Goal: Task Accomplishment & Management: Use online tool/utility

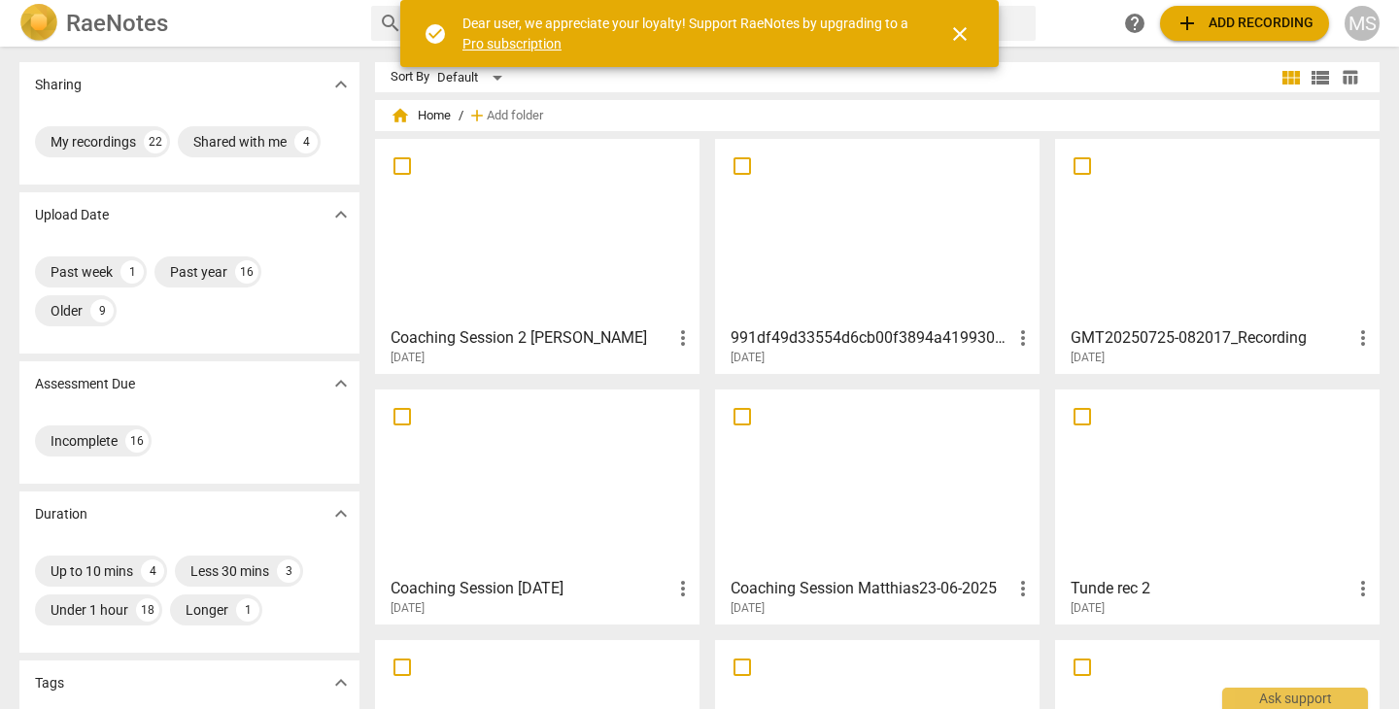
click at [528, 279] on div at bounding box center [537, 232] width 311 height 172
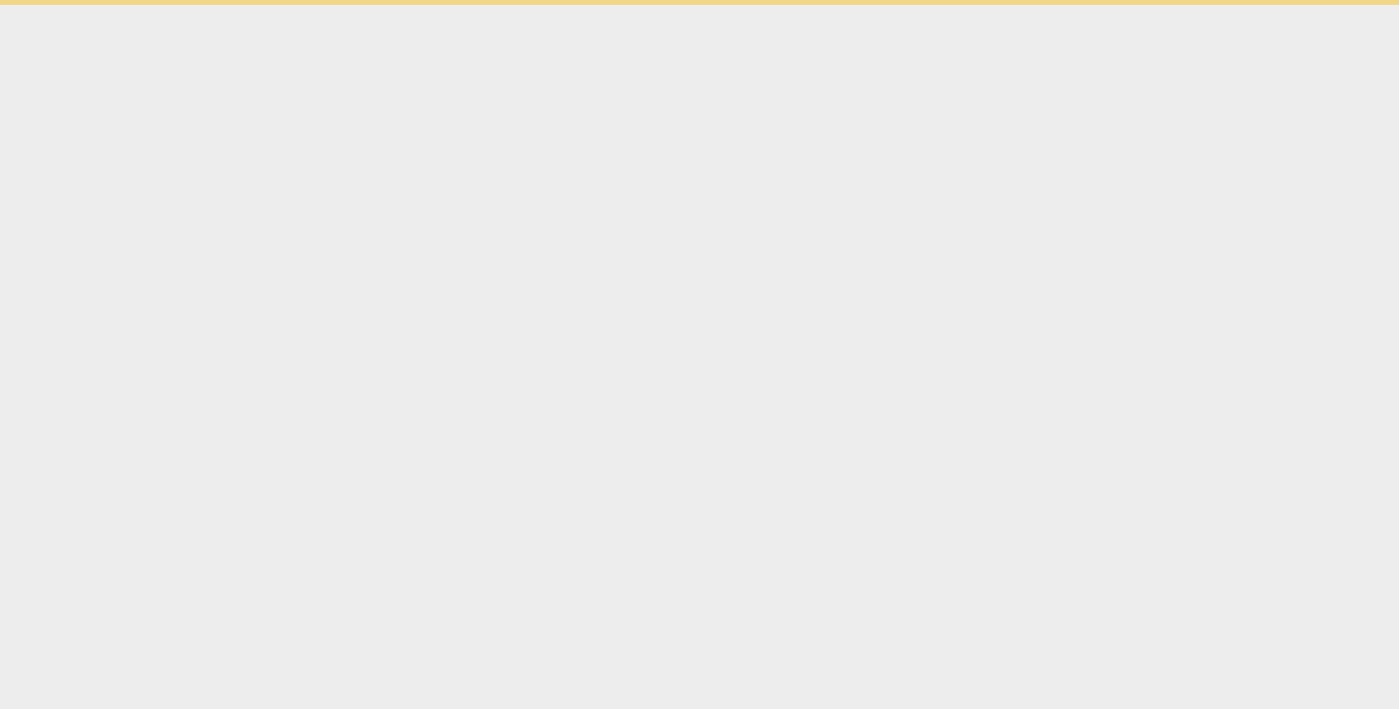
click at [528, 5] on html "check_circle Dear user, we appreciate your loyalty! Support RaeNotes by upgradi…" at bounding box center [699, 2] width 1399 height 5
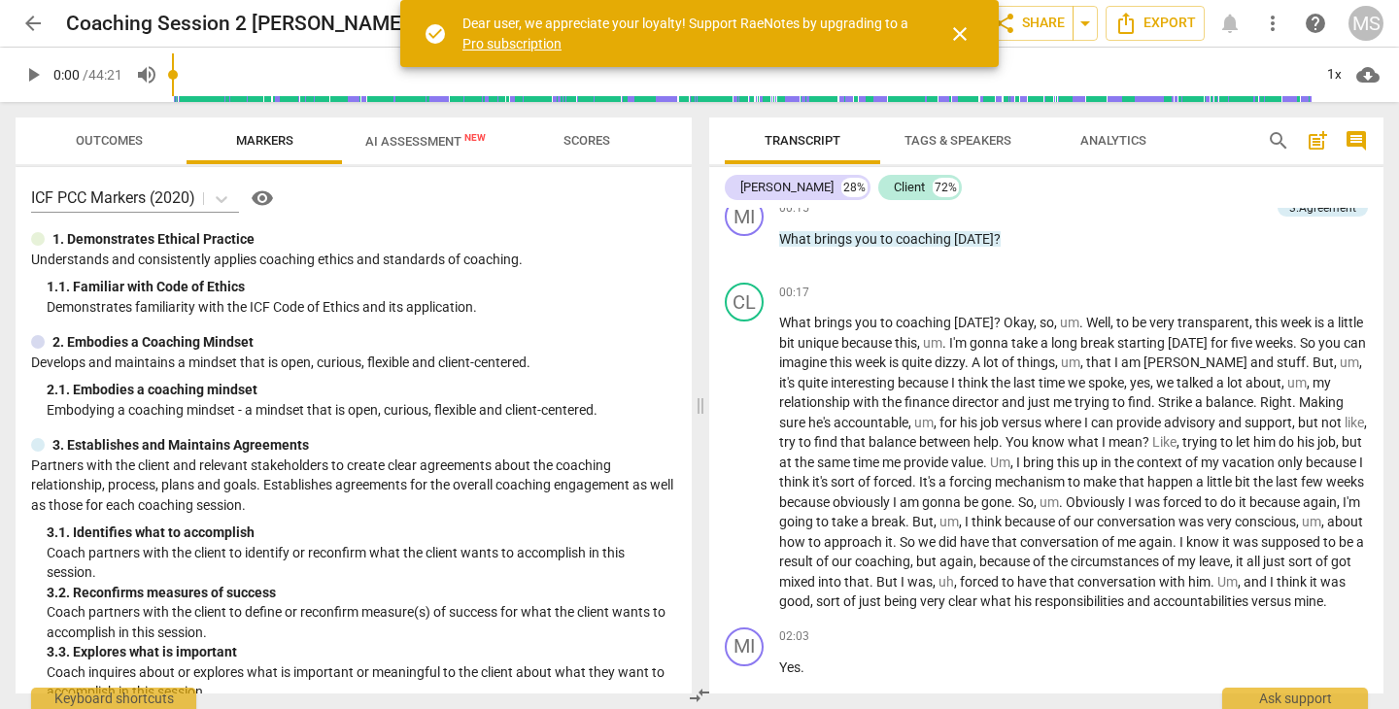
scroll to position [371, 0]
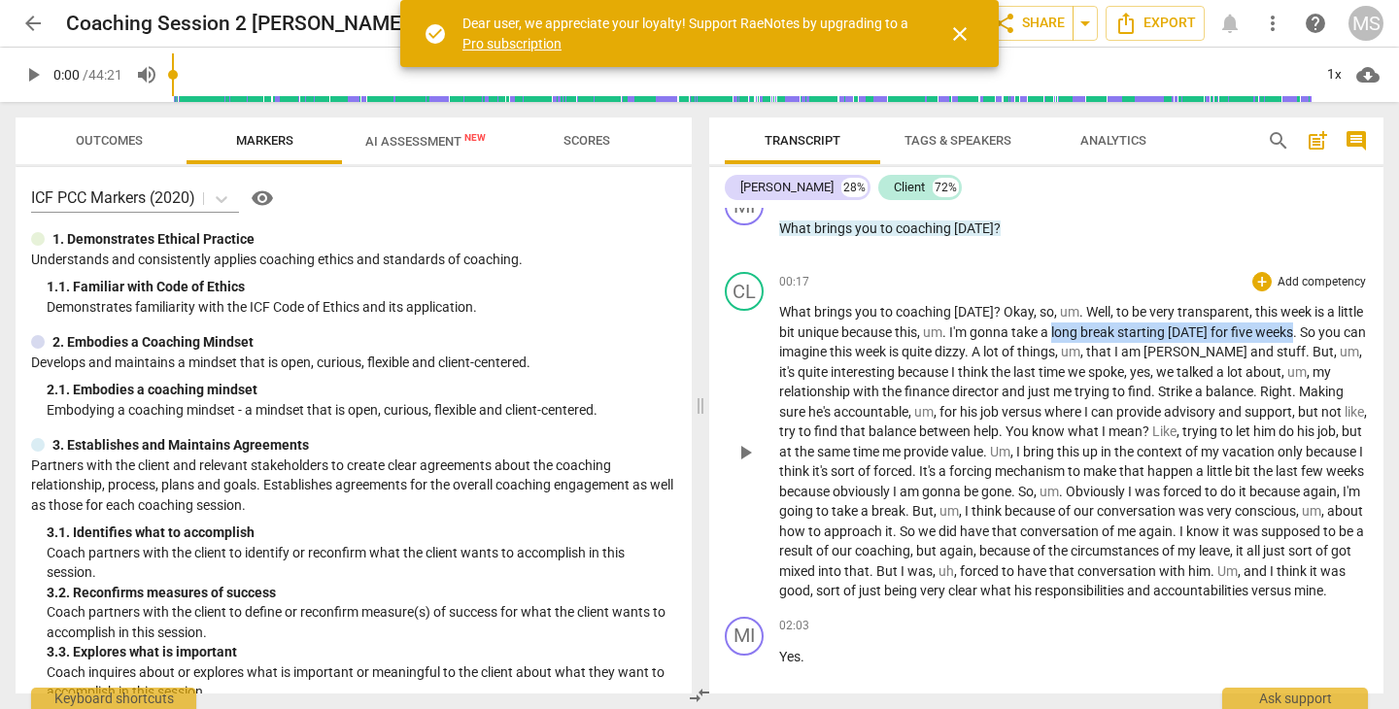
drag, startPoint x: 1054, startPoint y: 329, endPoint x: 1302, endPoint y: 334, distance: 247.7
click at [1302, 334] on p "What brings you to coaching [DATE] ? Okay , so , um . Well , to be very transpa…" at bounding box center [1073, 451] width 589 height 299
click at [1367, 306] on span "keyboard_arrow_down" at bounding box center [1365, 305] width 23 height 23
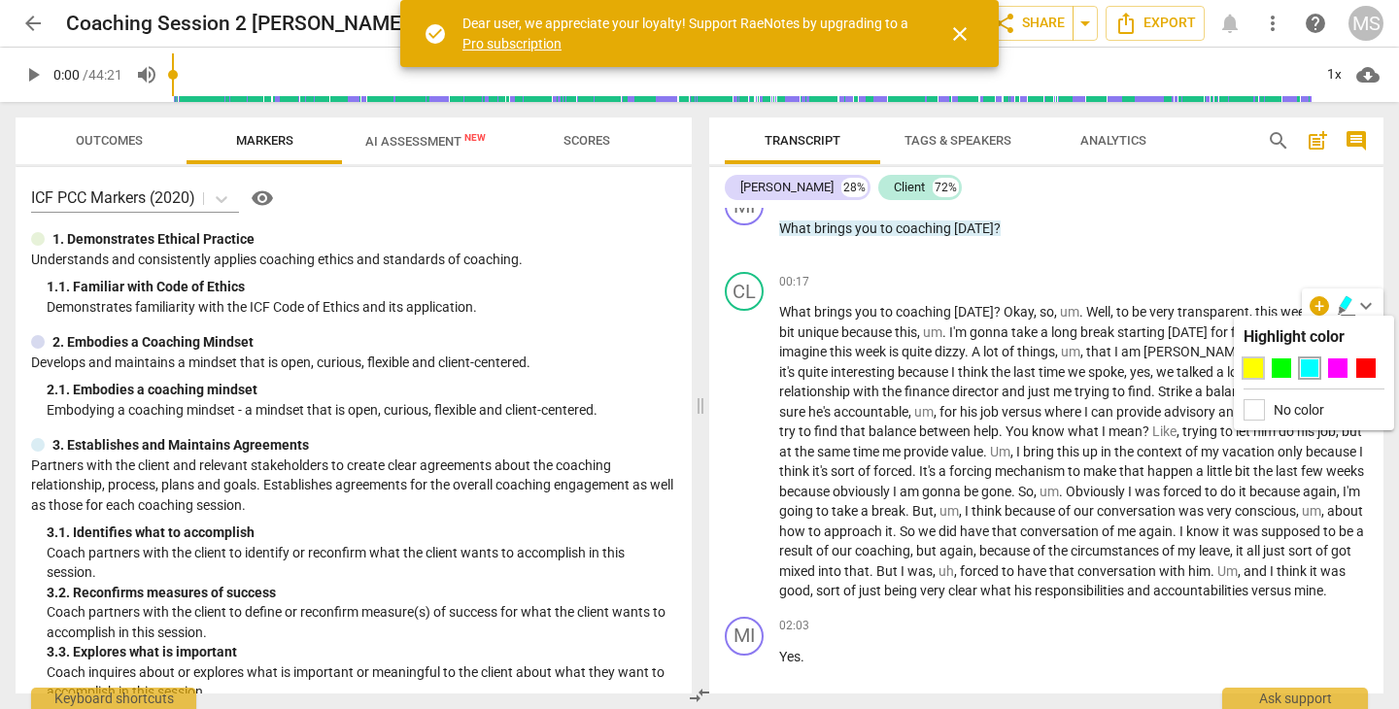
click at [1253, 360] on div at bounding box center [1252, 367] width 19 height 19
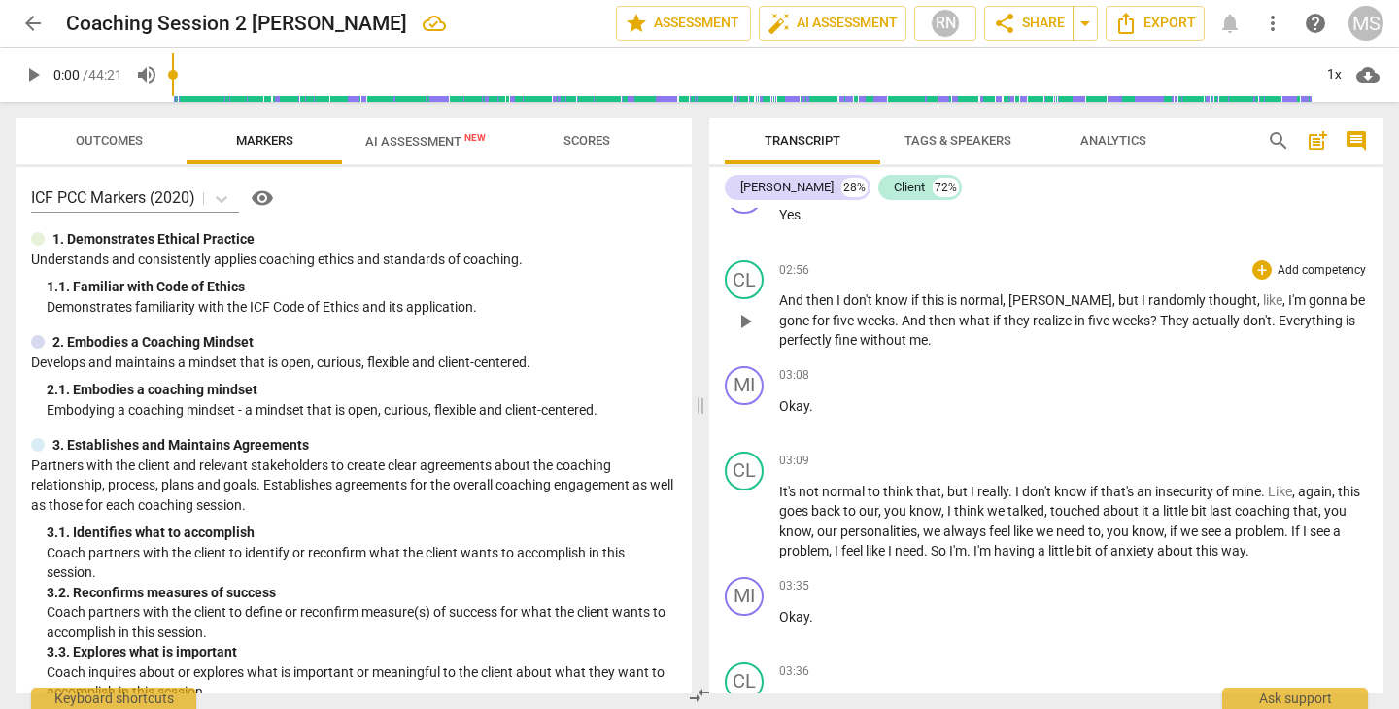
scroll to position [1560, 0]
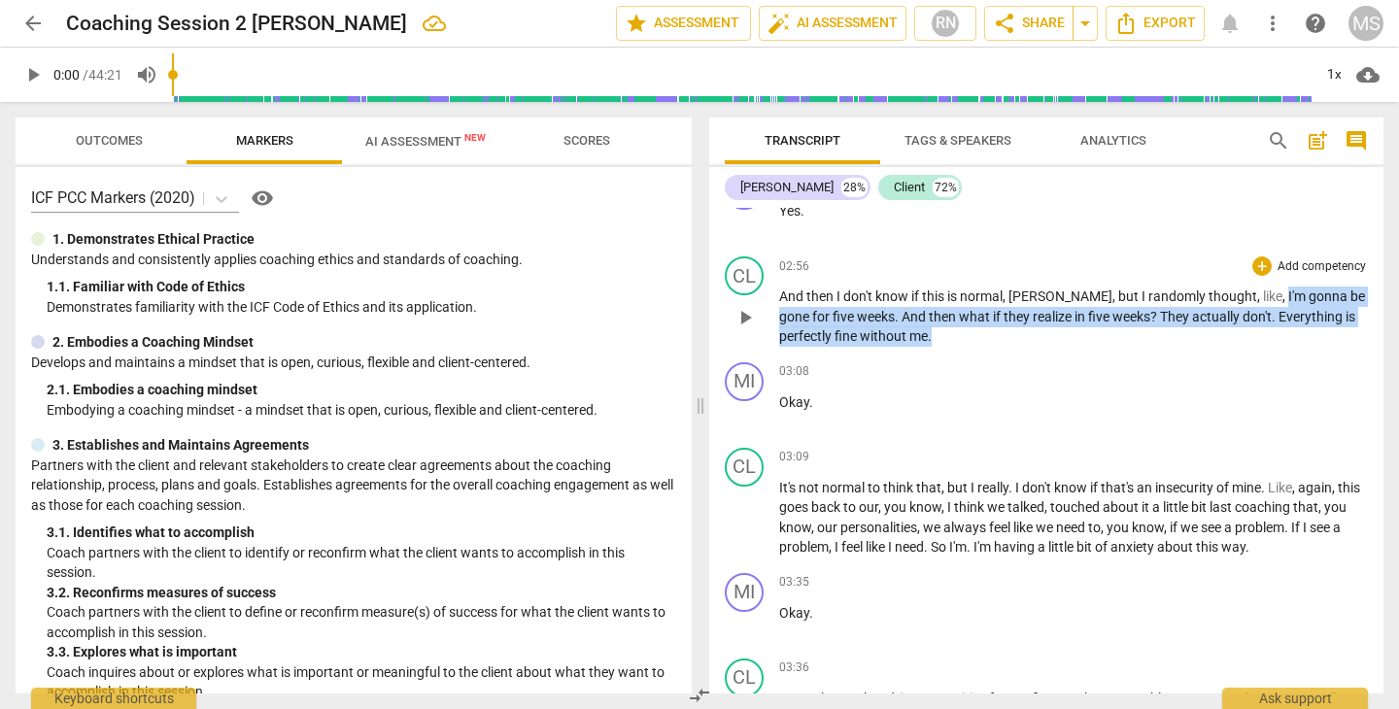
drag, startPoint x: 1216, startPoint y: 302, endPoint x: 1234, endPoint y: 335, distance: 37.4
click at [1234, 335] on p "And then I don't know if this is normal , [PERSON_NAME] , but I randomly though…" at bounding box center [1073, 317] width 589 height 60
click at [978, 316] on icon "button" at bounding box center [975, 316] width 12 height 14
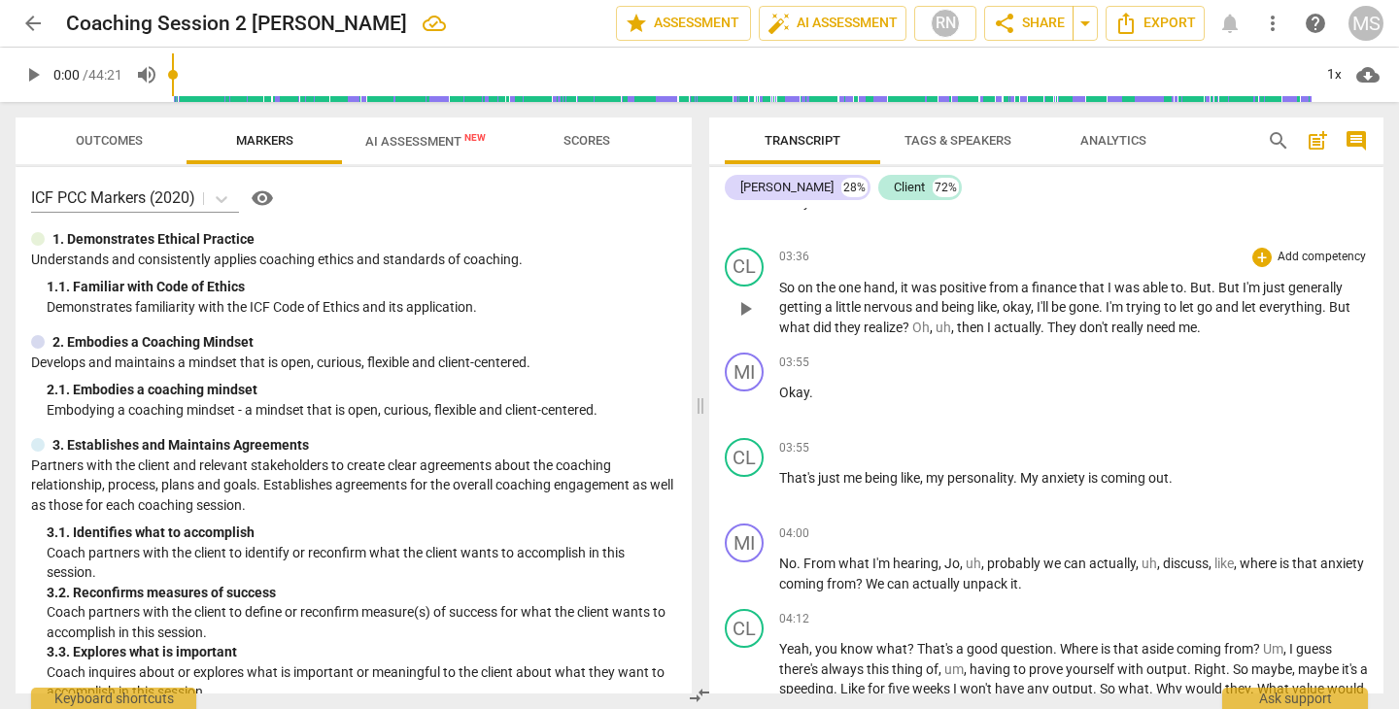
scroll to position [1973, 0]
drag, startPoint x: 1051, startPoint y: 327, endPoint x: 1207, endPoint y: 335, distance: 156.6
click at [1207, 335] on p "So on the one hand , it was positive from a finance that I was able to . But . …" at bounding box center [1073, 306] width 589 height 60
click at [1244, 302] on icon "button" at bounding box center [1247, 301] width 12 height 14
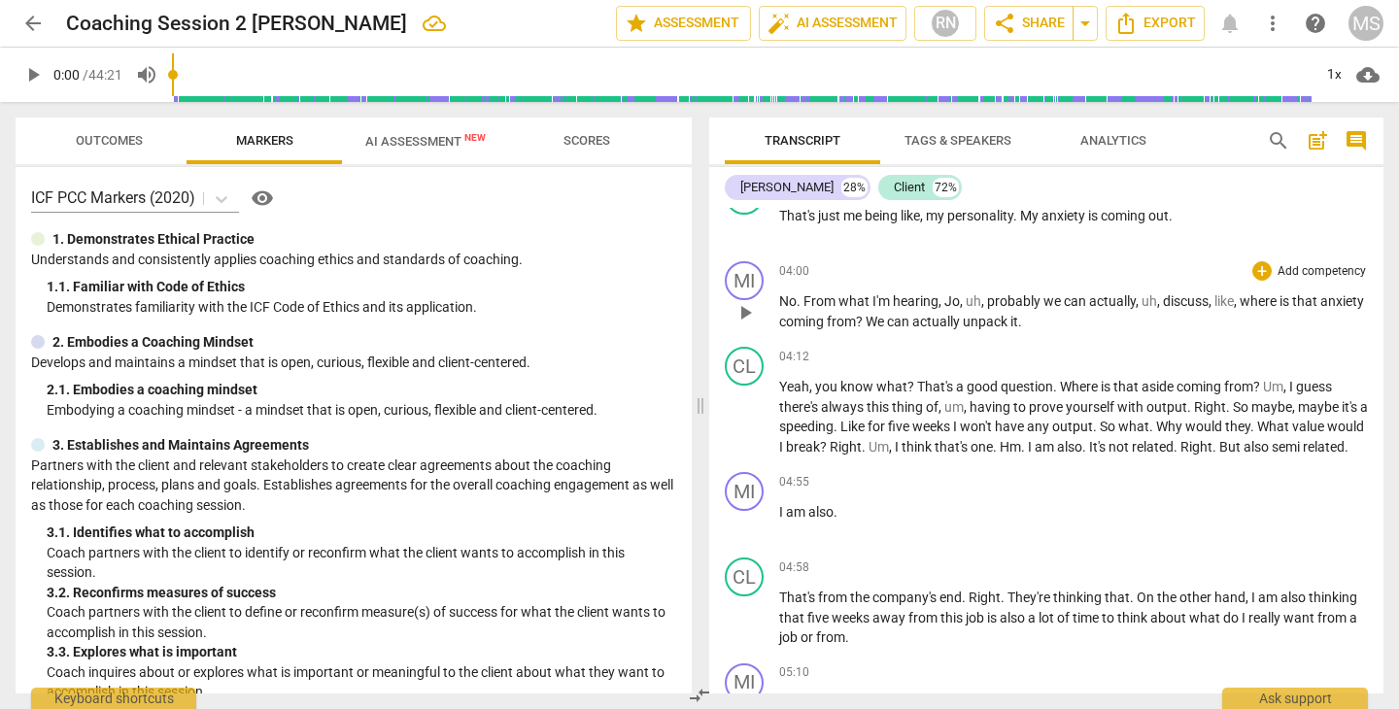
scroll to position [2234, 0]
drag, startPoint x: 1237, startPoint y: 302, endPoint x: 1253, endPoint y: 337, distance: 38.3
click at [1253, 337] on div "MI play_arrow pause 04:00 + Add competency keyboard_arrow_right No . From what …" at bounding box center [1046, 295] width 674 height 85
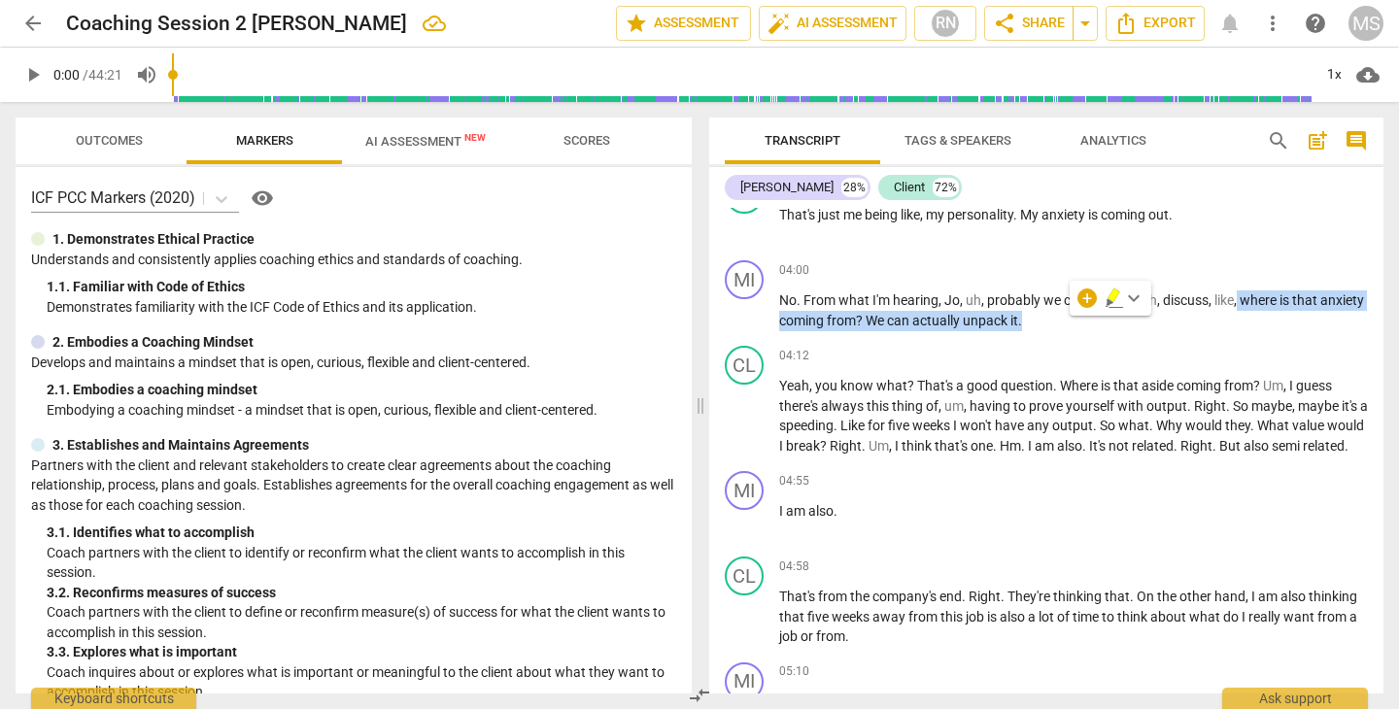
click at [1136, 300] on span "keyboard_arrow_down" at bounding box center [1133, 298] width 23 height 23
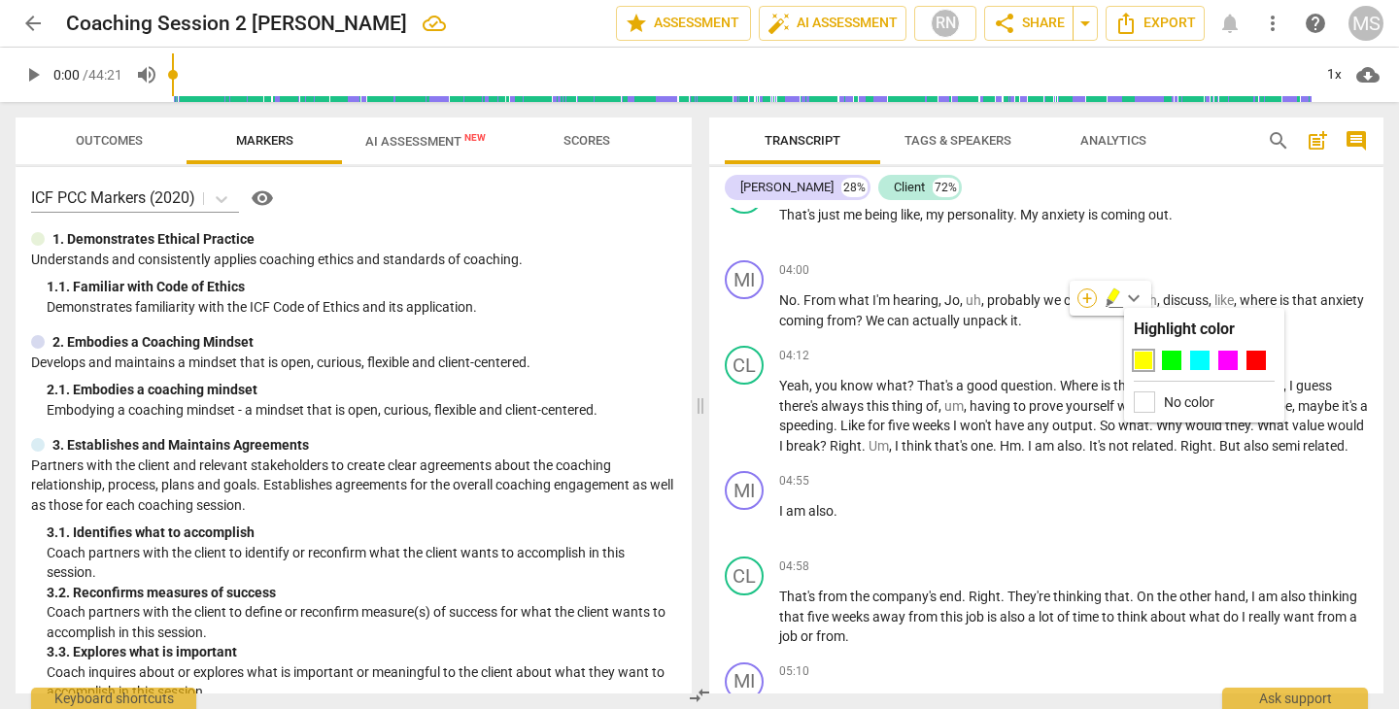
click at [1086, 296] on div "+" at bounding box center [1086, 297] width 19 height 19
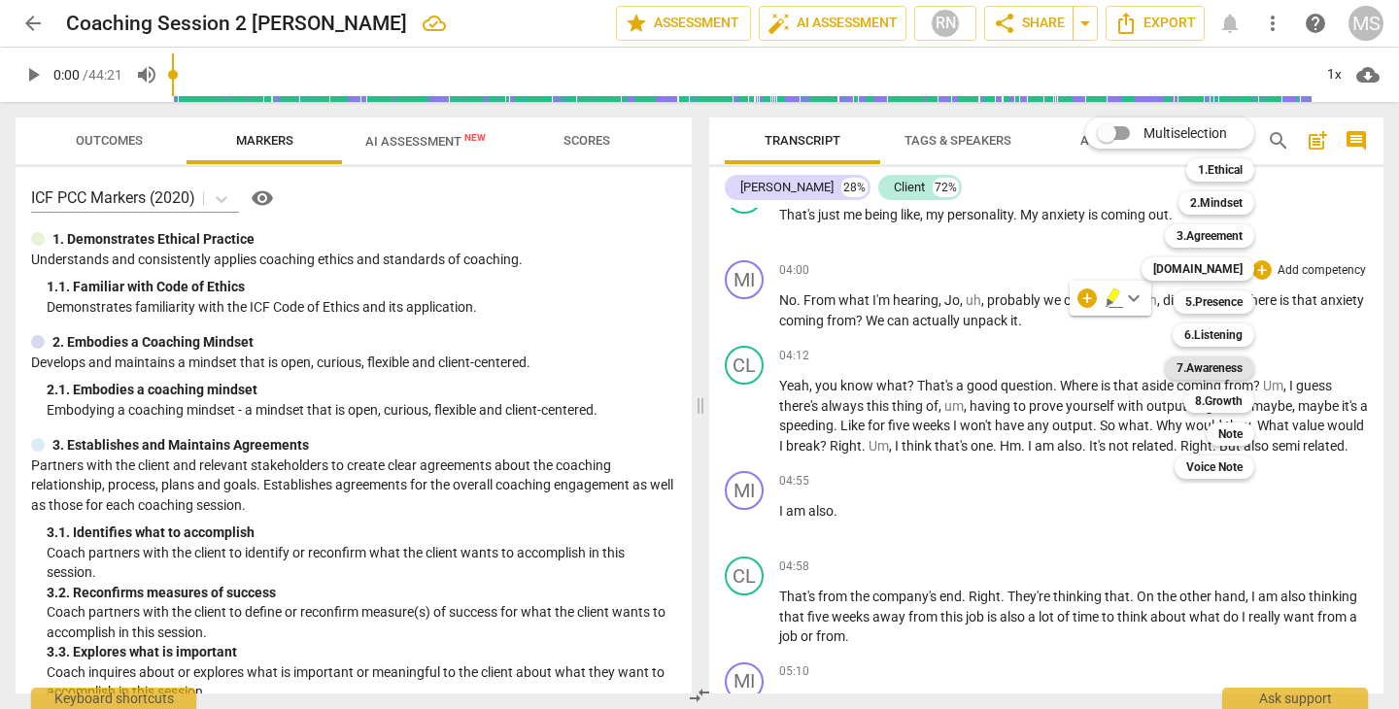
click at [1229, 363] on b "7.Awareness" at bounding box center [1209, 367] width 66 height 23
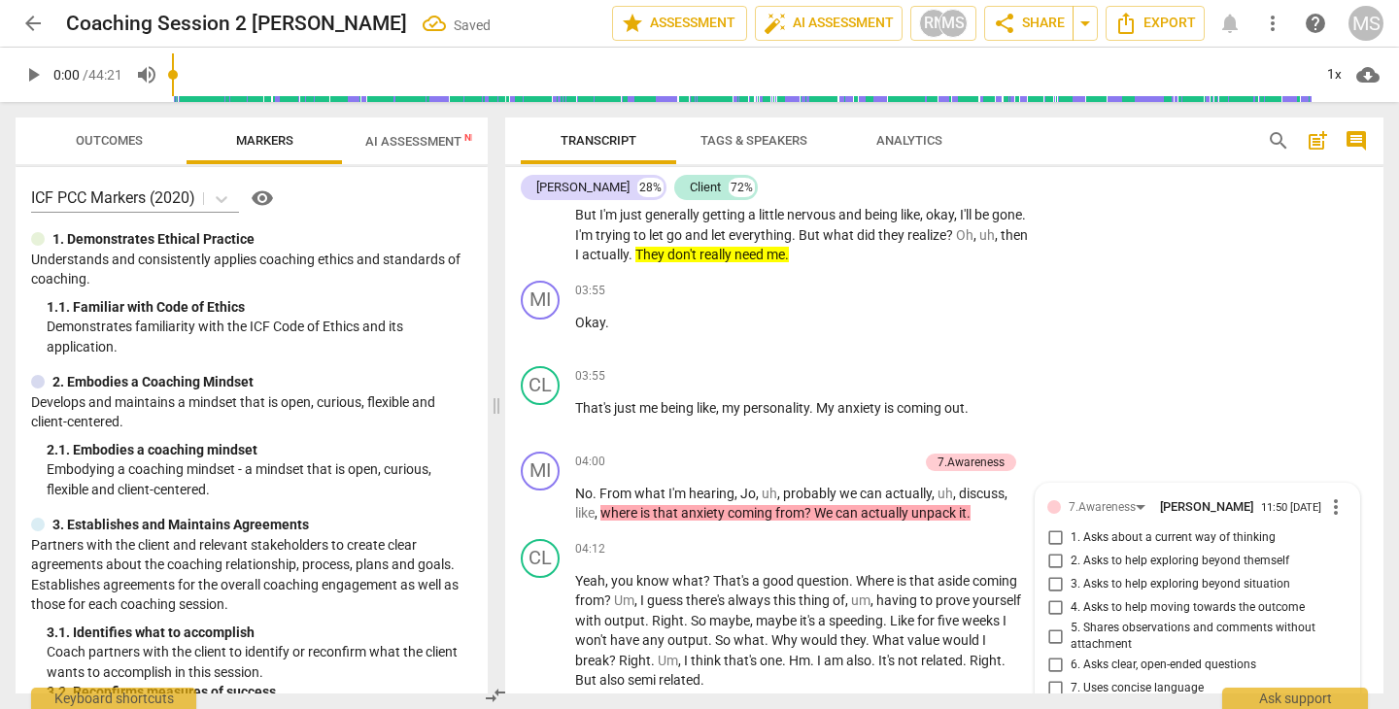
scroll to position [2538, 0]
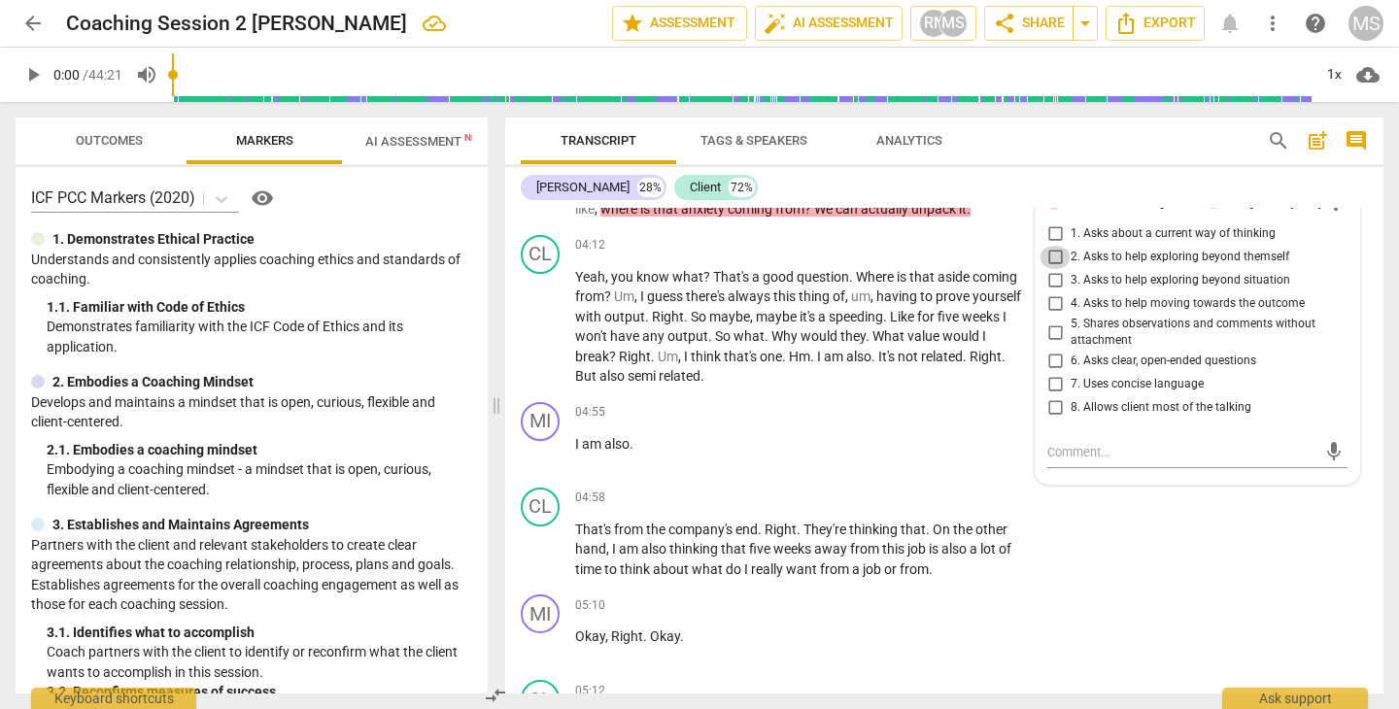
click at [1049, 254] on input "2. Asks to help exploring beyond themself" at bounding box center [1054, 257] width 31 height 23
checkbox input "true"
click at [1146, 514] on div "CL play_arrow pause 04:58 + Add competency keyboard_arrow_right That's from the…" at bounding box center [944, 534] width 878 height 108
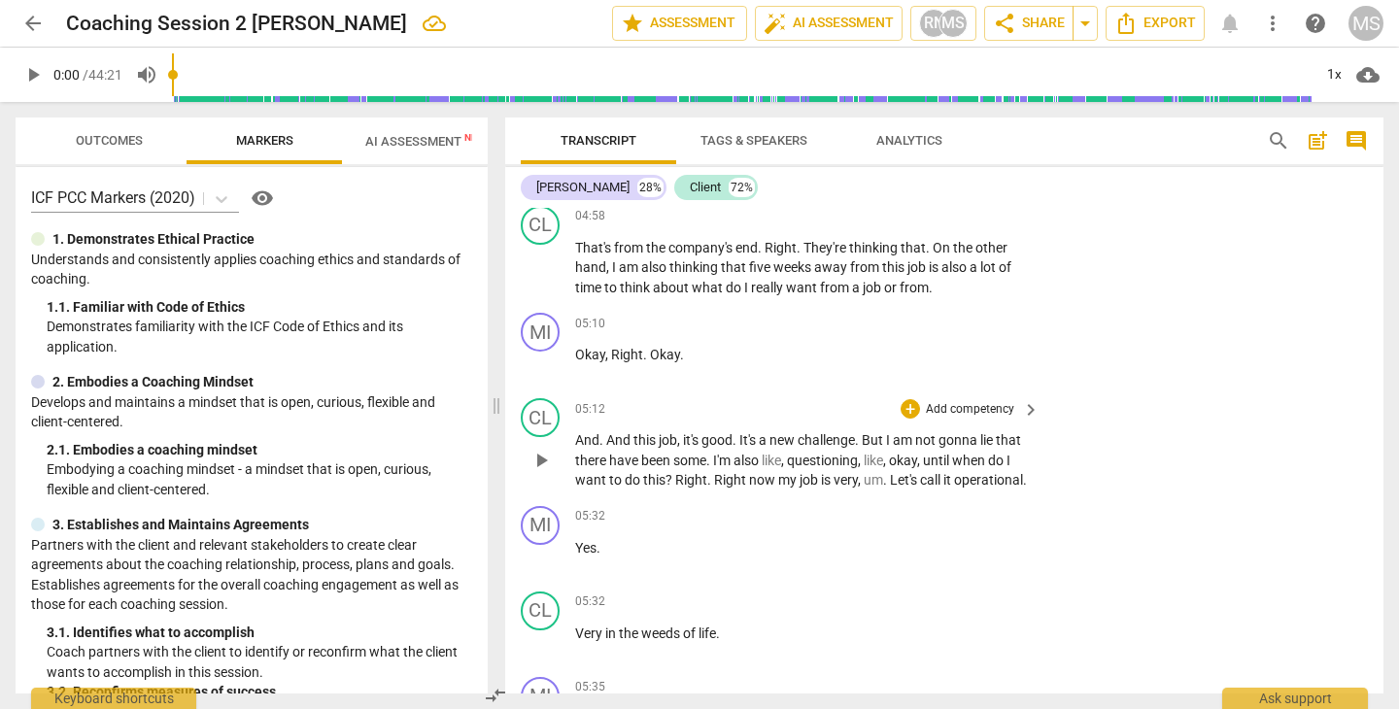
scroll to position [2826, 0]
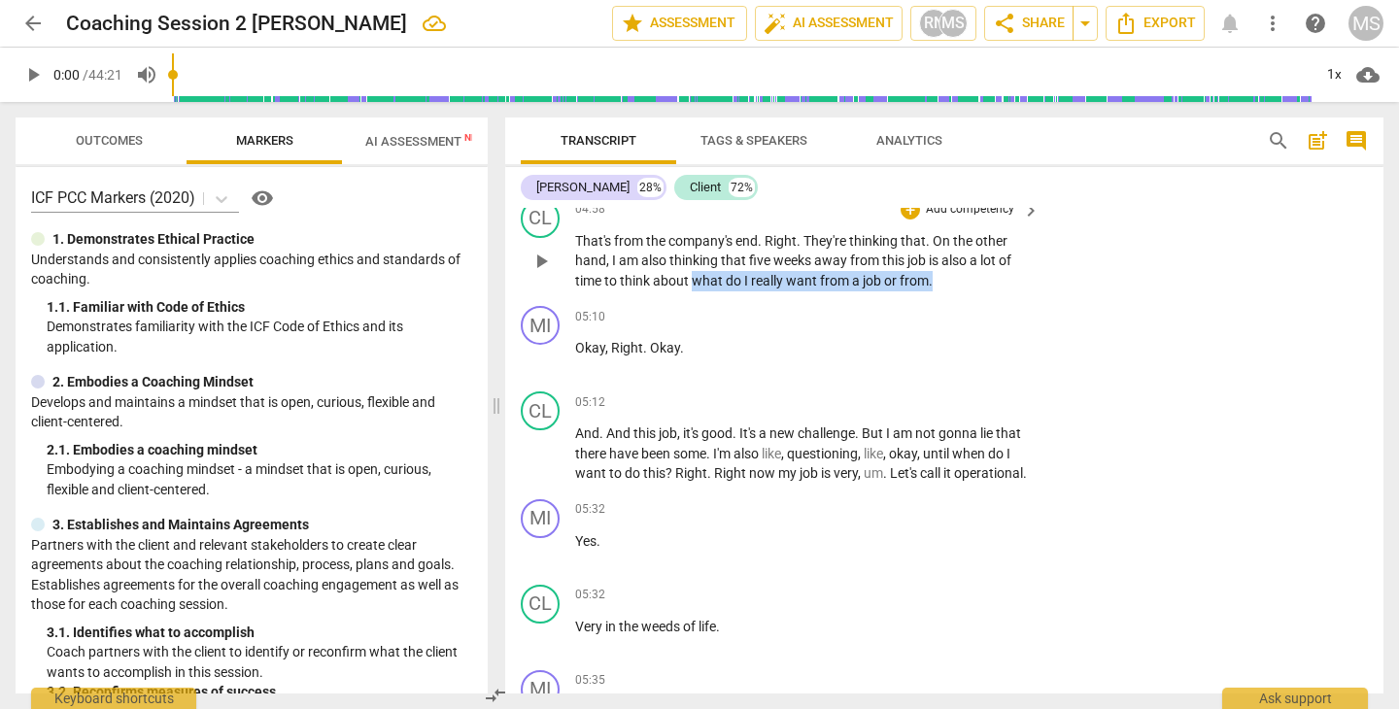
drag, startPoint x: 696, startPoint y: 271, endPoint x: 935, endPoint y: 287, distance: 239.5
click at [935, 287] on div "CL play_arrow pause 04:58 + Add competency keyboard_arrow_right That's from the…" at bounding box center [944, 245] width 878 height 108
click at [974, 248] on icon "button" at bounding box center [976, 247] width 12 height 14
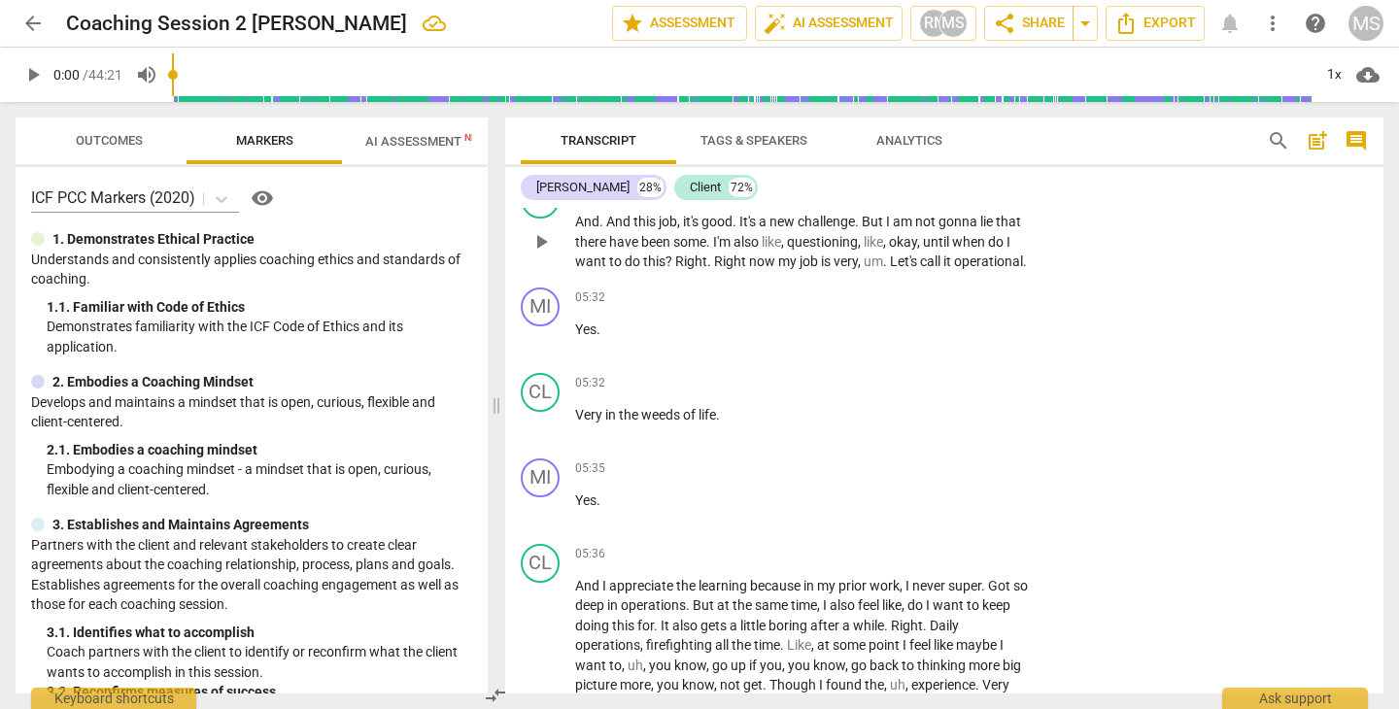
scroll to position [3043, 0]
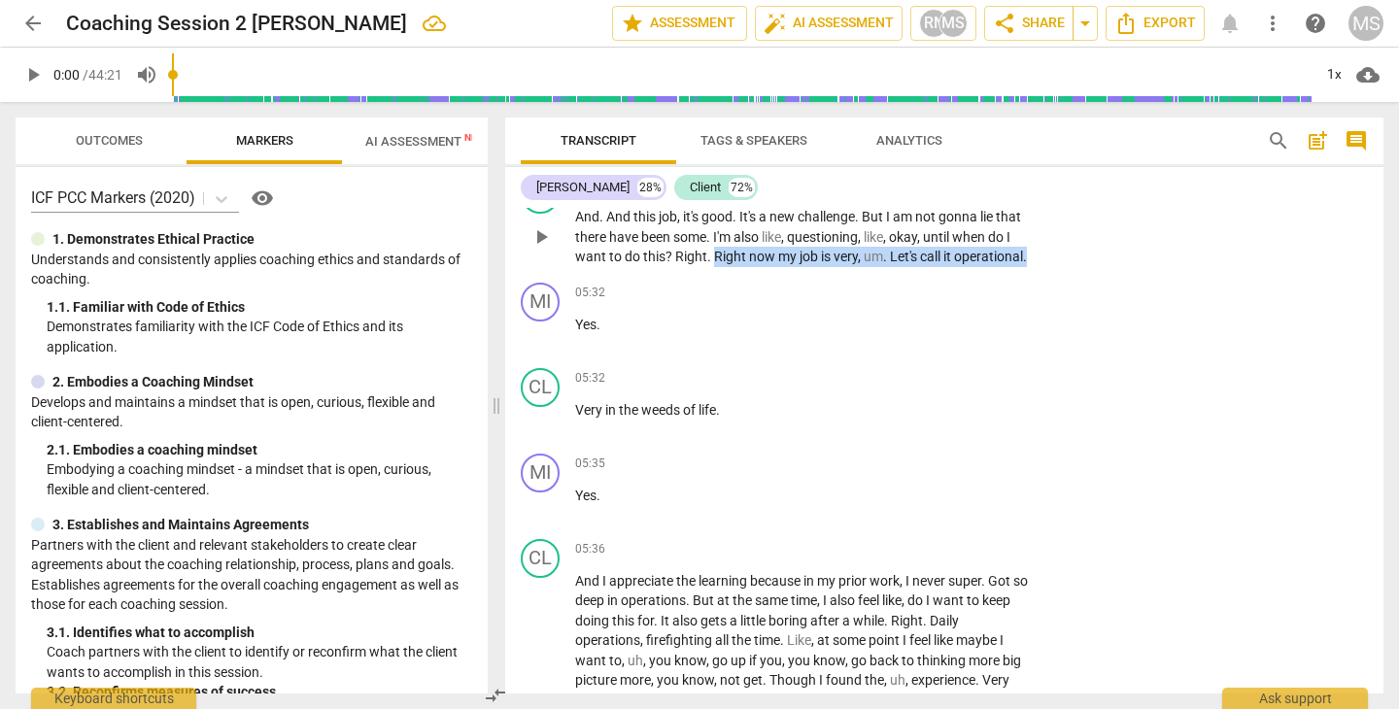
drag, startPoint x: 714, startPoint y: 250, endPoint x: 808, endPoint y: 284, distance: 100.2
click at [808, 275] on div "CL play_arrow pause 05:12 + Add competency keyboard_arrow_right And . And this …" at bounding box center [944, 221] width 878 height 108
click at [689, 238] on icon "button" at bounding box center [691, 241] width 12 height 14
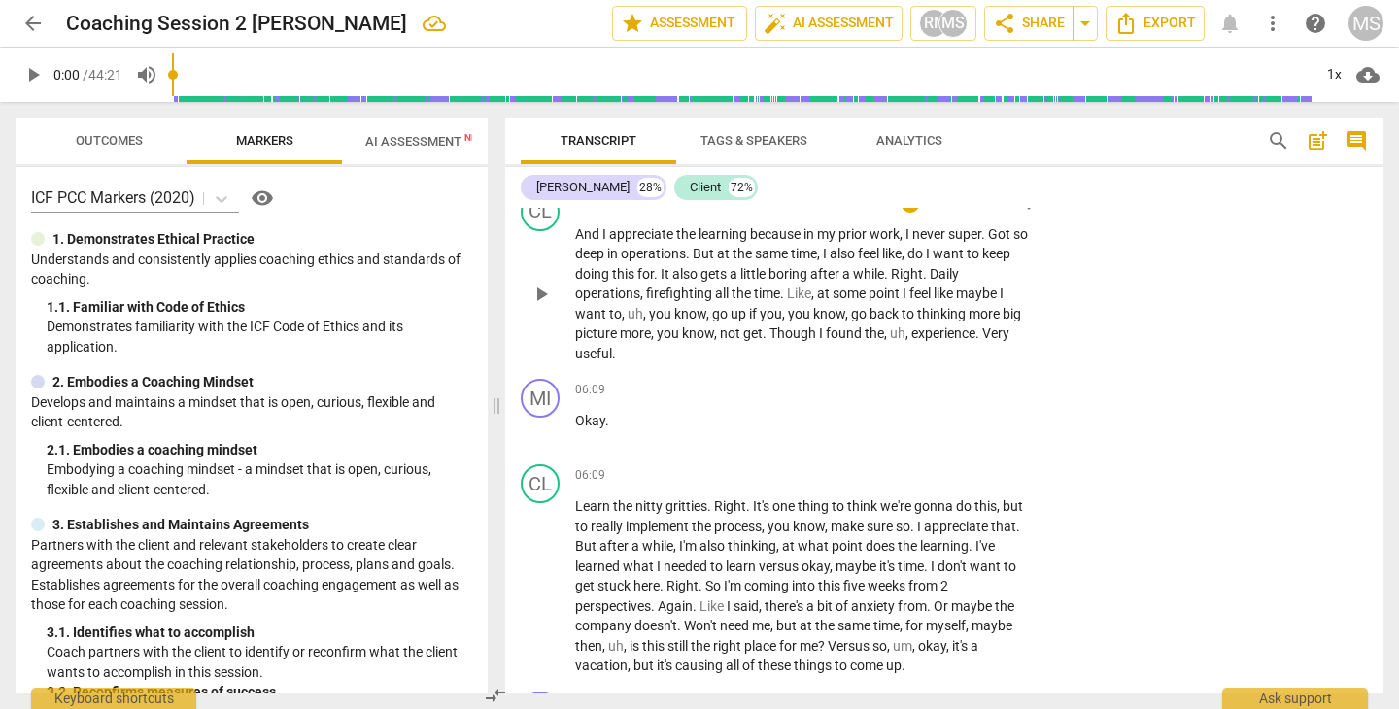
scroll to position [3391, 0]
drag, startPoint x: 693, startPoint y: 279, endPoint x: 921, endPoint y: 282, distance: 227.3
click at [921, 282] on p "And I appreciate the learning because in my prior work , I never super . Got so…" at bounding box center [802, 293] width 455 height 140
click at [970, 251] on icon "button" at bounding box center [964, 258] width 19 height 23
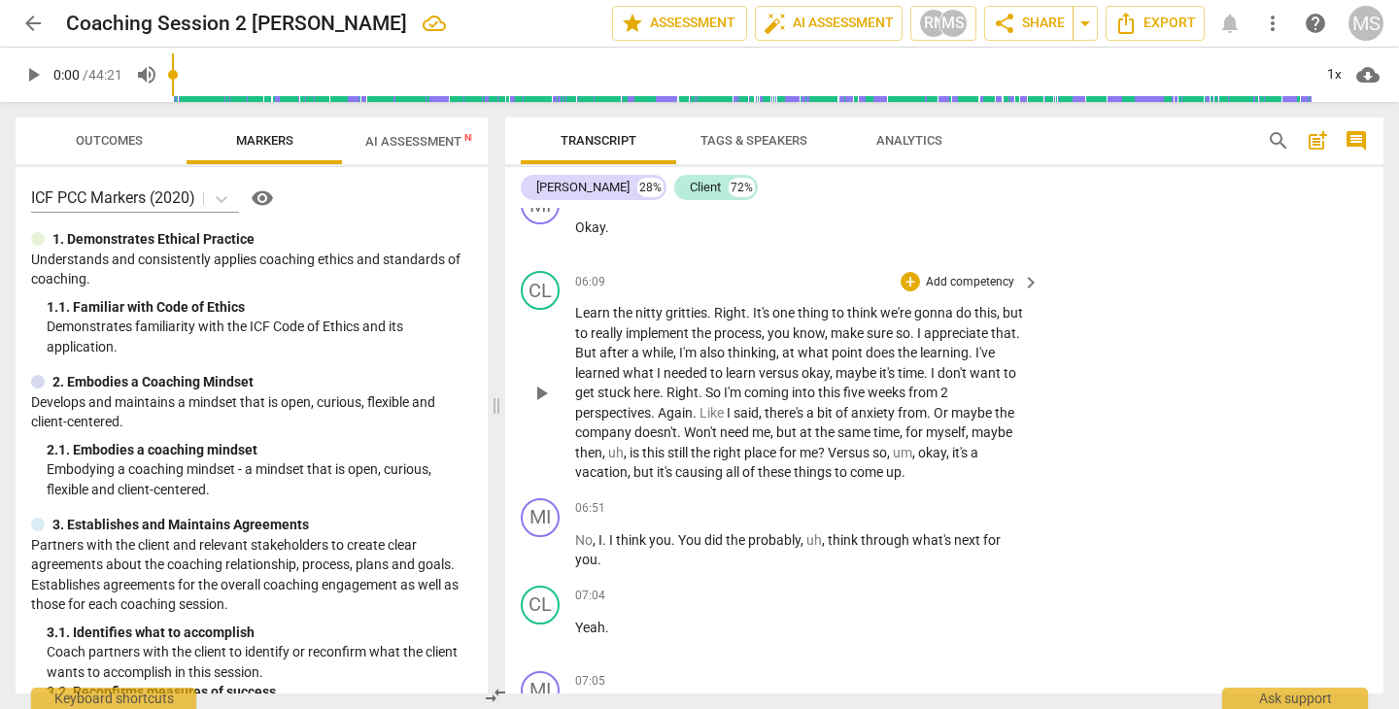
scroll to position [3578, 0]
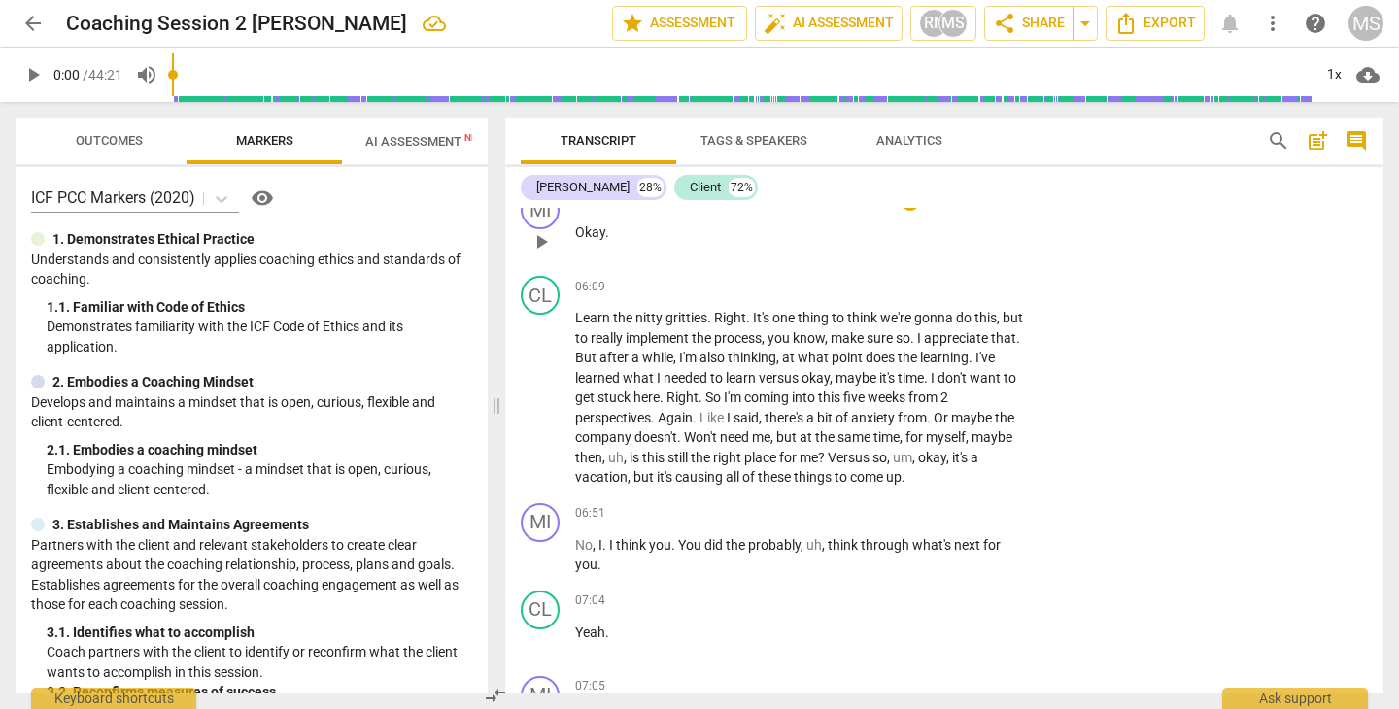
click at [968, 209] on p "Add competency" at bounding box center [970, 201] width 92 height 17
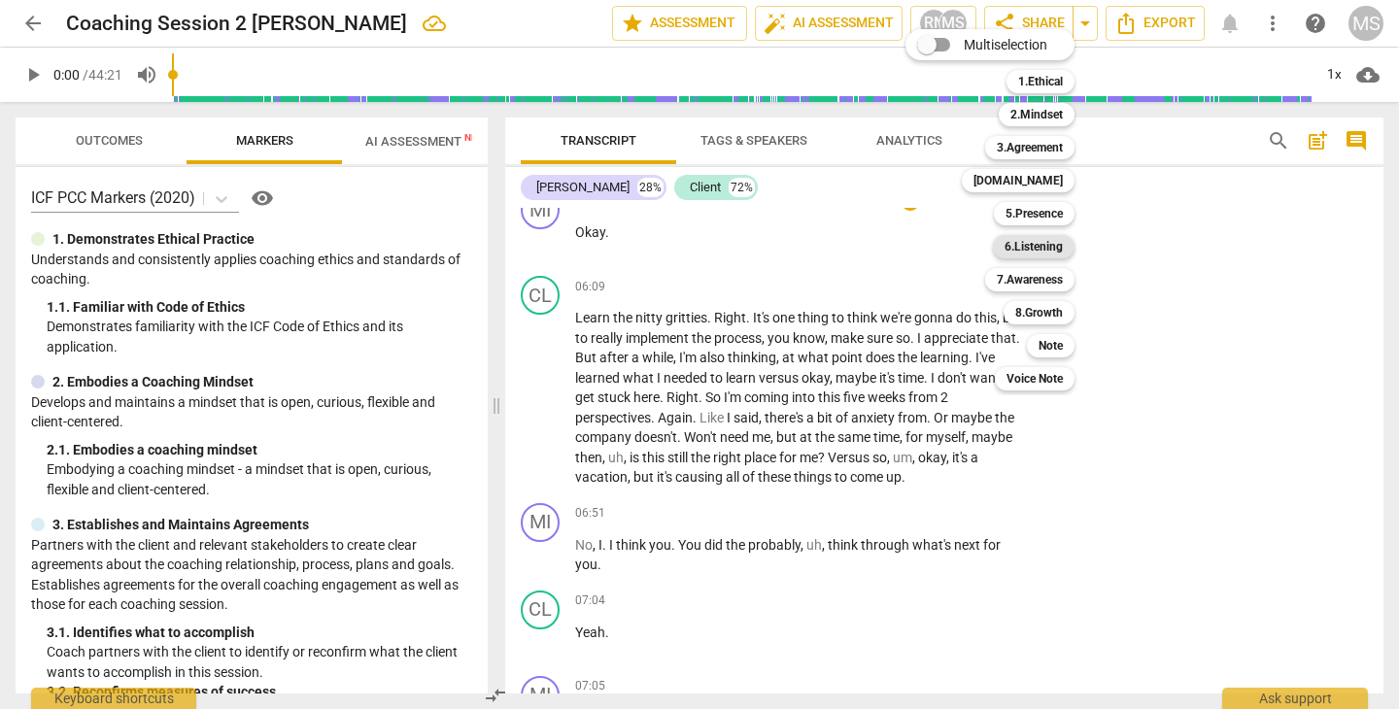
click at [1060, 250] on b "6.Listening" at bounding box center [1033, 246] width 58 height 23
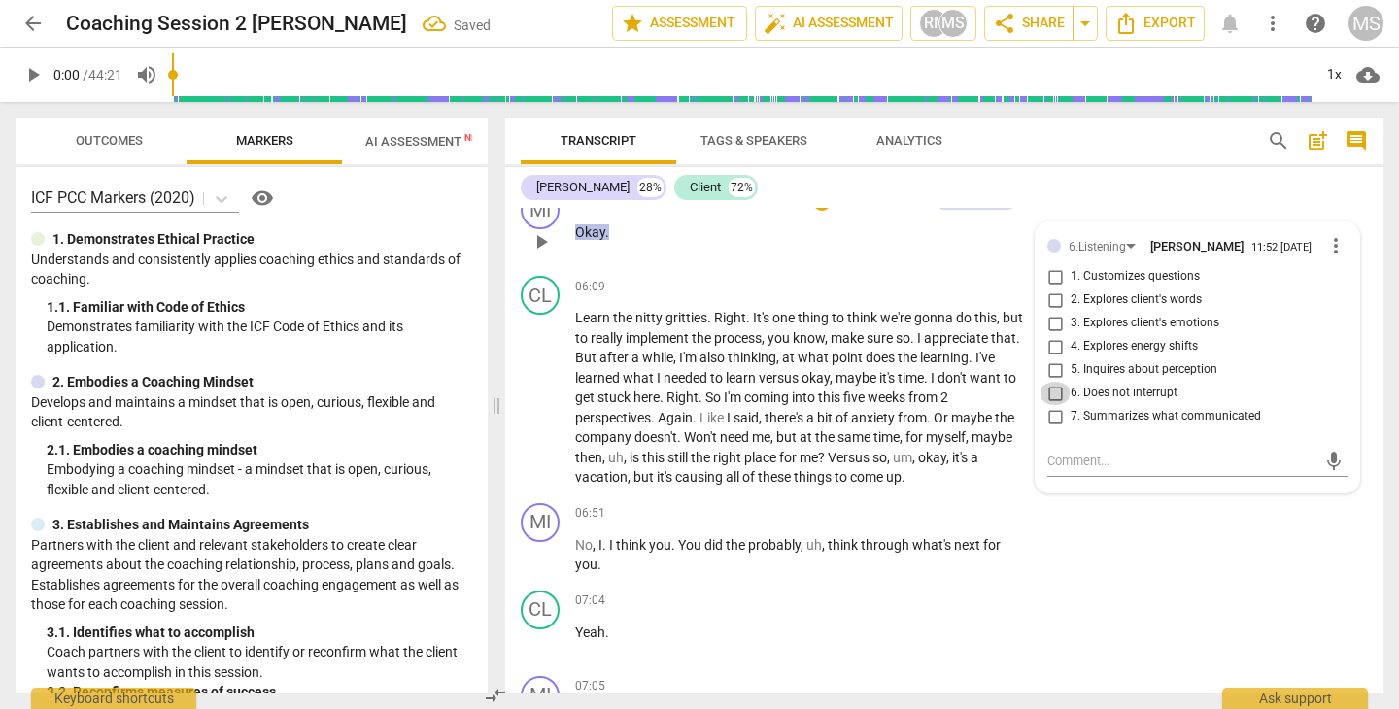
click at [1055, 399] on input "6. Does not interrupt" at bounding box center [1054, 393] width 31 height 23
checkbox input "true"
click at [989, 260] on div "06:09 + Add competency 6.Listening keyboard_arrow_right Okay ." at bounding box center [808, 225] width 466 height 70
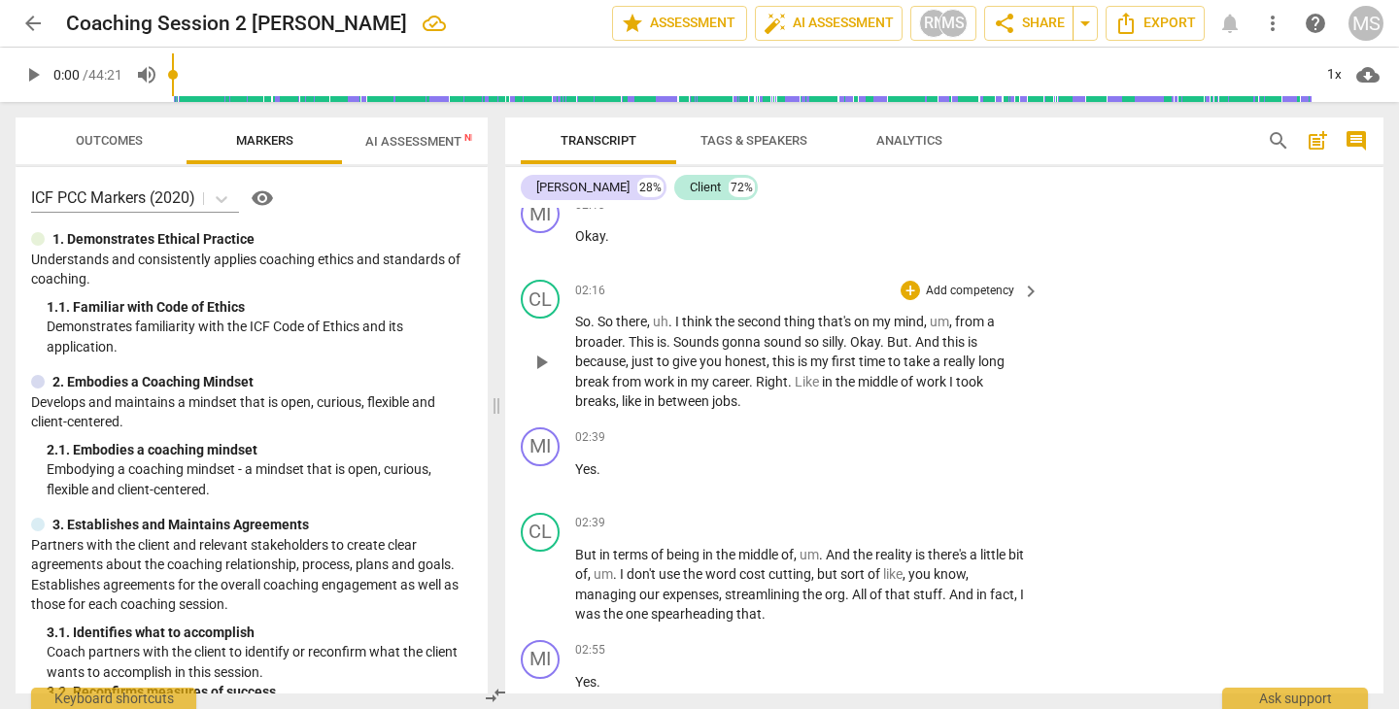
scroll to position [1234, 0]
click at [775, 339] on span "sound" at bounding box center [783, 344] width 41 height 16
click at [900, 283] on div "+" at bounding box center [909, 292] width 19 height 19
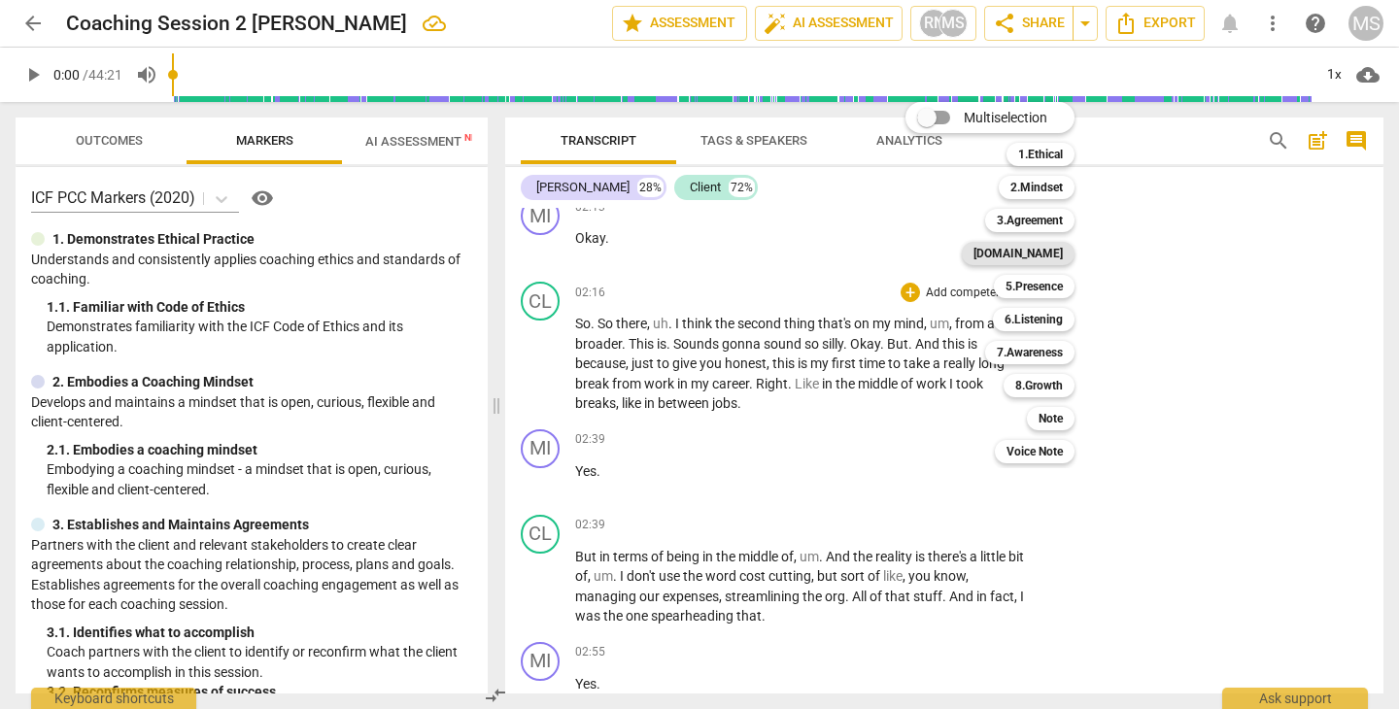
click at [1043, 255] on b "[DOMAIN_NAME]" at bounding box center [1017, 253] width 89 height 23
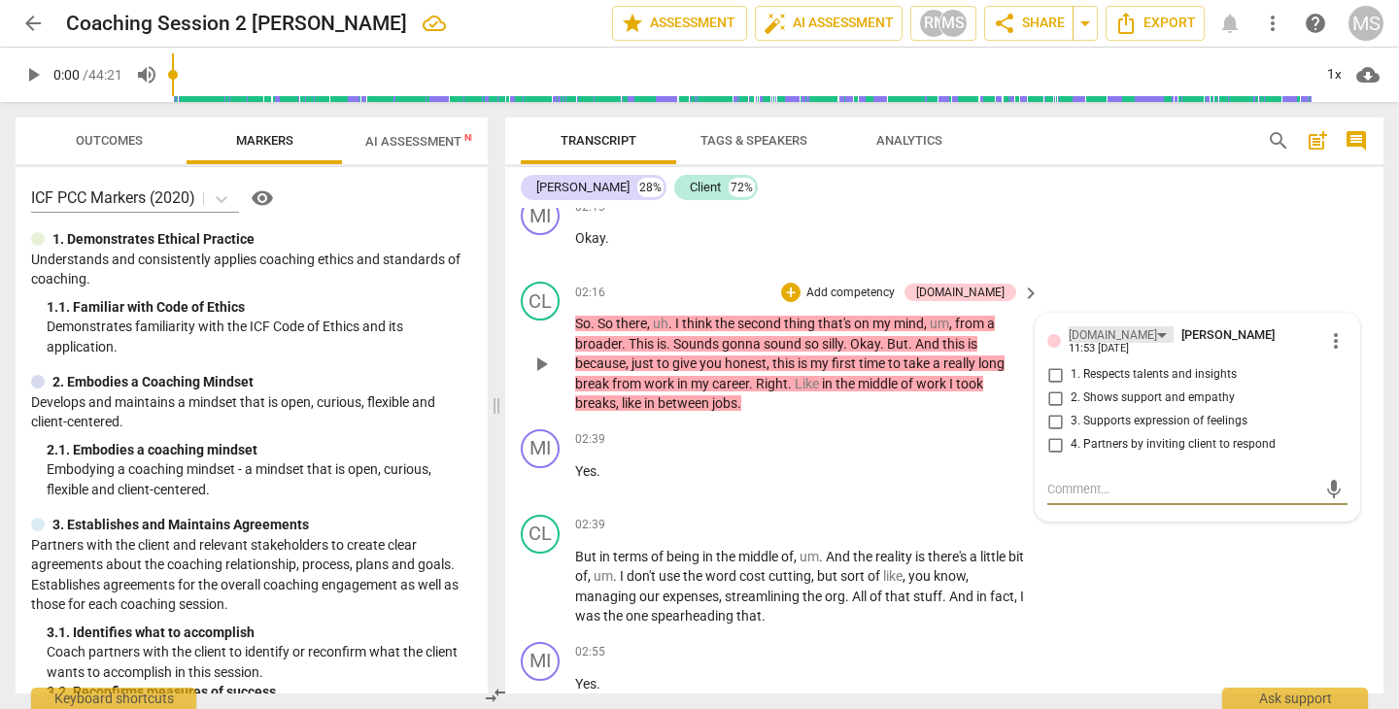
click at [1108, 326] on div "[DOMAIN_NAME]" at bounding box center [1120, 334] width 105 height 17
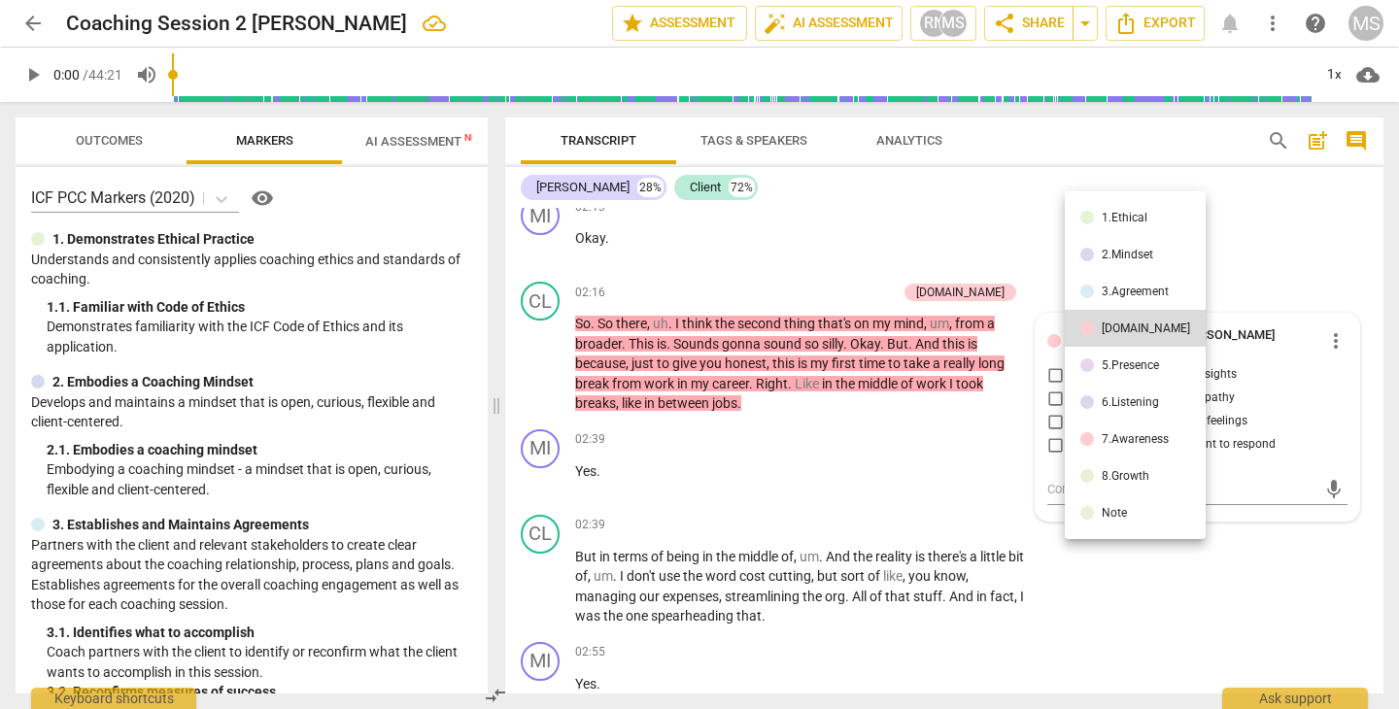
click at [1117, 364] on div "5.Presence" at bounding box center [1129, 365] width 57 height 12
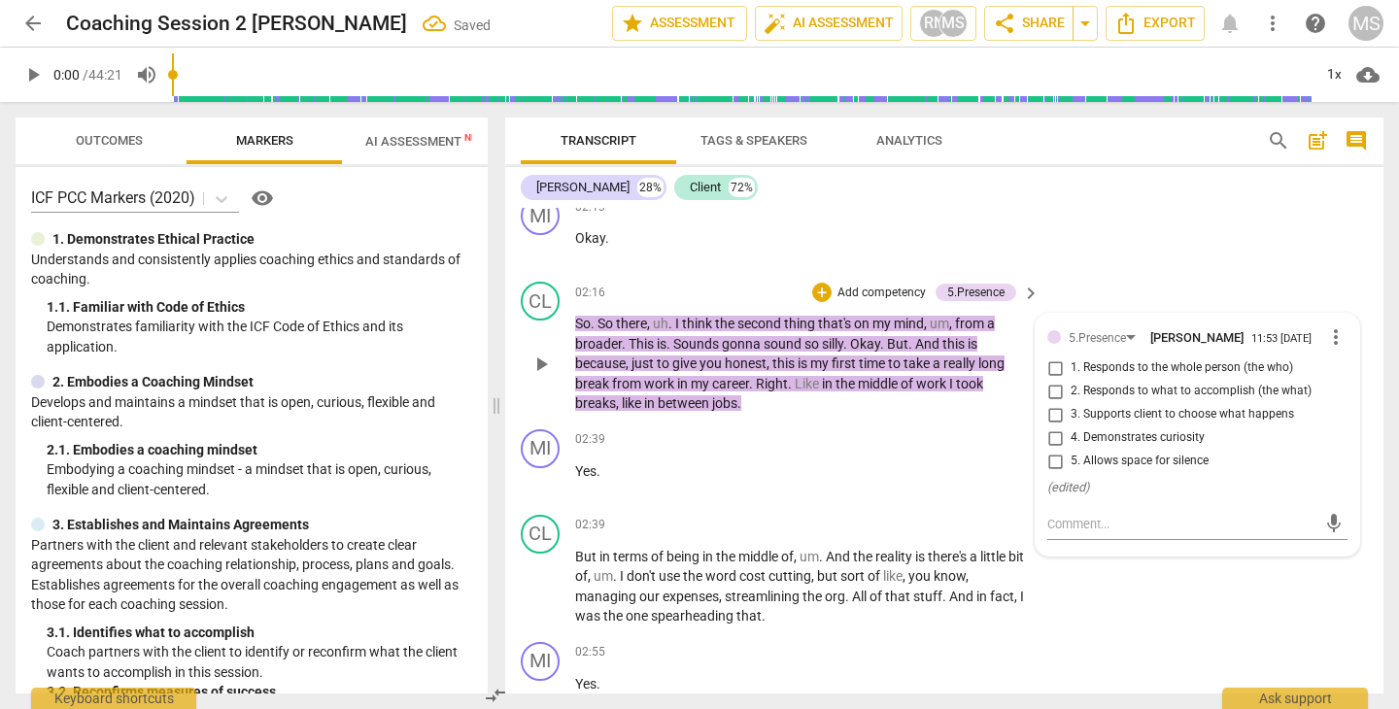
click at [1057, 450] on input "5. Allows space for silence" at bounding box center [1054, 461] width 31 height 23
checkbox input "true"
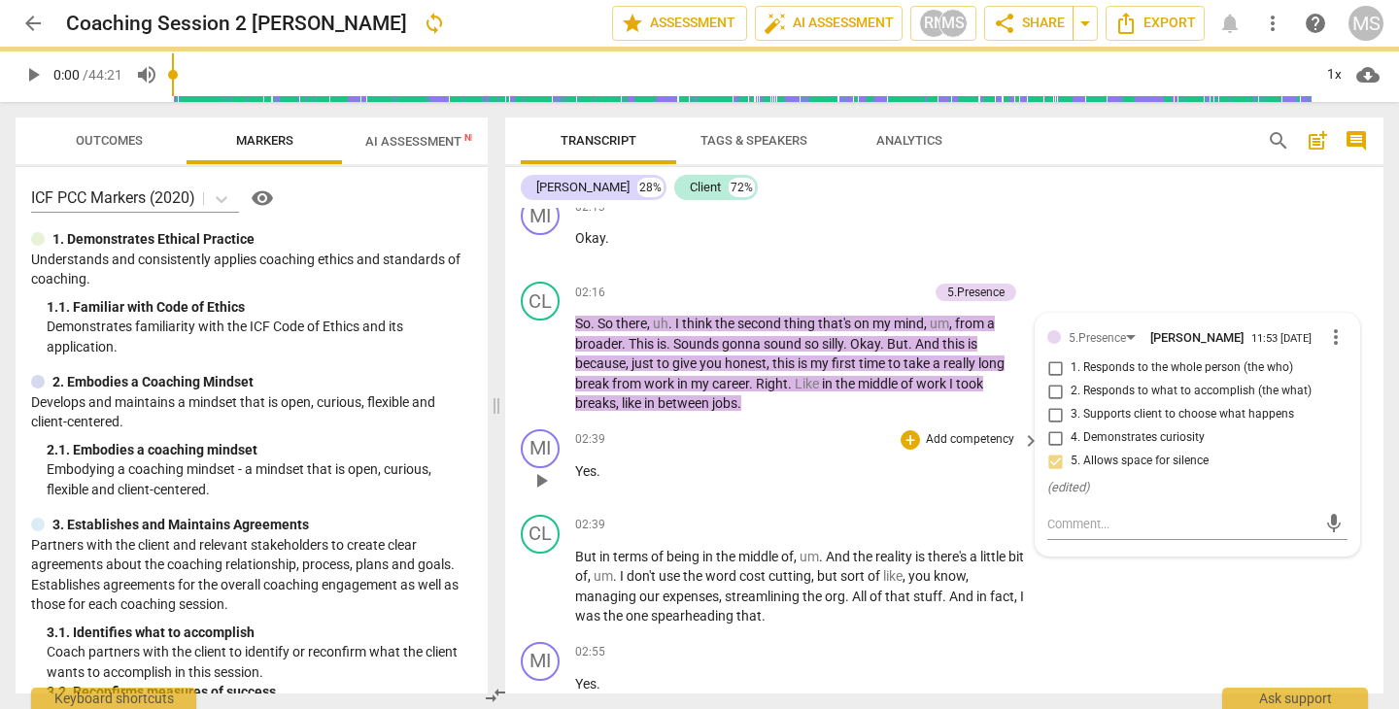
click at [999, 434] on p "Add competency" at bounding box center [970, 439] width 92 height 17
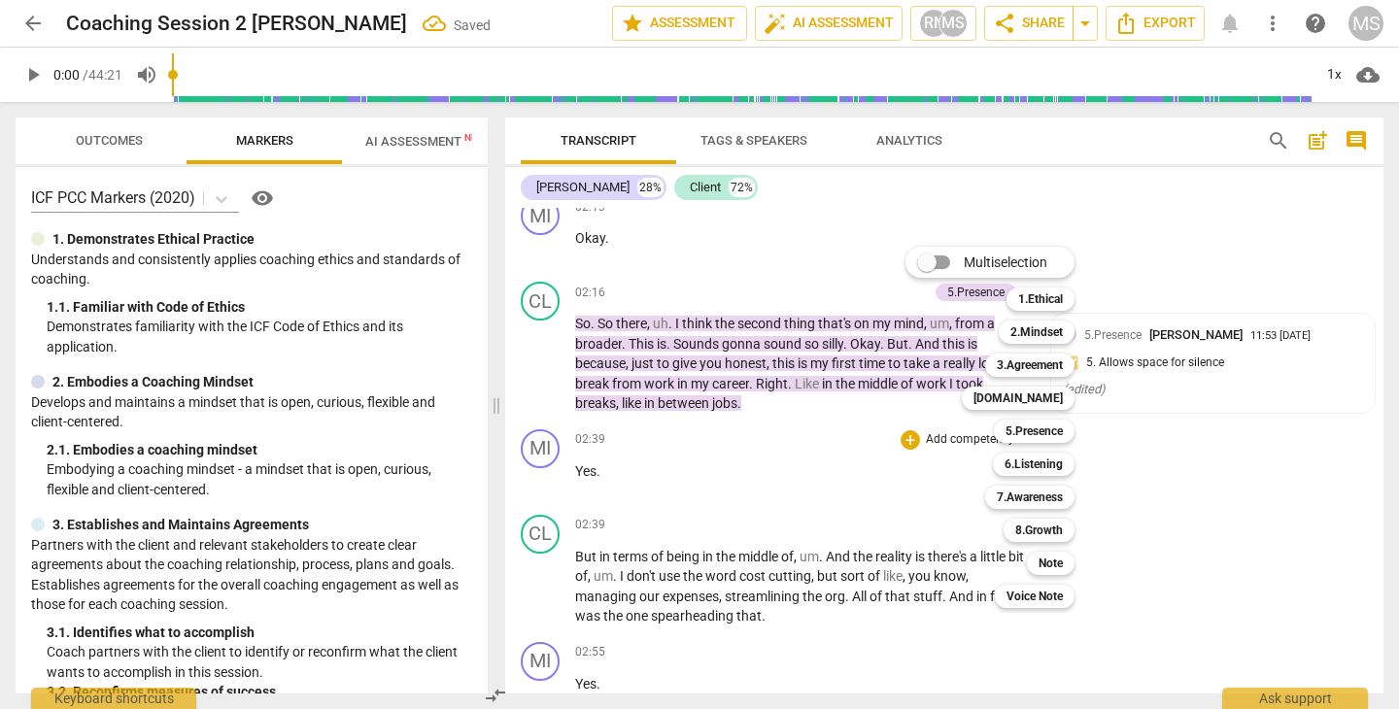
click at [1190, 210] on div at bounding box center [699, 354] width 1399 height 709
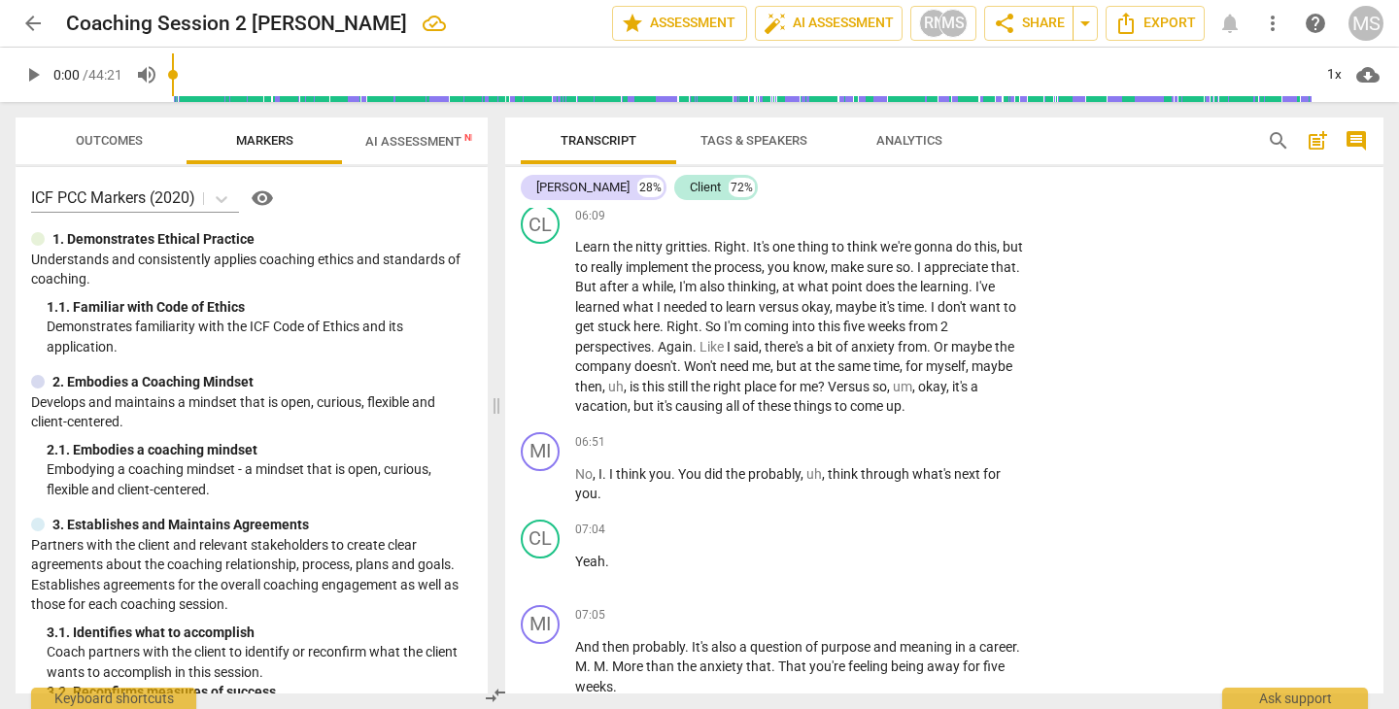
scroll to position [3644, 0]
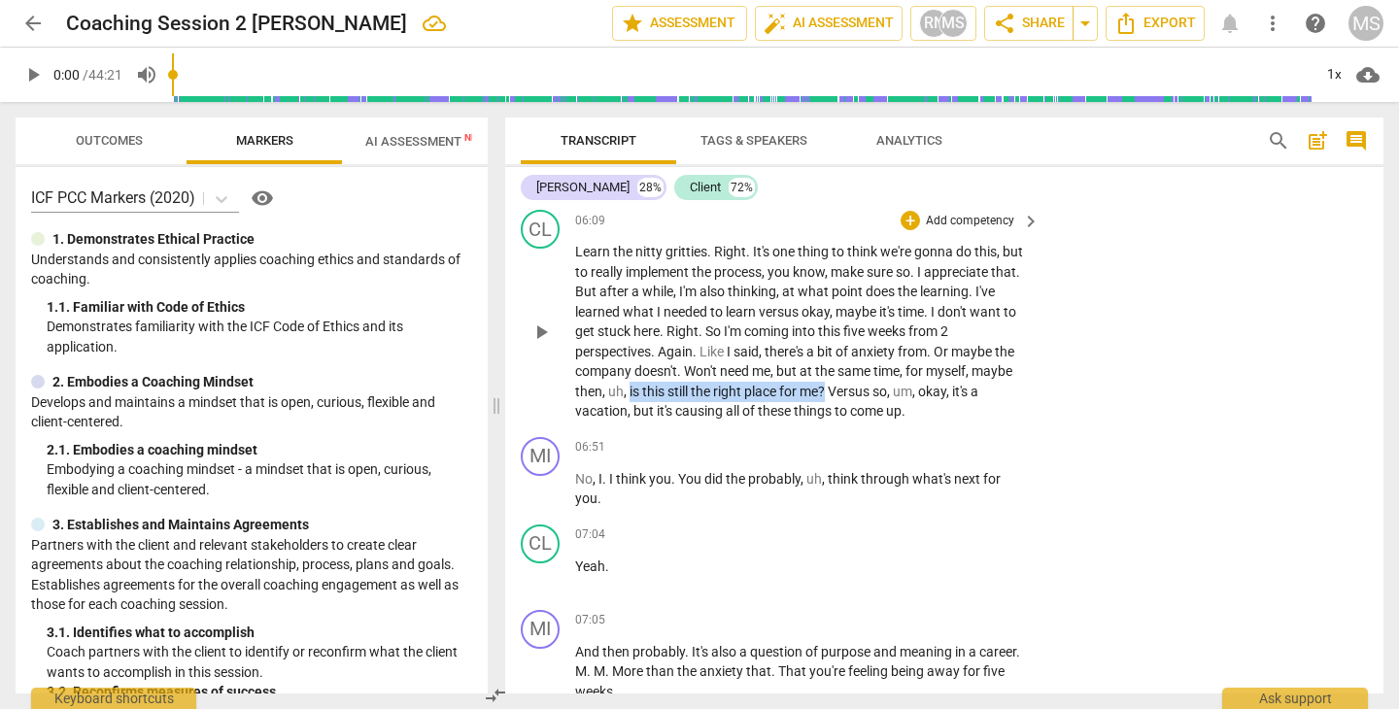
drag, startPoint x: 628, startPoint y: 397, endPoint x: 826, endPoint y: 400, distance: 197.2
click at [826, 400] on p "Learn the nitty gritties . Right . It's one thing to think we're gonna do this …" at bounding box center [802, 332] width 455 height 180
click at [877, 364] on icon "button" at bounding box center [875, 368] width 12 height 14
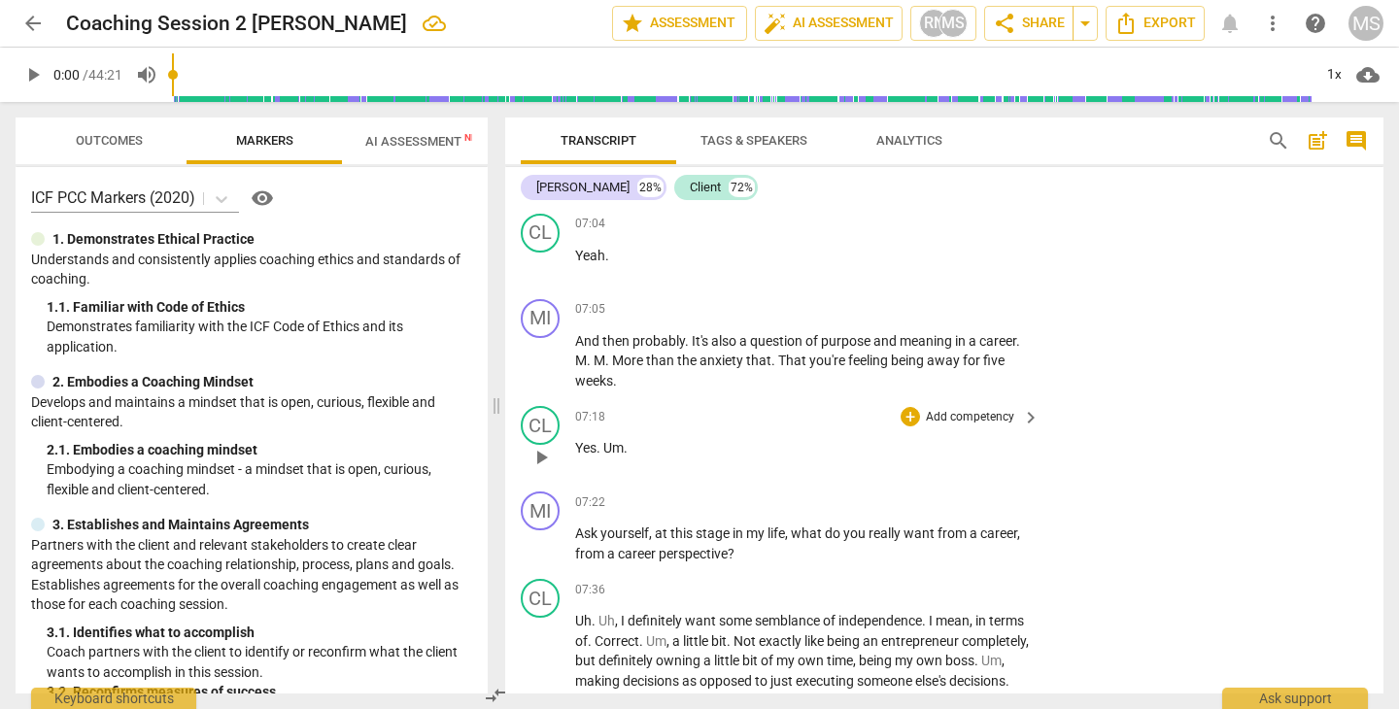
scroll to position [3951, 0]
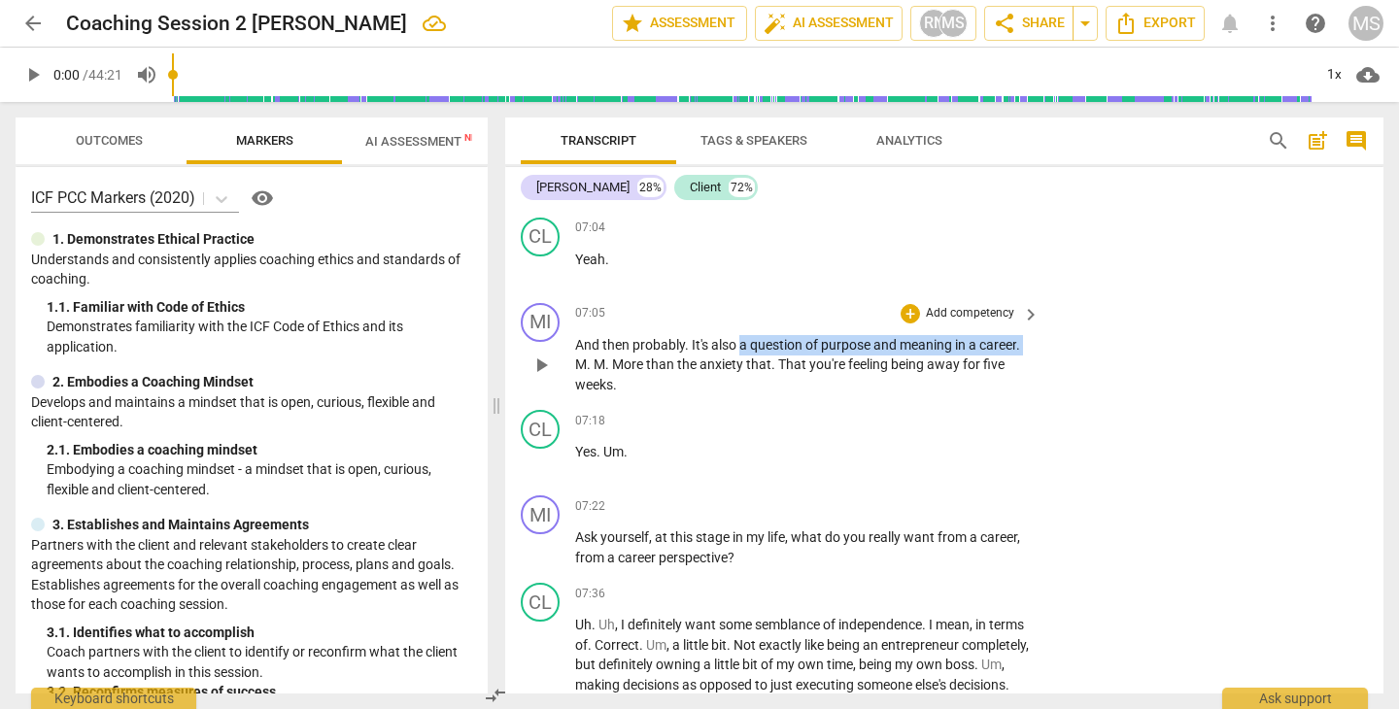
drag, startPoint x: 743, startPoint y: 346, endPoint x: 1035, endPoint y: 352, distance: 292.4
click at [1035, 352] on div "And then probably . It's also a question of purpose and meaning in a career . M…" at bounding box center [808, 365] width 466 height 60
click at [1070, 316] on icon "button" at bounding box center [1071, 320] width 12 height 14
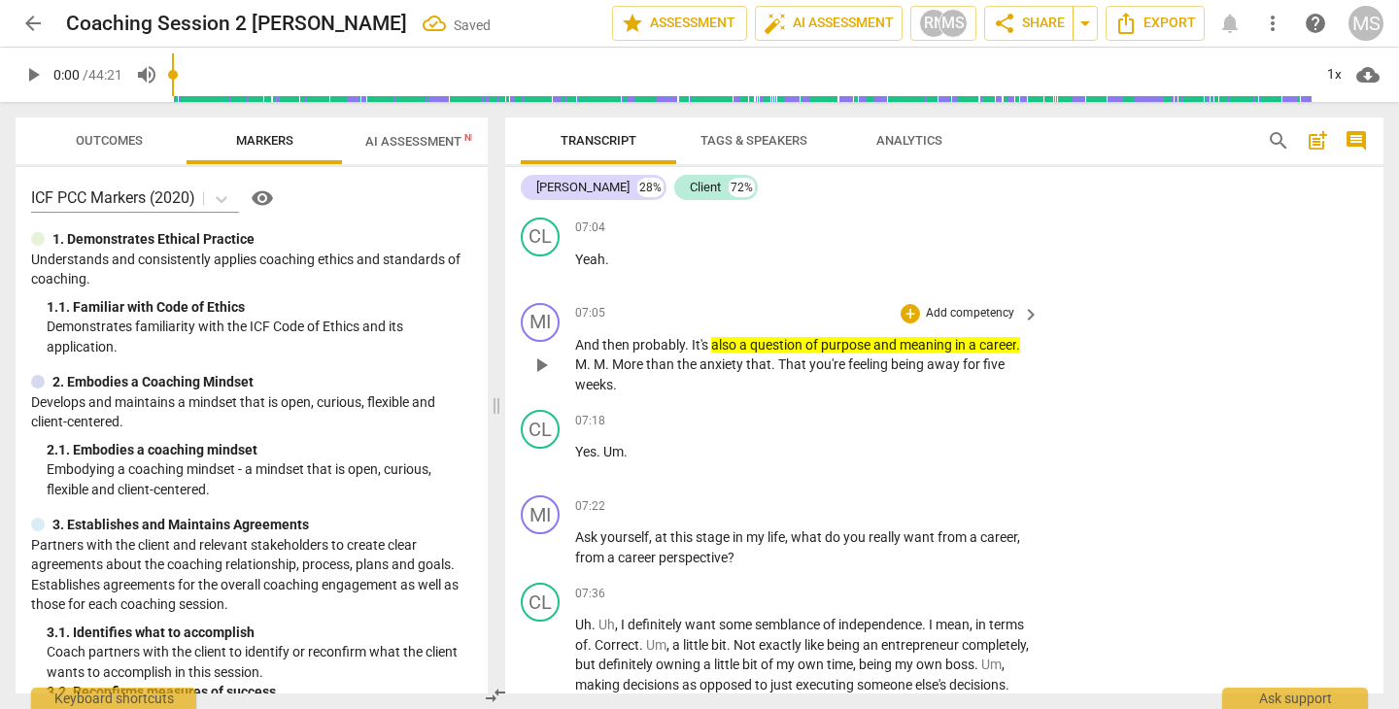
click at [801, 351] on span "question" at bounding box center [777, 345] width 55 height 16
drag, startPoint x: 716, startPoint y: 345, endPoint x: 1057, endPoint y: 349, distance: 340.9
click at [1057, 349] on div "MI play_arrow pause 07:05 + Add competency keyboard_arrow_right And then probab…" at bounding box center [944, 349] width 878 height 108
click at [801, 323] on div "07:05 + Add competency keyboard_arrow_right" at bounding box center [808, 313] width 466 height 21
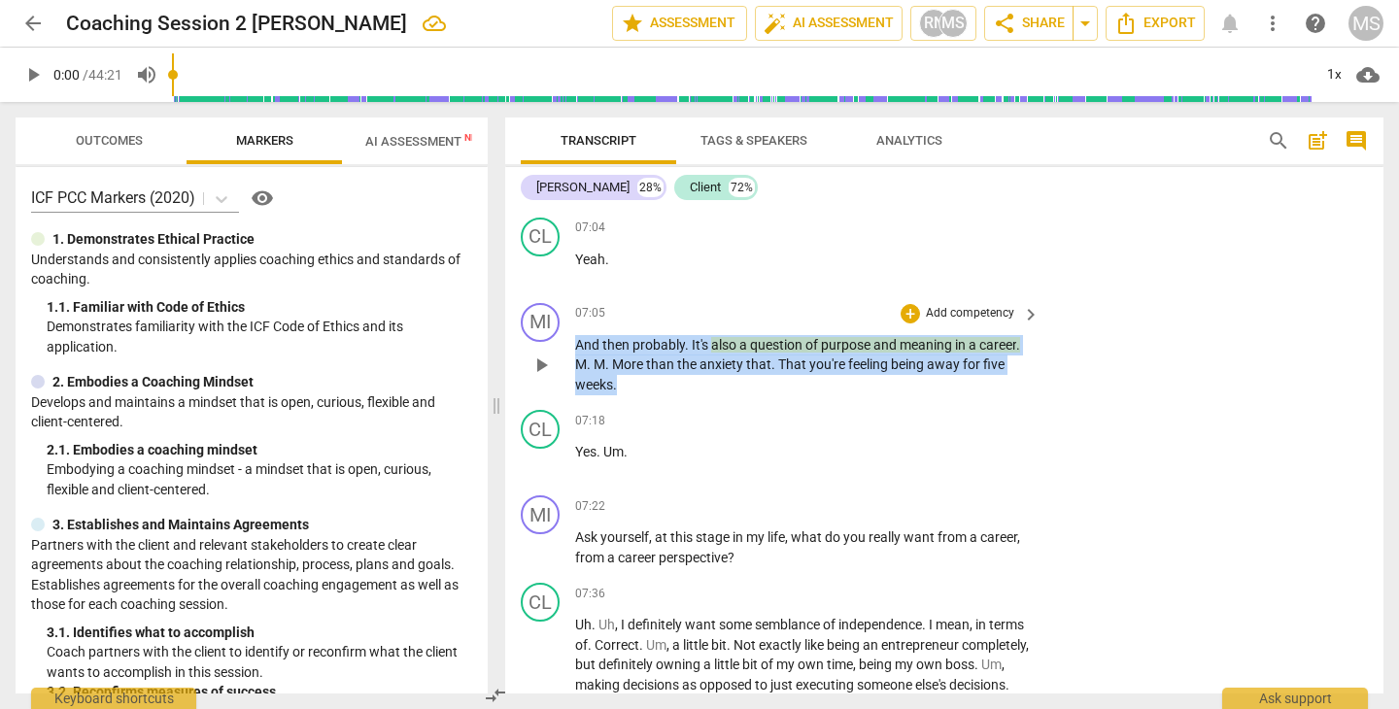
drag, startPoint x: 578, startPoint y: 351, endPoint x: 618, endPoint y: 379, distance: 48.8
click at [618, 380] on p "And then probably . It's also a question of purpose and meaning in a career . M…" at bounding box center [802, 365] width 455 height 60
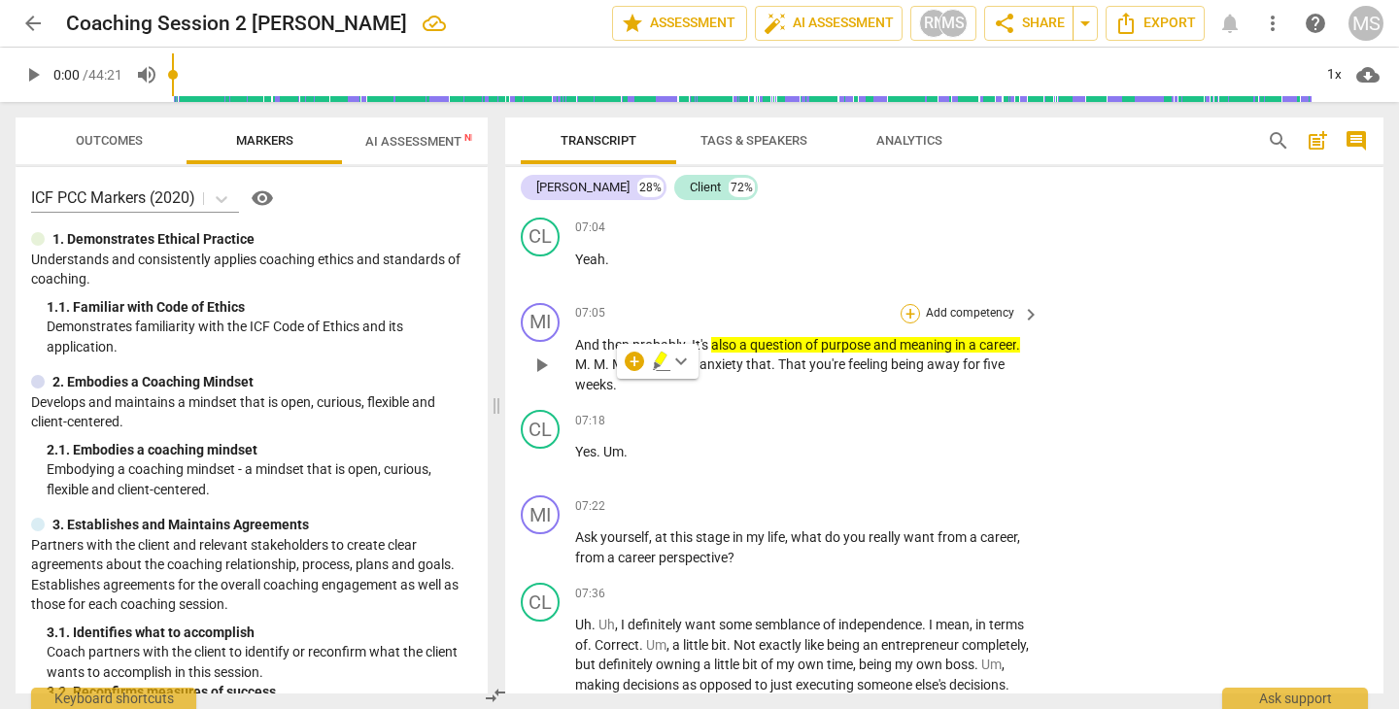
click at [908, 311] on div "+" at bounding box center [909, 313] width 19 height 19
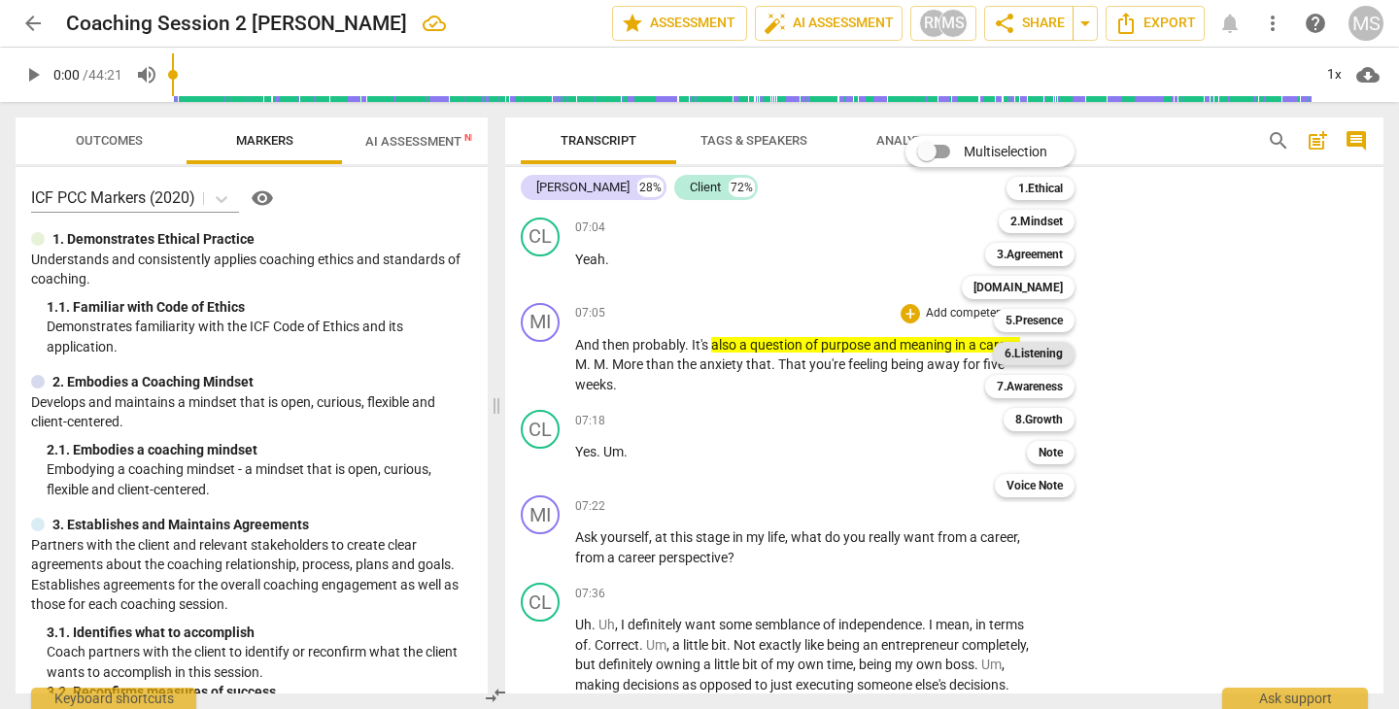
click at [1031, 355] on b "6.Listening" at bounding box center [1033, 353] width 58 height 23
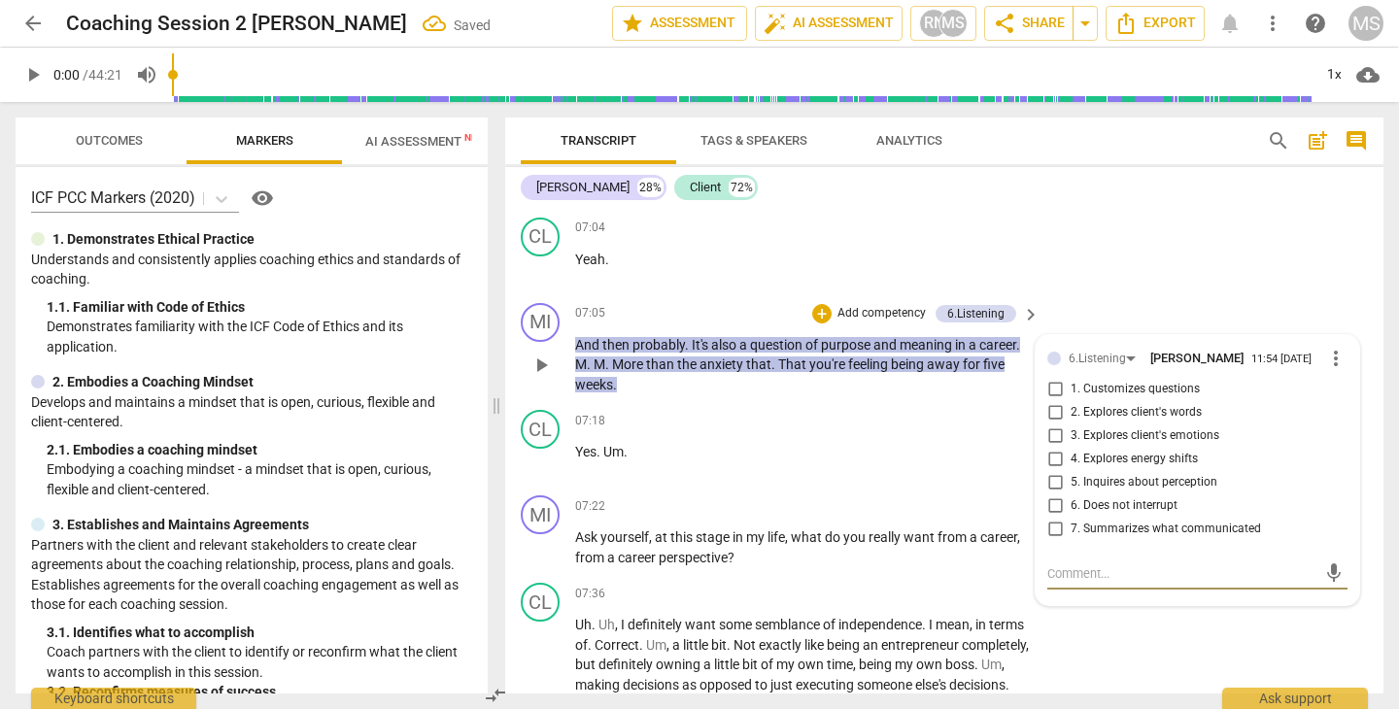
click at [1046, 530] on input "7. Summarizes what communicated" at bounding box center [1054, 529] width 31 height 23
checkbox input "true"
click at [826, 475] on div "07:18 + Add competency keyboard_arrow_right Yes . Um ." at bounding box center [808, 445] width 466 height 70
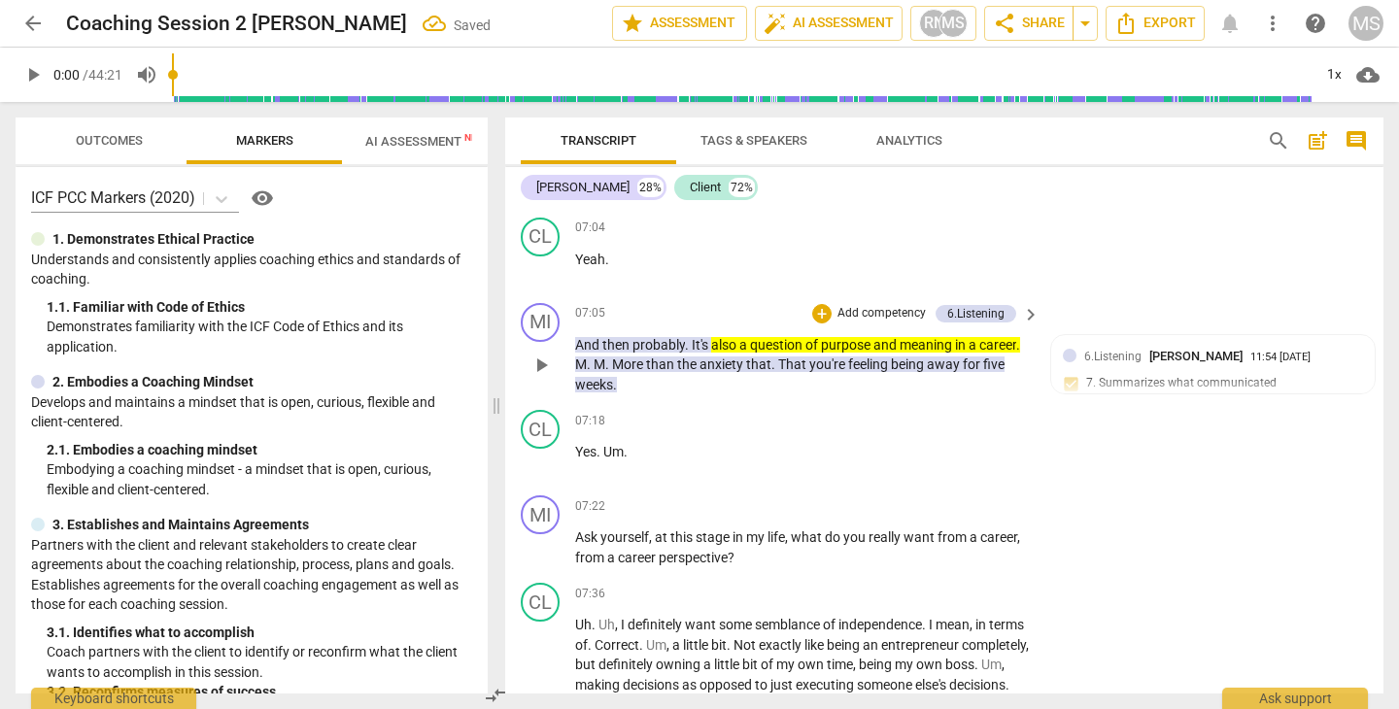
click at [815, 350] on span "of" at bounding box center [813, 345] width 16 height 16
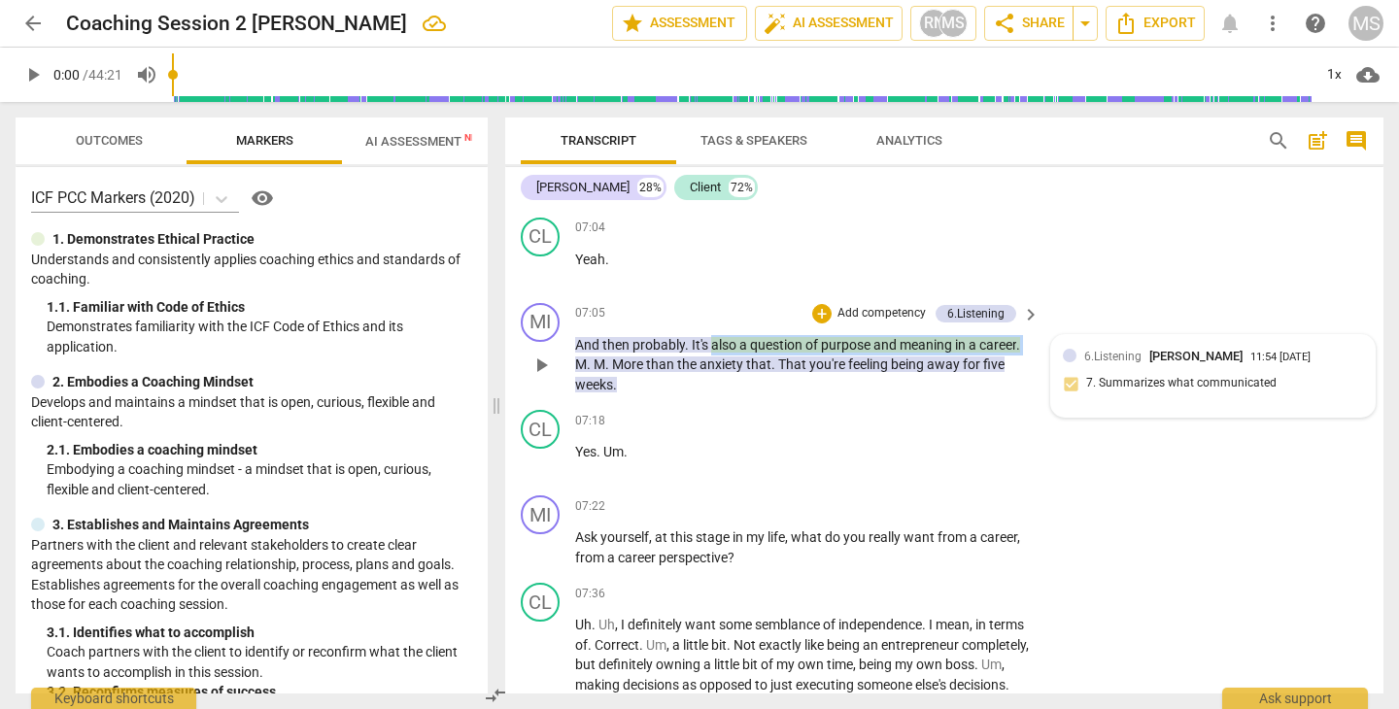
drag, startPoint x: 714, startPoint y: 346, endPoint x: 1052, endPoint y: 351, distance: 338.0
click at [1052, 351] on div "MI play_arrow pause 07:05 + Add competency 6.Listening keyboard_arrow_right And…" at bounding box center [944, 349] width 878 height 108
click at [1089, 320] on span "keyboard_arrow_down" at bounding box center [1091, 322] width 23 height 23
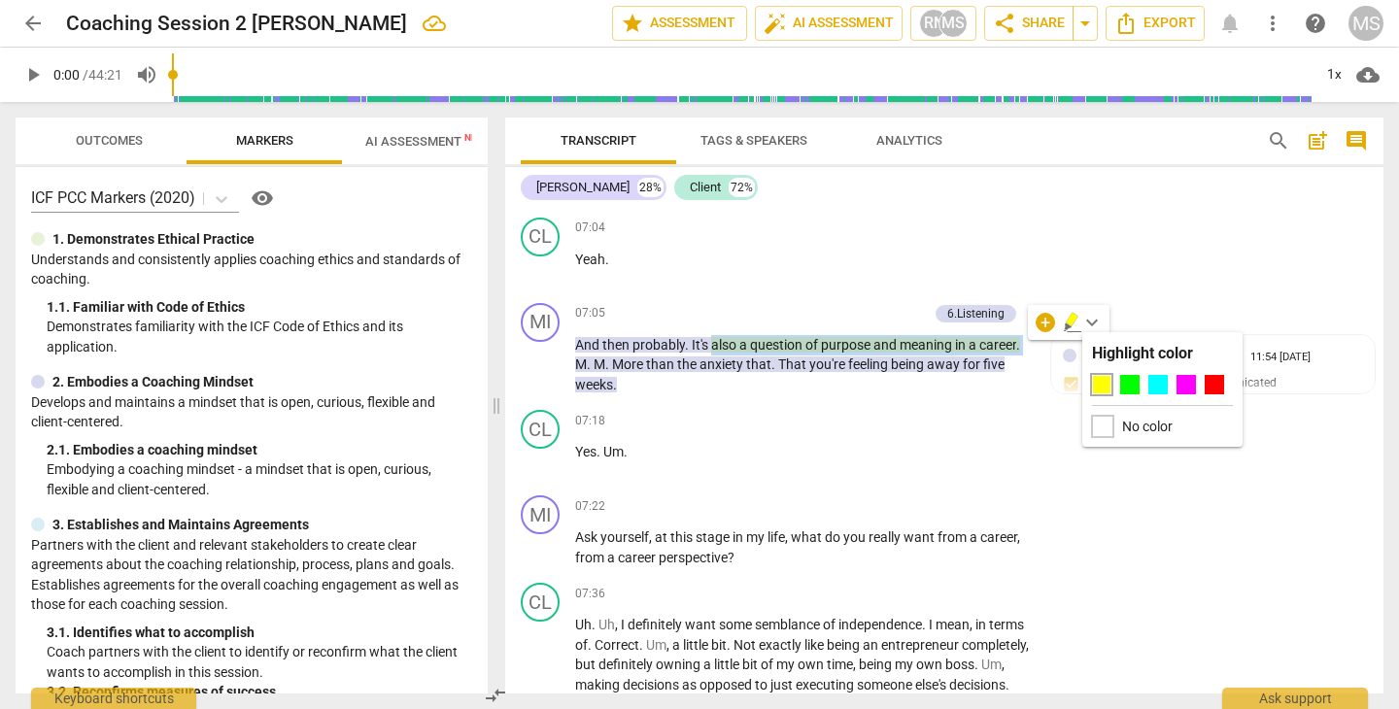
click at [1100, 422] on div at bounding box center [1102, 426] width 21 height 21
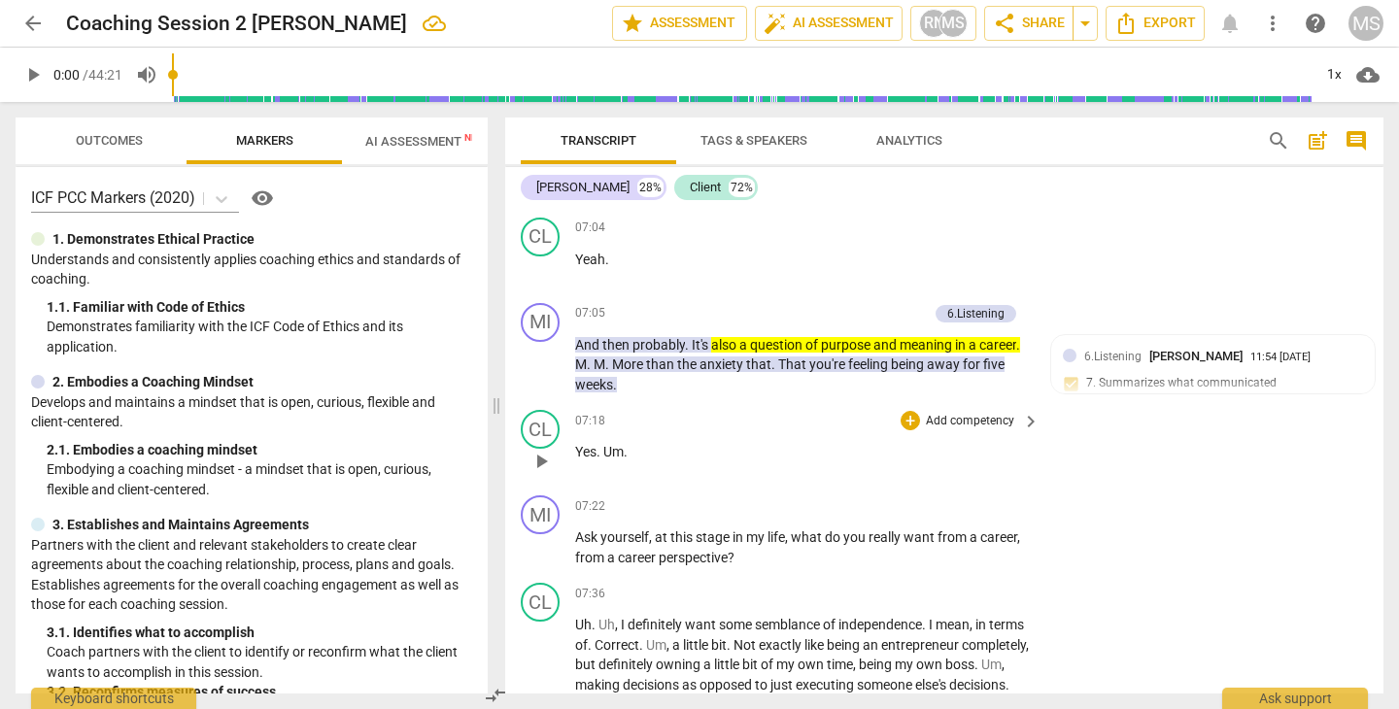
click at [823, 410] on div "CL play_arrow pause 07:18 + Add competency keyboard_arrow_right Yes . Um ." at bounding box center [944, 444] width 878 height 85
click at [713, 345] on span "also" at bounding box center [725, 345] width 28 height 16
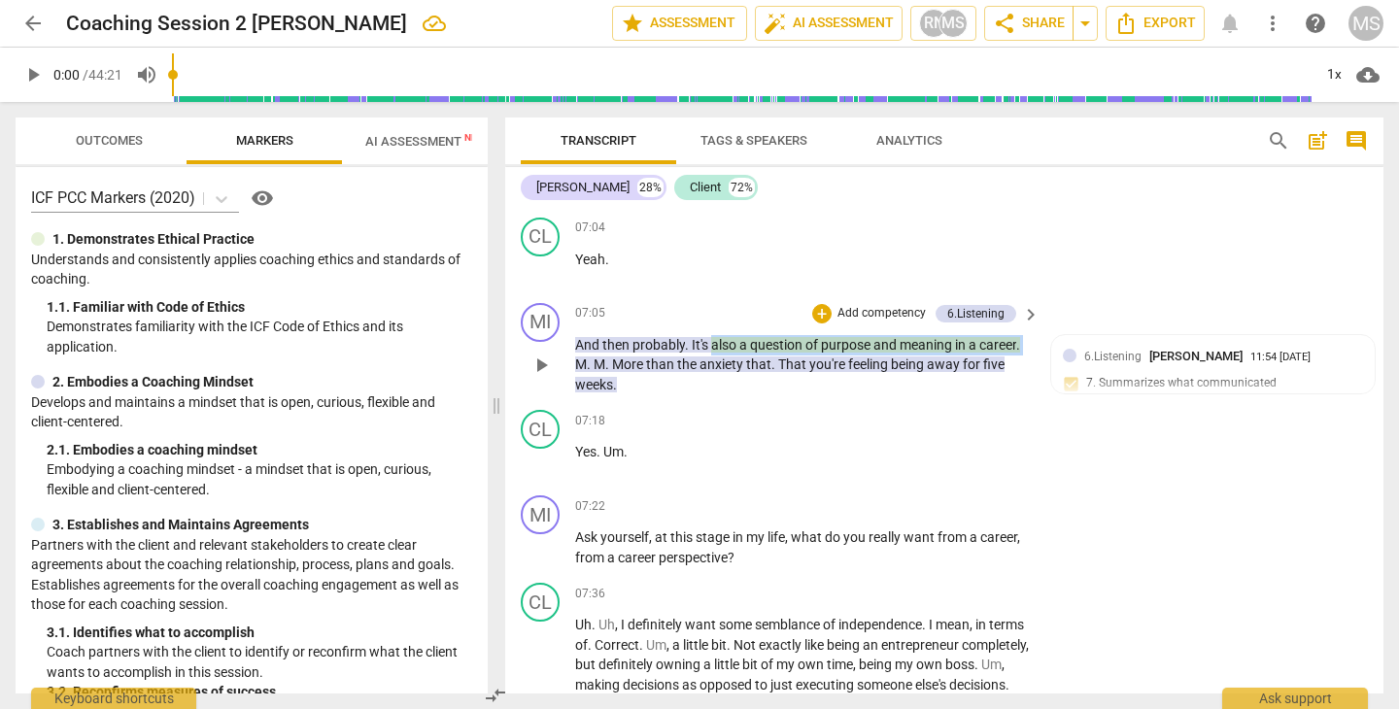
drag, startPoint x: 713, startPoint y: 345, endPoint x: 1031, endPoint y: 344, distance: 317.6
click at [1031, 344] on div "And then probably . It's also a question of purpose and meaning in a career . M…" at bounding box center [808, 365] width 466 height 60
click at [1092, 317] on span "keyboard_arrow_down" at bounding box center [1091, 322] width 23 height 23
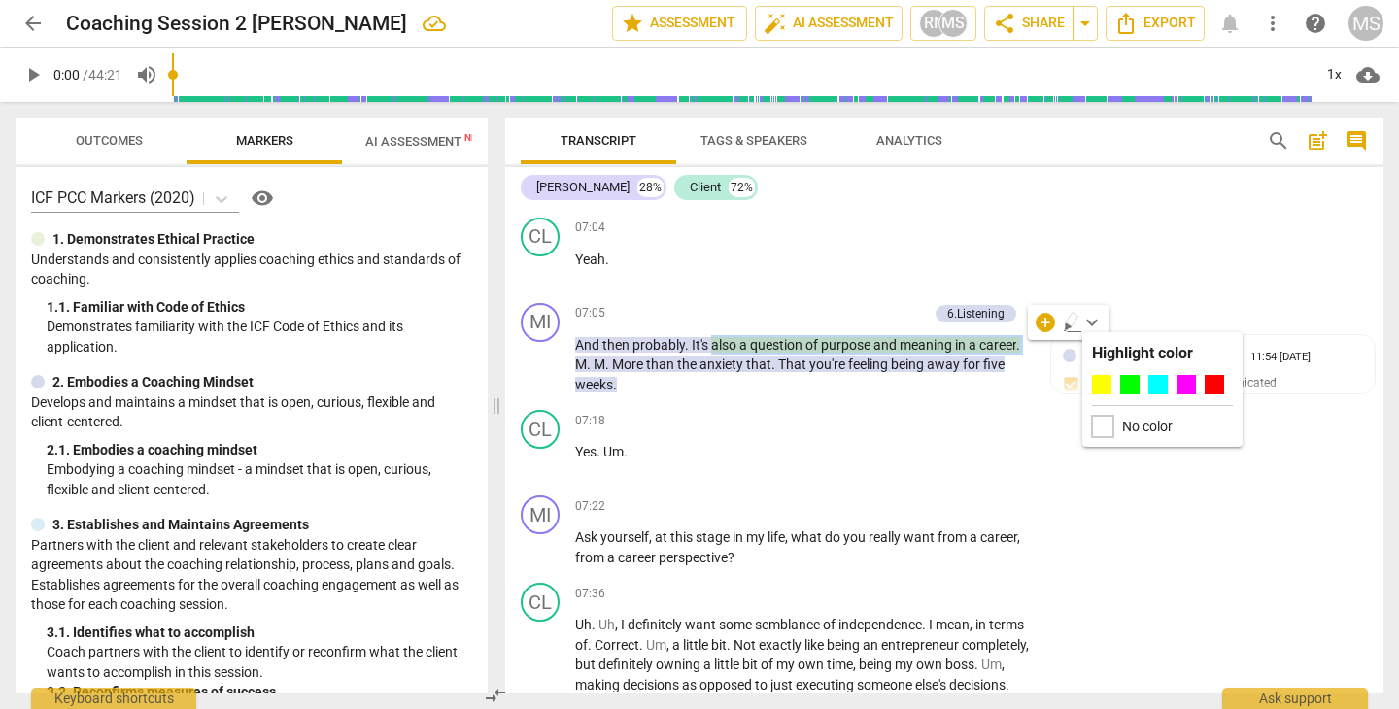
click at [1102, 421] on div at bounding box center [1102, 426] width 21 height 21
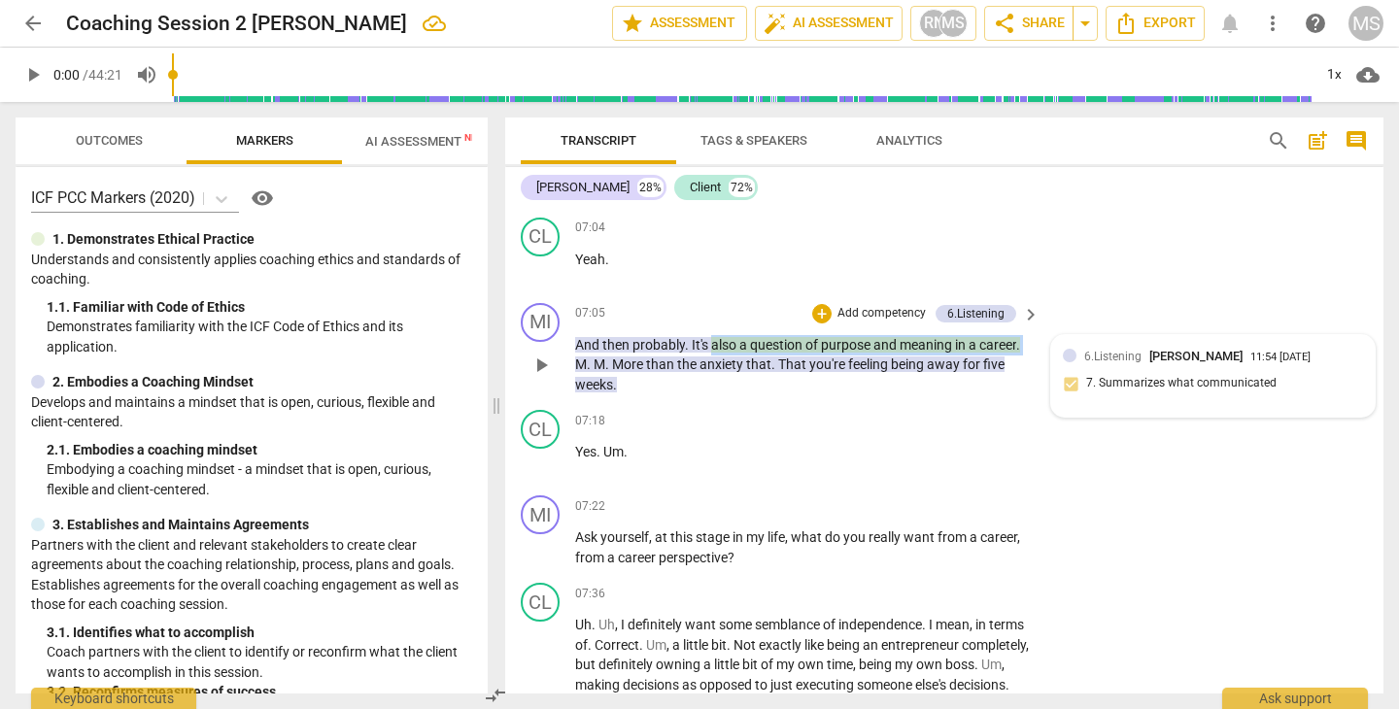
drag, startPoint x: 714, startPoint y: 347, endPoint x: 1053, endPoint y: 349, distance: 339.0
click at [1053, 349] on div "MI play_arrow pause 07:05 + Add competency 6.Listening keyboard_arrow_right And…" at bounding box center [944, 349] width 878 height 108
click at [1098, 322] on span "keyboard_arrow_down" at bounding box center [1091, 322] width 23 height 23
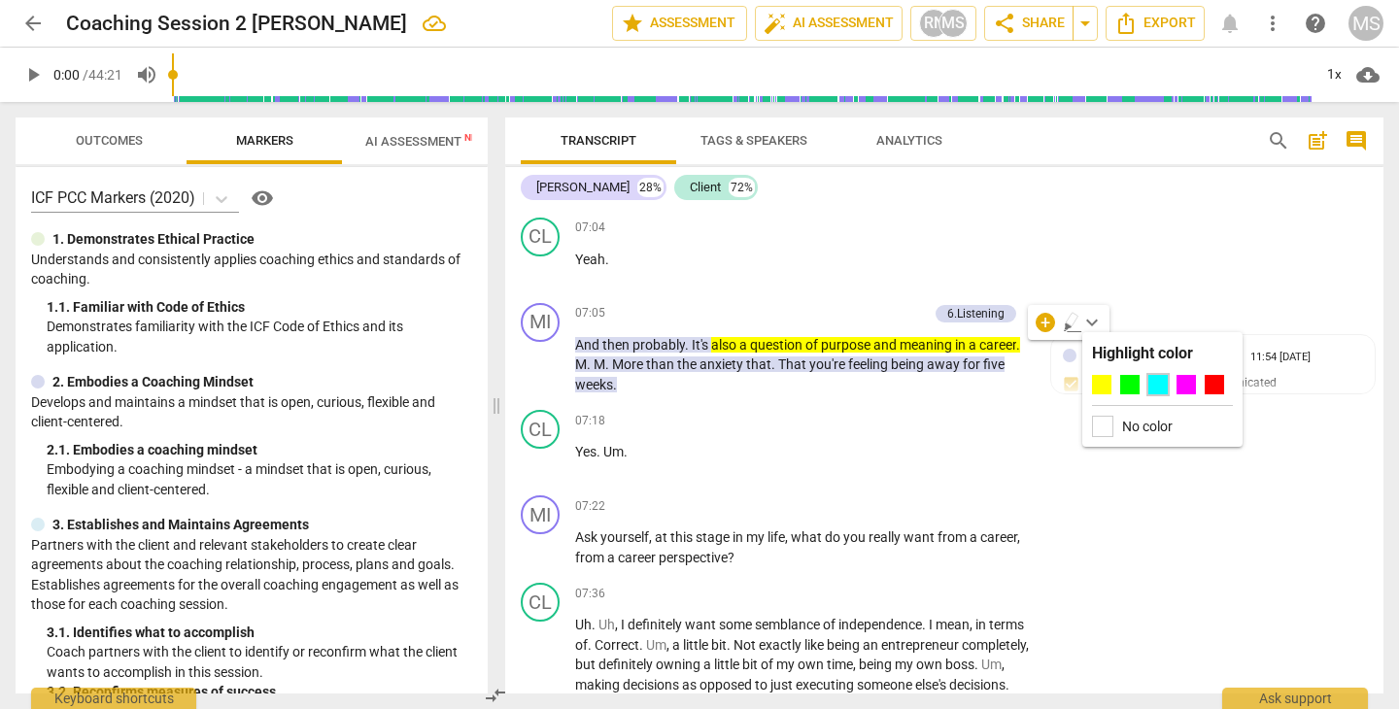
click at [1155, 385] on div at bounding box center [1157, 384] width 19 height 19
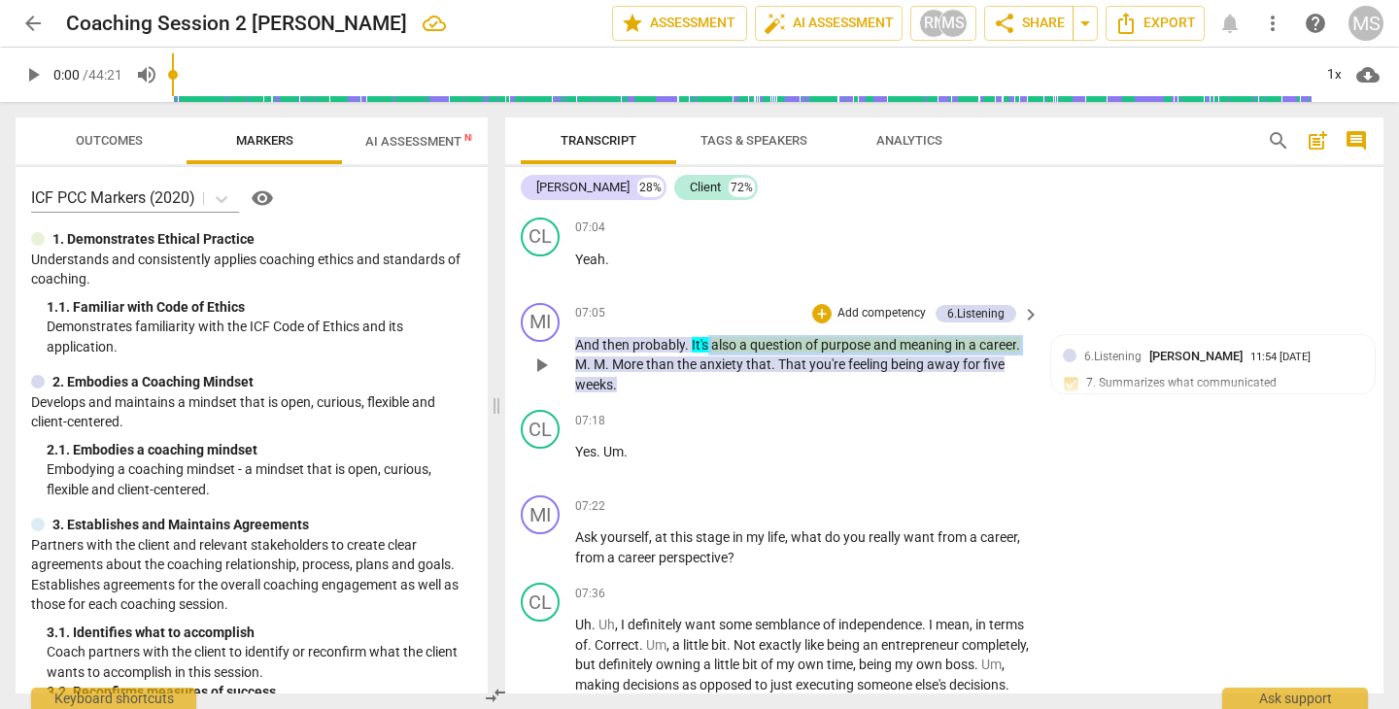
drag, startPoint x: 709, startPoint y: 347, endPoint x: 1028, endPoint y: 349, distance: 318.6
click at [1028, 349] on p "And then probably . It's also a question of purpose and meaning in a career . M…" at bounding box center [802, 365] width 455 height 60
click at [1070, 322] on icon "button" at bounding box center [1071, 320] width 12 height 14
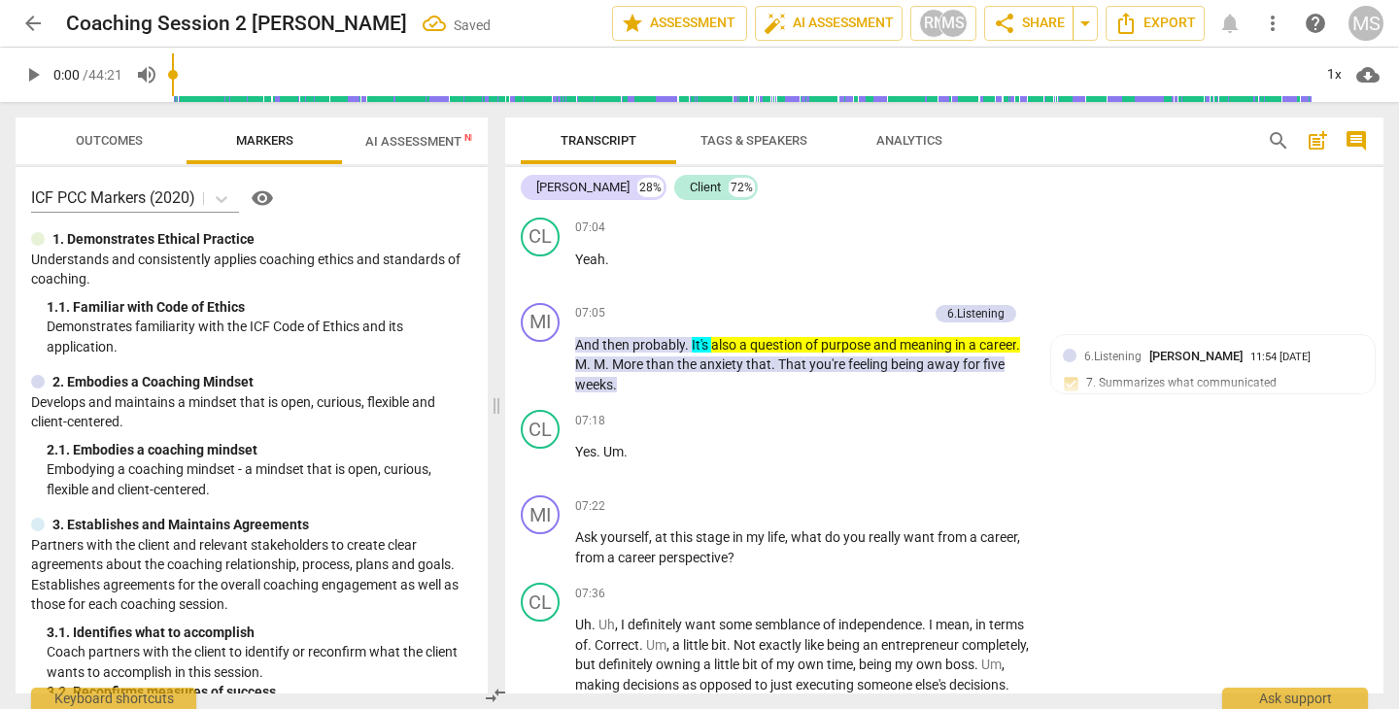
click at [1070, 322] on div "MI play_arrow pause 07:05 + Add competency 6.Listening keyboard_arrow_right And…" at bounding box center [944, 349] width 878 height 108
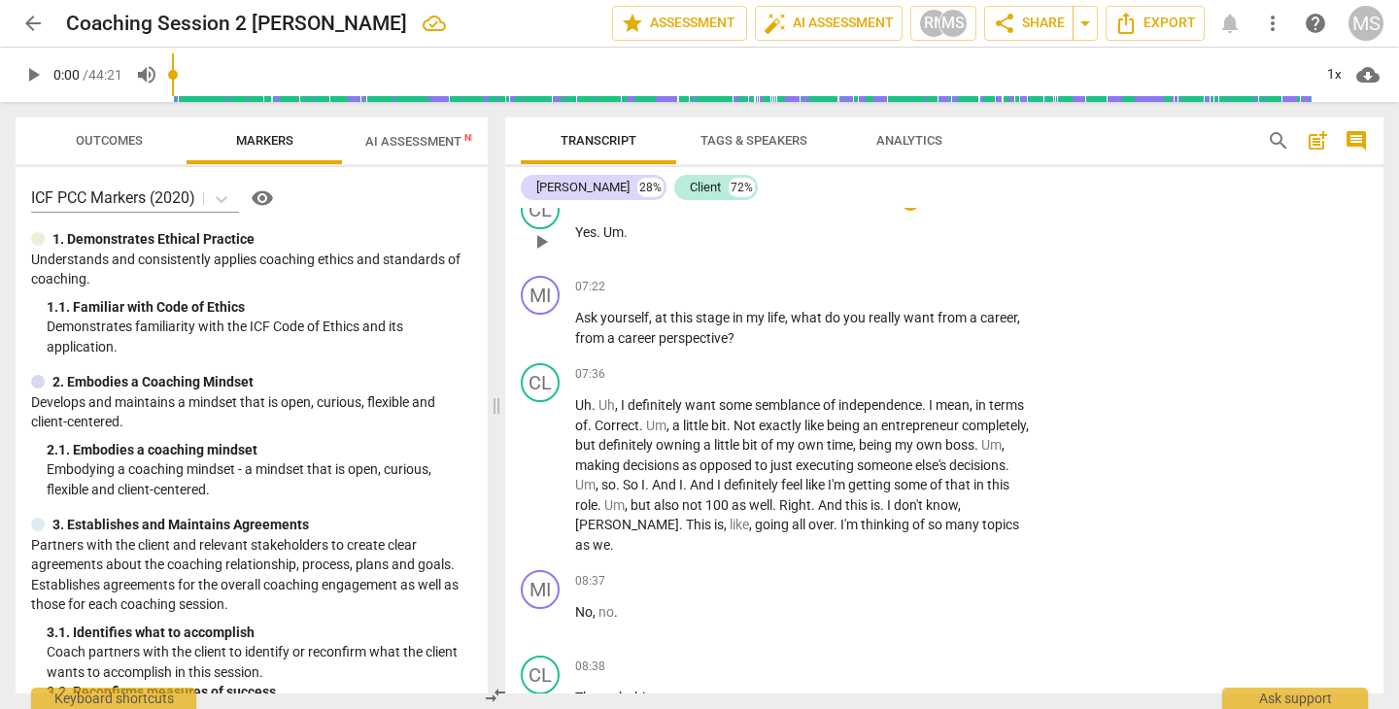
scroll to position [4174, 0]
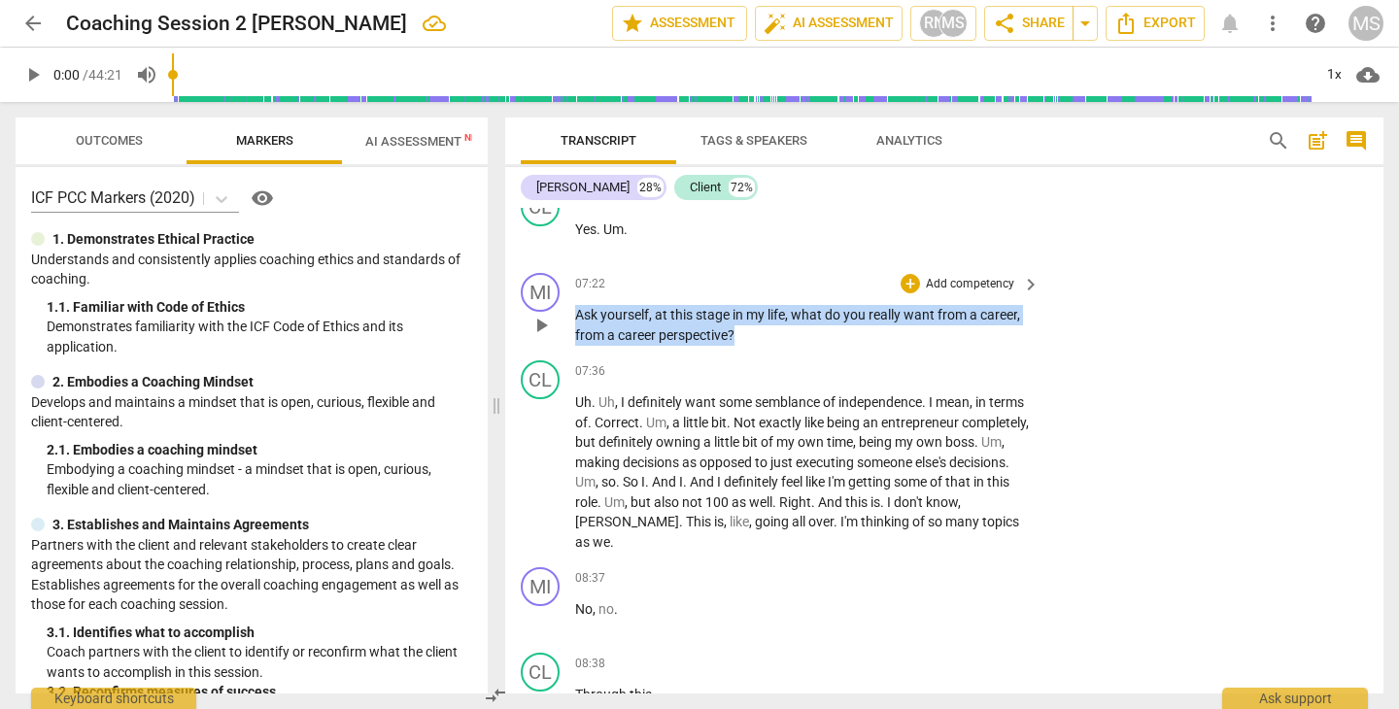
drag, startPoint x: 572, startPoint y: 310, endPoint x: 760, endPoint y: 342, distance: 190.2
click at [760, 342] on div "MI play_arrow pause 07:22 + Add competency keyboard_arrow_right Ask yourself , …" at bounding box center [944, 308] width 878 height 87
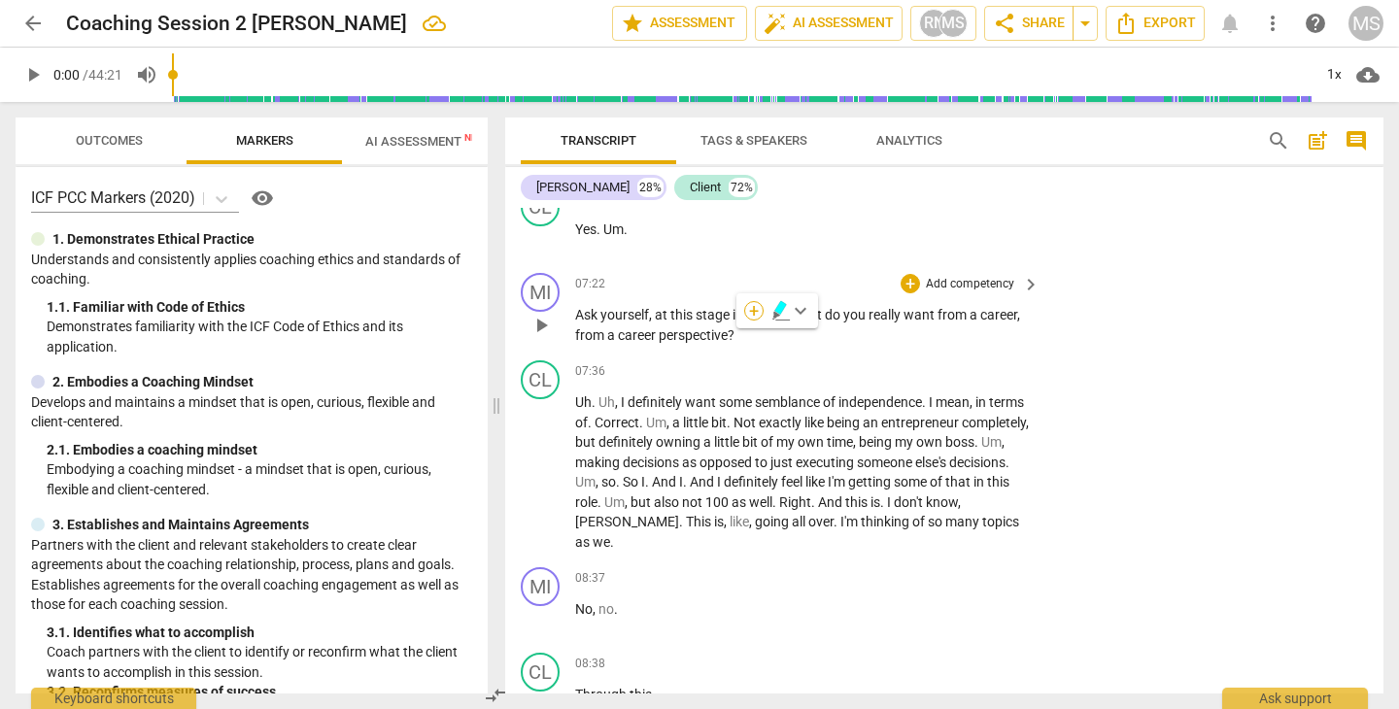
click at [759, 310] on div "+" at bounding box center [753, 310] width 19 height 19
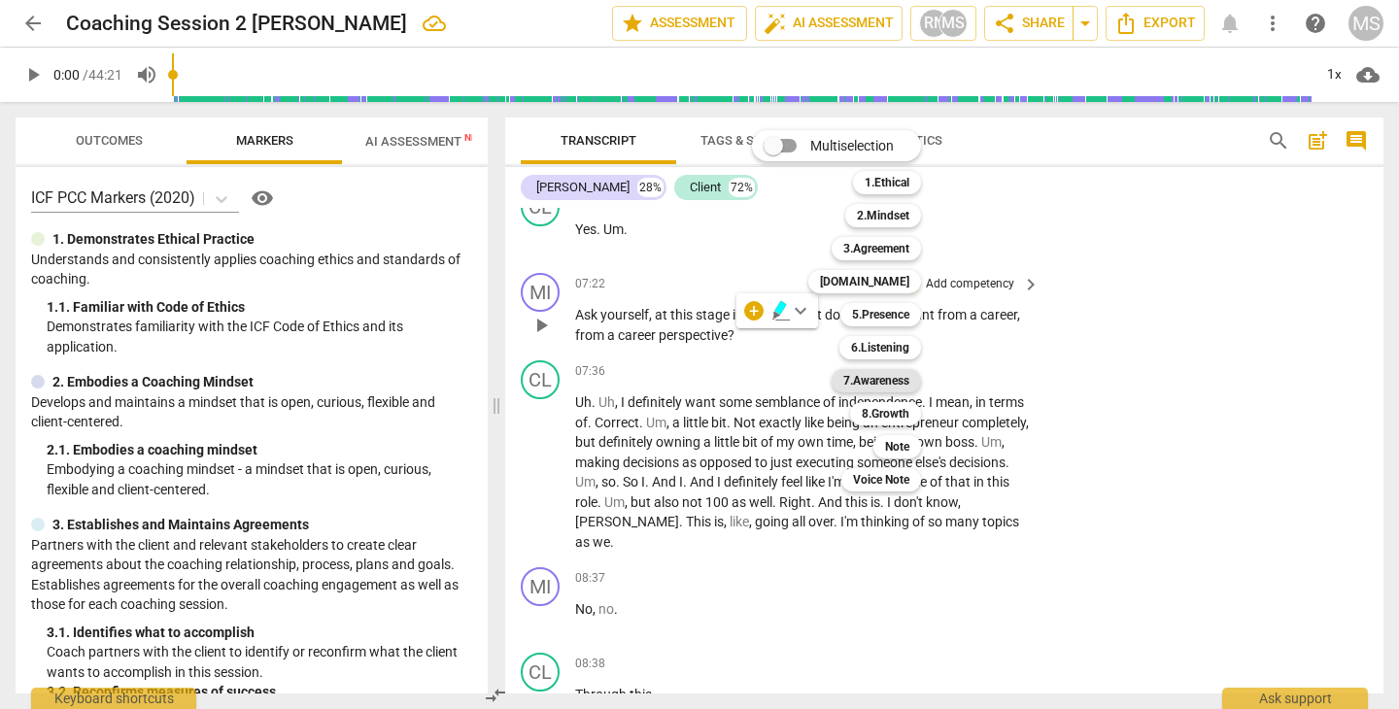
click at [870, 376] on b "7.Awareness" at bounding box center [876, 380] width 66 height 23
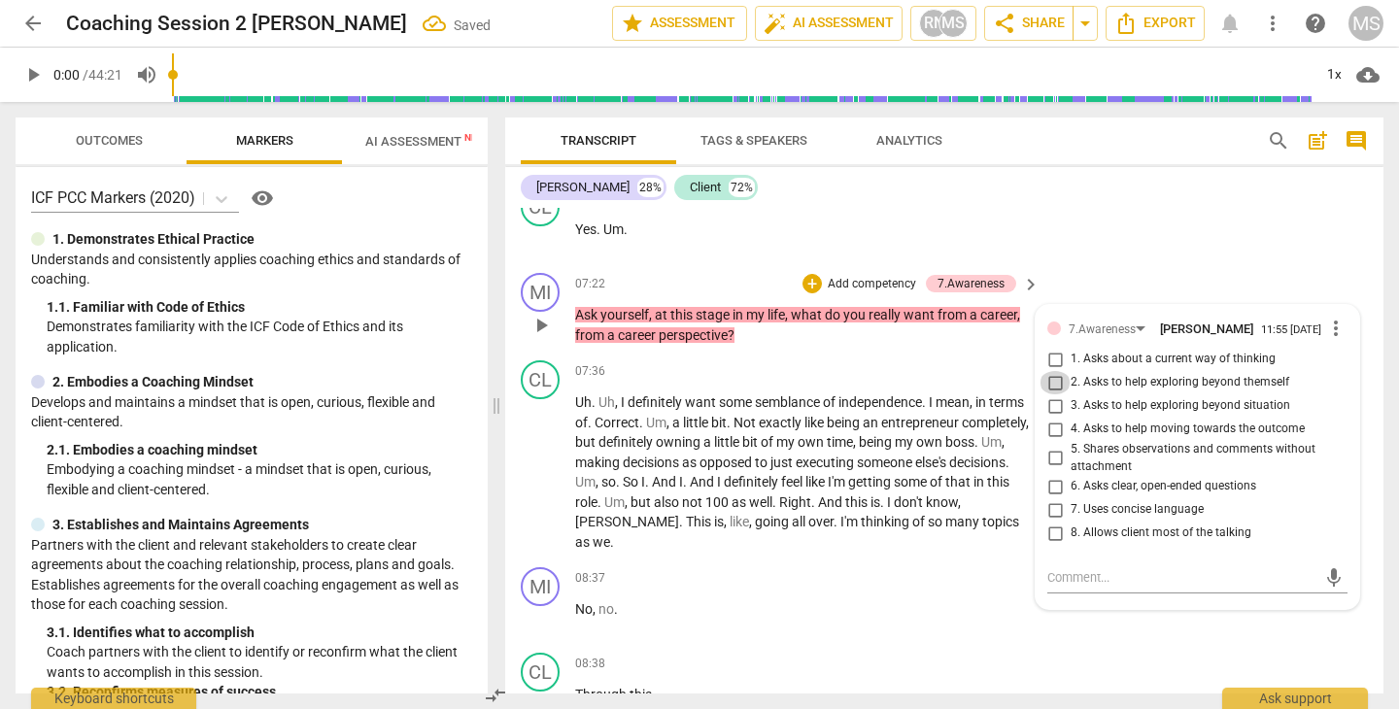
click at [1052, 384] on input "2. Asks to help exploring beyond themself" at bounding box center [1054, 382] width 31 height 23
checkbox input "true"
click at [1085, 569] on textarea at bounding box center [1181, 577] width 269 height 18
type textarea "N"
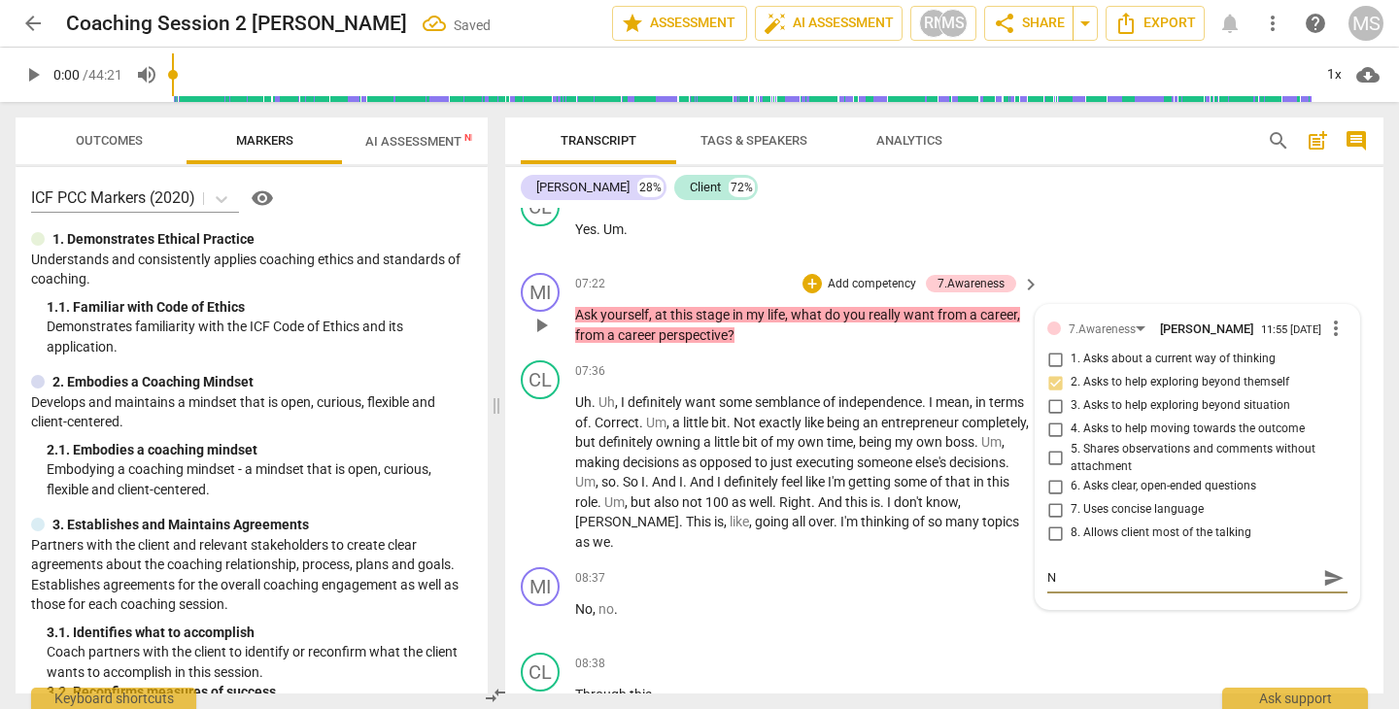
type textarea "No"
type textarea "No n"
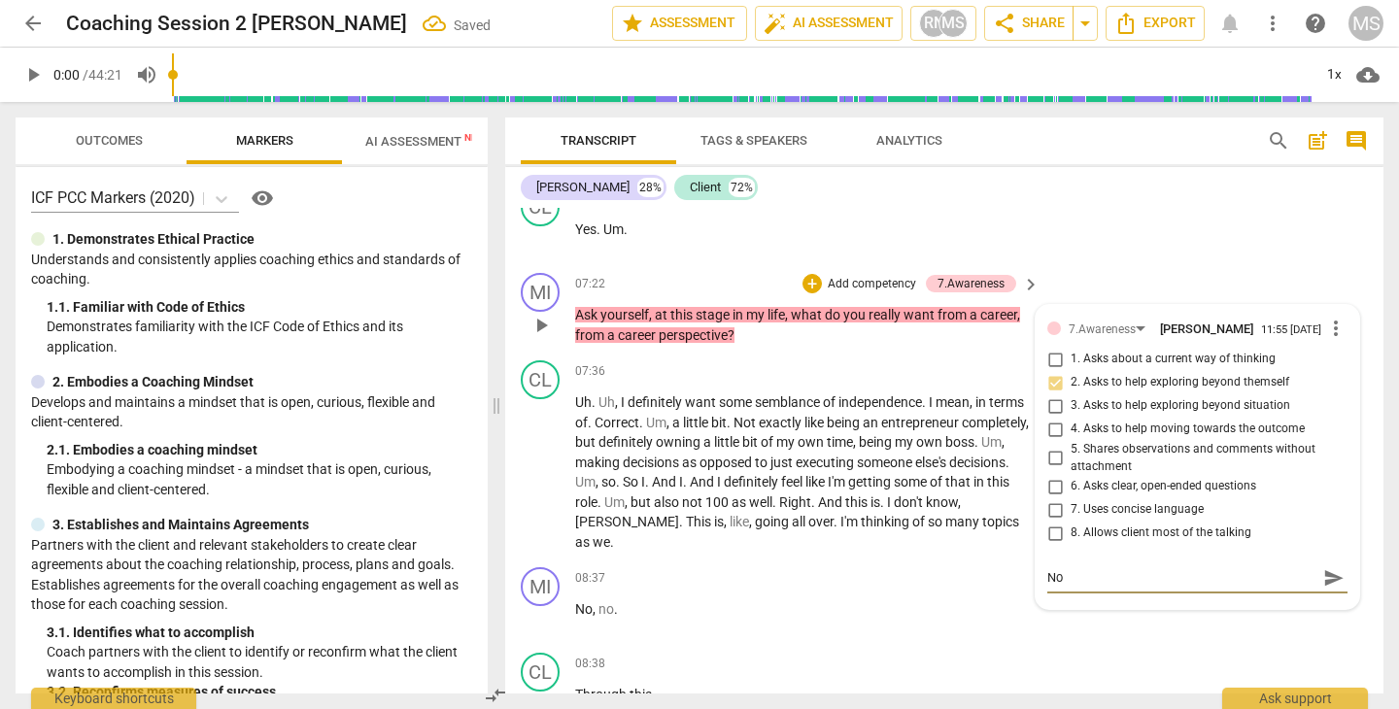
type textarea "No n"
type textarea "No ne"
type textarea "No nee"
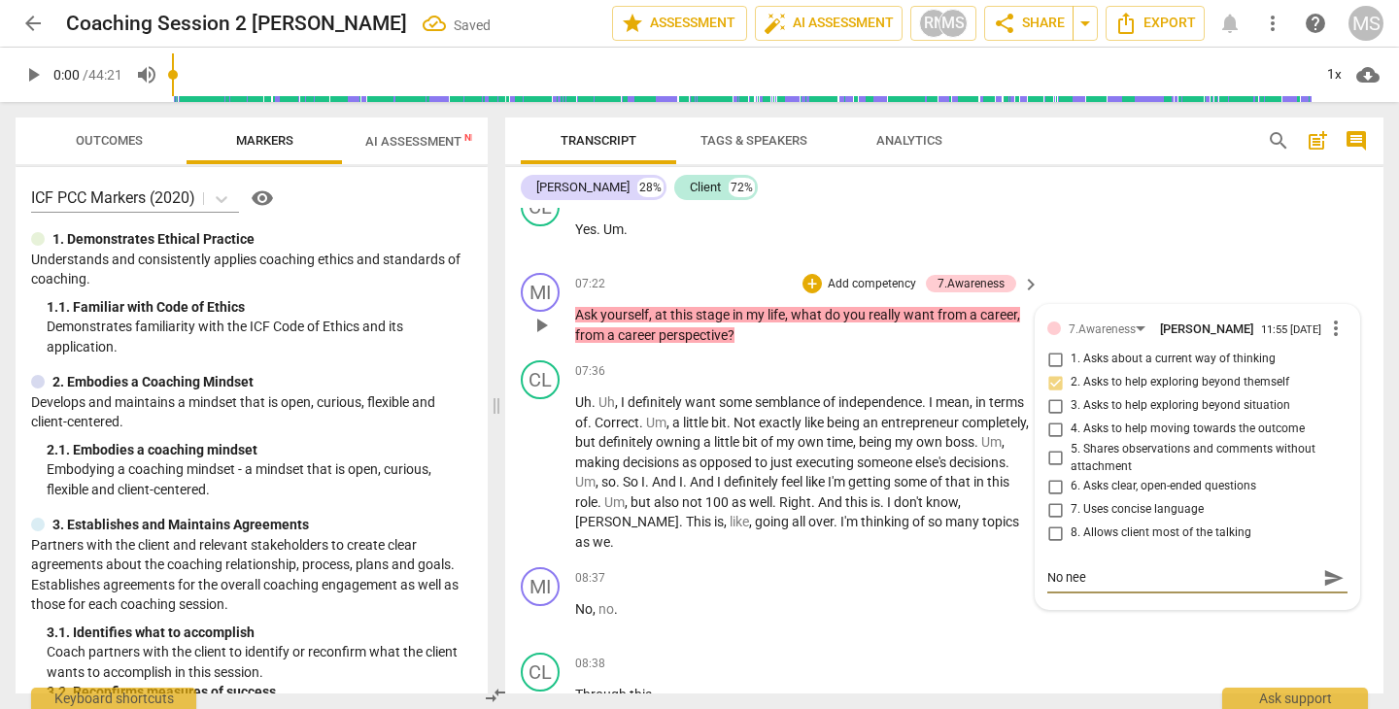
type textarea "No need"
type textarea "No need f"
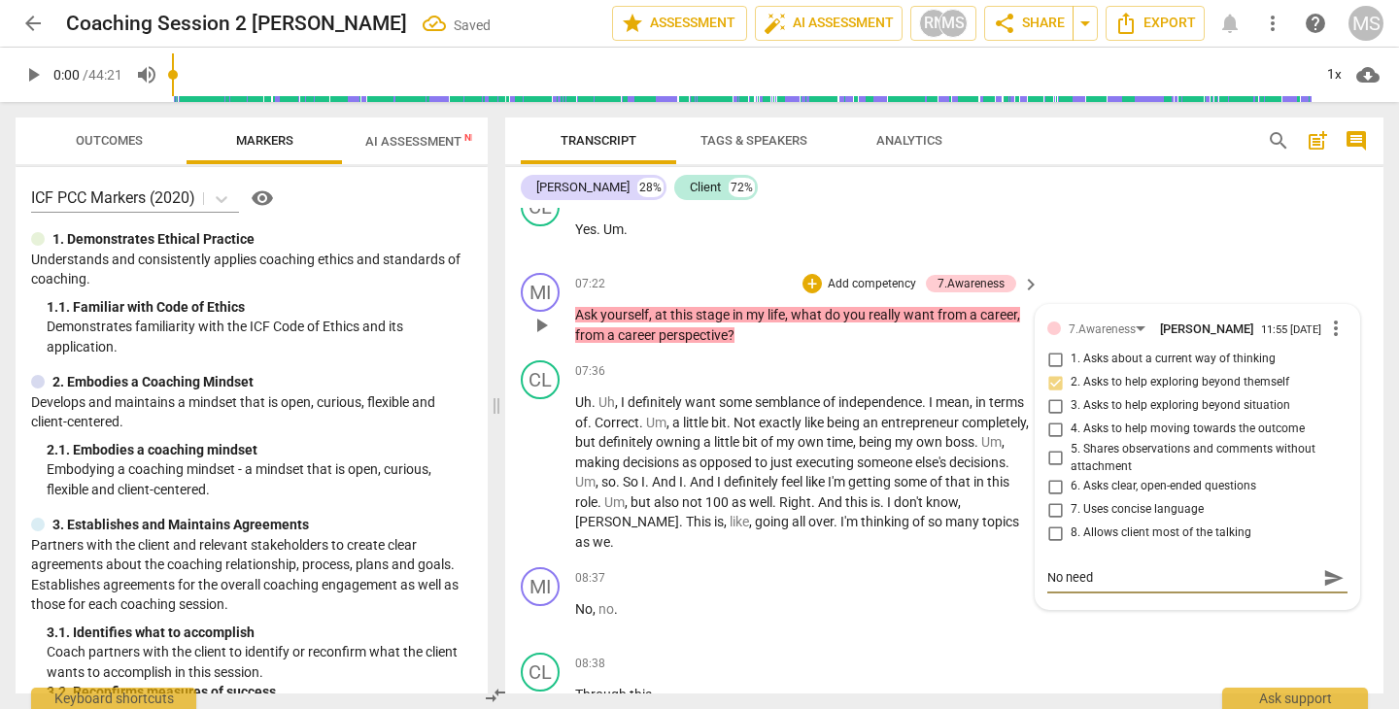
type textarea "No need f"
type textarea "No need fo"
type textarea "No need for"
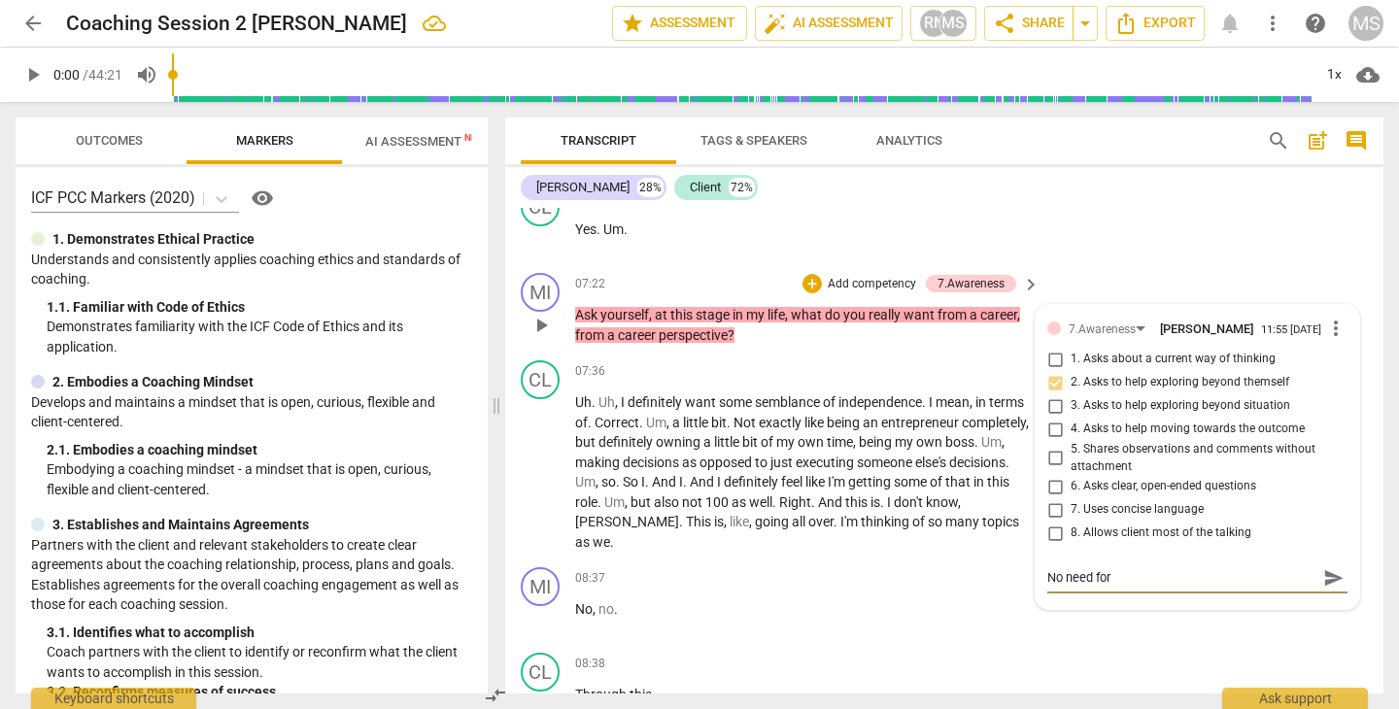
type textarea "No need for"
type textarea "No need for '"
type textarea "No need for 'a"
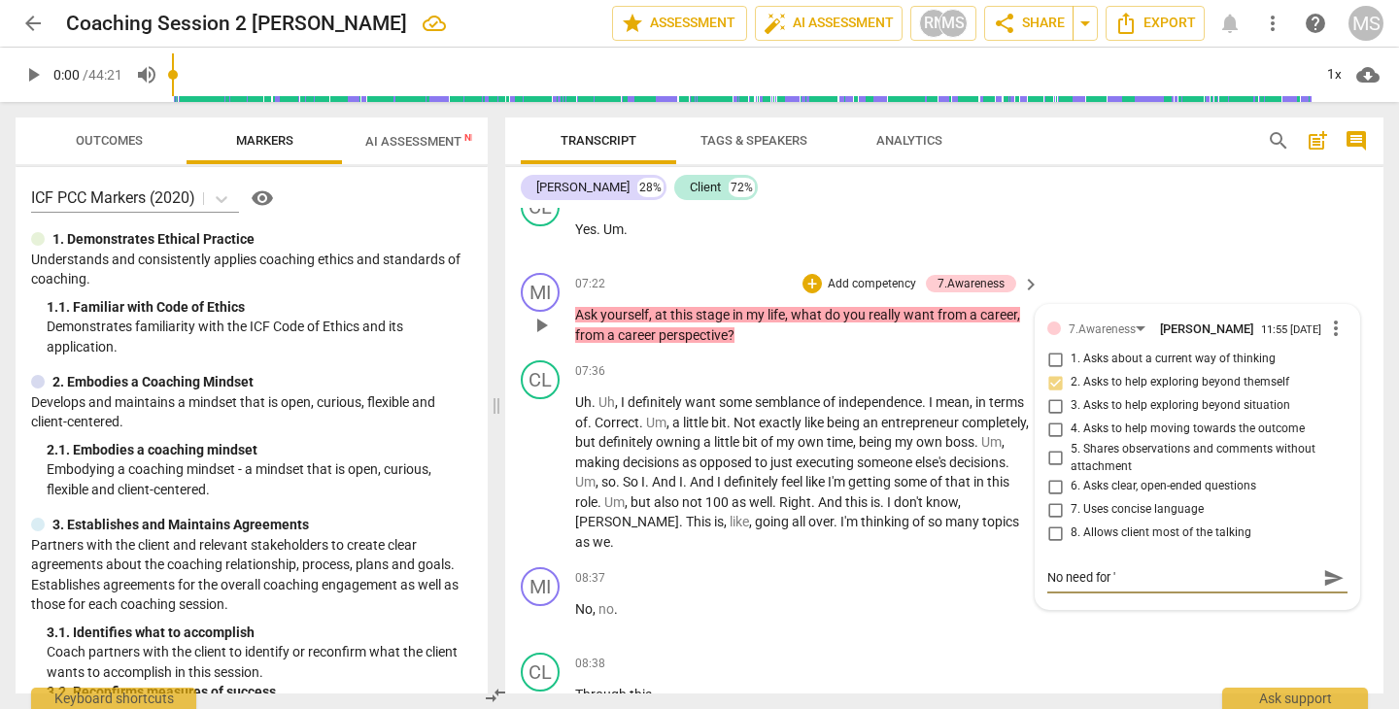
type textarea "No need for 'a"
type textarea "No need for 'as"
type textarea "No need for 'ask"
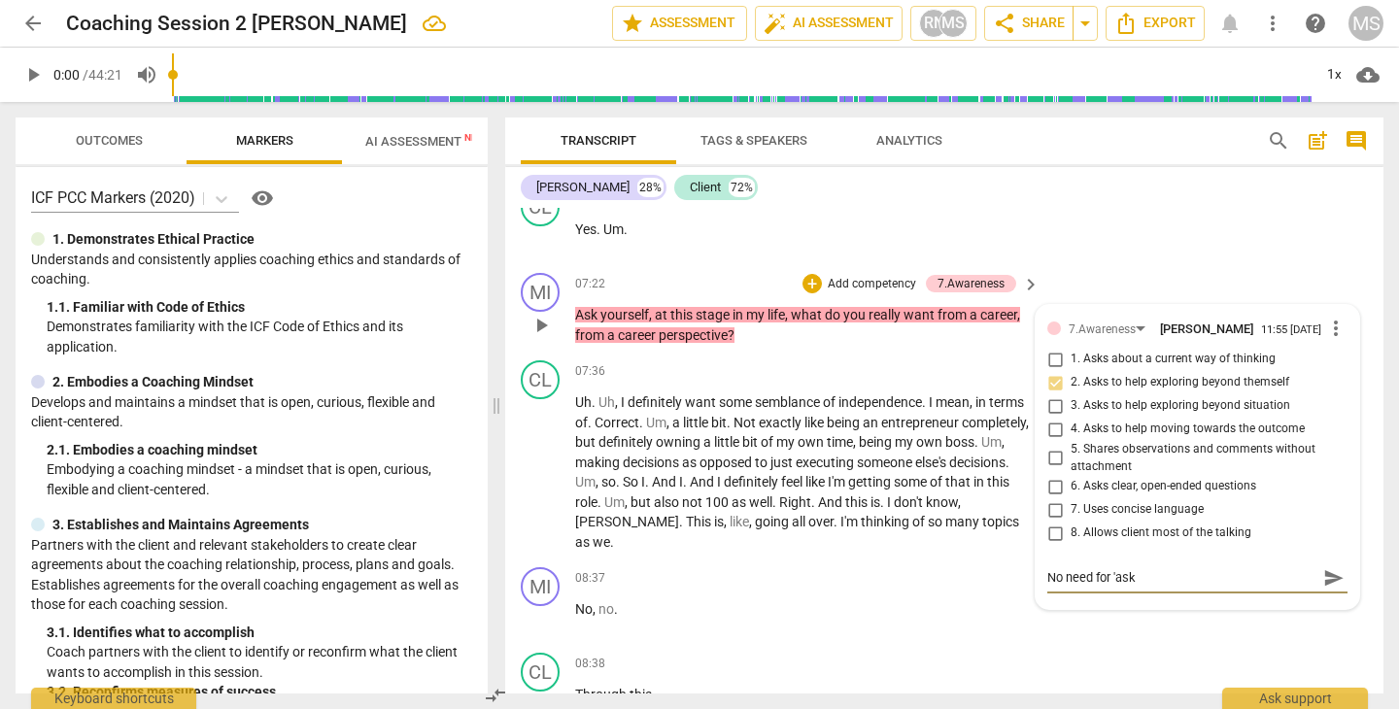
type textarea "No need for 'ask"
type textarea "No need for 'ask y"
type textarea "No need for 'ask yo"
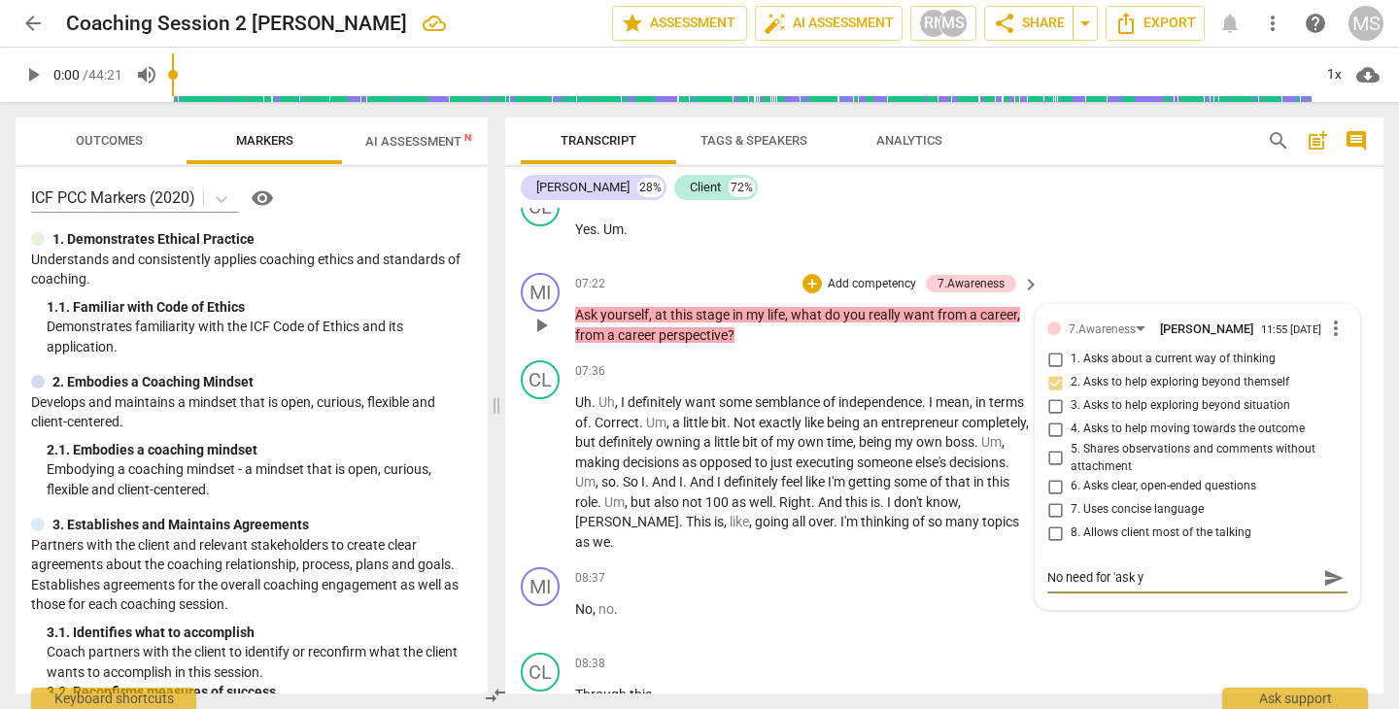
type textarea "No need for 'ask yo"
type textarea "No need for 'ask you"
type textarea "No need for 'ask your"
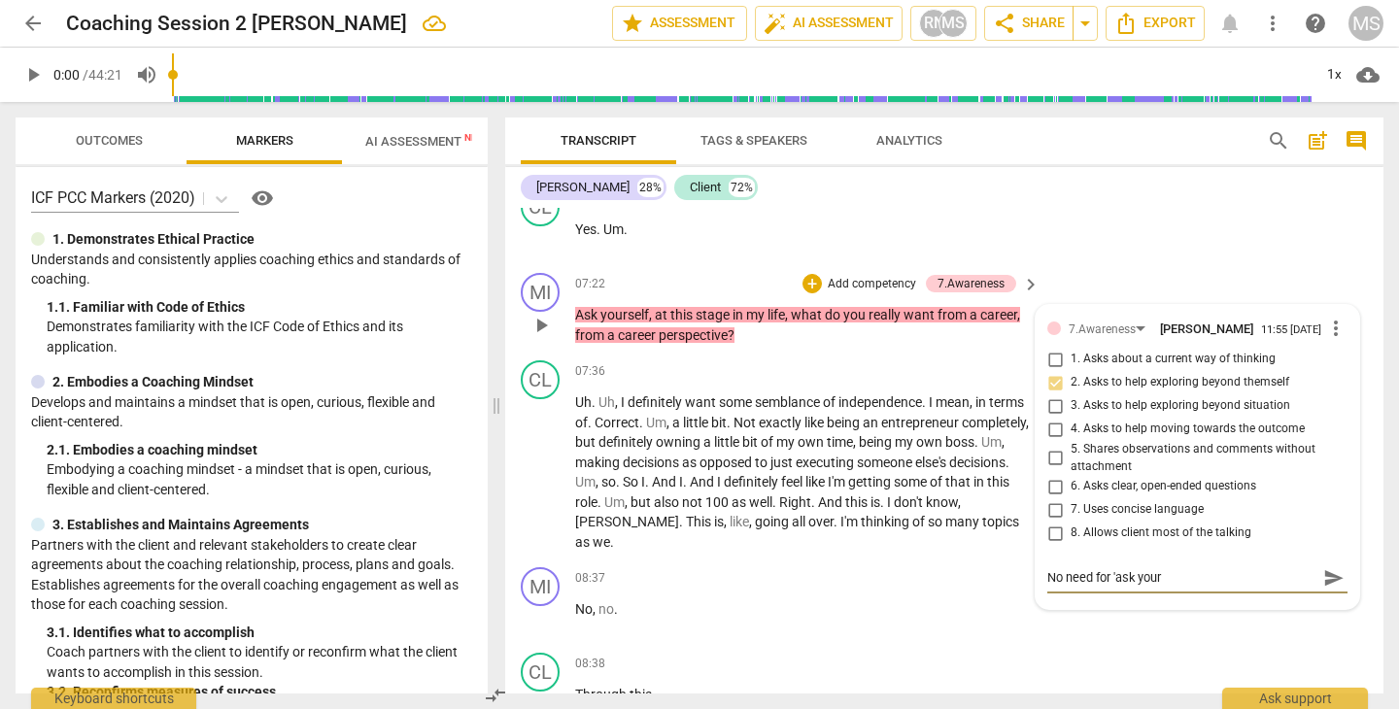
type textarea "No need for 'ask yours"
type textarea "No need for 'ask yourse"
type textarea "No need for 'ask yoursel"
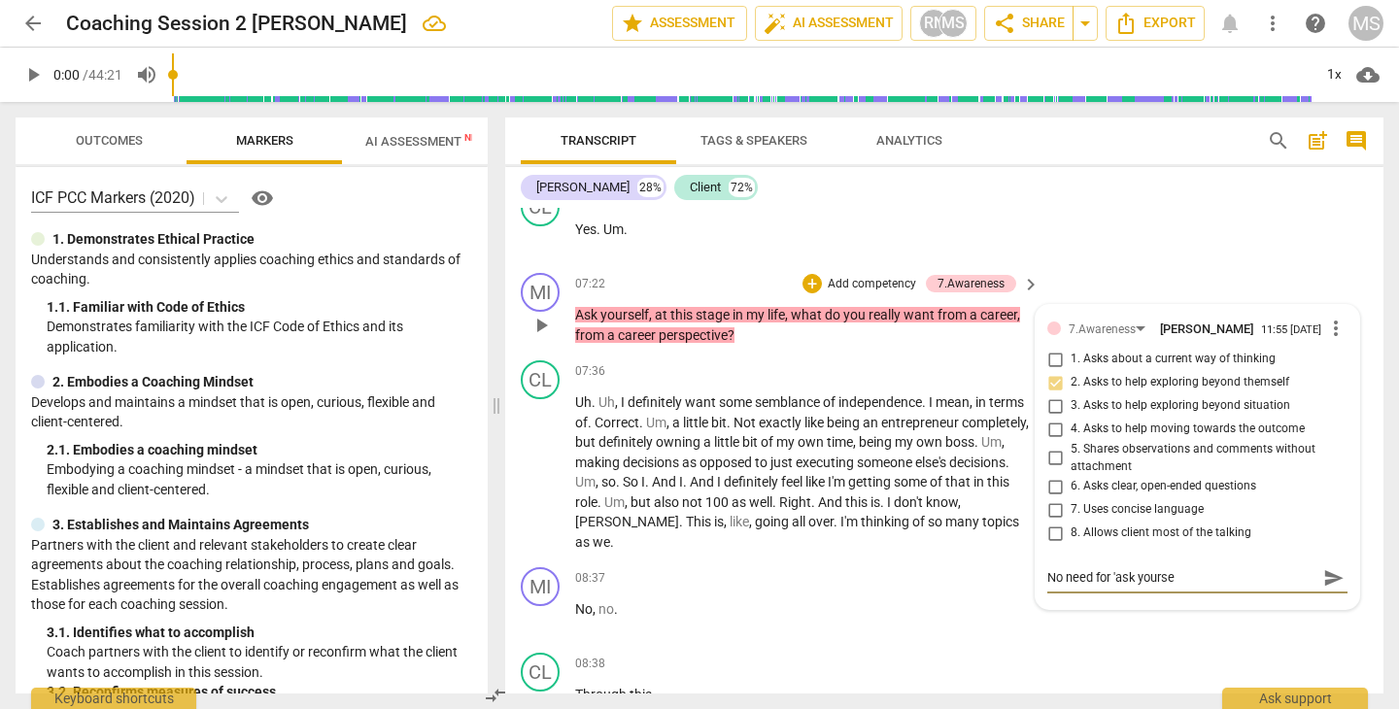
type textarea "No need for 'ask yoursel"
type textarea "No need for 'ask yourself"
type textarea "No need for 'ask yourself'"
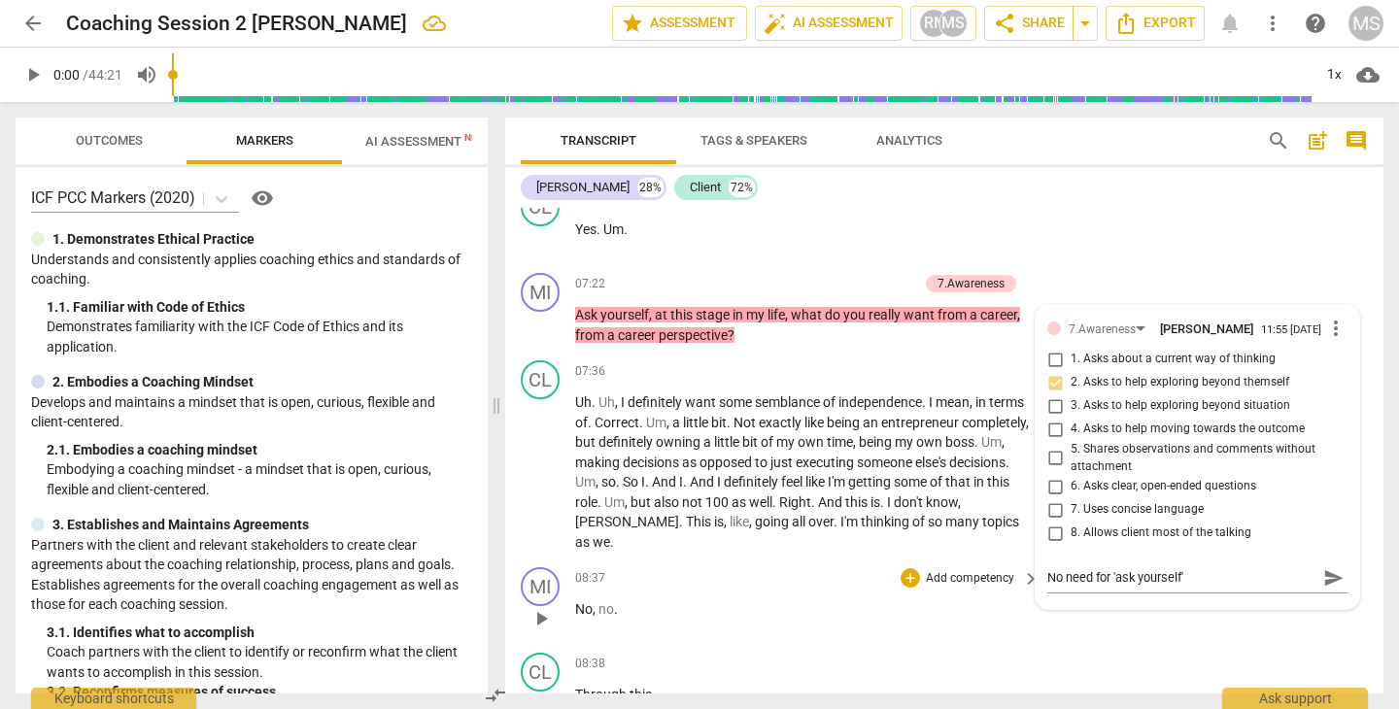
click at [836, 575] on div "08:37 + Add competency keyboard_arrow_right" at bounding box center [808, 577] width 466 height 21
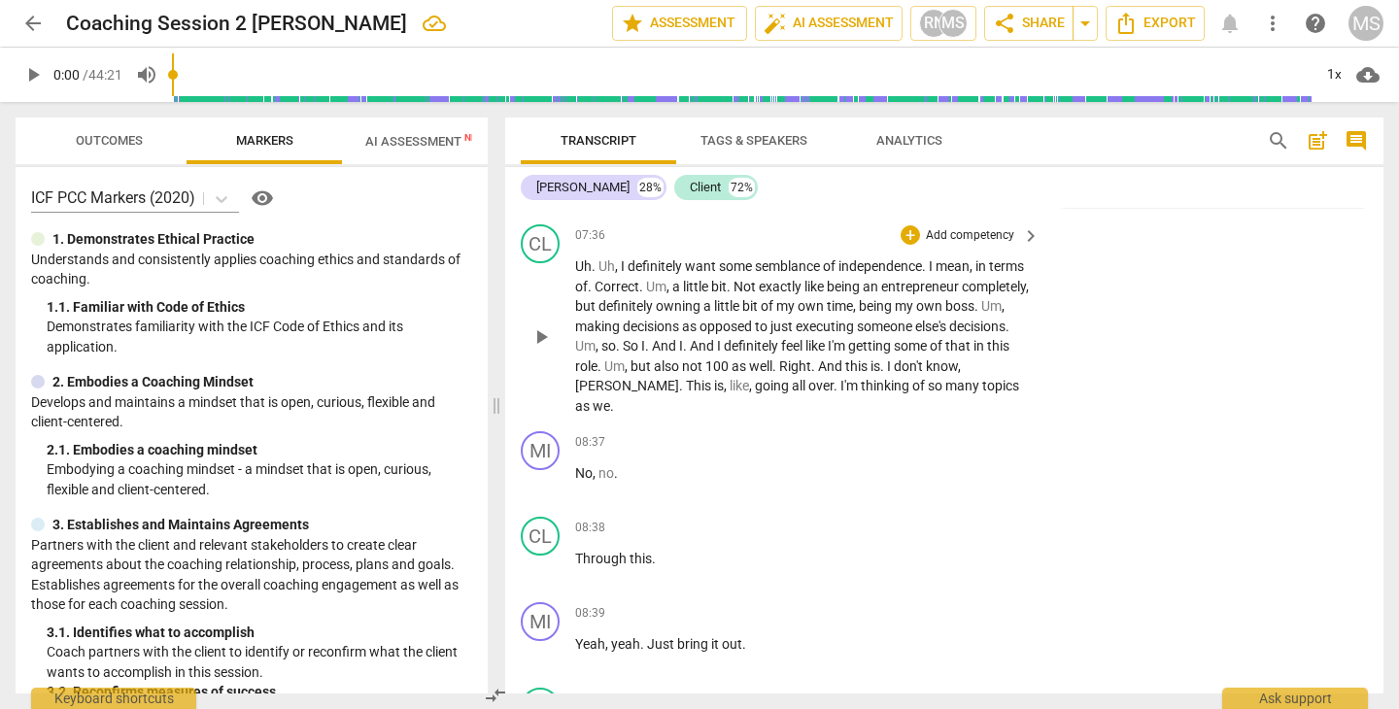
scroll to position [4315, 0]
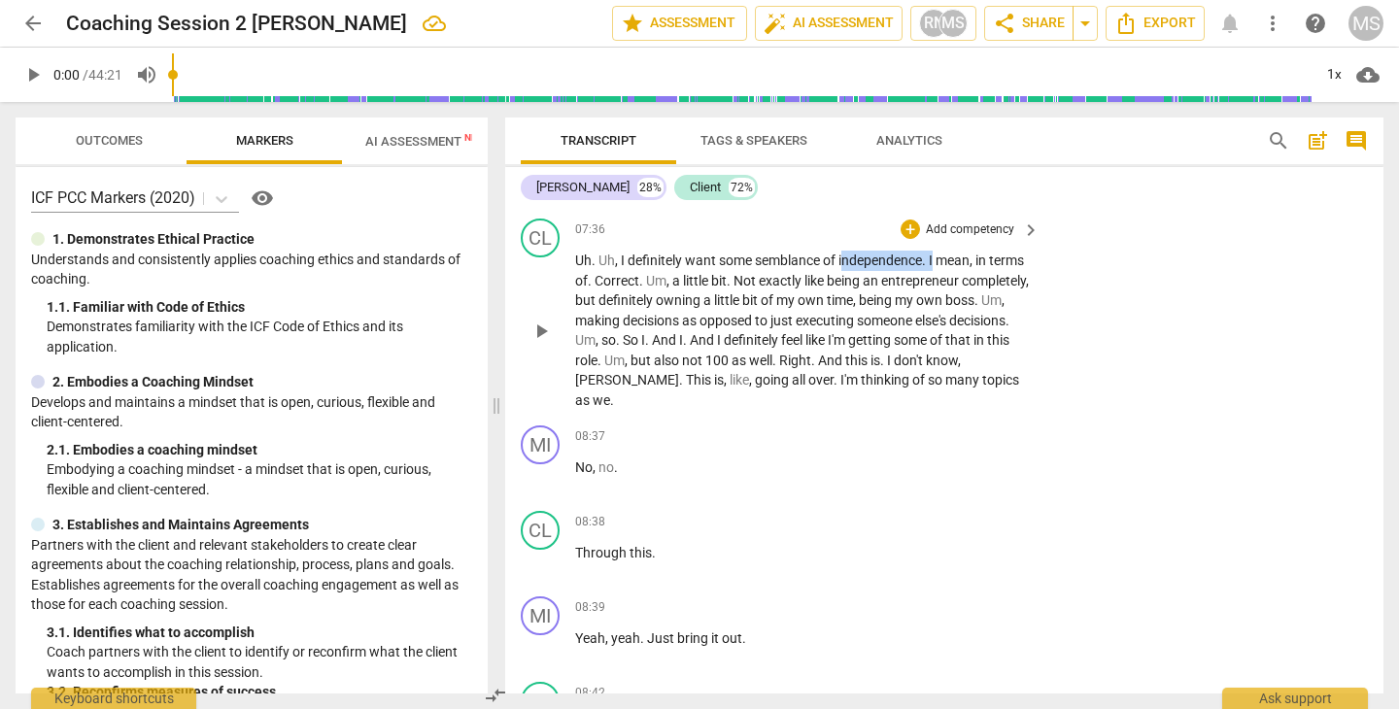
drag, startPoint x: 844, startPoint y: 258, endPoint x: 937, endPoint y: 261, distance: 93.3
click at [937, 261] on p "Uh . Uh , I definitely want some semblance of independence . I mean , in terms …" at bounding box center [802, 330] width 455 height 159
click at [1005, 235] on span "keyboard_arrow_down" at bounding box center [1004, 235] width 23 height 23
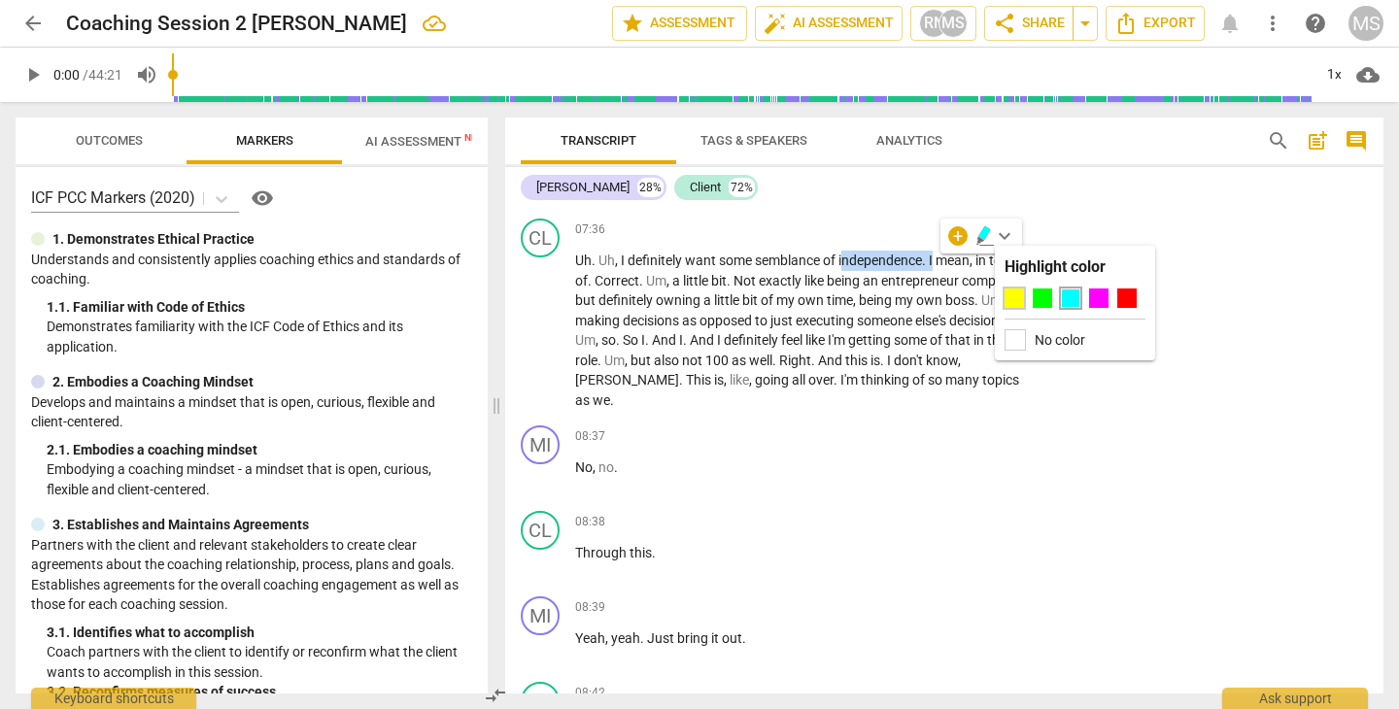
click at [1016, 294] on div at bounding box center [1013, 297] width 19 height 19
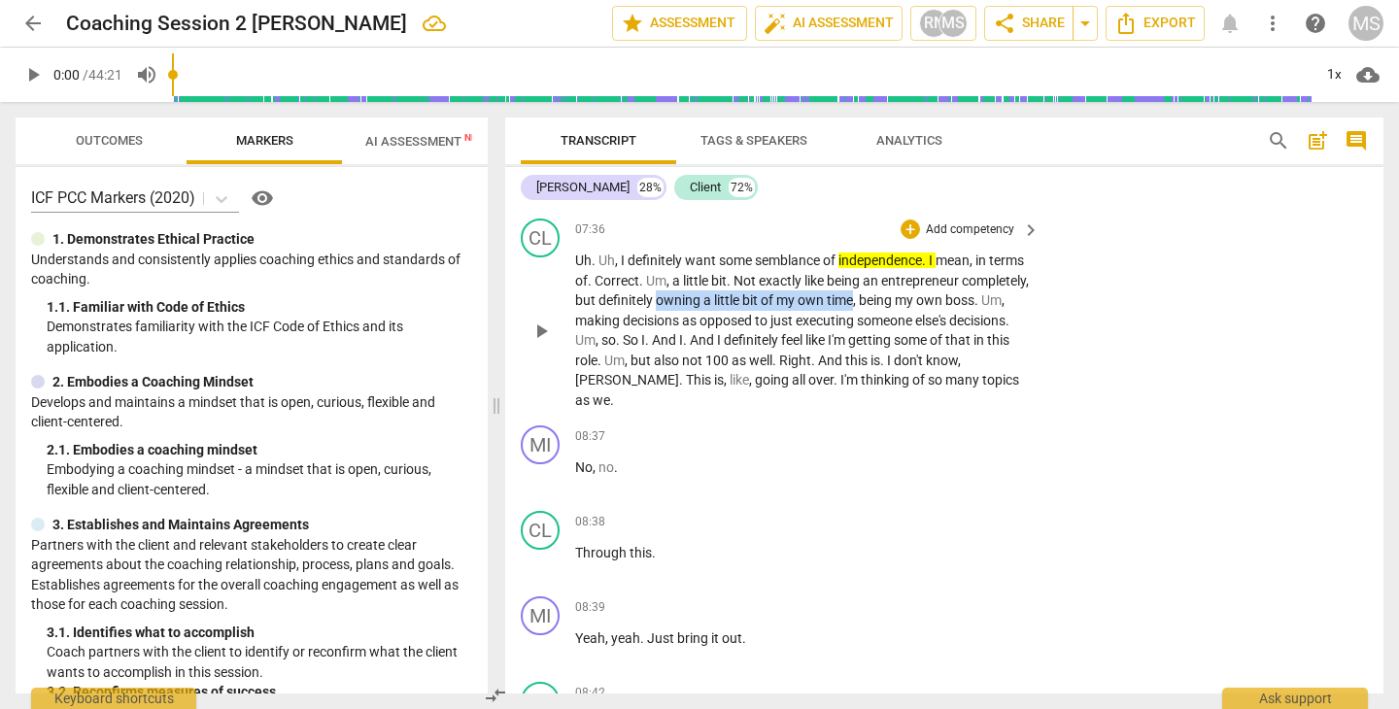
drag, startPoint x: 727, startPoint y: 300, endPoint x: 925, endPoint y: 303, distance: 197.2
click at [925, 303] on p "Uh . Uh , I definitely want some semblance of independence . I mean , in terms …" at bounding box center [802, 330] width 455 height 159
click at [975, 271] on icon "button" at bounding box center [971, 272] width 12 height 14
drag, startPoint x: 640, startPoint y: 319, endPoint x: 930, endPoint y: 319, distance: 289.4
click at [930, 319] on p "Uh . Uh , I definitely want some semblance of independence . I mean , in terms …" at bounding box center [802, 330] width 455 height 159
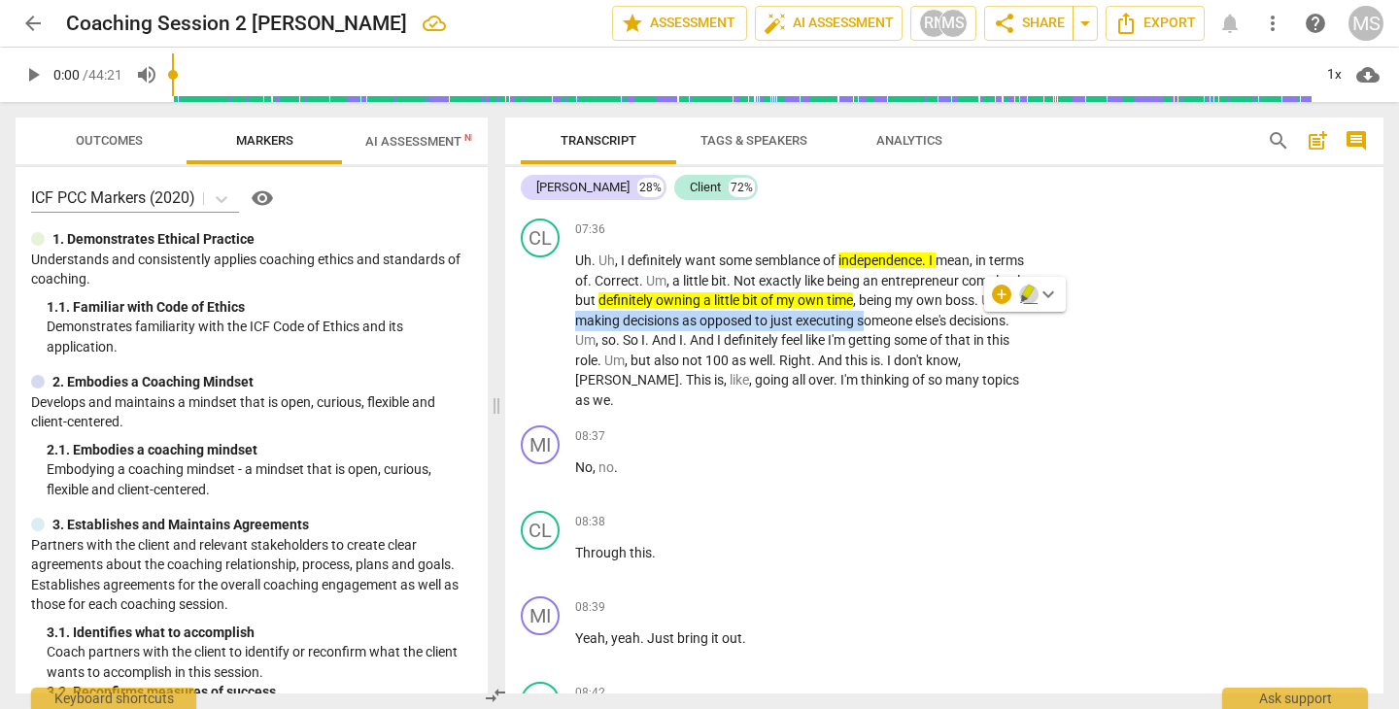
click at [1027, 287] on icon "button" at bounding box center [1028, 294] width 19 height 23
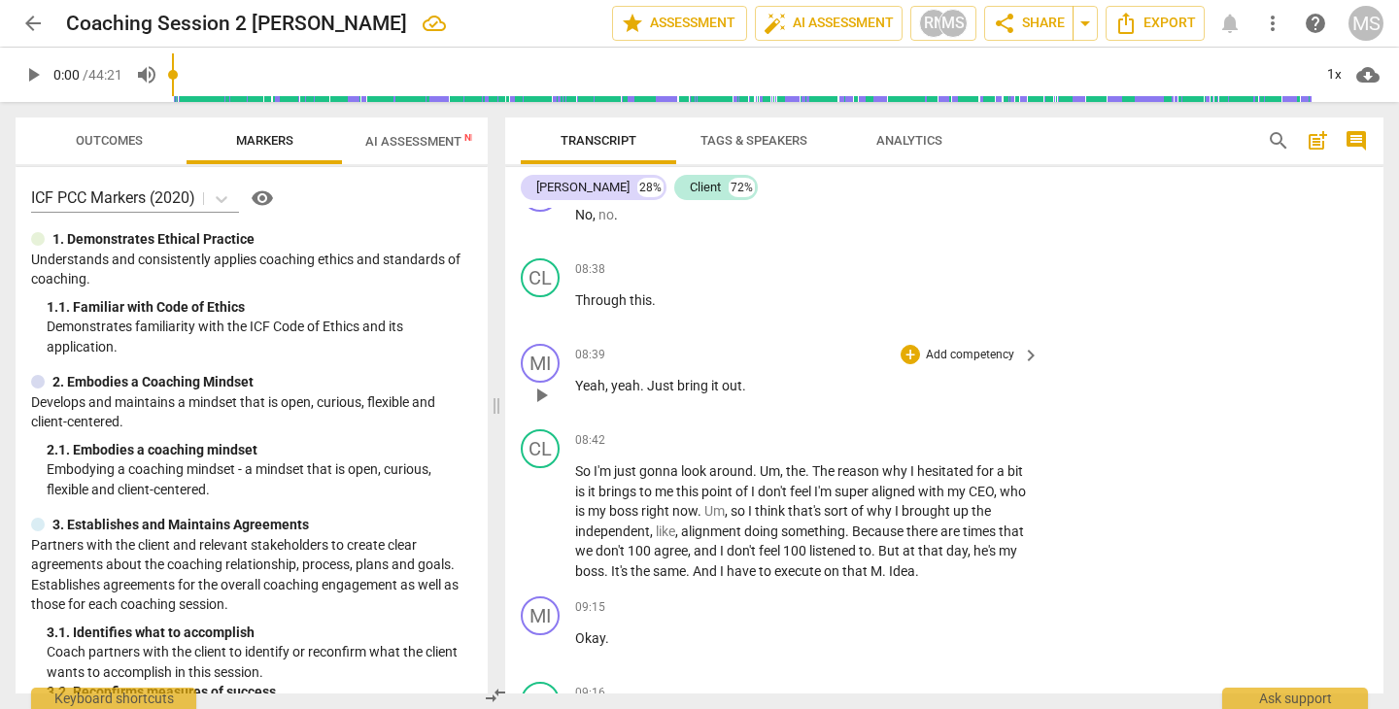
scroll to position [4576, 0]
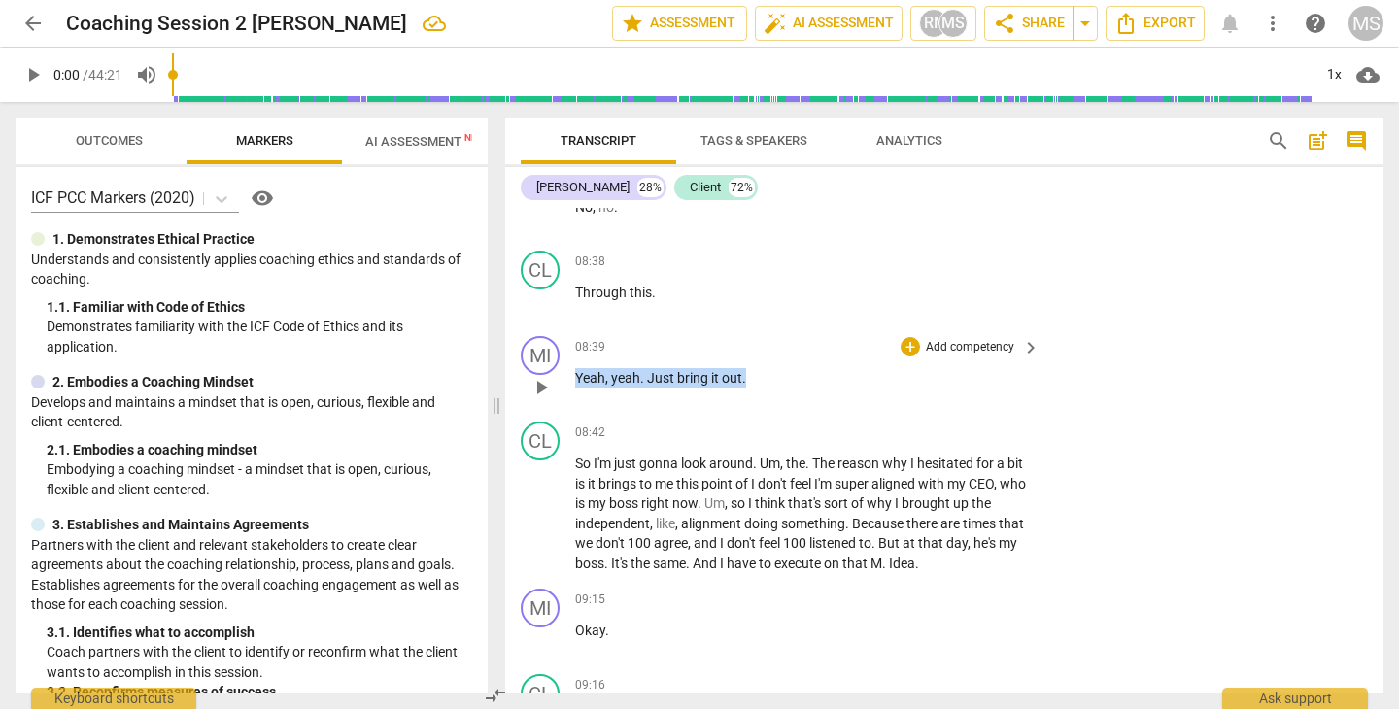
drag, startPoint x: 578, startPoint y: 372, endPoint x: 797, endPoint y: 380, distance: 219.6
click at [797, 380] on p "Yeah , yeah . Just bring it out ." at bounding box center [802, 378] width 455 height 20
click at [764, 349] on div "+" at bounding box center [762, 349] width 19 height 19
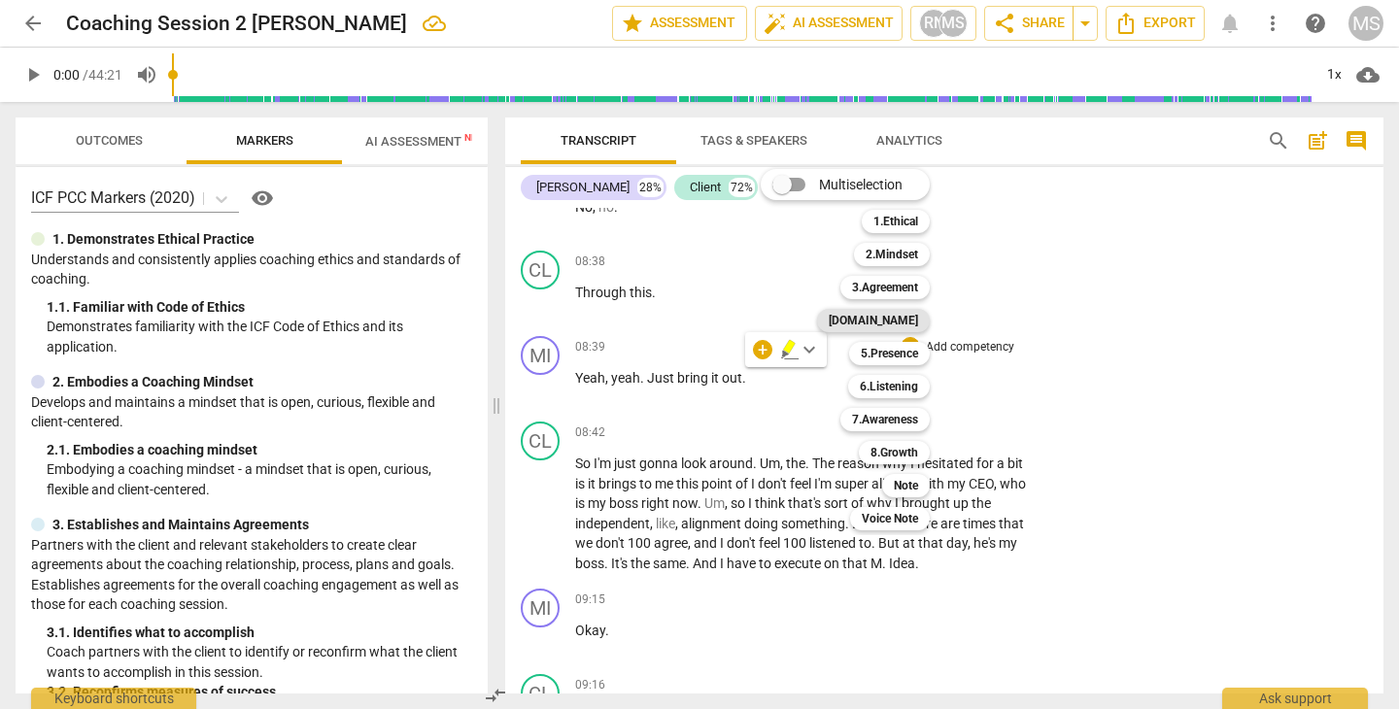
click at [897, 321] on b "[DOMAIN_NAME]" at bounding box center [873, 320] width 89 height 23
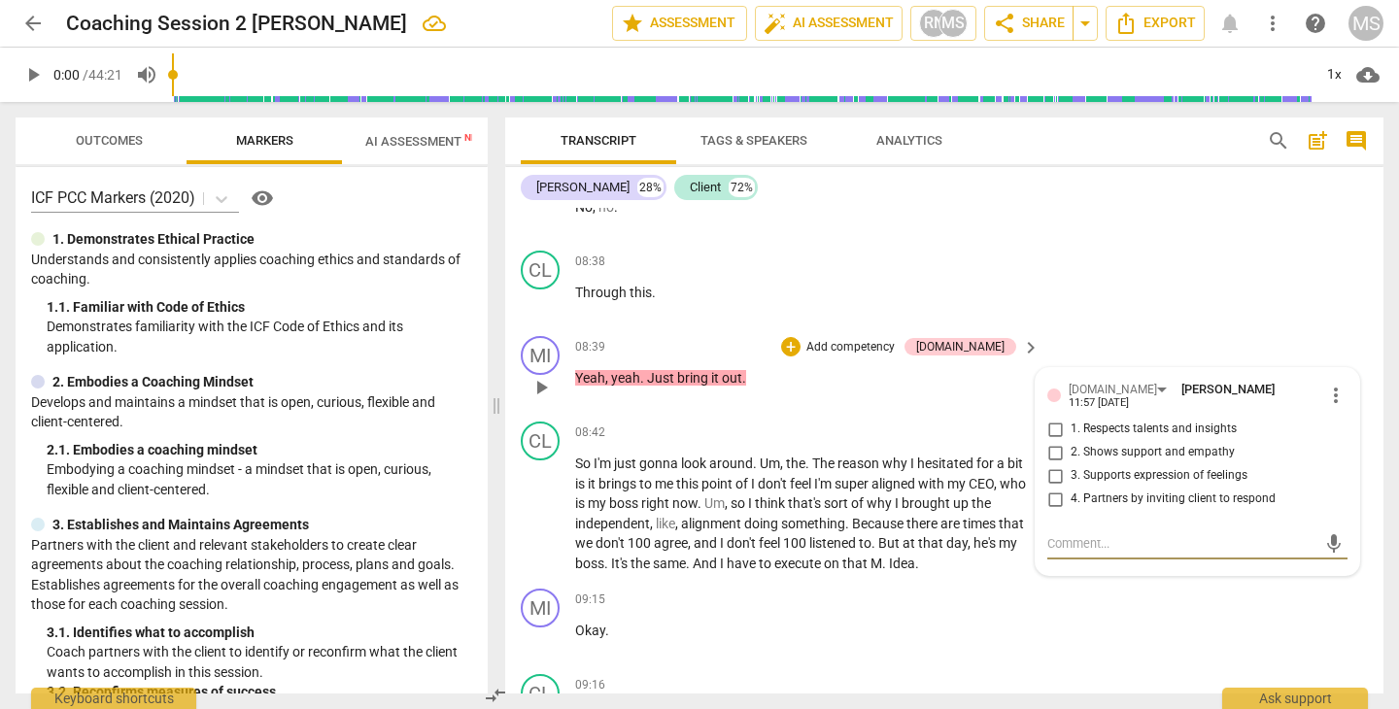
click at [1051, 441] on input "2. Shows support and empathy" at bounding box center [1054, 452] width 31 height 23
checkbox input "true"
click at [806, 595] on div "09:15 + Add competency keyboard_arrow_right" at bounding box center [808, 599] width 466 height 21
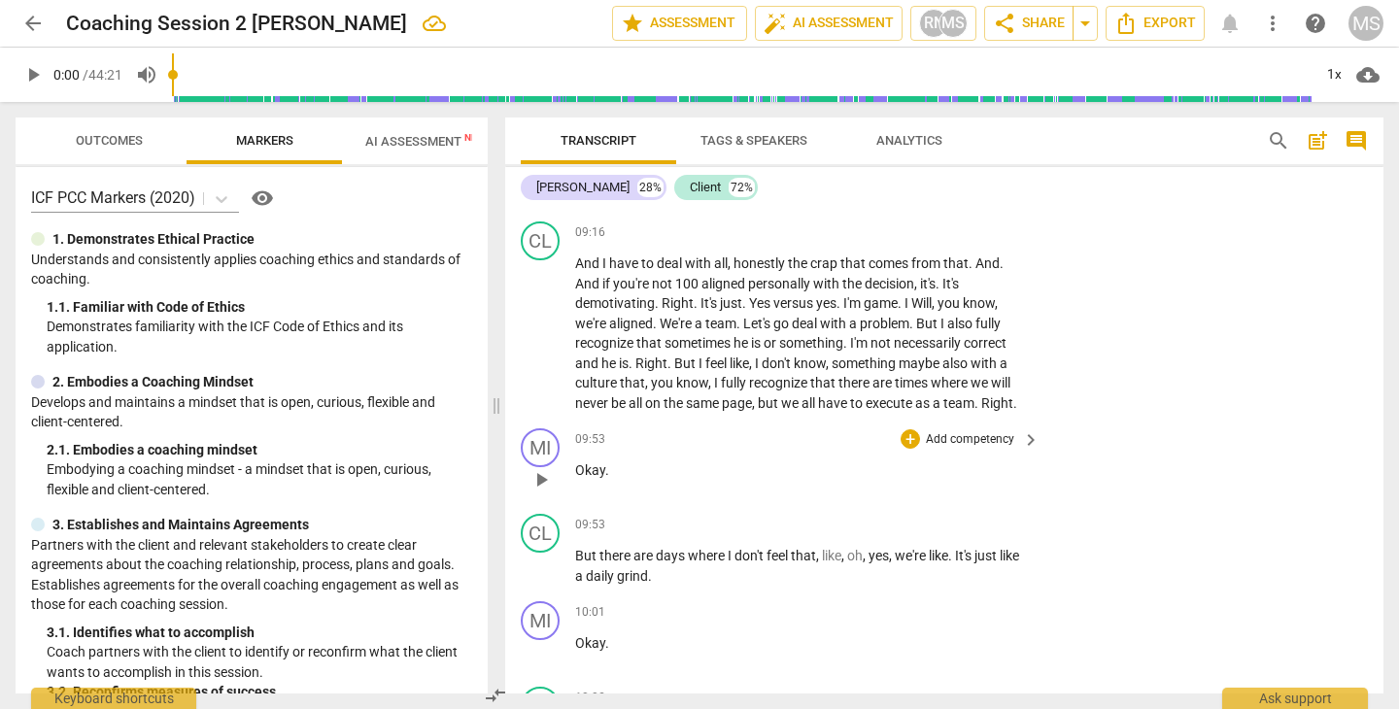
scroll to position [5025, 0]
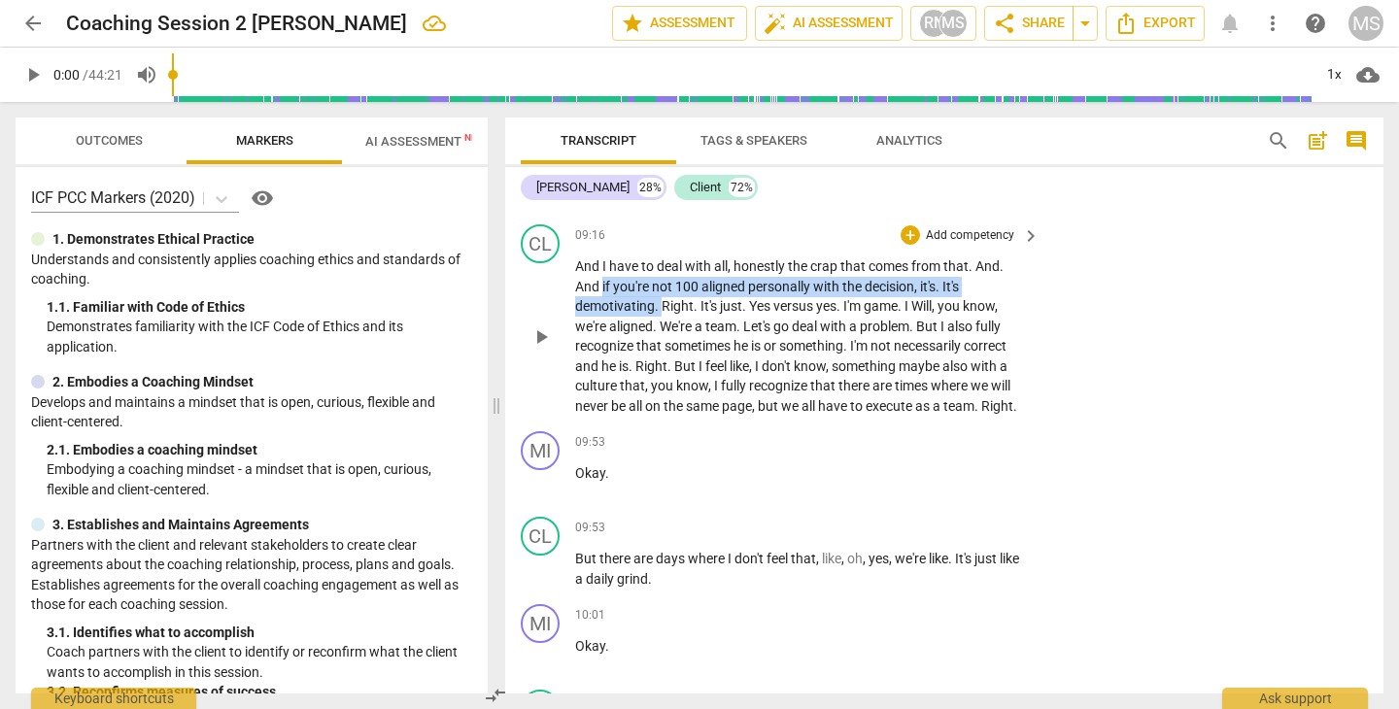
drag, startPoint x: 603, startPoint y: 275, endPoint x: 659, endPoint y: 296, distance: 60.3
click at [659, 296] on p "And I have to deal with all , honestly the crap that comes from that . And . An…" at bounding box center [802, 335] width 455 height 159
click at [702, 274] on icon "button" at bounding box center [705, 271] width 12 height 14
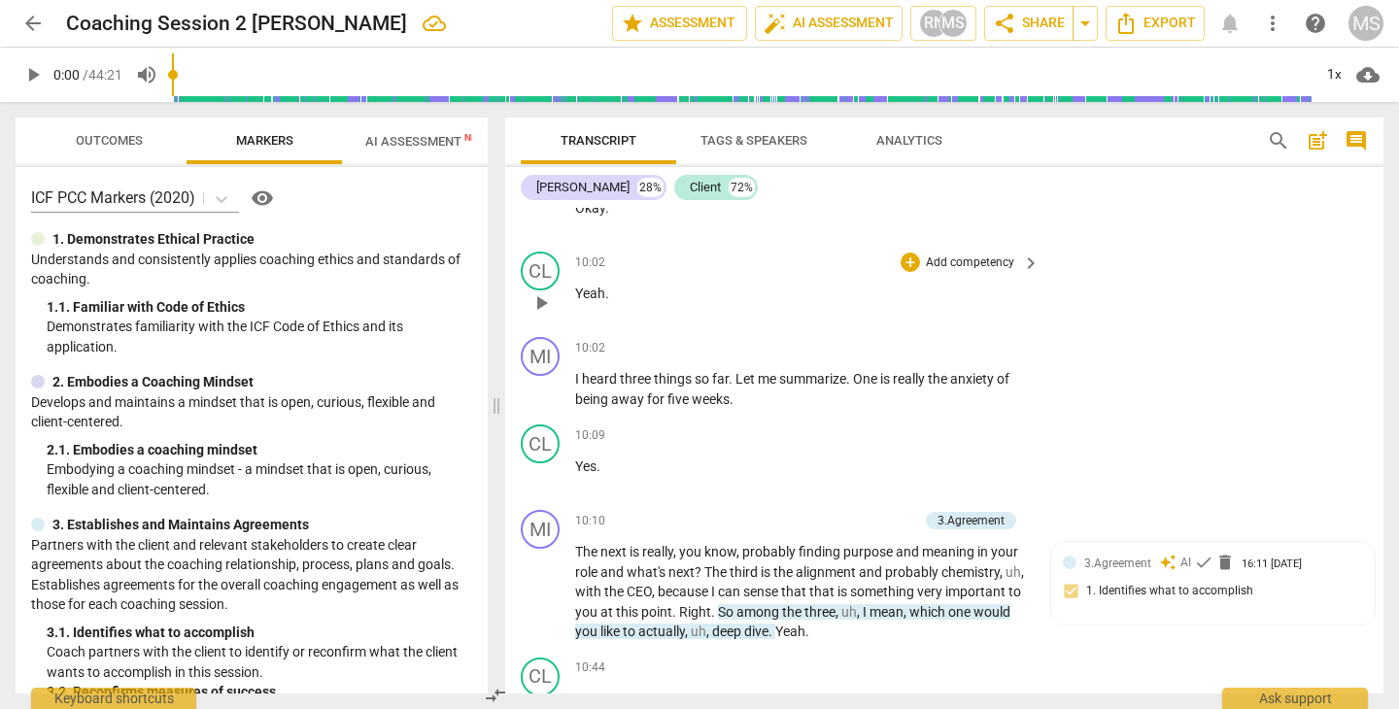
scroll to position [5466, 0]
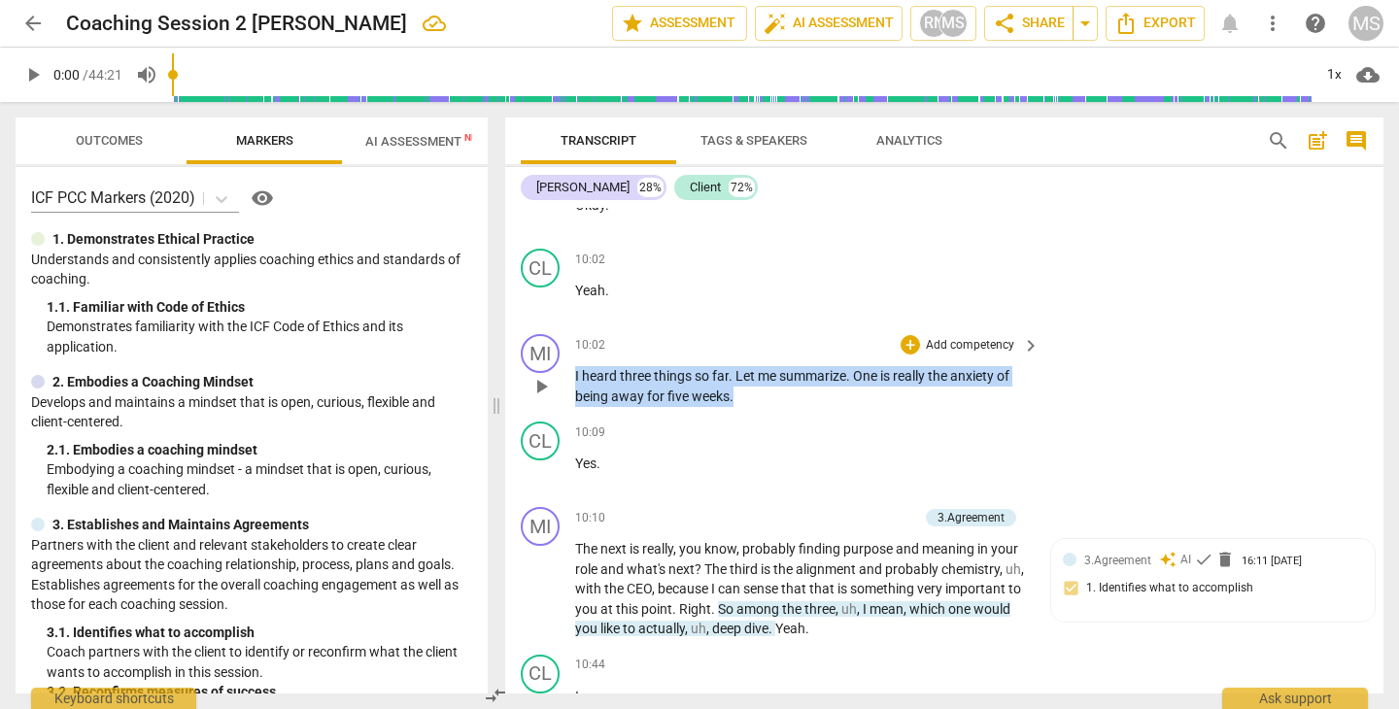
drag, startPoint x: 575, startPoint y: 360, endPoint x: 736, endPoint y: 385, distance: 163.1
click at [736, 385] on p "I heard three things so far . Let me summarize . One is really the anxiety of b…" at bounding box center [802, 386] width 455 height 40
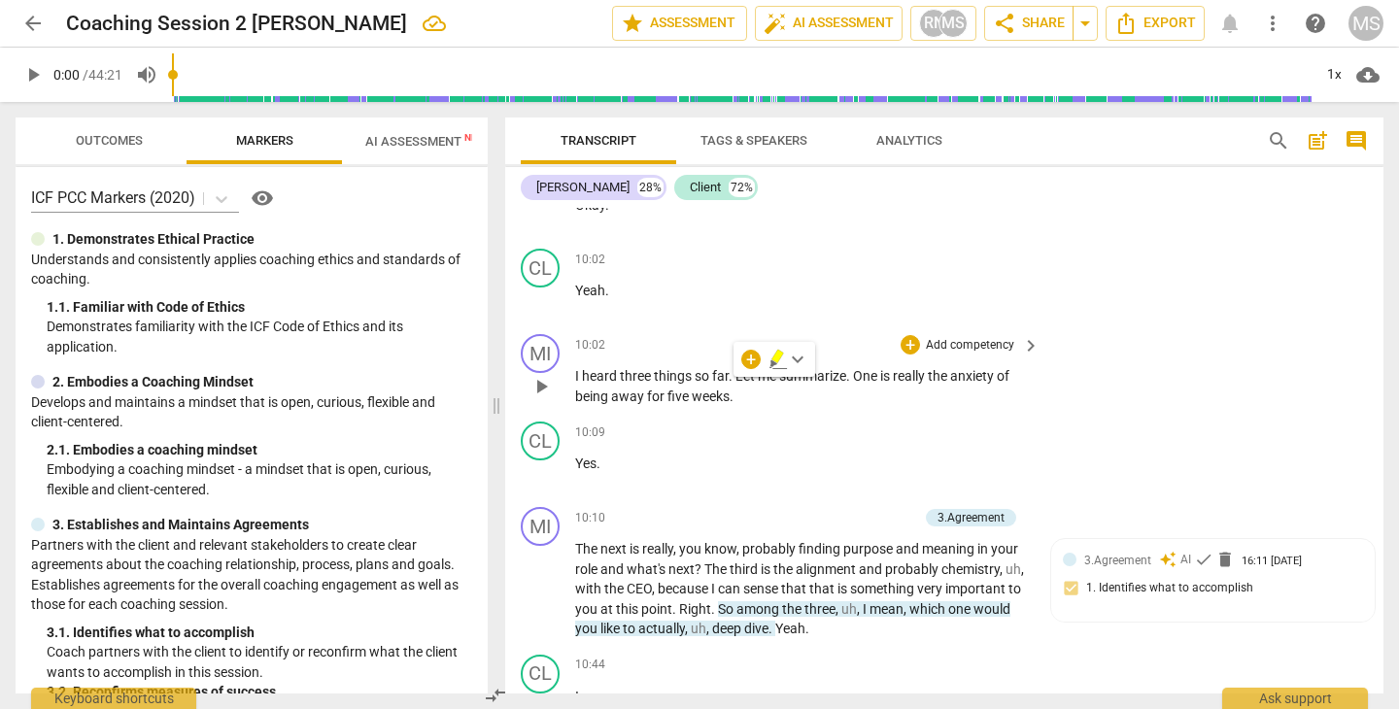
click at [982, 337] on p "Add competency" at bounding box center [970, 345] width 92 height 17
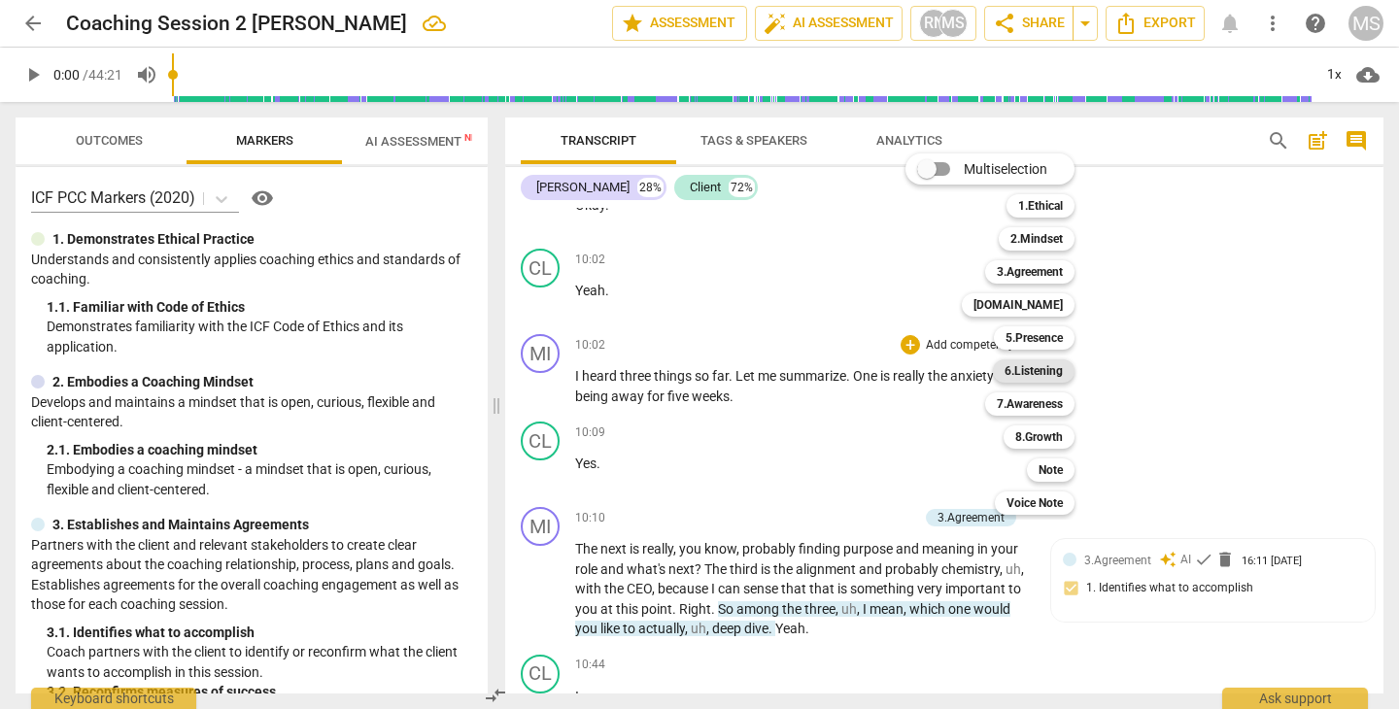
click at [1039, 372] on b "6.Listening" at bounding box center [1033, 370] width 58 height 23
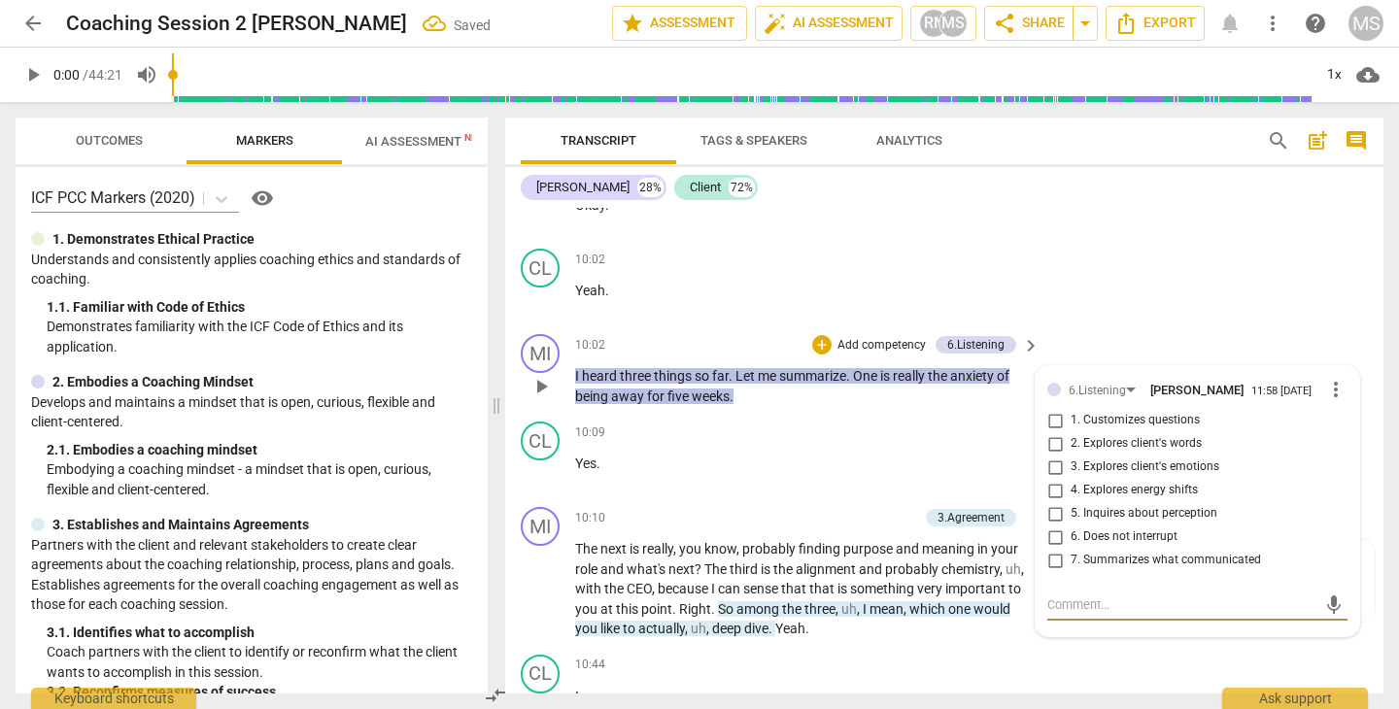
click at [1052, 549] on input "7. Summarizes what communicated" at bounding box center [1054, 560] width 31 height 23
checkbox input "true"
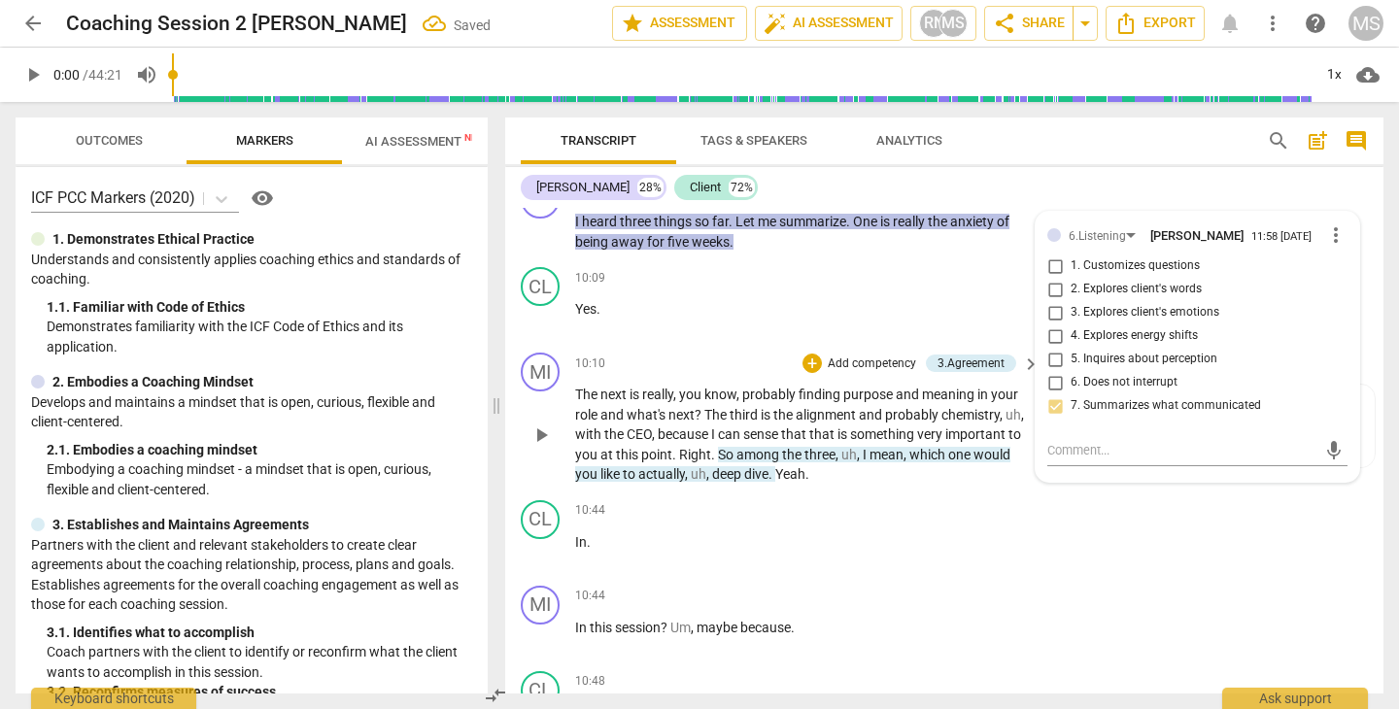
scroll to position [5631, 0]
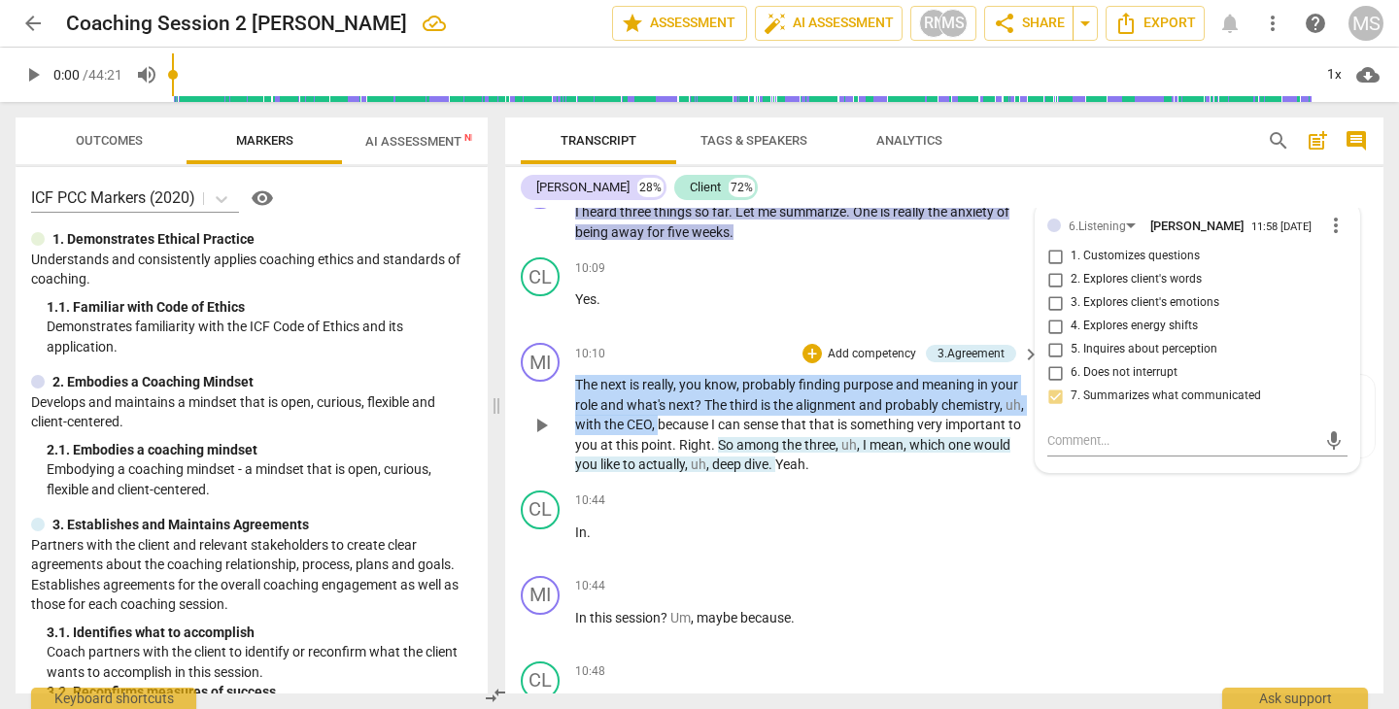
drag, startPoint x: 576, startPoint y: 366, endPoint x: 681, endPoint y: 410, distance: 113.6
click at [681, 410] on p "The next is really , you know , probably finding purpose and meaning in your ro…" at bounding box center [802, 425] width 455 height 100
click at [696, 389] on div "+" at bounding box center [696, 386] width 19 height 19
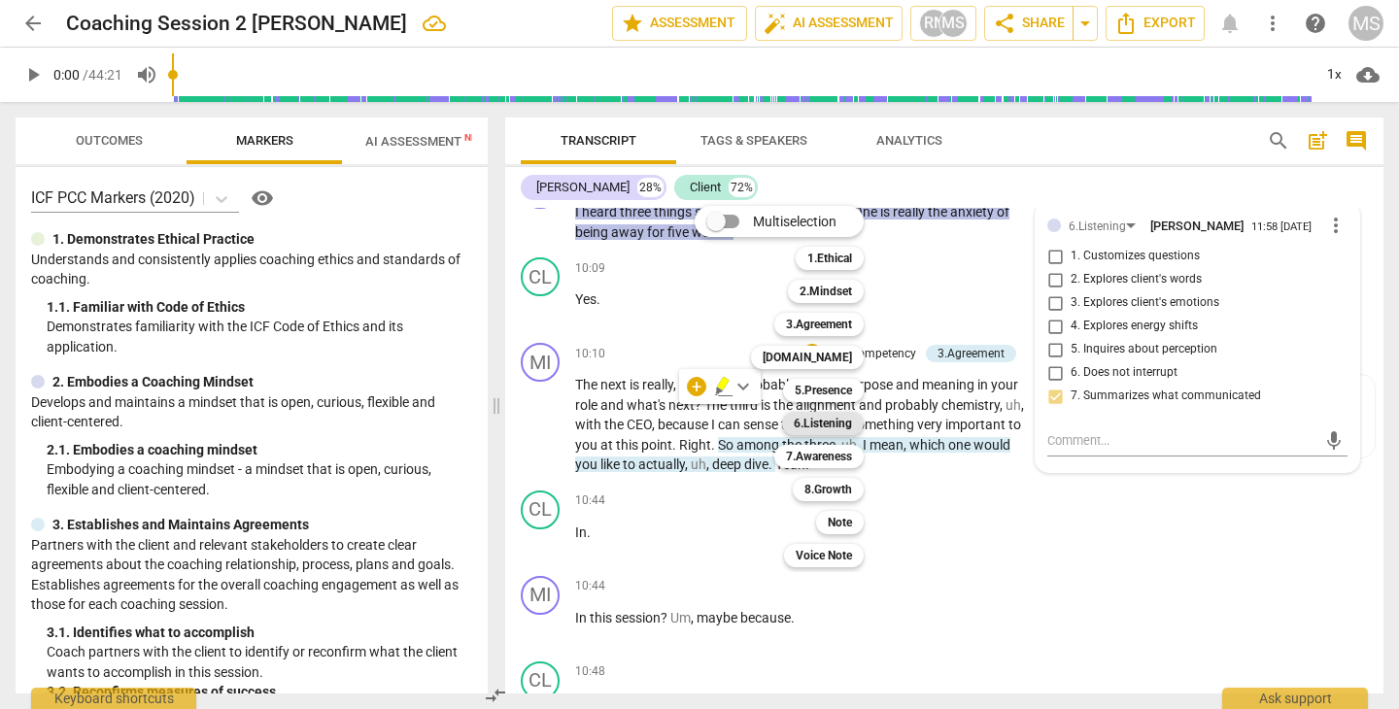
click at [800, 420] on b "6.Listening" at bounding box center [823, 423] width 58 height 23
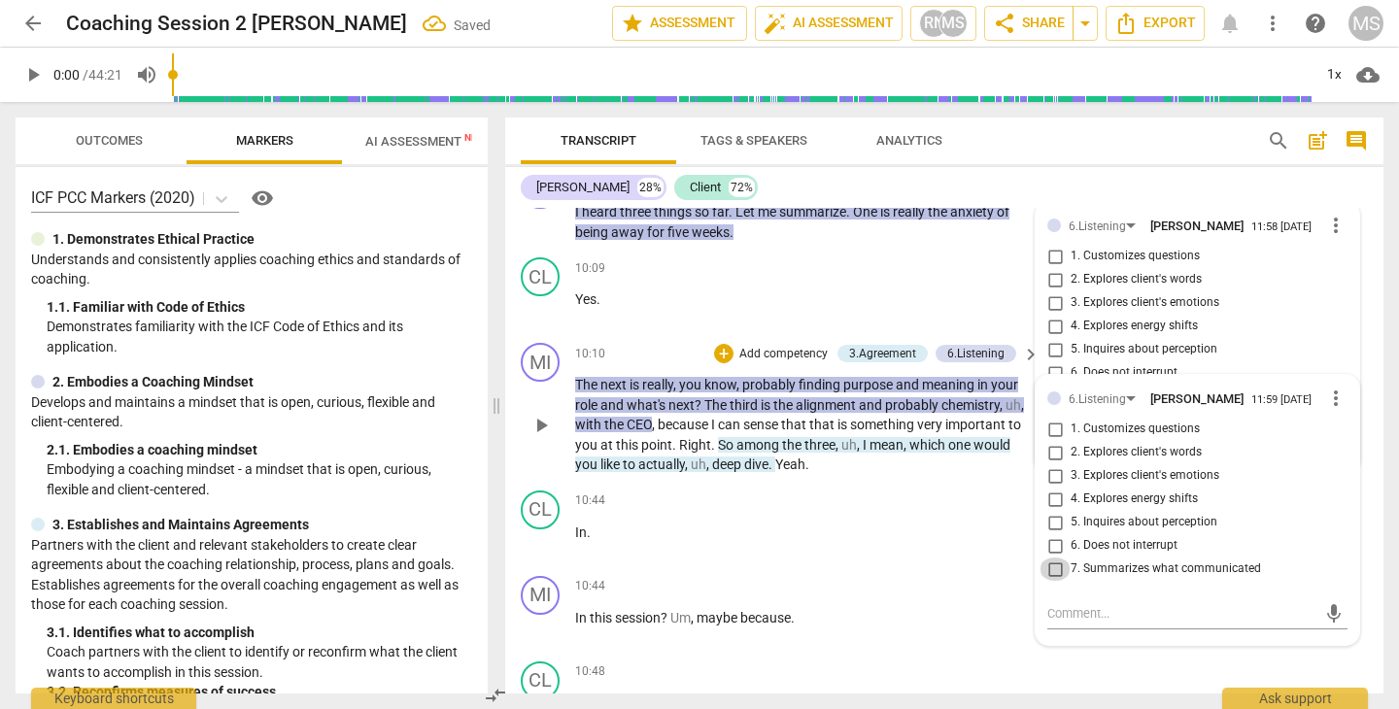
click at [1052, 558] on input "7. Summarizes what communicated" at bounding box center [1054, 569] width 31 height 23
checkbox input "true"
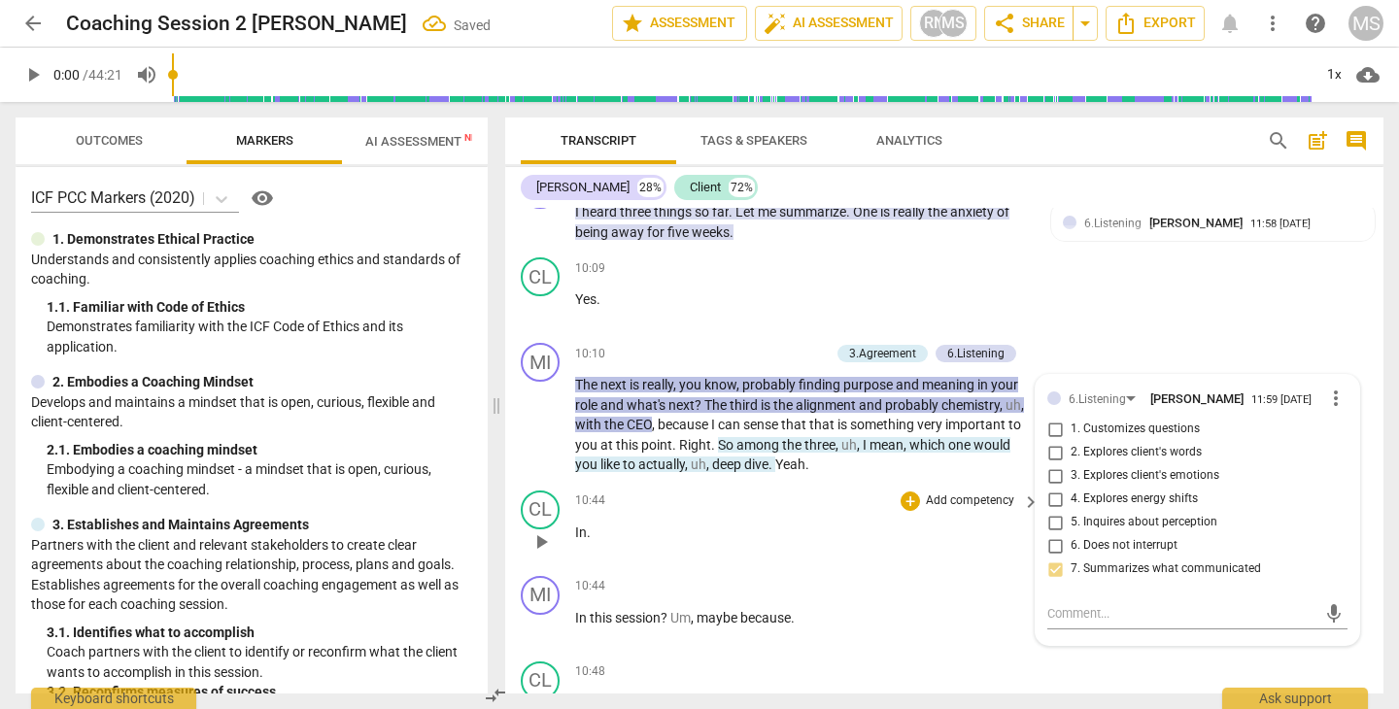
click at [833, 546] on div "CL play_arrow pause 10:44 + Add competency keyboard_arrow_right In ." at bounding box center [944, 525] width 878 height 85
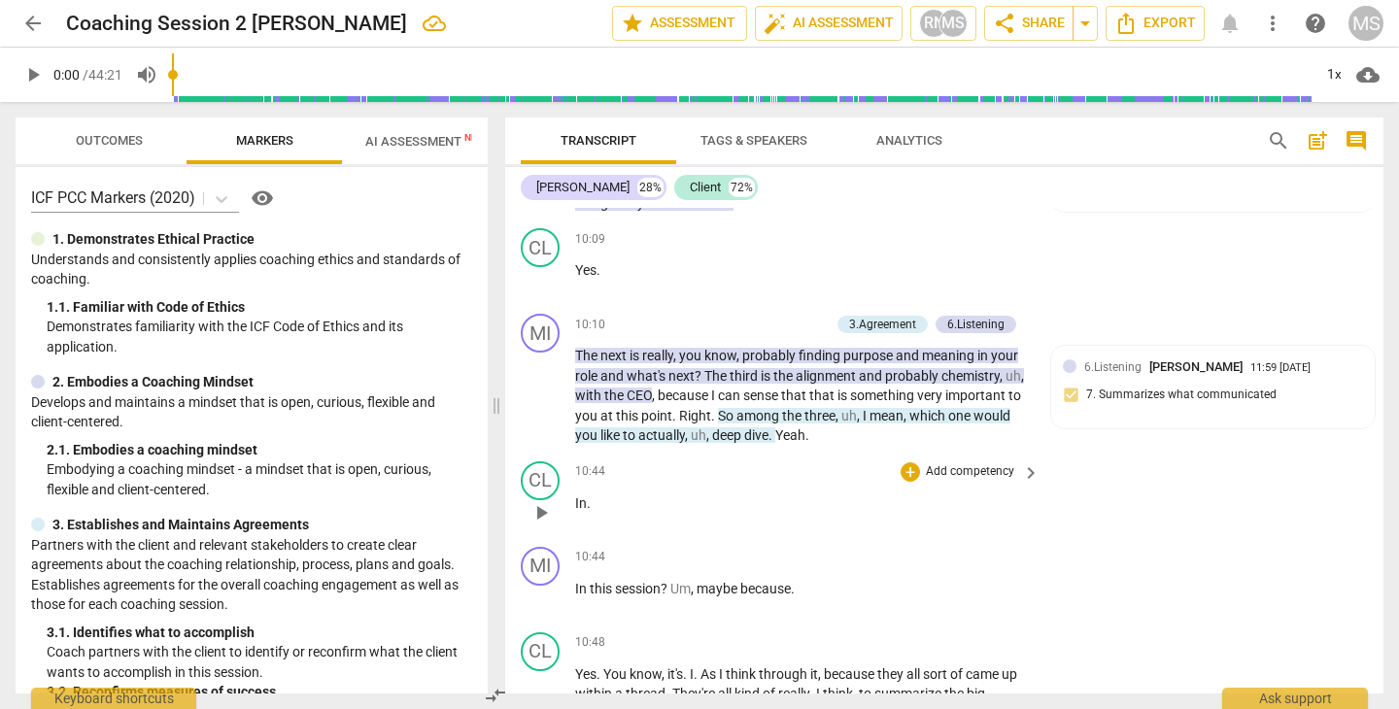
scroll to position [5672, 0]
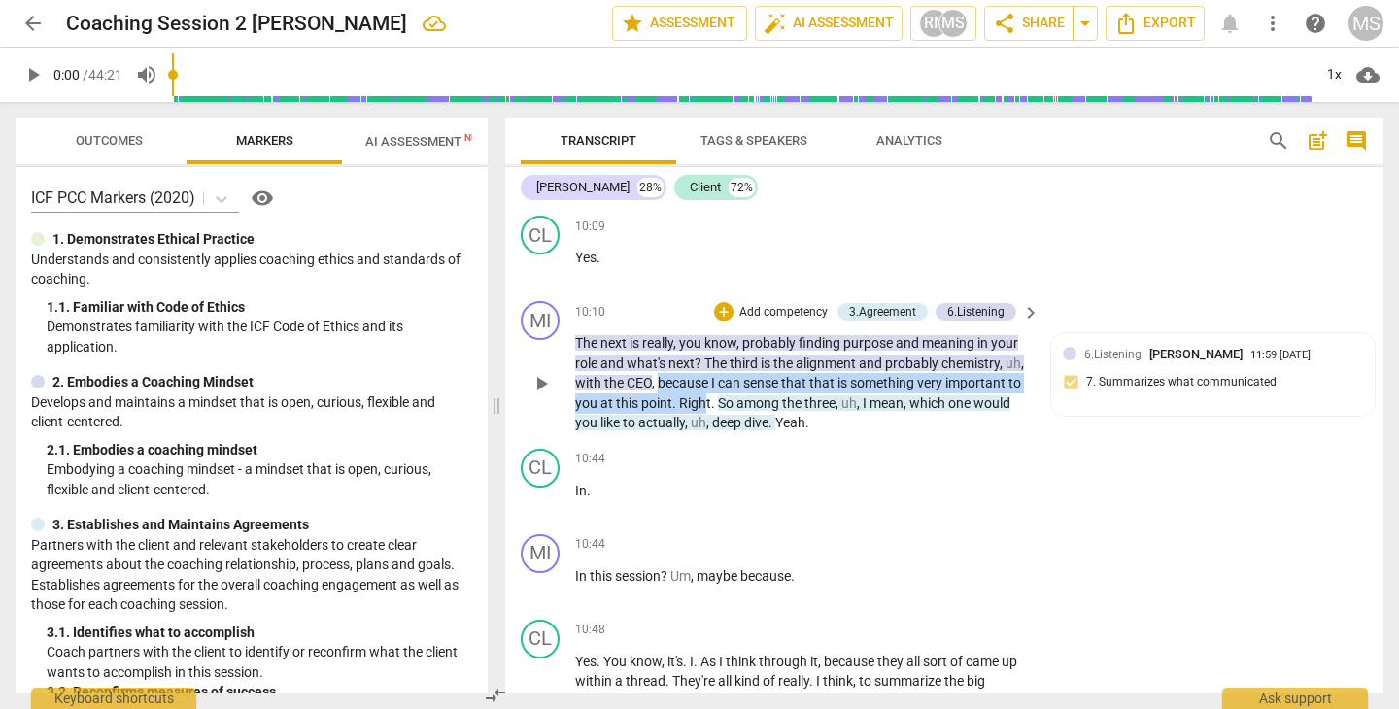
drag, startPoint x: 681, startPoint y: 367, endPoint x: 783, endPoint y: 391, distance: 104.8
click at [783, 391] on p "The next is really , you know , probably finding purpose and meaning in your ro…" at bounding box center [802, 383] width 455 height 100
click at [802, 360] on div "+" at bounding box center [804, 364] width 19 height 19
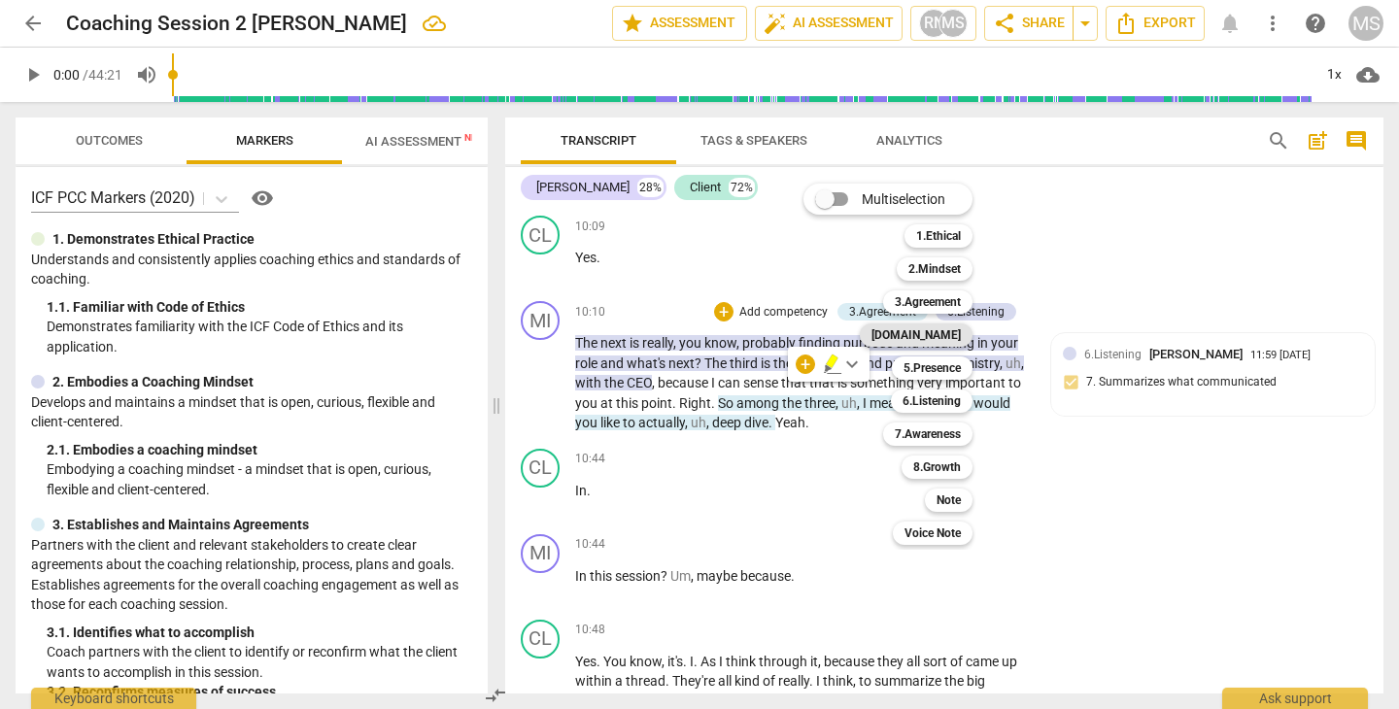
click at [942, 333] on b "[DOMAIN_NAME]" at bounding box center [915, 334] width 89 height 23
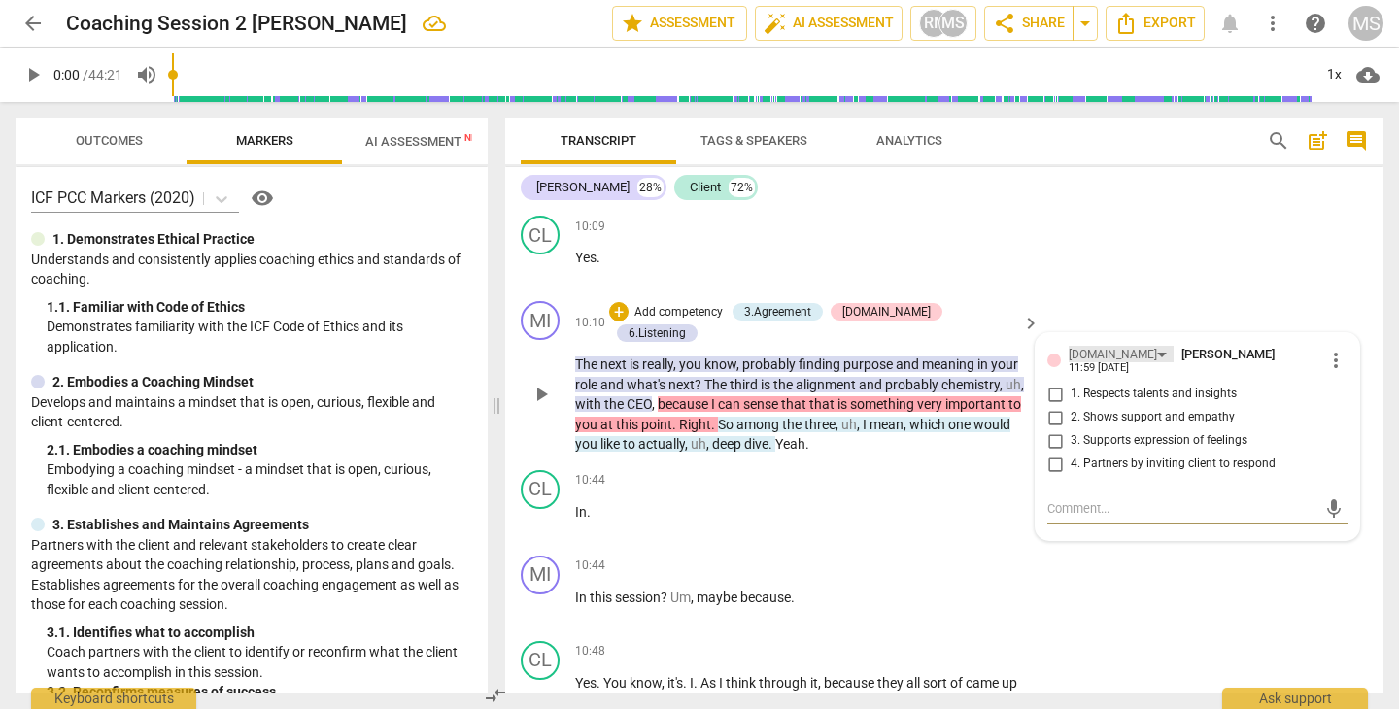
click at [1104, 348] on div "[DOMAIN_NAME]" at bounding box center [1120, 354] width 105 height 17
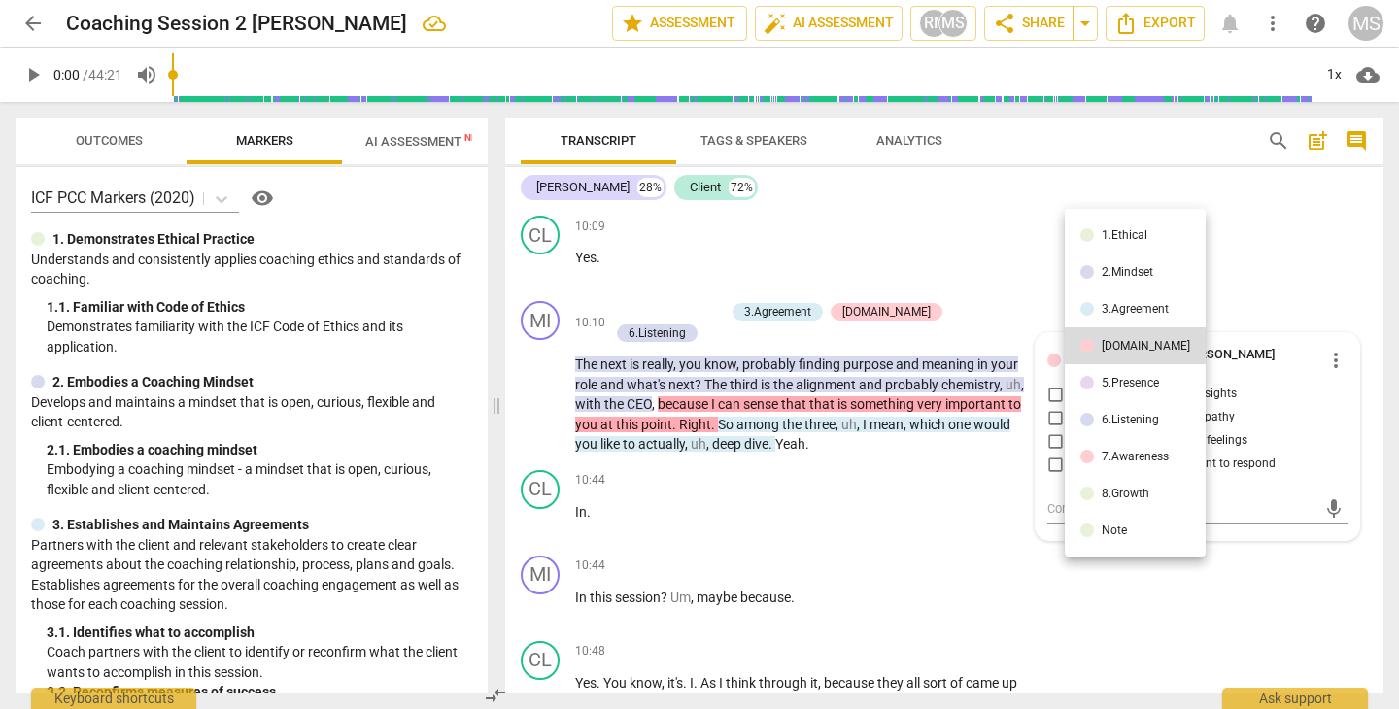
click at [1113, 377] on div "5.Presence" at bounding box center [1129, 383] width 57 height 12
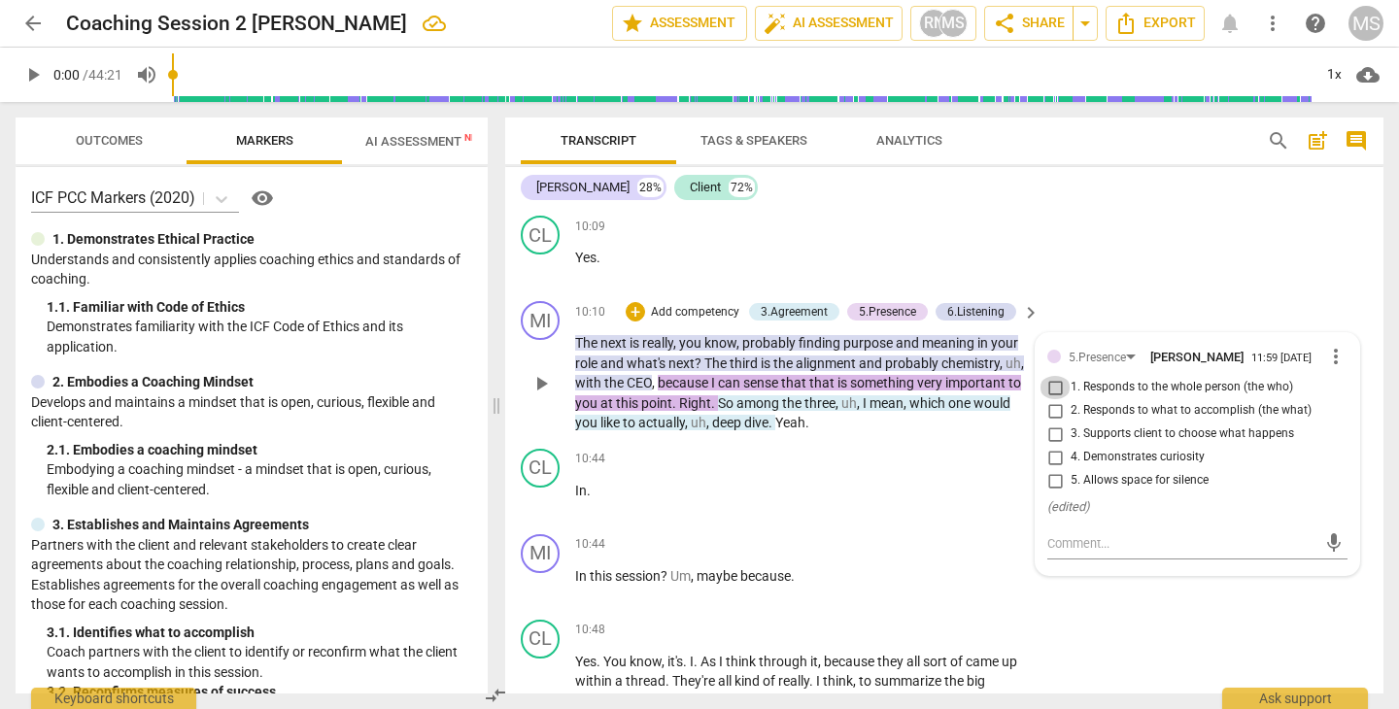
click at [1052, 376] on input "1. Responds to the whole person (the who)" at bounding box center [1054, 387] width 31 height 23
checkbox input "true"
click at [952, 463] on div "10:44 + Add competency keyboard_arrow_right In ." at bounding box center [808, 484] width 466 height 70
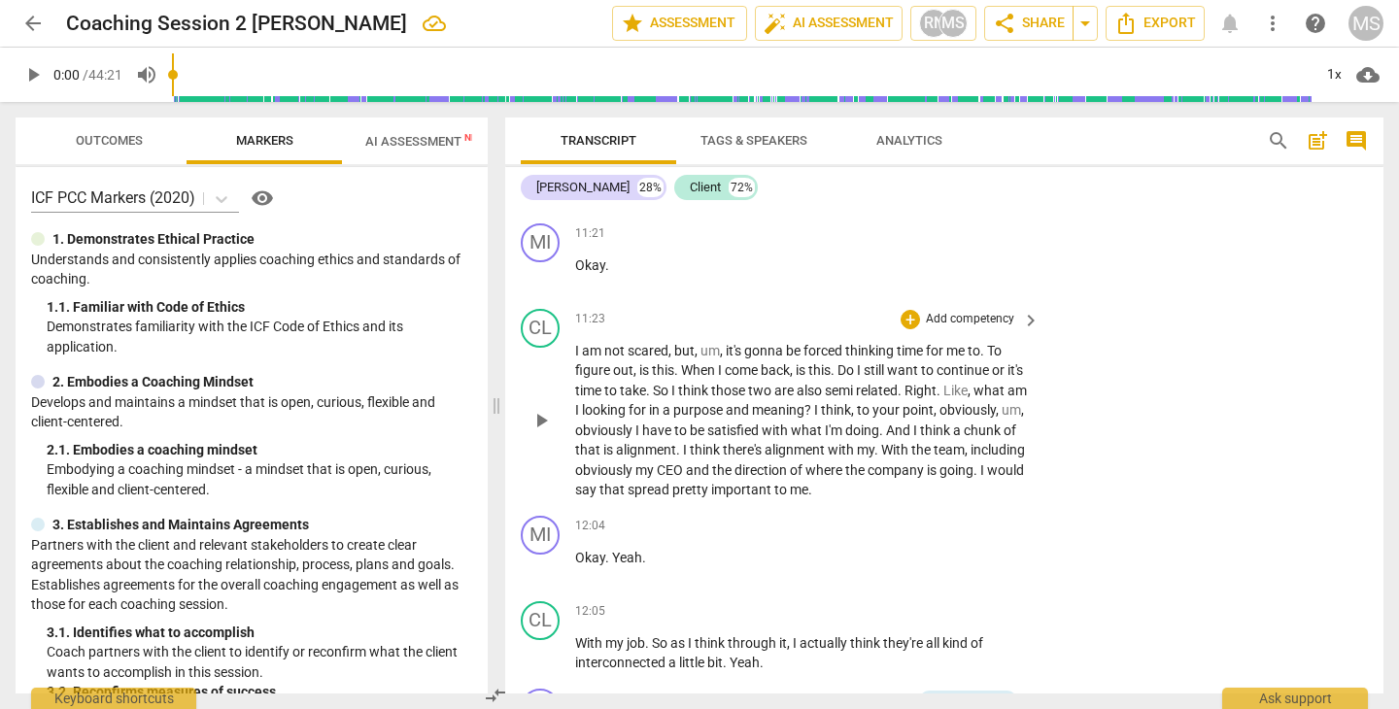
scroll to position [6284, 0]
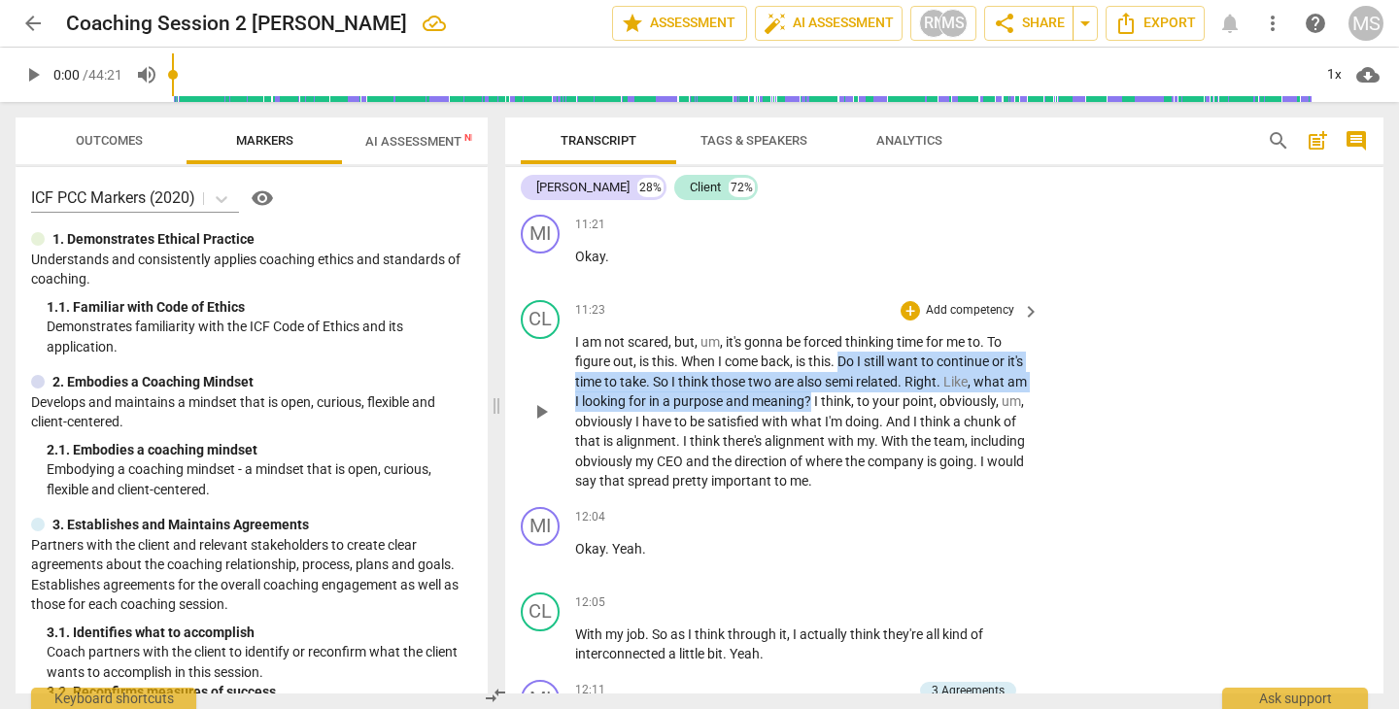
drag, startPoint x: 842, startPoint y: 338, endPoint x: 865, endPoint y: 381, distance: 48.7
click at [865, 381] on p "I am not scared , but , um , it's gonna be forced thinking time for me to . To …" at bounding box center [802, 411] width 455 height 159
click at [913, 352] on icon "button" at bounding box center [915, 354] width 12 height 14
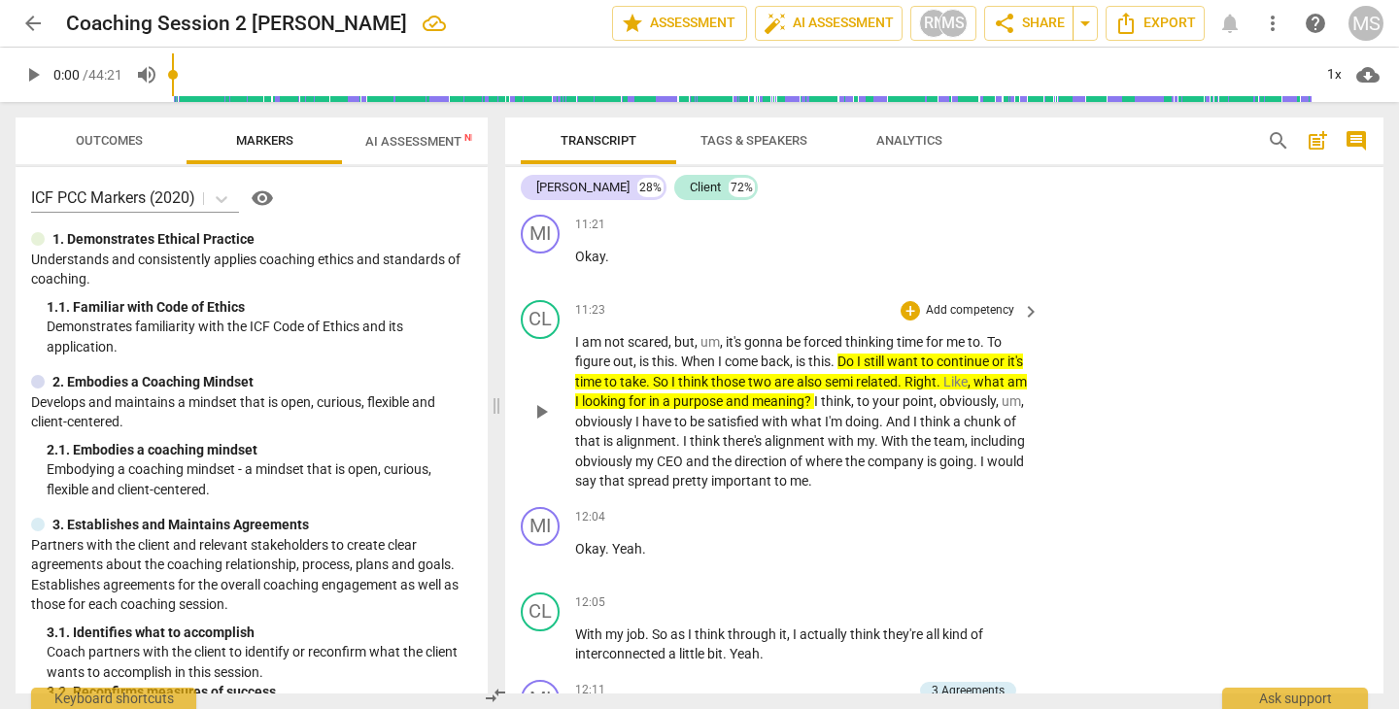
scroll to position [6304, 0]
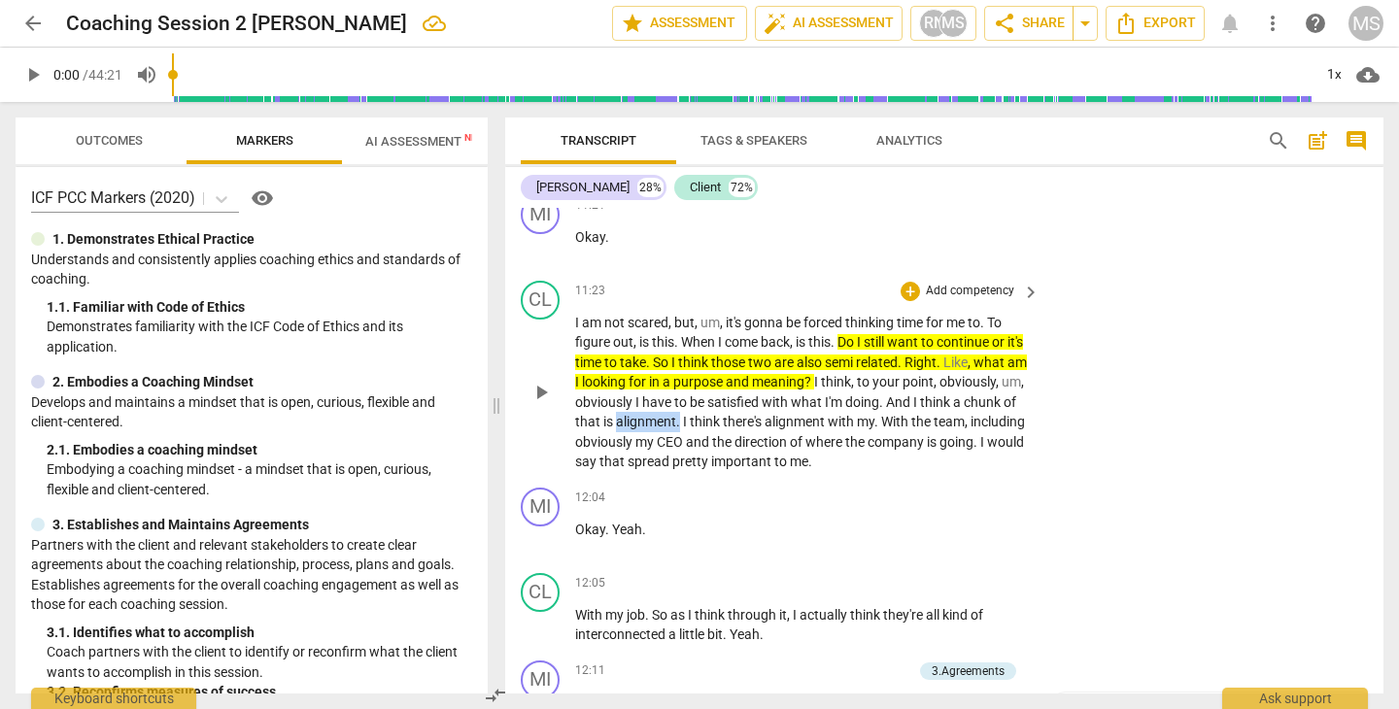
drag, startPoint x: 715, startPoint y: 399, endPoint x: 778, endPoint y: 402, distance: 63.2
click at [778, 402] on p "I am not scared , but , um , it's gonna be forced thinking time for me to . To …" at bounding box center [802, 392] width 455 height 159
click at [825, 372] on icon "button" at bounding box center [827, 373] width 12 height 14
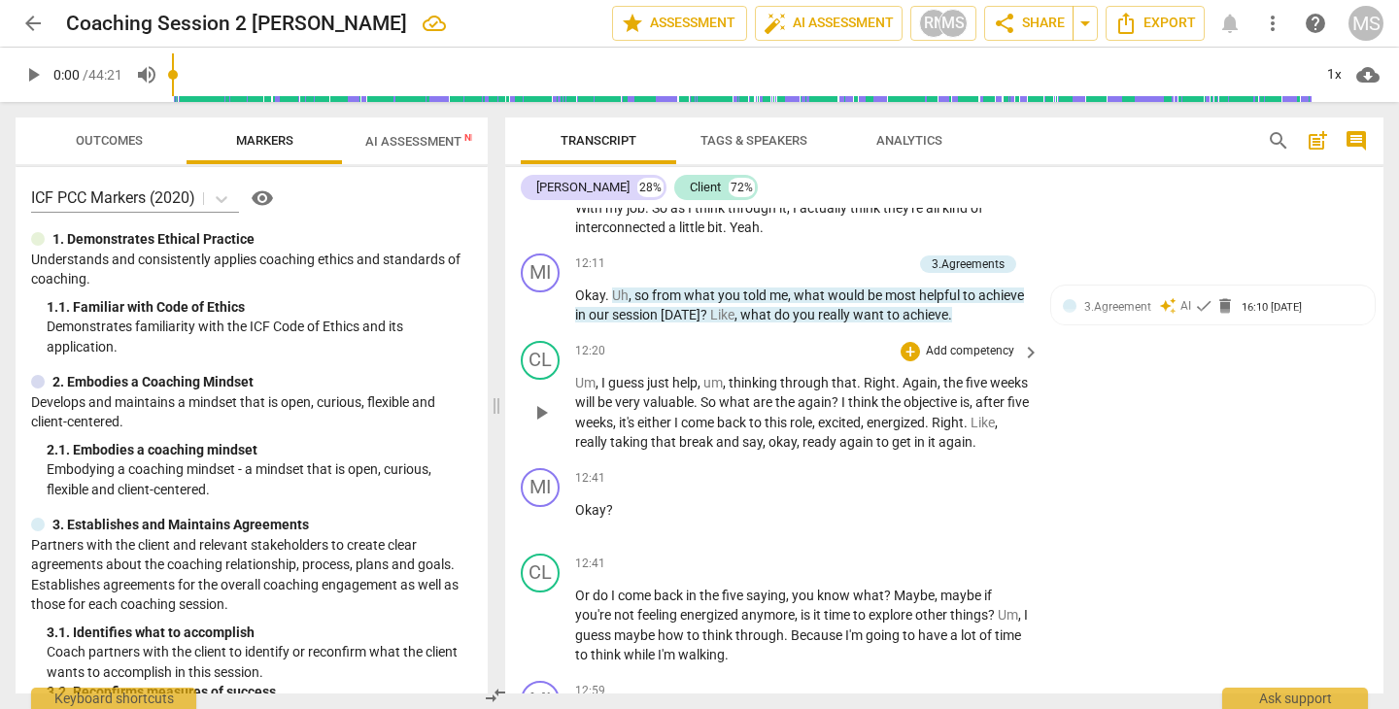
scroll to position [6715, 0]
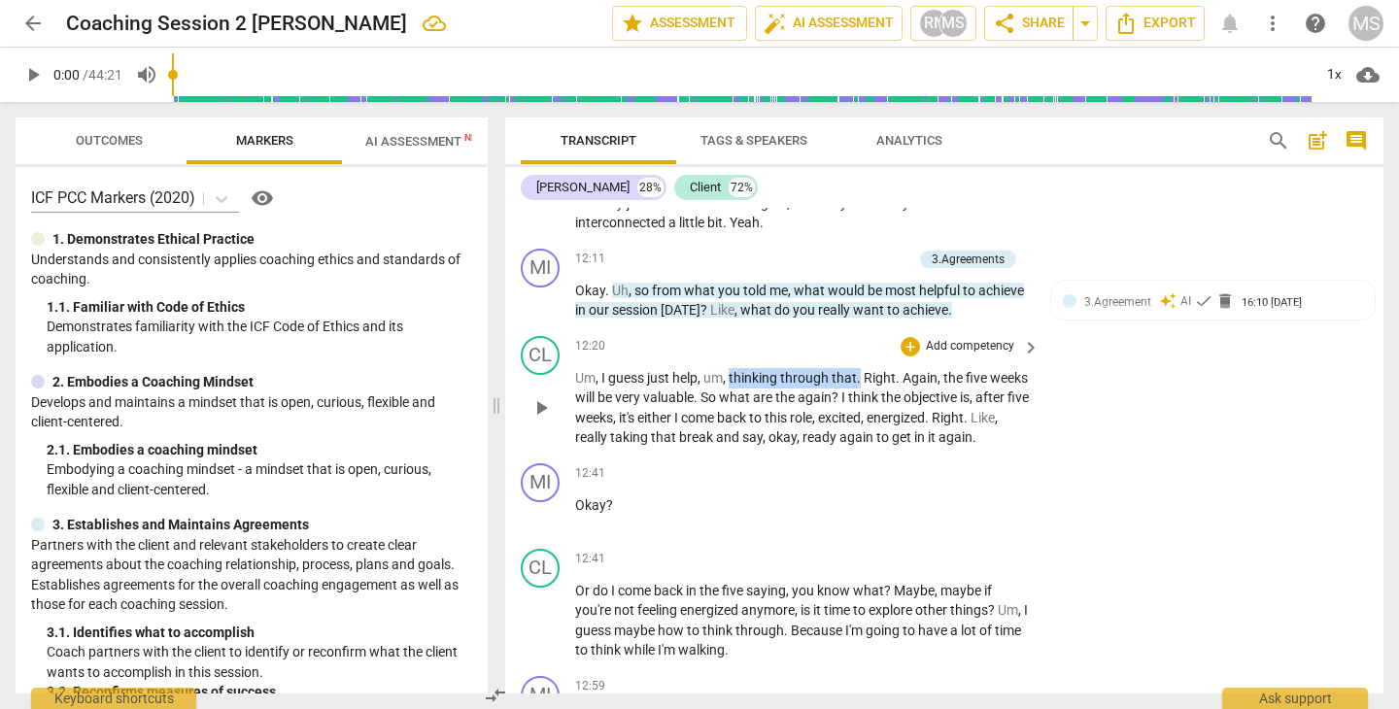
drag, startPoint x: 731, startPoint y: 353, endPoint x: 860, endPoint y: 355, distance: 128.2
click at [860, 368] on p "Um , I guess just help , um , thinking through that . Right . Again , the five …" at bounding box center [802, 408] width 455 height 80
click at [909, 328] on icon "button" at bounding box center [907, 326] width 12 height 14
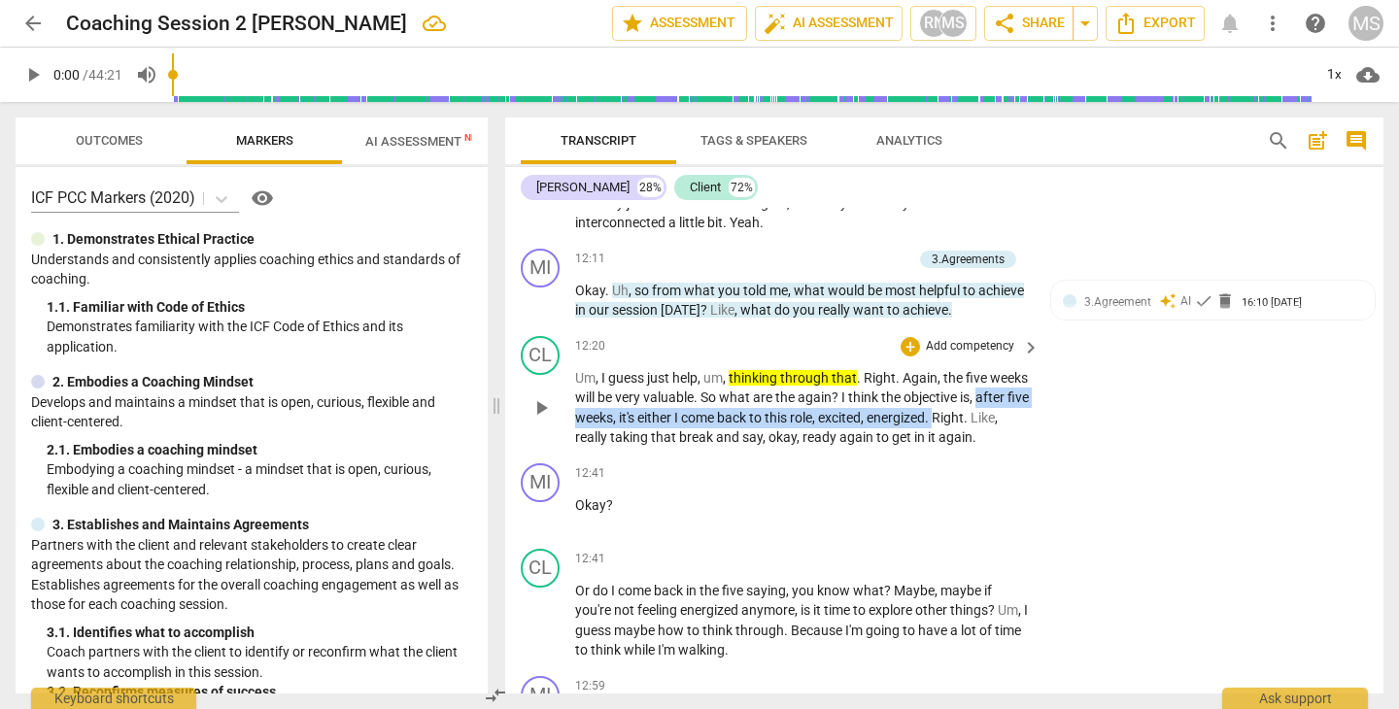
drag, startPoint x: 578, startPoint y: 393, endPoint x: 998, endPoint y: 393, distance: 420.6
click at [998, 393] on p "Um , I guess just help , um , thinking through that . Right . Again , the five …" at bounding box center [802, 408] width 455 height 80
click at [1036, 368] on icon "button" at bounding box center [1039, 364] width 12 height 14
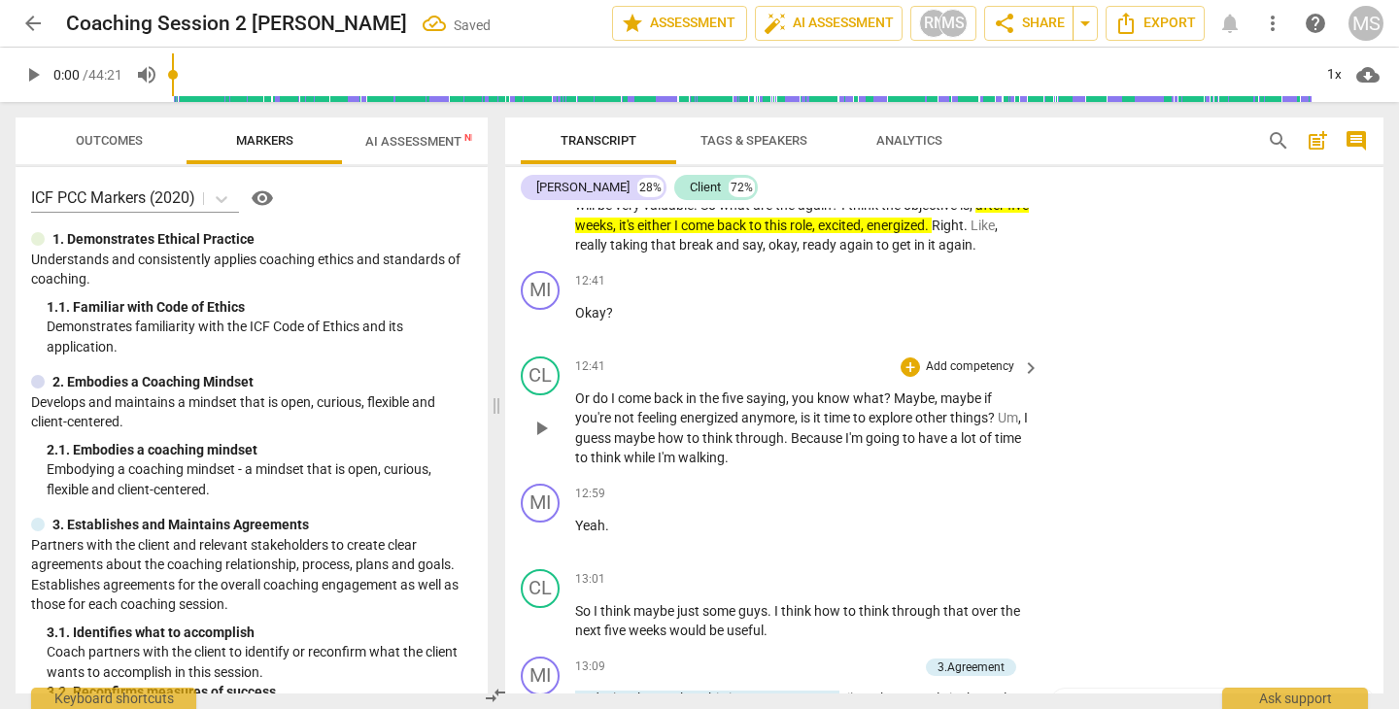
scroll to position [6909, 0]
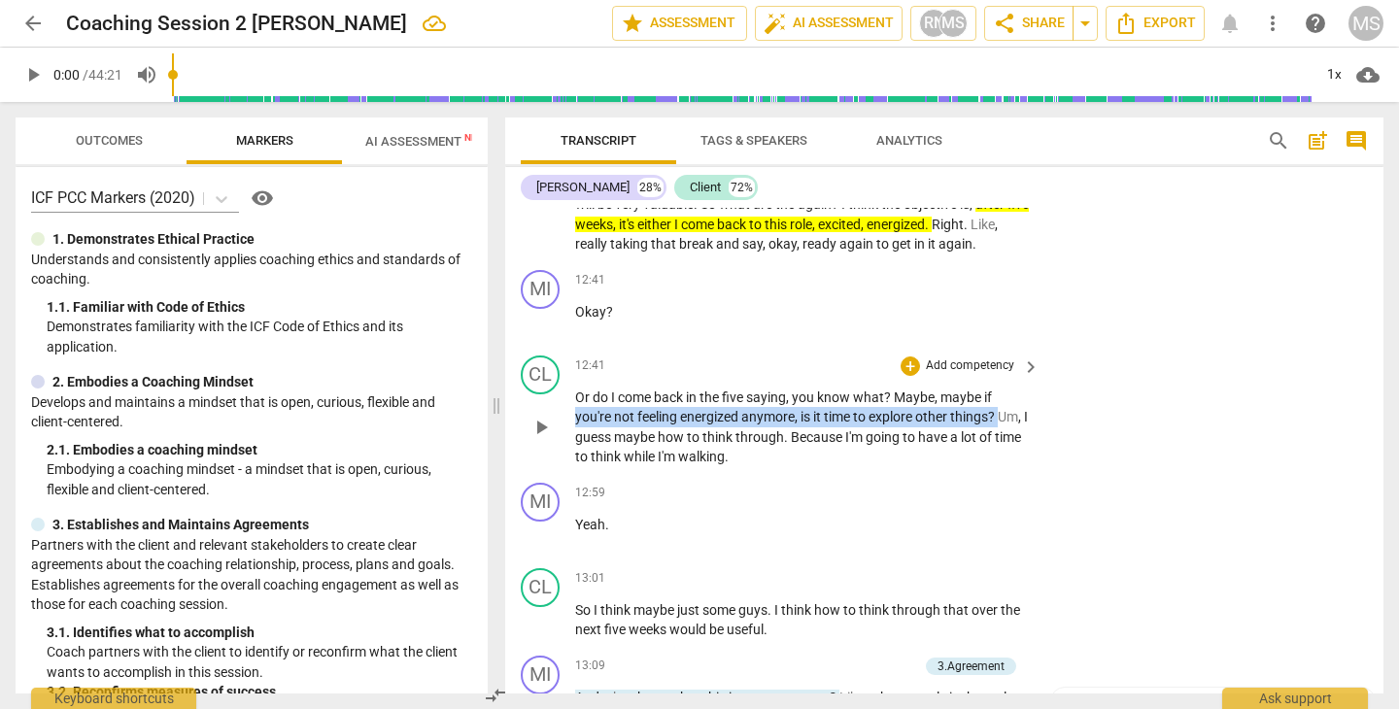
drag, startPoint x: 578, startPoint y: 406, endPoint x: 1021, endPoint y: 413, distance: 443.0
click at [1021, 413] on p "Or do I come back in the five saying , you know what ? Maybe , maybe if you're …" at bounding box center [802, 428] width 455 height 80
click at [1046, 381] on icon "button" at bounding box center [1046, 382] width 12 height 14
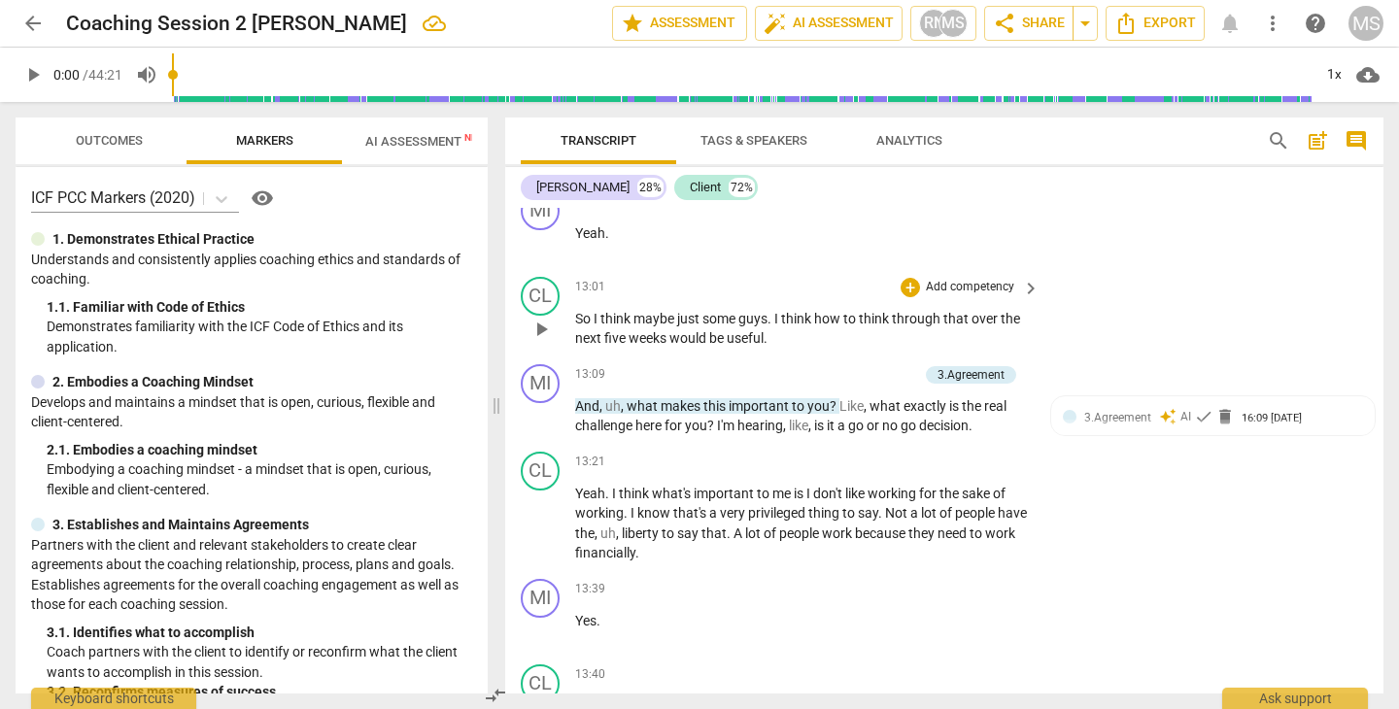
scroll to position [7202, 0]
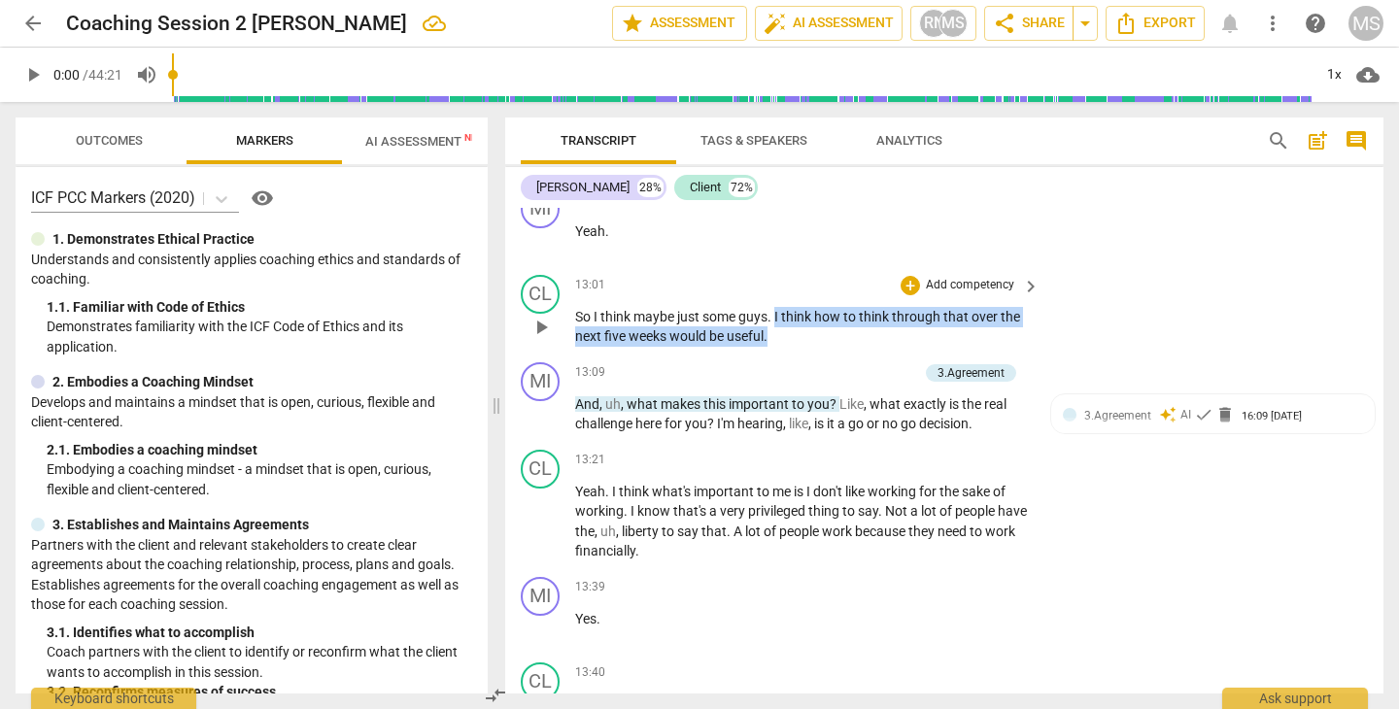
drag, startPoint x: 775, startPoint y: 307, endPoint x: 1035, endPoint y: 323, distance: 260.8
click at [1035, 323] on div "So I think maybe just some guys . I think how to think through that over the ne…" at bounding box center [808, 327] width 466 height 40
click at [810, 296] on icon "button" at bounding box center [813, 301] width 19 height 23
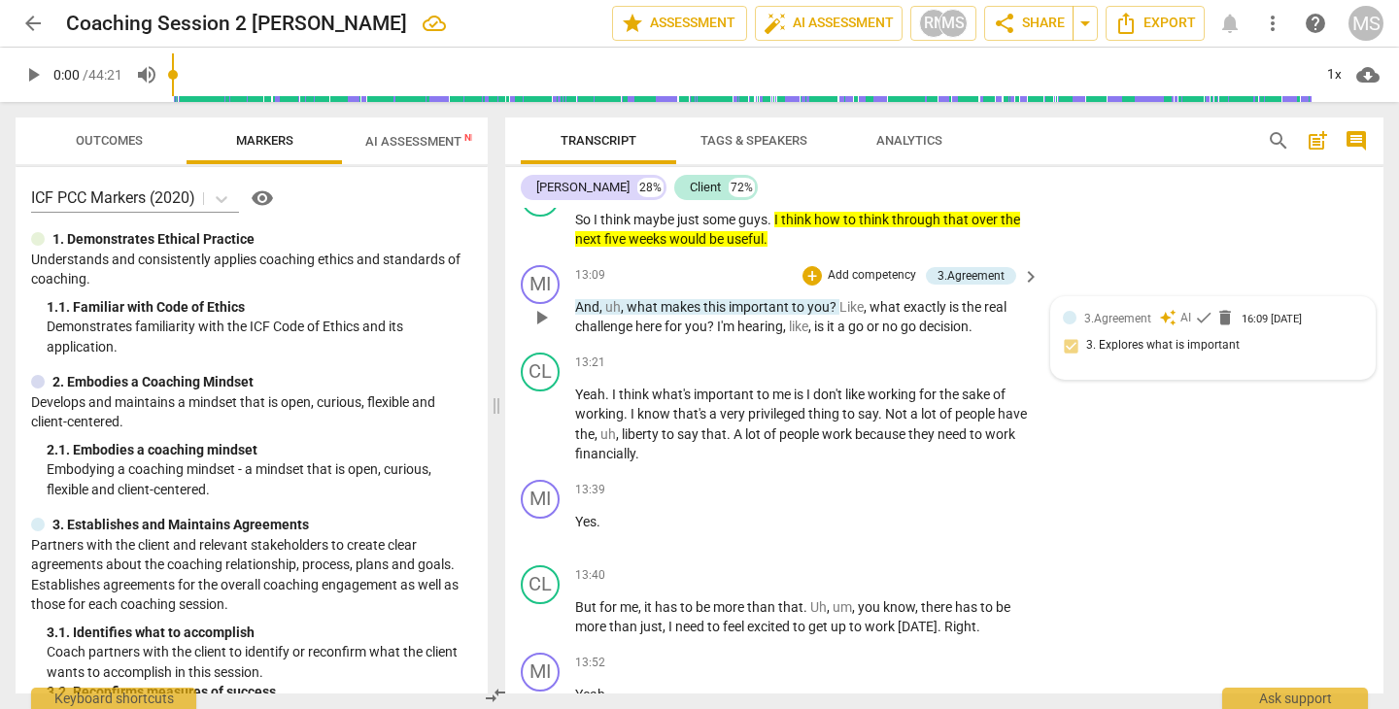
scroll to position [7310, 0]
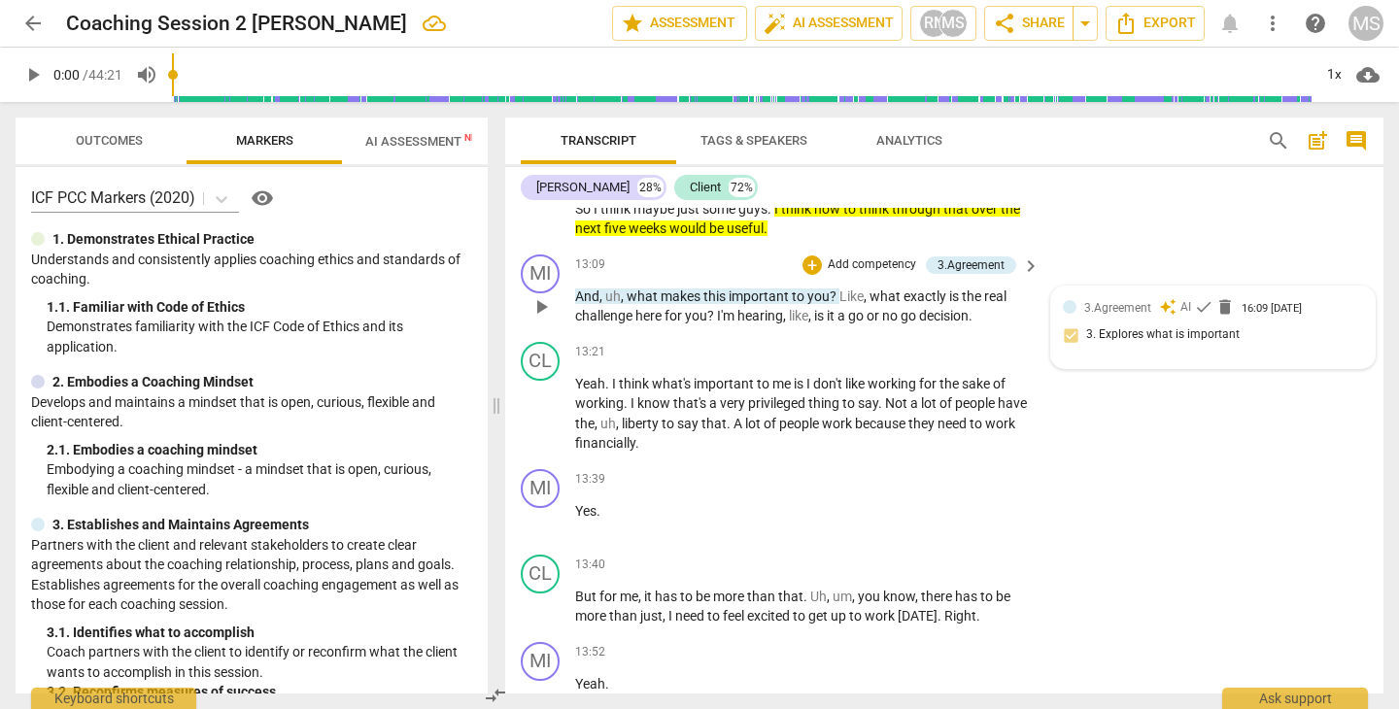
click at [1105, 308] on div "3.Agreement auto_awesome AI check delete 16:09 [DATE] 3. Explores what is impor…" at bounding box center [1213, 327] width 300 height 59
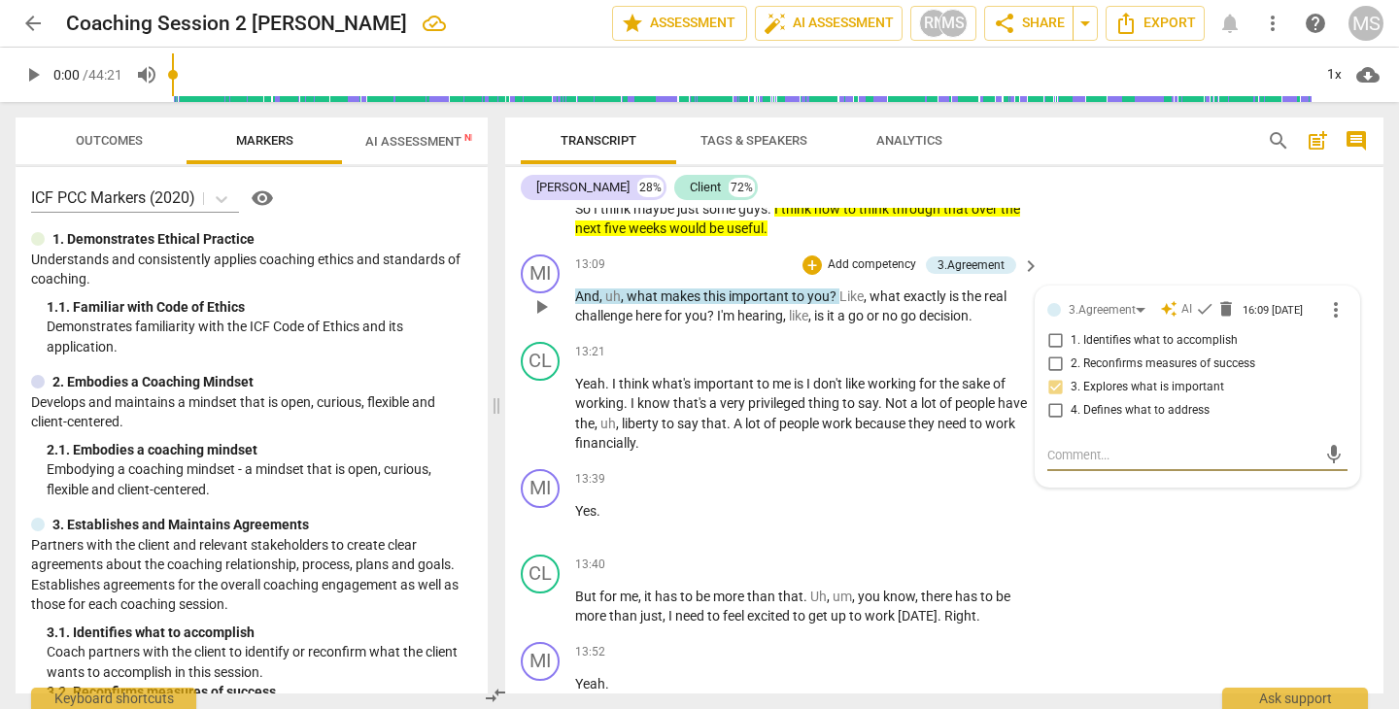
type textarea "D"
type textarea "Do"
type textarea "Dou"
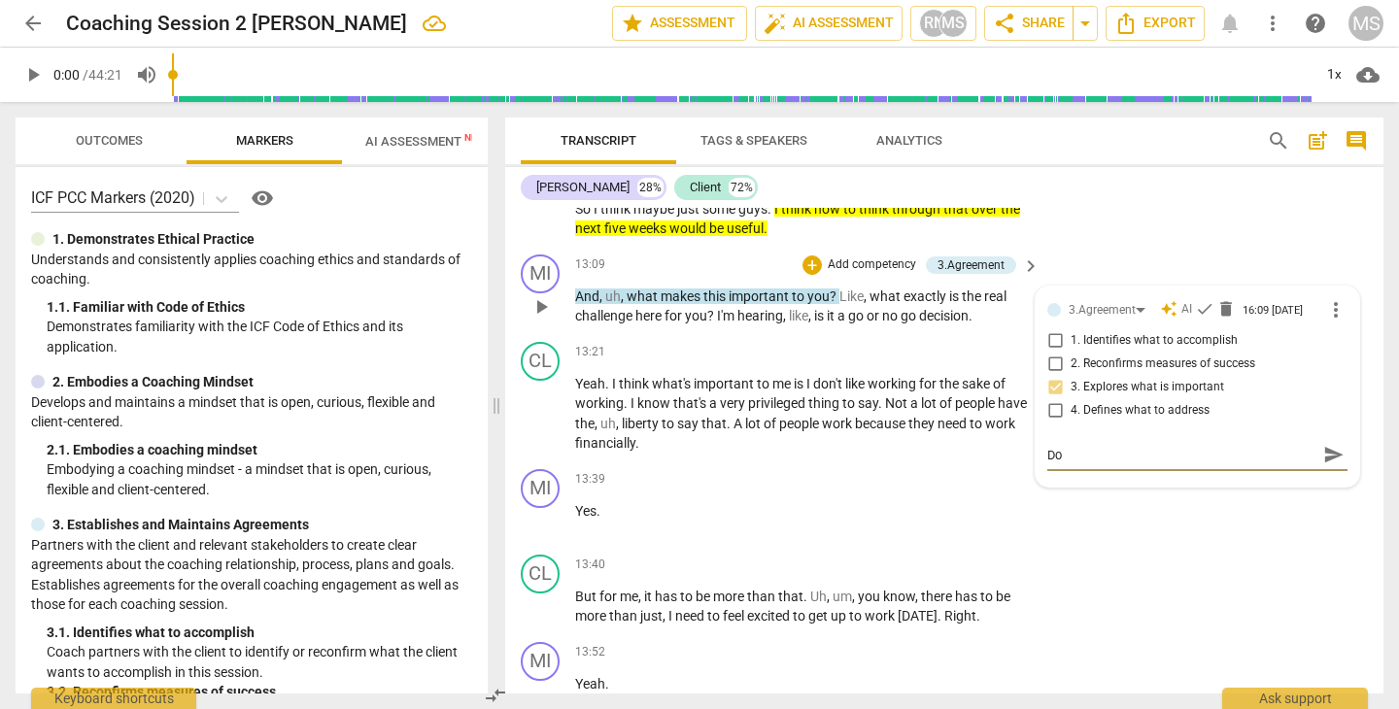
type textarea "Dou"
type textarea "[PERSON_NAME]"
type textarea "Doubl"
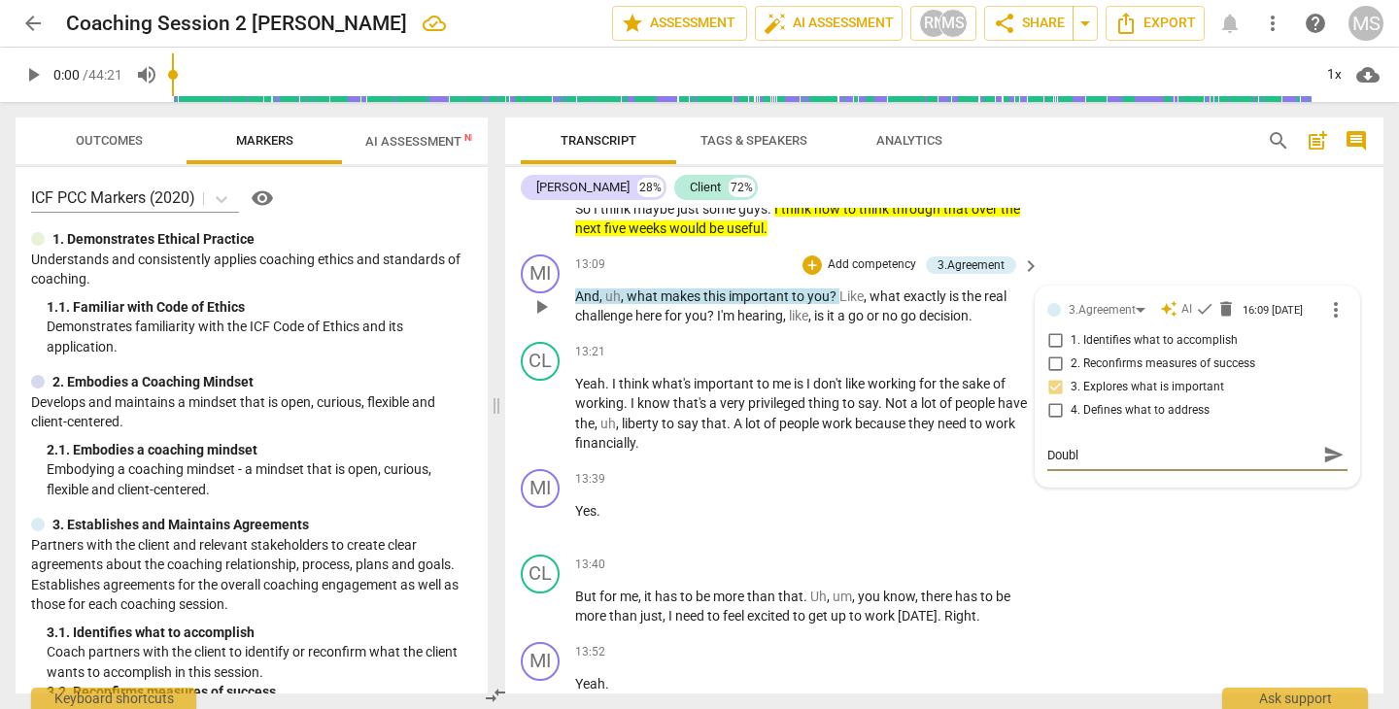
type textarea "Double"
type textarea "Double c"
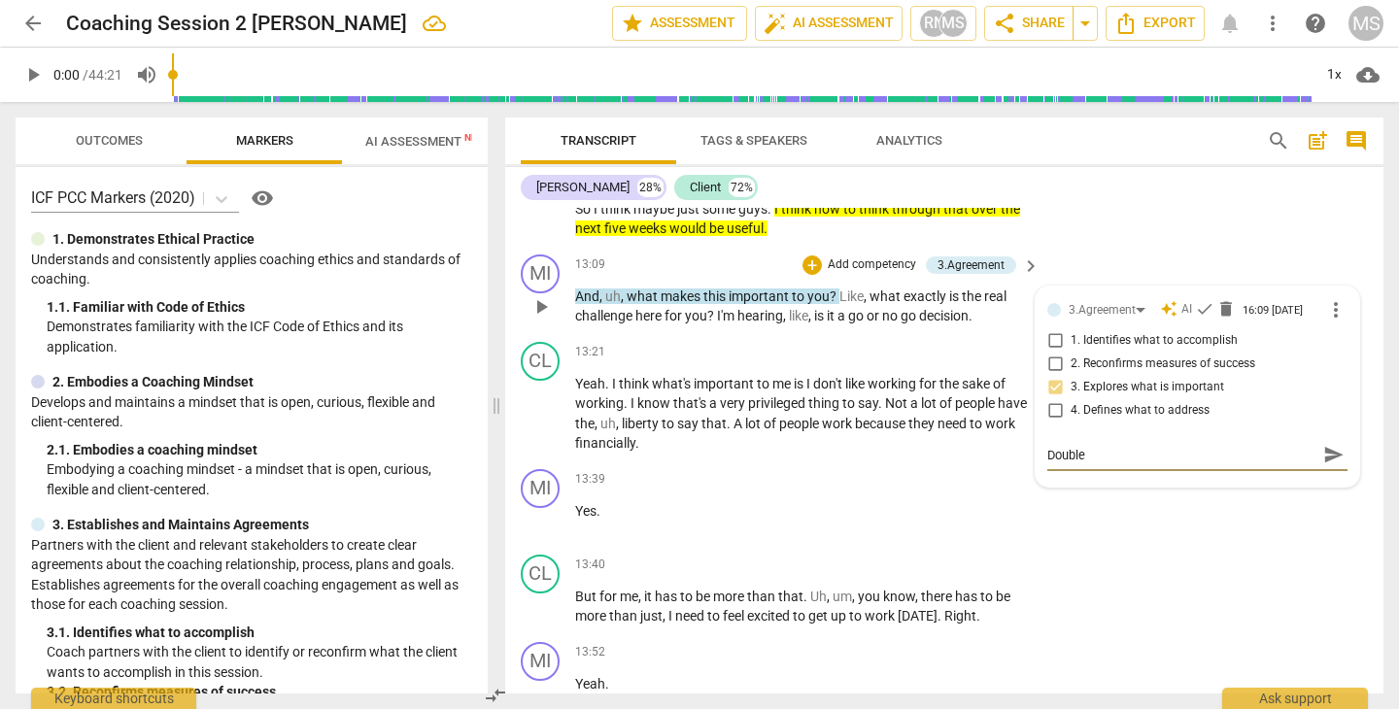
type textarea "Double c"
type textarea "Double cl"
type textarea "Double cli"
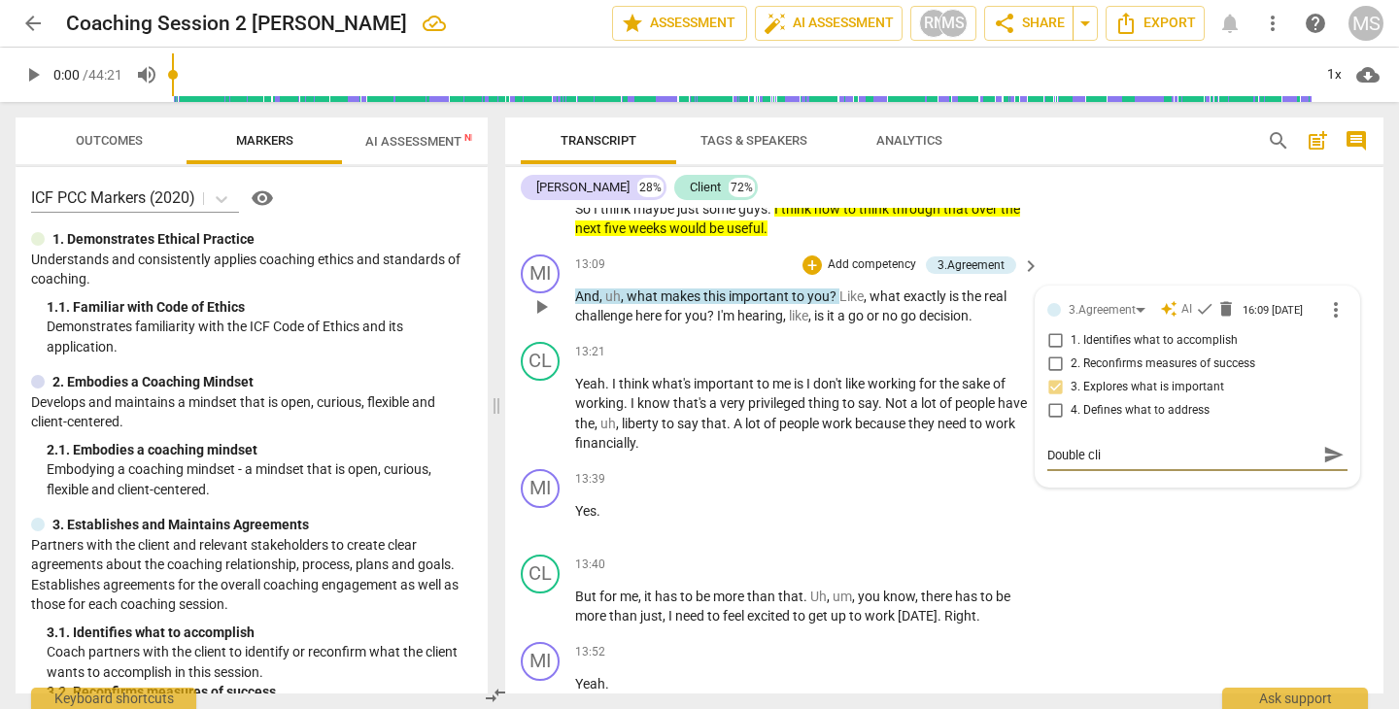
type textarea "Double clic"
type textarea "Double click"
type textarea "Double click,"
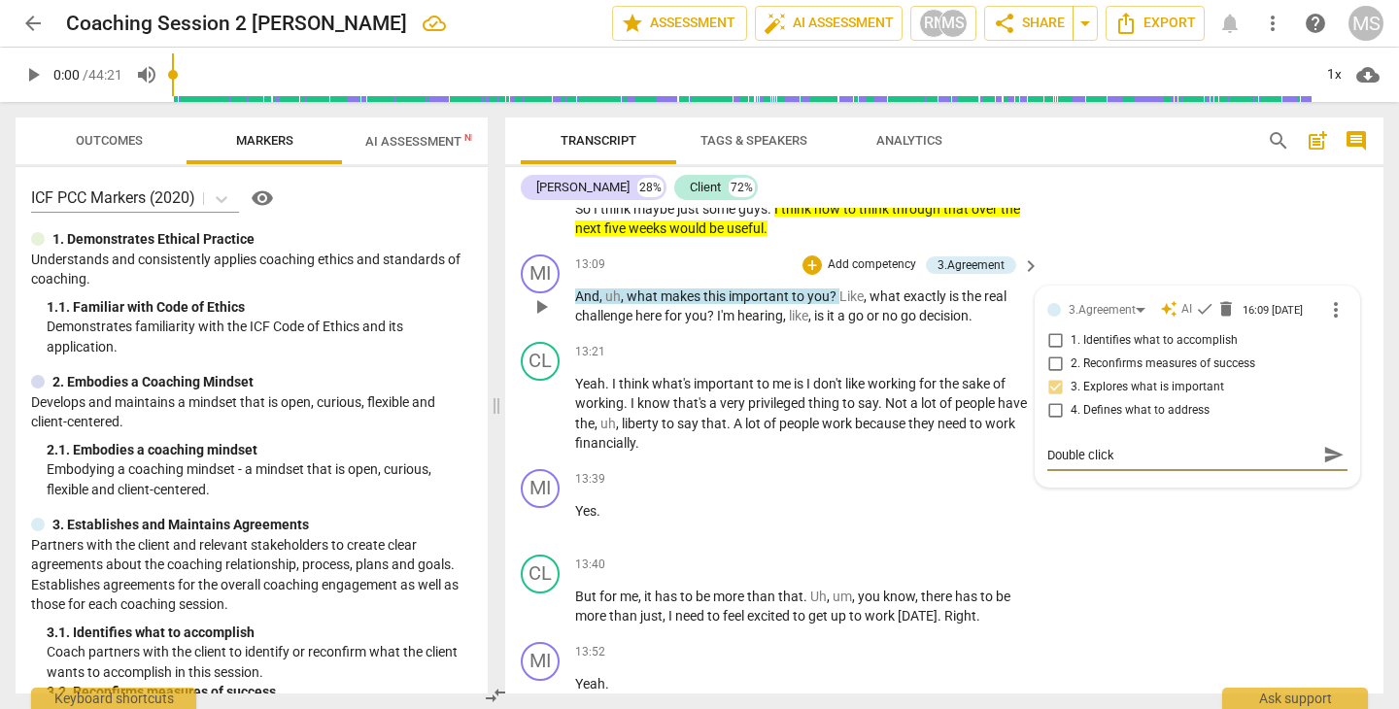
type textarea "Double click,"
type textarea "Double click, n"
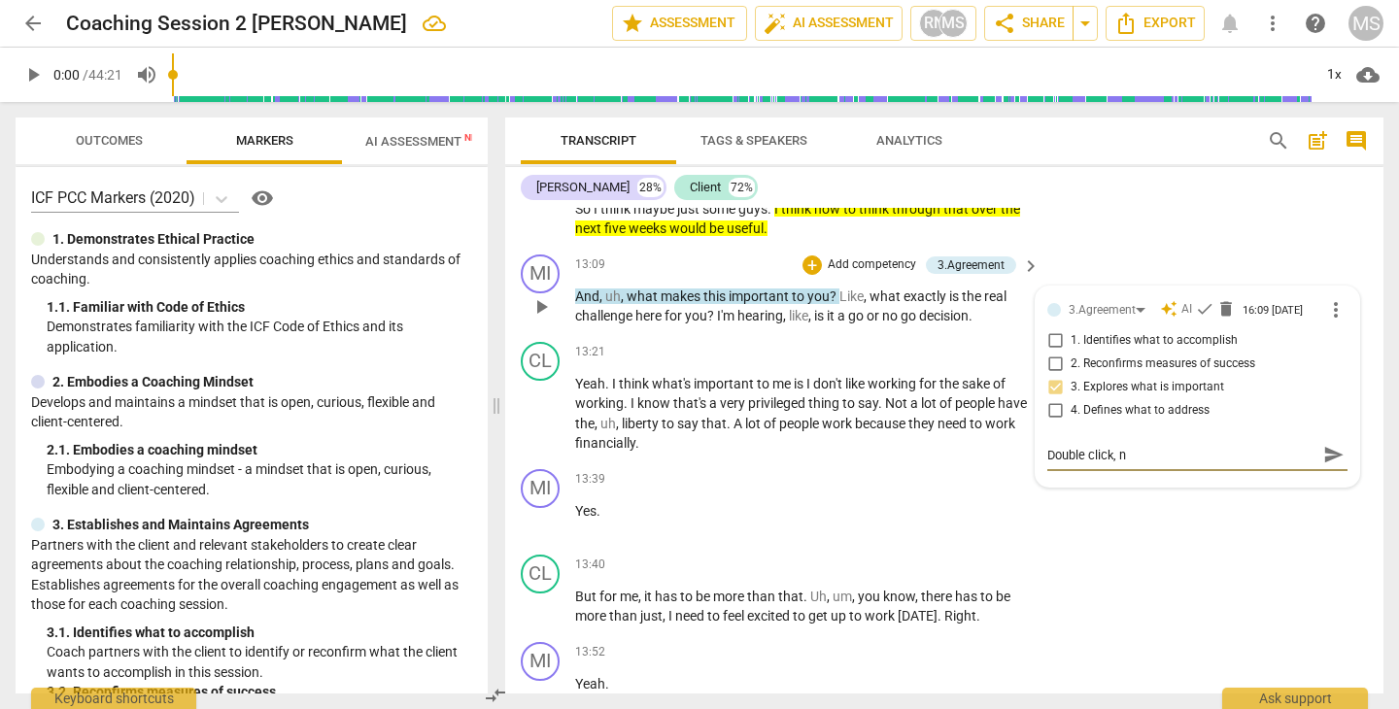
type textarea "Double click, no"
type textarea "Double click, not"
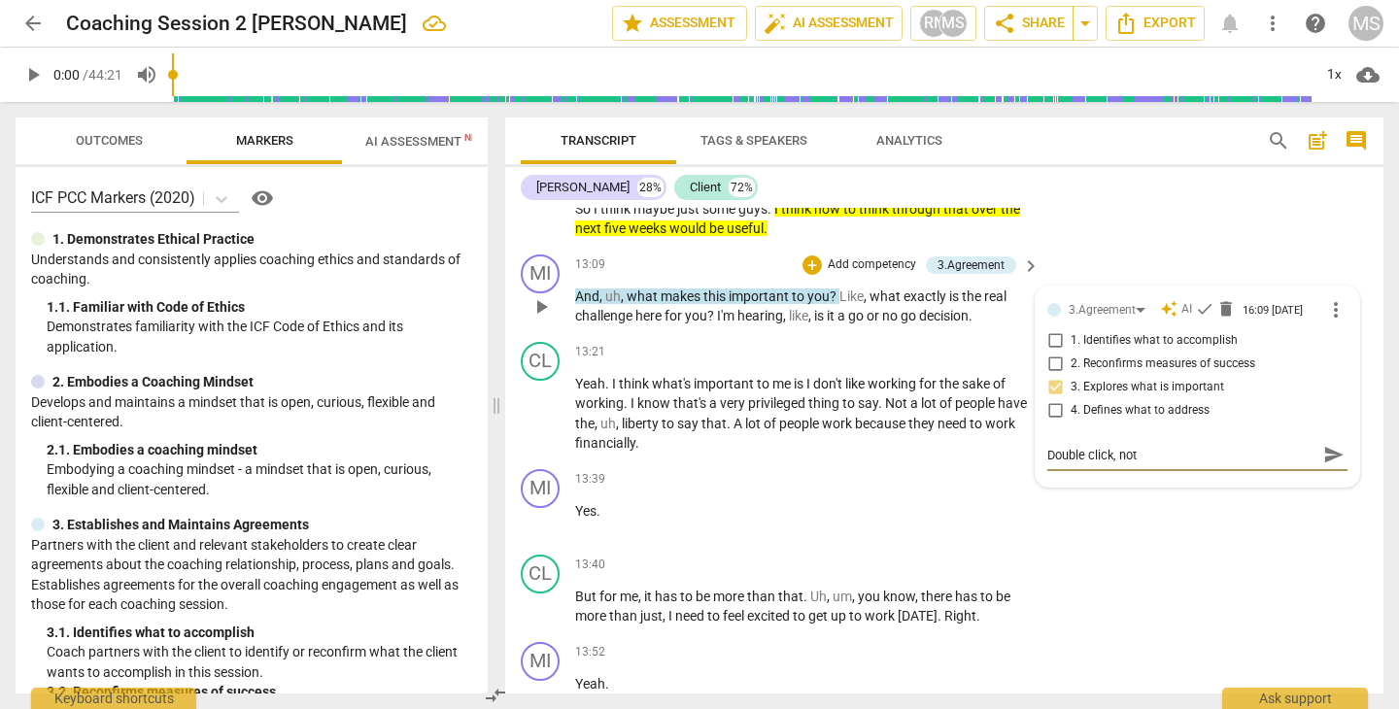
type textarea "Double click, not"
type textarea "Double click, not n"
type textarea "Double click, not ne"
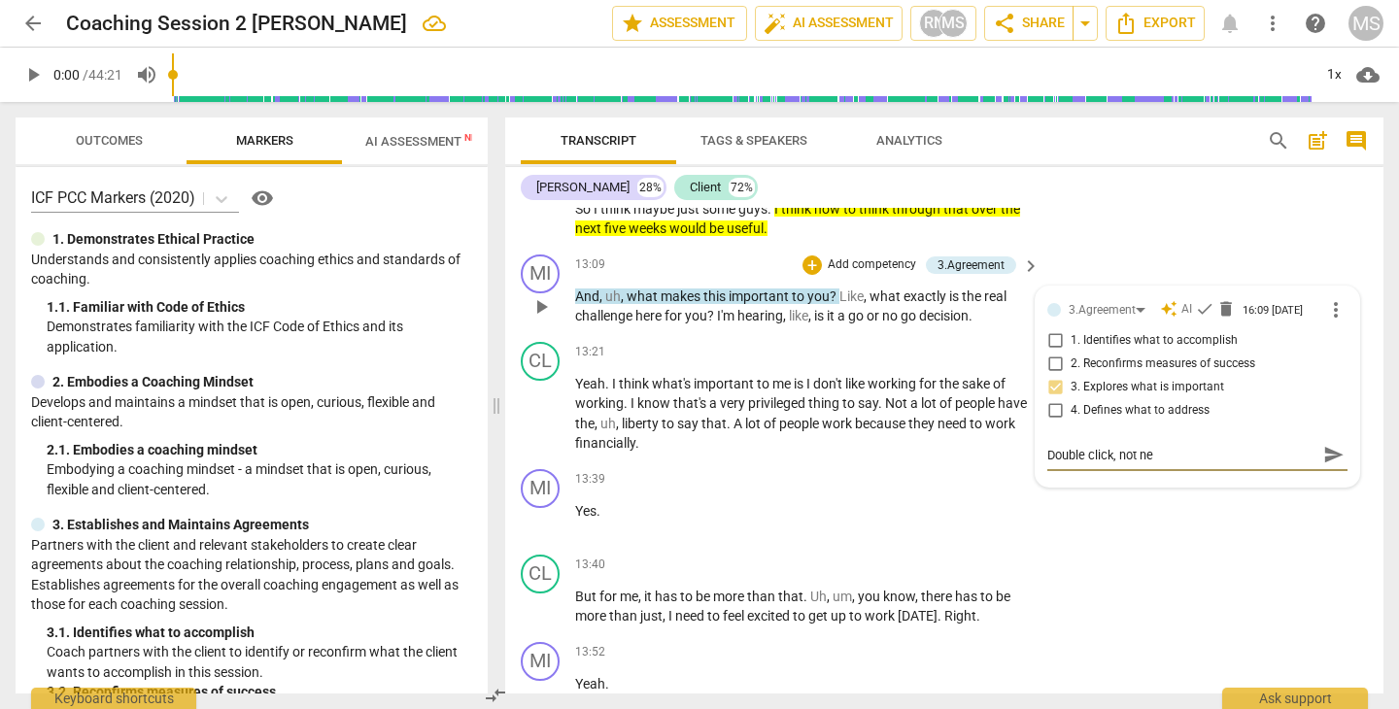
type textarea "Double click, not nec"
type textarea "Double click, not nece"
type textarea "Double click, not neces"
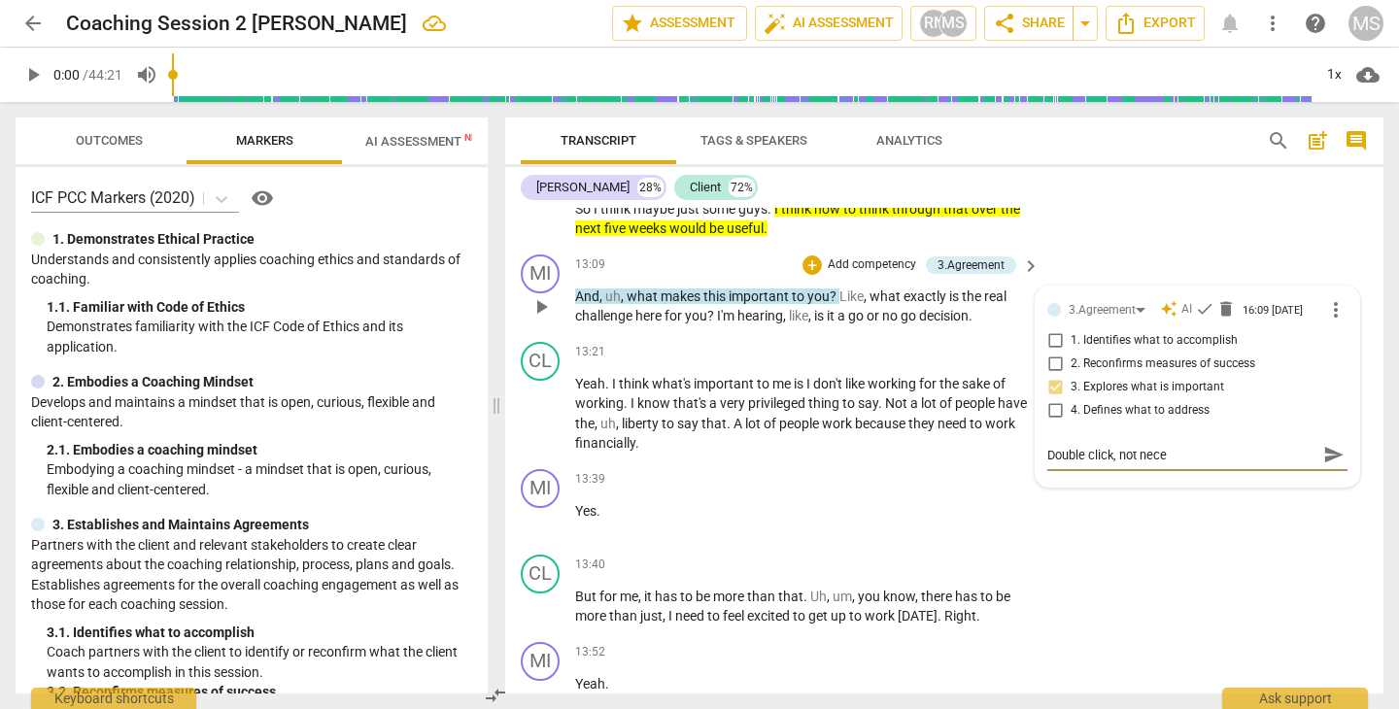
type textarea "Double click, not neces"
type textarea "Double click, not necess"
type textarea "Double click, not necessa"
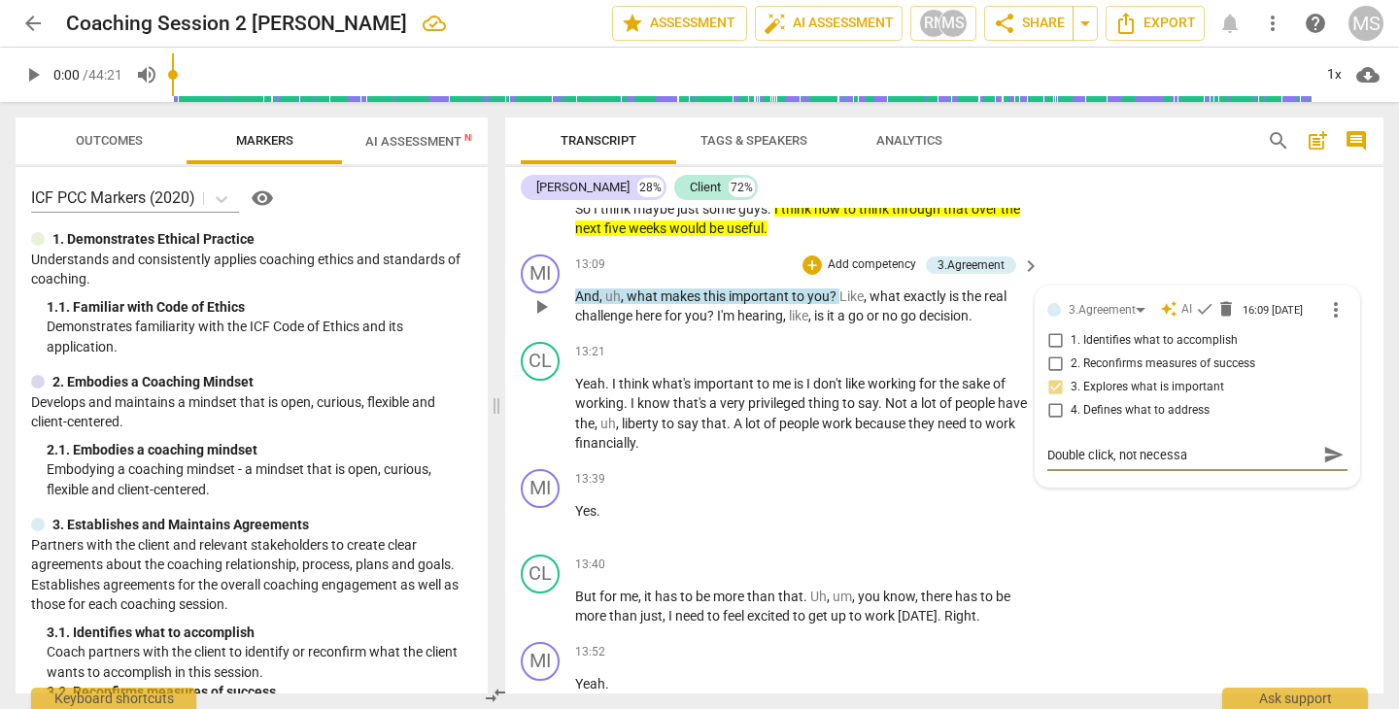
type textarea "Double click, not necessar"
type textarea "Double click, not necessary"
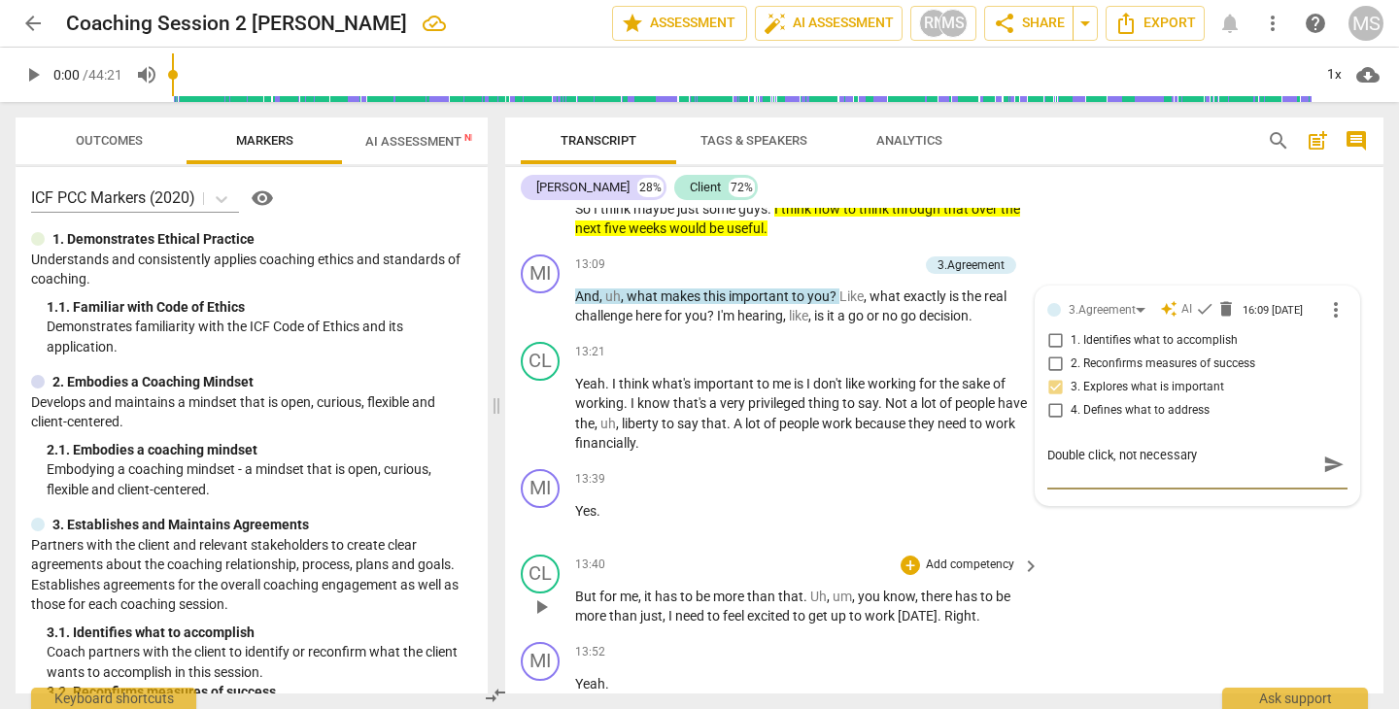
type textarea "Double click, not necessary"
click at [1118, 569] on div "CL play_arrow pause 13:40 + Add competency keyboard_arrow_right But for me , it…" at bounding box center [944, 590] width 878 height 87
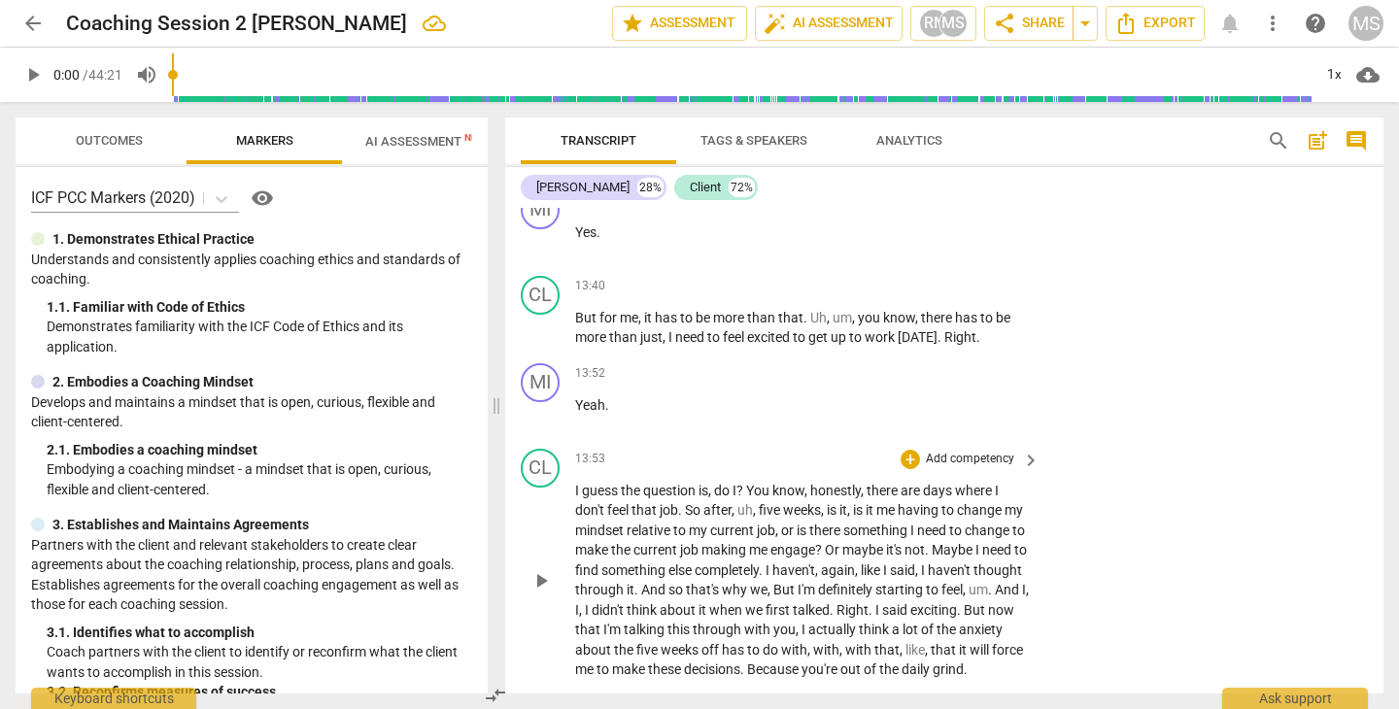
scroll to position [7597, 0]
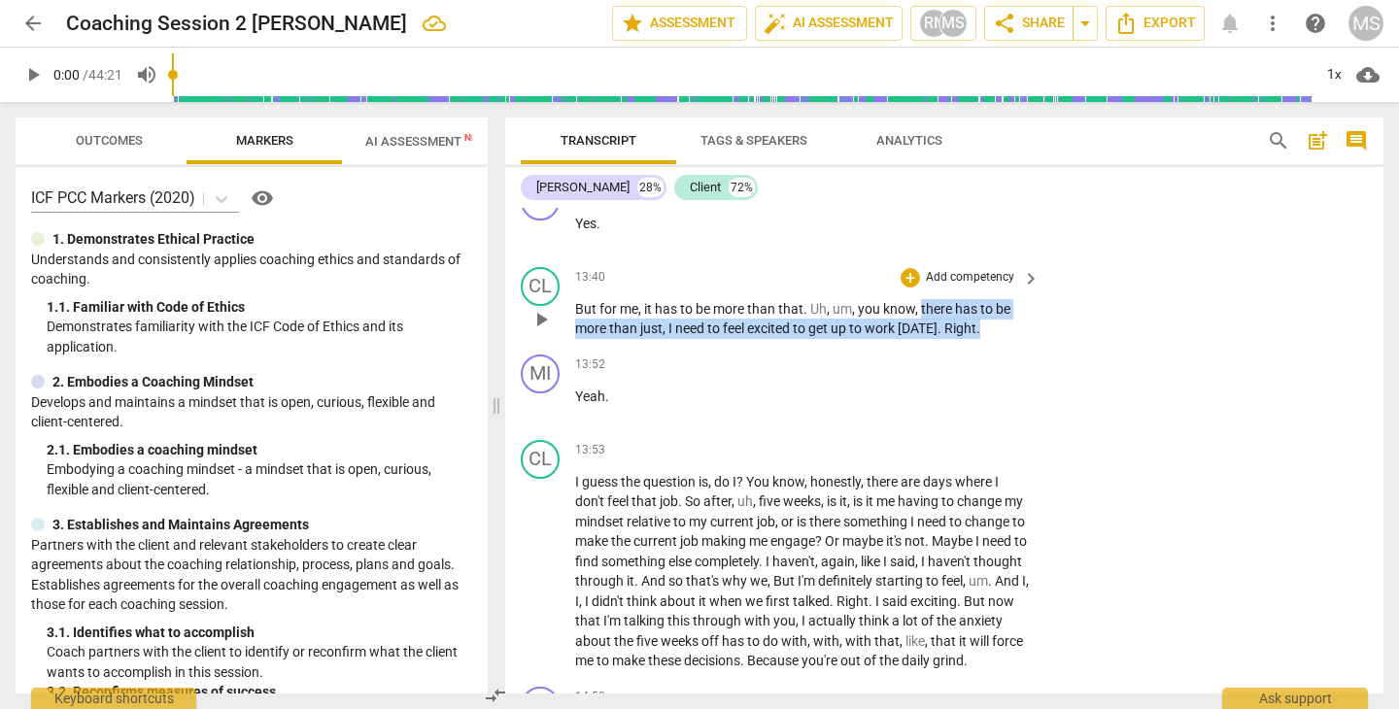
drag, startPoint x: 921, startPoint y: 291, endPoint x: 970, endPoint y: 328, distance: 61.8
click at [970, 328] on div "CL play_arrow pause 13:40 + Add competency keyboard_arrow_right But for me , it…" at bounding box center [944, 302] width 878 height 87
click at [1019, 289] on icon "button" at bounding box center [1020, 288] width 12 height 14
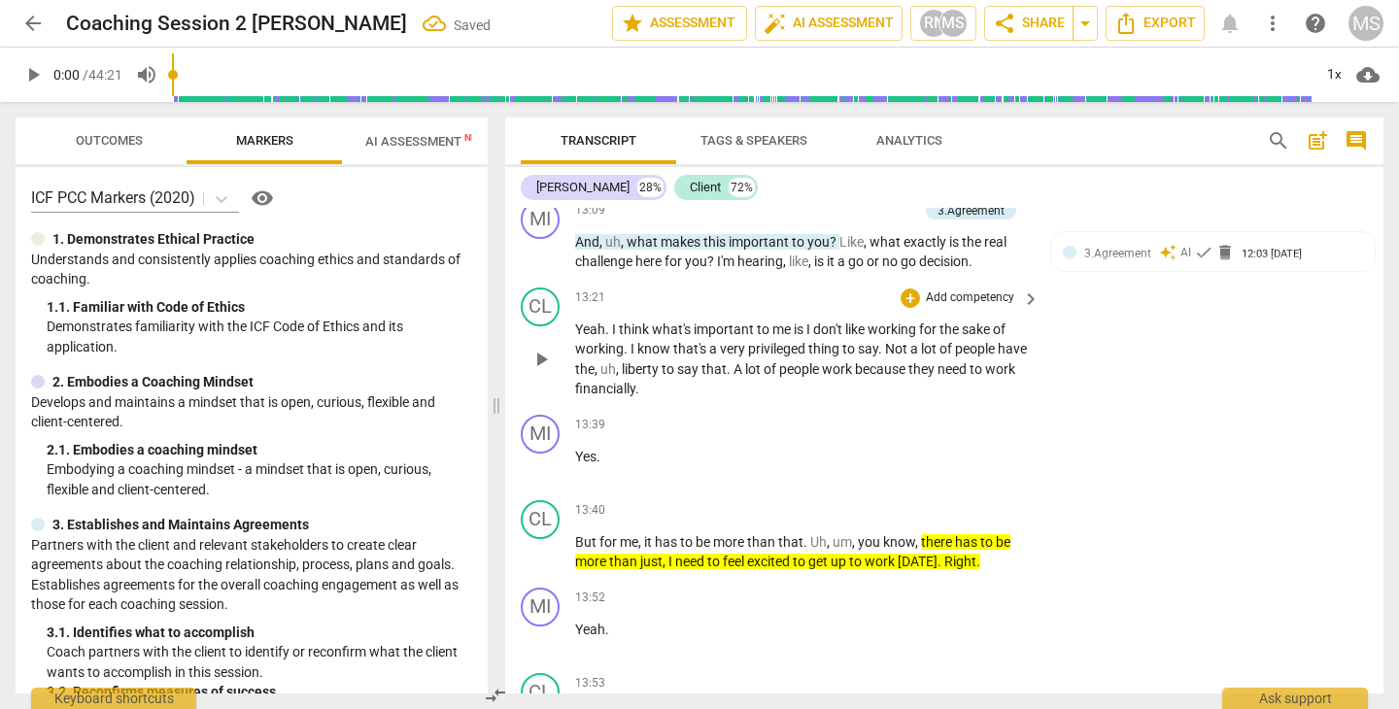
scroll to position [7366, 0]
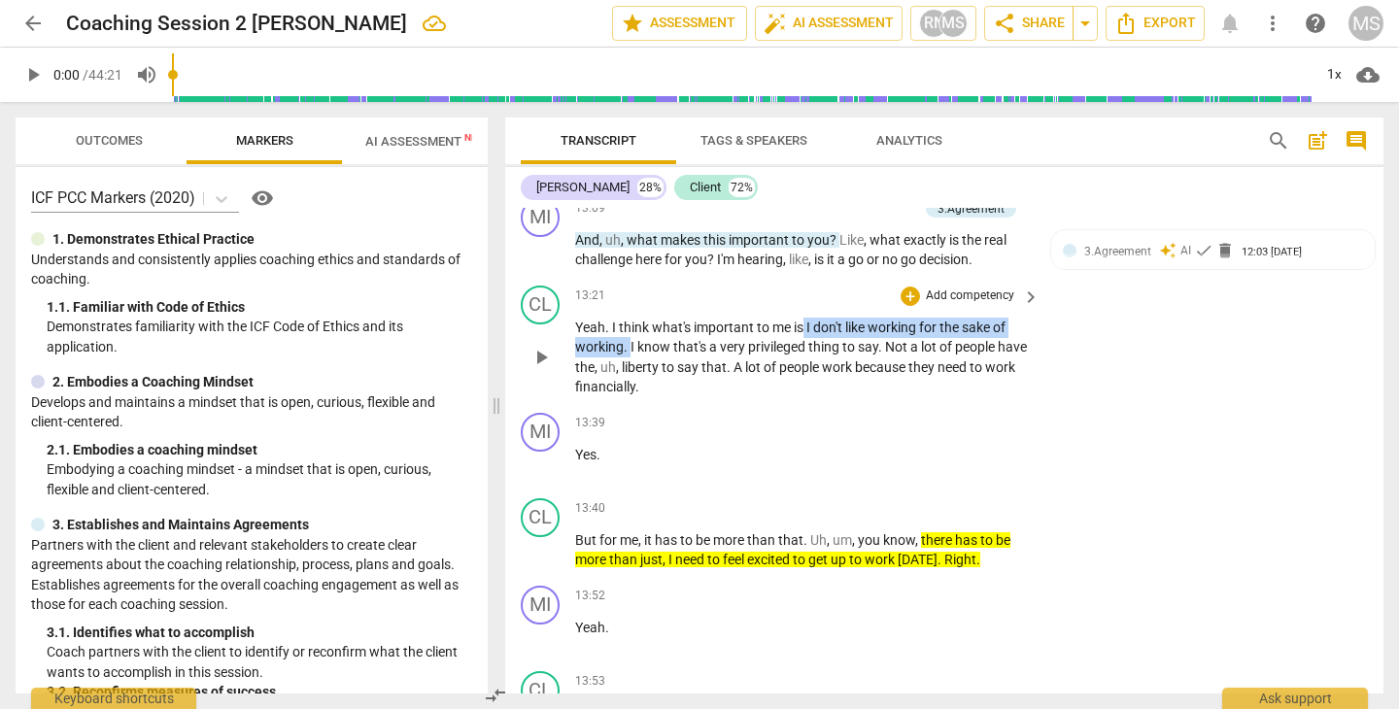
drag, startPoint x: 805, startPoint y: 314, endPoint x: 628, endPoint y: 332, distance: 177.7
click at [628, 332] on p "Yeah . I think what's important to me is I don't like working for the sake of w…" at bounding box center [802, 358] width 455 height 80
click at [677, 307] on icon "button" at bounding box center [674, 308] width 12 height 14
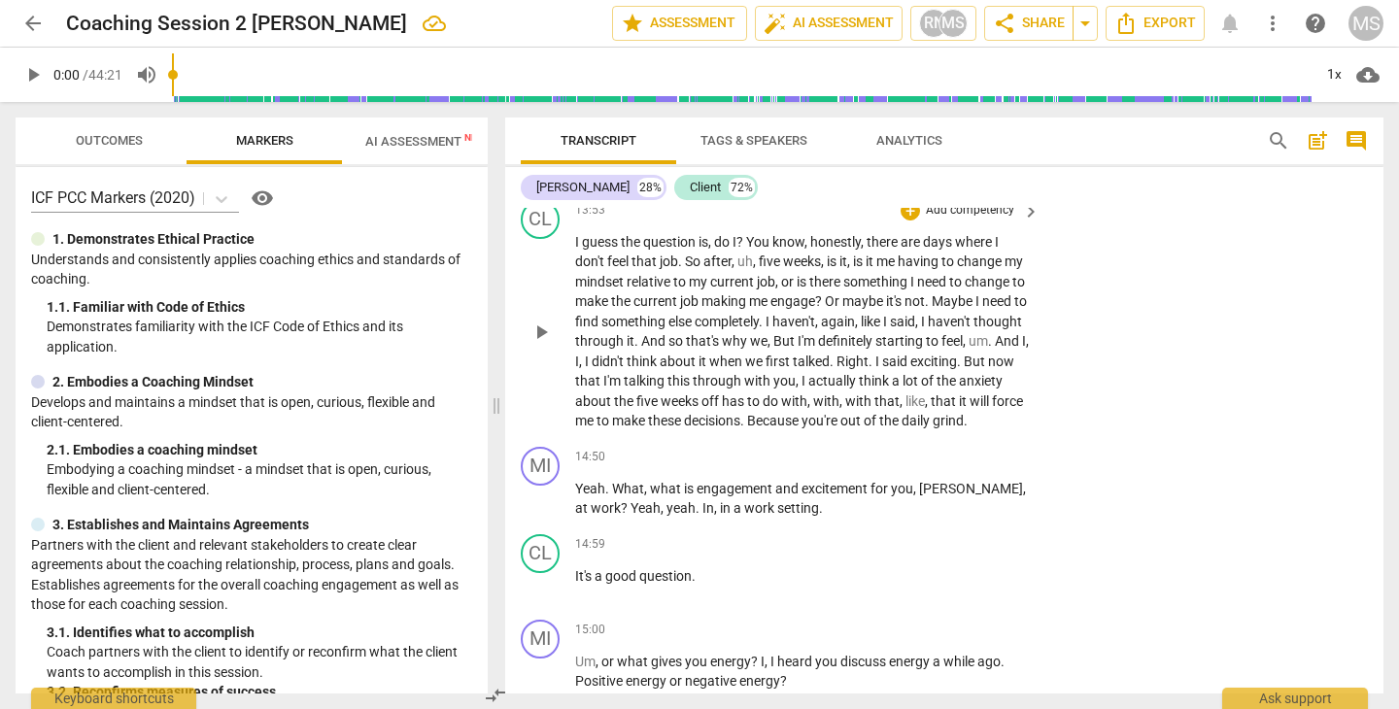
scroll to position [7839, 0]
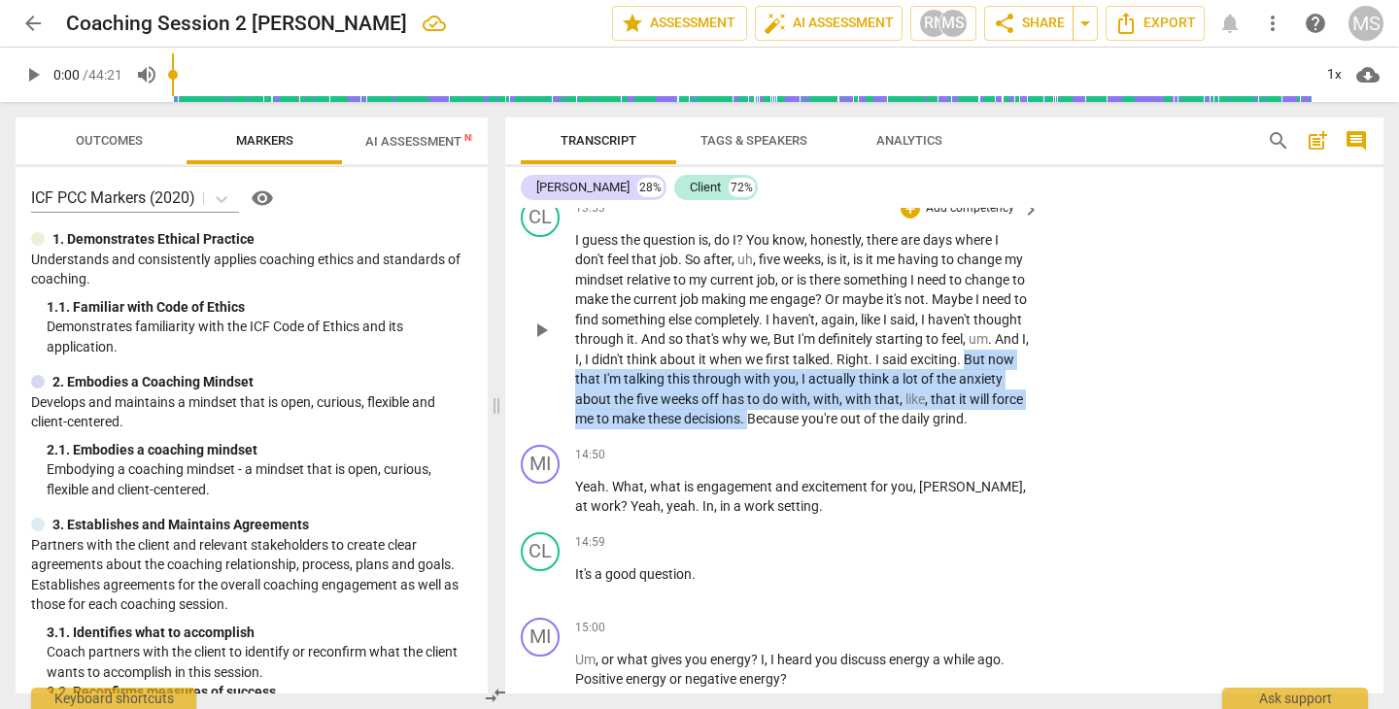
drag, startPoint x: 629, startPoint y: 362, endPoint x: 848, endPoint y: 407, distance: 223.1
click at [848, 407] on p "I guess the question is , do I ? You know , honestly , there are days where I d…" at bounding box center [802, 329] width 455 height 199
click at [891, 371] on icon "button" at bounding box center [892, 373] width 12 height 14
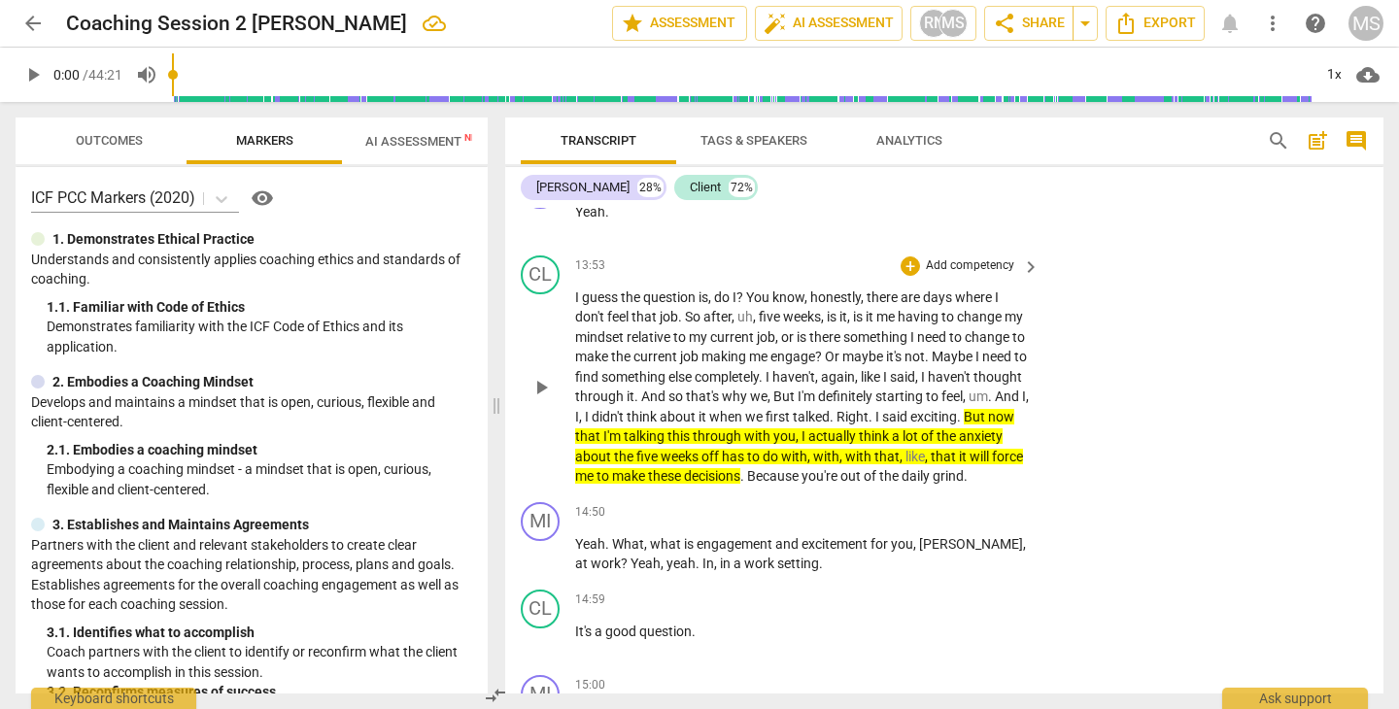
scroll to position [7802, 0]
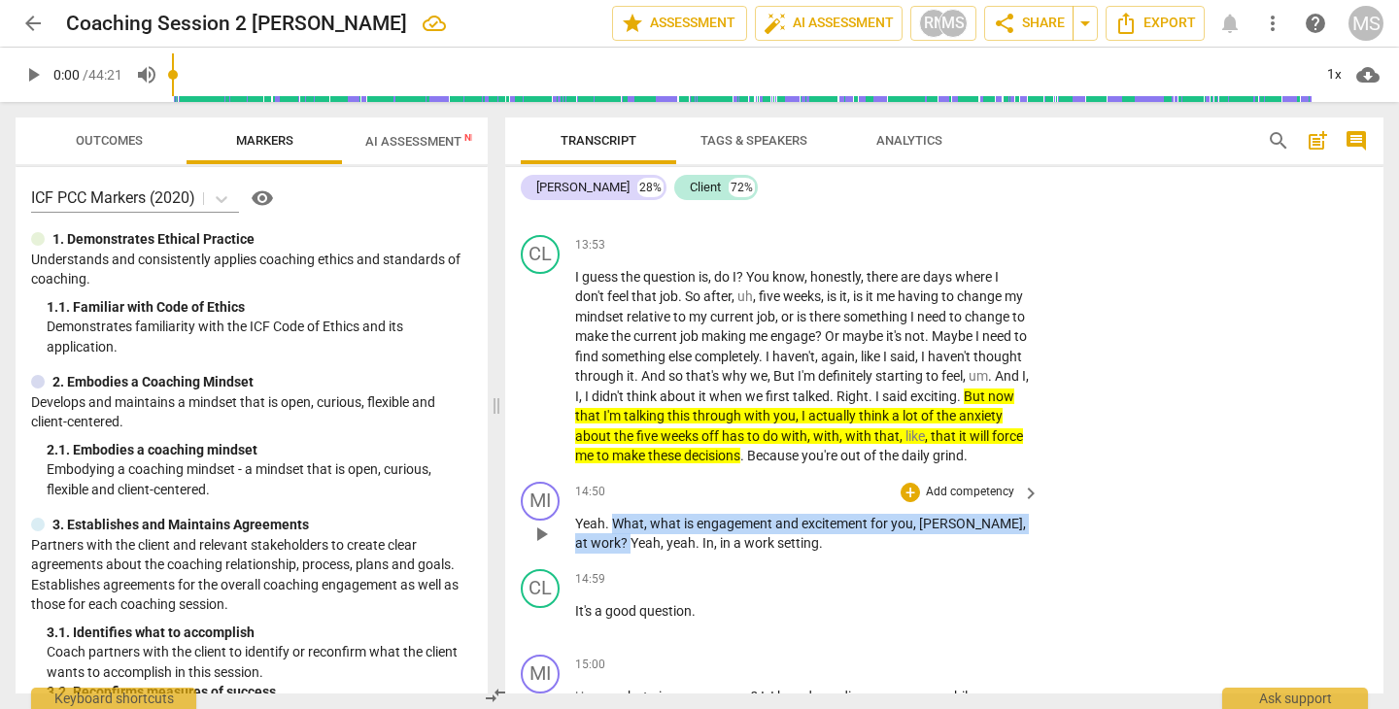
drag, startPoint x: 613, startPoint y: 519, endPoint x: 1022, endPoint y: 525, distance: 409.0
click at [1022, 525] on p "Yeah . What , what is engagement and excitement for [PERSON_NAME] , at work ? Y…" at bounding box center [802, 534] width 455 height 40
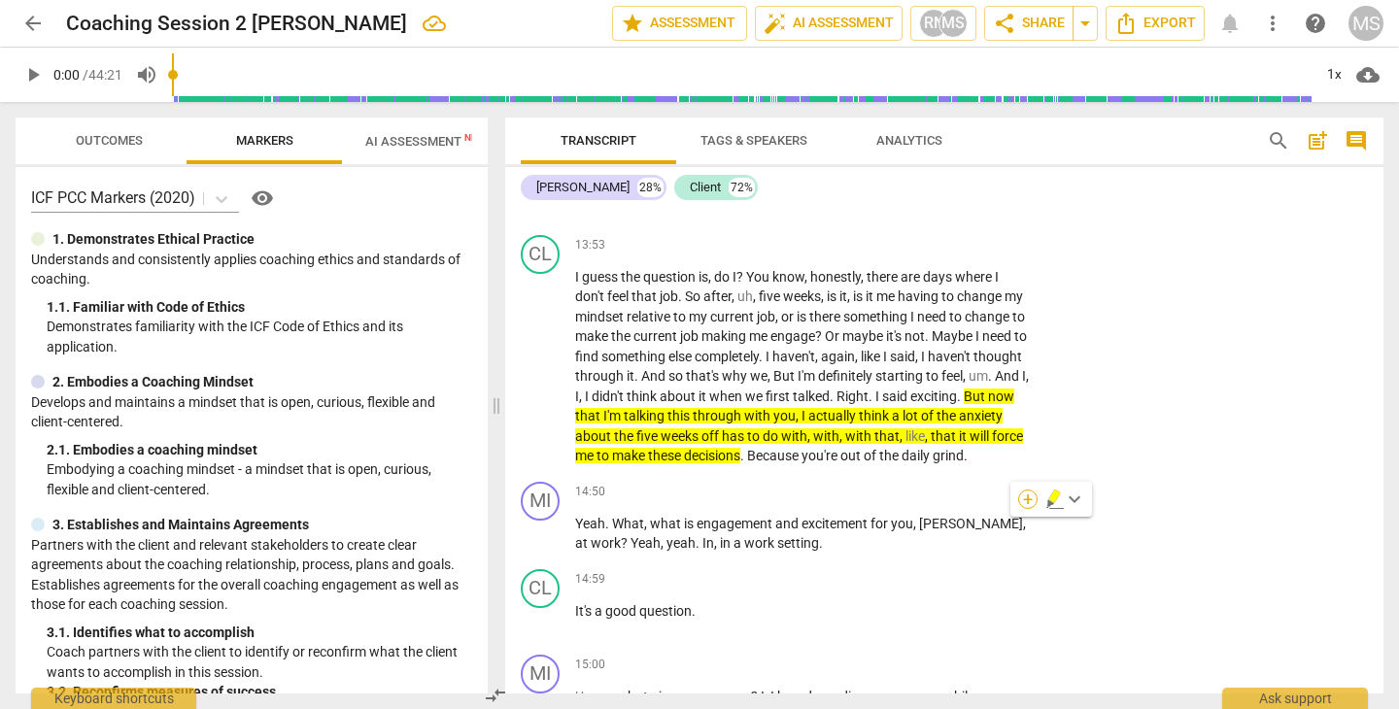
click at [1027, 497] on div "+" at bounding box center [1027, 499] width 19 height 19
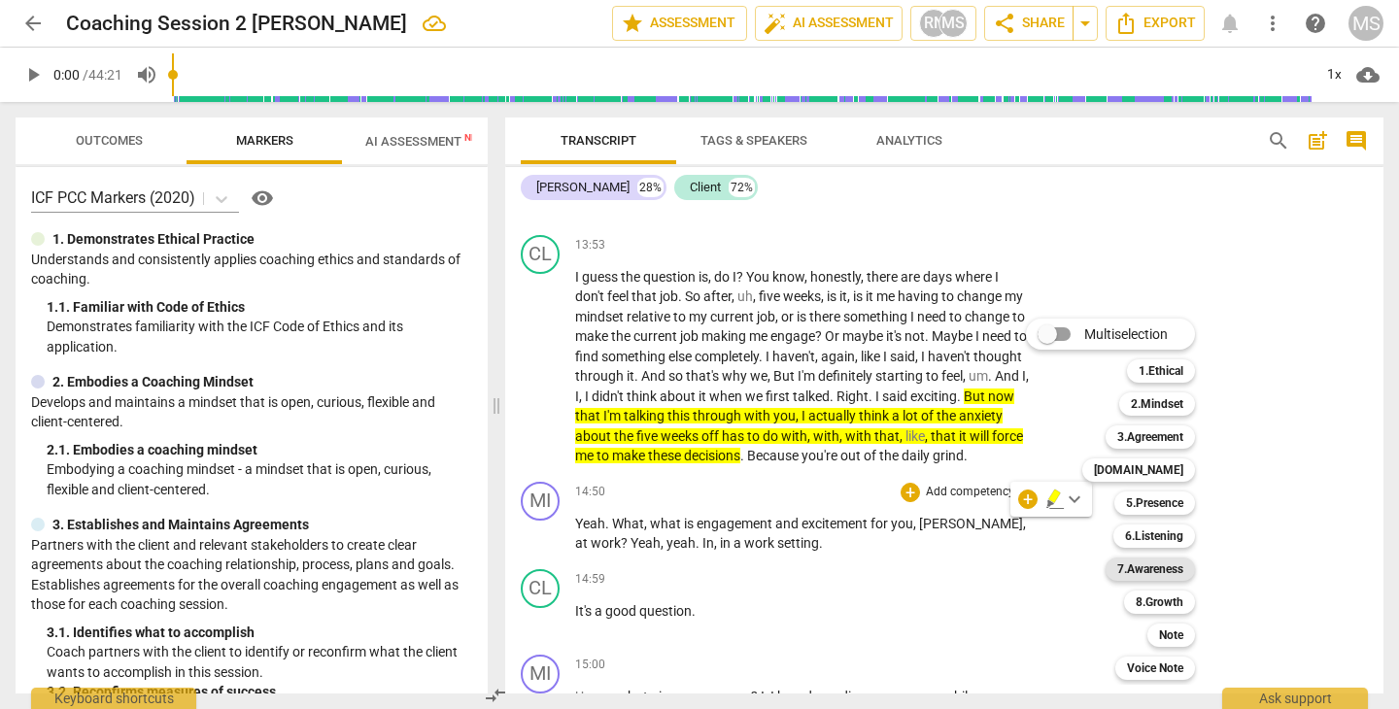
click at [1145, 569] on b "7.Awareness" at bounding box center [1150, 569] width 66 height 23
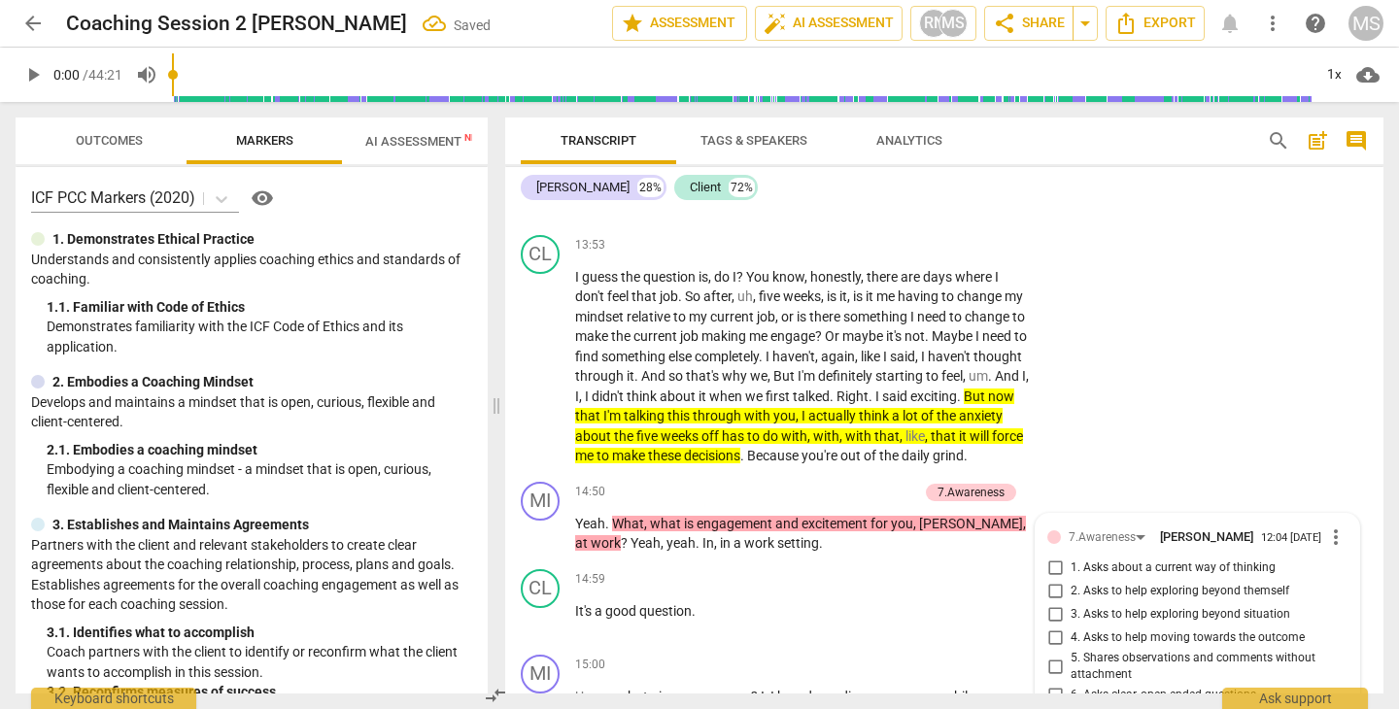
scroll to position [8138, 0]
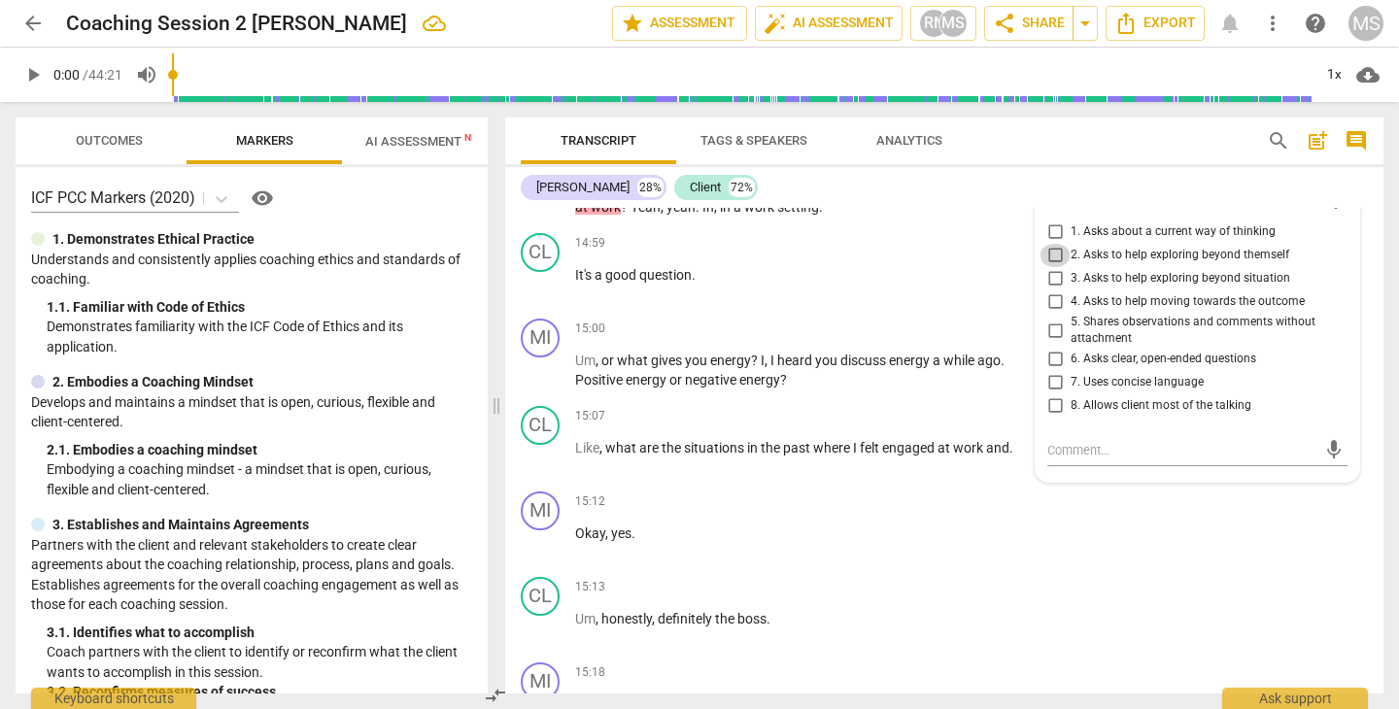
click at [1052, 260] on input "2. Asks to help exploring beyond themself" at bounding box center [1054, 255] width 31 height 23
checkbox input "true"
click at [1082, 444] on textarea at bounding box center [1181, 450] width 269 height 18
type textarea "G"
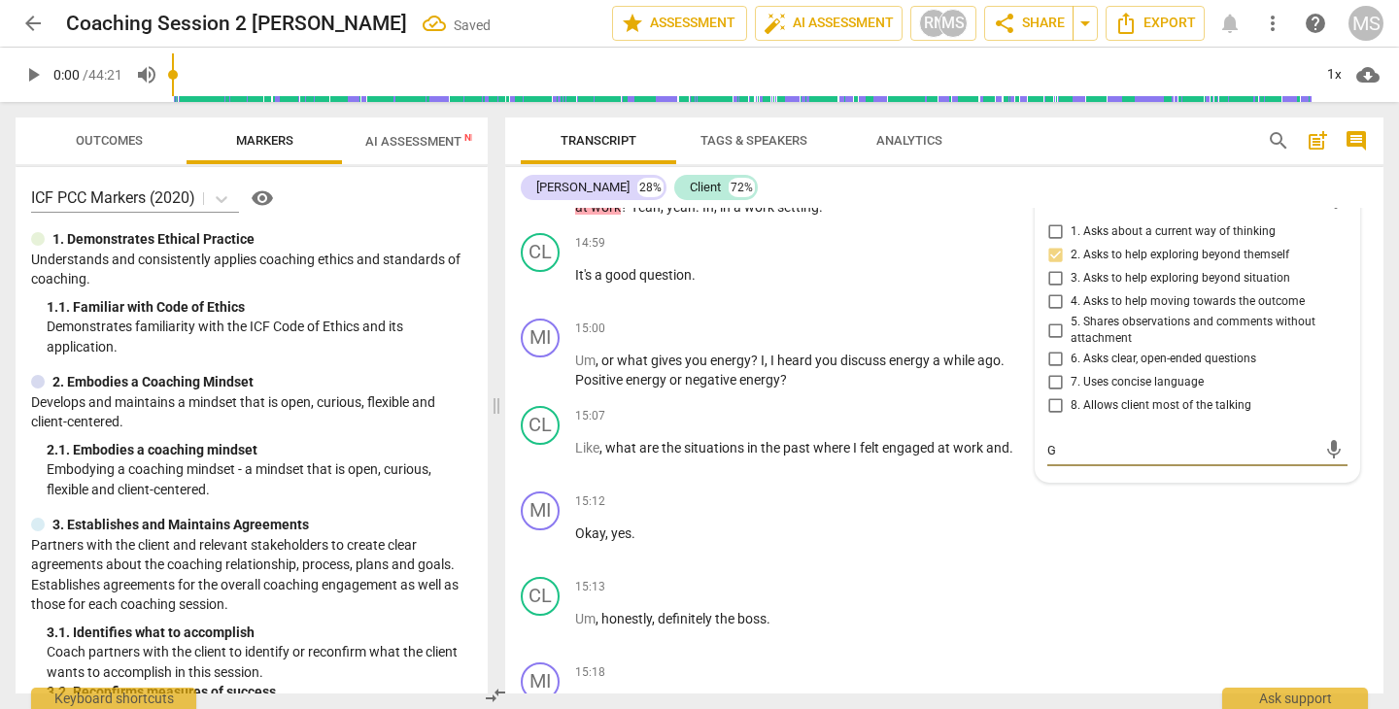
type textarea "Gr"
type textarea "Gre"
type textarea "Grea"
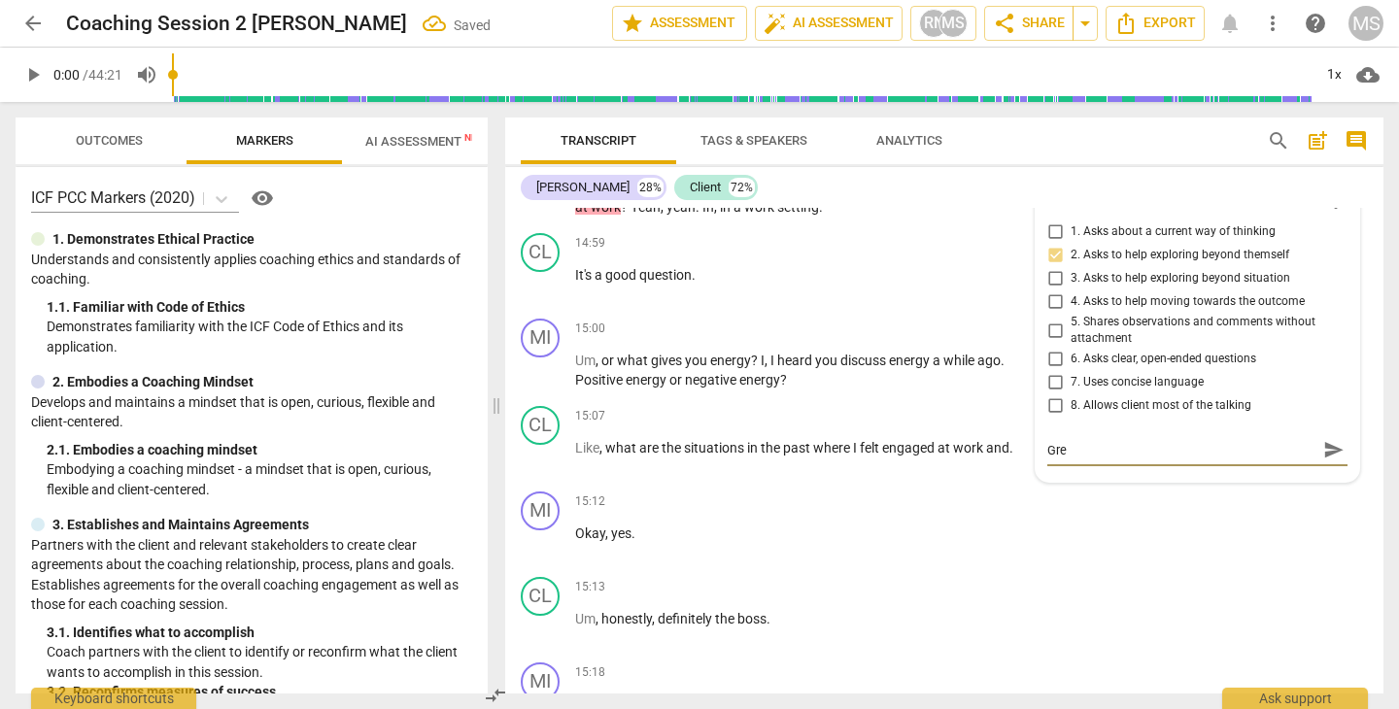
type textarea "Grea"
type textarea "Great"
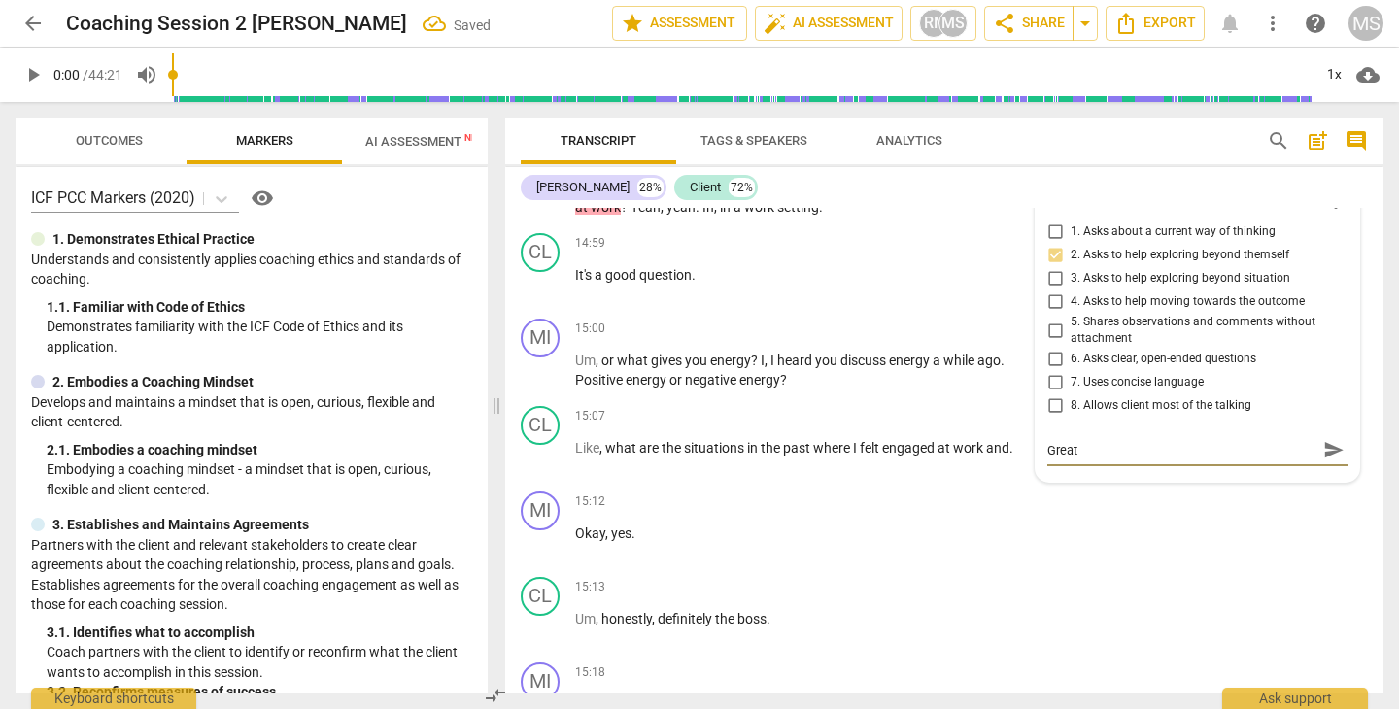
type textarea "Great q"
type textarea "Great qu"
type textarea "Great que"
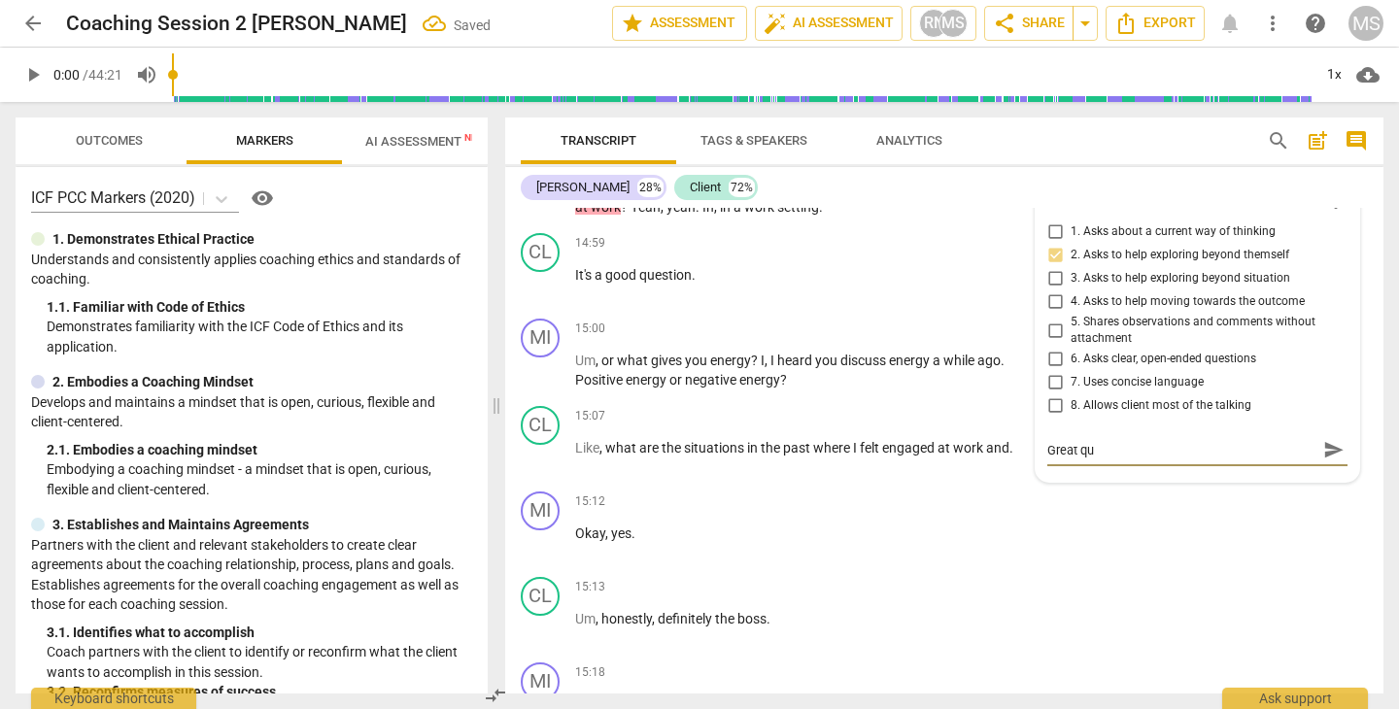
type textarea "Great que"
type textarea "Great ques"
type textarea "Great quest"
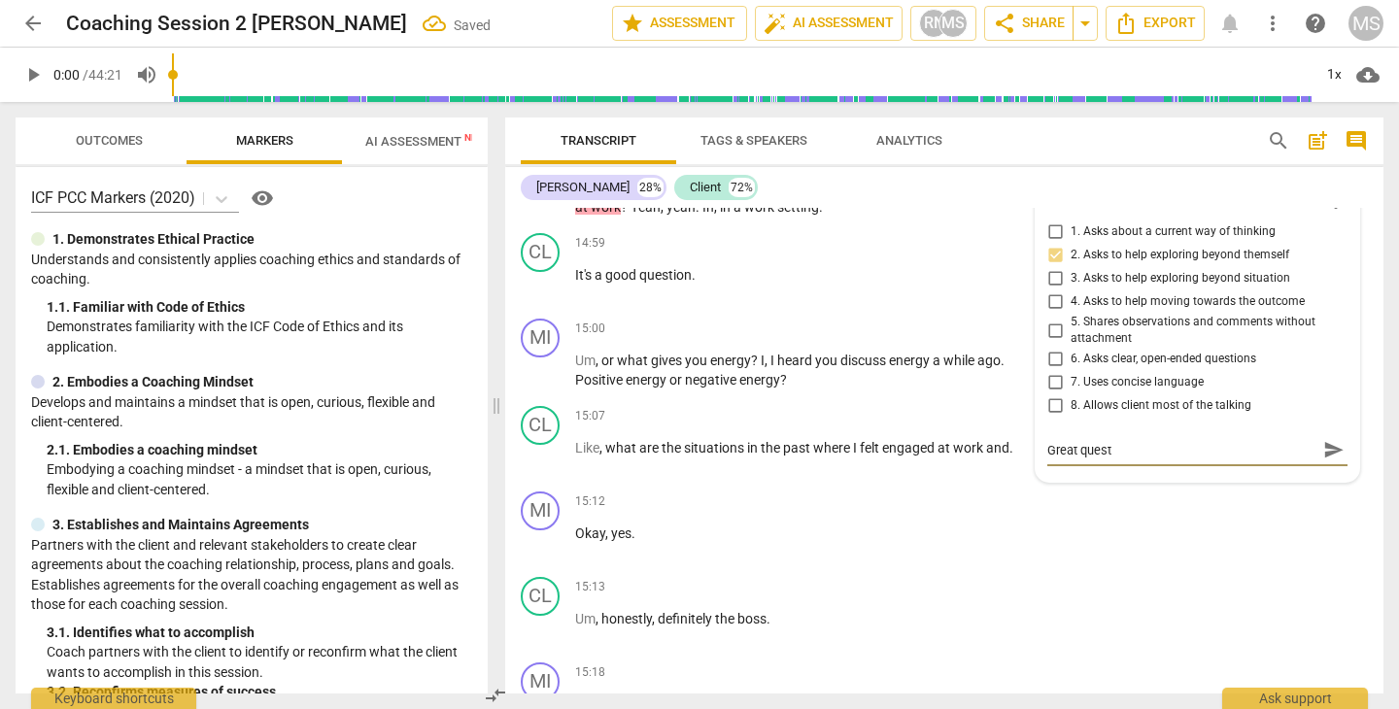
type textarea "Great questi"
type textarea "Great questio"
type textarea "Great question"
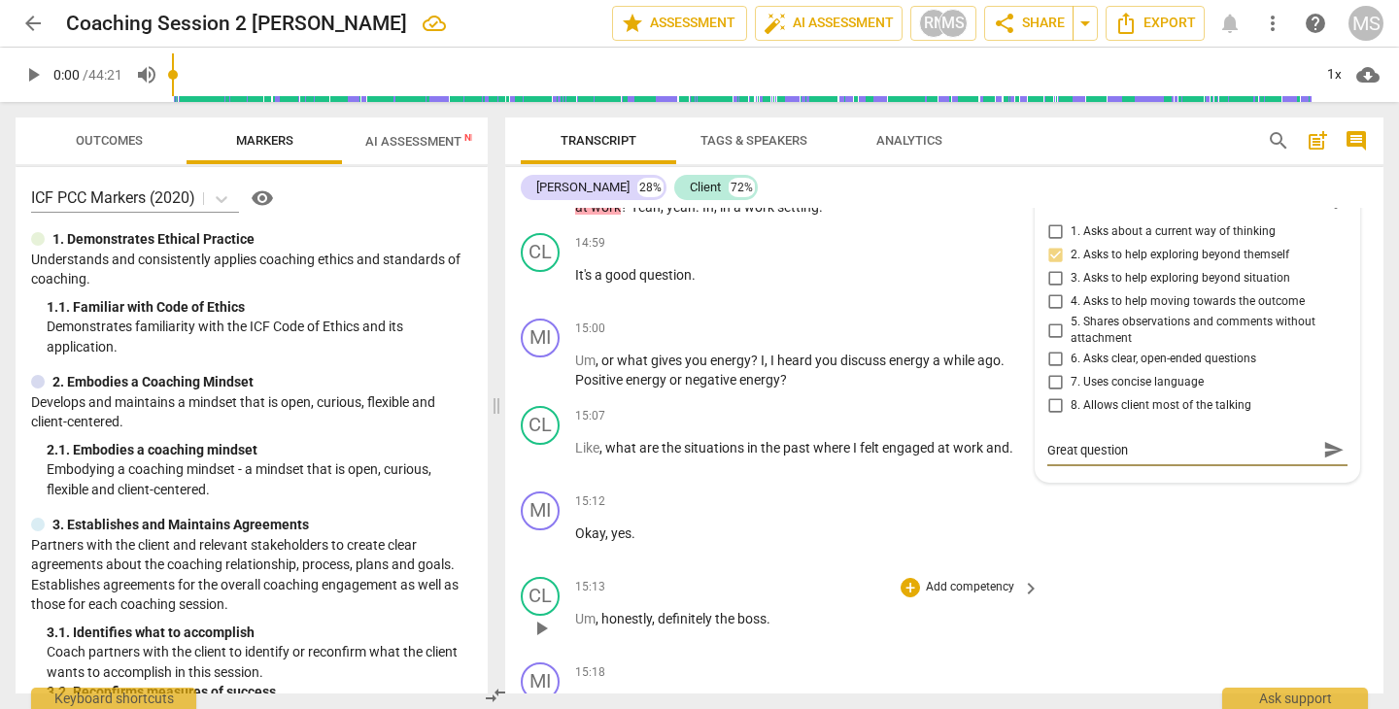
type textarea "Great question"
click at [1103, 592] on div "CL play_arrow pause 15:13 + Add competency keyboard_arrow_right Um , honestly ,…" at bounding box center [944, 611] width 878 height 85
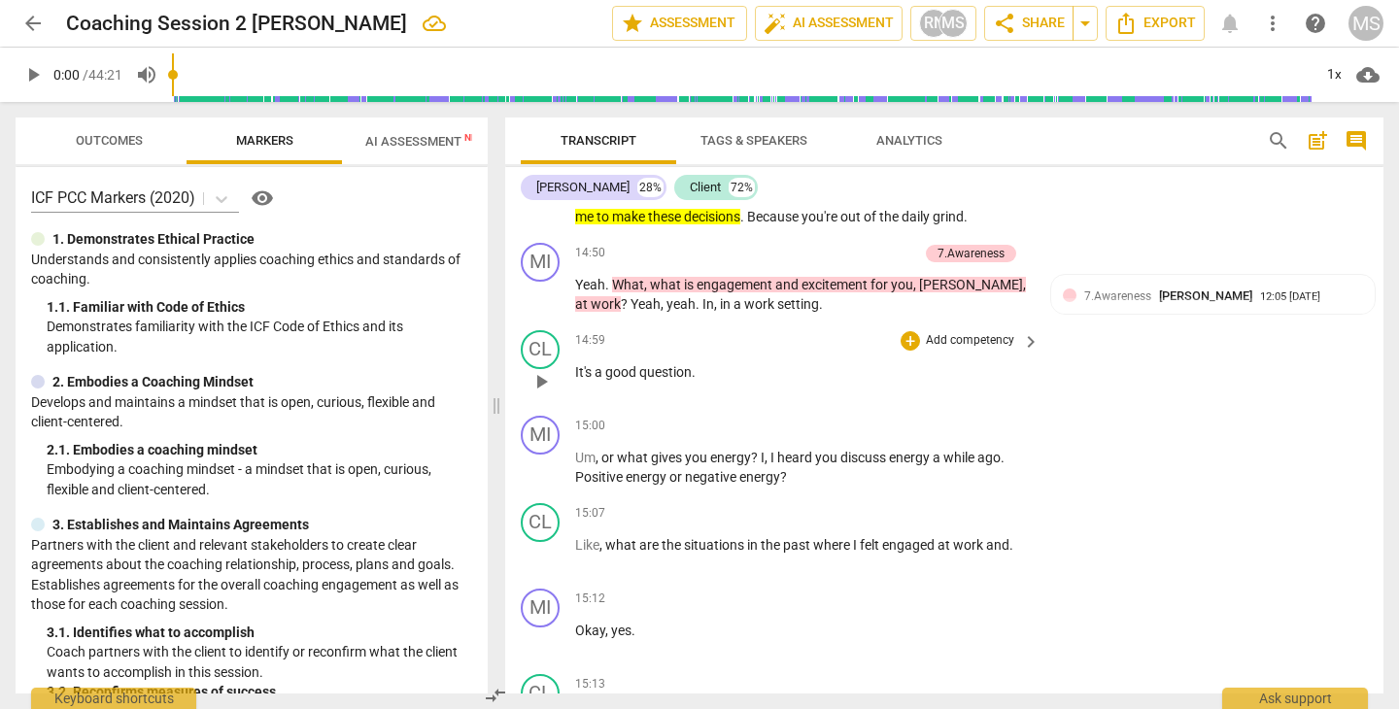
scroll to position [8042, 0]
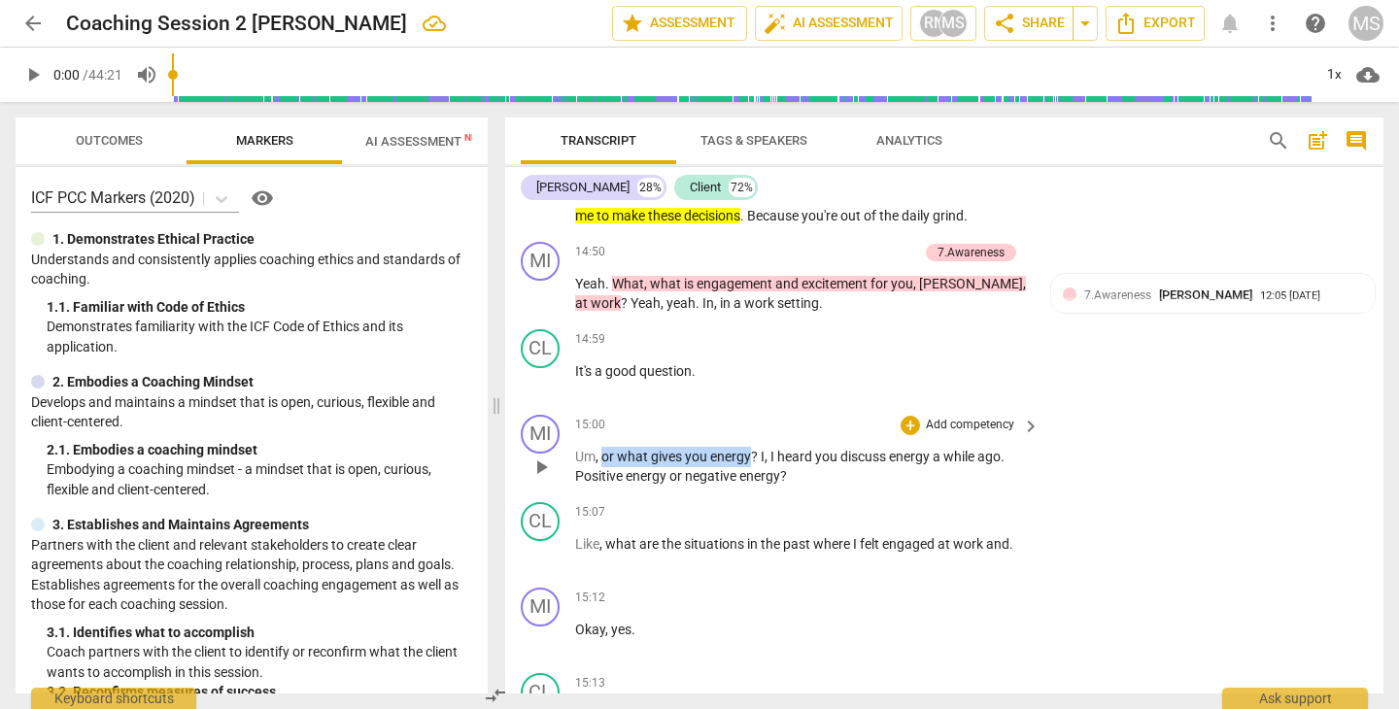
drag, startPoint x: 605, startPoint y: 454, endPoint x: 753, endPoint y: 460, distance: 147.8
click at [753, 460] on p "Um , or what gives you energy ? I , I heard you discuss energy a while ago . Po…" at bounding box center [802, 467] width 455 height 40
click at [767, 433] on div "+" at bounding box center [768, 431] width 19 height 19
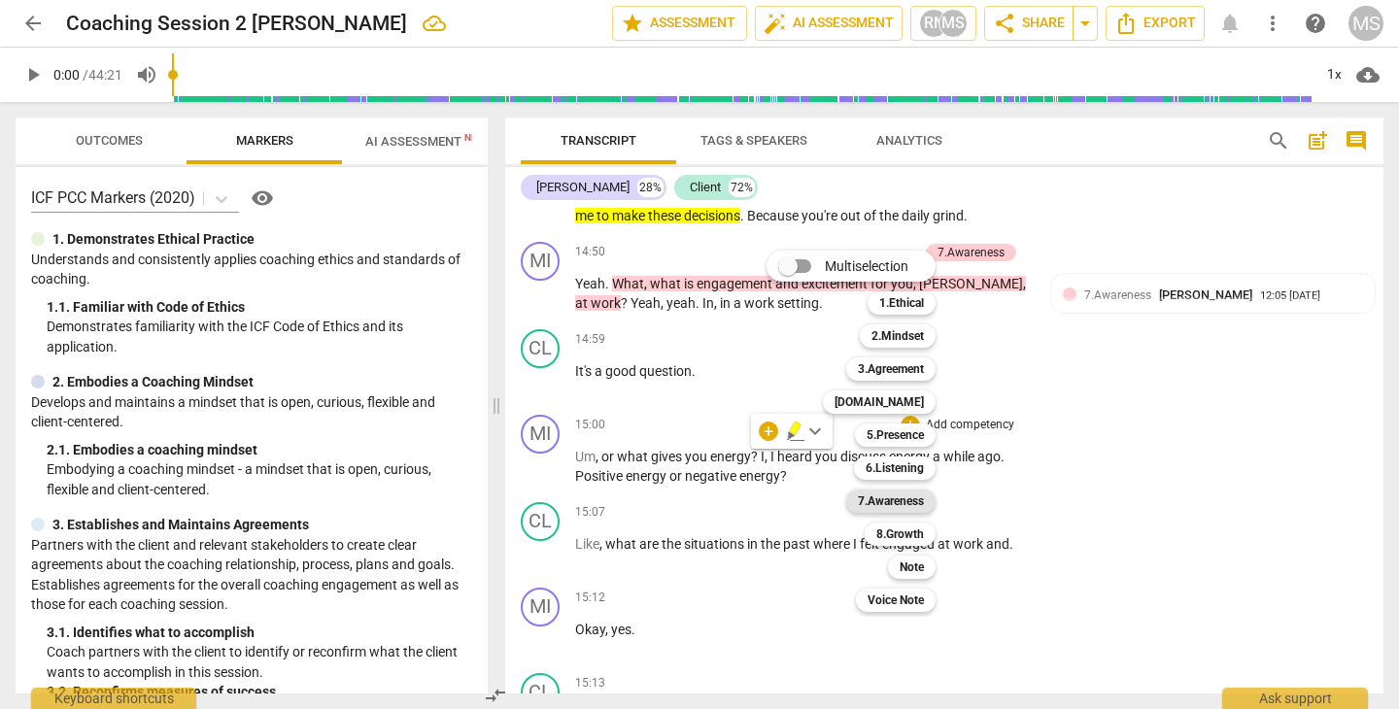
click at [885, 495] on b "7.Awareness" at bounding box center [891, 501] width 66 height 23
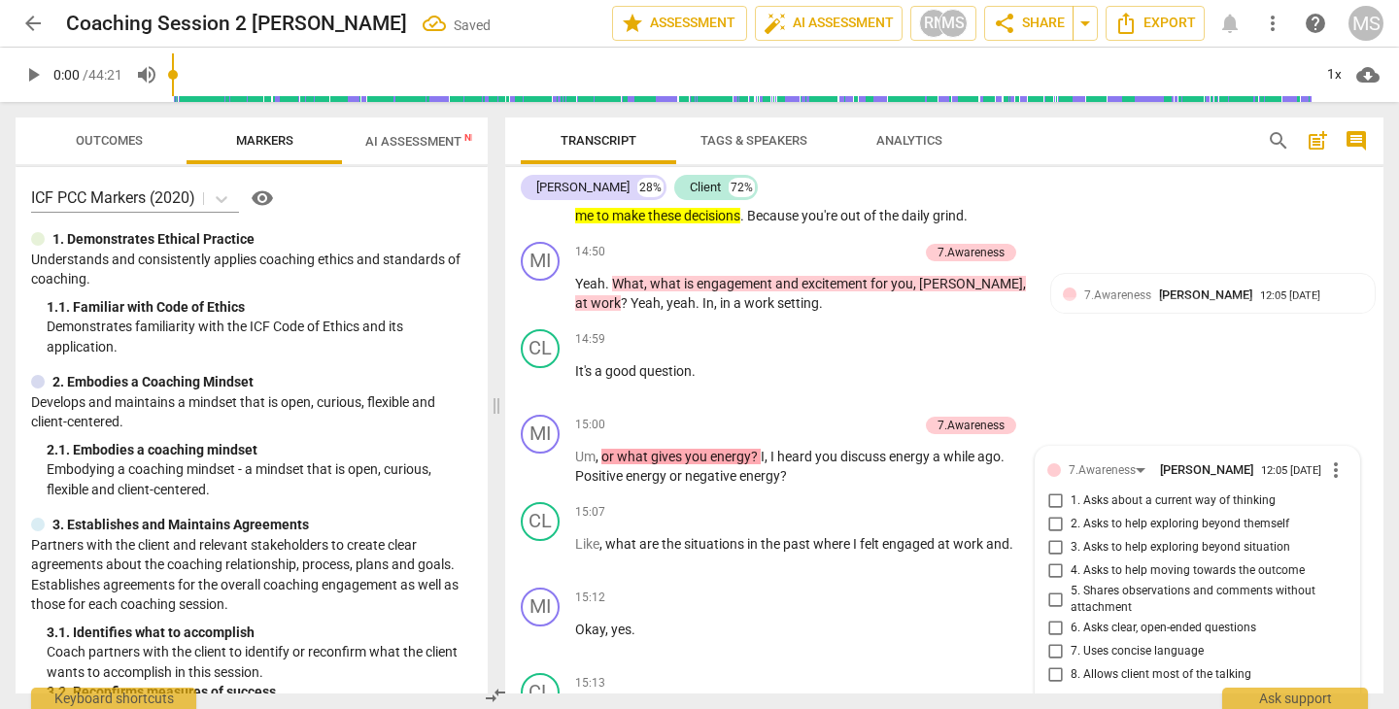
scroll to position [8310, 0]
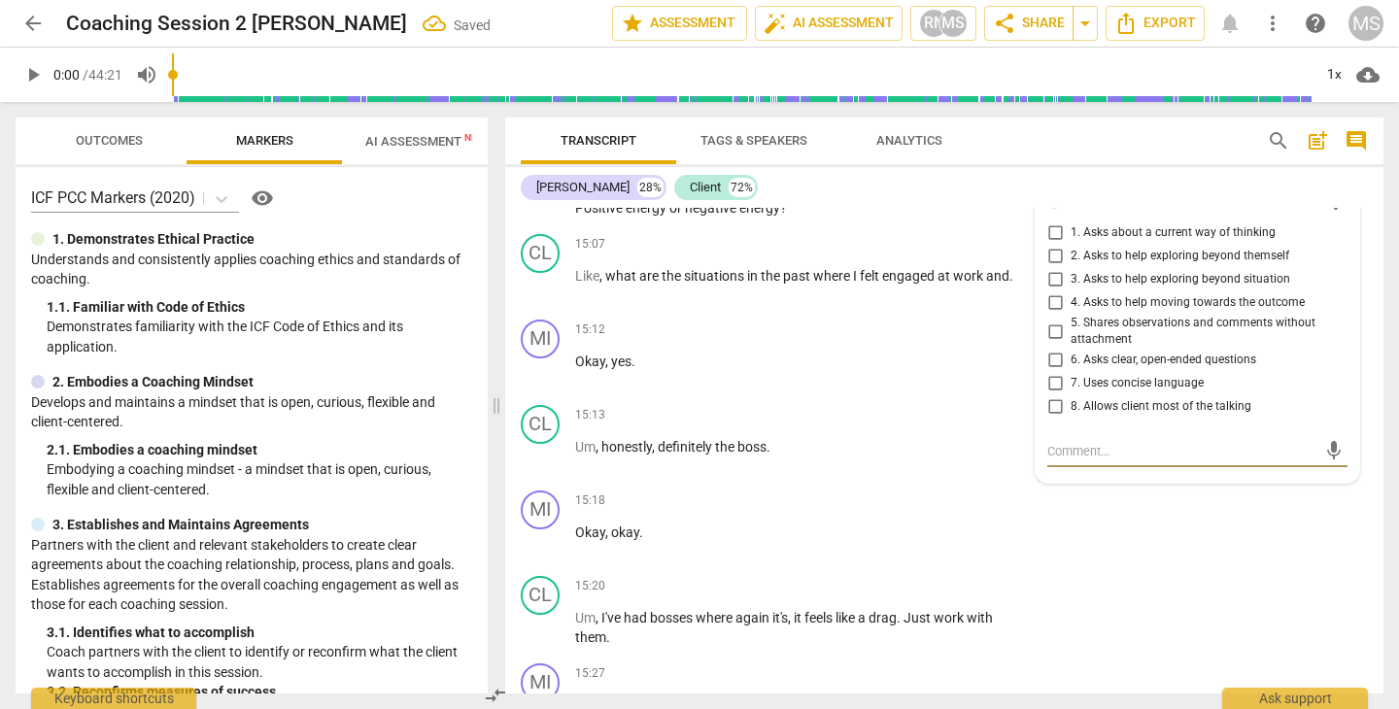
click at [1051, 253] on input "2. Asks to help exploring beyond themself" at bounding box center [1054, 256] width 31 height 23
checkbox input "true"
click at [1074, 451] on textarea at bounding box center [1181, 451] width 269 height 18
type textarea "T"
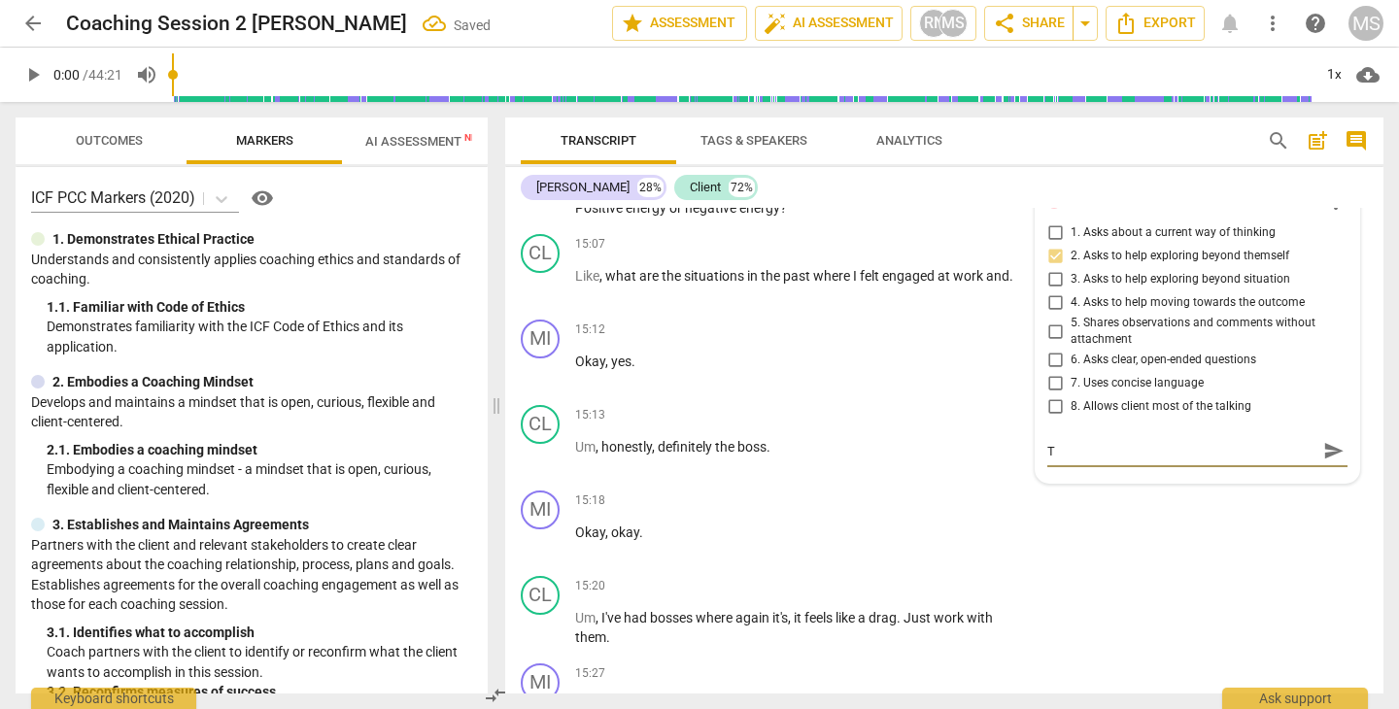
type textarea "Th"
type textarea "The"
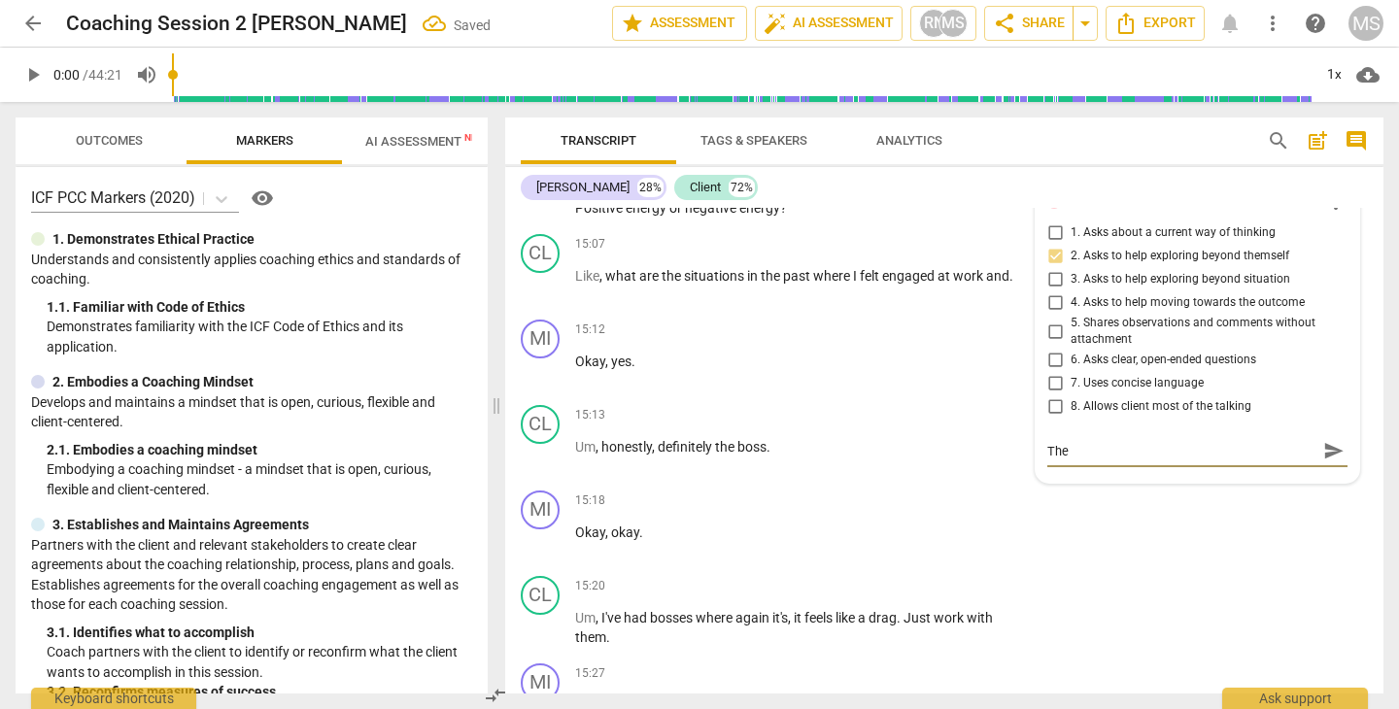
type textarea "The"
type textarea "The f"
type textarea "The fi"
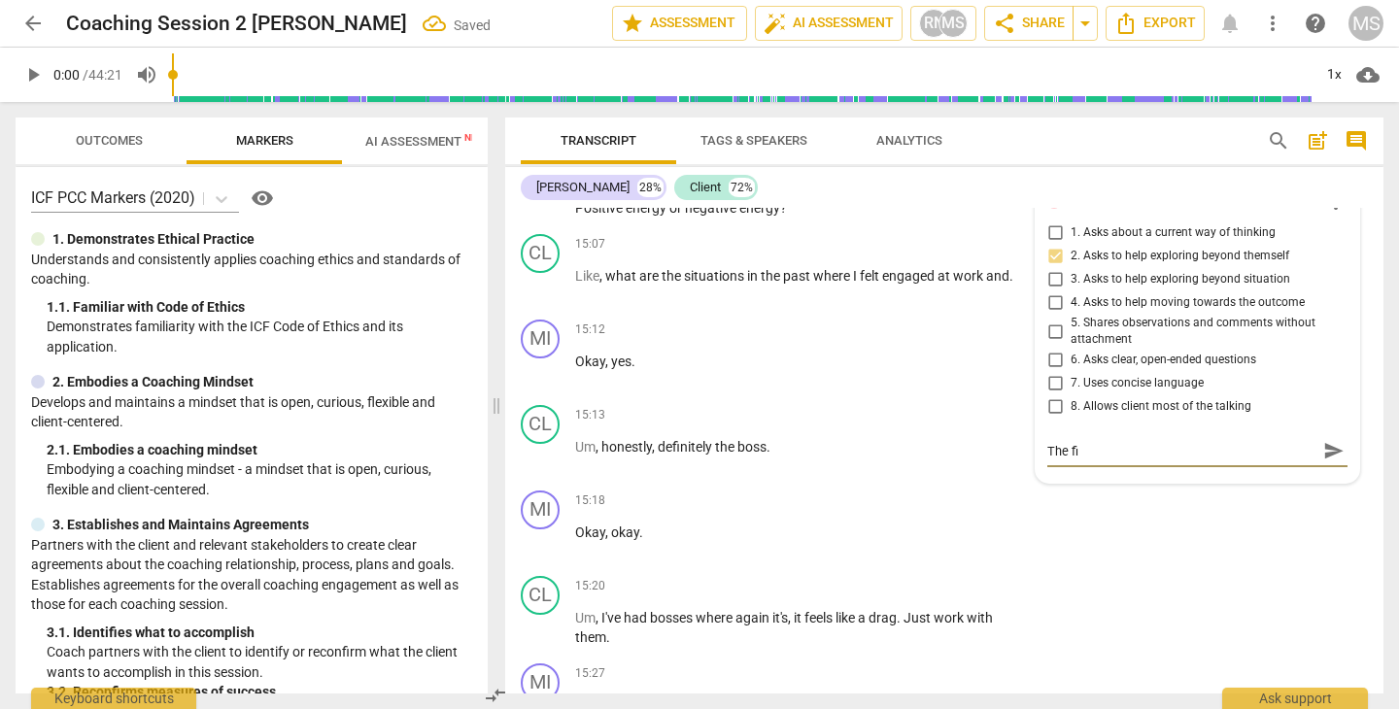
type textarea "The fir"
type textarea "The firs"
type textarea "The first"
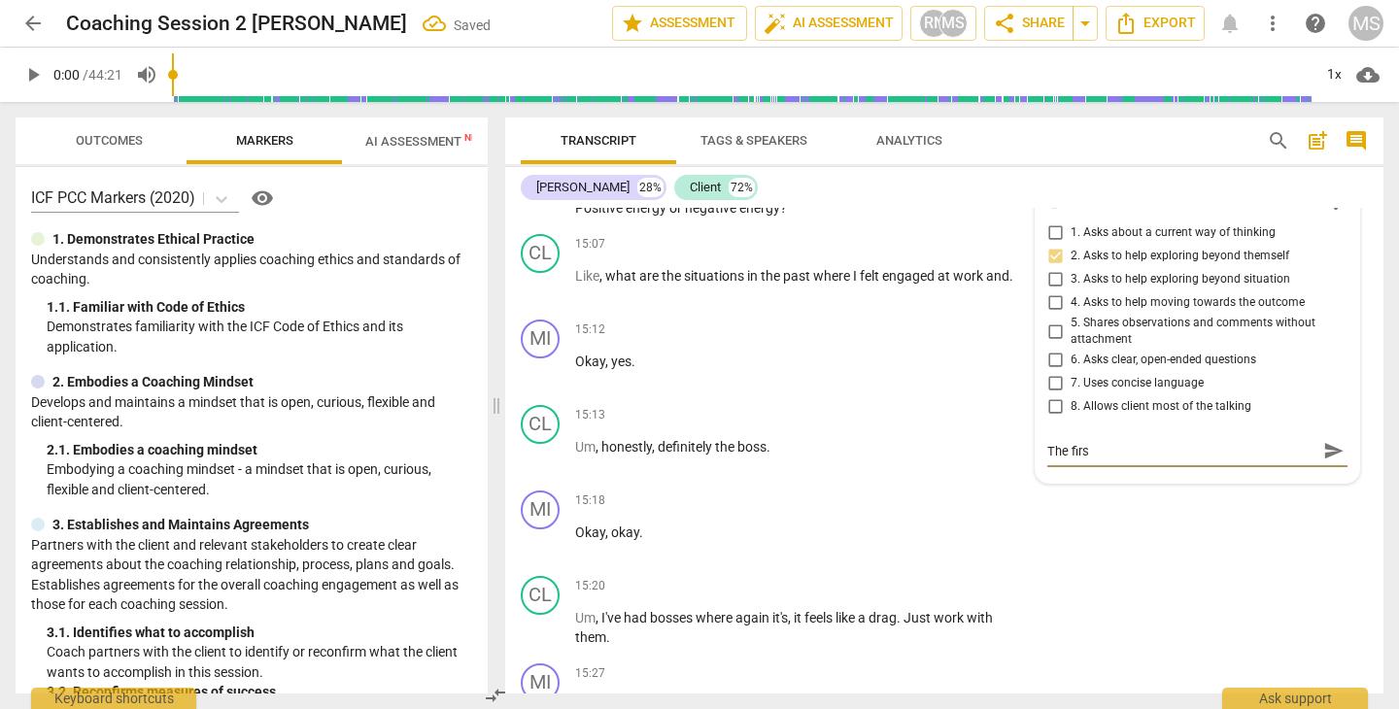
type textarea "The first"
type textarea "The first q"
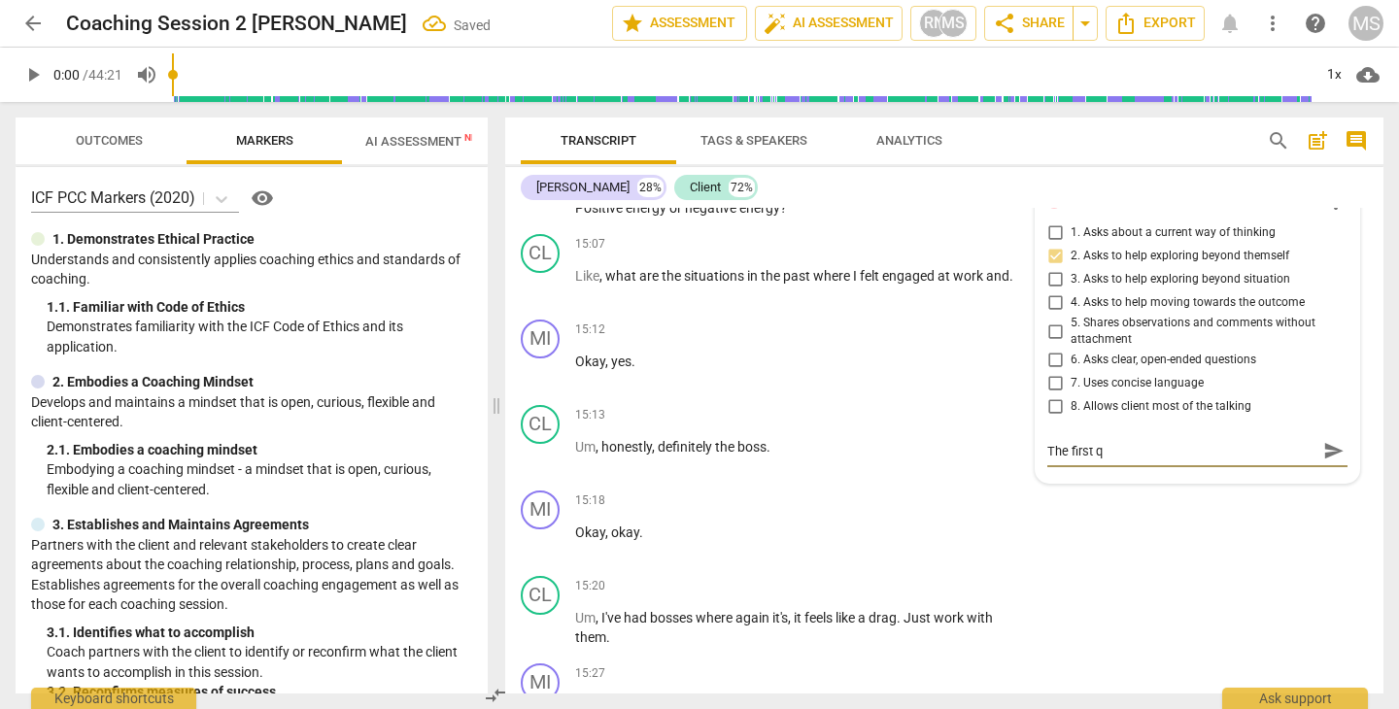
type textarea "The first q"
type textarea "The first q w"
type textarea "The first q wa"
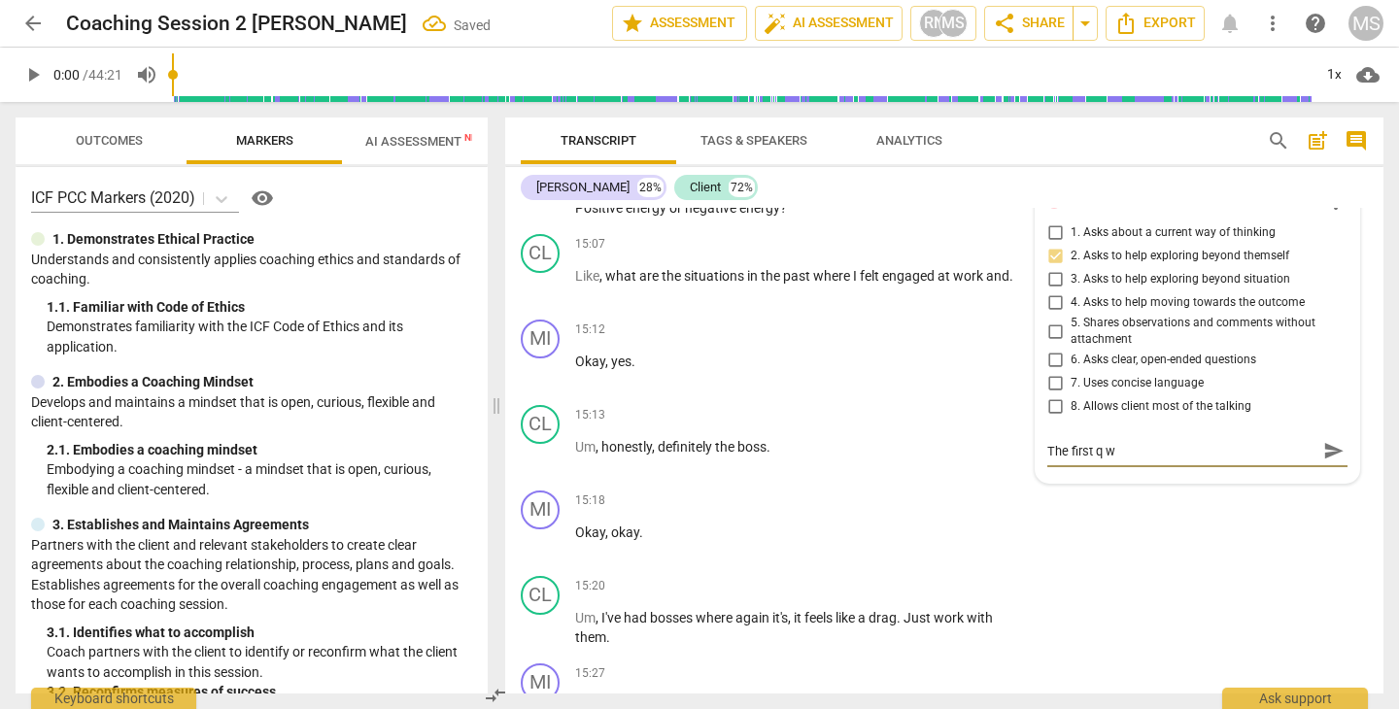
type textarea "The first q wa"
type textarea "The first q was"
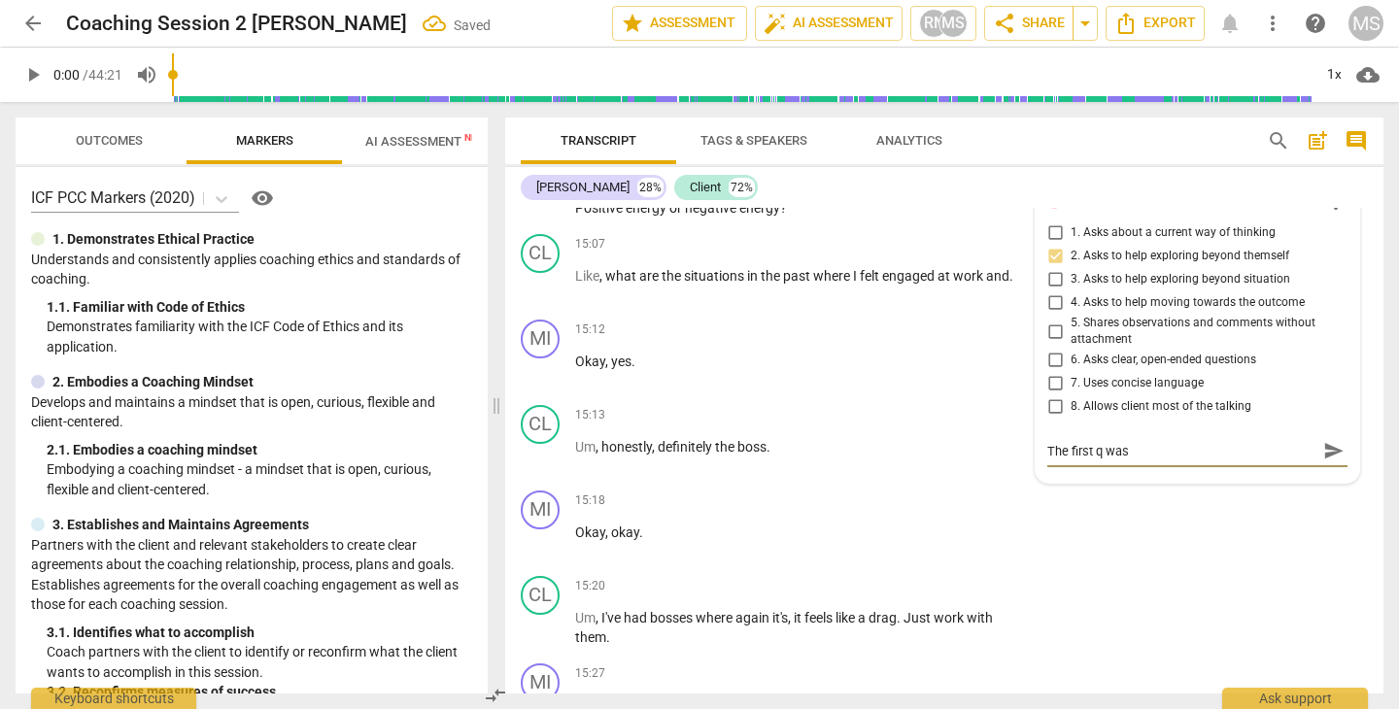
type textarea "The first q was s"
type textarea "The first q was su"
type textarea "The first q was suf"
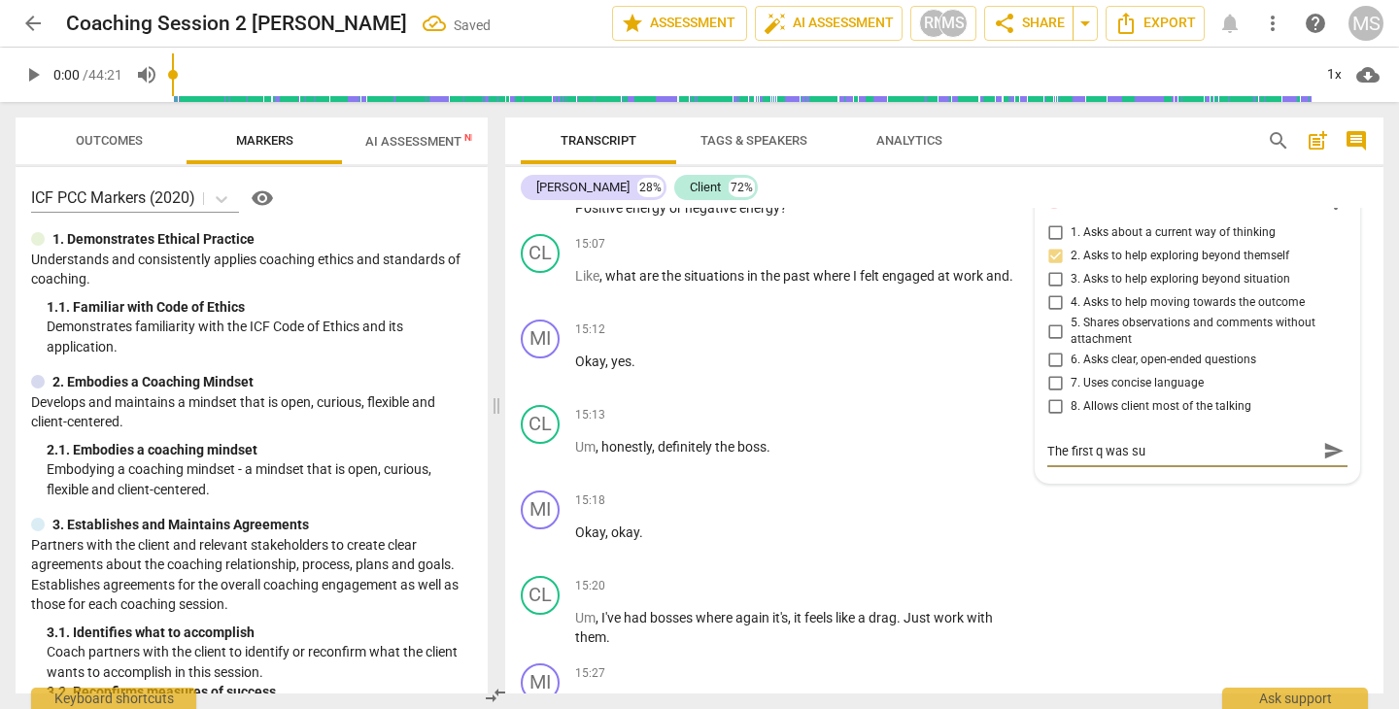
type textarea "The first q was suf"
type textarea "The first q was suff"
type textarea "The first q was suffi"
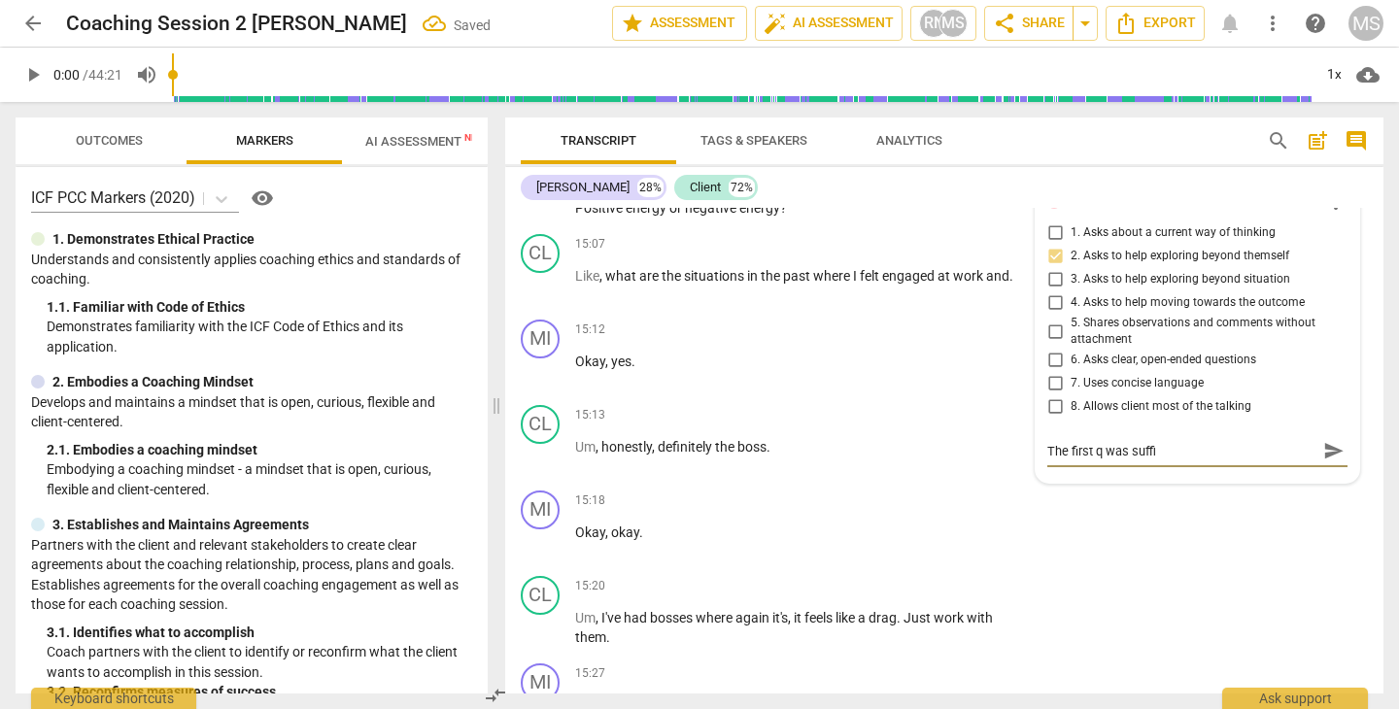
type textarea "The first q was suffic"
type textarea "The first q was suffici"
type textarea "The first q was sufficie"
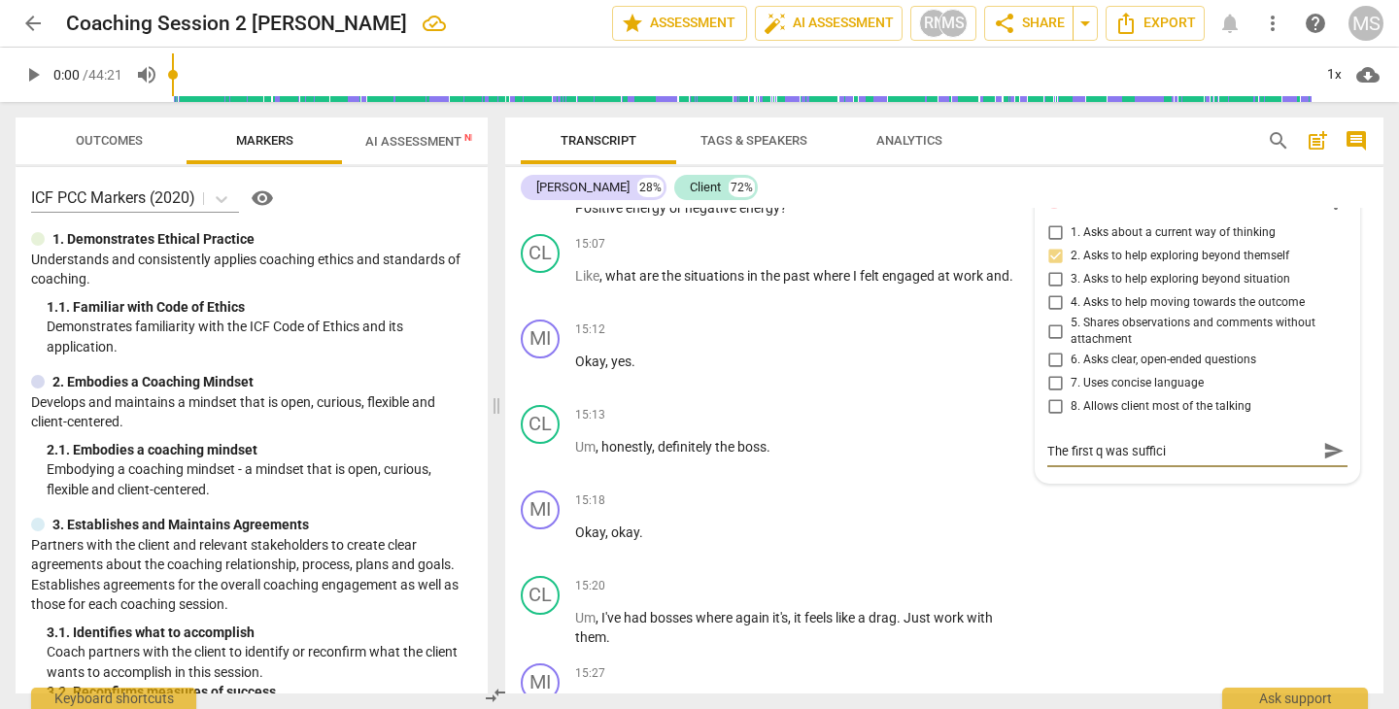
type textarea "The first q was sufficie"
type textarea "The first q was sufficien"
type textarea "The first q was sufficient"
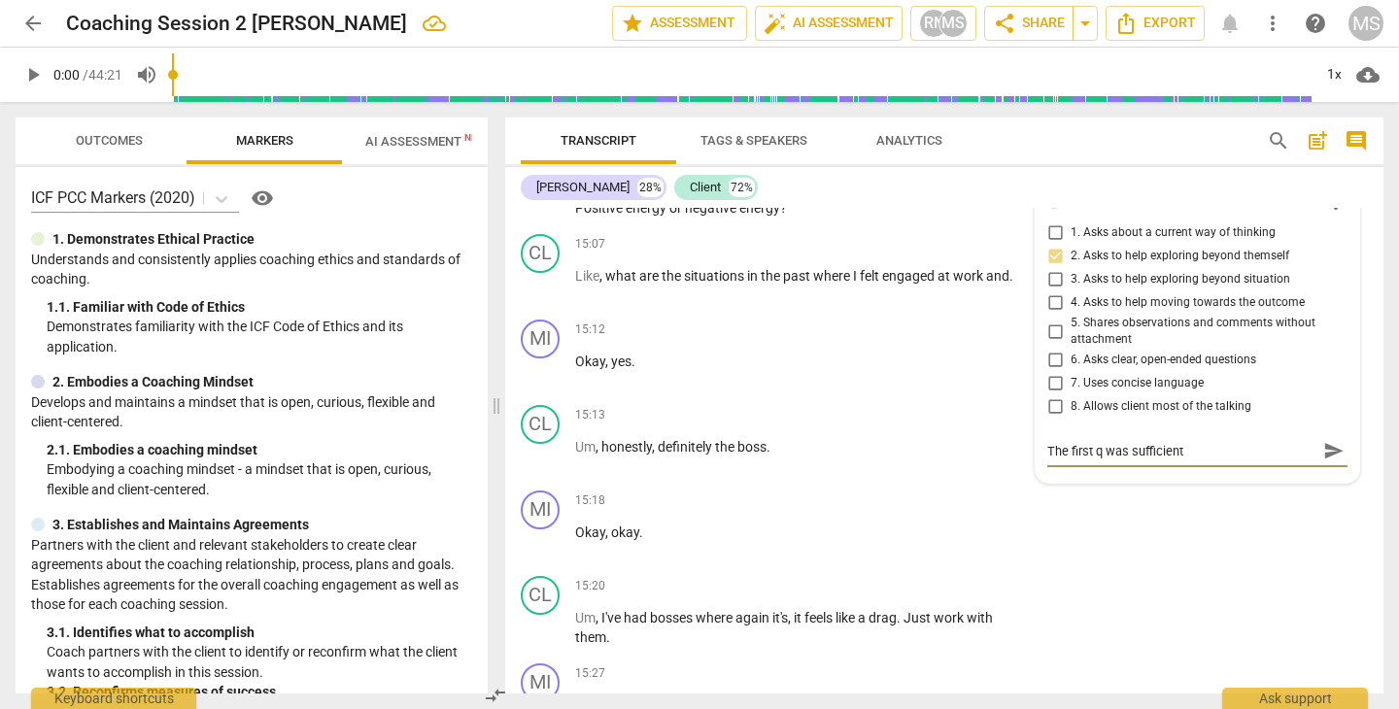
type textarea "The first q was sufficient"
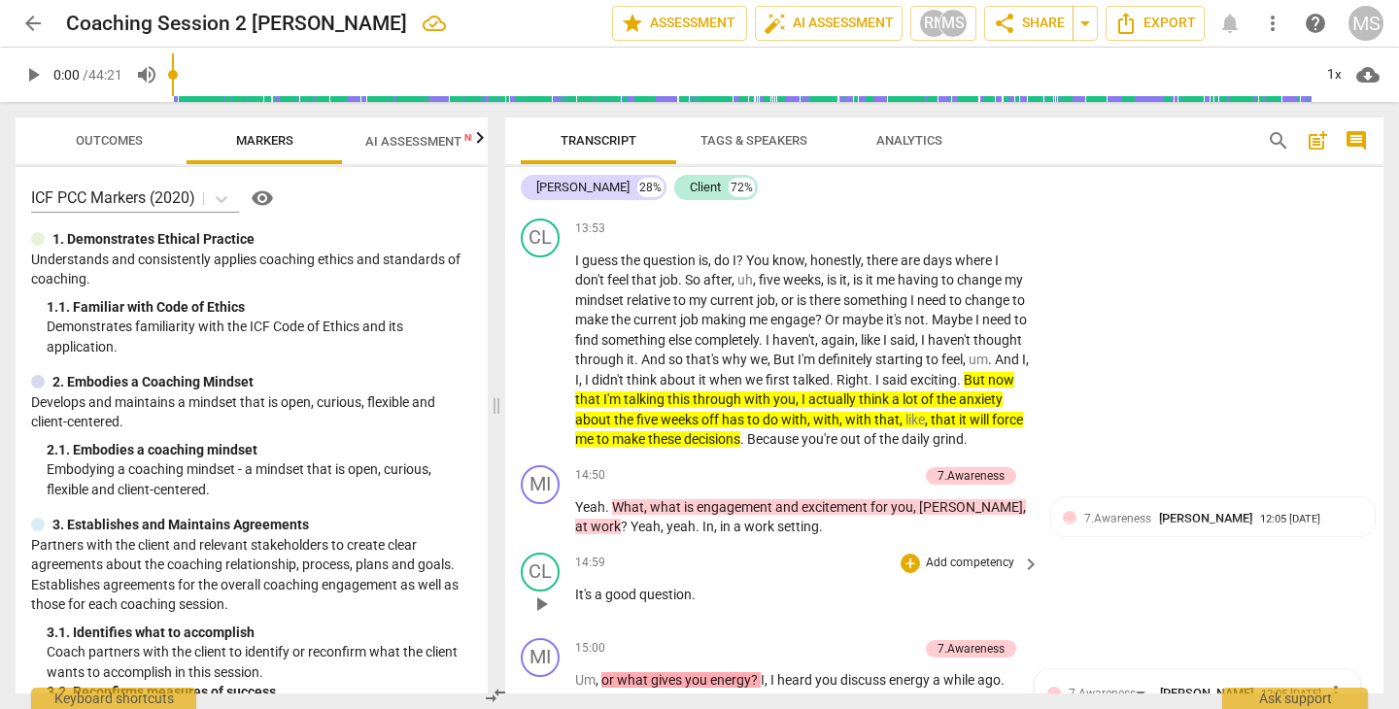
scroll to position [7815, 0]
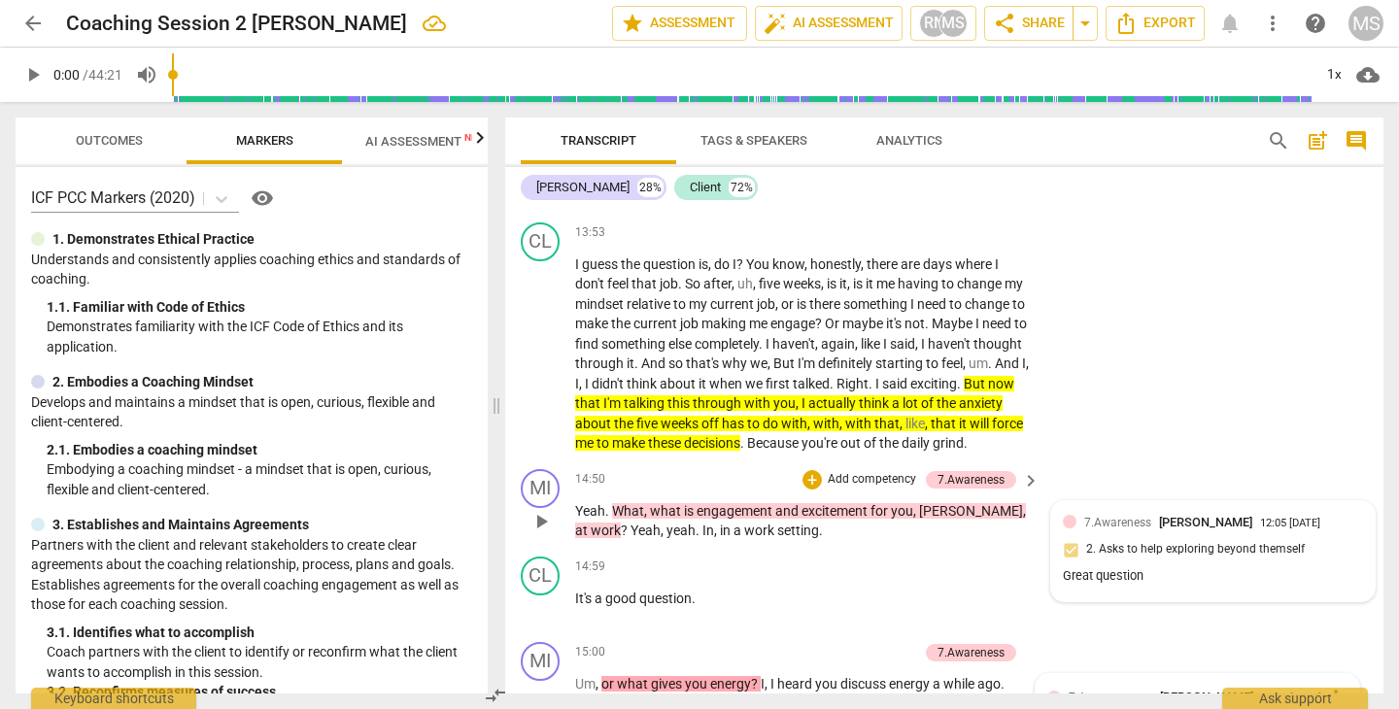
click at [1116, 525] on span "7.Awareness" at bounding box center [1117, 523] width 67 height 14
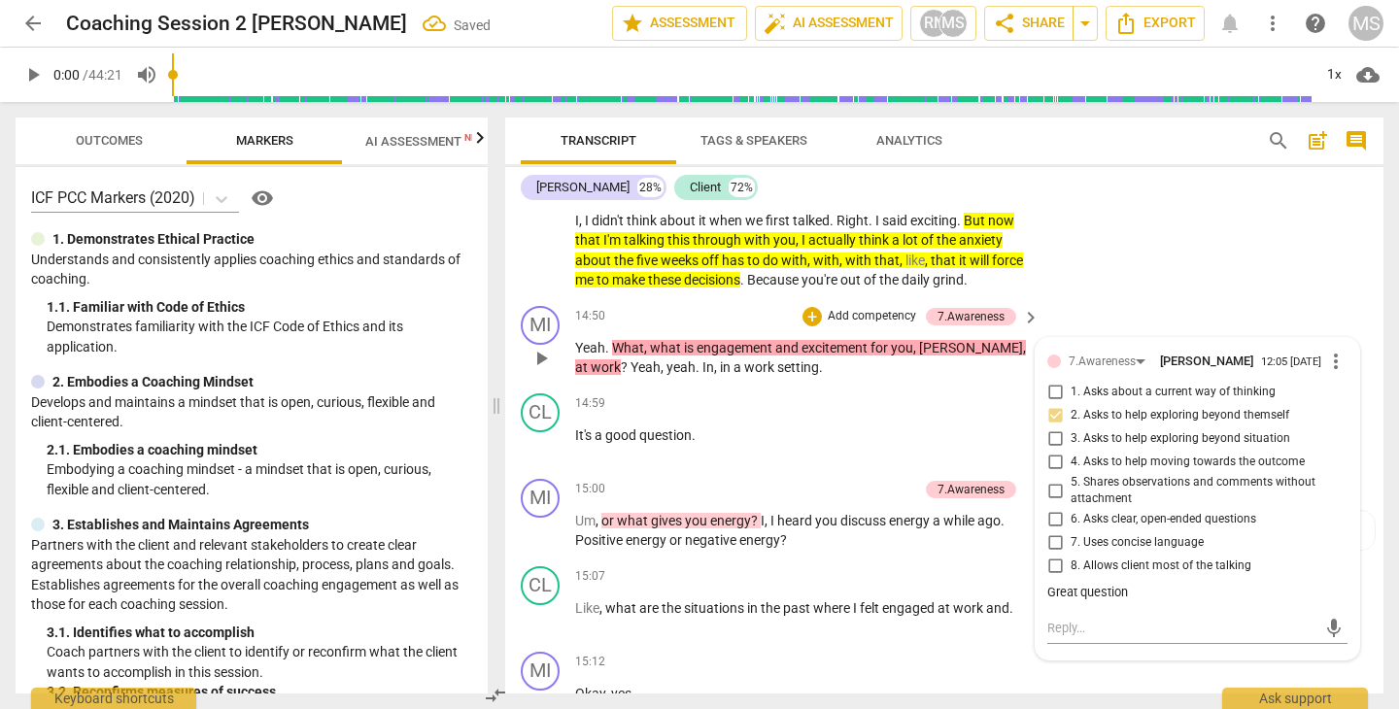
scroll to position [7992, 0]
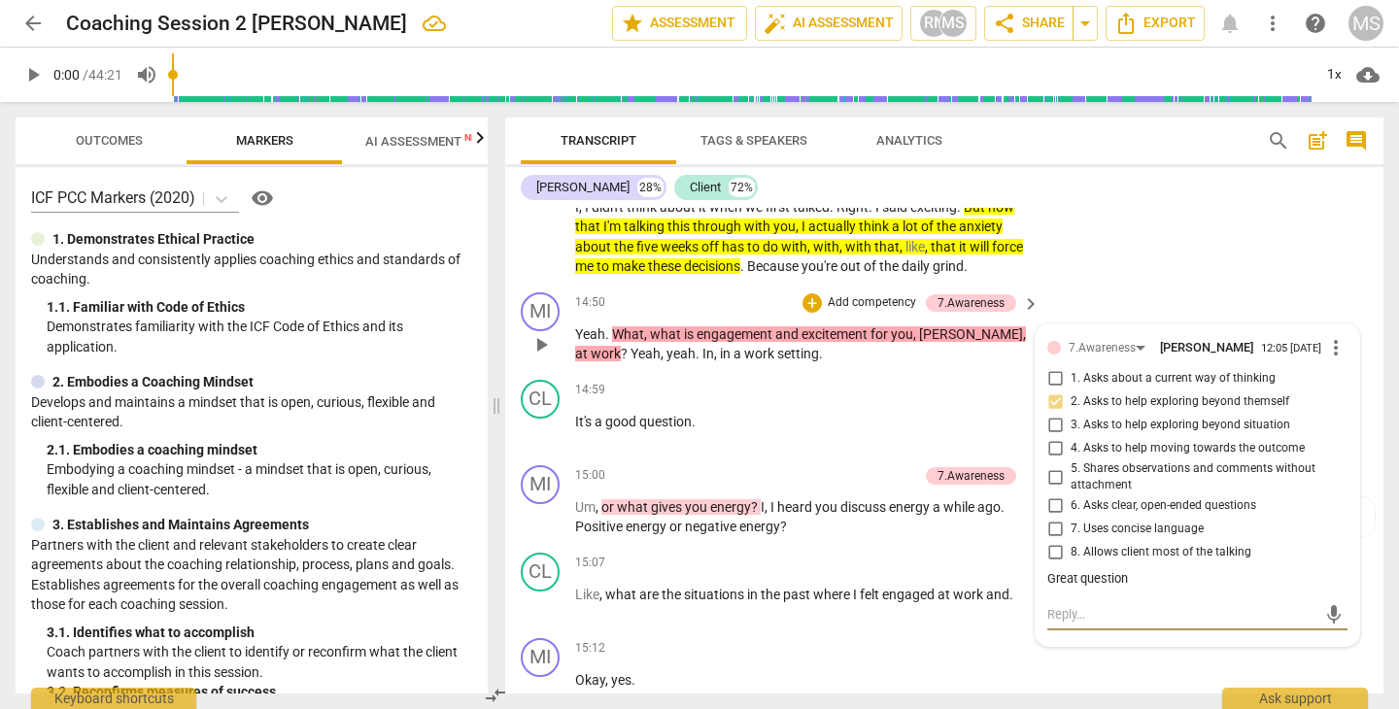
click at [1077, 609] on textarea at bounding box center [1181, 614] width 269 height 18
click at [1153, 304] on div "MI play_arrow pause 14:50 + Add competency 7.Awareness keyboard_arrow_right Yea…" at bounding box center [944, 328] width 878 height 87
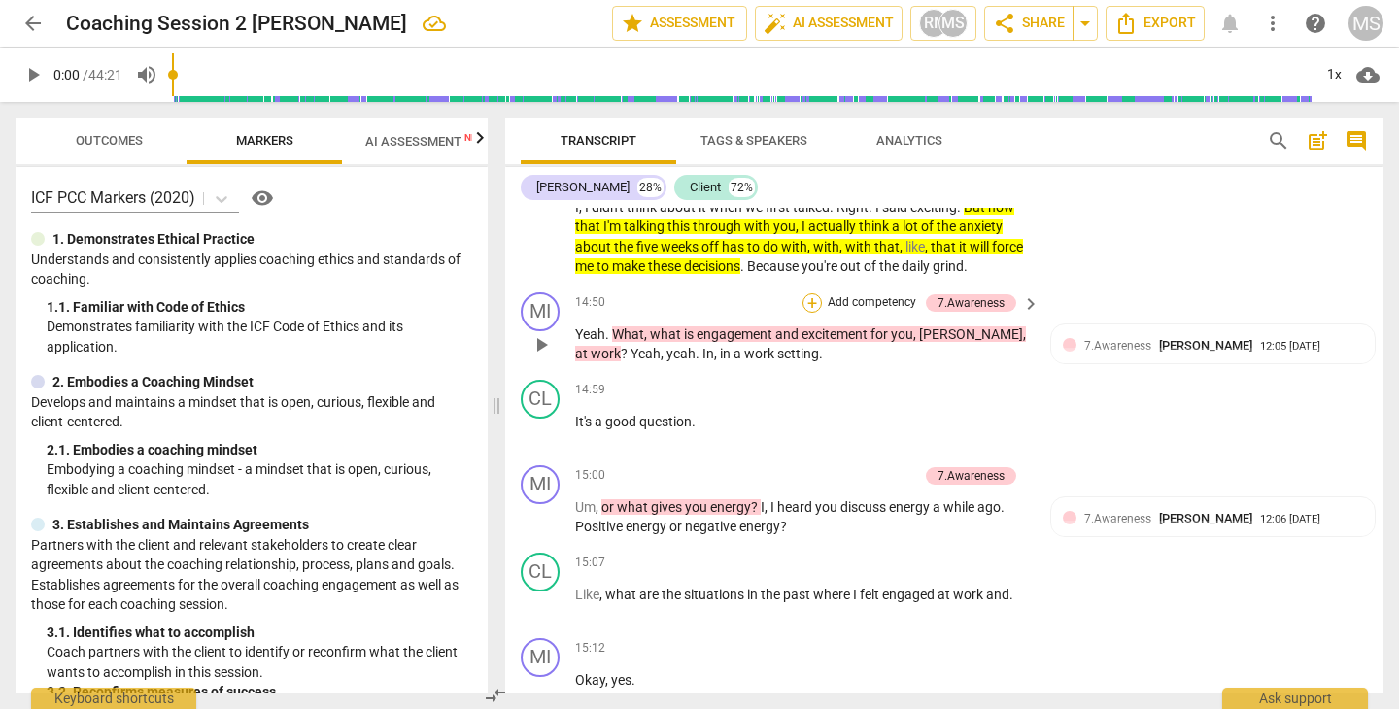
click at [815, 302] on div "+" at bounding box center [811, 302] width 19 height 19
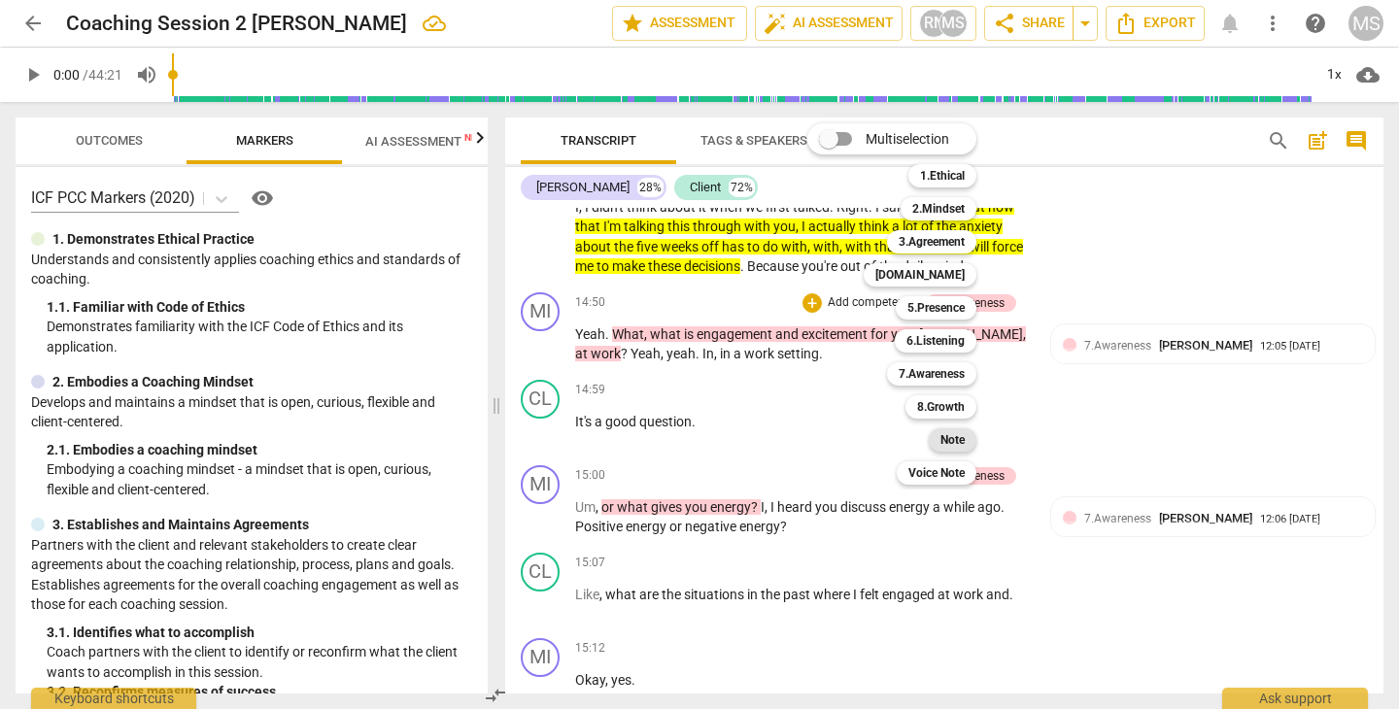
click at [950, 438] on b "Note" at bounding box center [952, 439] width 24 height 23
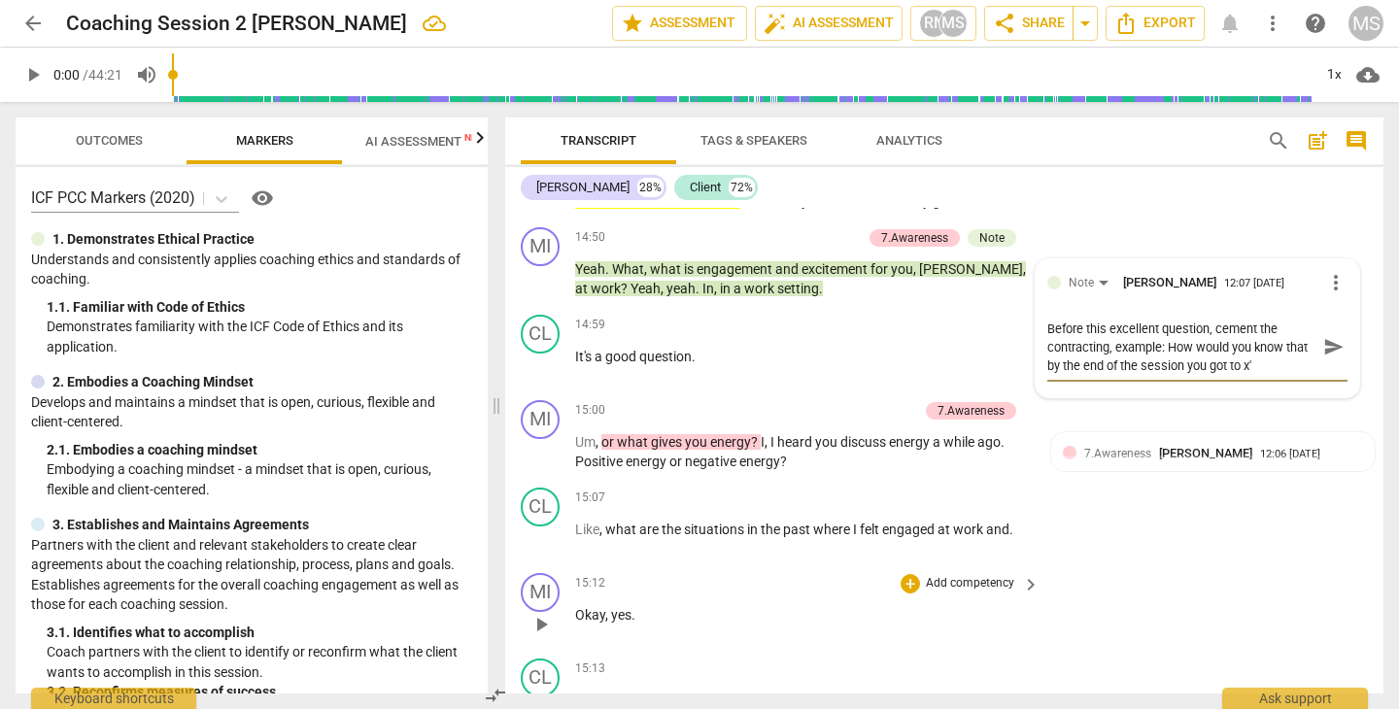
scroll to position [8055, 0]
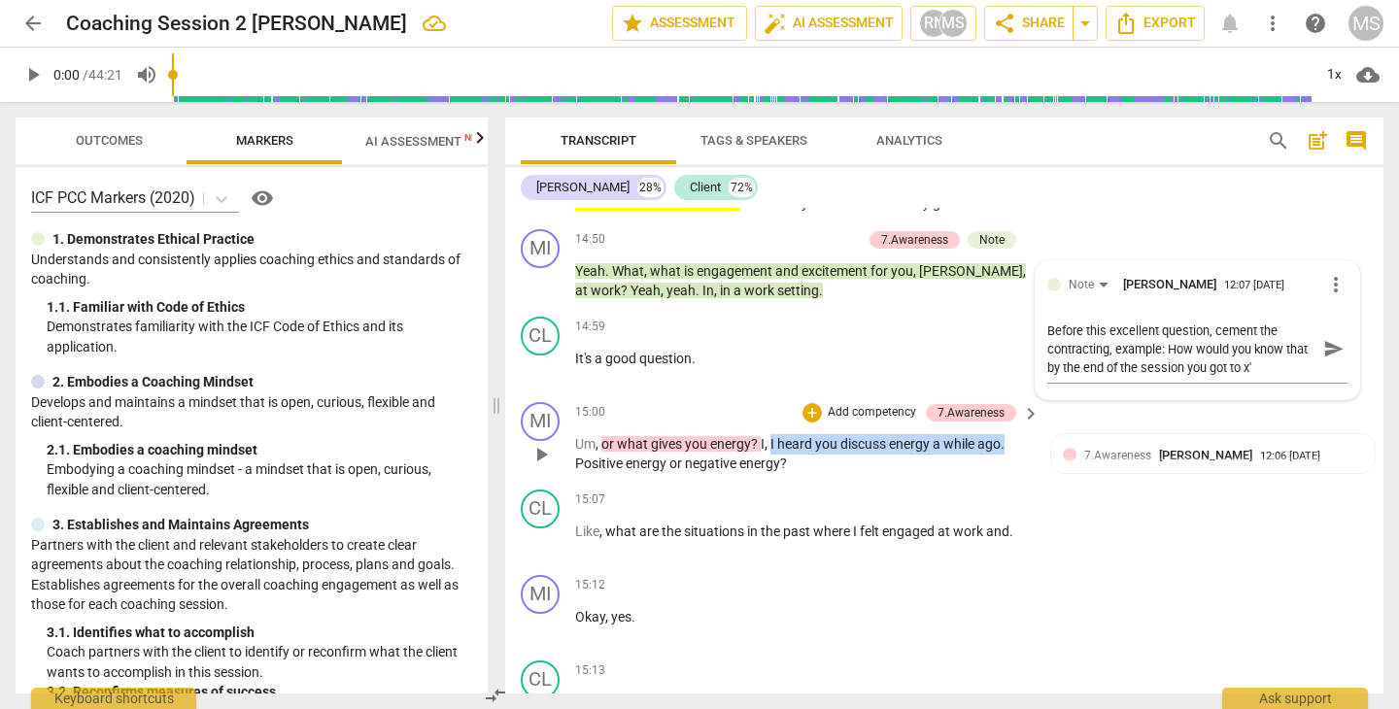
drag, startPoint x: 772, startPoint y: 442, endPoint x: 1006, endPoint y: 447, distance: 234.1
click at [1006, 447] on p "Um , or what gives you energy ? I , I heard you discuss energy a while ago . Po…" at bounding box center [802, 454] width 455 height 40
click at [1027, 418] on div "+" at bounding box center [1026, 418] width 19 height 19
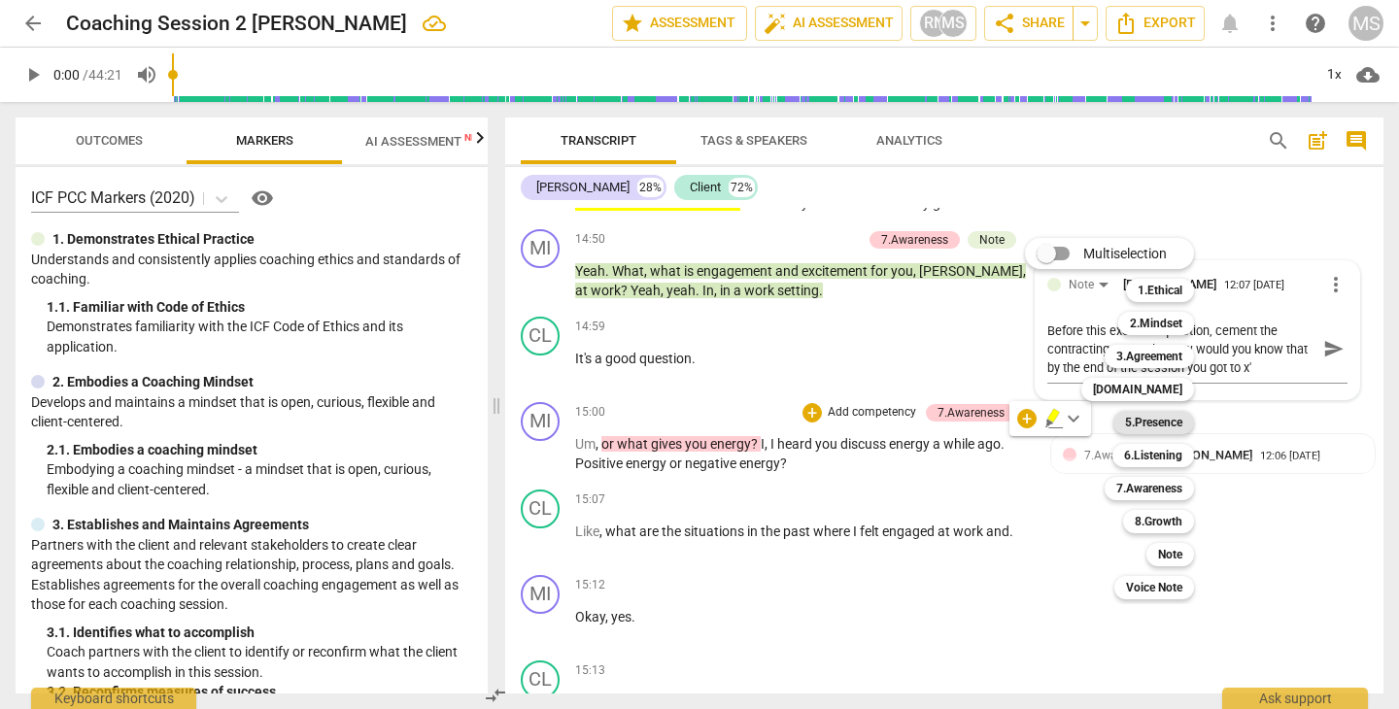
click at [1161, 424] on b "5.Presence" at bounding box center [1153, 422] width 57 height 23
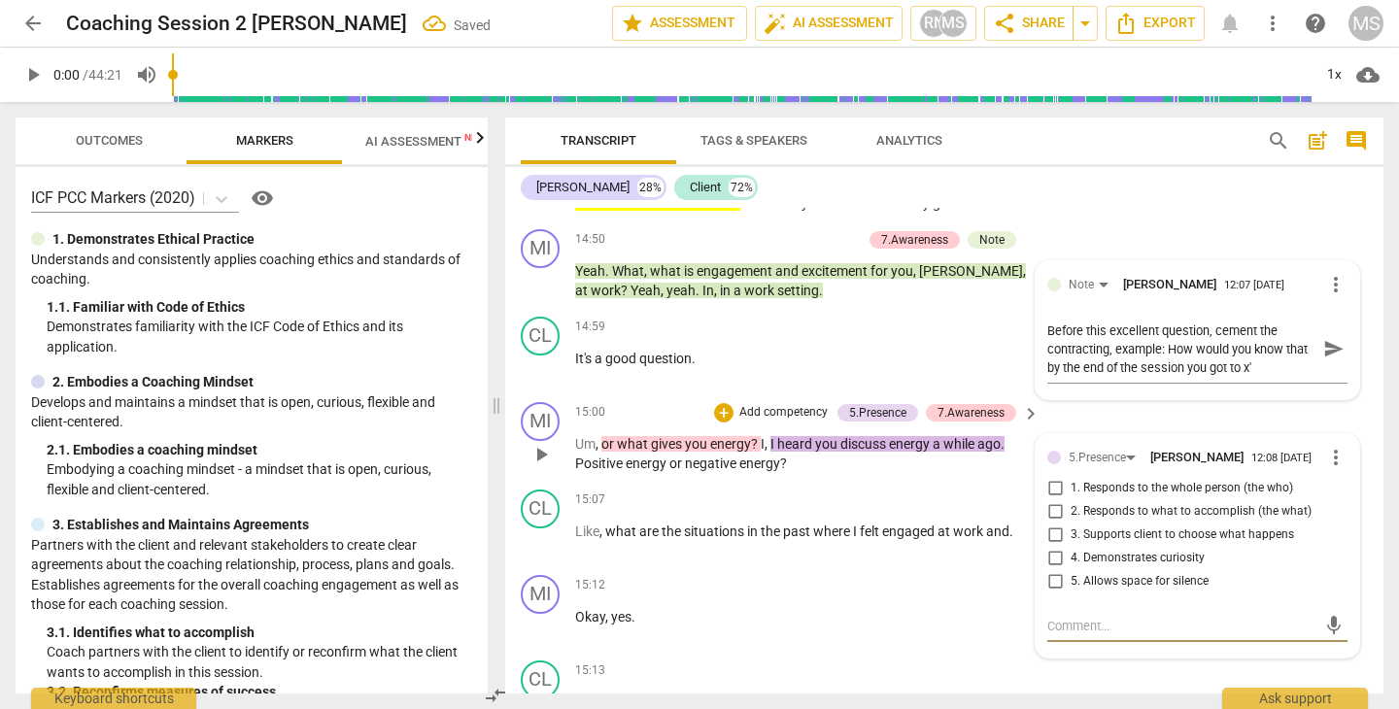
click at [1053, 558] on input "4. Demonstrates curiosity" at bounding box center [1054, 558] width 31 height 23
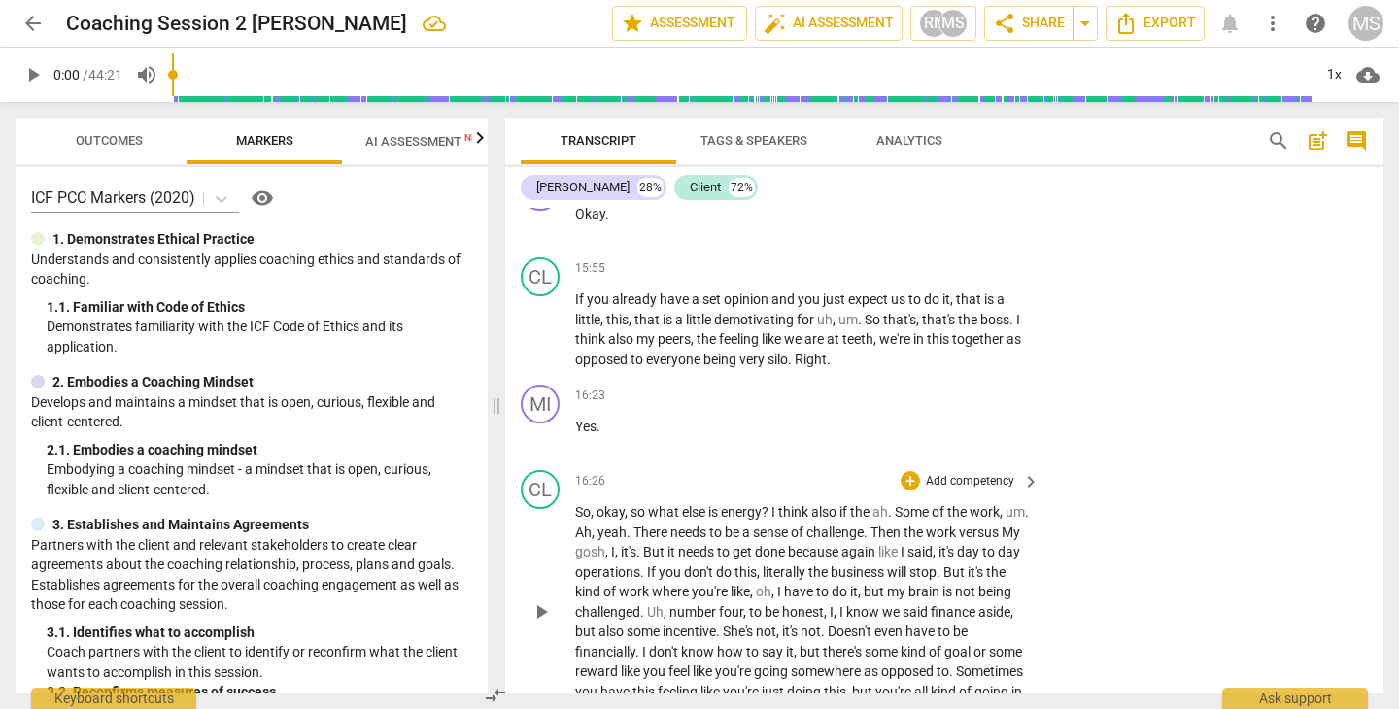
scroll to position [9168, 0]
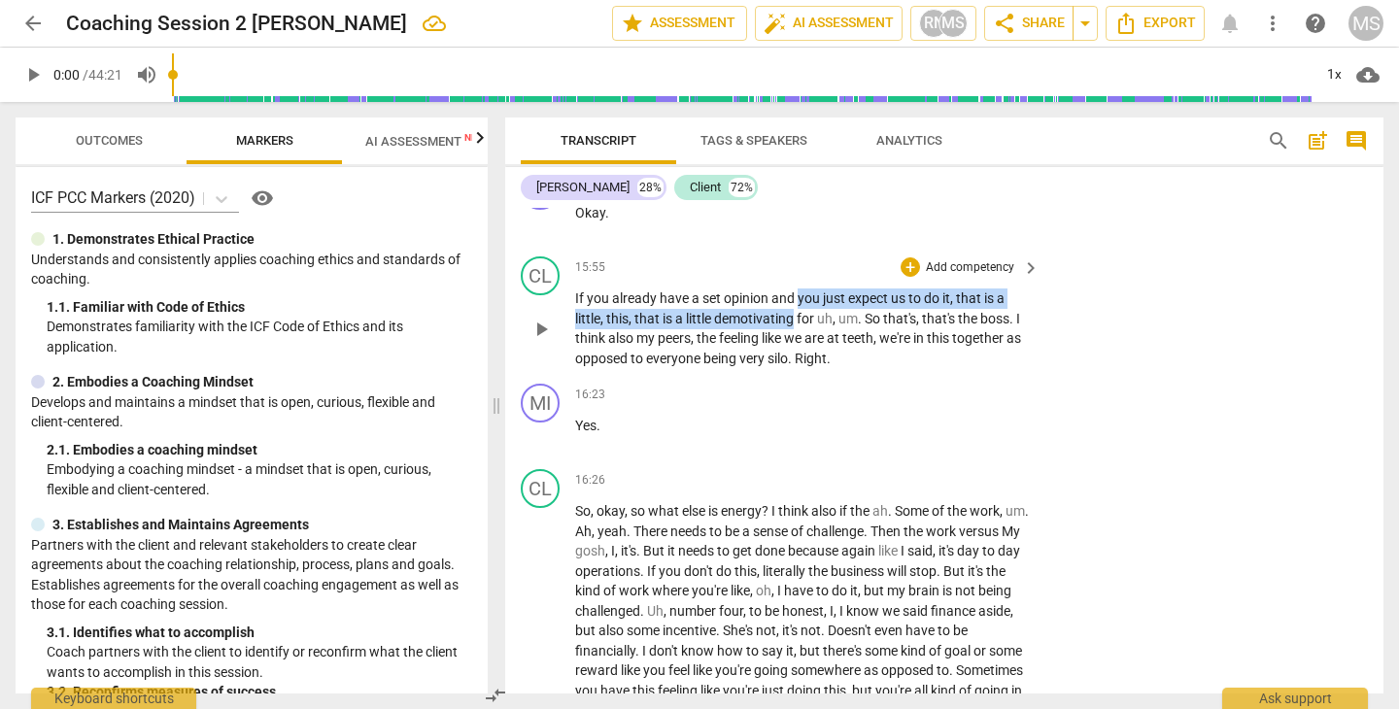
drag, startPoint x: 798, startPoint y: 293, endPoint x: 795, endPoint y: 315, distance: 21.6
click at [795, 315] on p "If you already have a set opinion and you just expect us to do it , that is a l…" at bounding box center [802, 328] width 455 height 80
click at [838, 286] on icon "button" at bounding box center [843, 288] width 19 height 23
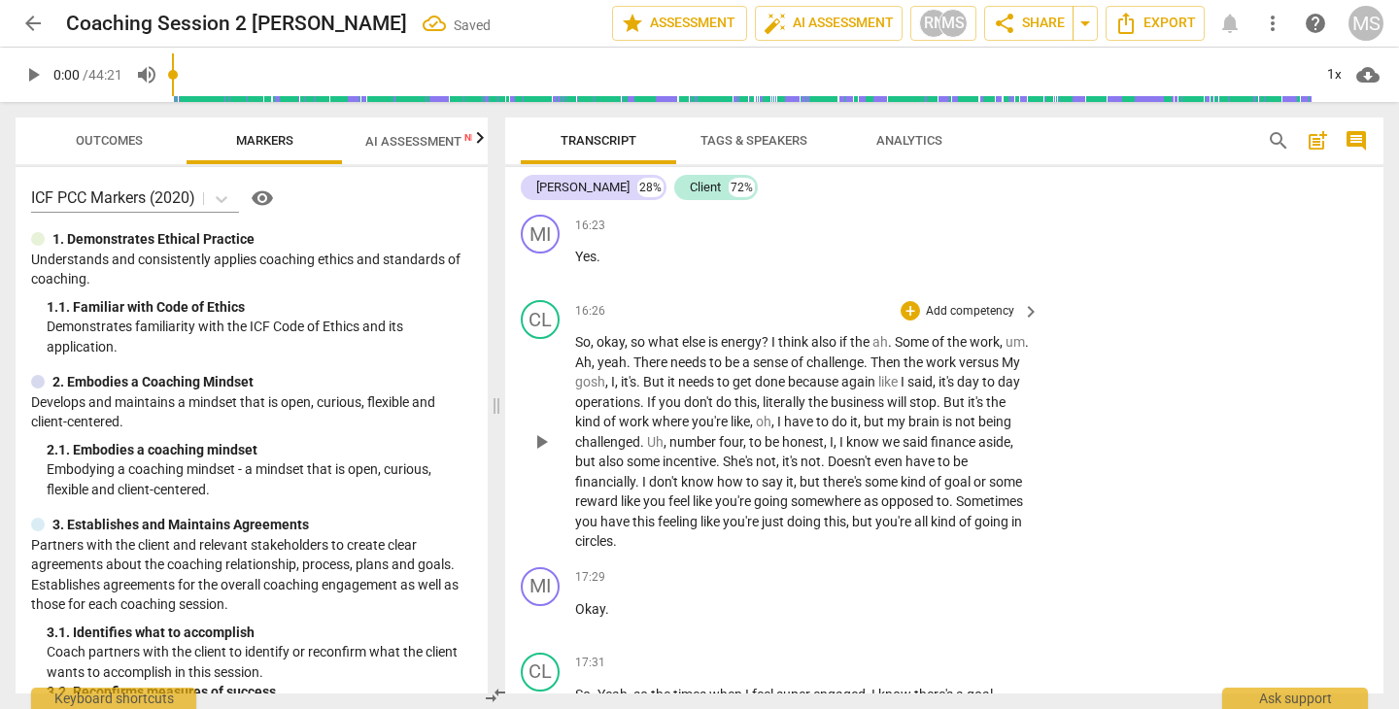
scroll to position [9349, 0]
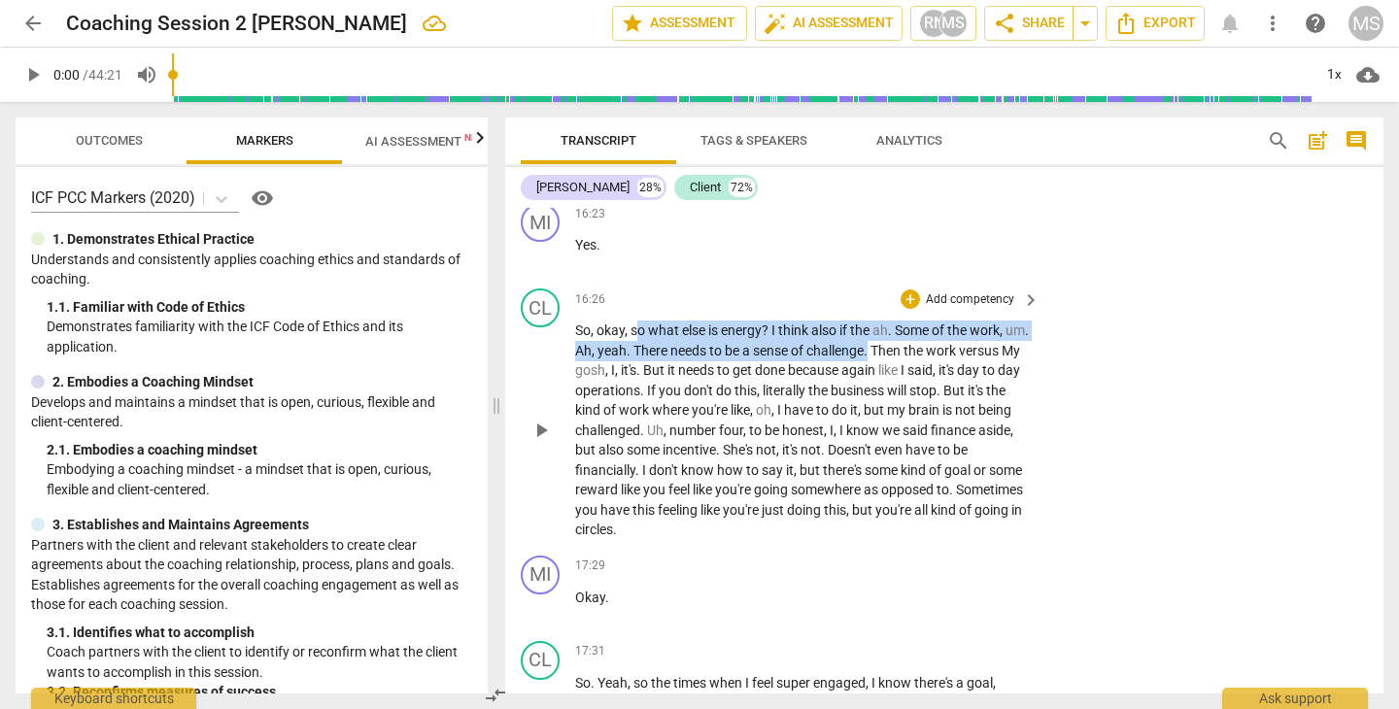
drag, startPoint x: 635, startPoint y: 321, endPoint x: 897, endPoint y: 347, distance: 263.6
click at [897, 347] on p "So , okay , so what else is energy ? I think also if the ah . Some of the work …" at bounding box center [802, 431] width 455 height 220
click at [942, 313] on icon "button" at bounding box center [945, 318] width 19 height 23
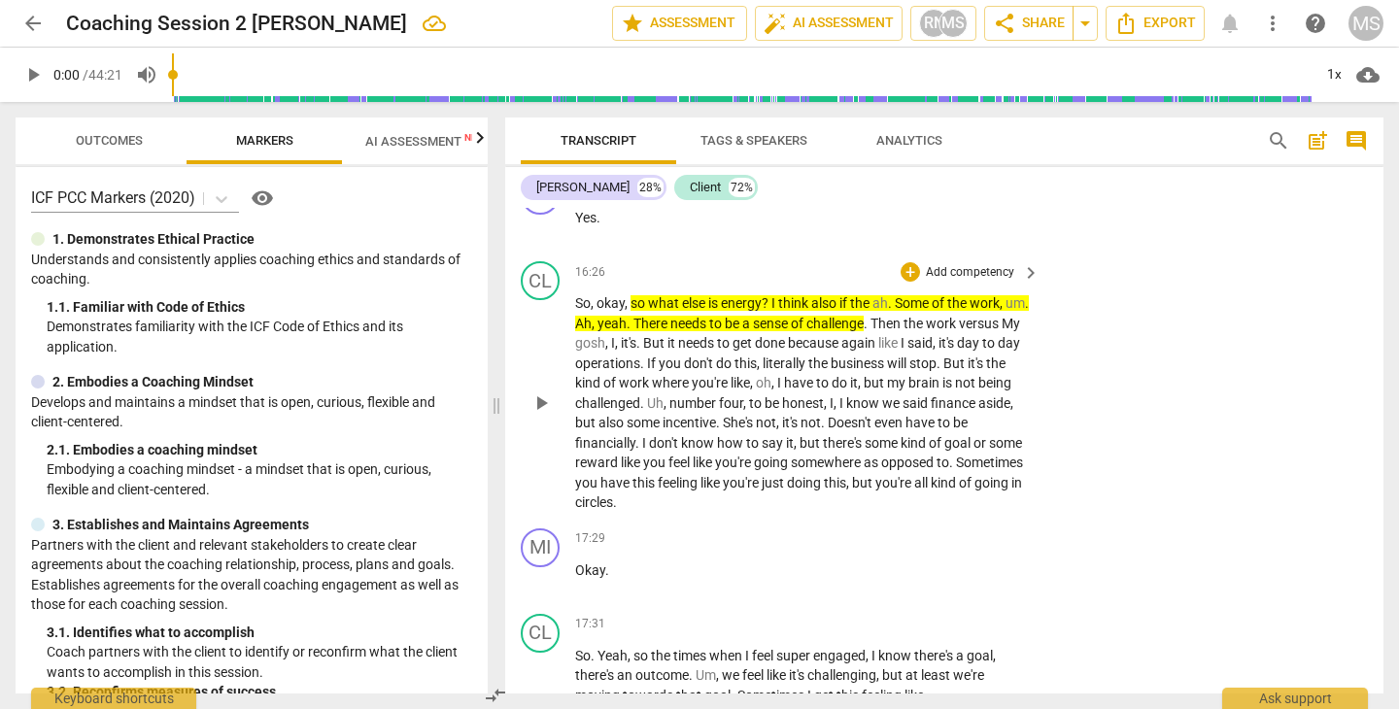
scroll to position [9379, 0]
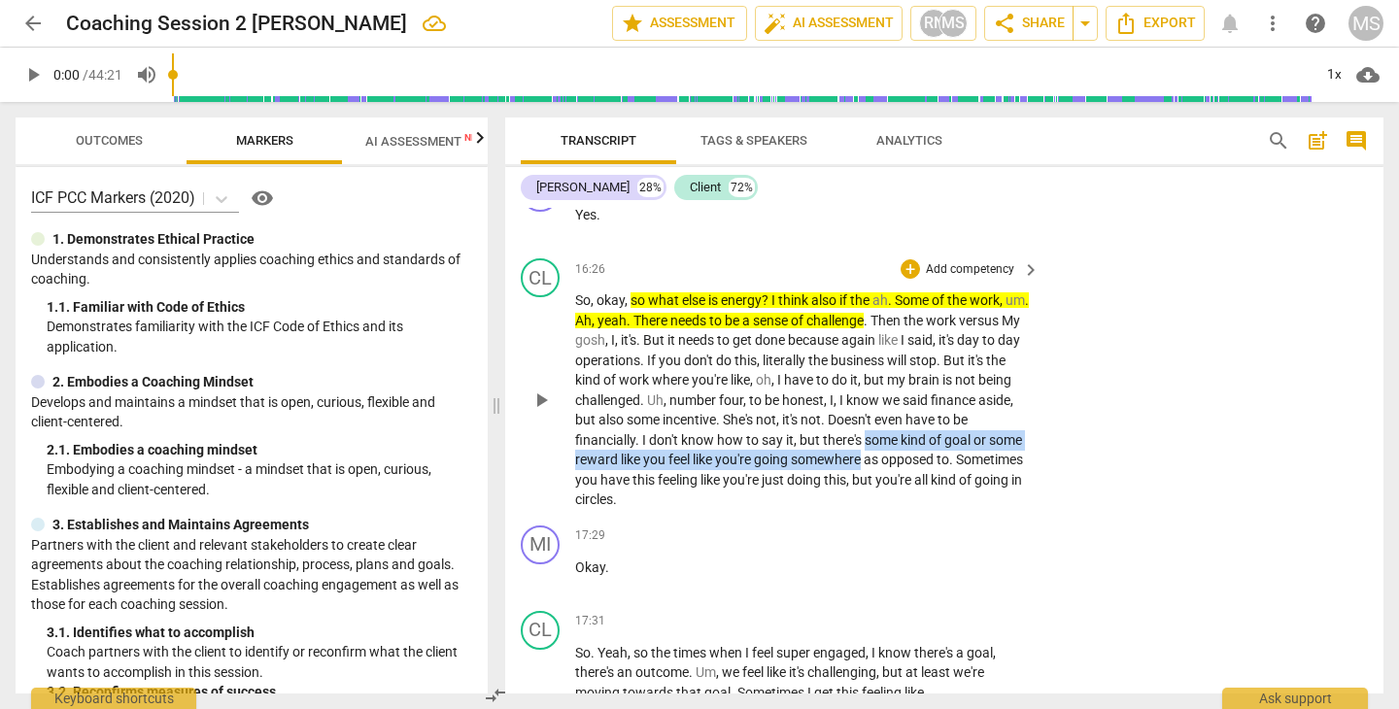
drag, startPoint x: 932, startPoint y: 426, endPoint x: 947, endPoint y: 447, distance: 25.1
click at [947, 447] on p "So , okay , so what else is energy ? I think also if the ah . Some of the work …" at bounding box center [802, 400] width 455 height 220
click at [992, 421] on icon "button" at bounding box center [995, 422] width 12 height 14
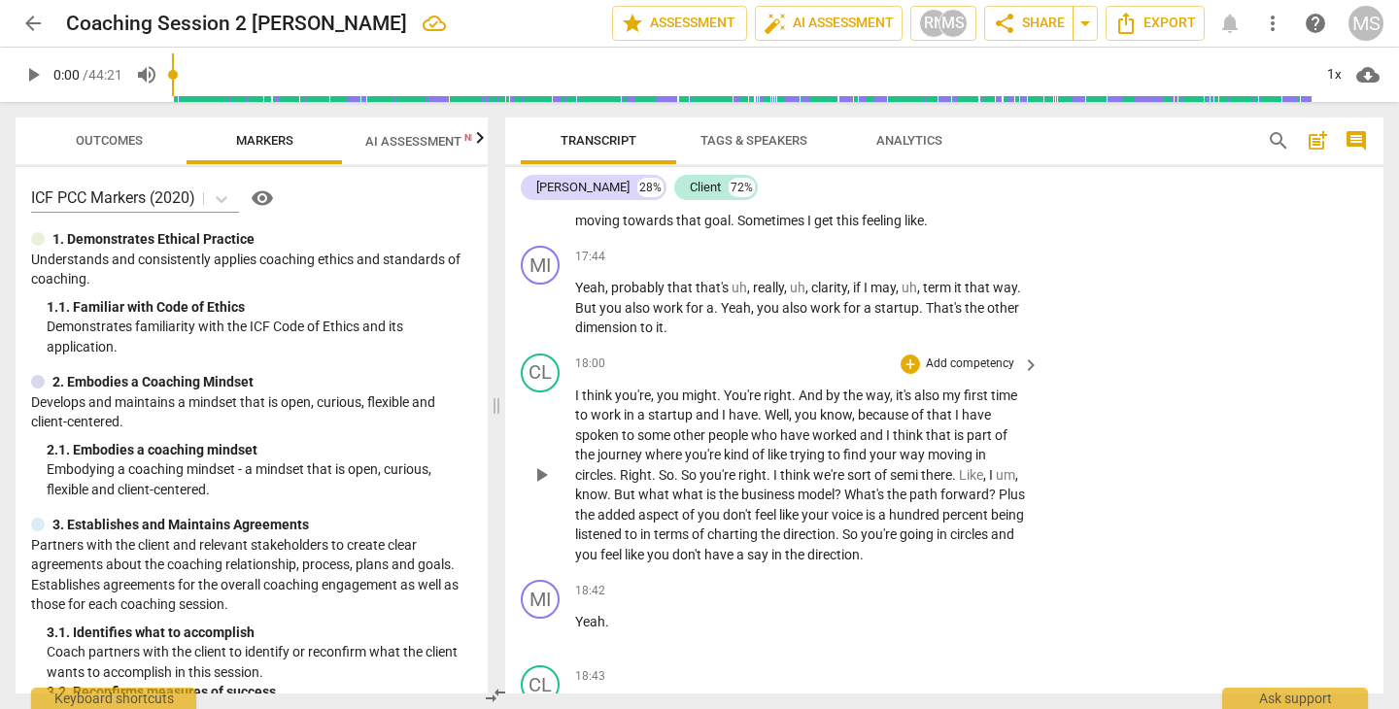
scroll to position [9852, 0]
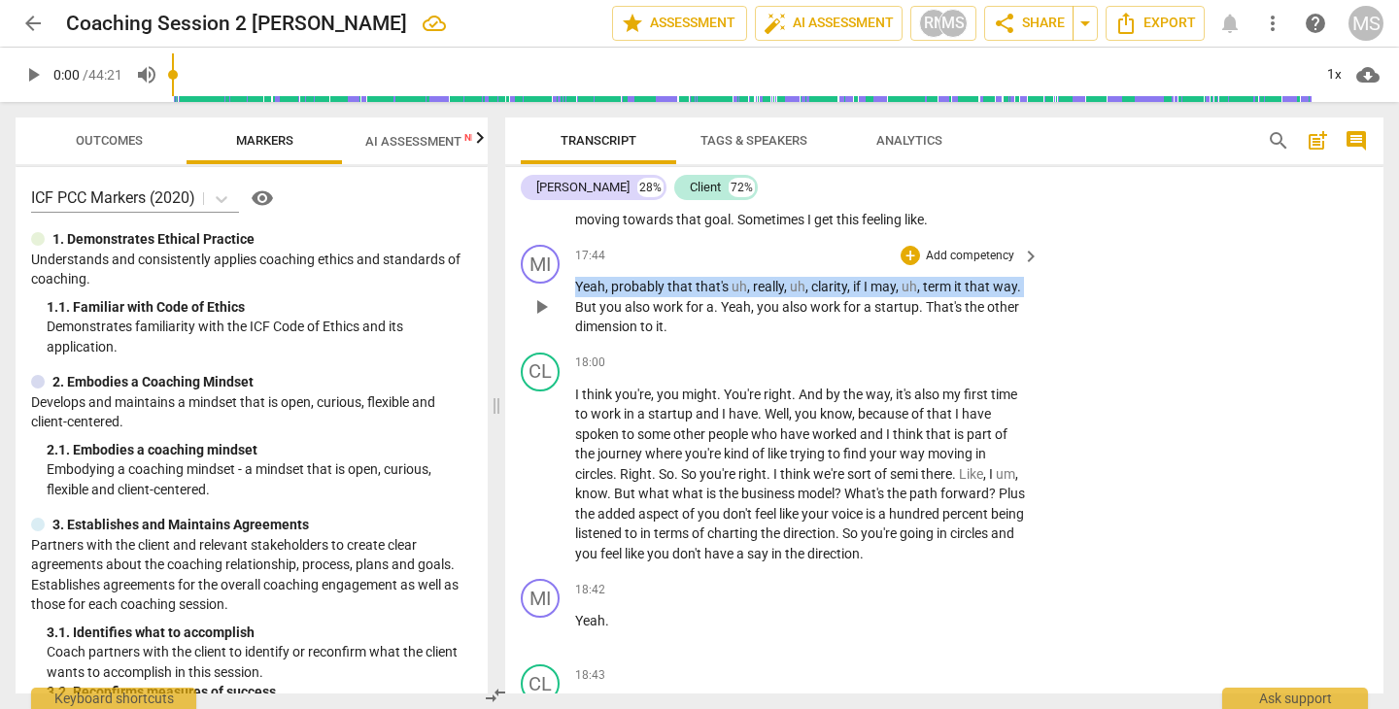
drag, startPoint x: 578, startPoint y: 269, endPoint x: 1026, endPoint y: 275, distance: 447.8
click at [1026, 277] on div "Yeah , probably that that's uh , really , uh , clarity , if I may , uh , term i…" at bounding box center [808, 307] width 466 height 60
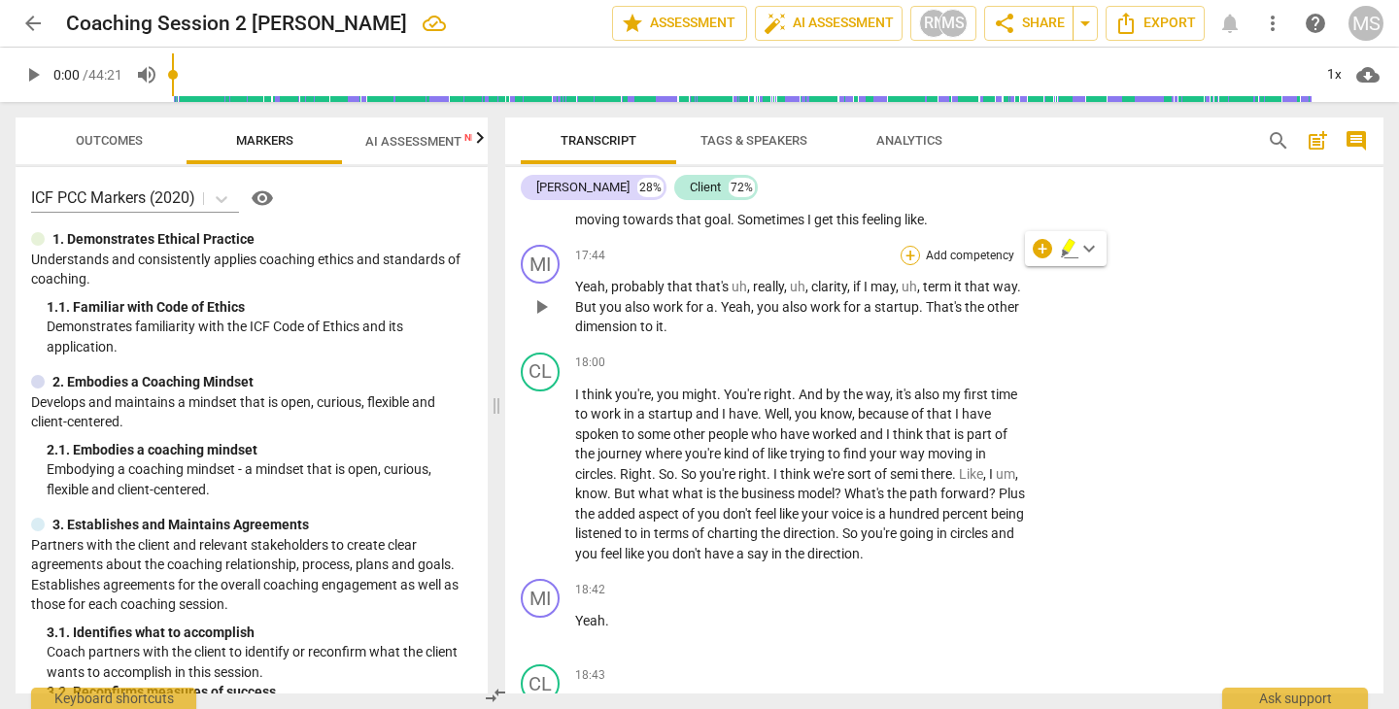
click at [913, 246] on div "+" at bounding box center [909, 255] width 19 height 19
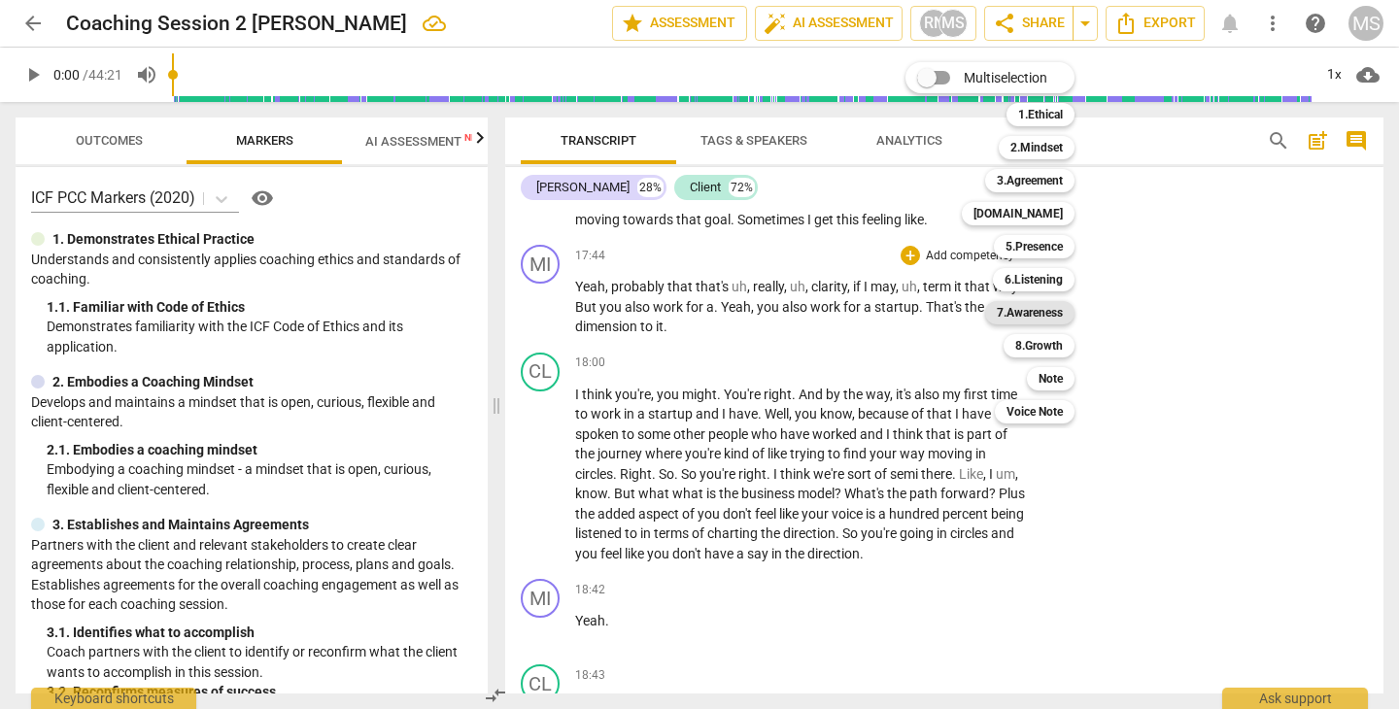
click at [1044, 309] on b "7.Awareness" at bounding box center [1030, 312] width 66 height 23
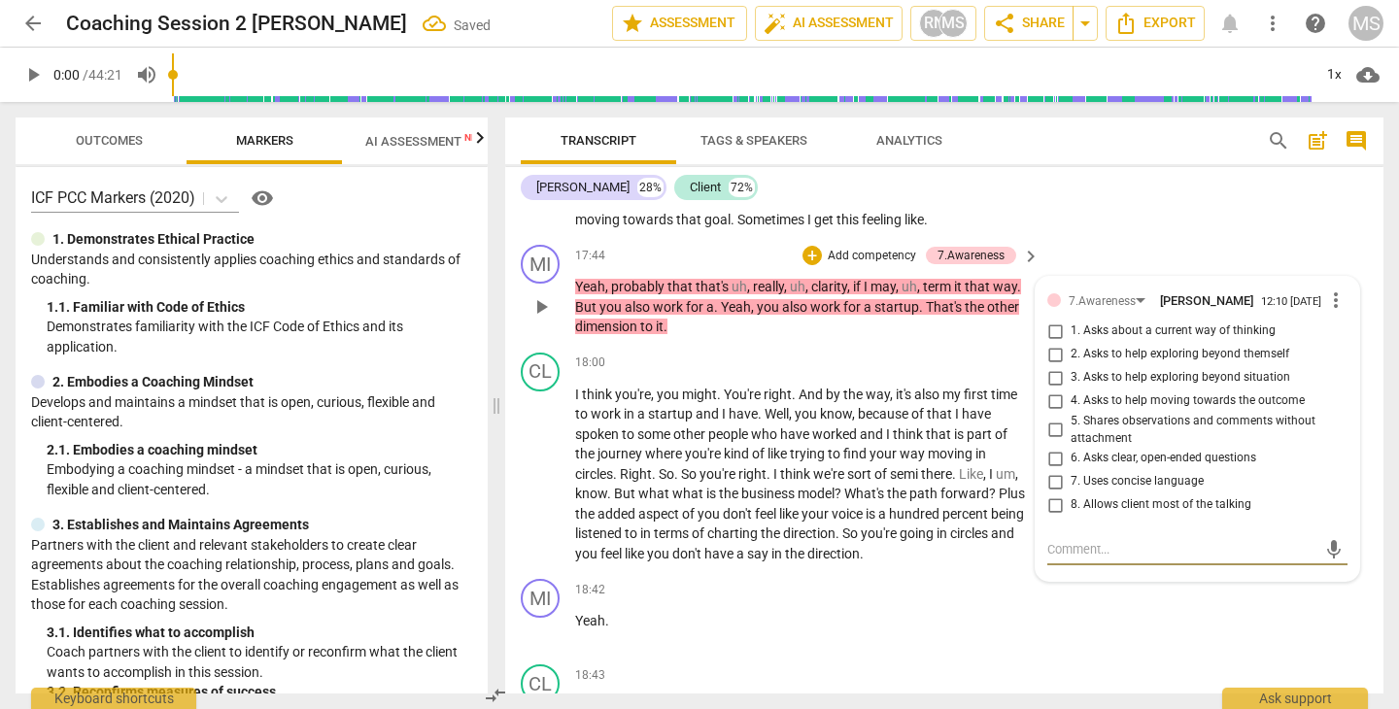
click at [1052, 419] on input "5. Shares observations and comments without attachment" at bounding box center [1054, 430] width 31 height 23
click at [1066, 540] on textarea at bounding box center [1181, 549] width 269 height 18
click at [1090, 609] on div "MI play_arrow pause 18:42 + Add competency keyboard_arrow_right Yeah ." at bounding box center [944, 613] width 878 height 85
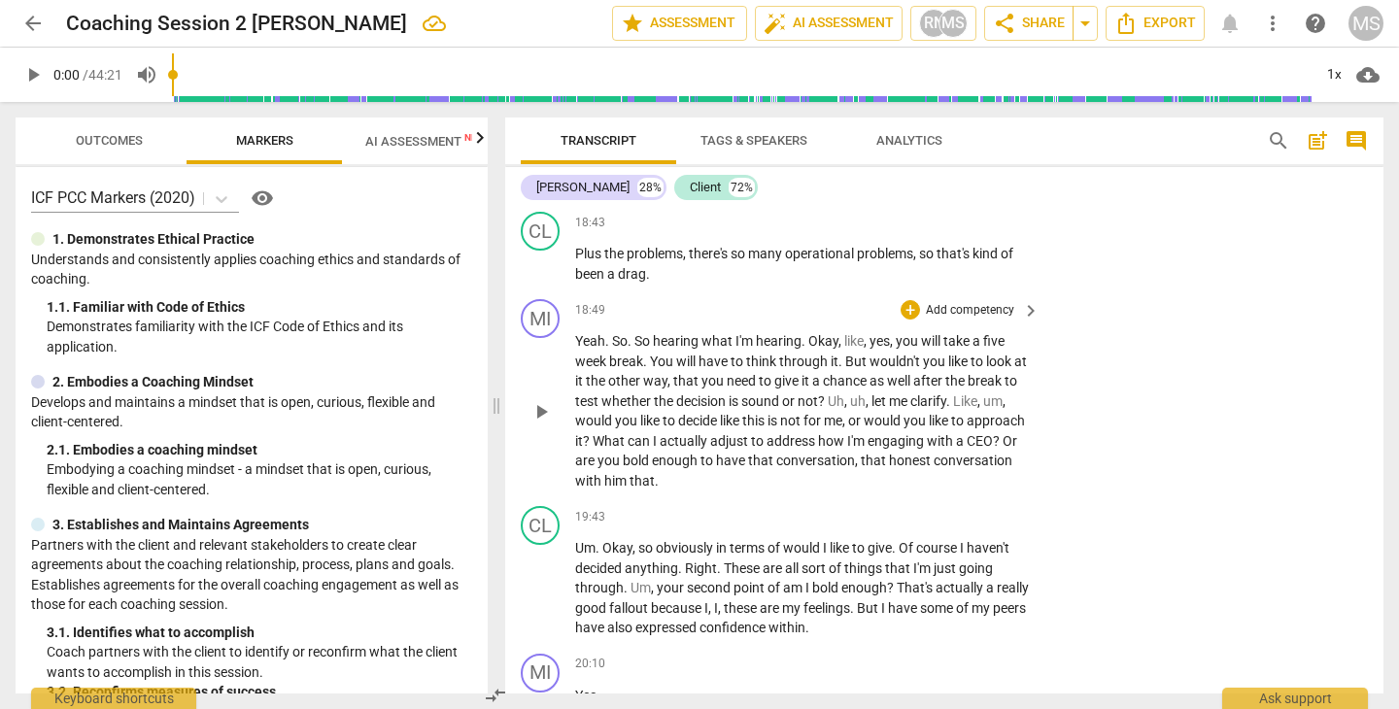
scroll to position [10311, 0]
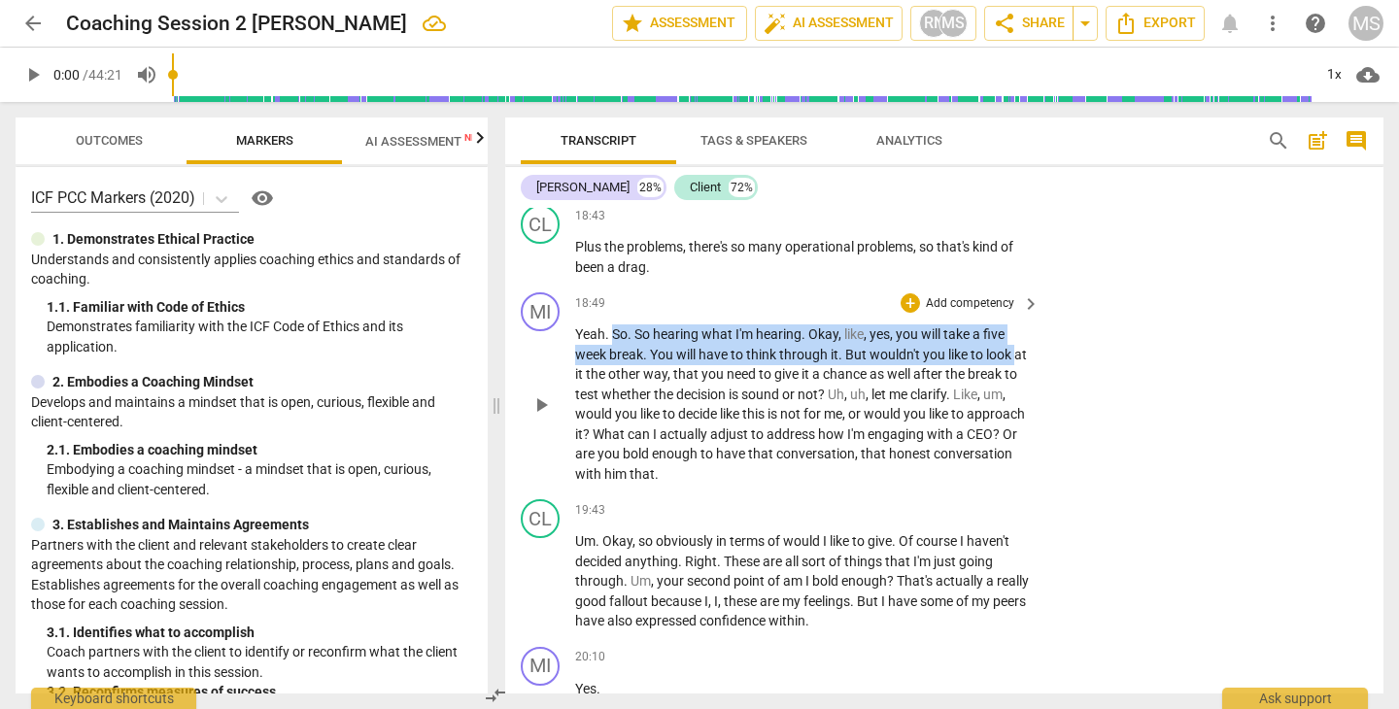
drag, startPoint x: 612, startPoint y: 312, endPoint x: 1026, endPoint y: 322, distance: 413.9
click at [1026, 324] on div "Yeah . So . So hearing what I'm hearing . Okay , like , yes , you will take a f…" at bounding box center [808, 403] width 466 height 159
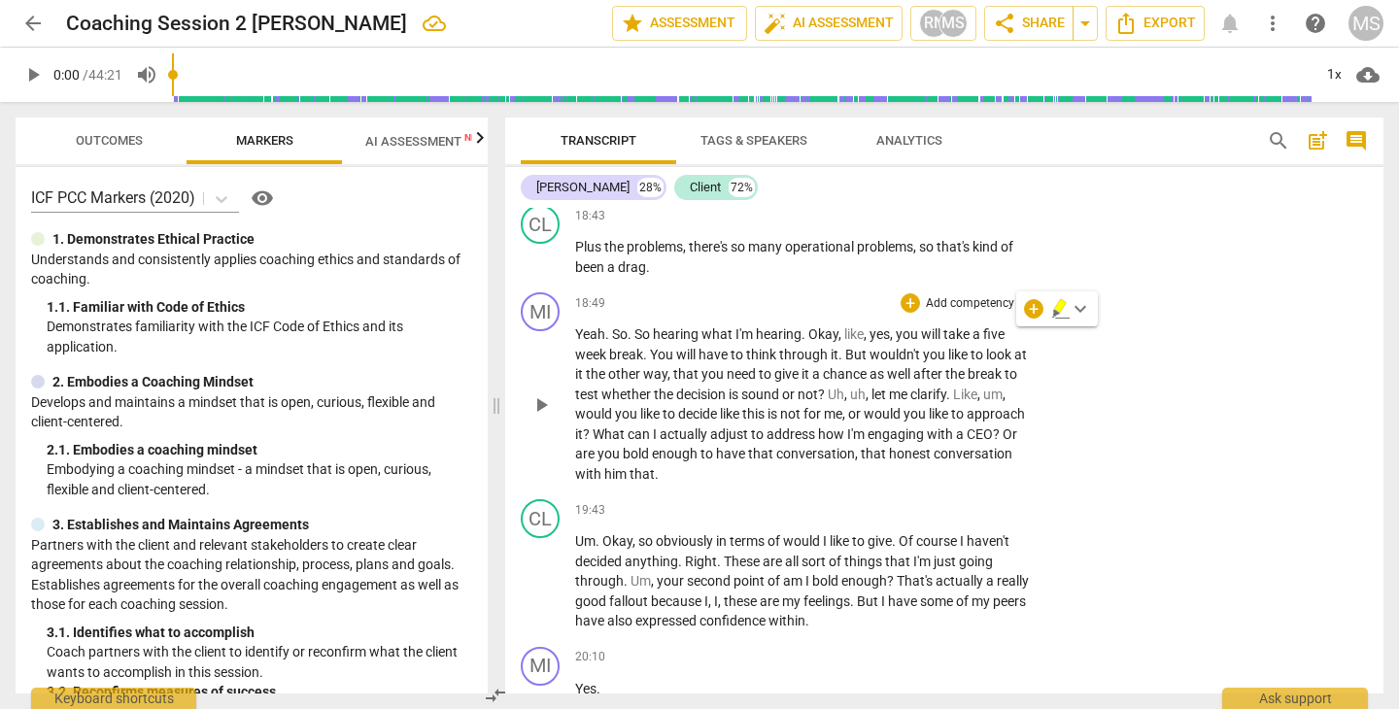
click at [1054, 378] on div "MI play_arrow pause 18:49 + Add competency keyboard_arrow_right Yeah . So . So …" at bounding box center [944, 388] width 878 height 207
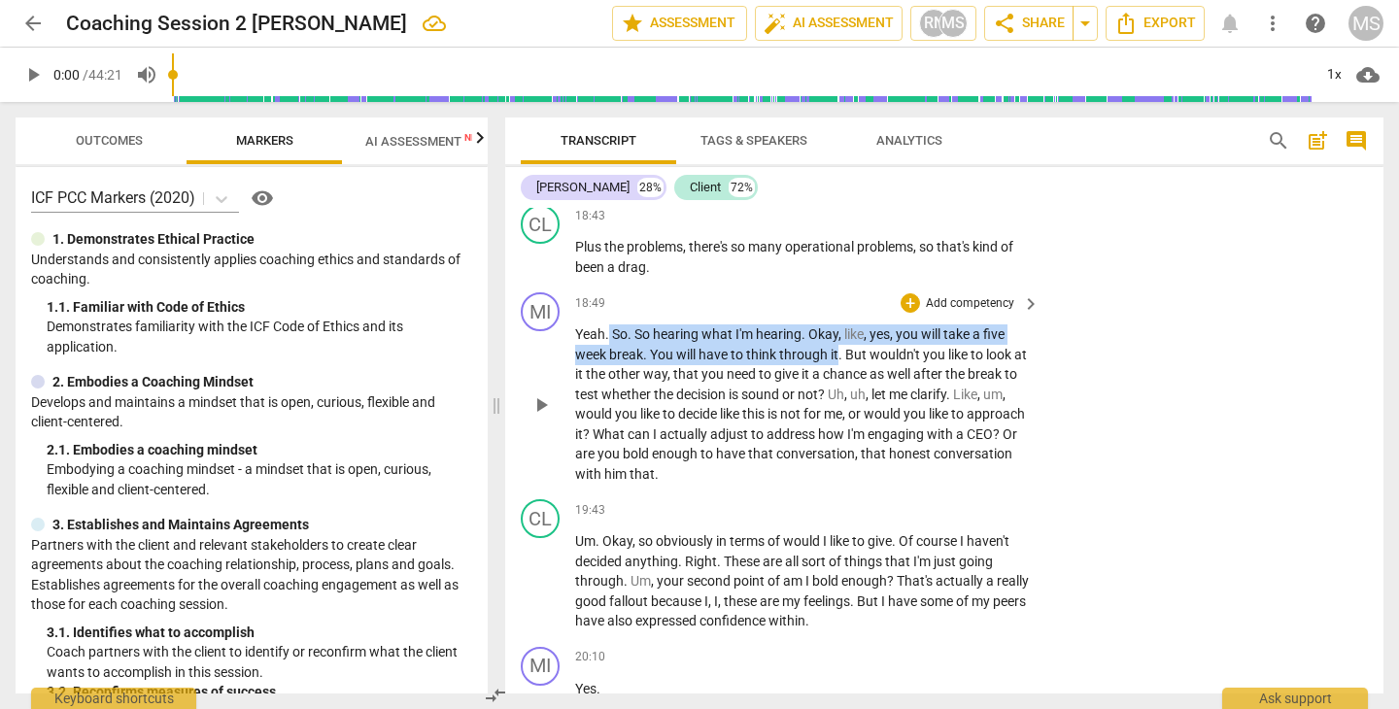
drag, startPoint x: 610, startPoint y: 310, endPoint x: 839, endPoint y: 340, distance: 231.2
click at [839, 340] on p "Yeah . So . So hearing what I'm hearing . Okay , like , yes , you will take a f…" at bounding box center [802, 403] width 455 height 159
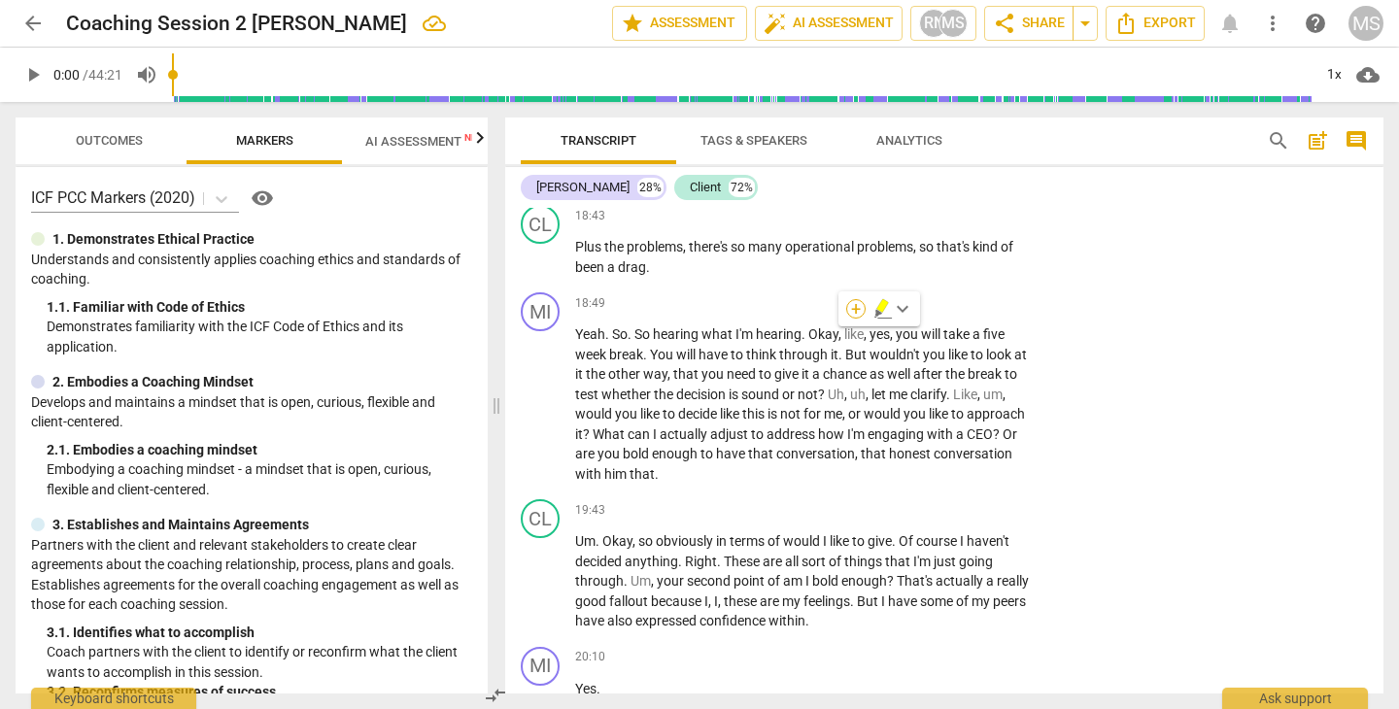
click at [860, 309] on div "+" at bounding box center [855, 308] width 19 height 19
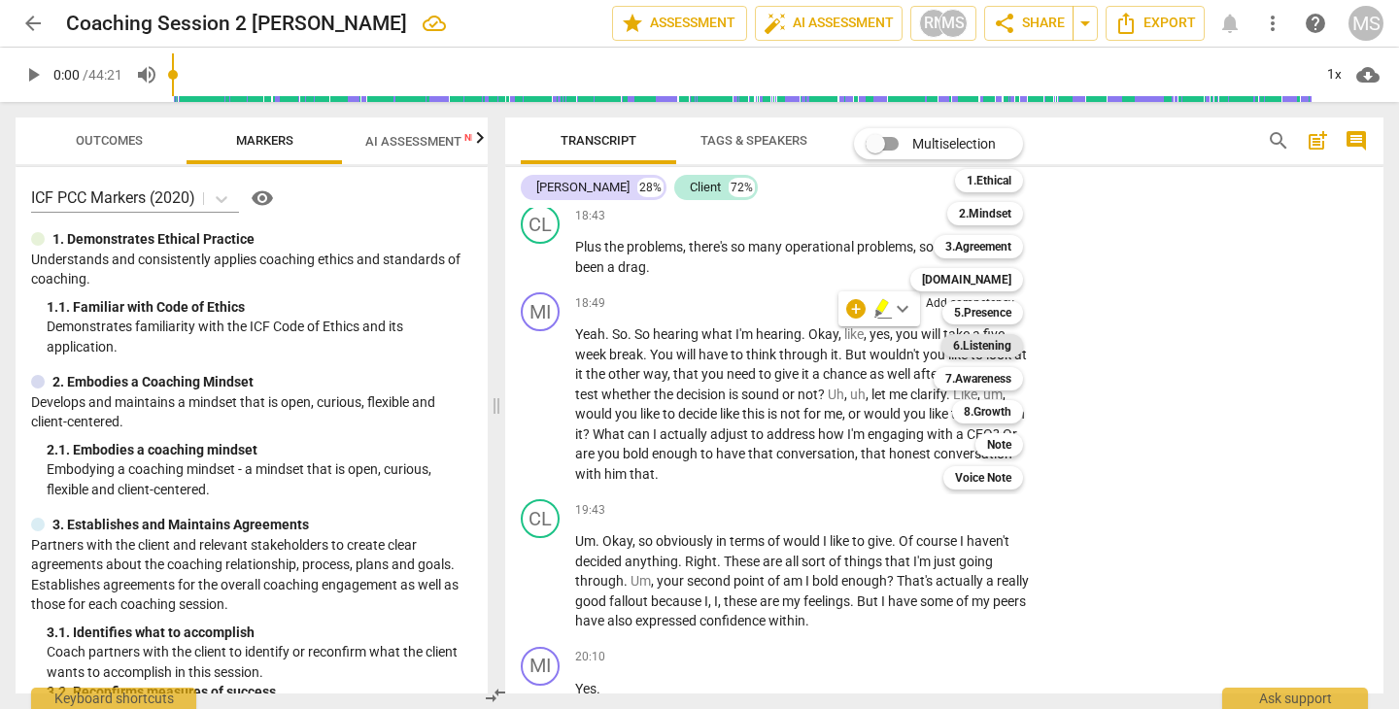
click at [961, 346] on b "6.Listening" at bounding box center [982, 345] width 58 height 23
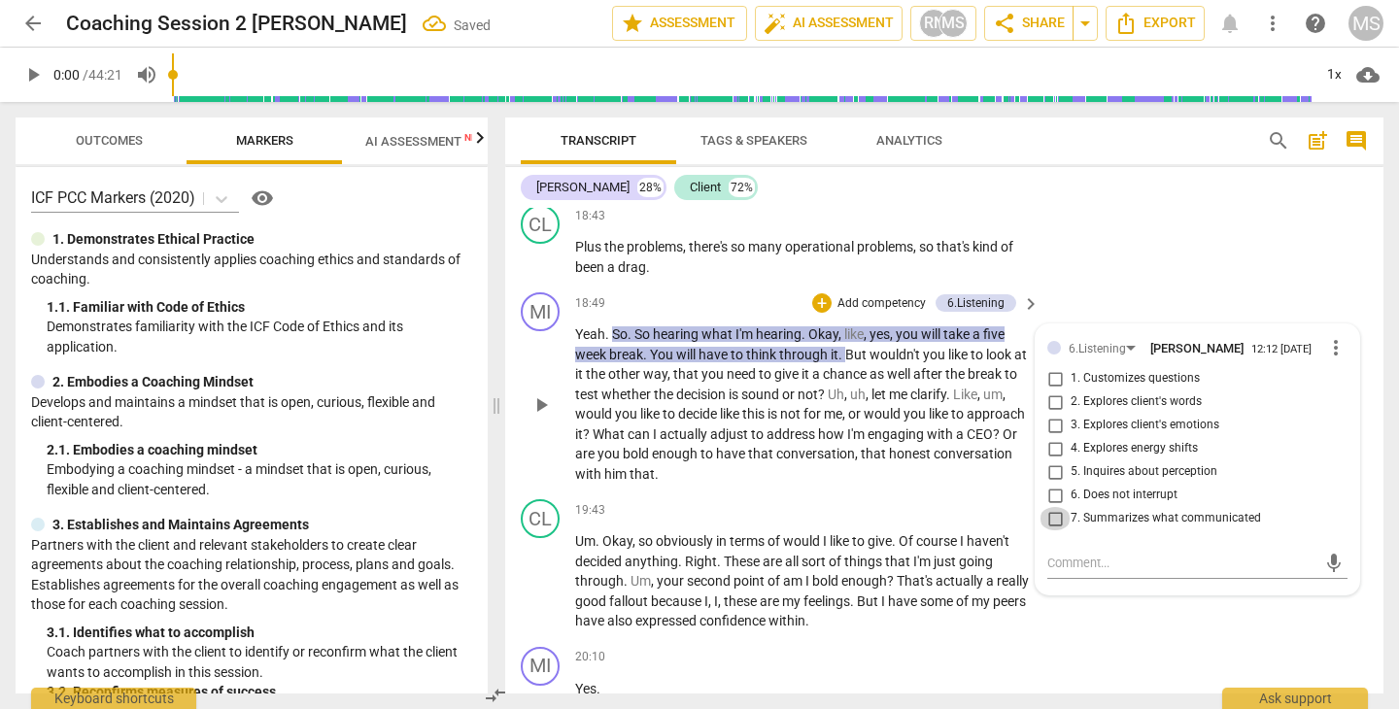
click at [1049, 507] on input "7. Summarizes what communicated" at bounding box center [1054, 518] width 31 height 23
click at [1089, 264] on div "CL play_arrow pause 18:43 + Add competency keyboard_arrow_right Plus the proble…" at bounding box center [944, 240] width 878 height 87
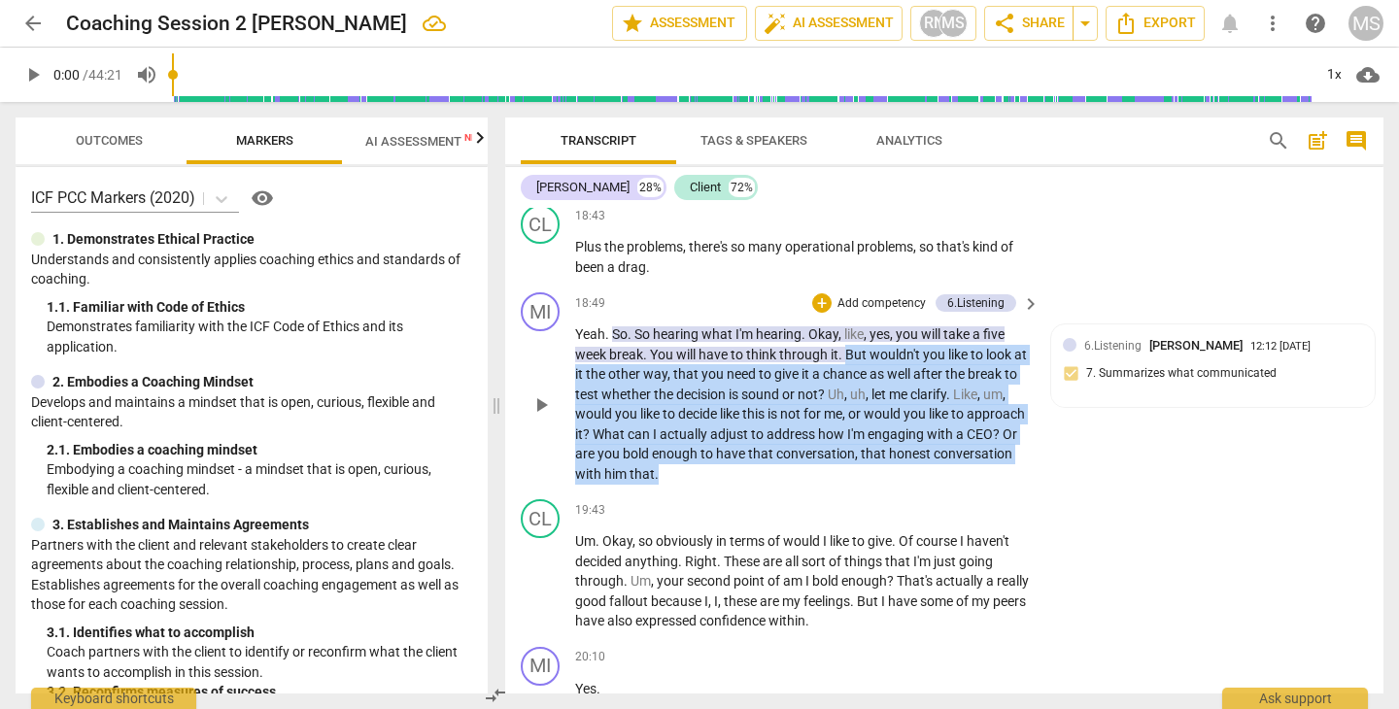
drag, startPoint x: 848, startPoint y: 332, endPoint x: 1040, endPoint y: 445, distance: 222.9
click at [1040, 445] on div "MI play_arrow pause 18:49 + Add competency 6.Listening keyboard_arrow_right Yea…" at bounding box center [944, 388] width 878 height 207
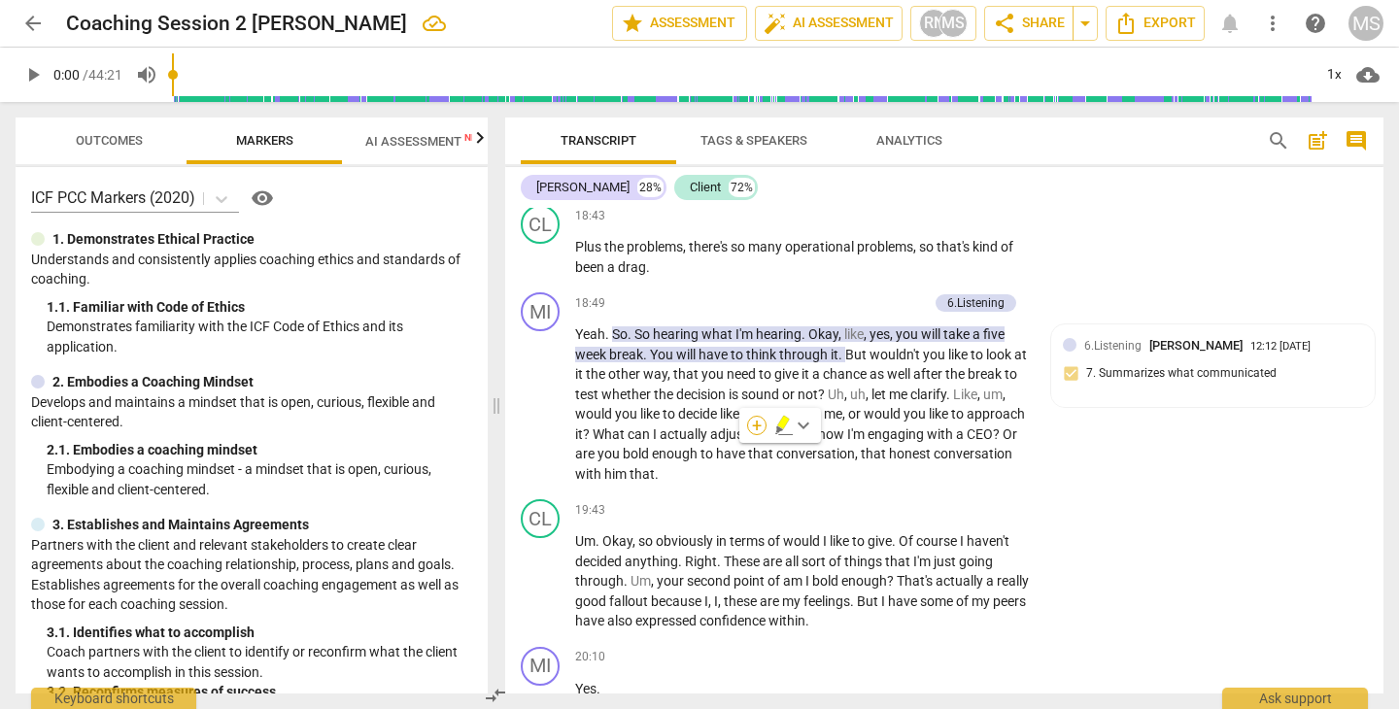
click at [756, 423] on div "+" at bounding box center [756, 425] width 19 height 19
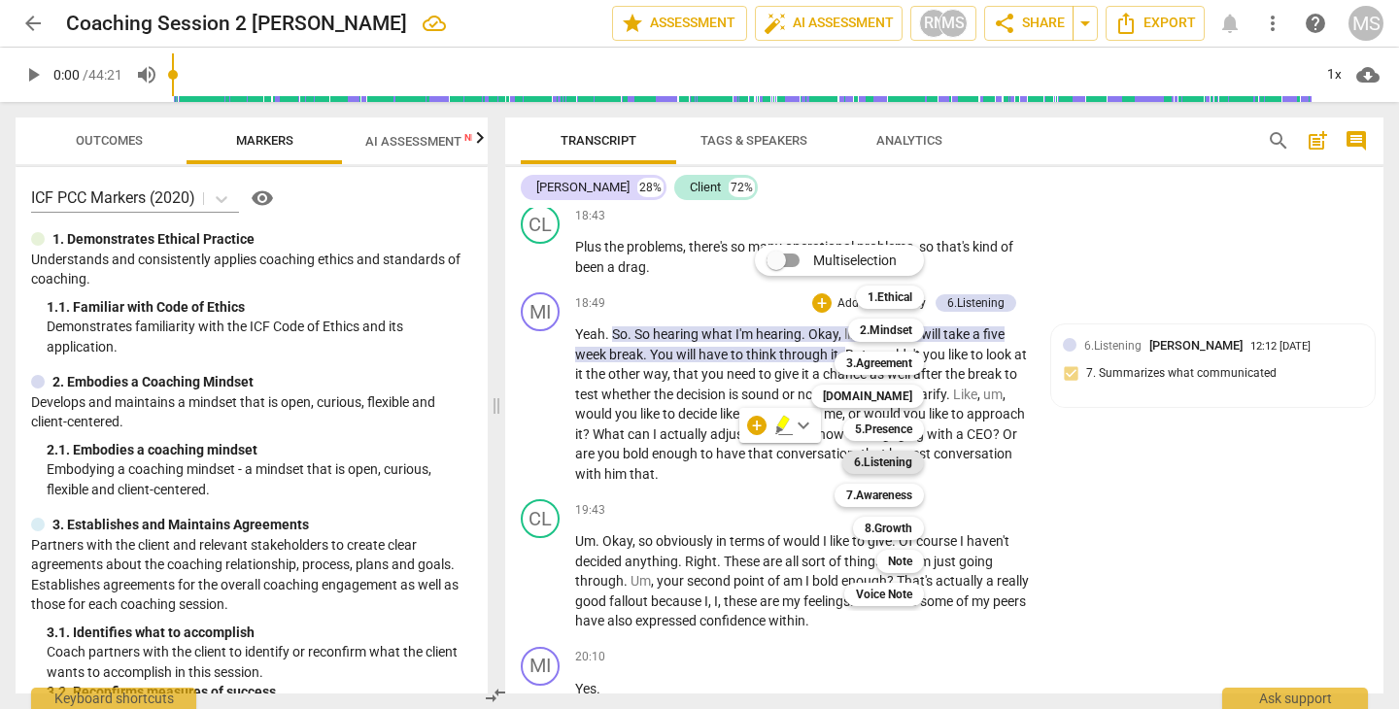
click at [875, 460] on b "6.Listening" at bounding box center [883, 462] width 58 height 23
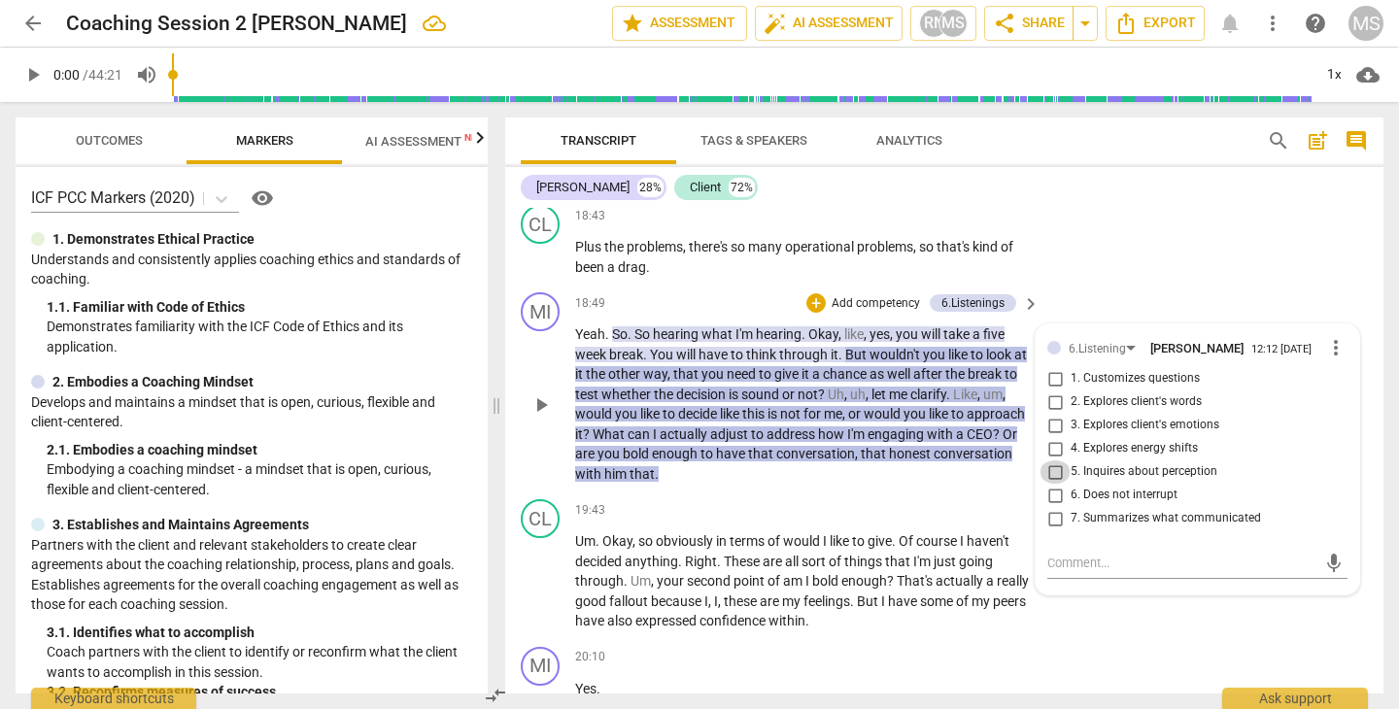
click at [1049, 460] on input "5. Inquires about perception" at bounding box center [1054, 471] width 31 height 23
click at [1067, 554] on textarea at bounding box center [1181, 563] width 269 height 18
click at [1075, 639] on div "MI play_arrow pause 20:10 + Add competency keyboard_arrow_right Yes ." at bounding box center [944, 681] width 878 height 85
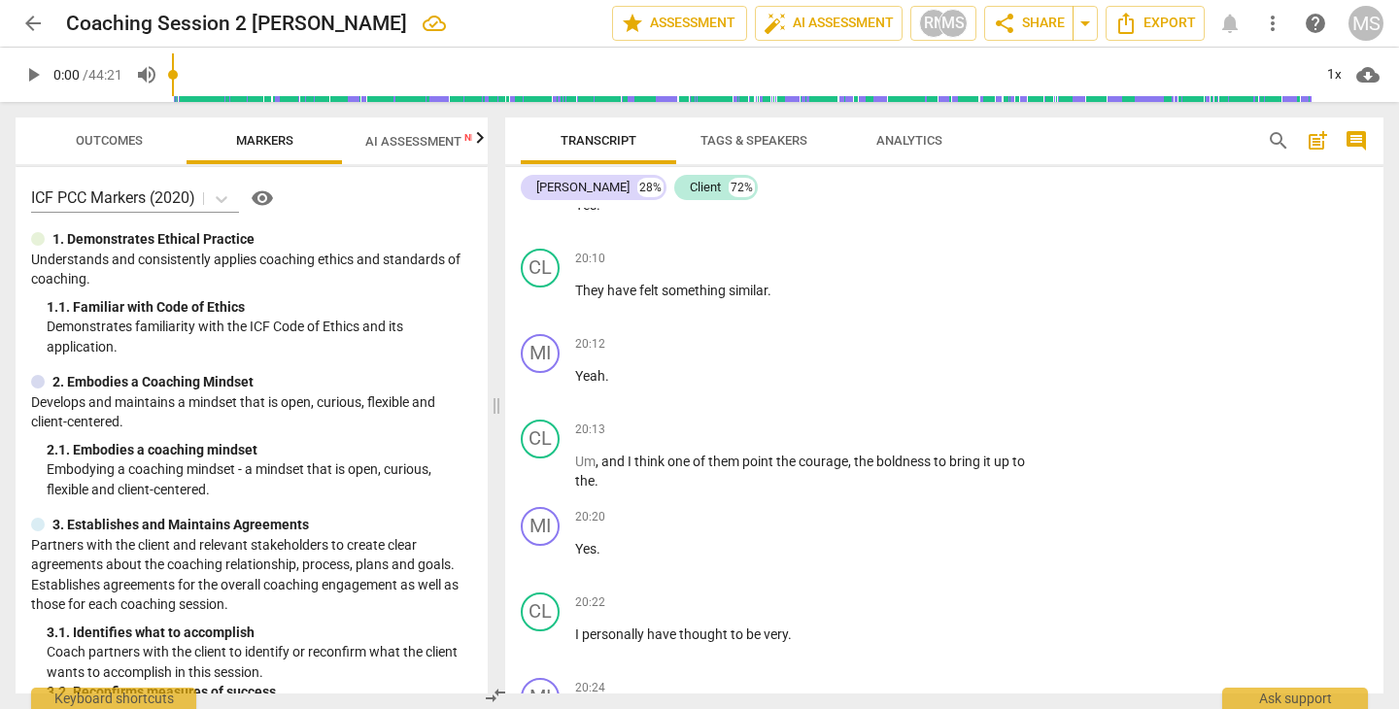
scroll to position [10794, 0]
drag, startPoint x: 857, startPoint y: 435, endPoint x: 1031, endPoint y: 444, distance: 175.0
click at [1031, 453] on div "Um , and I think one of them point the courage , the boldness to bring it up to…" at bounding box center [808, 473] width 466 height 40
click at [654, 430] on icon "button" at bounding box center [657, 428] width 12 height 14
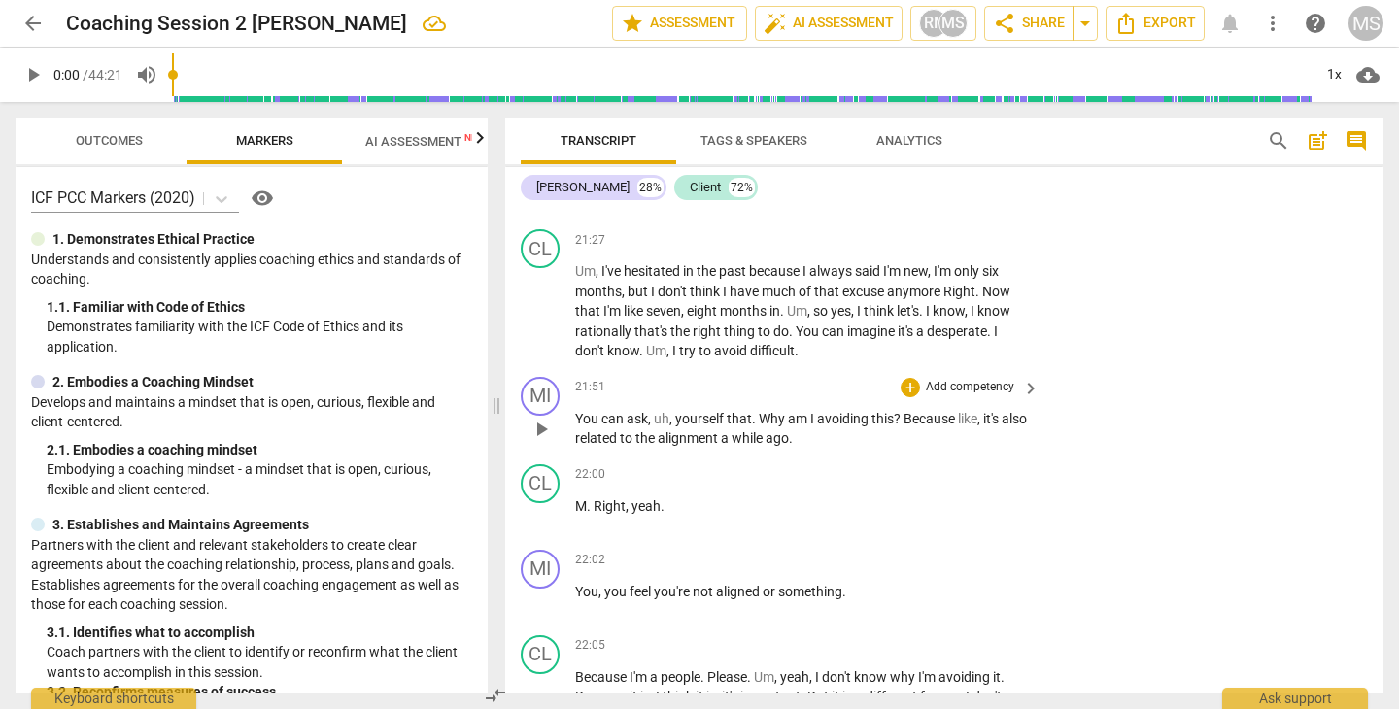
scroll to position [11685, 0]
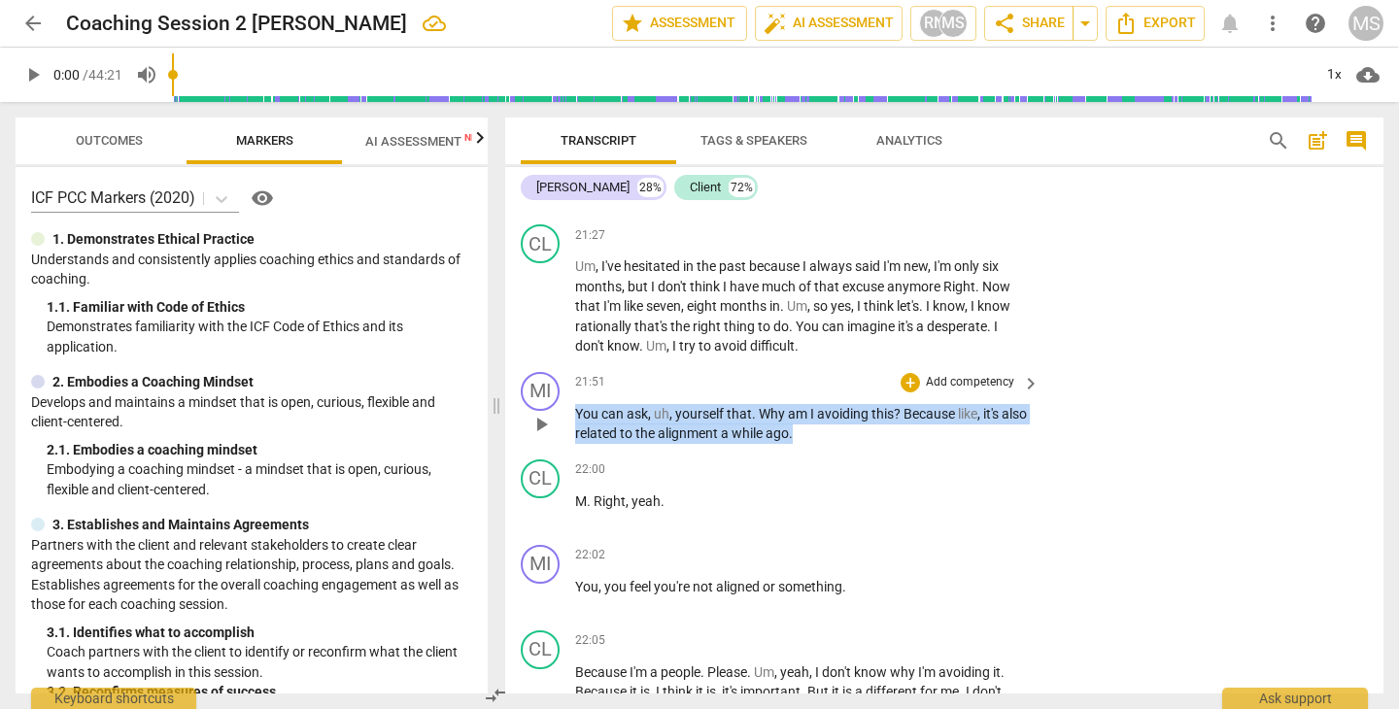
drag, startPoint x: 578, startPoint y: 375, endPoint x: 890, endPoint y: 400, distance: 312.8
click at [890, 404] on p "You can ask , uh , yourself that . Why am I avoiding this ? Because like , it's…" at bounding box center [802, 424] width 455 height 40
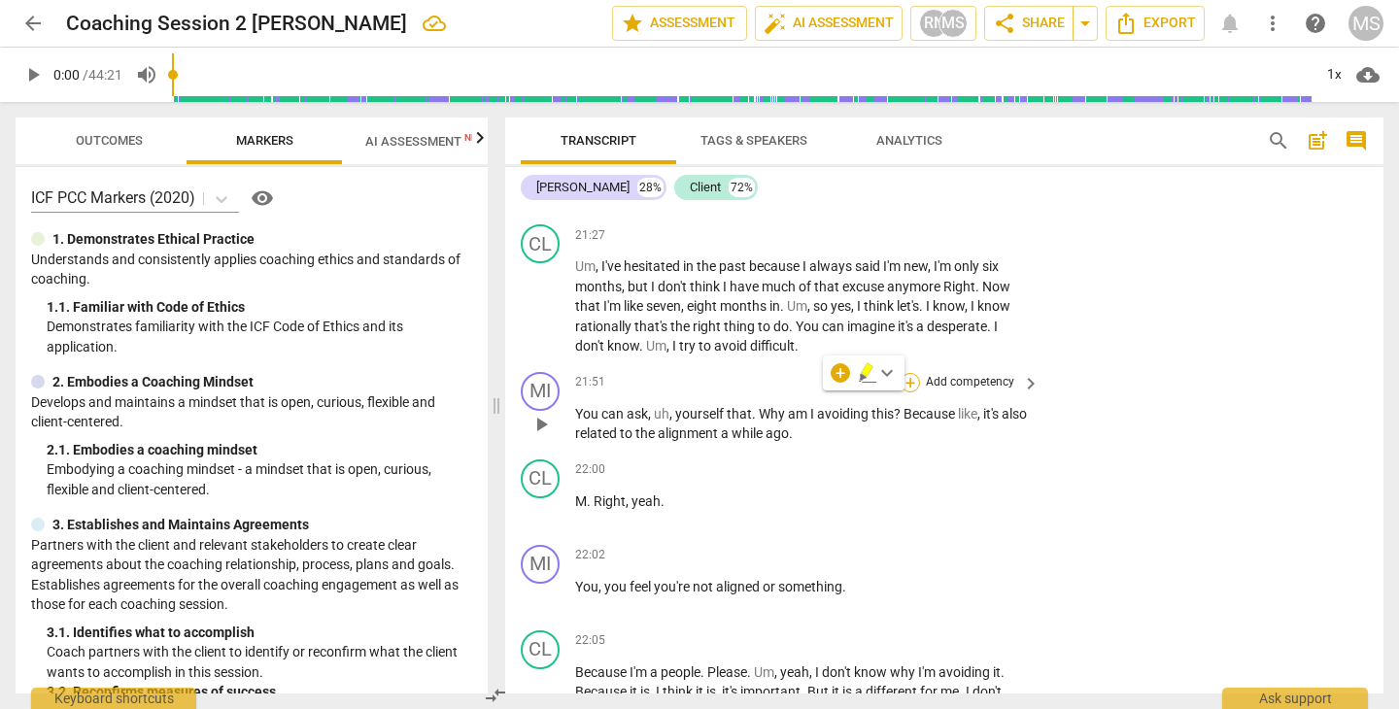
click at [905, 373] on div "+" at bounding box center [909, 382] width 19 height 19
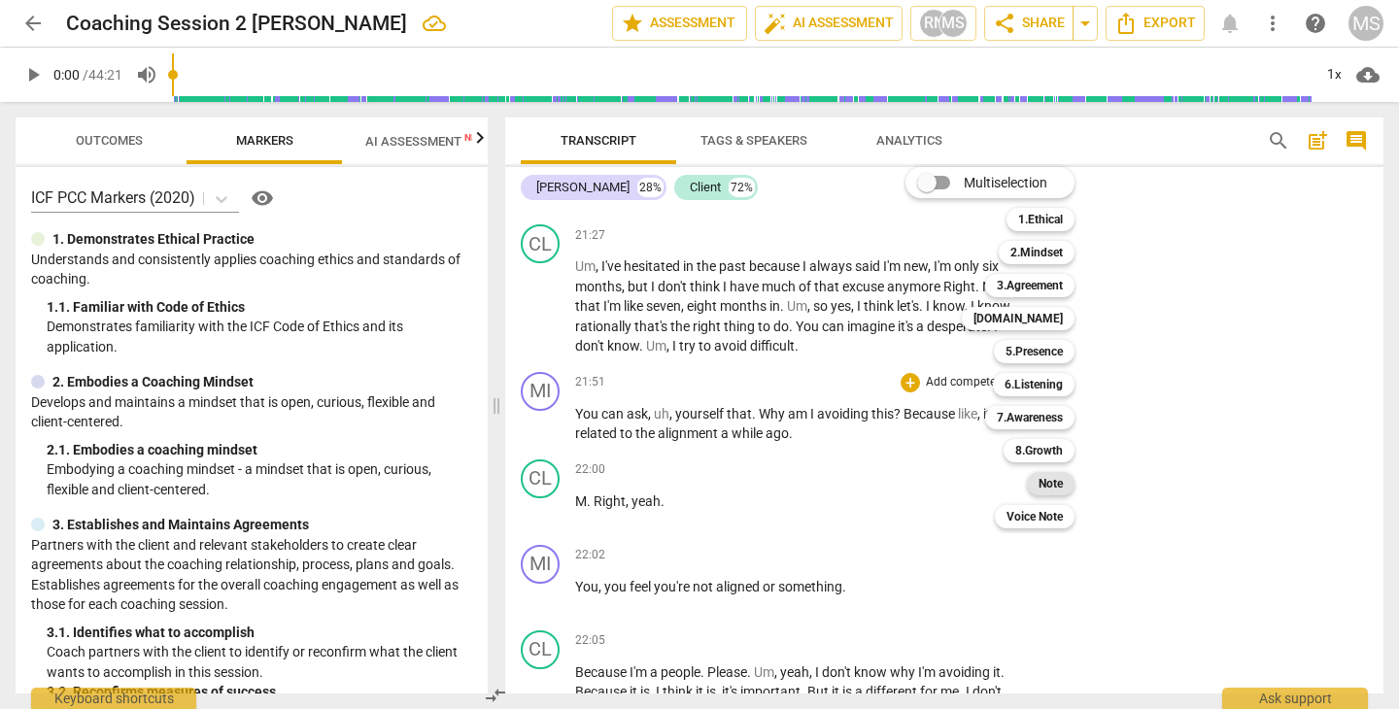
click at [1049, 479] on b "Note" at bounding box center [1050, 483] width 24 height 23
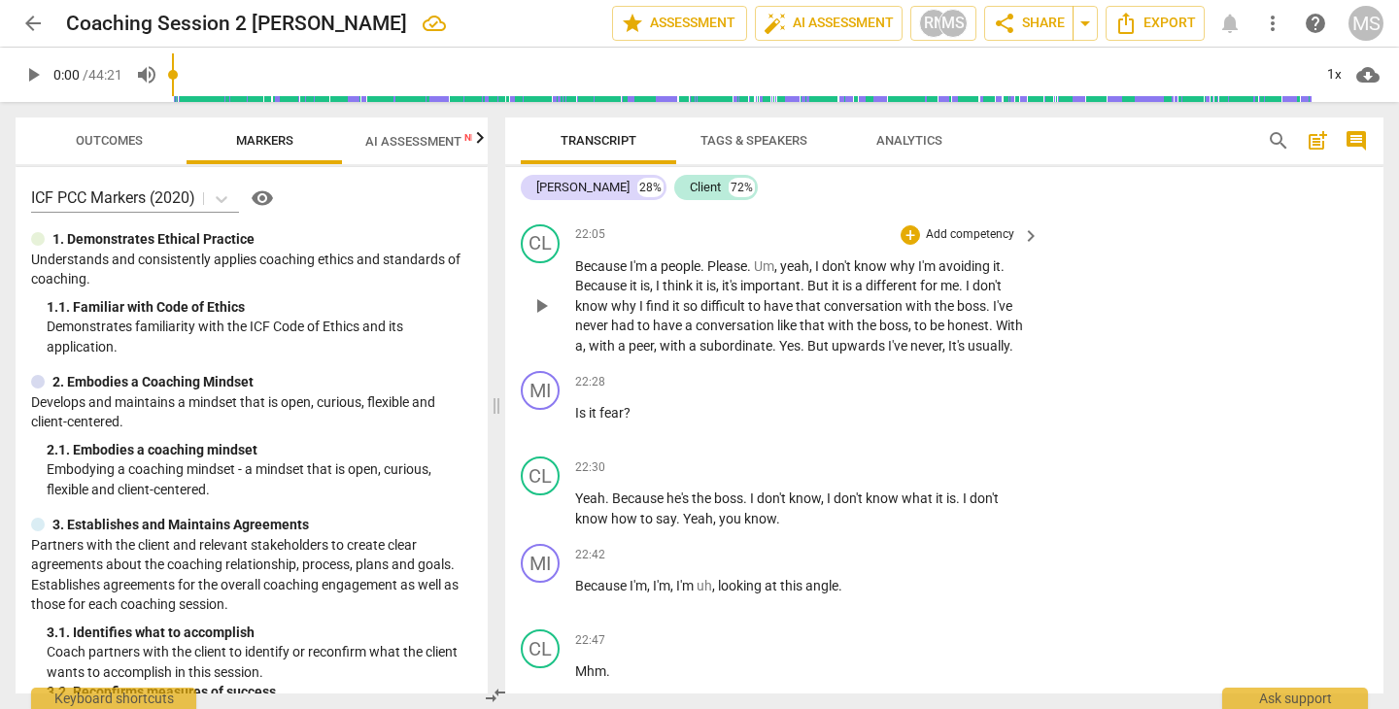
scroll to position [12098, 0]
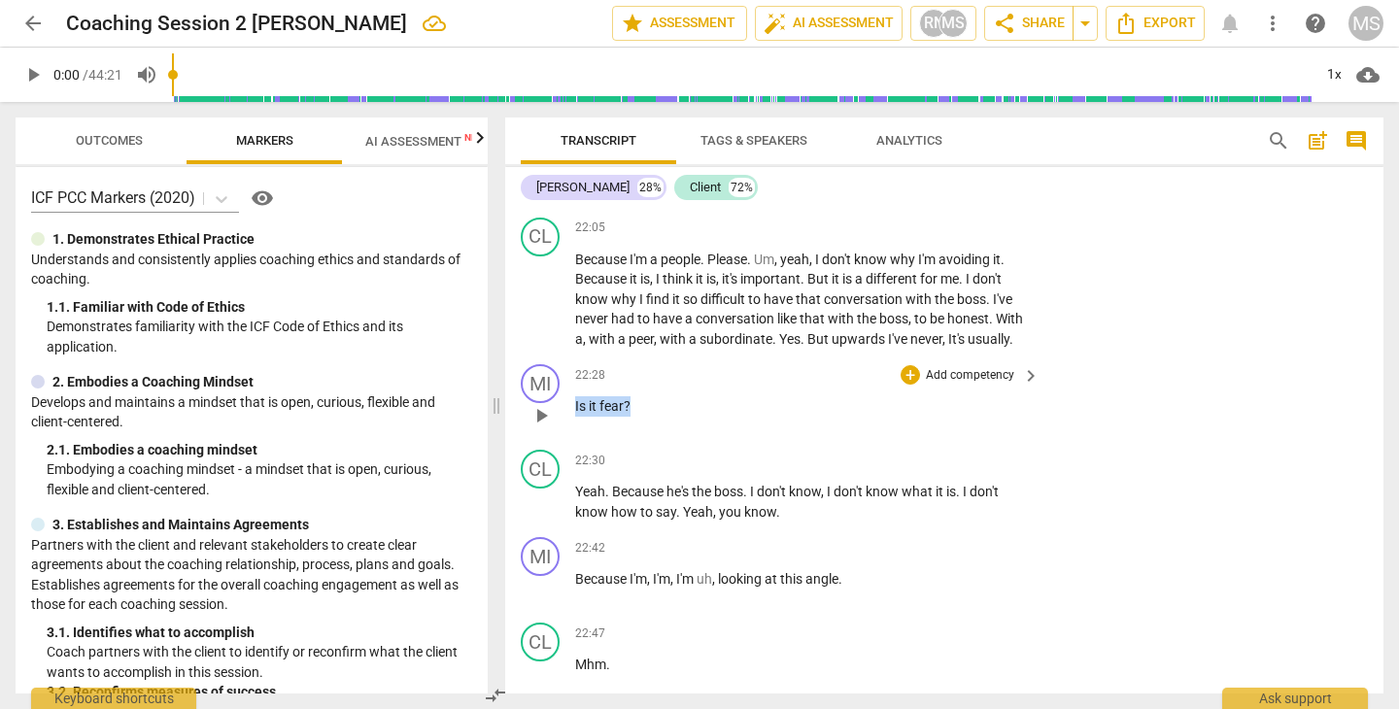
drag, startPoint x: 575, startPoint y: 364, endPoint x: 644, endPoint y: 365, distance: 69.0
click at [644, 396] on p "Is it fear ?" at bounding box center [802, 406] width 455 height 20
click at [651, 334] on div "+" at bounding box center [647, 342] width 19 height 19
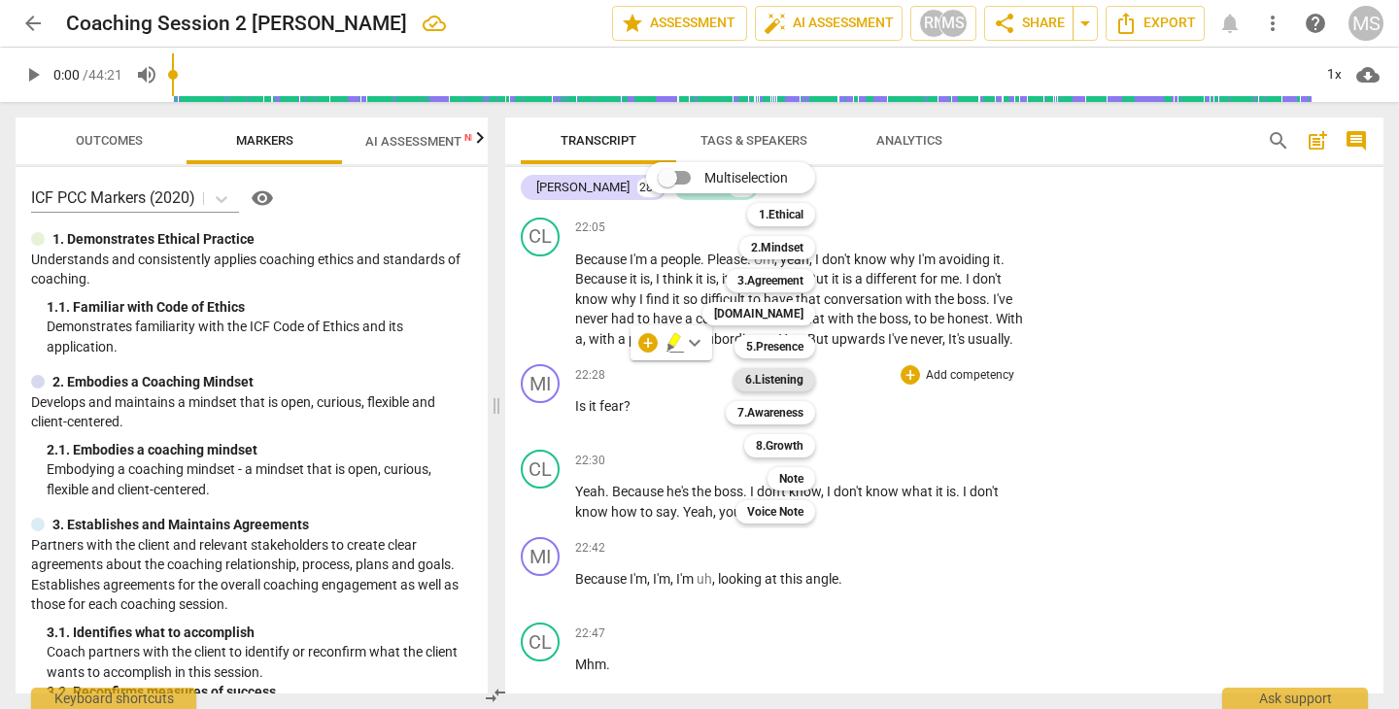
click at [786, 382] on b "6.Listening" at bounding box center [774, 379] width 58 height 23
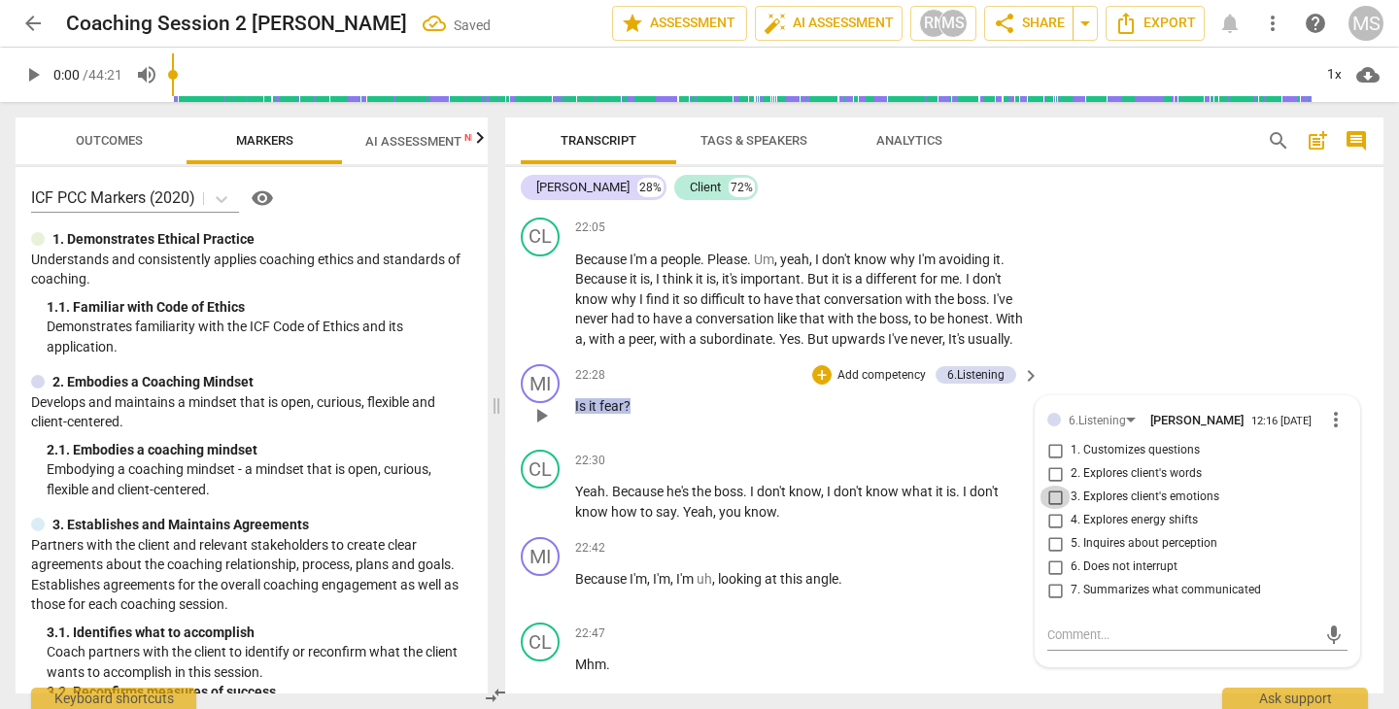
click at [1052, 486] on input "3. Explores client's emotions" at bounding box center [1054, 497] width 31 height 23
click at [848, 399] on div "MI play_arrow pause 22:28 + Add competency 6.Listening keyboard_arrow_right Is …" at bounding box center [944, 398] width 878 height 85
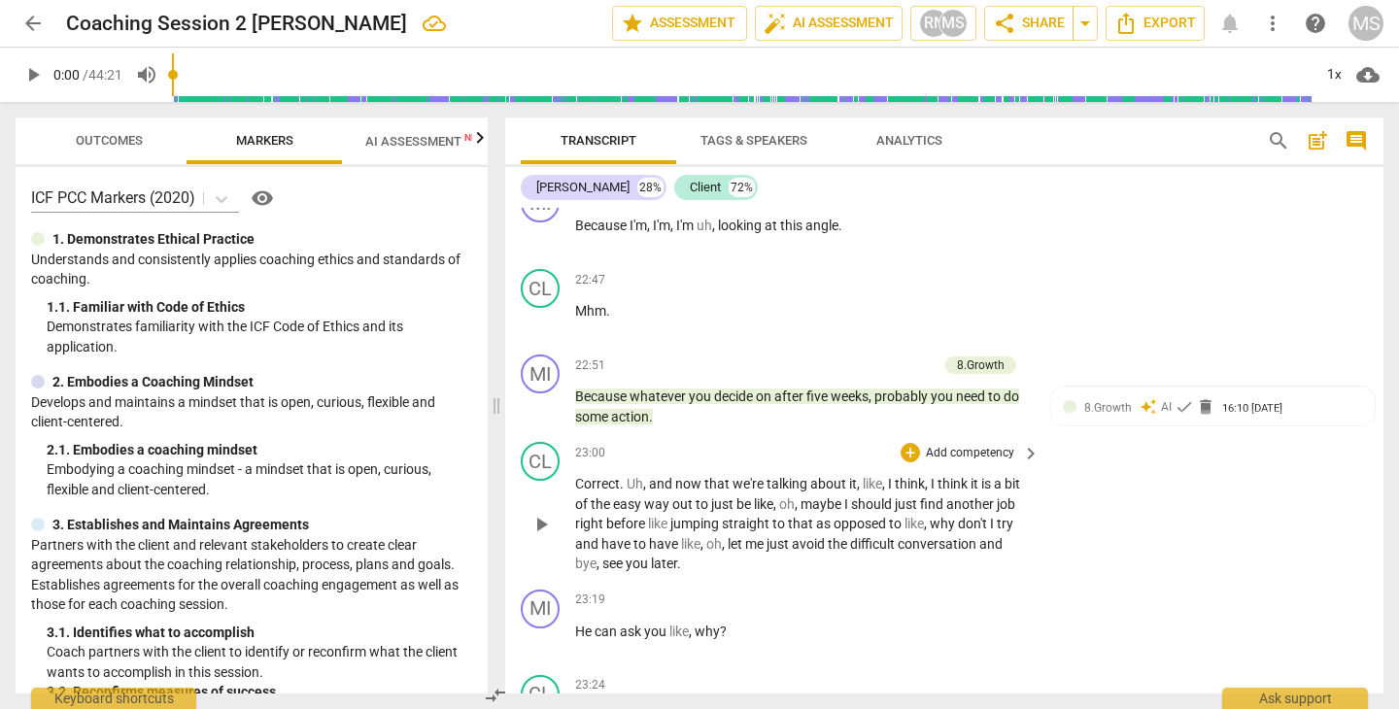
scroll to position [12458, 0]
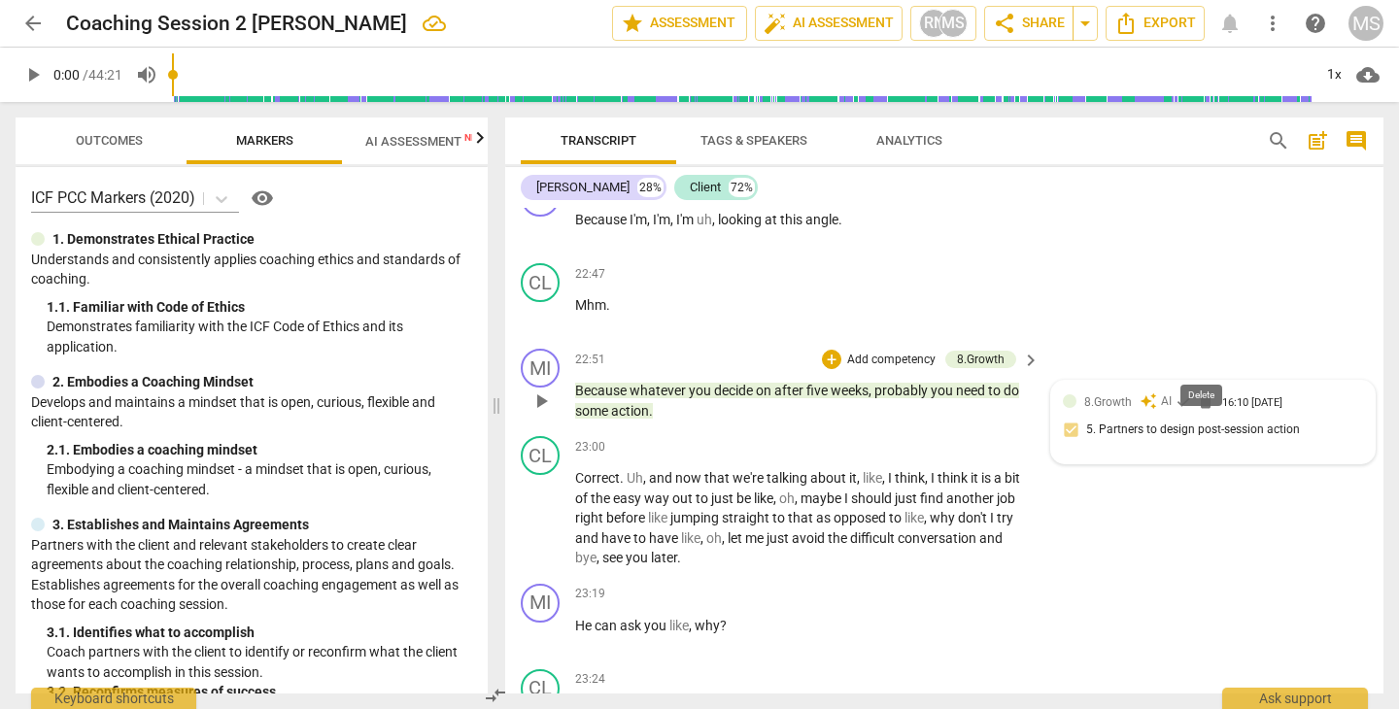
click at [1199, 391] on span "delete" at bounding box center [1205, 400] width 19 height 19
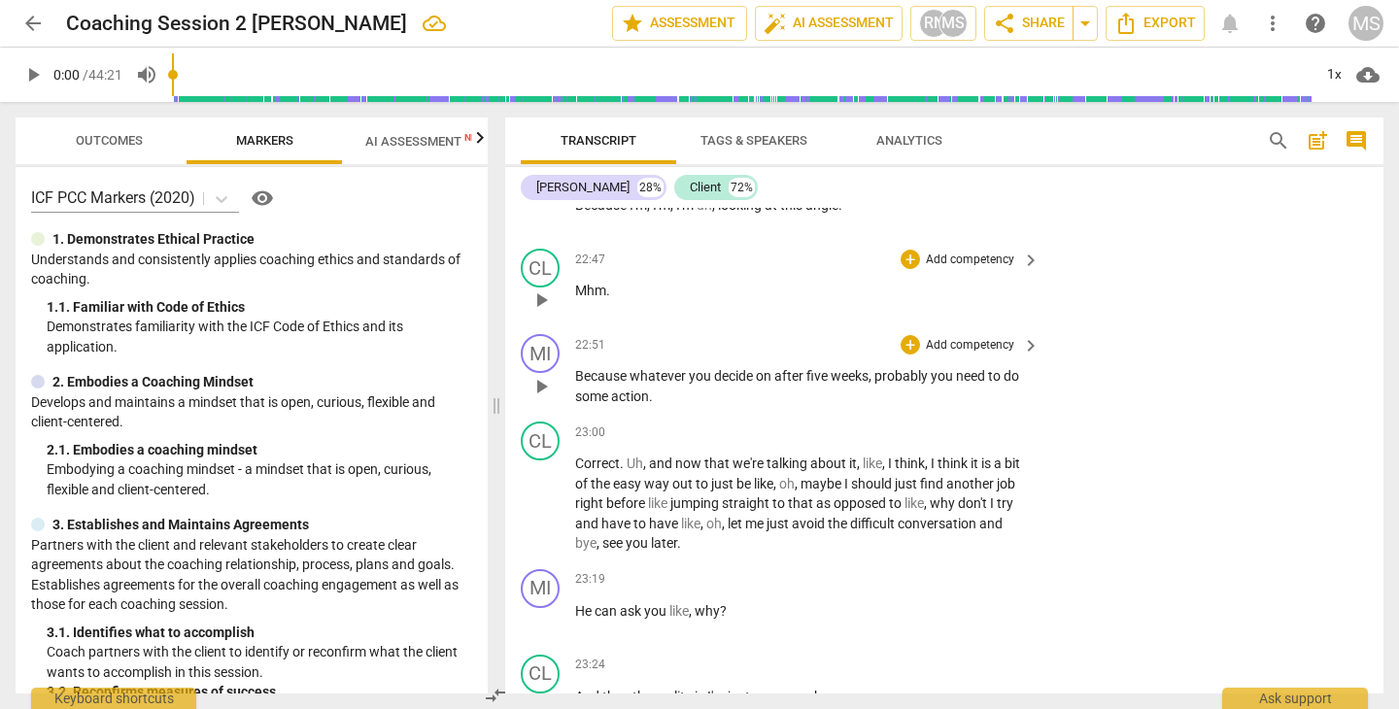
scroll to position [12475, 0]
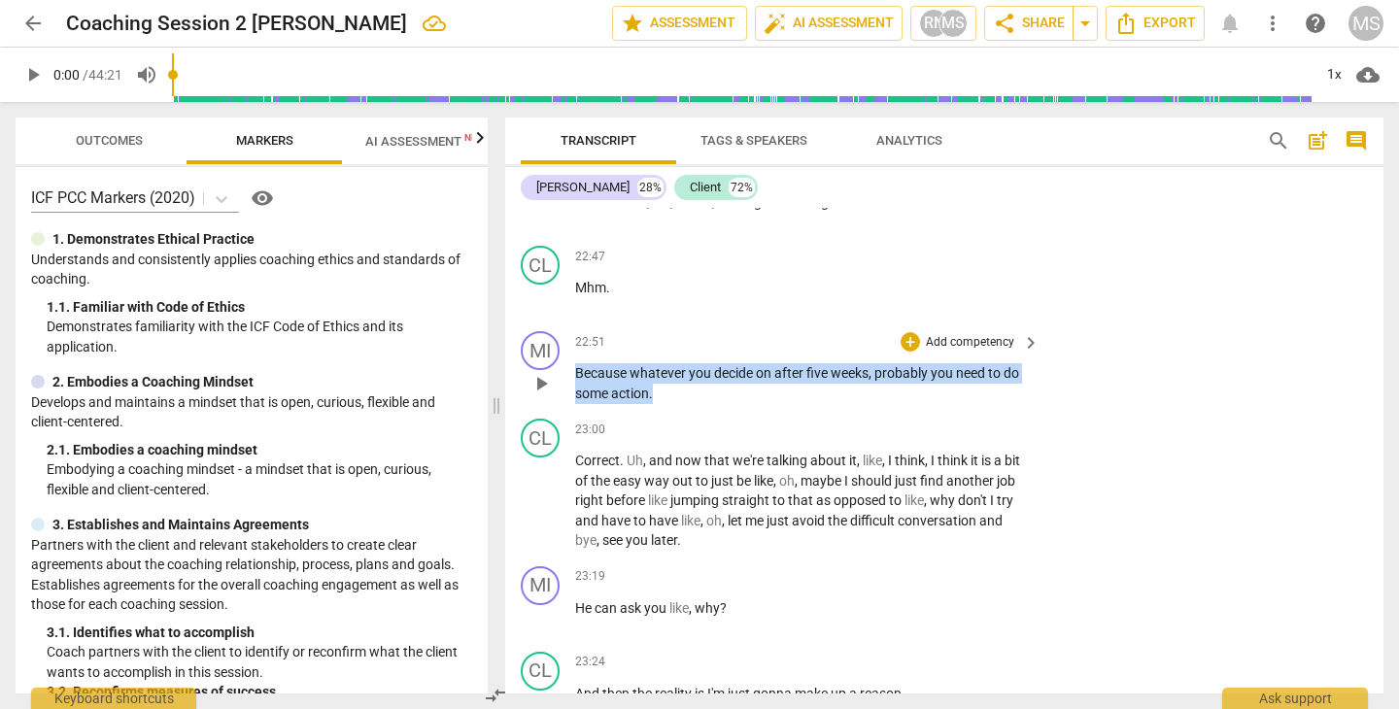
drag, startPoint x: 577, startPoint y: 329, endPoint x: 678, endPoint y: 369, distance: 108.6
click at [678, 369] on div "MI play_arrow pause 22:51 + Add competency keyboard_arrow_right Because whateve…" at bounding box center [944, 366] width 878 height 87
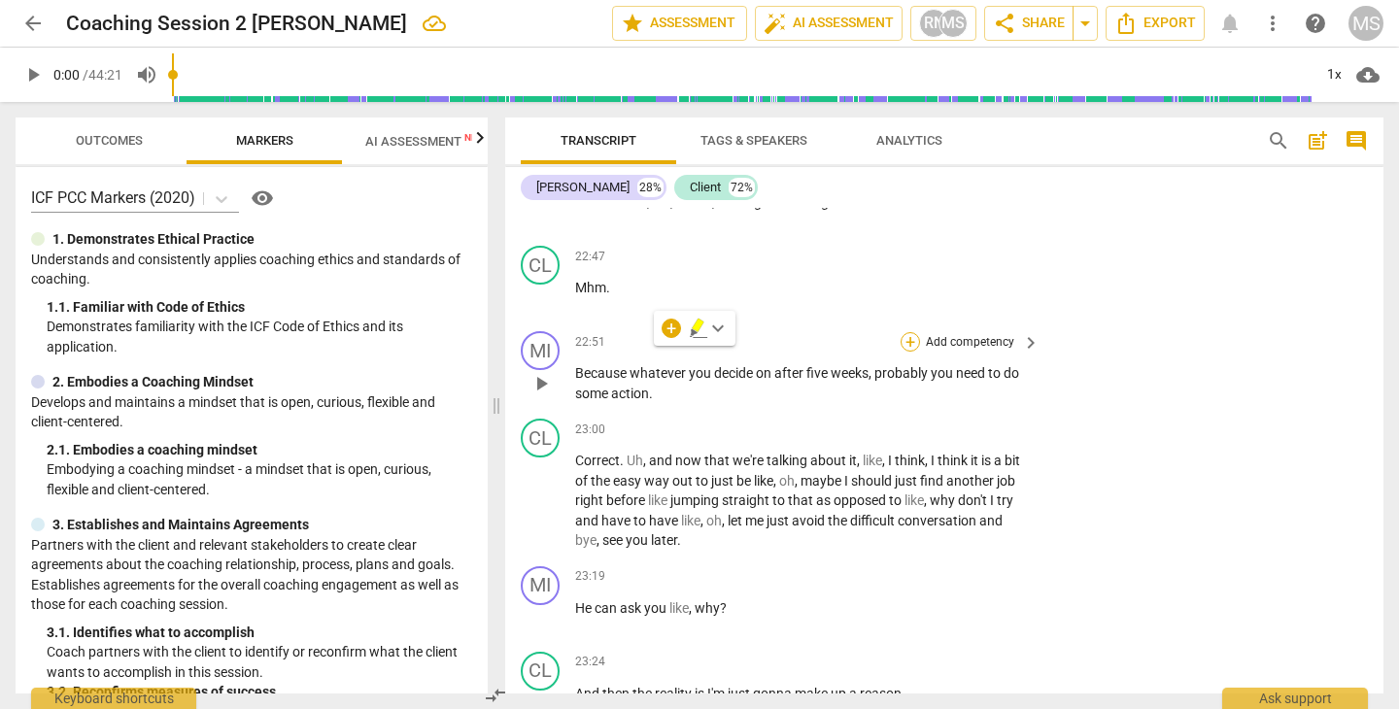
click at [900, 332] on div "+" at bounding box center [909, 341] width 19 height 19
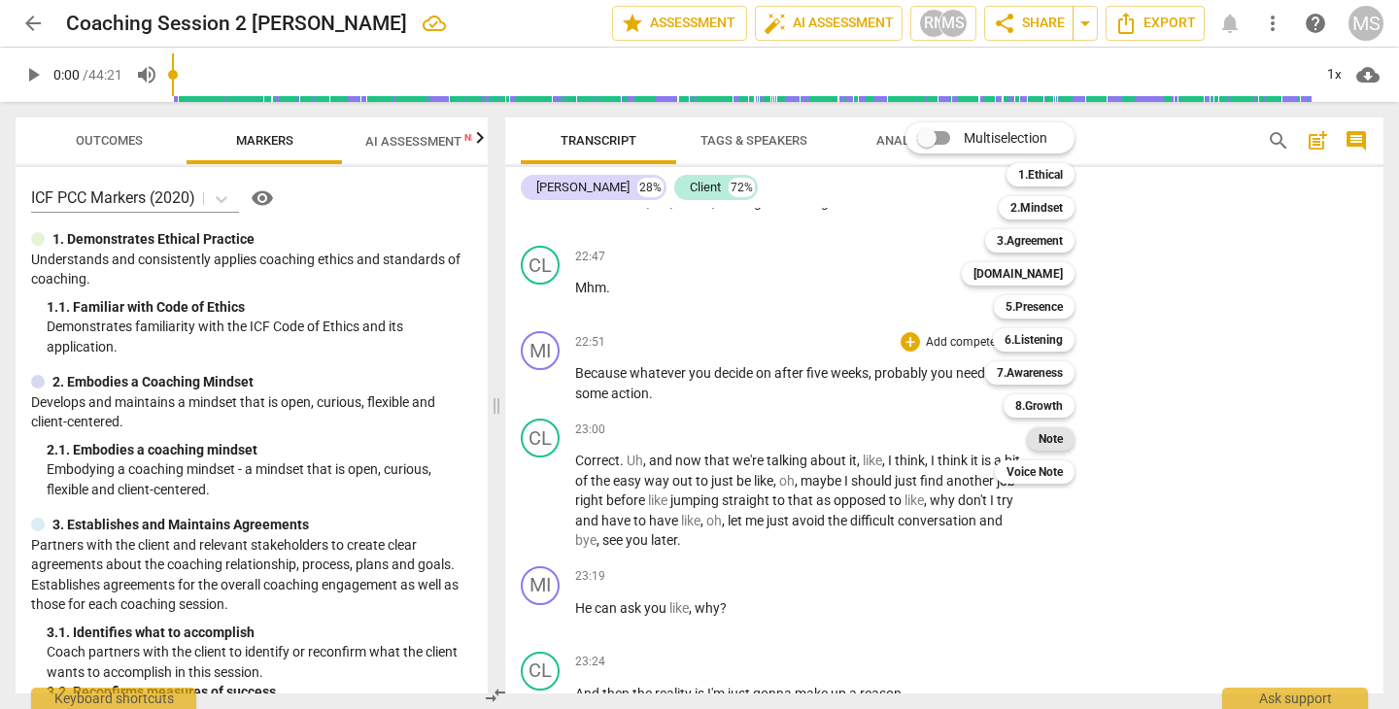
click at [1046, 436] on b "Note" at bounding box center [1050, 438] width 24 height 23
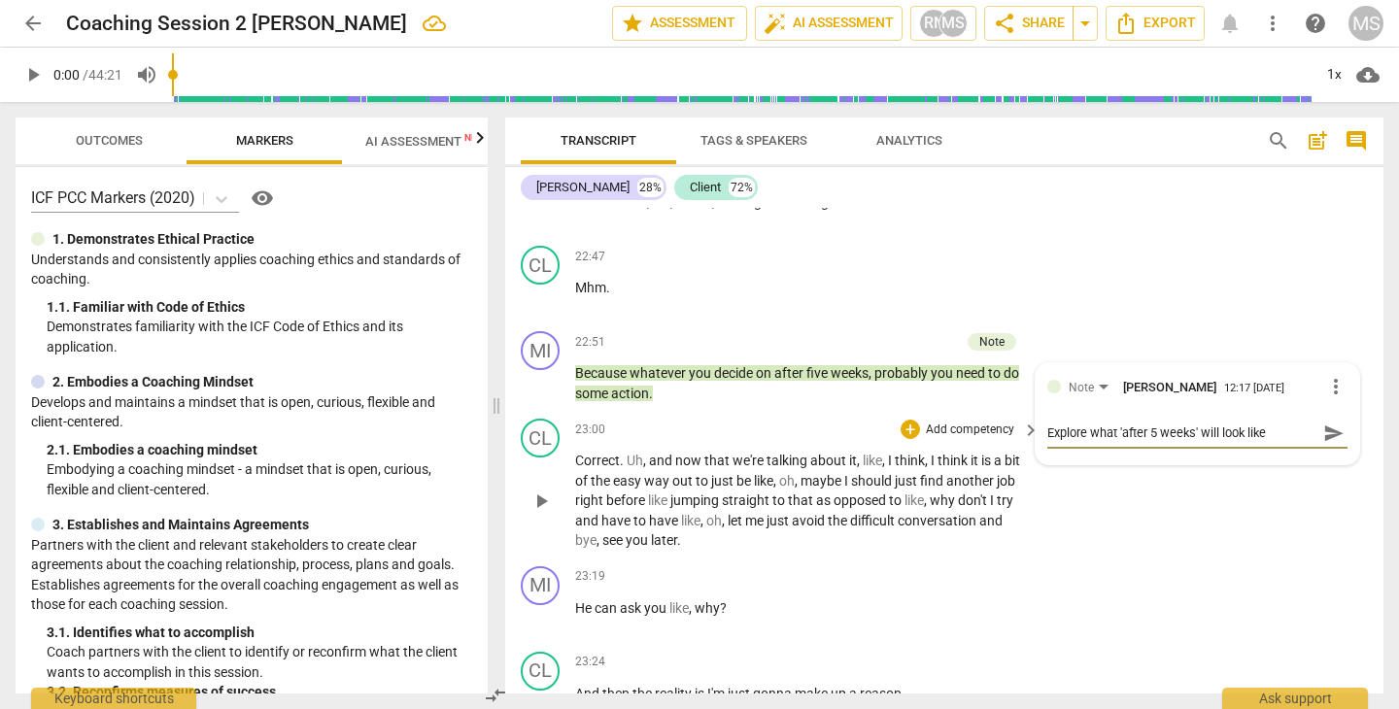
click at [1136, 486] on div "CL play_arrow pause 23:00 + Add competency keyboard_arrow_right Correct . Uh , …" at bounding box center [944, 485] width 878 height 148
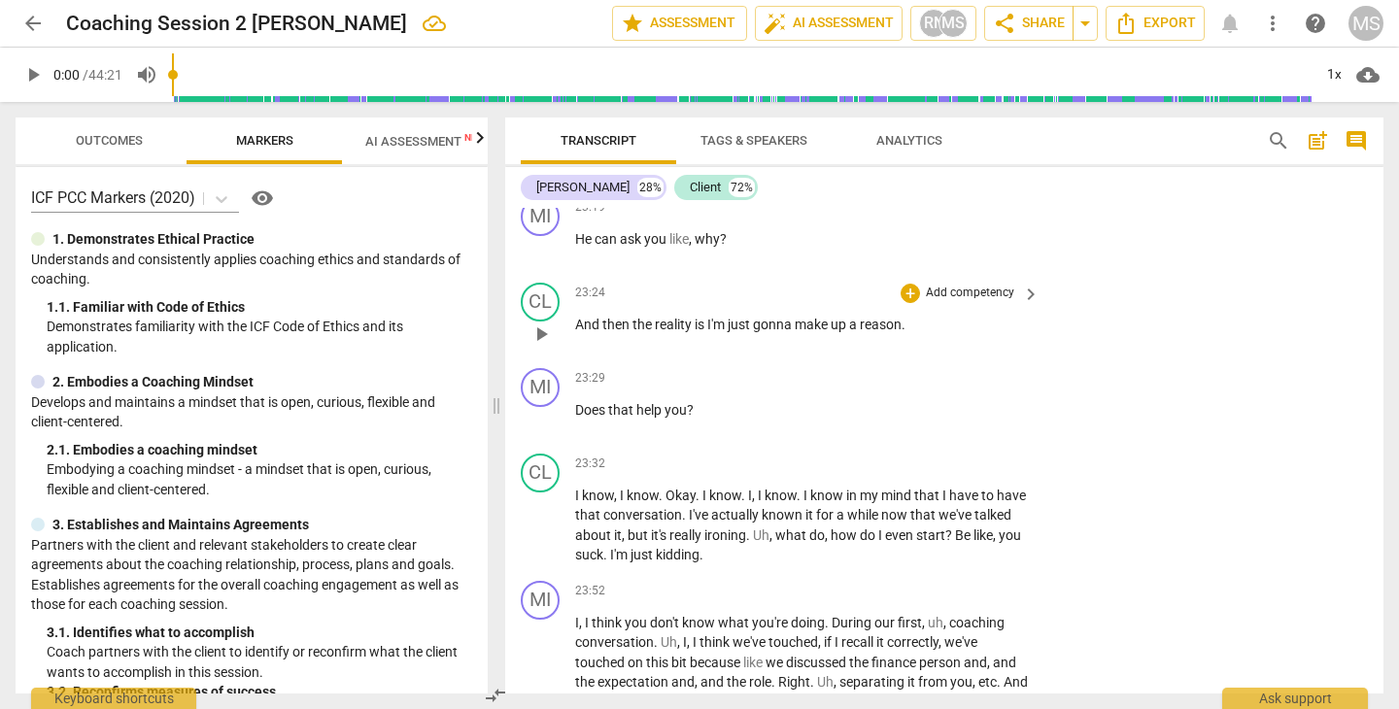
scroll to position [12866, 0]
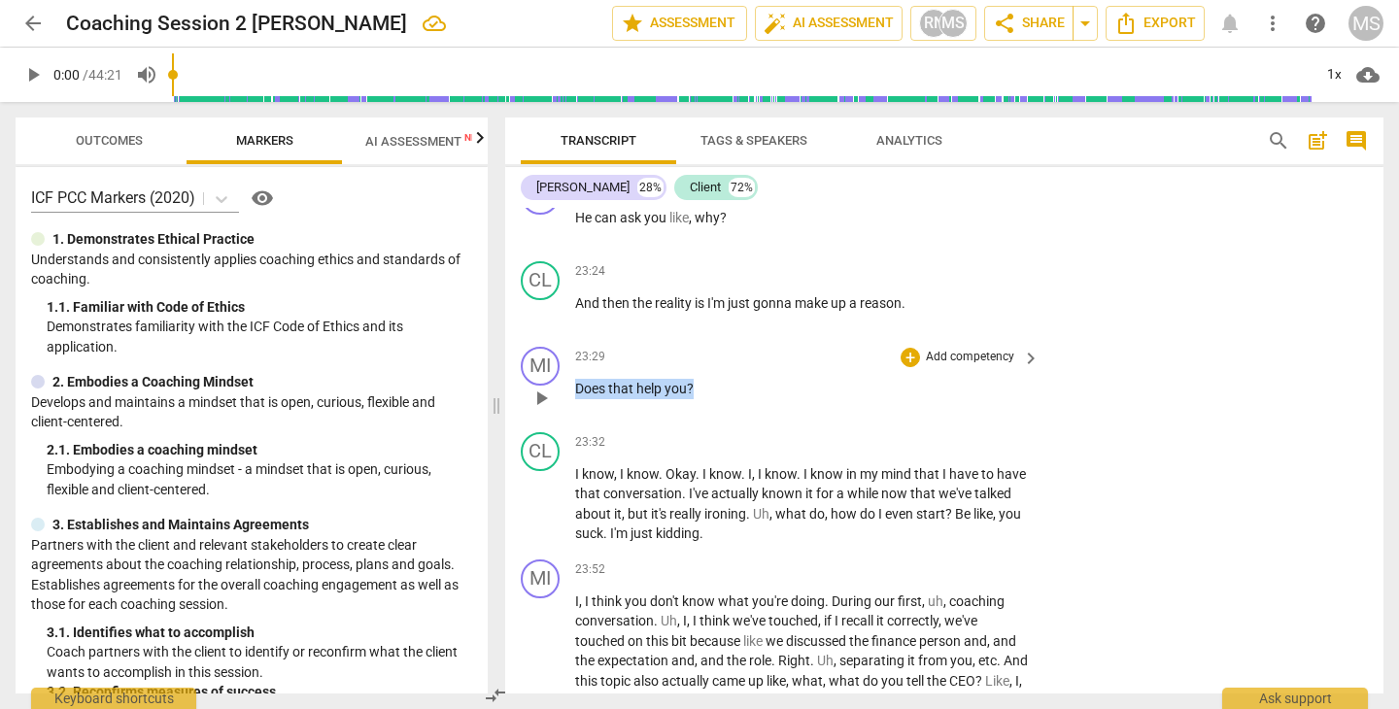
drag, startPoint x: 577, startPoint y: 343, endPoint x: 723, endPoint y: 348, distance: 145.8
click at [723, 379] on p "Does that help you ?" at bounding box center [802, 389] width 455 height 20
click at [711, 323] on div "+" at bounding box center [710, 320] width 19 height 19
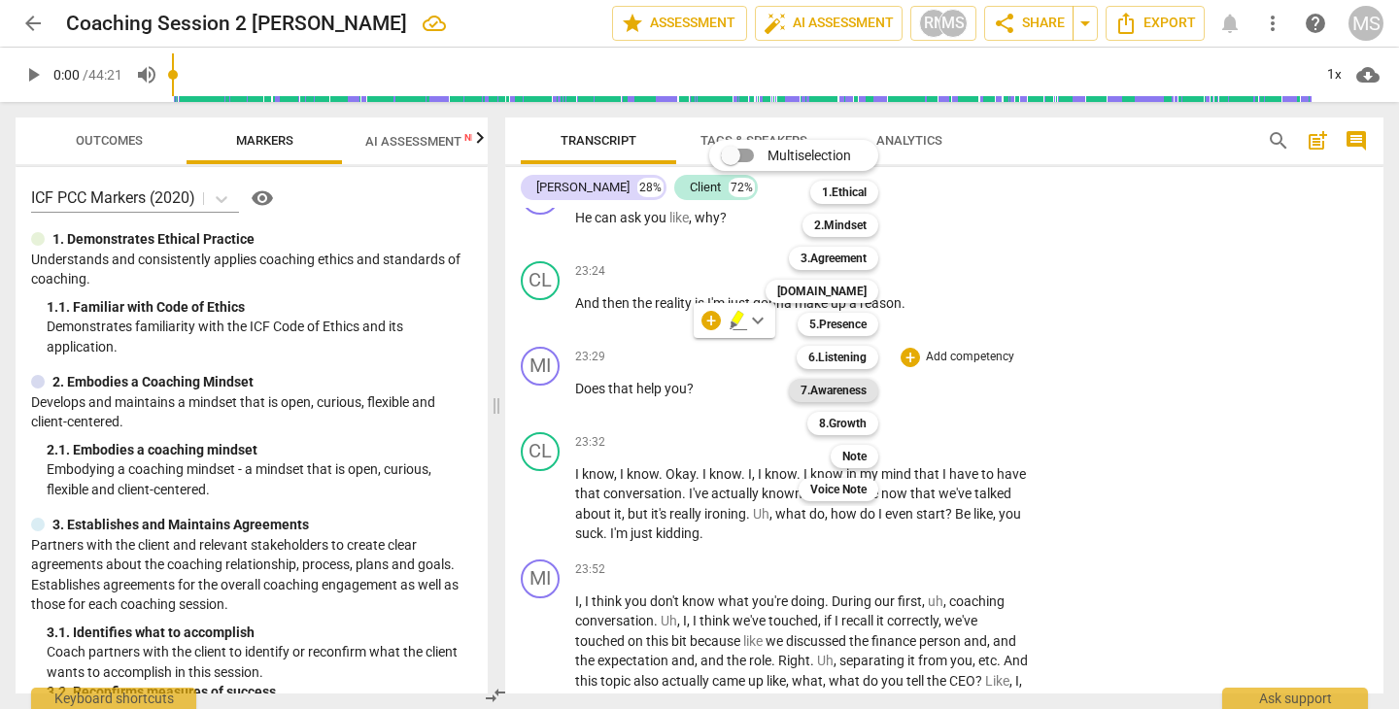
click at [826, 391] on b "7.Awareness" at bounding box center [833, 390] width 66 height 23
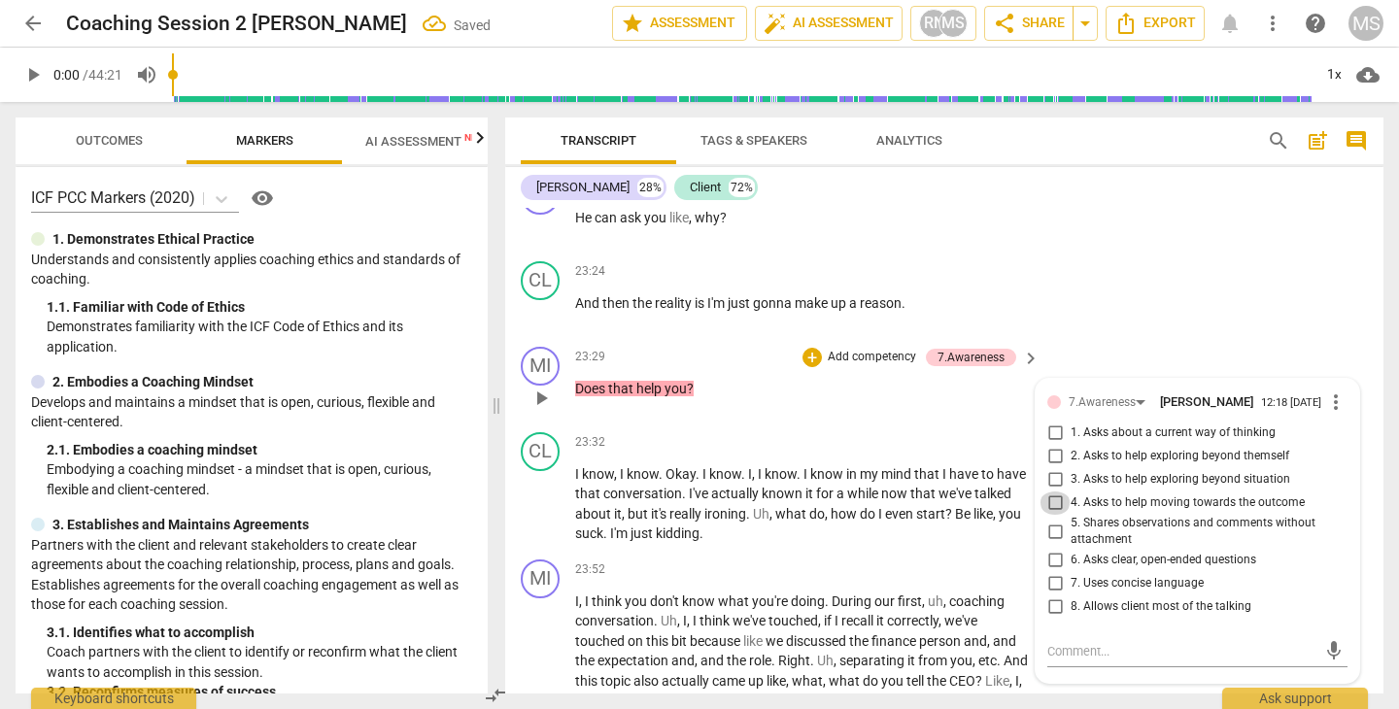
click at [1055, 491] on input "4. Asks to help moving towards the outcome" at bounding box center [1054, 502] width 31 height 23
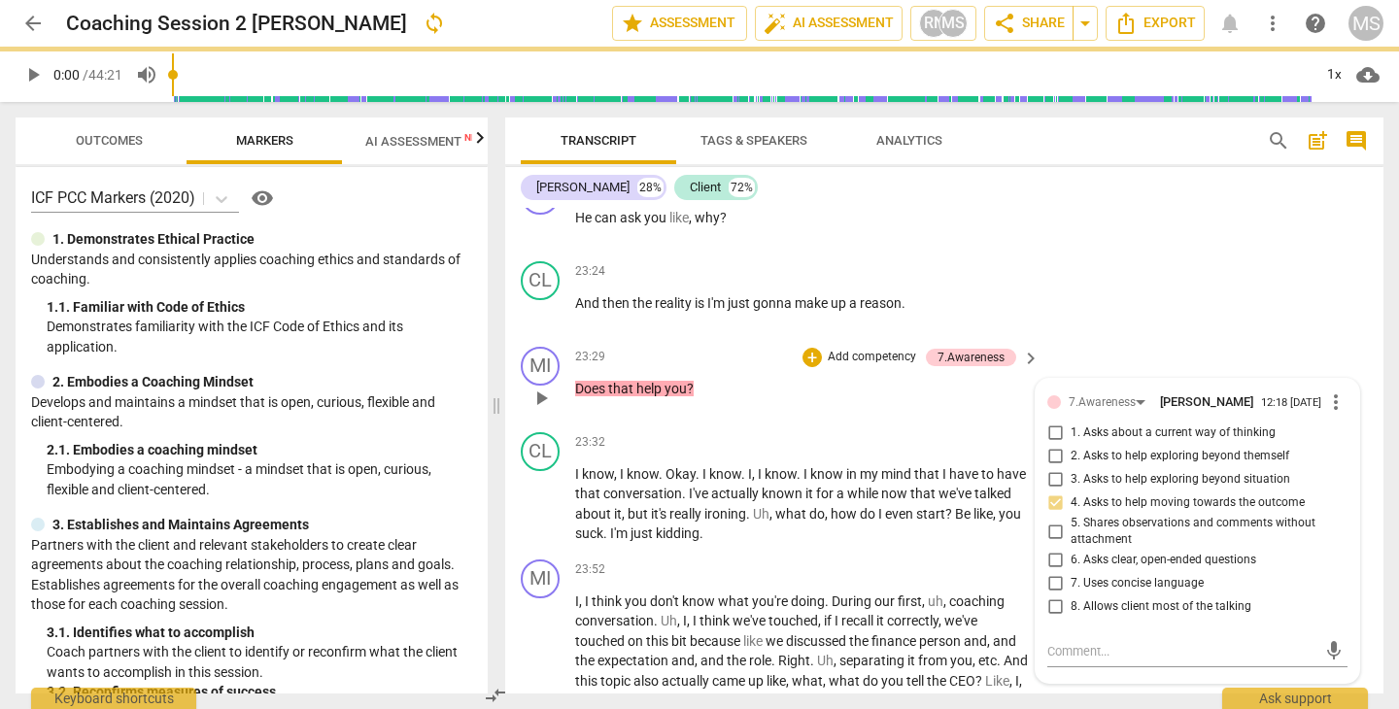
click at [896, 380] on div "MI play_arrow pause 23:29 + Add competency 7.Awareness keyboard_arrow_right Doe…" at bounding box center [944, 381] width 878 height 85
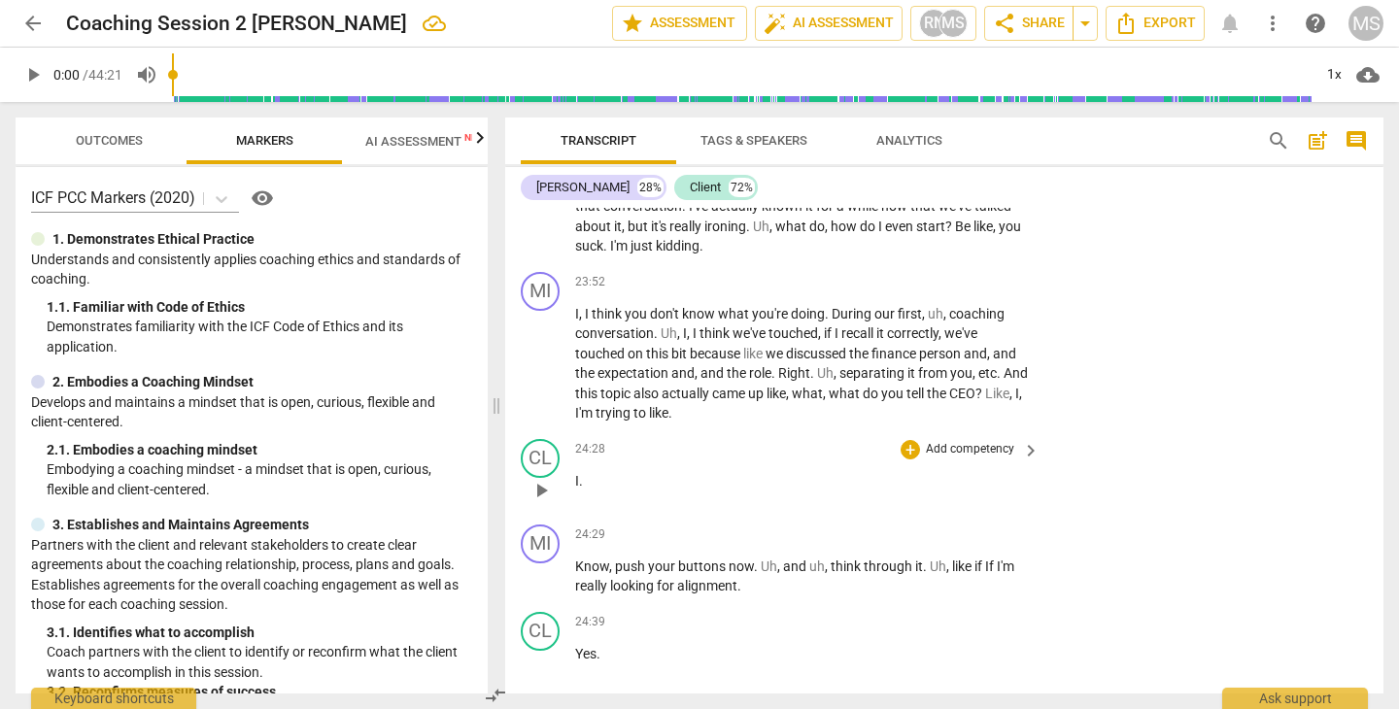
scroll to position [13150, 0]
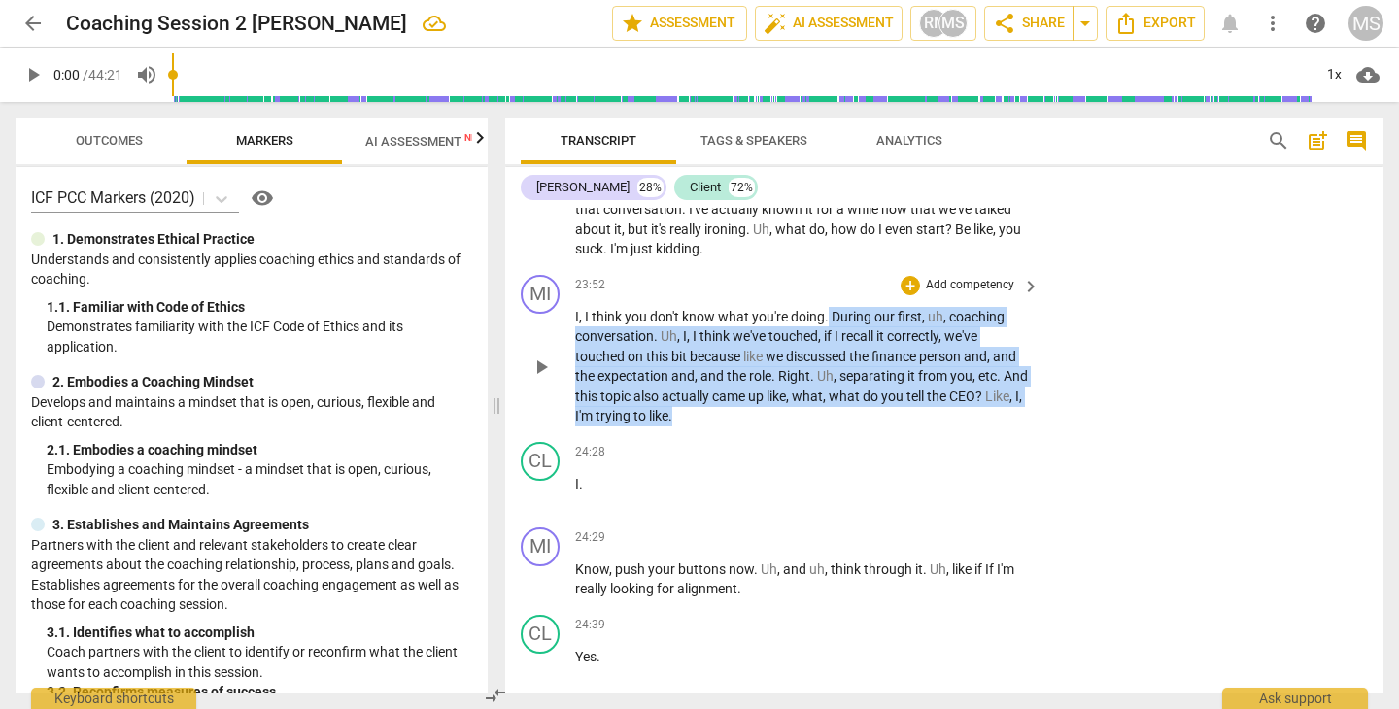
drag, startPoint x: 828, startPoint y: 271, endPoint x: 907, endPoint y: 364, distance: 122.6
click at [907, 364] on p "I , I think you don't know what you're doing . During our first , uh , coaching…" at bounding box center [802, 366] width 455 height 119
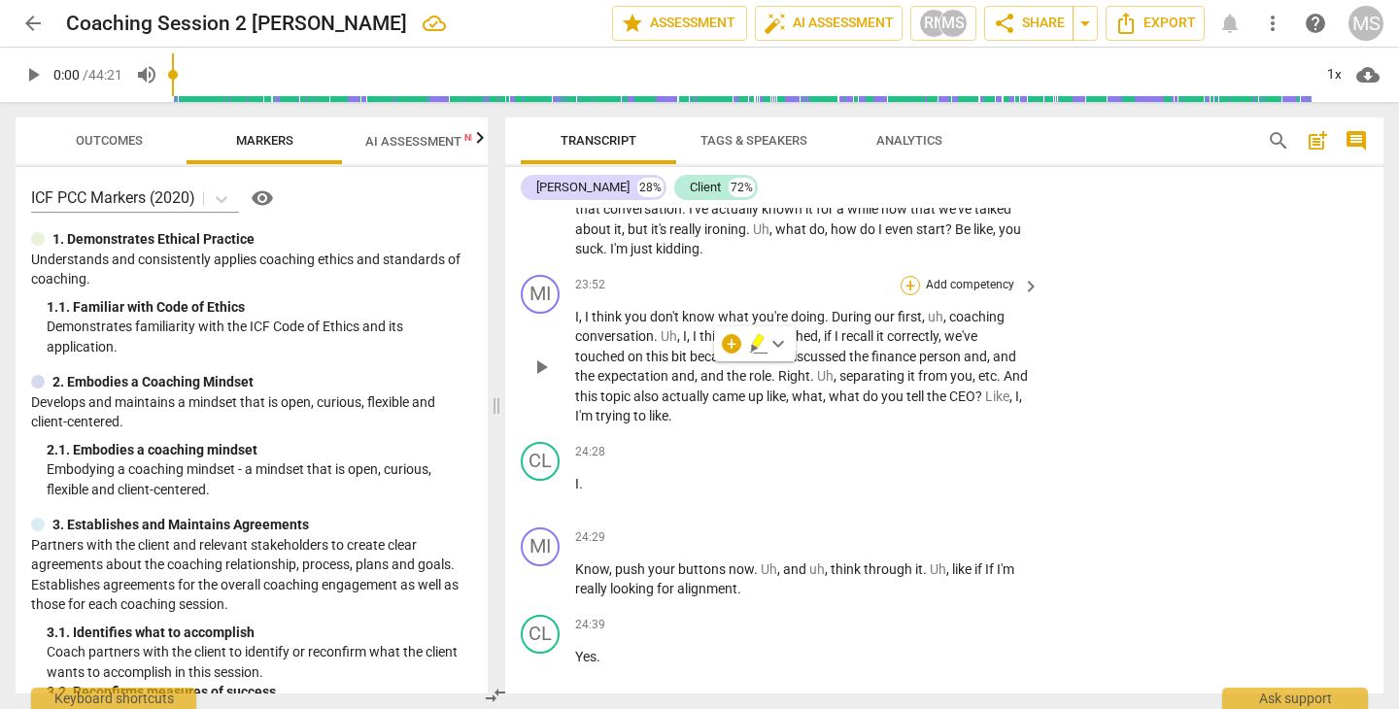
click at [912, 276] on div "+" at bounding box center [909, 285] width 19 height 19
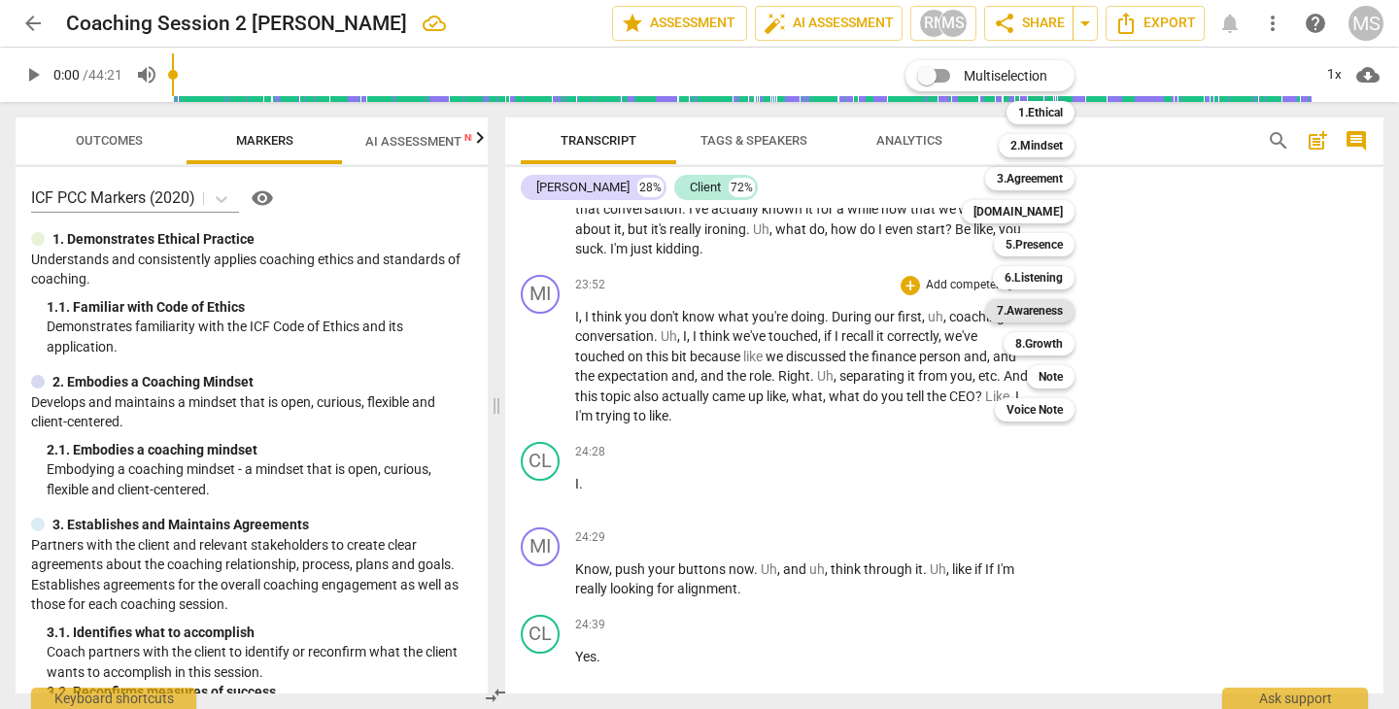
click at [1049, 312] on b "7.Awareness" at bounding box center [1030, 310] width 66 height 23
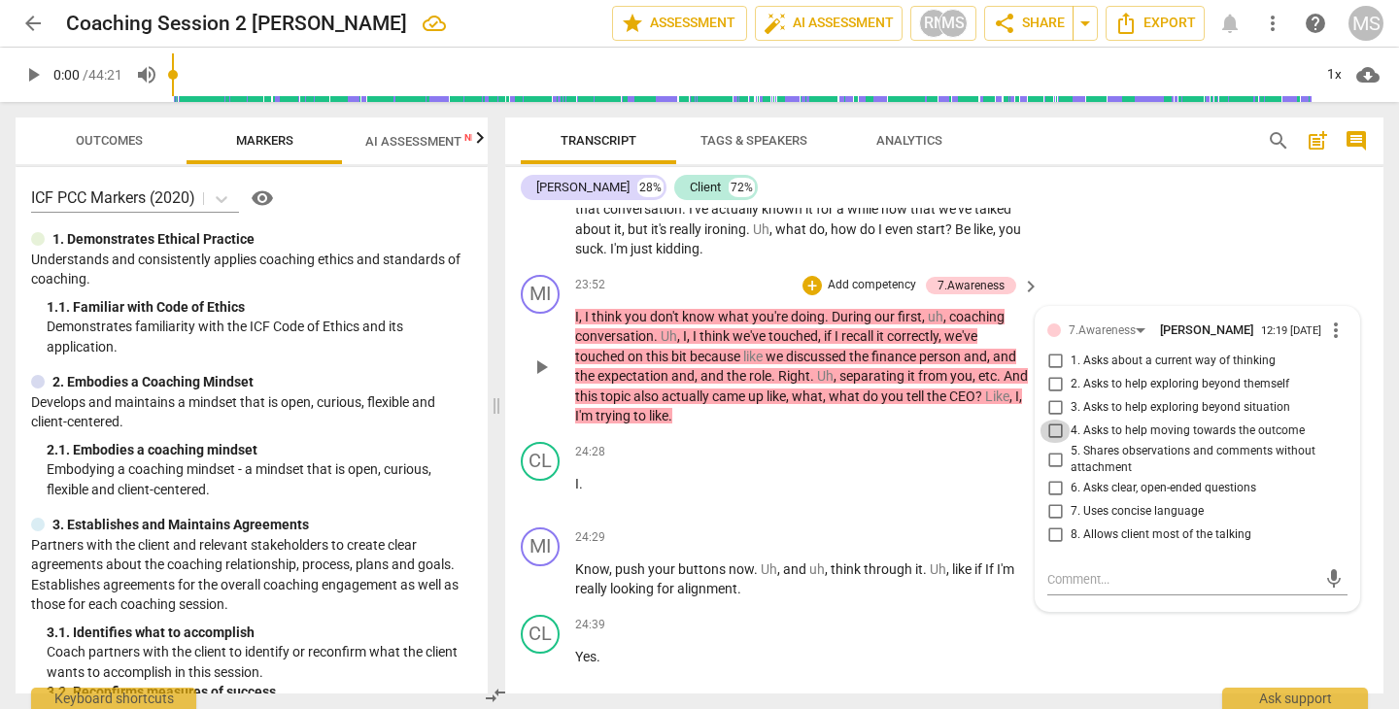
click at [1051, 420] on input "4. Asks to help moving towards the outcome" at bounding box center [1054, 431] width 31 height 23
click at [1073, 570] on textarea at bounding box center [1181, 579] width 269 height 18
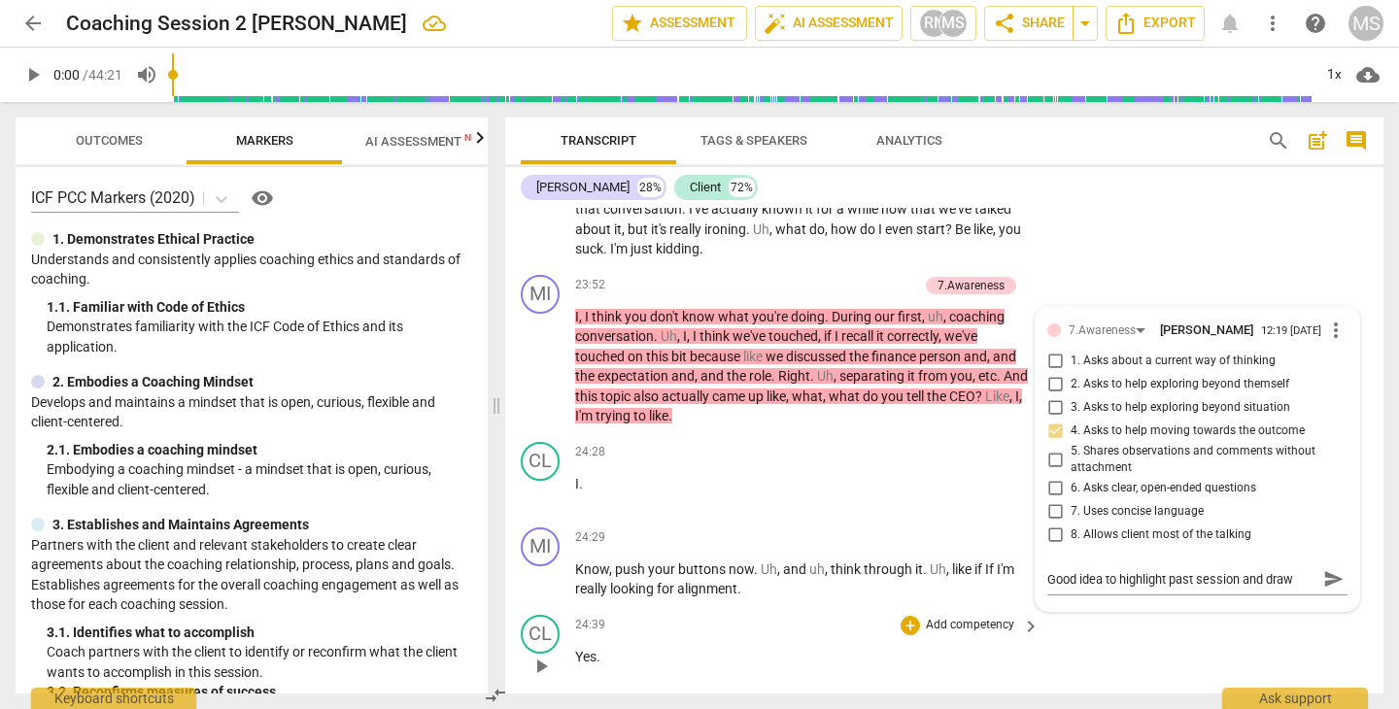
click at [1088, 607] on div "CL play_arrow pause 24:39 + Add competency keyboard_arrow_right Yes ." at bounding box center [944, 649] width 878 height 85
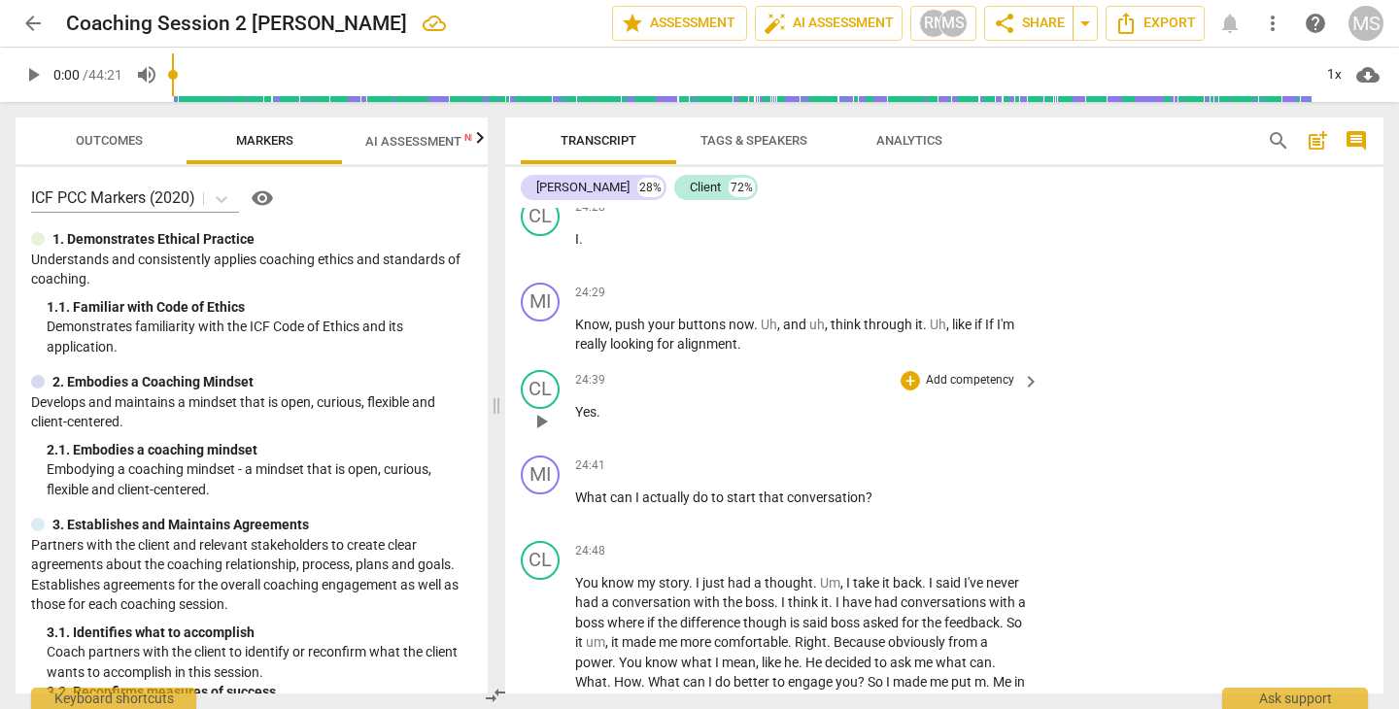
scroll to position [13393, 0]
drag, startPoint x: 972, startPoint y: 277, endPoint x: 1051, endPoint y: 399, distance: 145.5
click at [1051, 399] on div "MI play_arrow pause 00:04 + Add competency keyboard_arrow_right Okay . Good aft…" at bounding box center [944, 451] width 878 height 486
click at [761, 276] on div "+" at bounding box center [759, 272] width 19 height 19
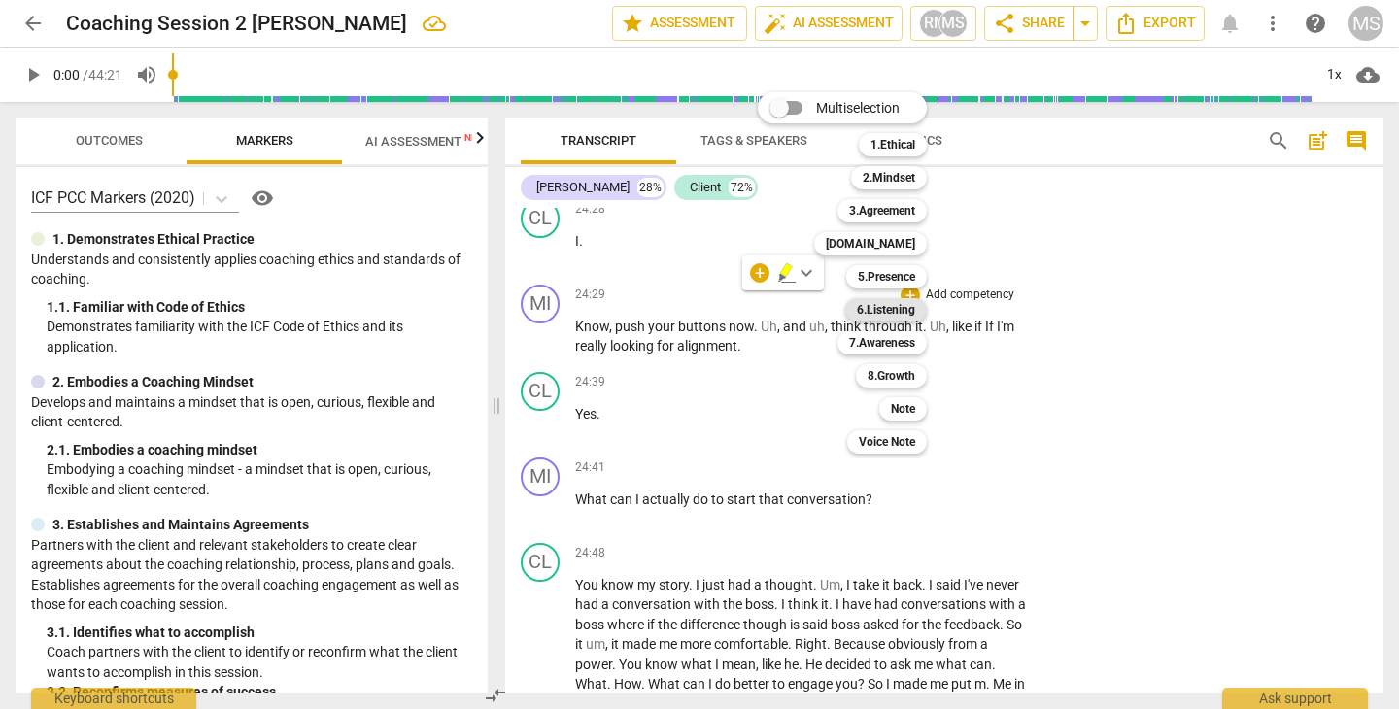
click at [880, 313] on b "6.Listening" at bounding box center [886, 309] width 58 height 23
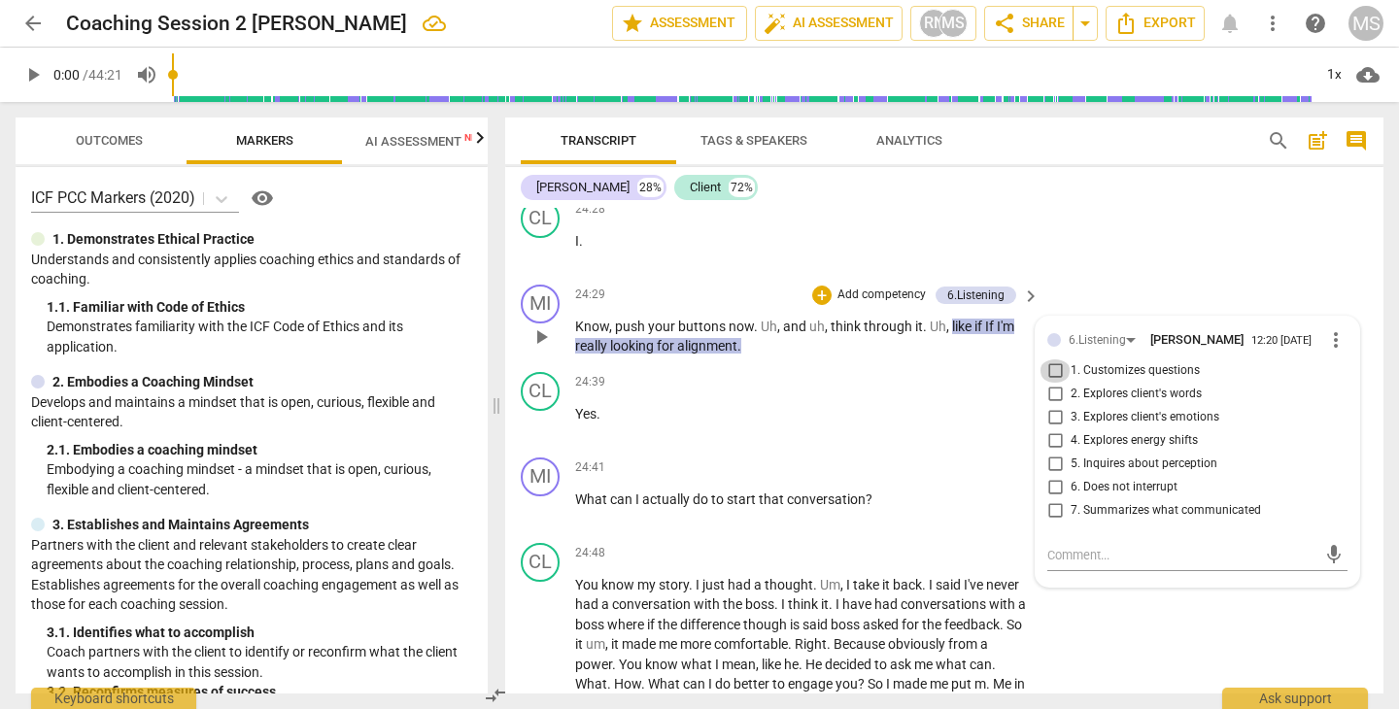
click at [1055, 359] on input "1. Customizes questions" at bounding box center [1054, 370] width 31 height 23
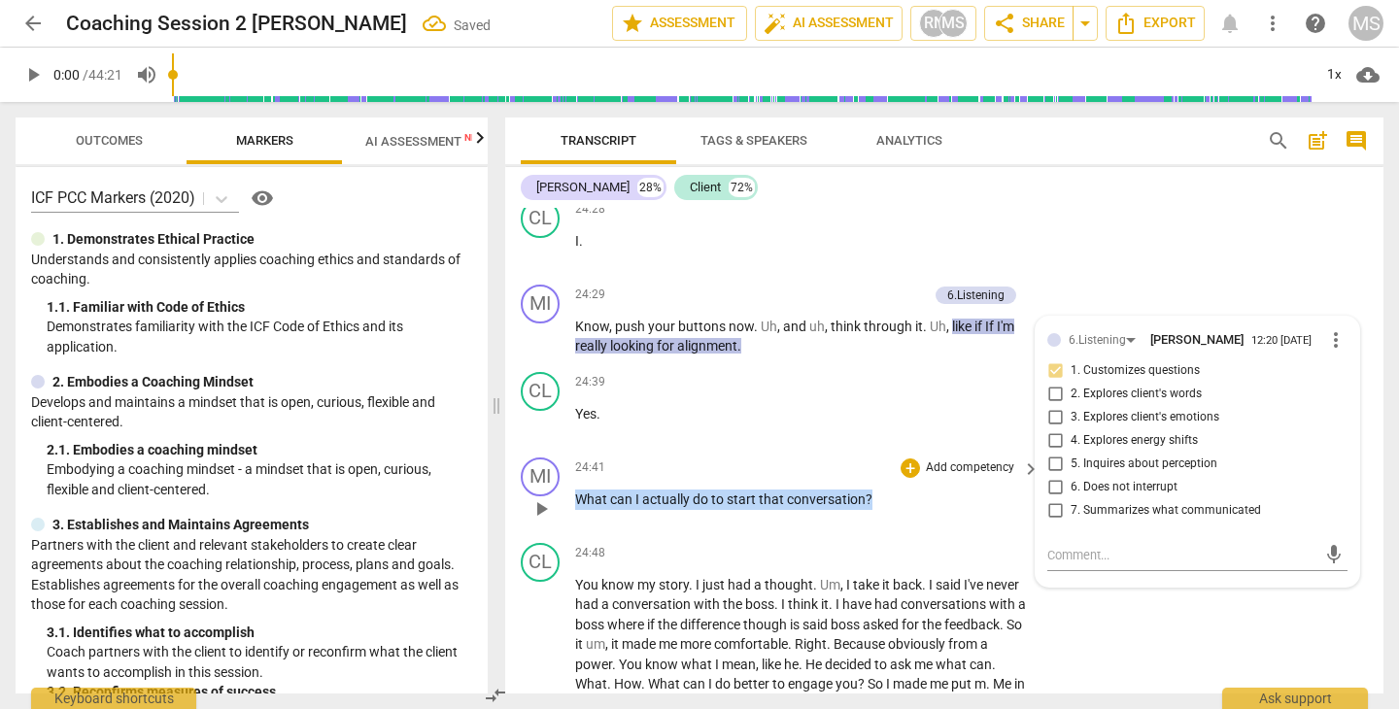
drag, startPoint x: 574, startPoint y: 450, endPoint x: 858, endPoint y: 466, distance: 284.1
click at [858, 466] on div "MI play_arrow pause 24:41 + Add competency keyboard_arrow_right What can I actu…" at bounding box center [944, 492] width 878 height 85
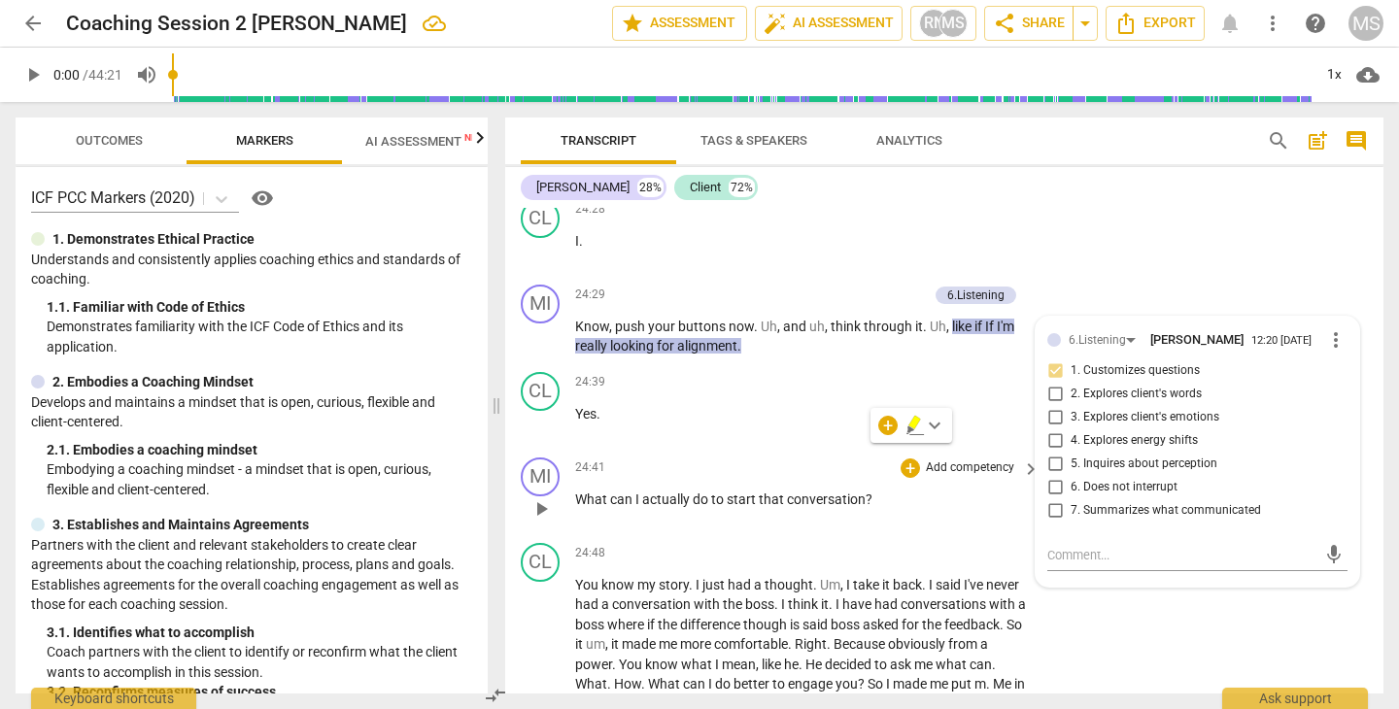
click at [997, 465] on div "24:41 + Add competency keyboard_arrow_right What can I actually do to start tha…" at bounding box center [808, 492] width 466 height 70
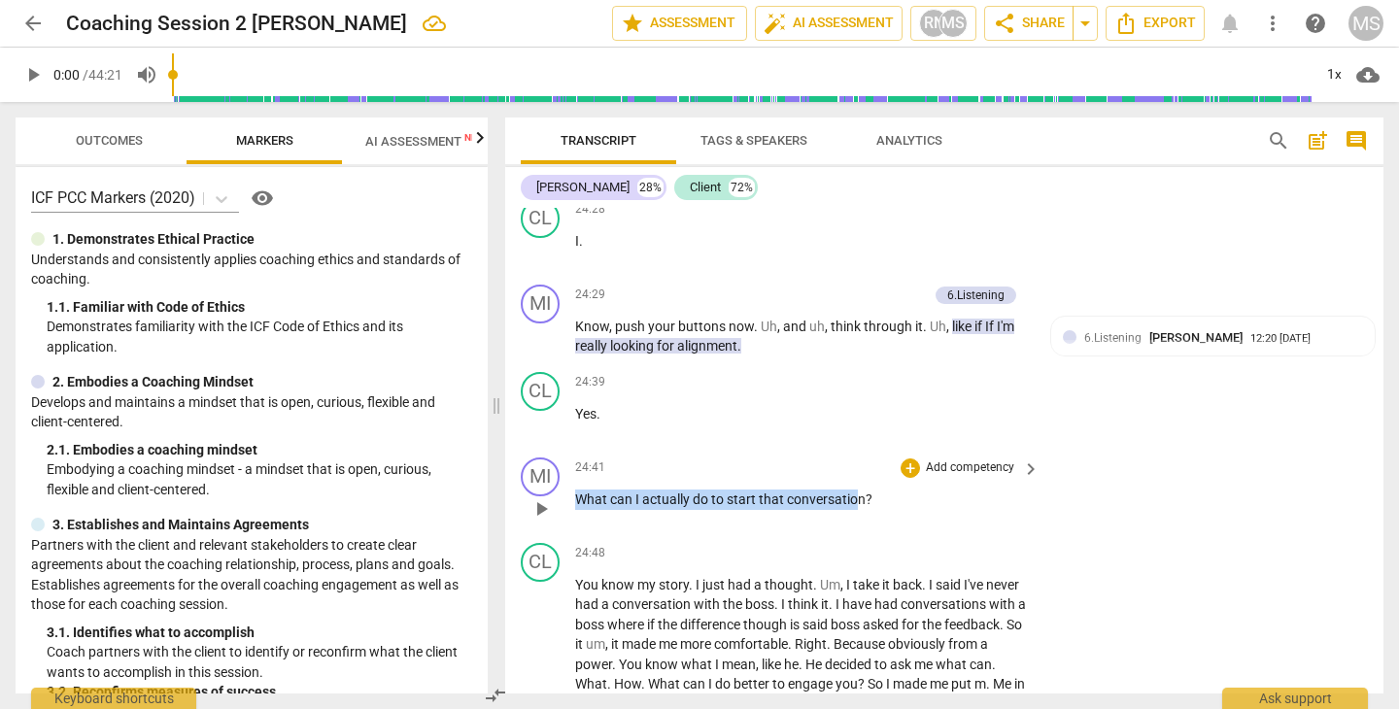
drag, startPoint x: 577, startPoint y: 443, endPoint x: 862, endPoint y: 455, distance: 284.8
click at [858, 490] on p "What can I actually do to start that conversation ?" at bounding box center [802, 500] width 455 height 20
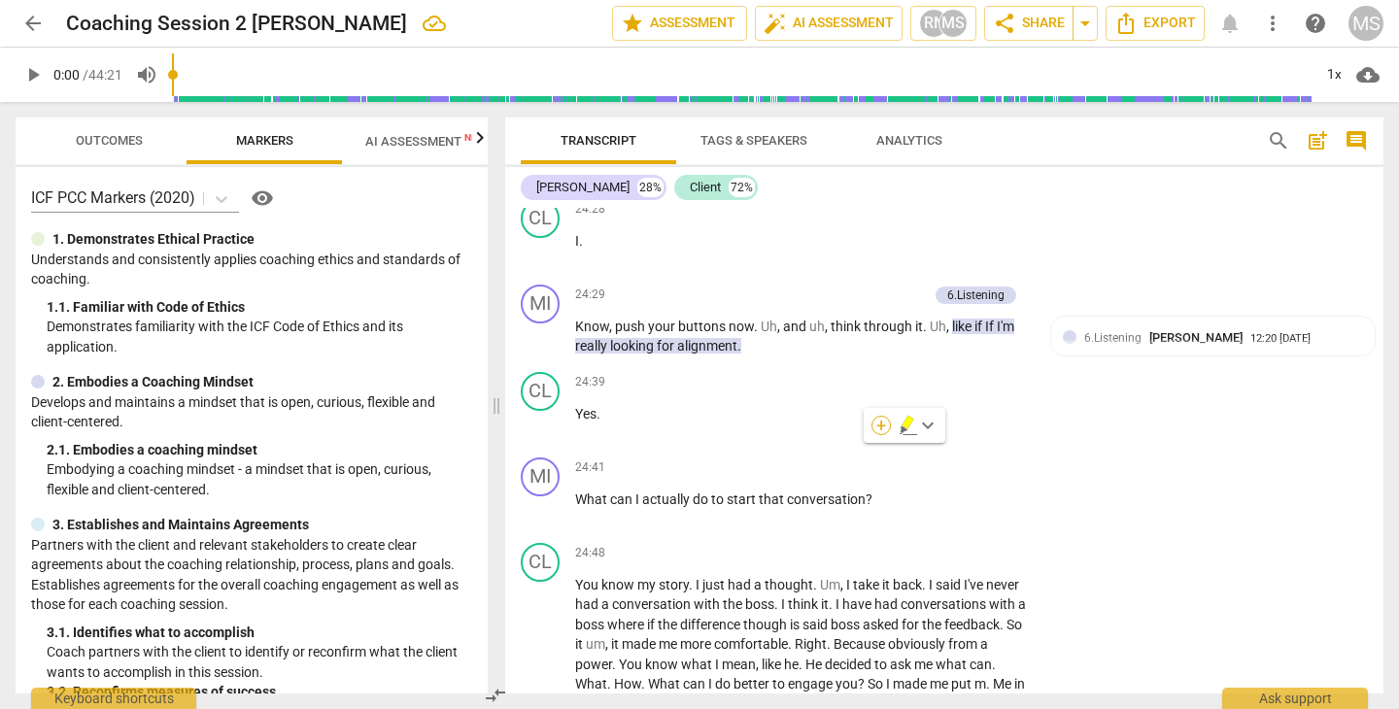
click at [885, 423] on div "+" at bounding box center [880, 425] width 19 height 19
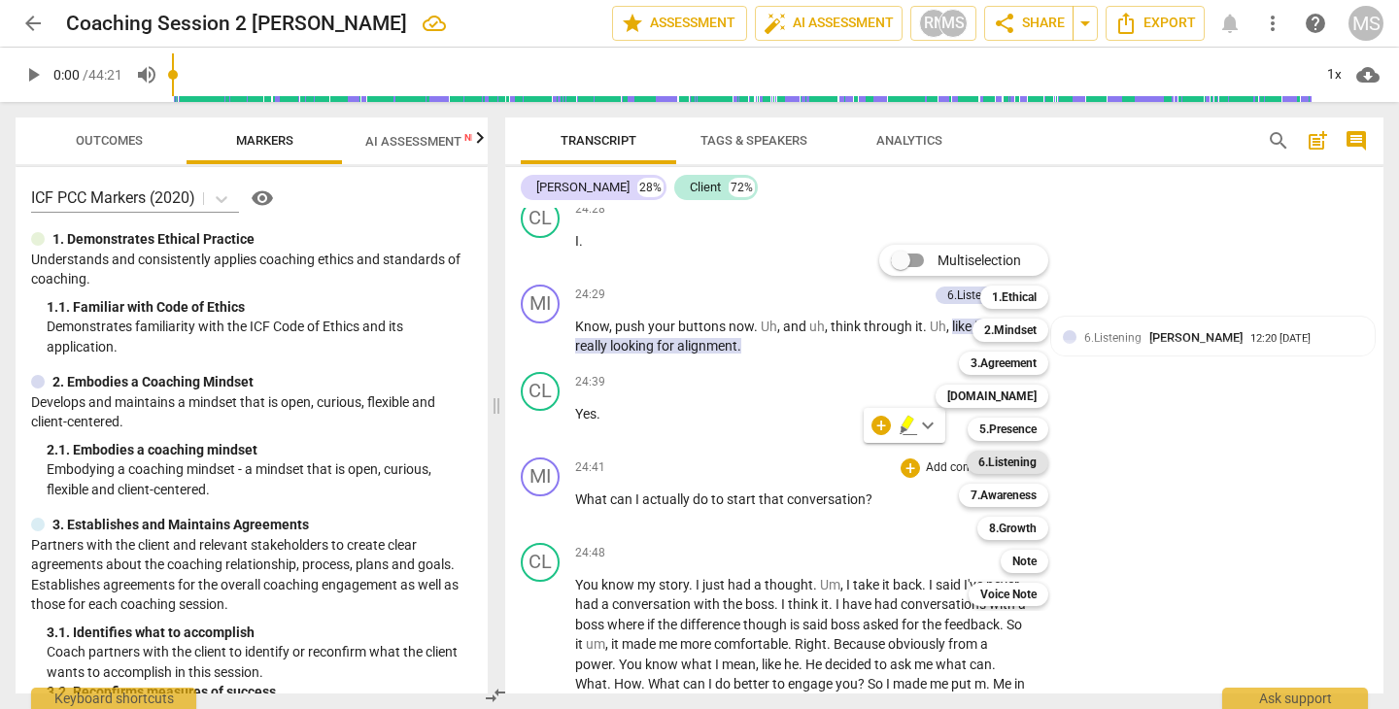
click at [1005, 461] on b "6.Listening" at bounding box center [1007, 462] width 58 height 23
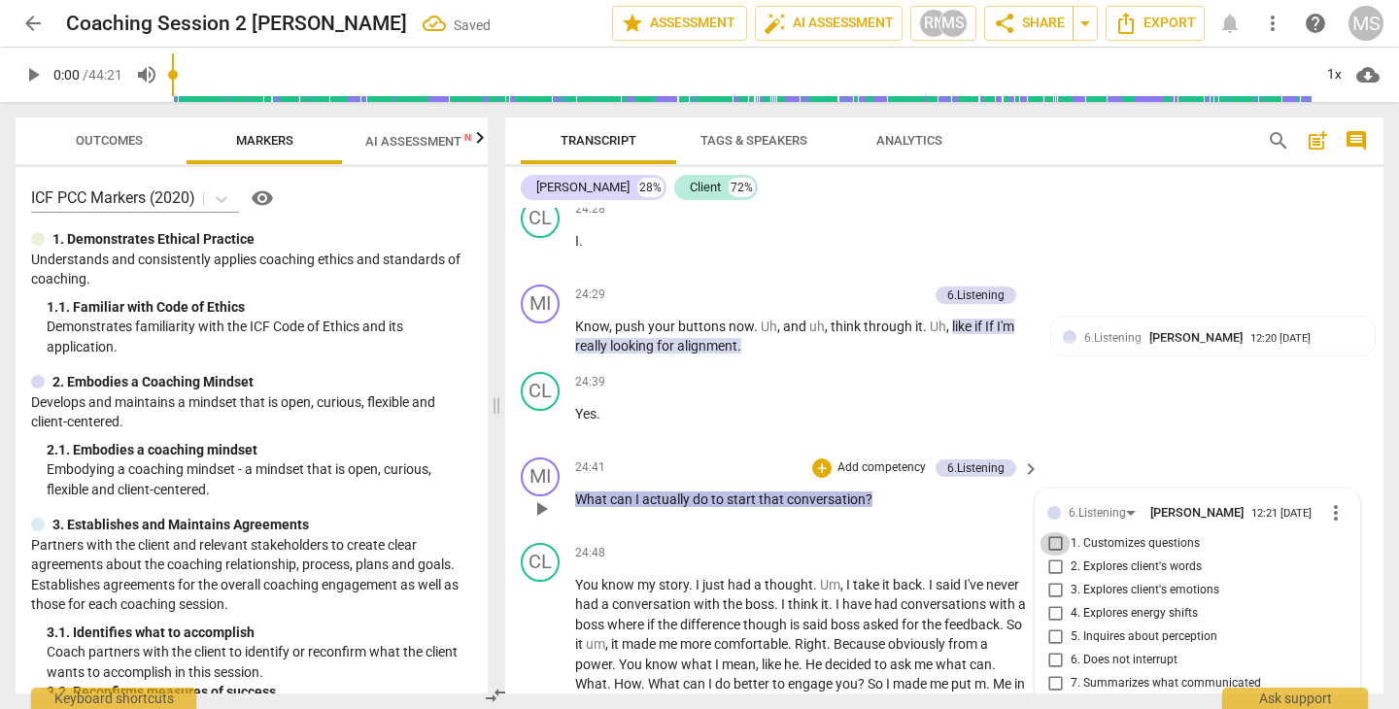
click at [1052, 532] on input "1. Customizes questions" at bounding box center [1054, 543] width 31 height 23
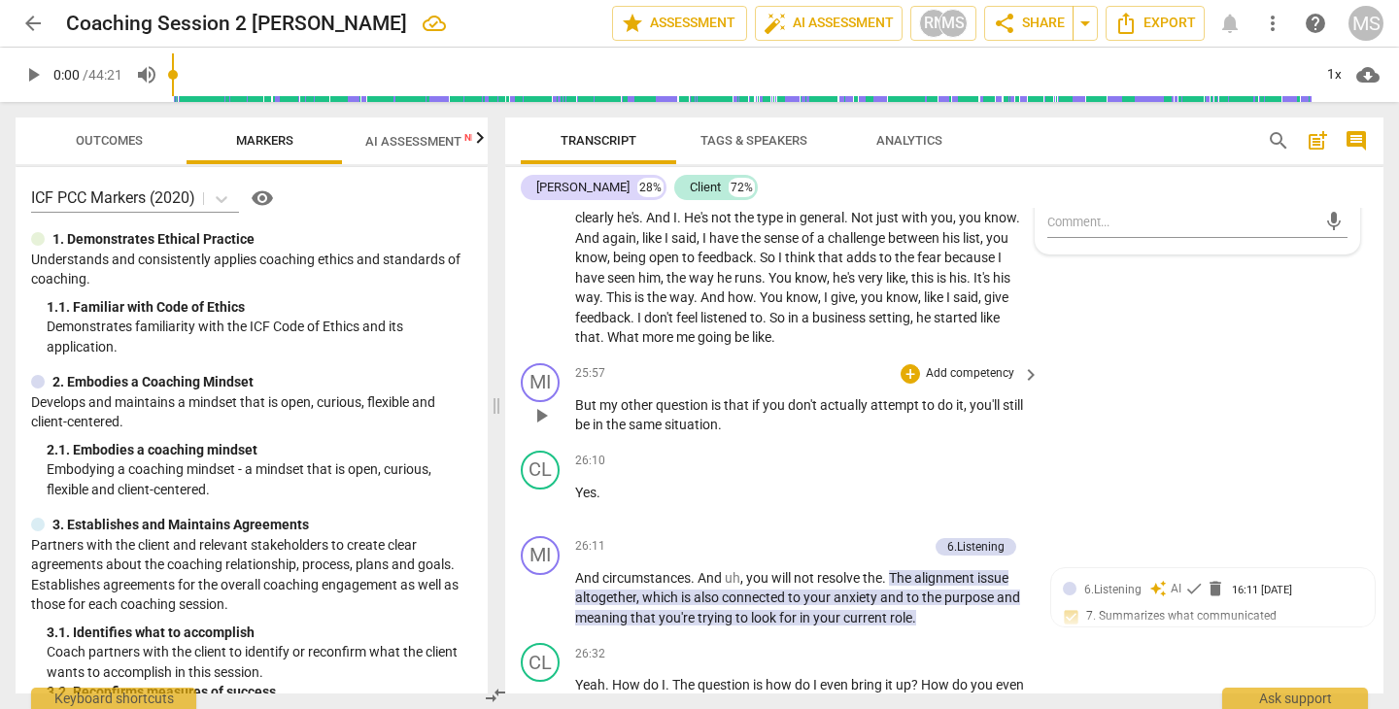
scroll to position [13901, 0]
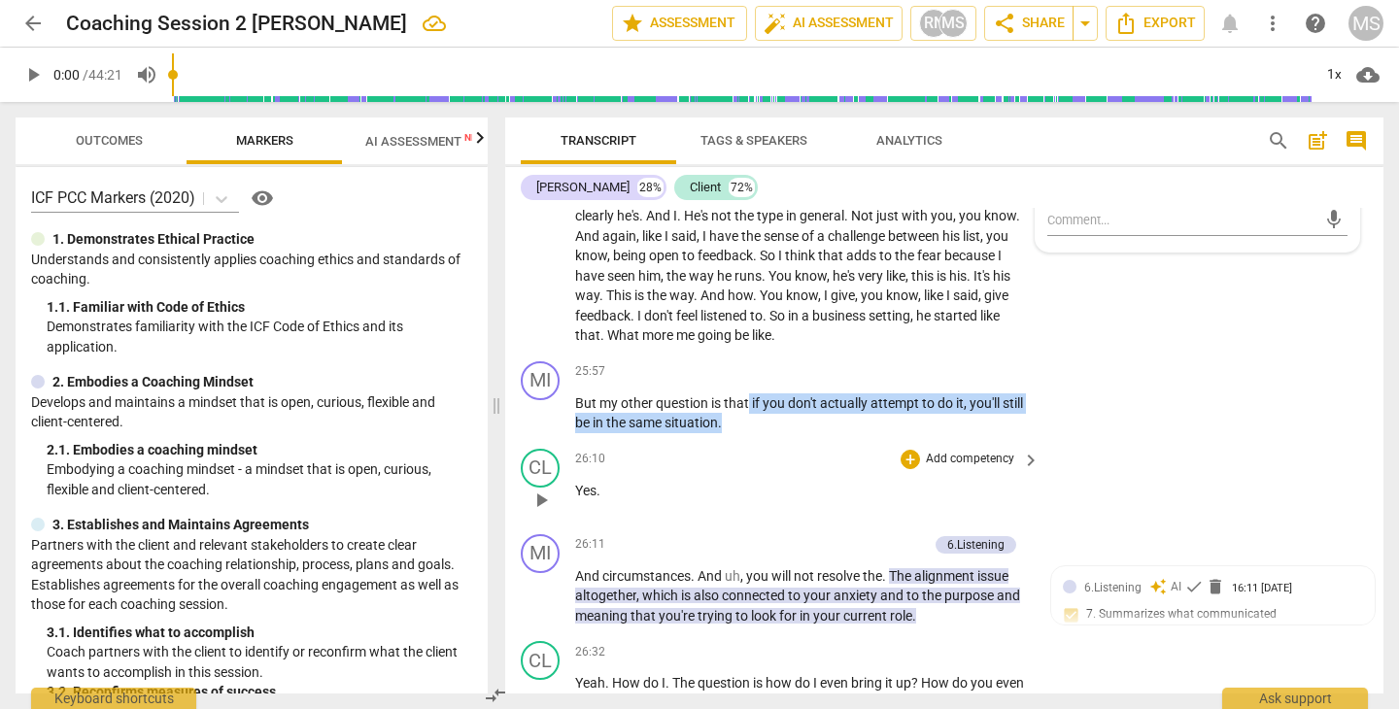
drag, startPoint x: 749, startPoint y: 351, endPoint x: 843, endPoint y: 395, distance: 104.3
click at [843, 395] on div "MI play_arrow pause 00:04 + Add competency keyboard_arrow_right Okay . Good aft…" at bounding box center [944, 451] width 878 height 486
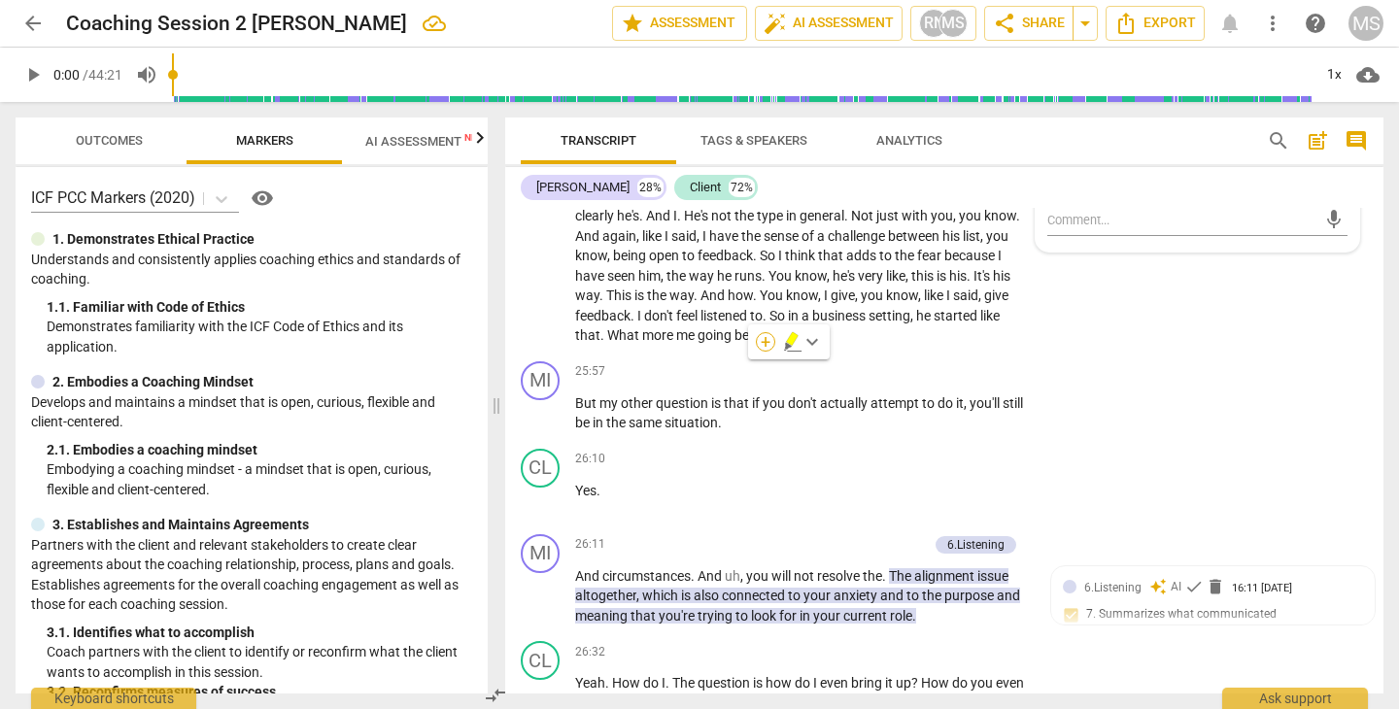
click at [769, 339] on div "+" at bounding box center [765, 341] width 19 height 19
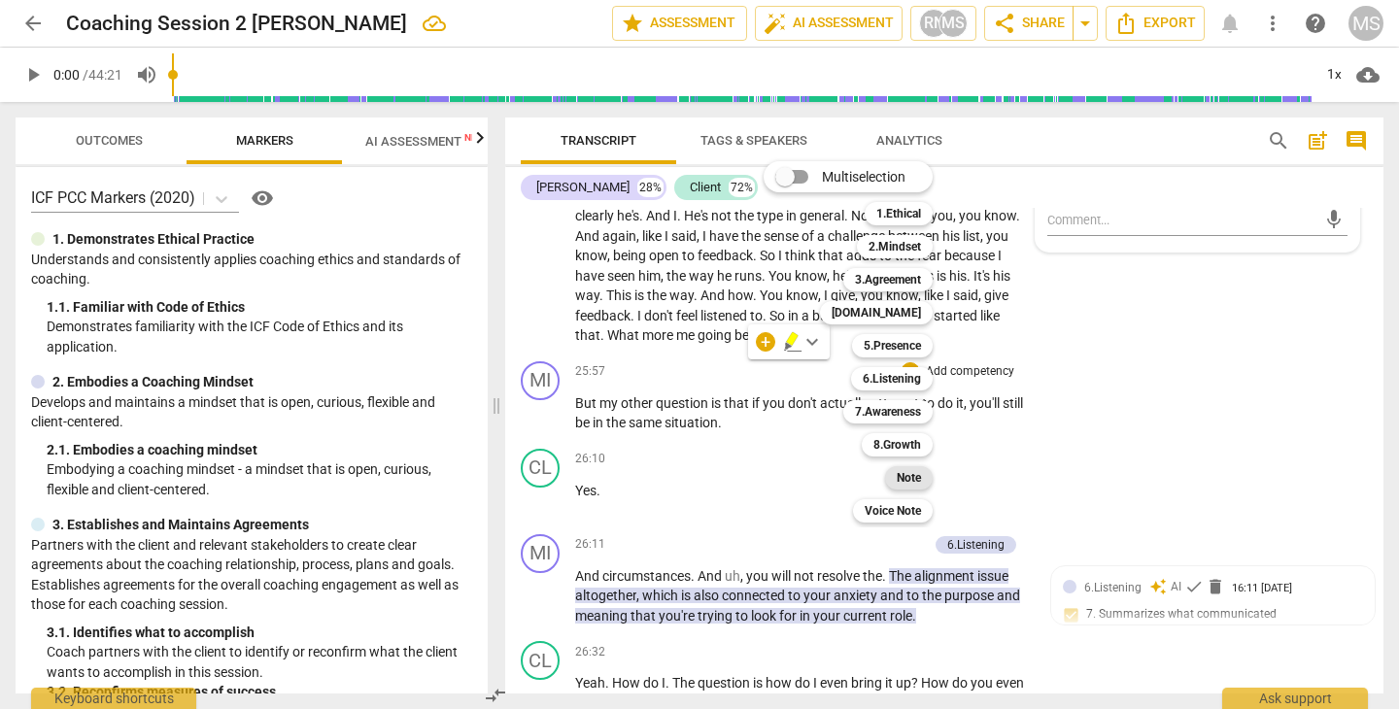
click at [906, 479] on b "Note" at bounding box center [908, 477] width 24 height 23
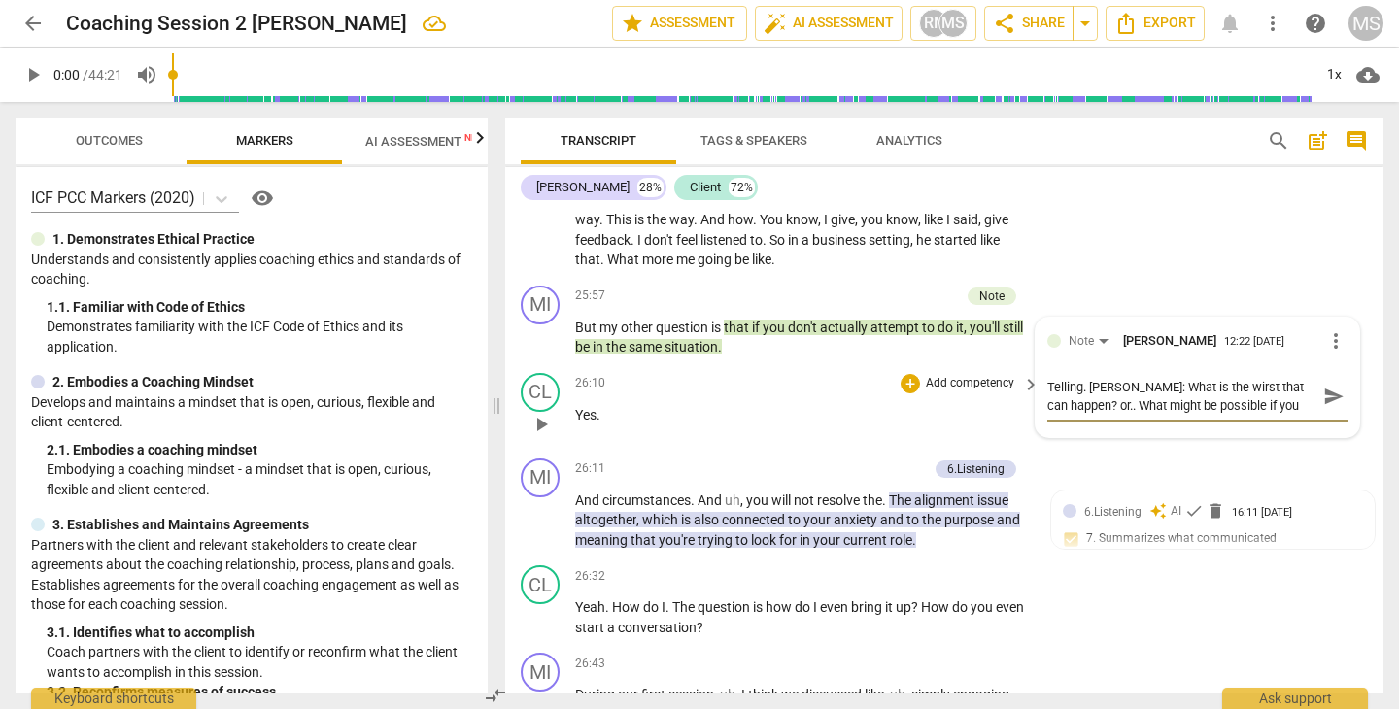
scroll to position [13985, 0]
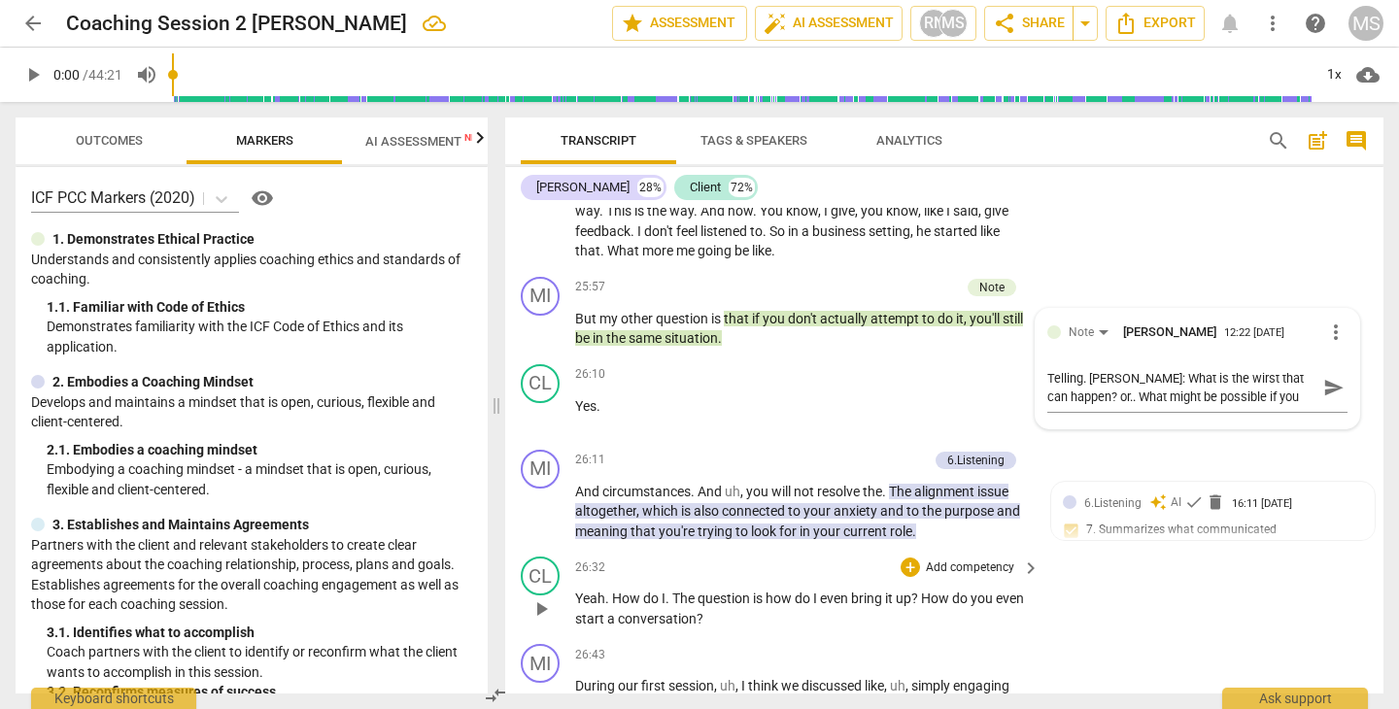
click at [1070, 566] on div "CL play_arrow pause 26:32 + Add competency keyboard_arrow_right Yeah . How do I…" at bounding box center [944, 592] width 878 height 87
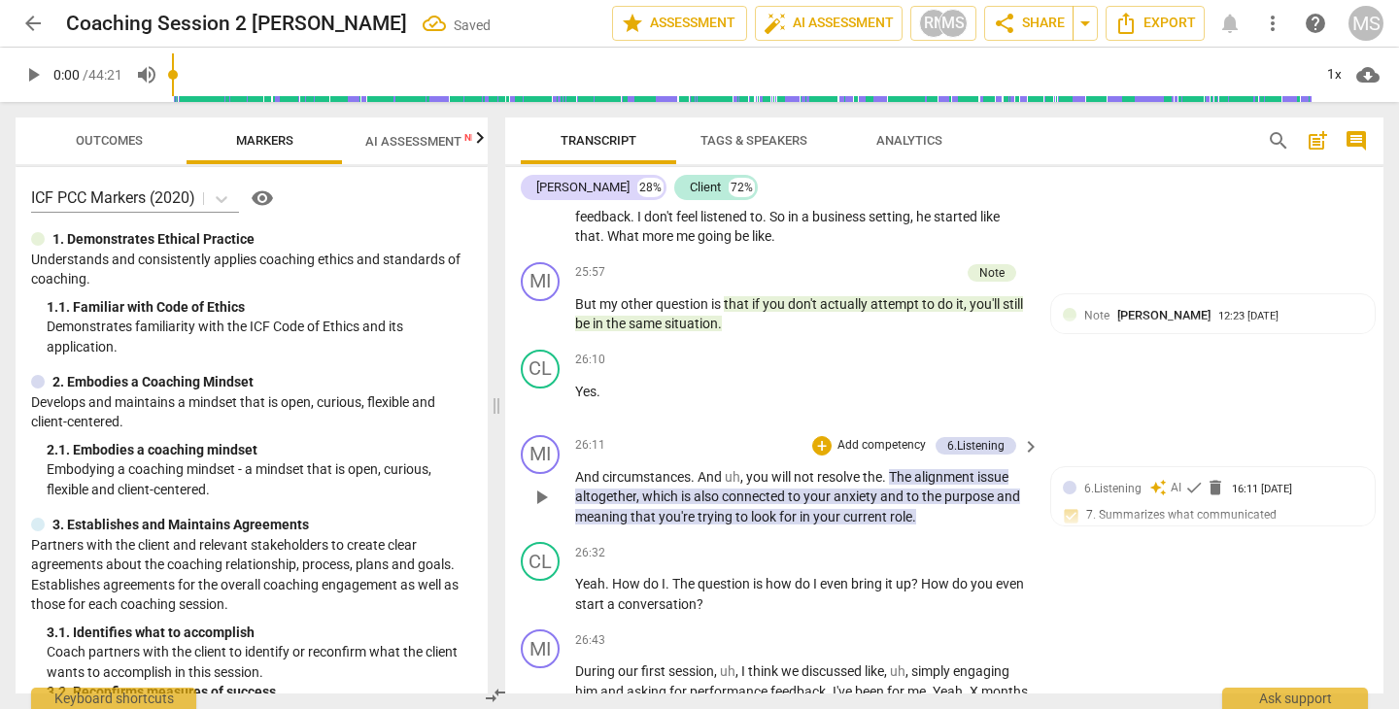
scroll to position [14002, 0]
click at [1210, 476] on span "delete" at bounding box center [1214, 485] width 19 height 19
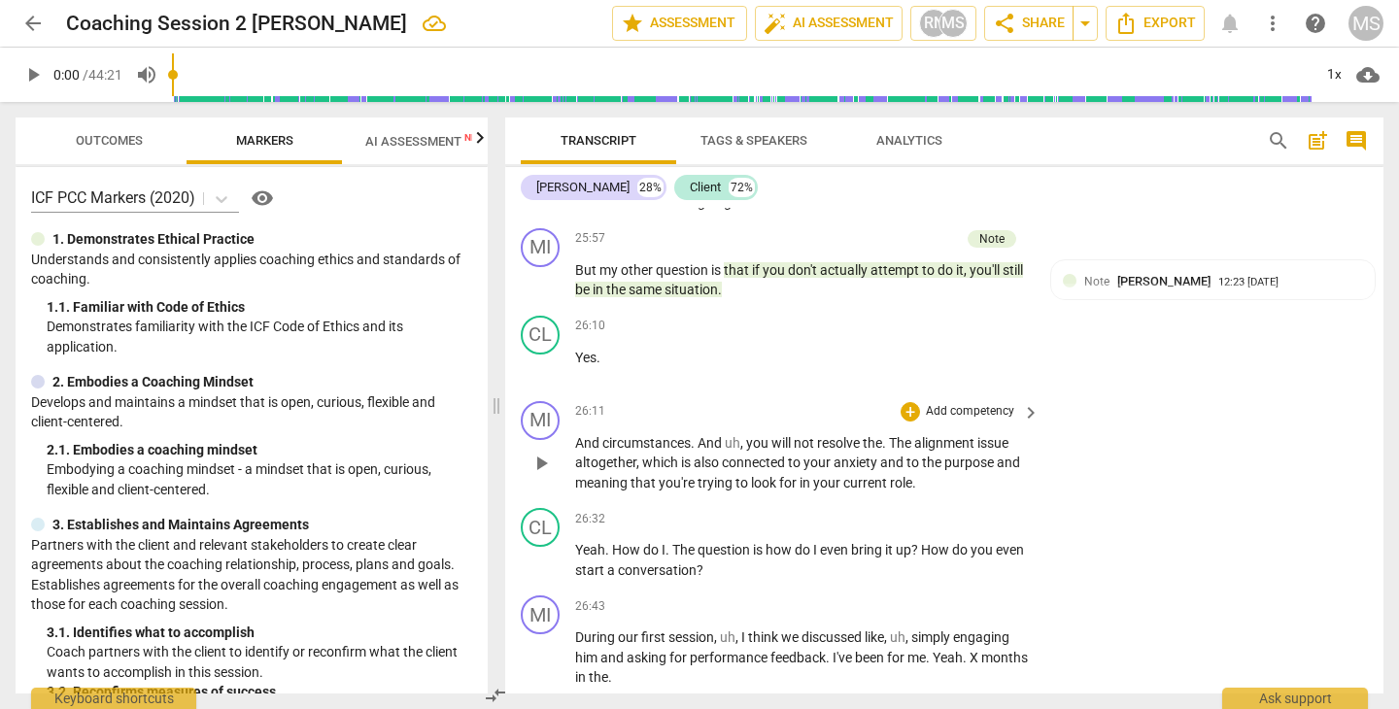
scroll to position [14035, 0]
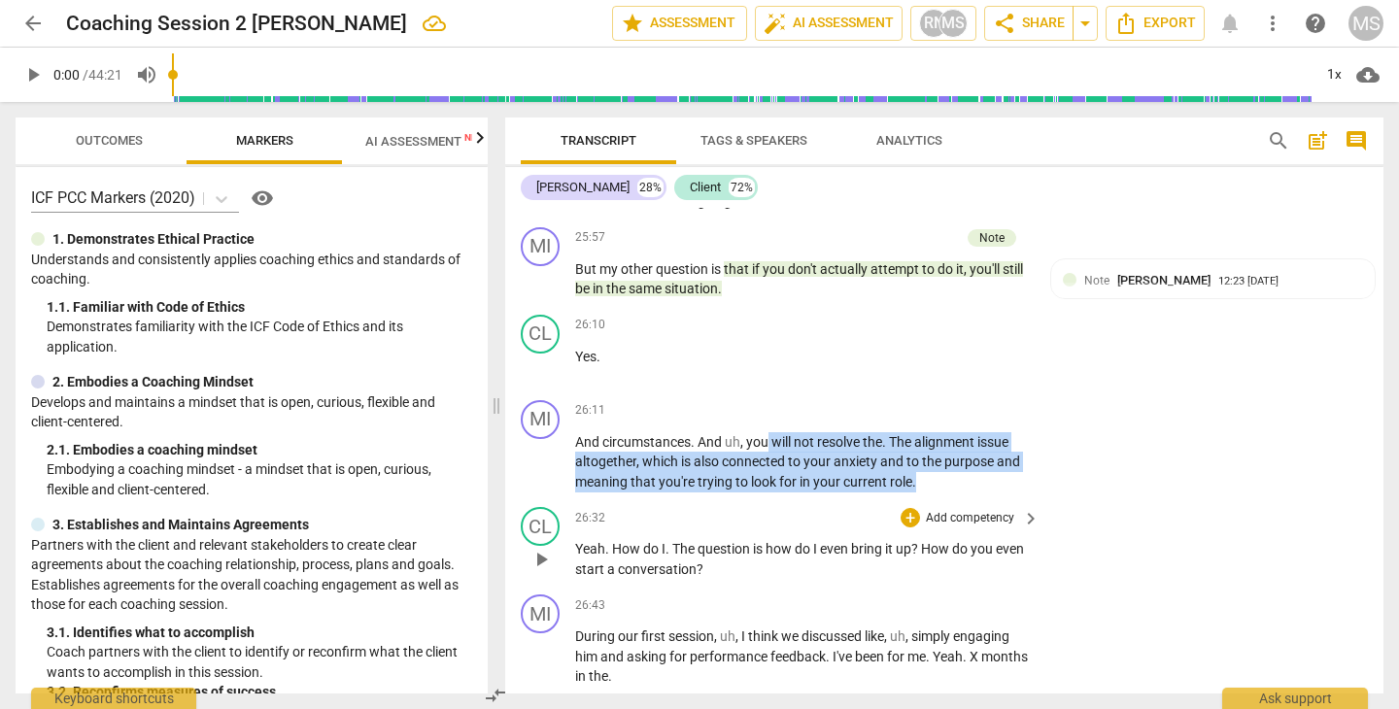
drag, startPoint x: 769, startPoint y: 384, endPoint x: 850, endPoint y: 446, distance: 101.8
click at [850, 446] on div "MI play_arrow pause 00:04 + Add competency keyboard_arrow_right Okay . Good aft…" at bounding box center [944, 451] width 878 height 486
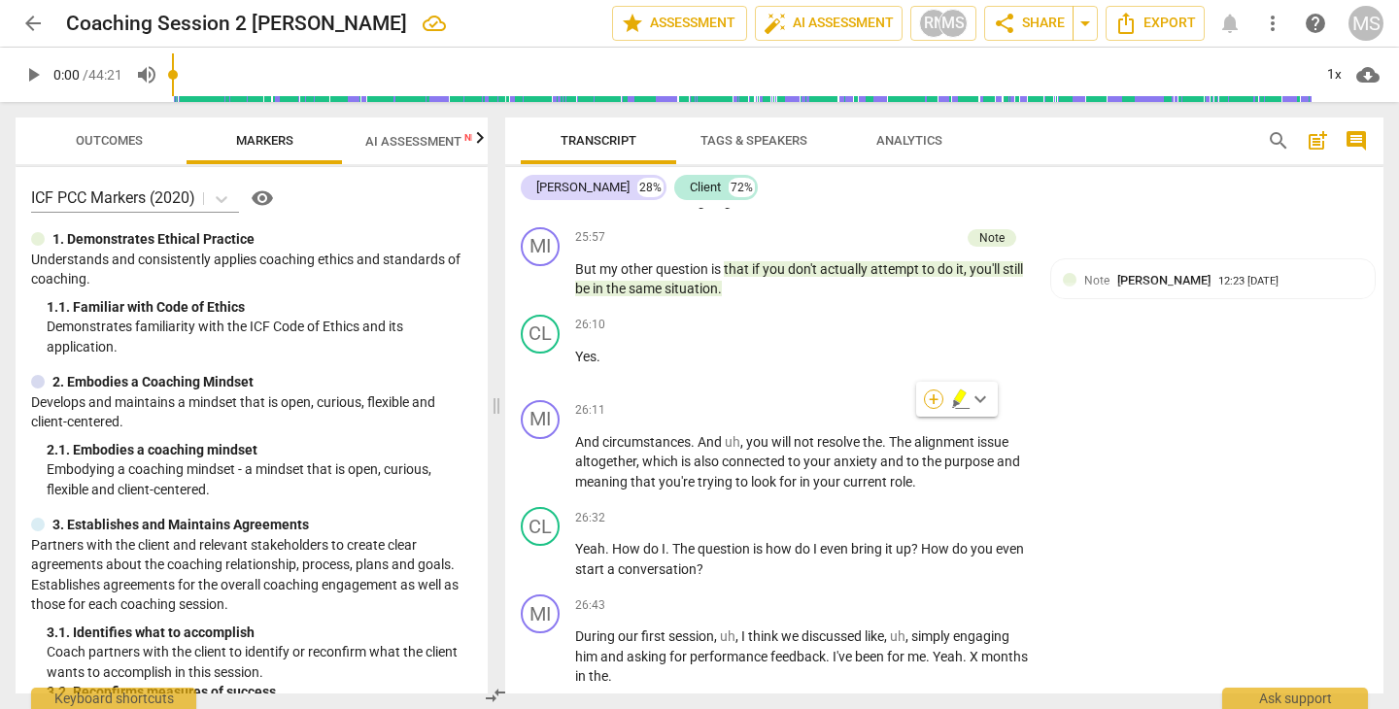
click at [929, 400] on div "+" at bounding box center [933, 398] width 19 height 19
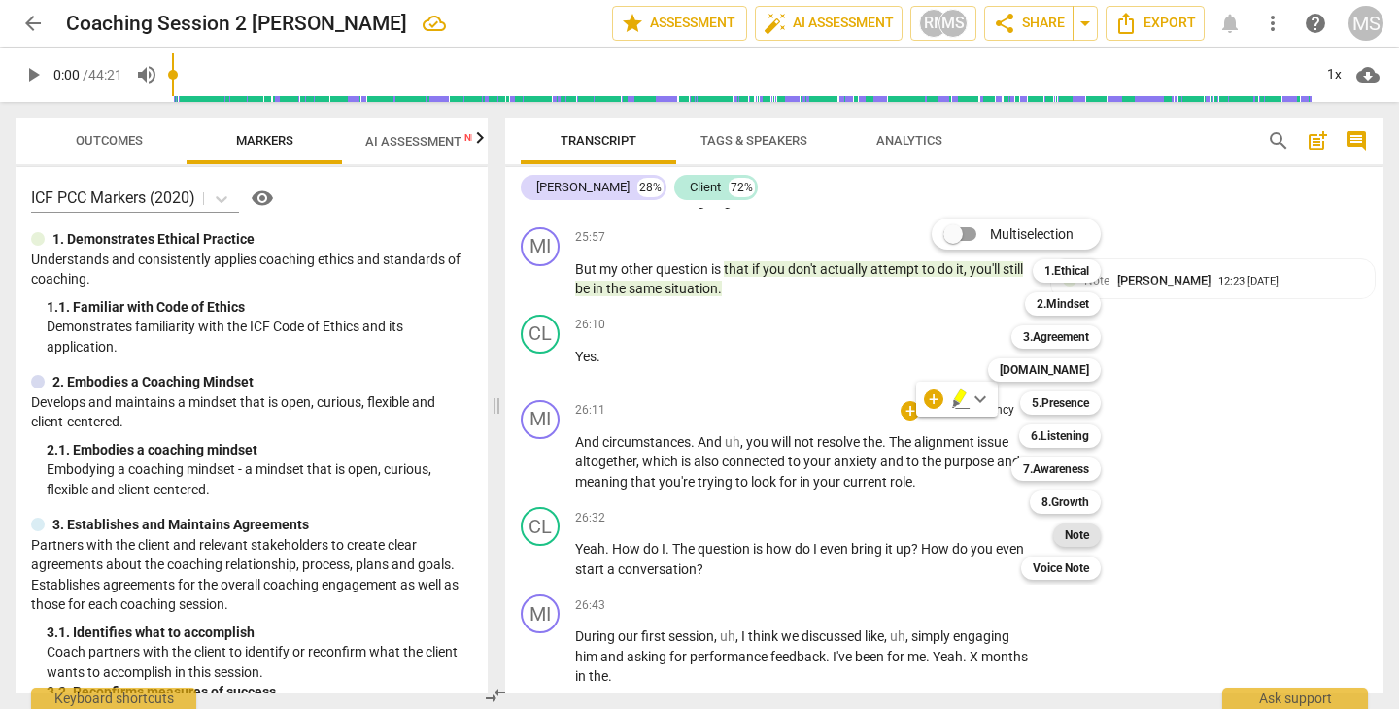
click at [1068, 535] on b "Note" at bounding box center [1077, 535] width 24 height 23
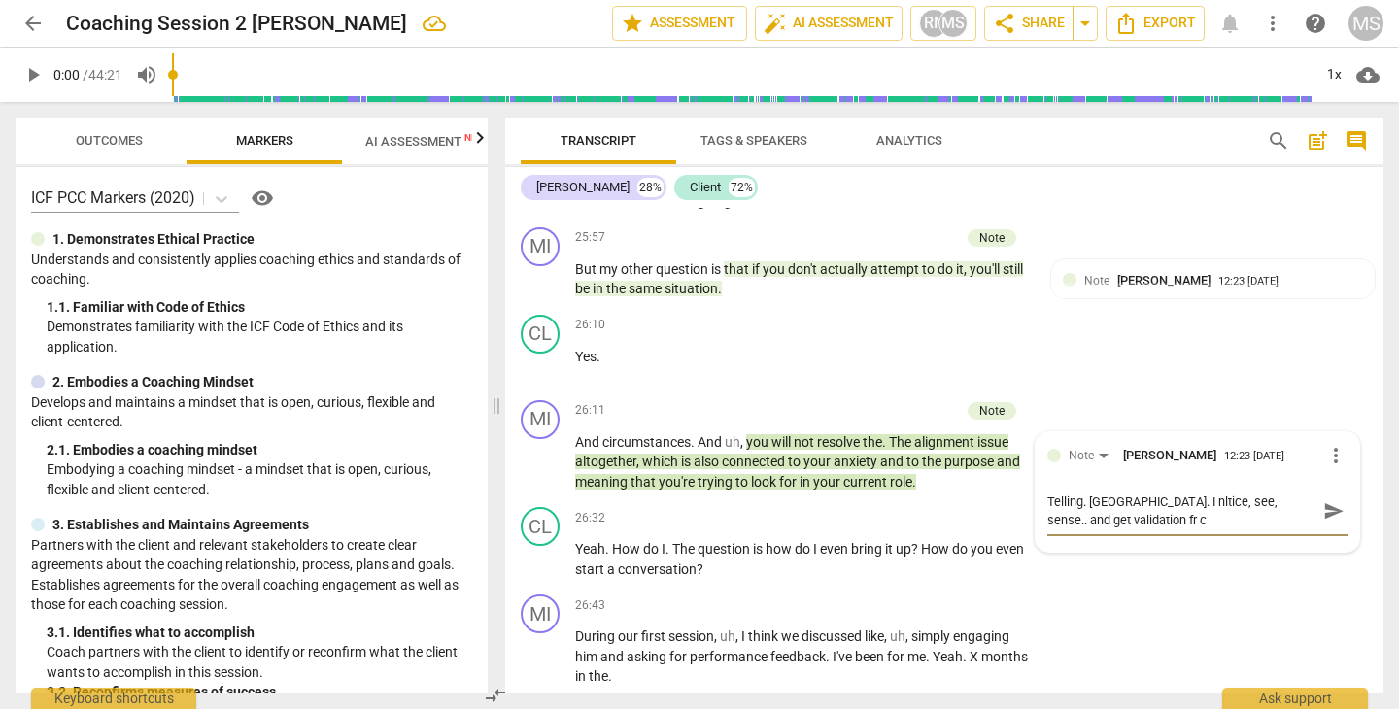
scroll to position [0, 0]
click at [1102, 599] on div "MI play_arrow pause 26:43 + Add competency keyboard_arrow_right During our firs…" at bounding box center [944, 641] width 878 height 108
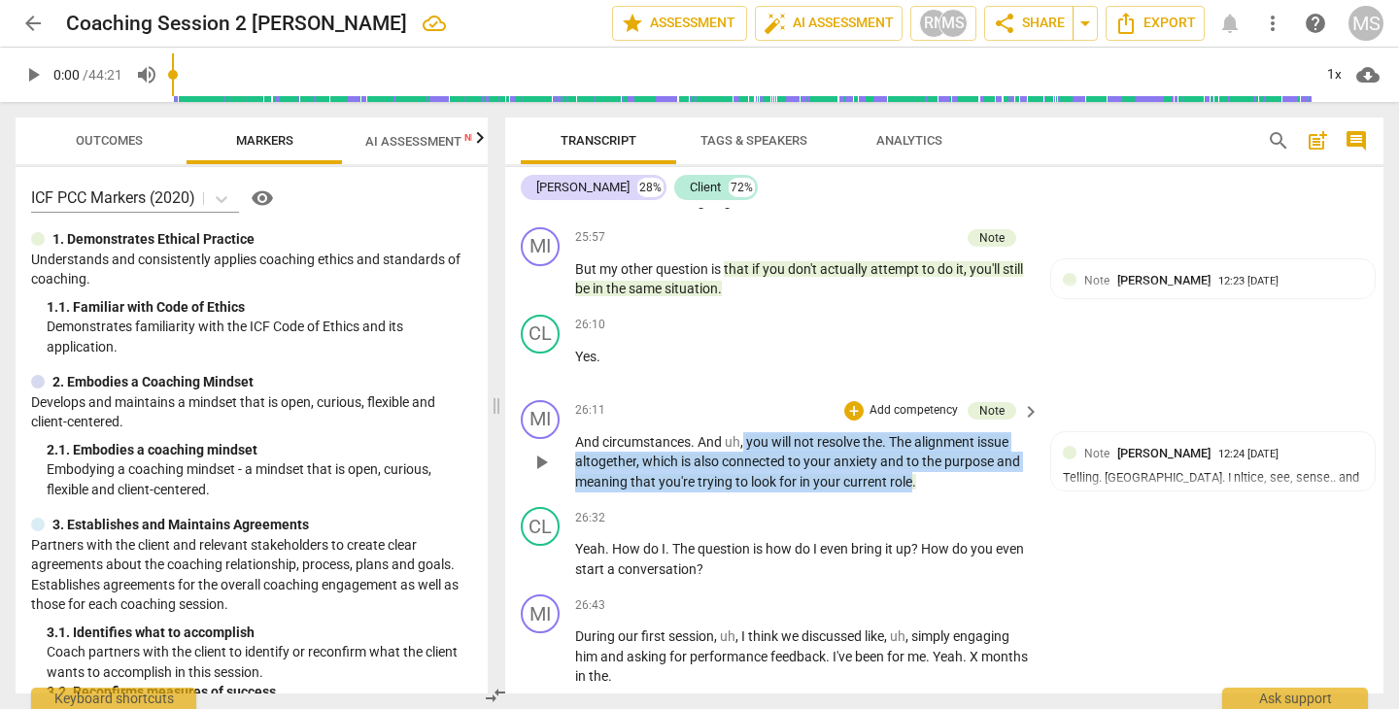
drag, startPoint x: 744, startPoint y: 380, endPoint x: 913, endPoint y: 415, distance: 172.6
click at [913, 432] on p "And circumstances . And uh , you will not resolve the . The alignment issue alt…" at bounding box center [802, 462] width 455 height 60
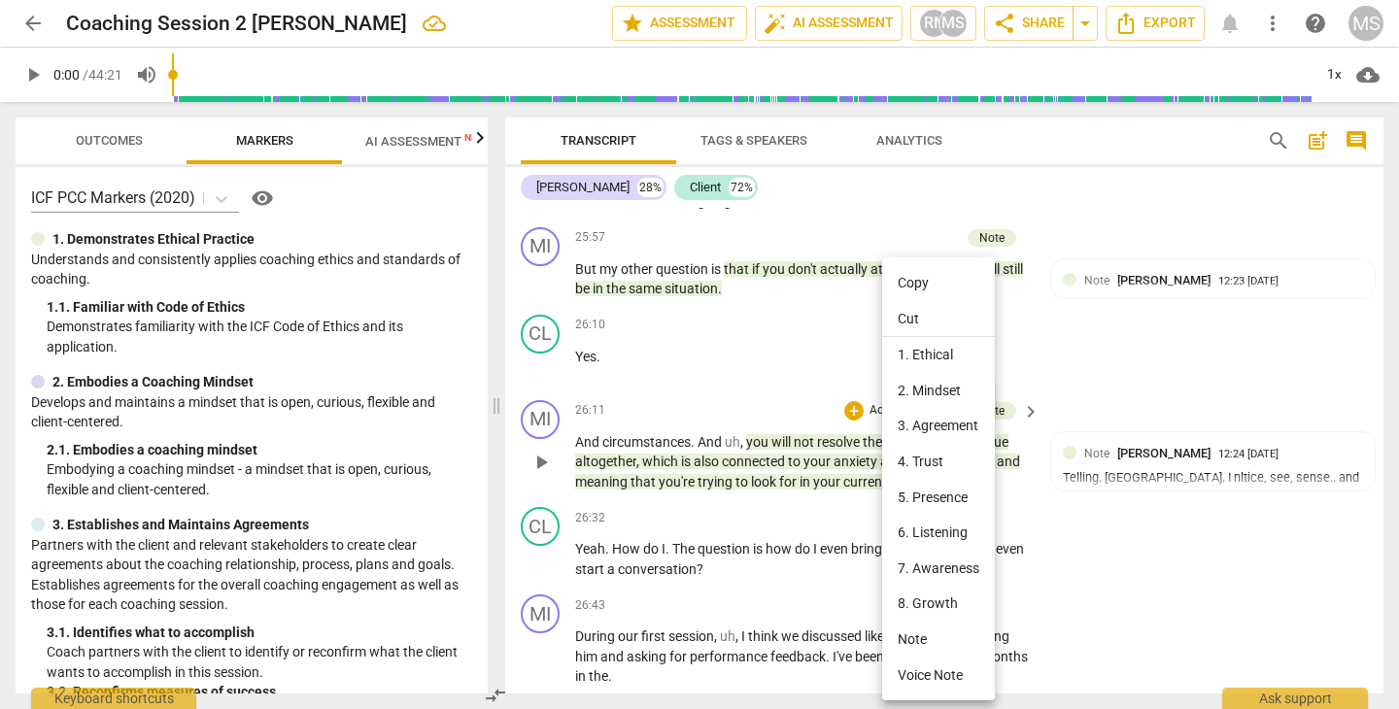
click at [913, 280] on li "Copy" at bounding box center [938, 283] width 113 height 36
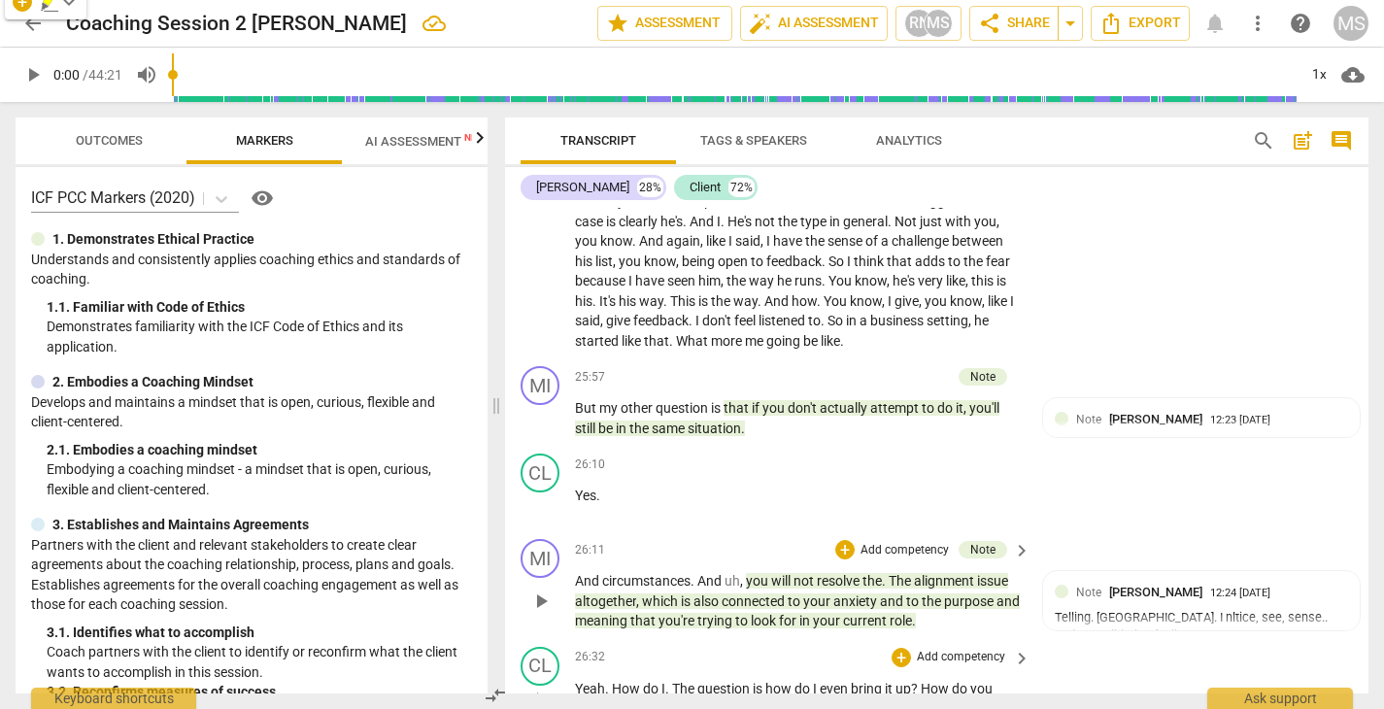
click at [1046, 639] on div "CL play_arrow pause 26:32 + Add competency keyboard_arrow_right Yeah . How do I…" at bounding box center [936, 682] width 863 height 87
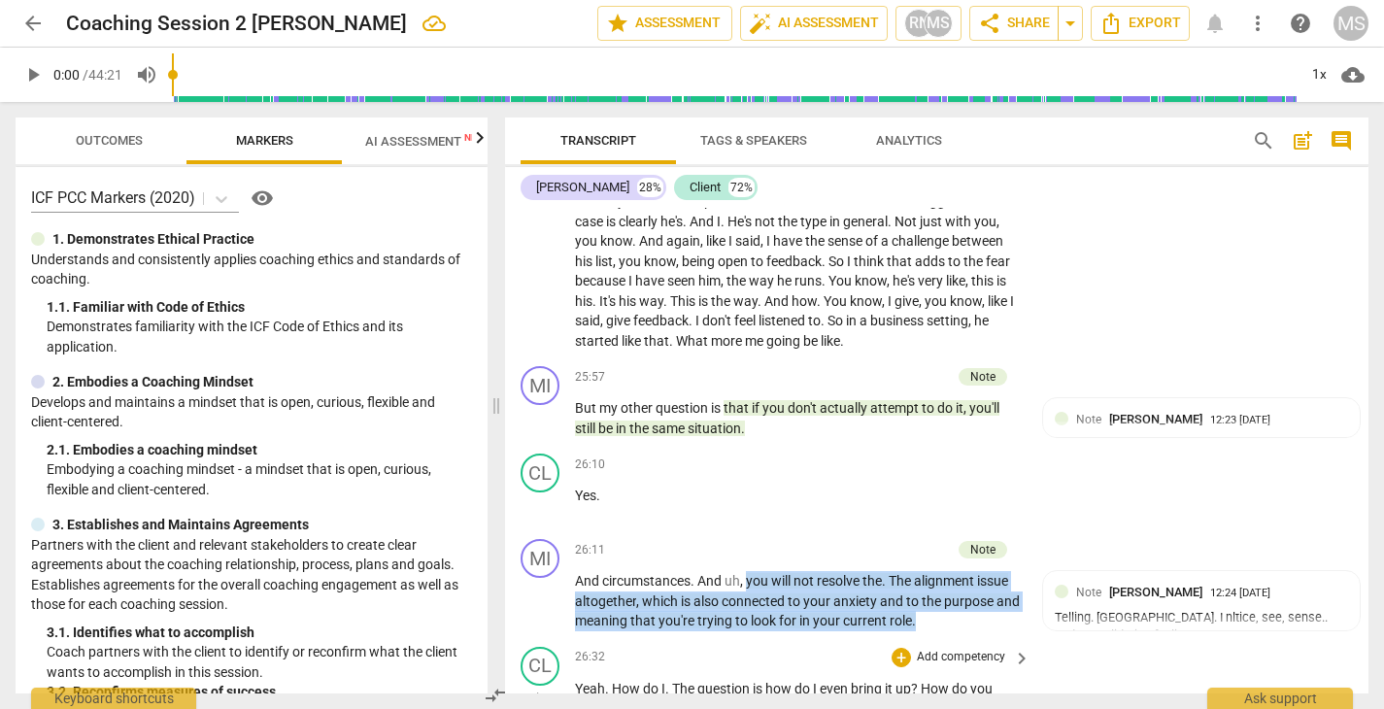
drag, startPoint x: 750, startPoint y: 476, endPoint x: 964, endPoint y: 542, distance: 224.6
click at [964, 542] on div "MI play_arrow pause 00:04 + Add competency keyboard_arrow_right Okay . Good aft…" at bounding box center [936, 451] width 863 height 486
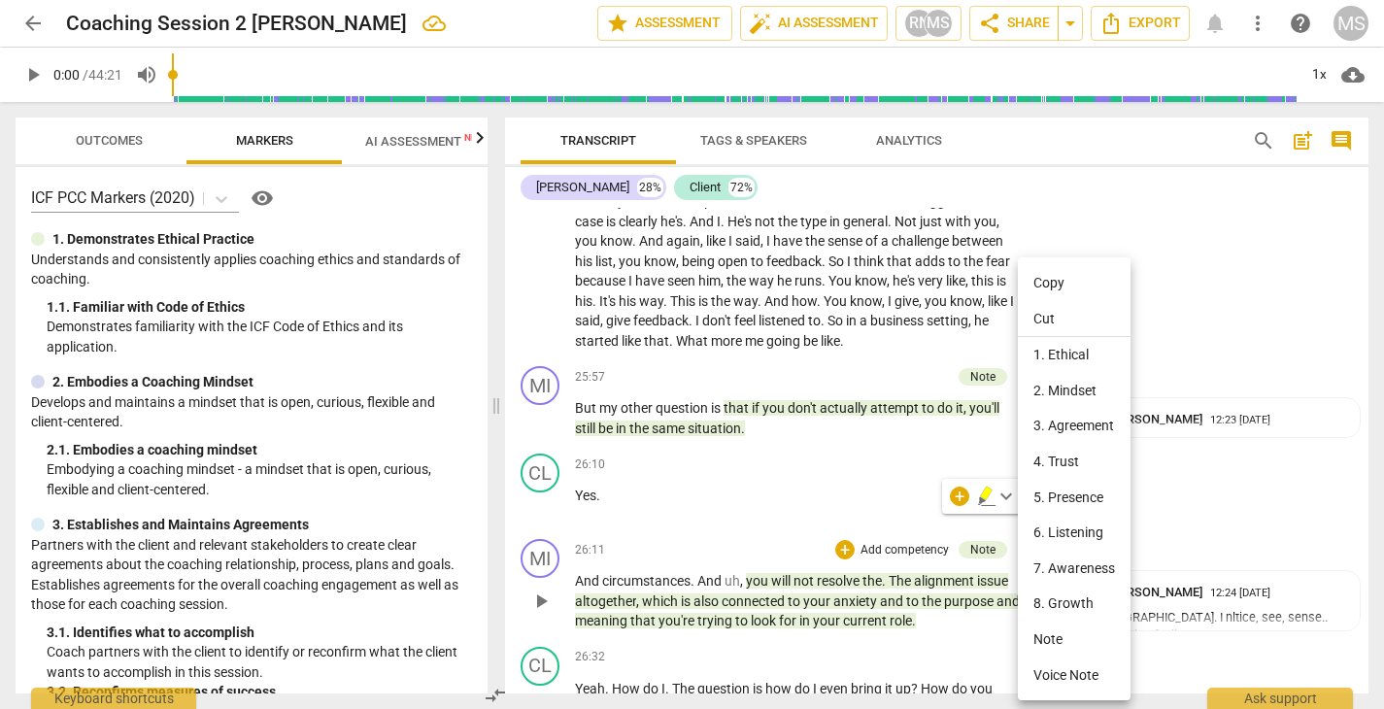
drag, startPoint x: 880, startPoint y: 493, endPoint x: 1033, endPoint y: 291, distance: 253.7
click at [1042, 291] on li "Copy" at bounding box center [1074, 283] width 113 height 36
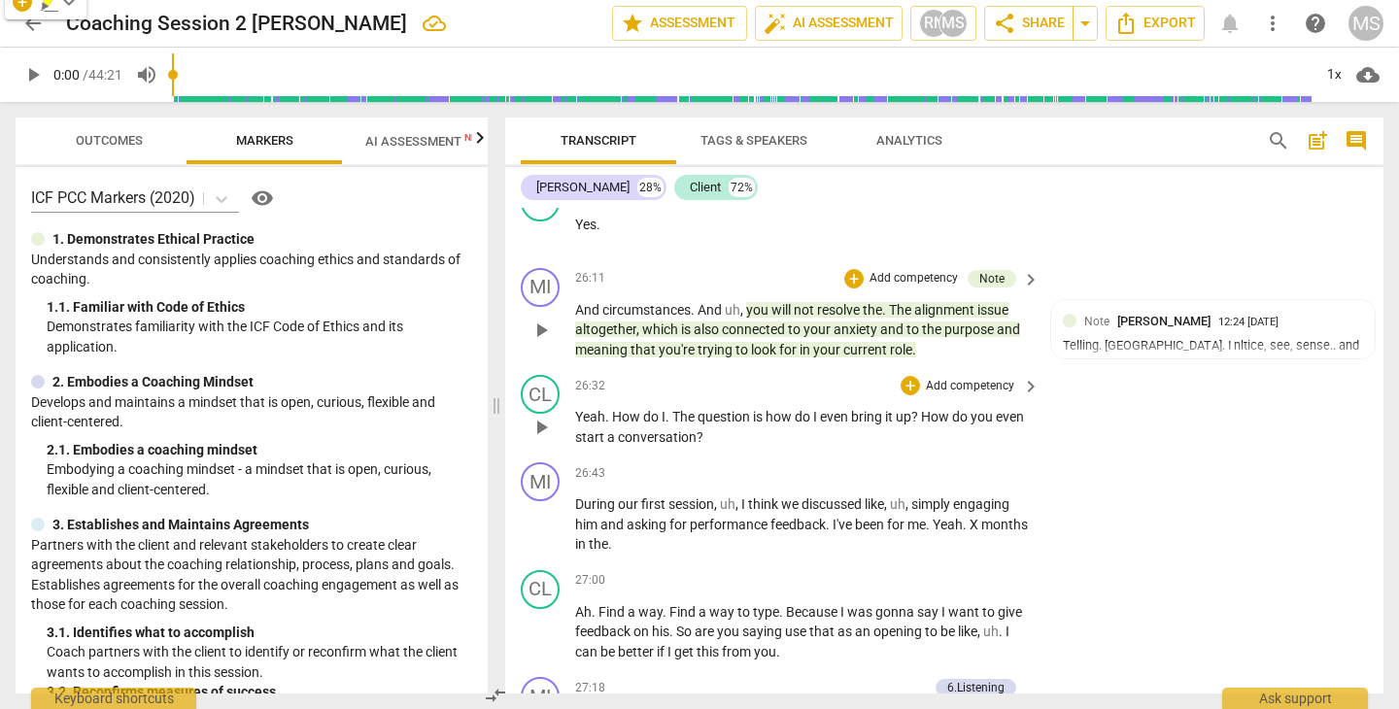
scroll to position [14185, 0]
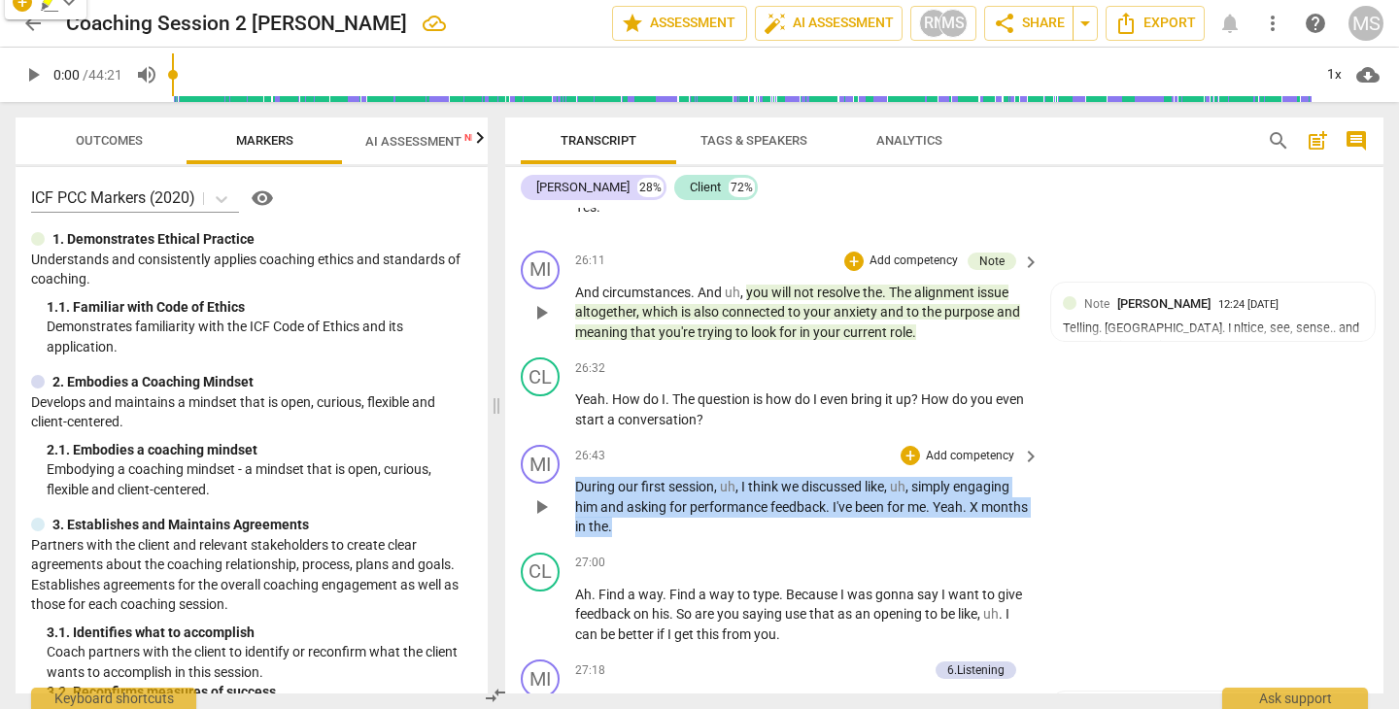
drag, startPoint x: 576, startPoint y: 425, endPoint x: 927, endPoint y: 468, distance: 353.2
click at [927, 477] on p "During our first session , uh , I think we discussed like , uh , simply engagin…" at bounding box center [802, 507] width 455 height 60
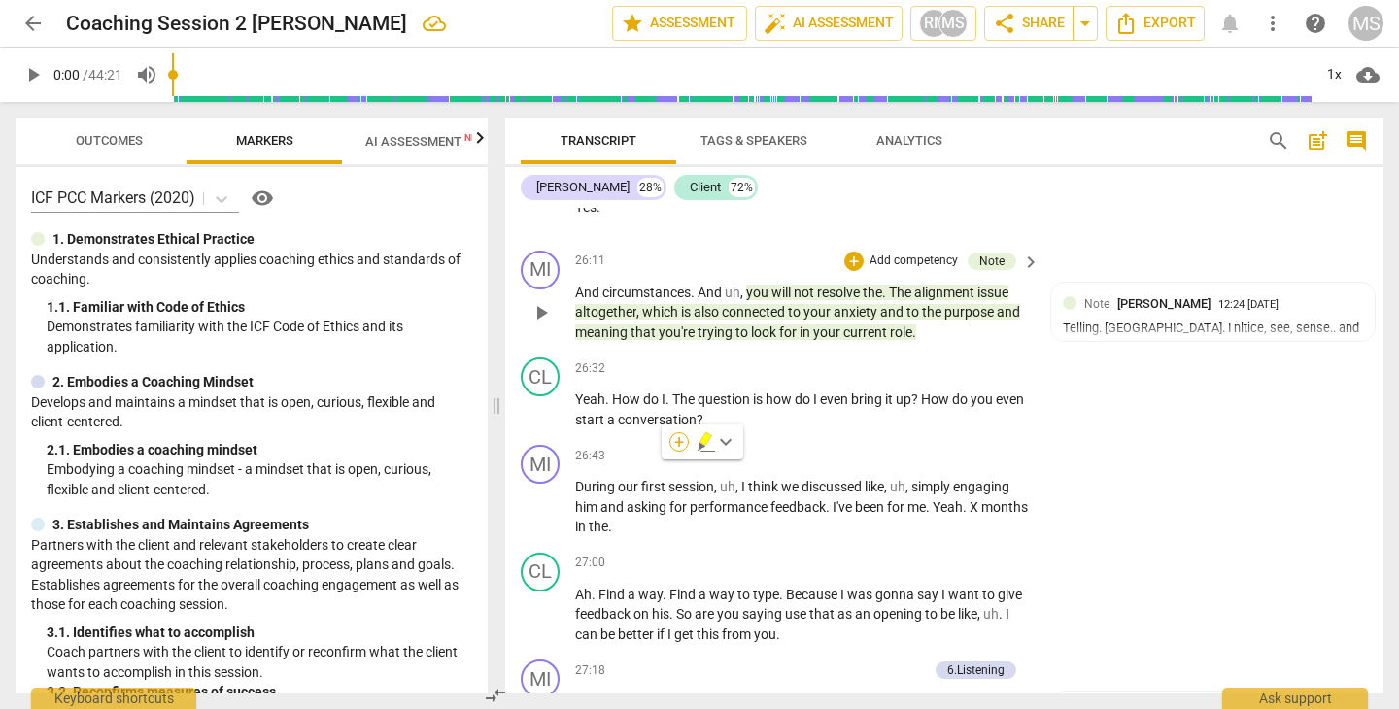
click at [681, 439] on div "+" at bounding box center [678, 441] width 19 height 19
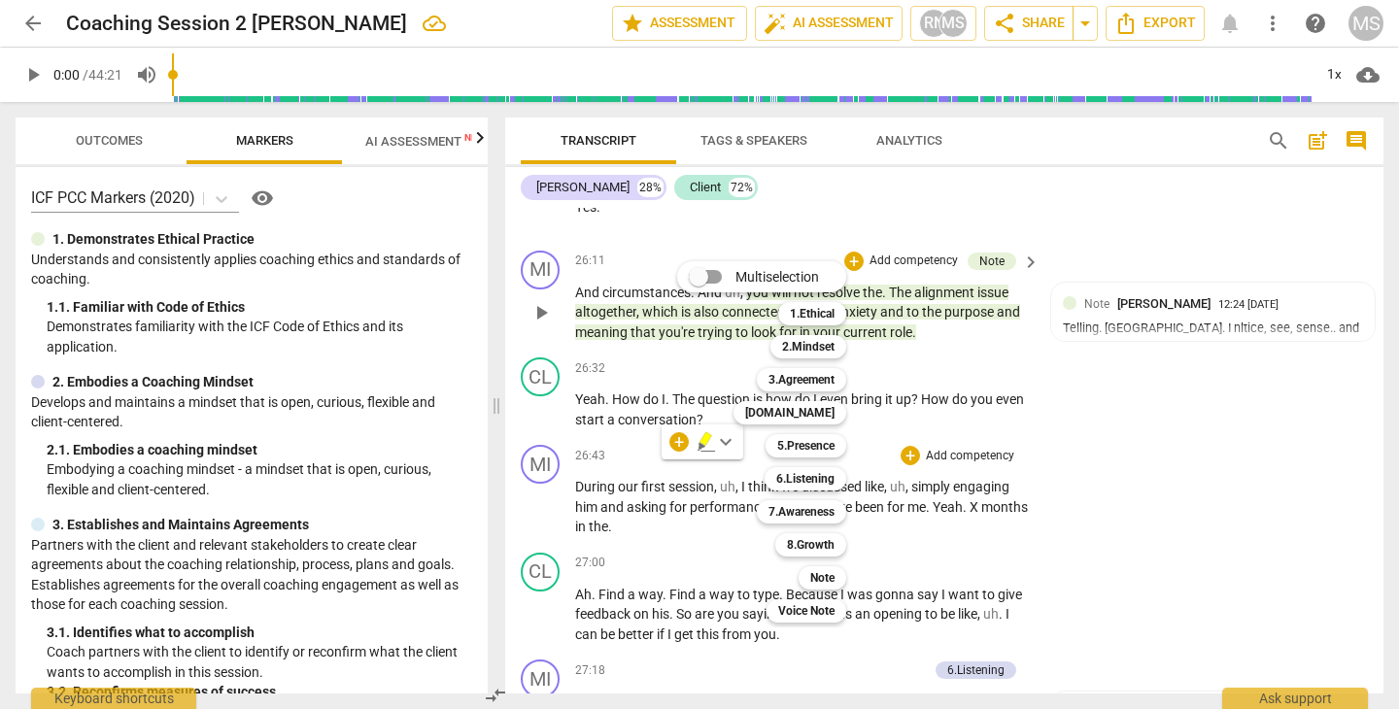
click at [369, 348] on div at bounding box center [699, 354] width 1399 height 709
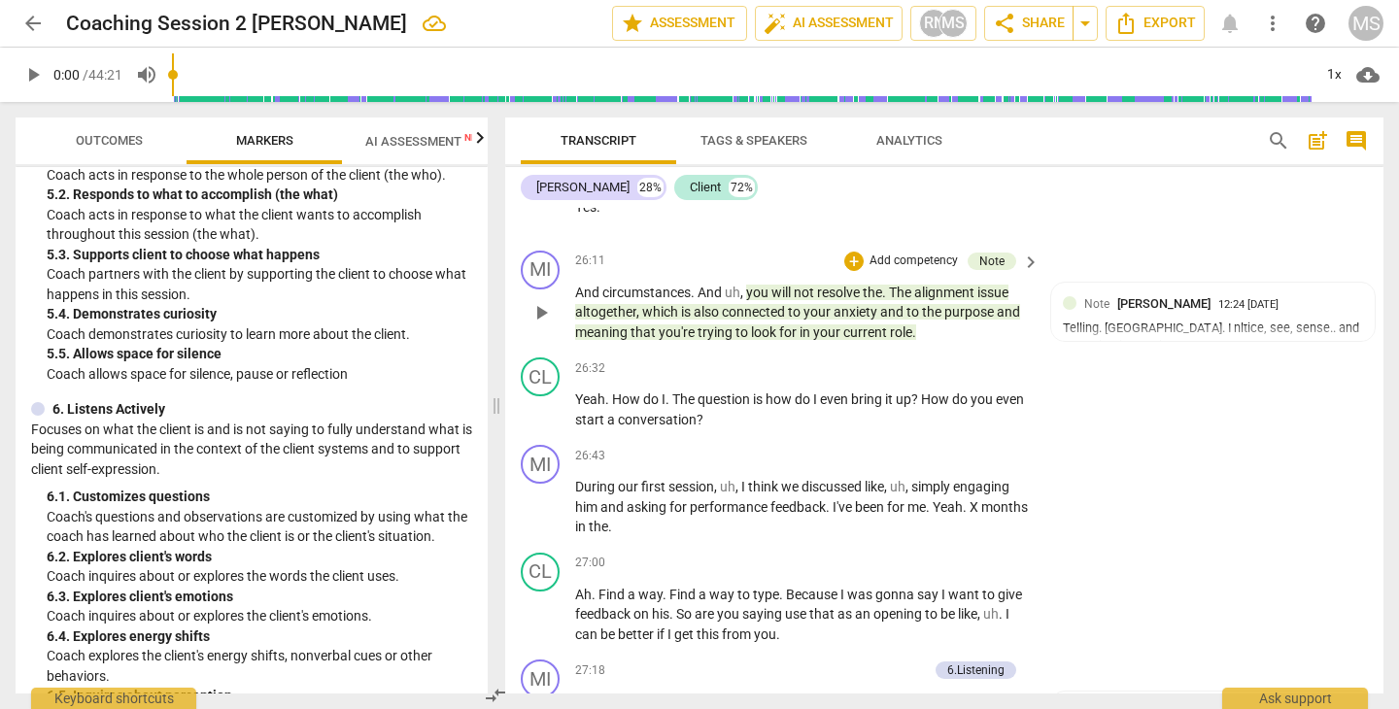
scroll to position [1137, 0]
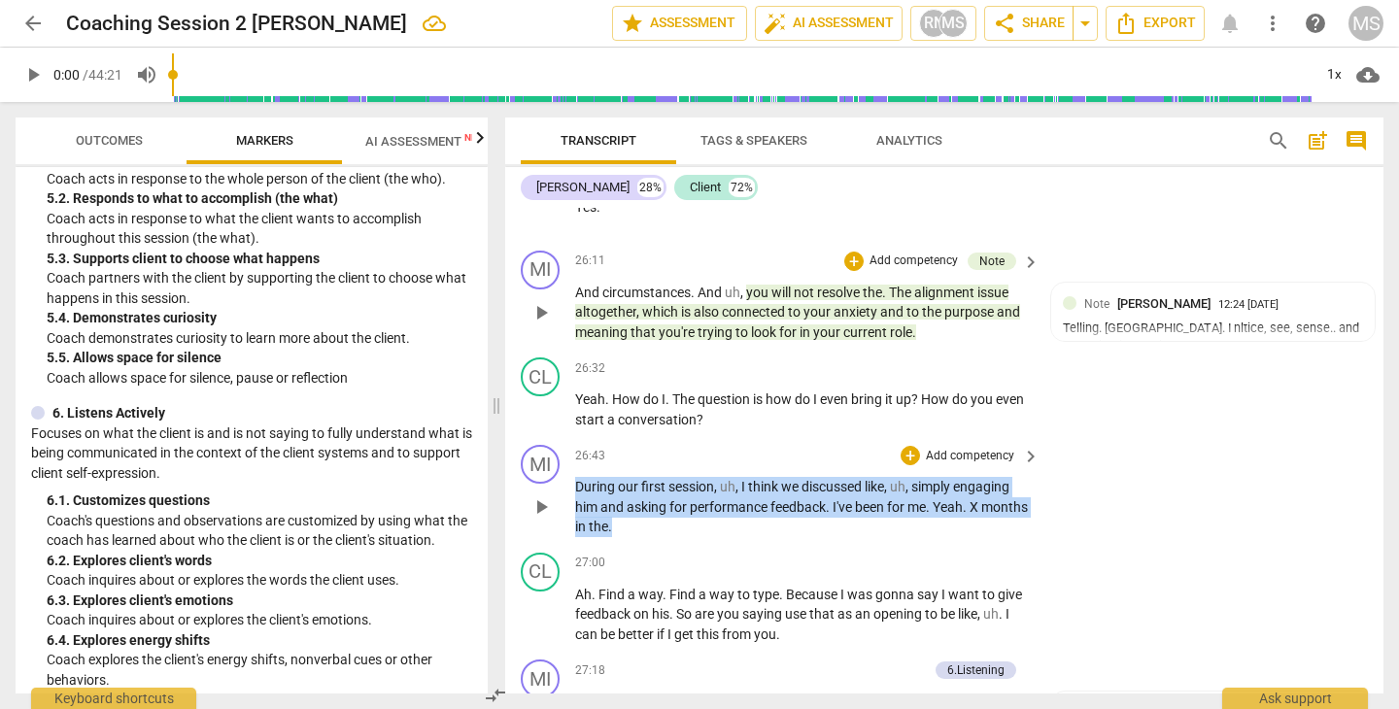
drag, startPoint x: 576, startPoint y: 421, endPoint x: 774, endPoint y: 463, distance: 202.7
click at [774, 477] on p "During our first session , uh , I think we discussed like , uh , simply engagin…" at bounding box center [802, 507] width 455 height 60
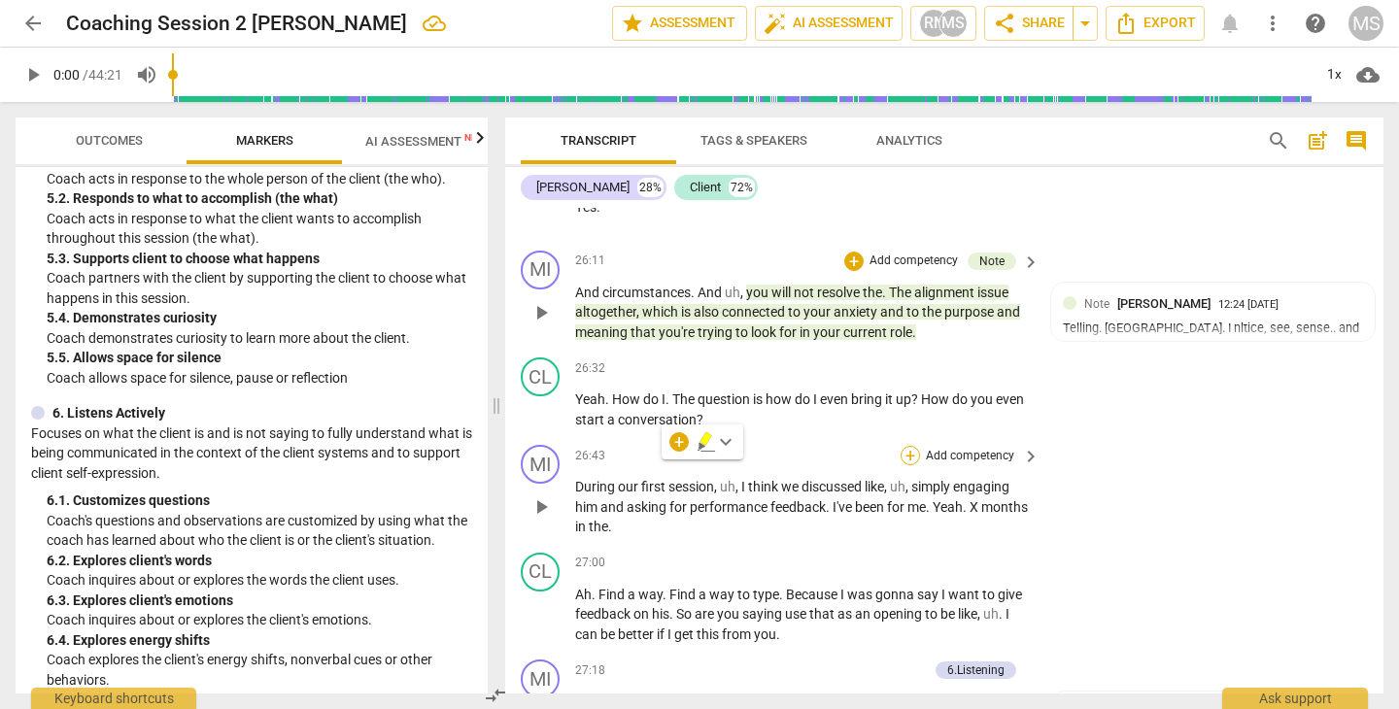
click at [911, 446] on div "+" at bounding box center [909, 455] width 19 height 19
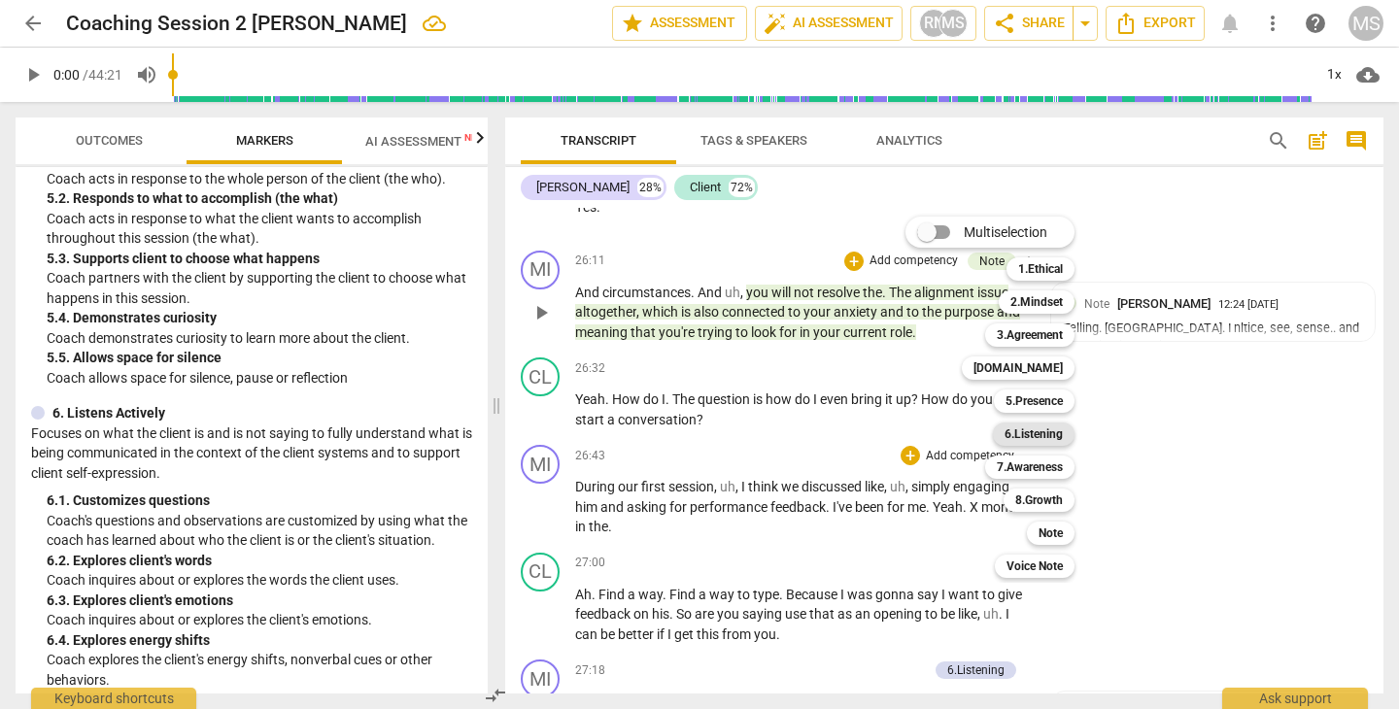
click at [1020, 434] on b "6.Listening" at bounding box center [1033, 434] width 58 height 23
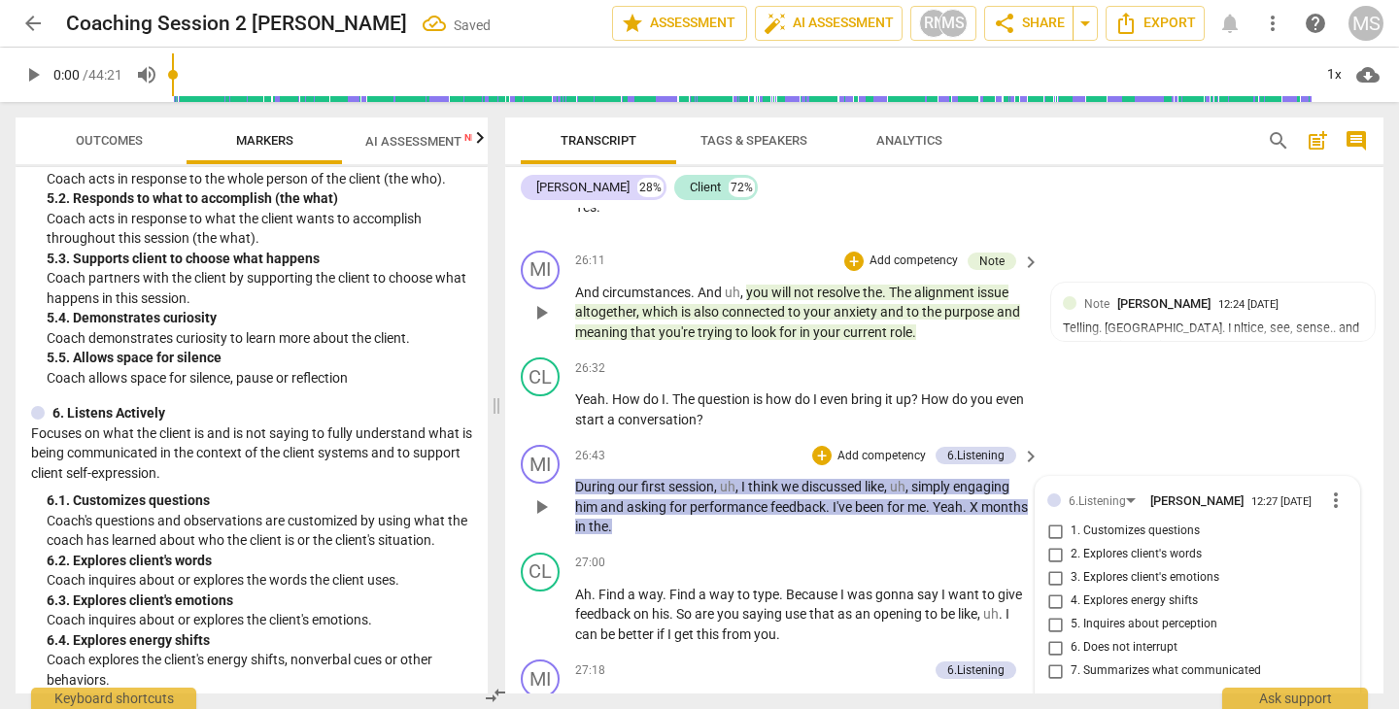
click at [1052, 520] on input "1. Customizes questions" at bounding box center [1054, 531] width 31 height 23
click at [1127, 437] on div "MI play_arrow pause 26:43 + Add competency 6.Listening keyboard_arrow_right Dur…" at bounding box center [944, 491] width 878 height 108
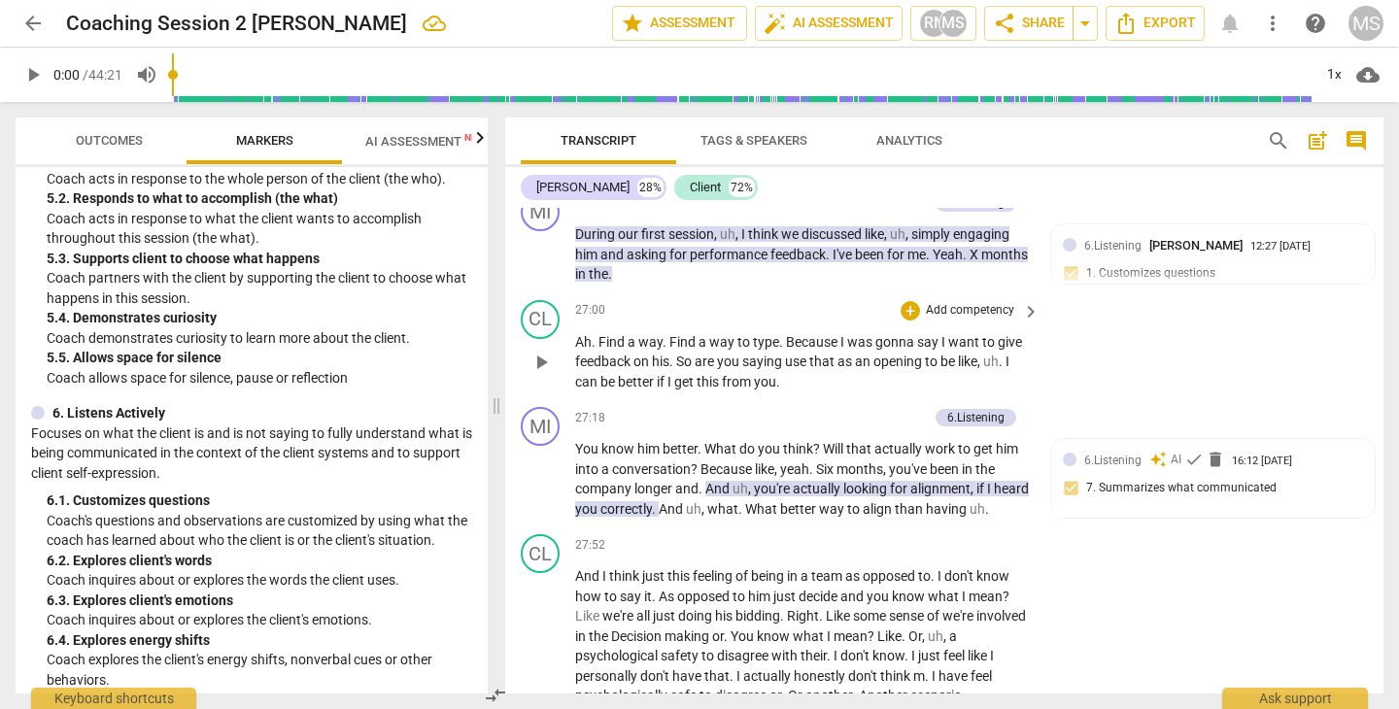
scroll to position [14440, 0]
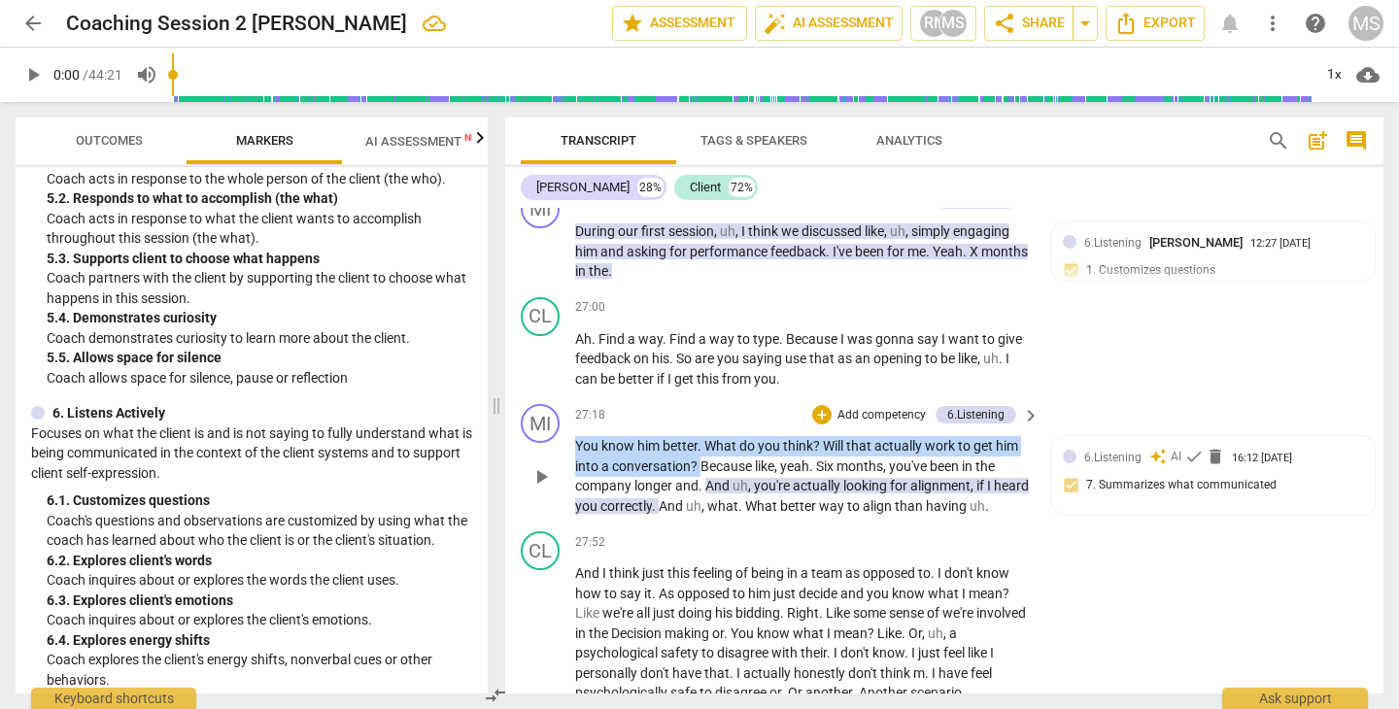
drag, startPoint x: 577, startPoint y: 379, endPoint x: 704, endPoint y: 398, distance: 128.7
click at [704, 436] on p "You know him better . What do you think ? [PERSON_NAME] that actually work to g…" at bounding box center [802, 476] width 455 height 80
click at [719, 379] on div "+" at bounding box center [717, 378] width 19 height 19
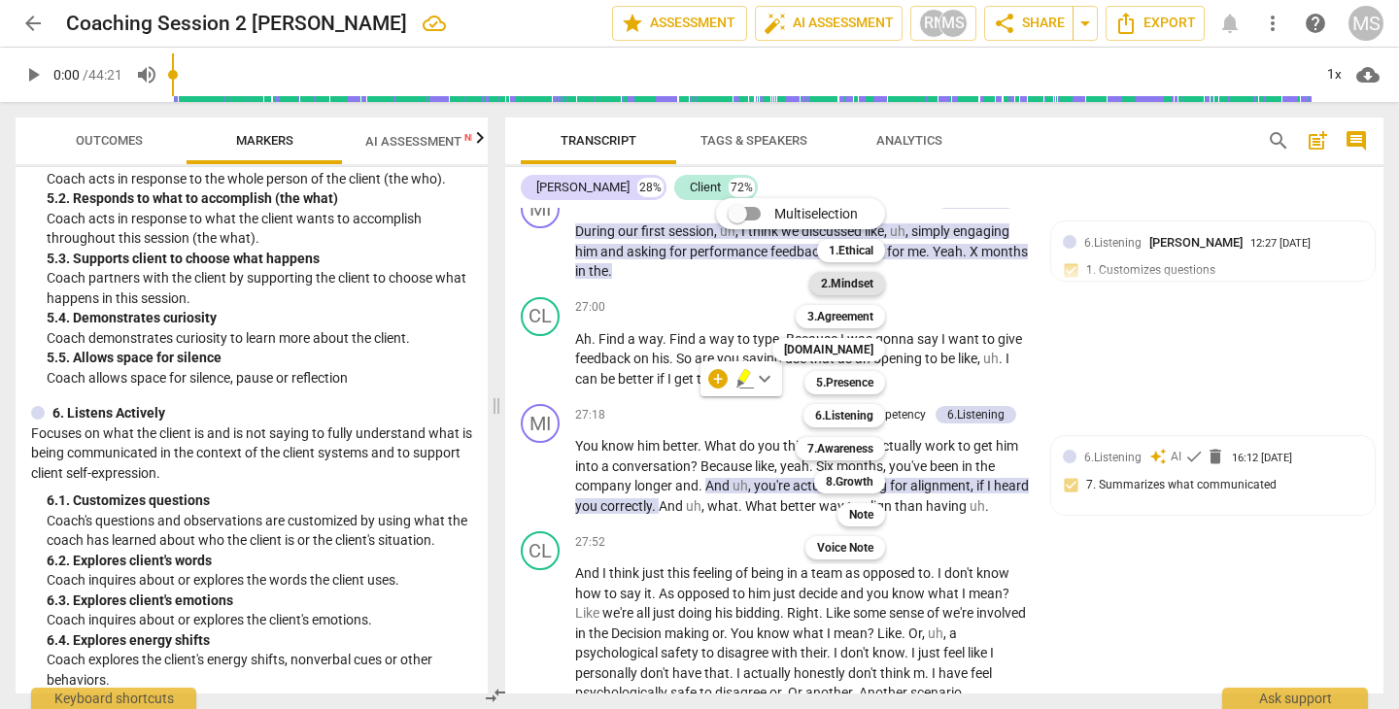
click at [858, 284] on b "2.Mindset" at bounding box center [847, 283] width 52 height 23
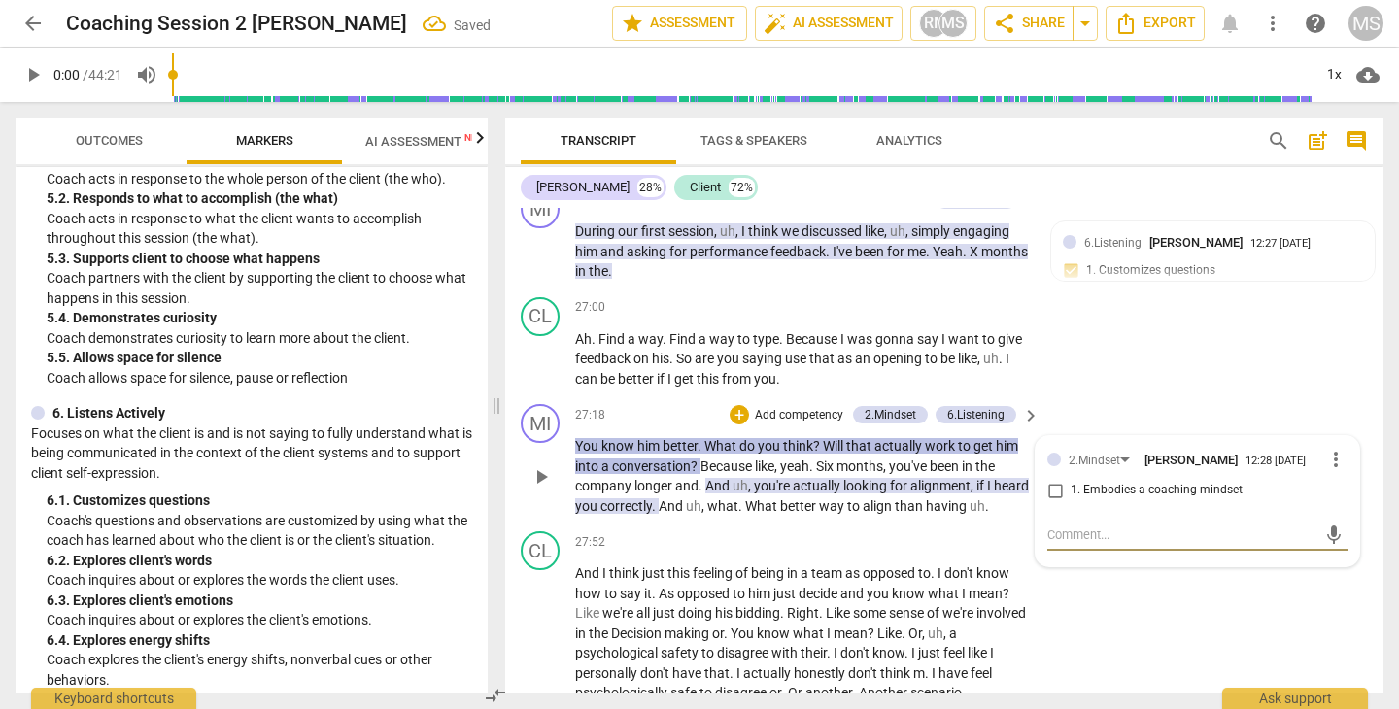
click at [1053, 479] on input "1. Embodies a coaching mindset" at bounding box center [1054, 490] width 31 height 23
click at [1102, 560] on div "CL play_arrow pause 27:52 + Add competency keyboard_arrow_right And I think jus…" at bounding box center [944, 707] width 878 height 366
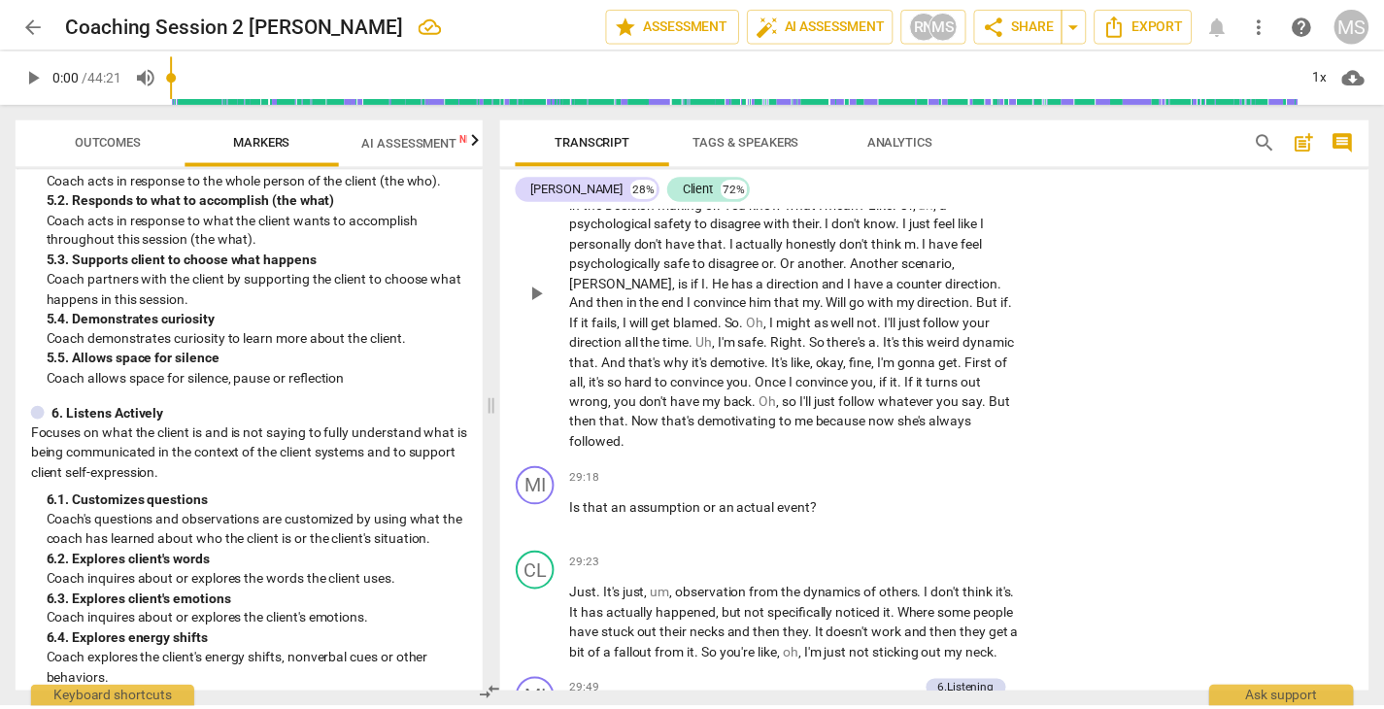
scroll to position [14874, 0]
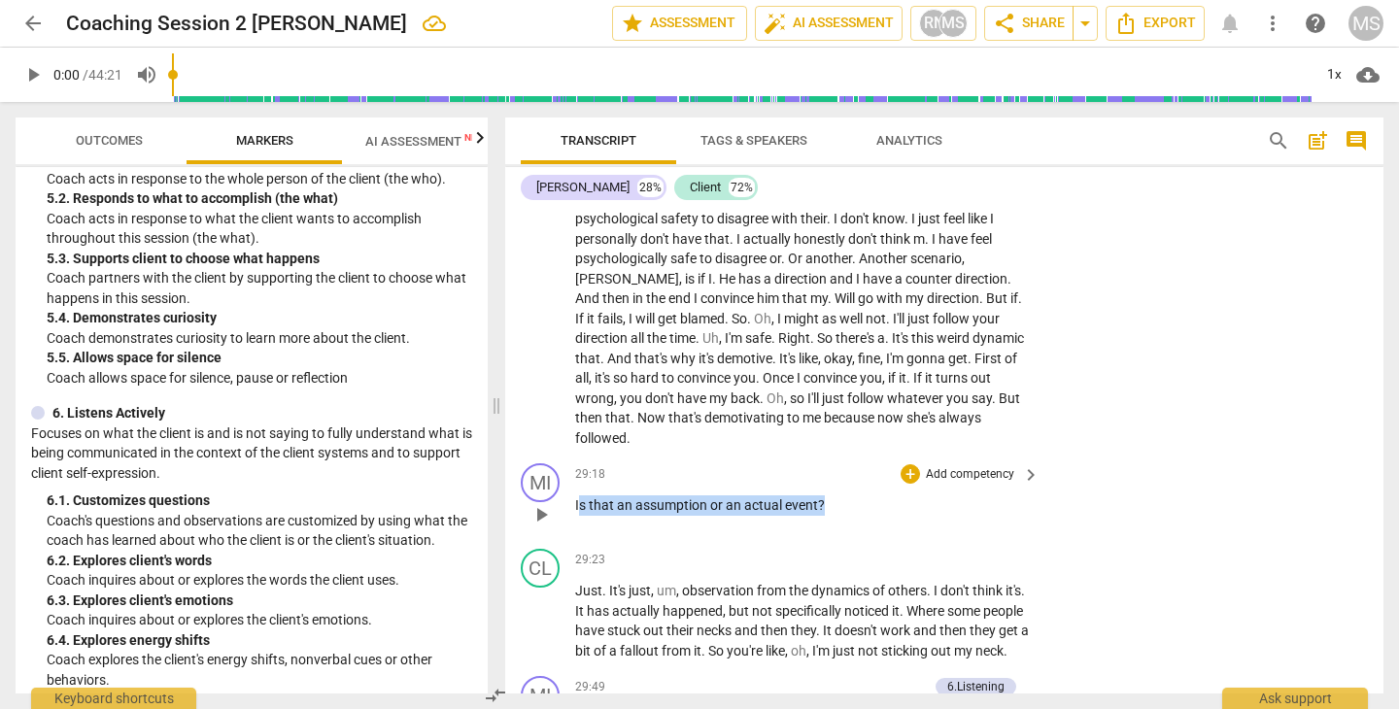
drag, startPoint x: 574, startPoint y: 411, endPoint x: 822, endPoint y: 436, distance: 249.0
click at [822, 456] on div "MI play_arrow pause 29:18 + Add competency keyboard_arrow_right Is that an assu…" at bounding box center [944, 498] width 878 height 85
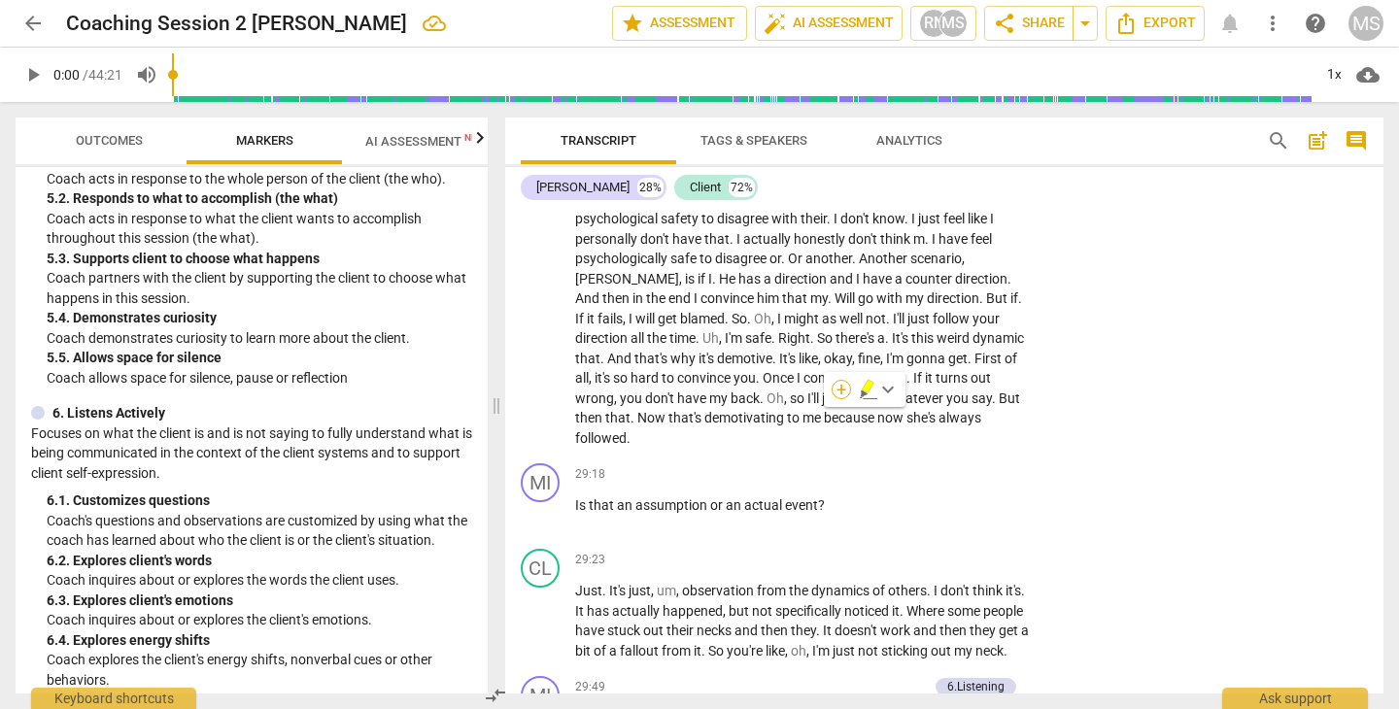
click at [845, 394] on div "+" at bounding box center [840, 389] width 19 height 19
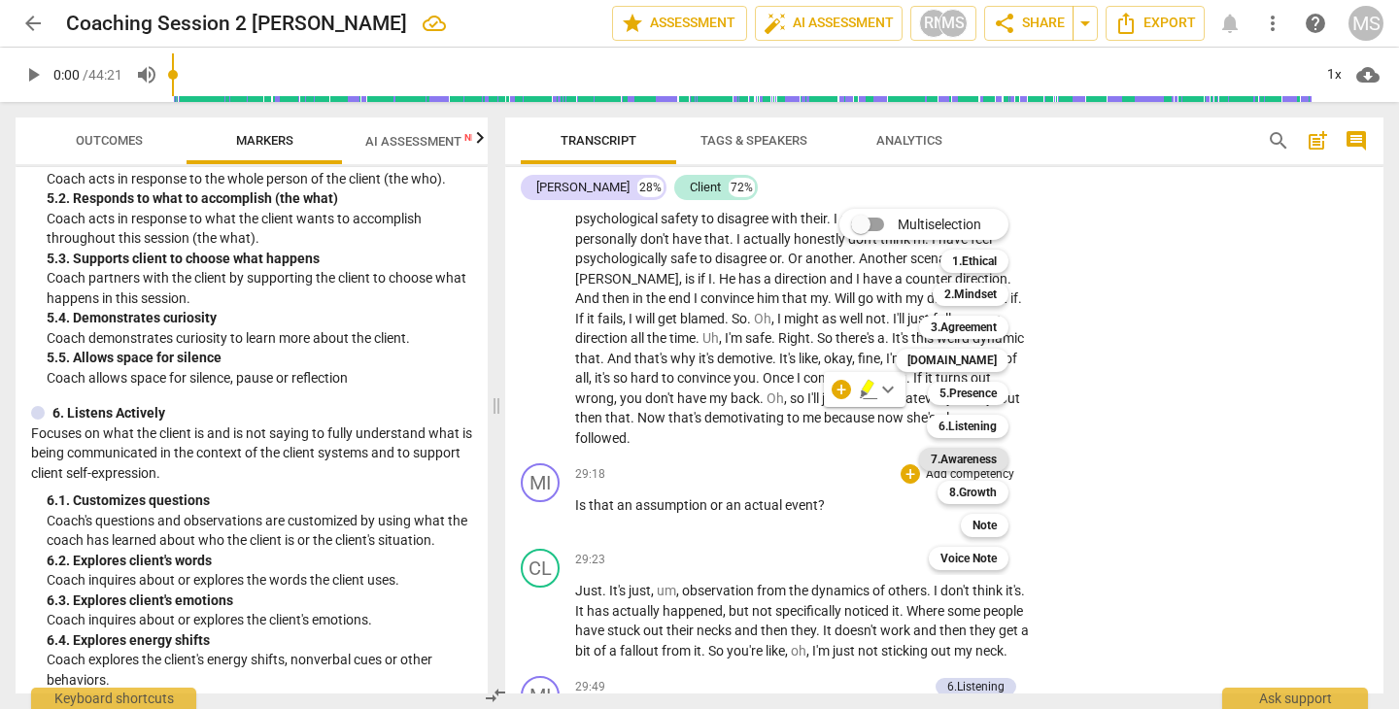
click at [961, 456] on b "7.Awareness" at bounding box center [963, 459] width 66 height 23
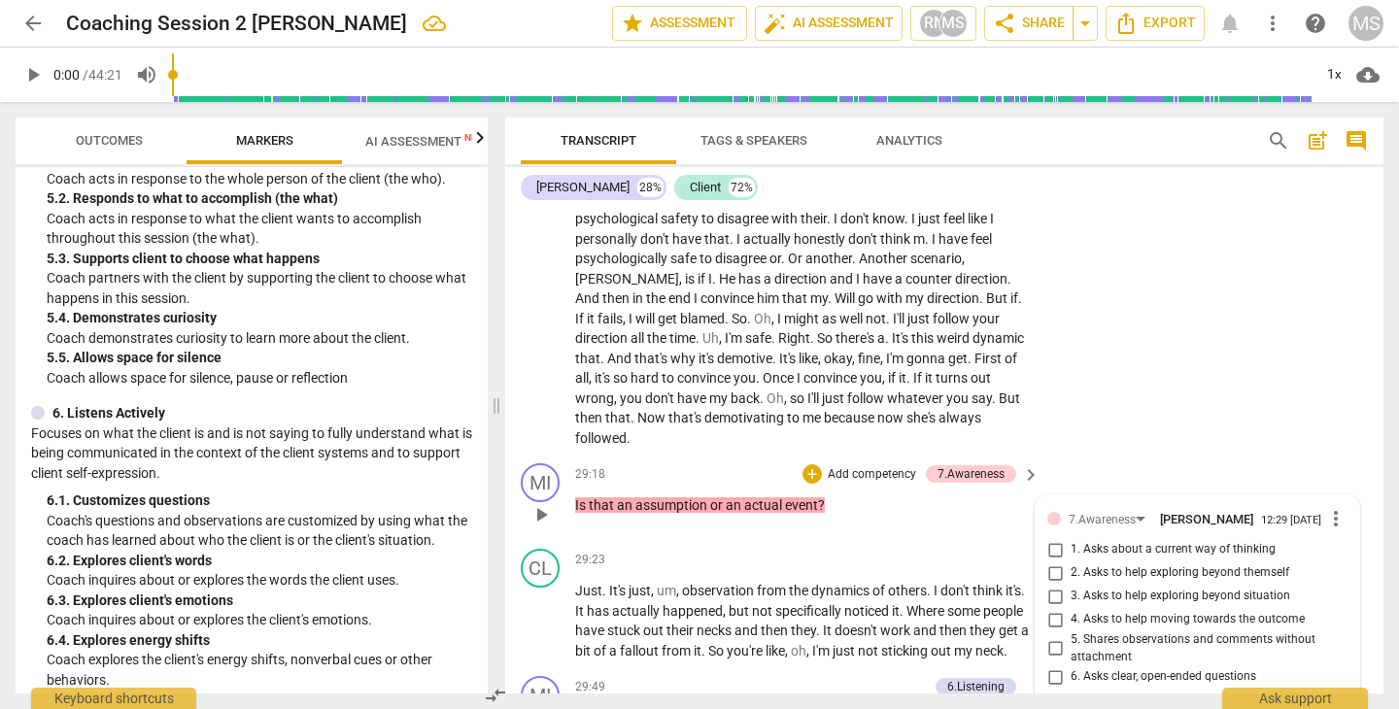
click at [1053, 561] on input "2. Asks to help exploring beyond themself" at bounding box center [1054, 572] width 31 height 23
click at [1219, 286] on div "CL play_arrow pause 27:52 + Add competency keyboard_arrow_right And I think jus…" at bounding box center [944, 272] width 878 height 366
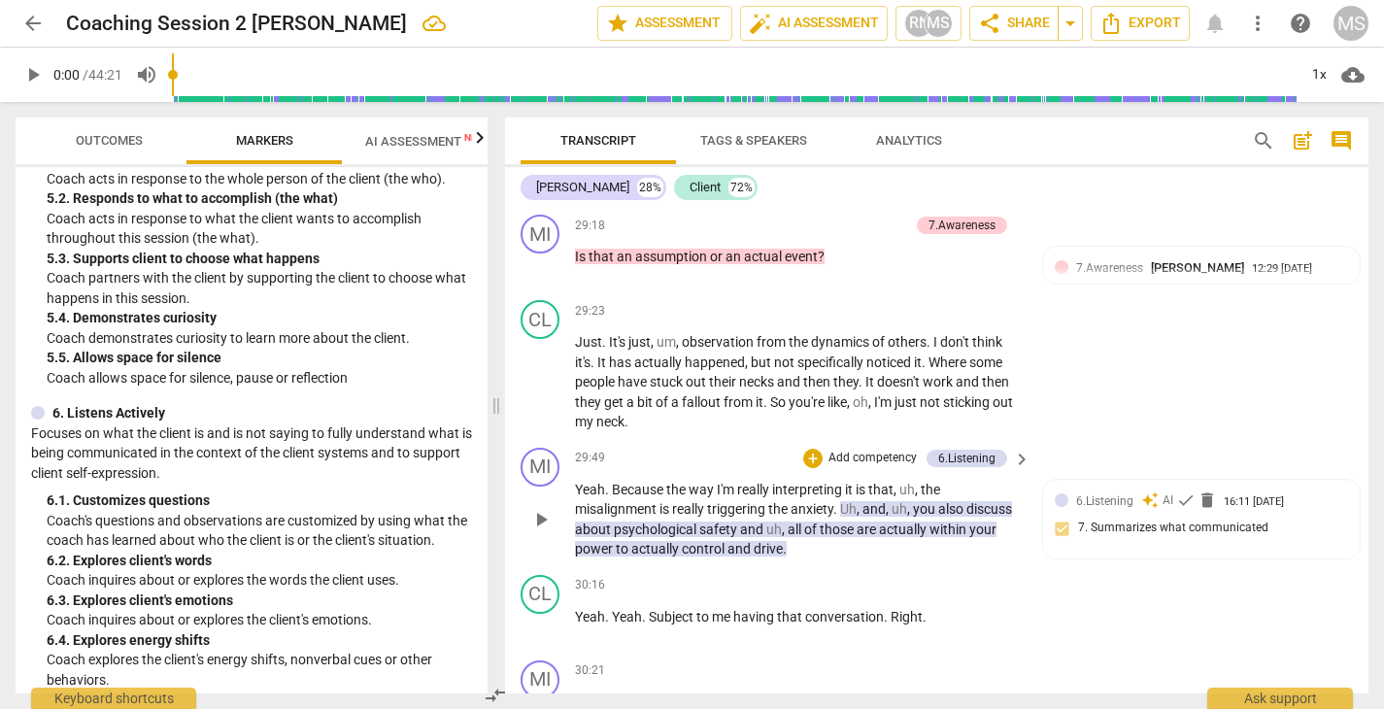
scroll to position [15283, 0]
click at [1202, 490] on span "delete" at bounding box center [1207, 499] width 19 height 19
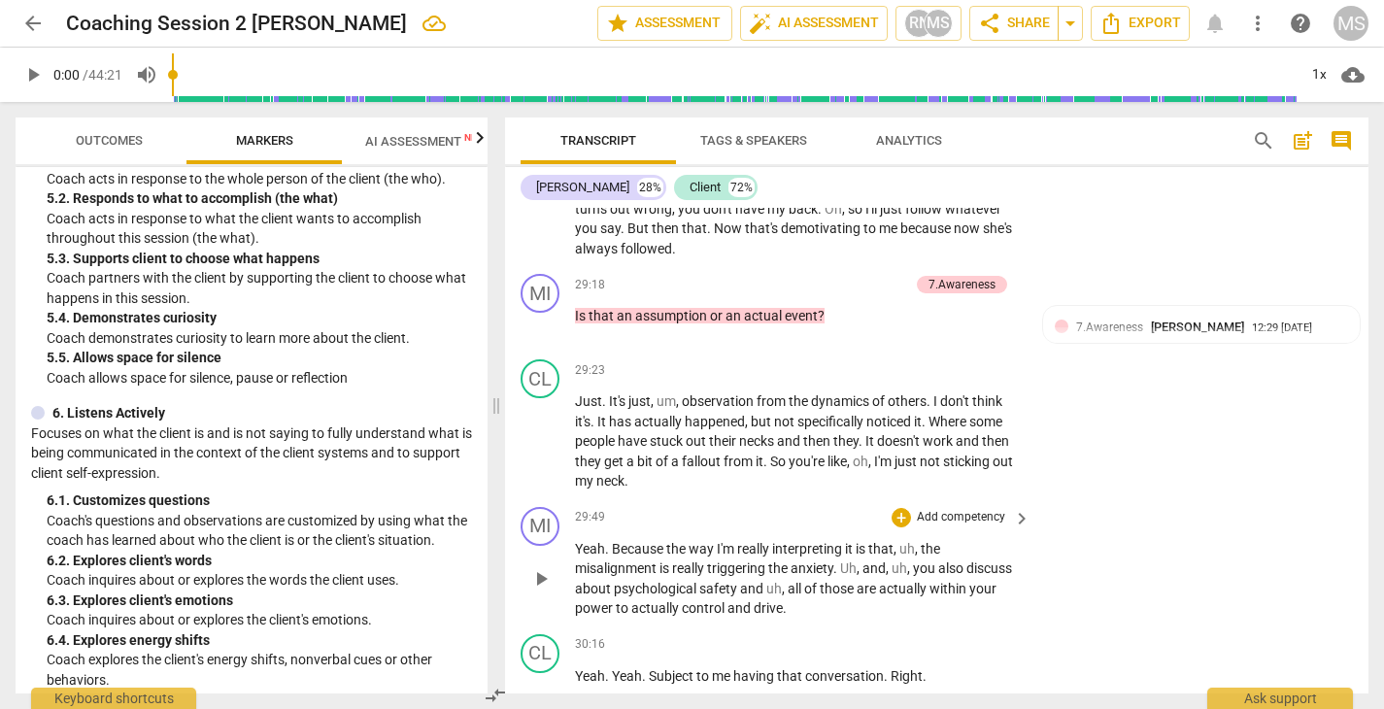
scroll to position [15224, 0]
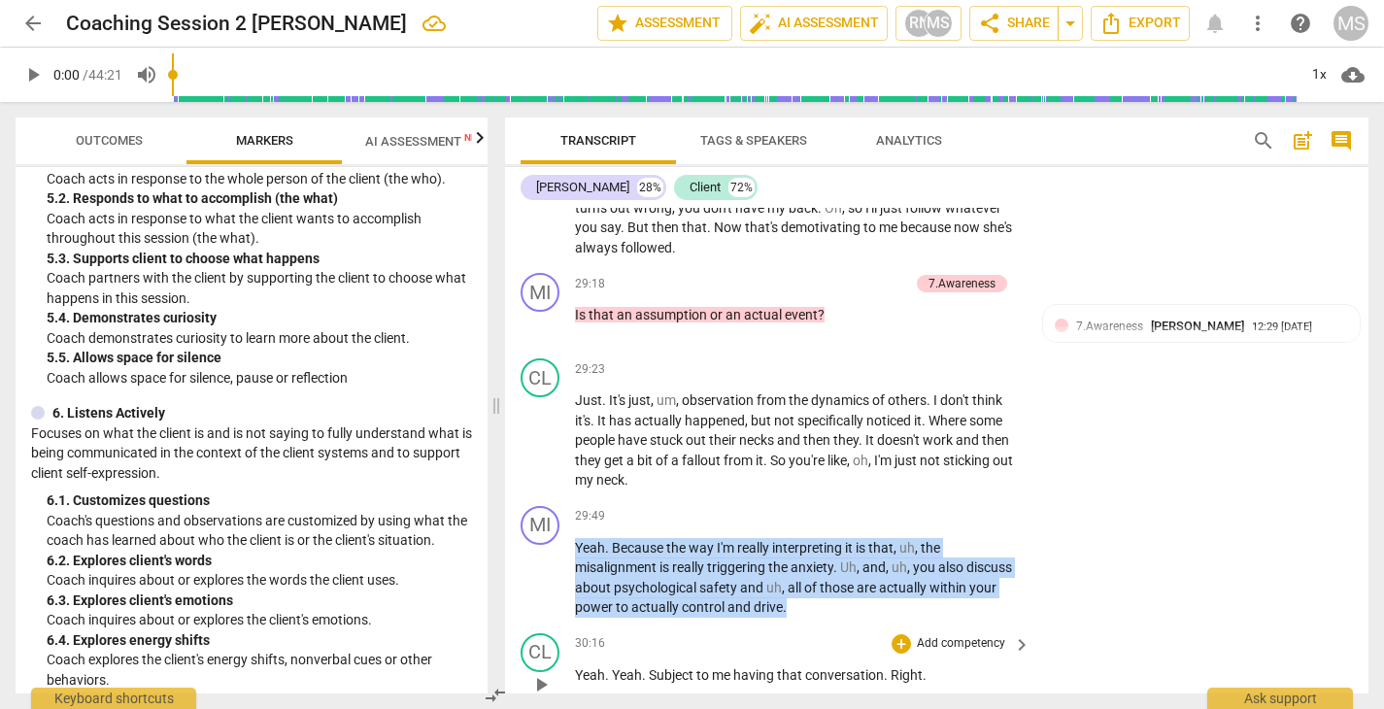
drag, startPoint x: 575, startPoint y: 406, endPoint x: 734, endPoint y: 501, distance: 185.6
click at [734, 501] on div "MI play_arrow pause 00:04 + Add competency keyboard_arrow_right Okay . Good aft…" at bounding box center [936, 451] width 863 height 486
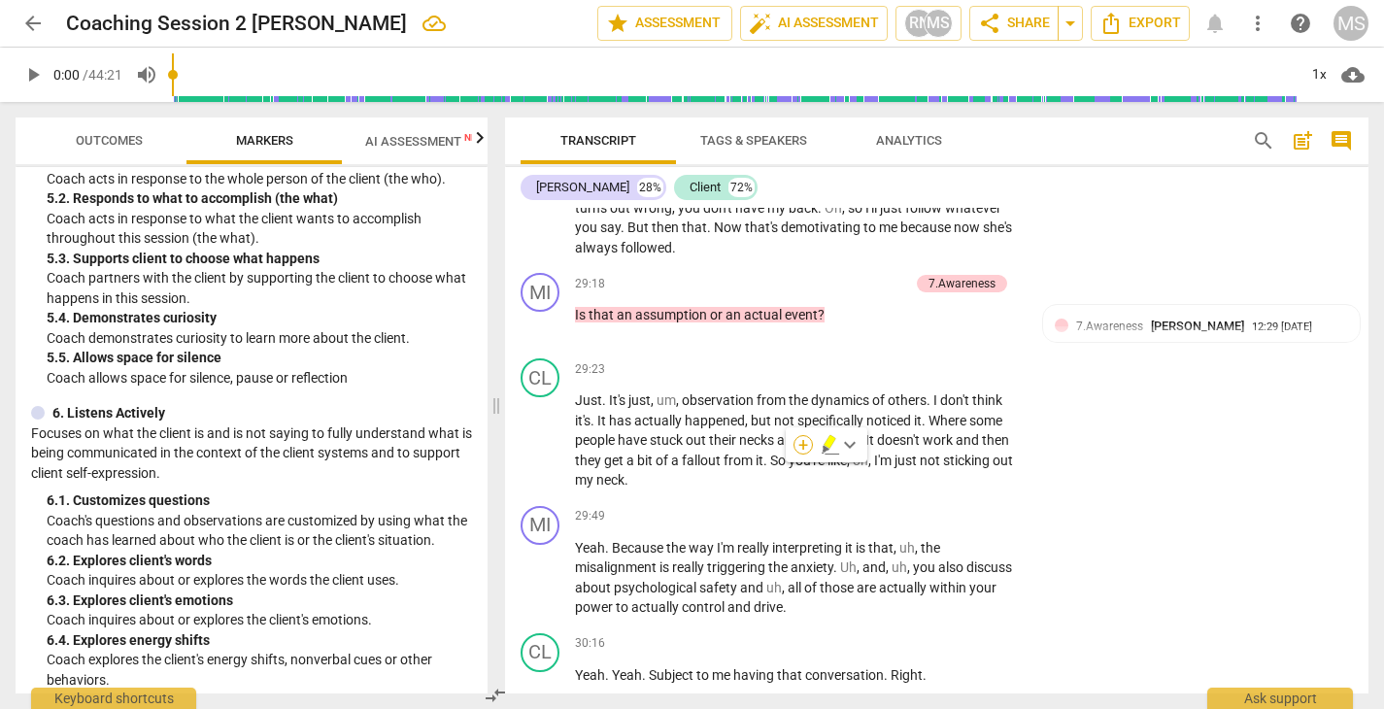
click at [801, 447] on div "+" at bounding box center [803, 444] width 19 height 19
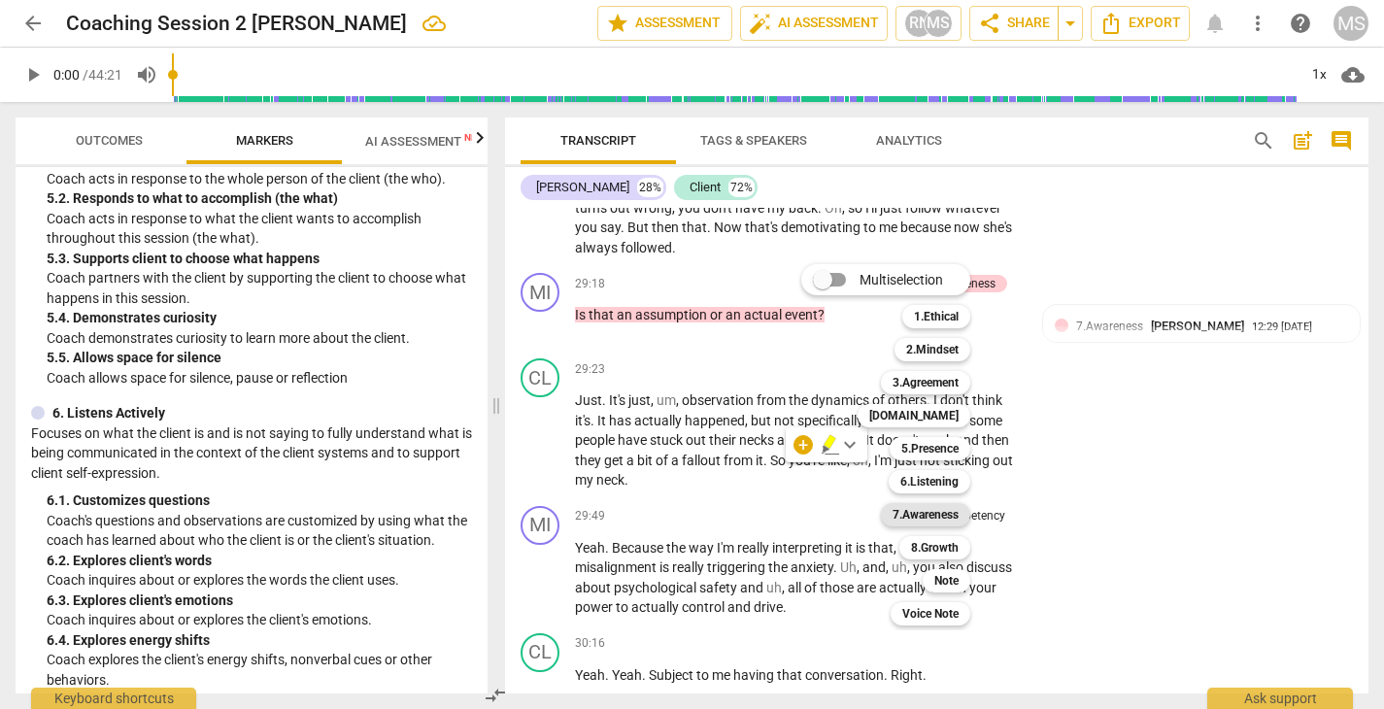
click at [919, 511] on b "7.Awareness" at bounding box center [926, 514] width 66 height 23
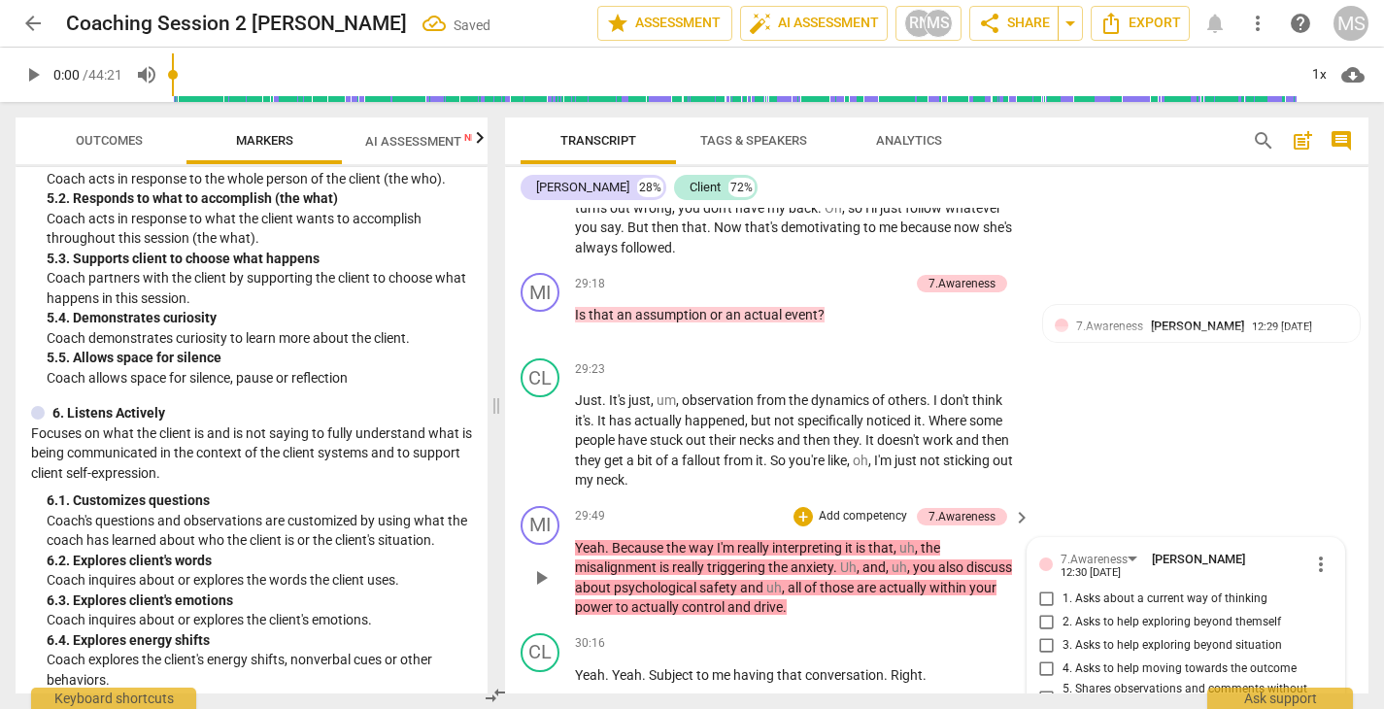
click at [1042, 686] on input "5. Shares observations and comments without attachment" at bounding box center [1046, 697] width 31 height 23
click at [1211, 351] on div "CL play_arrow pause 29:23 + Add competency keyboard_arrow_right Just . It's jus…" at bounding box center [936, 425] width 863 height 148
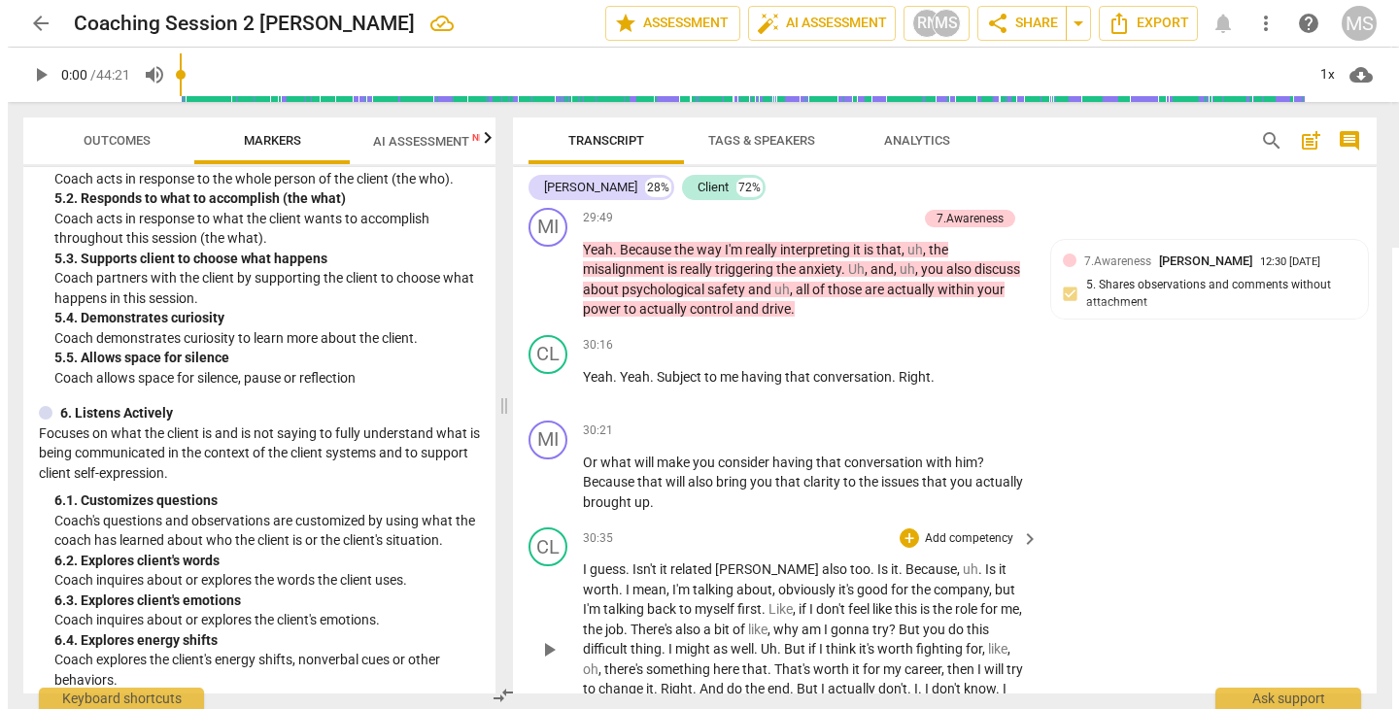
scroll to position [15525, 0]
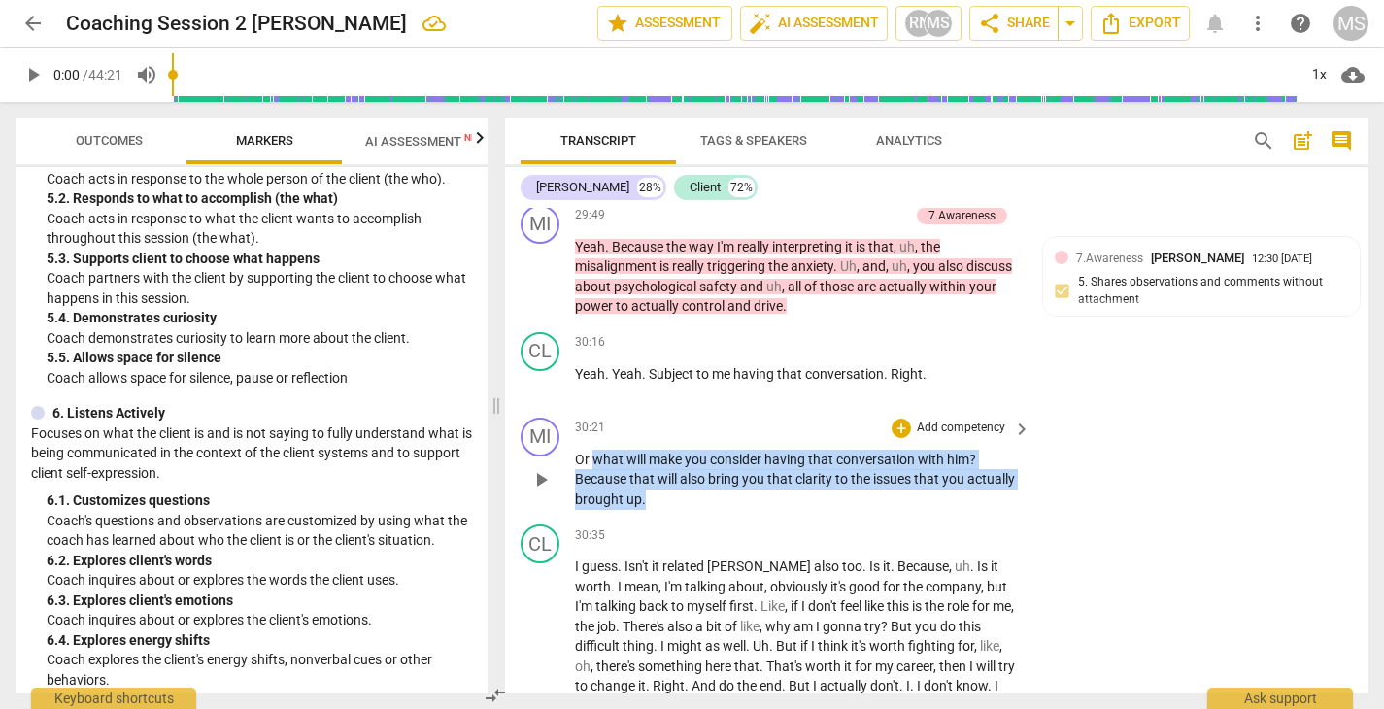
drag, startPoint x: 592, startPoint y: 316, endPoint x: 722, endPoint y: 365, distance: 138.4
click at [722, 450] on p "Or what will make you consider having that conversation with him ? Because that…" at bounding box center [798, 480] width 446 height 60
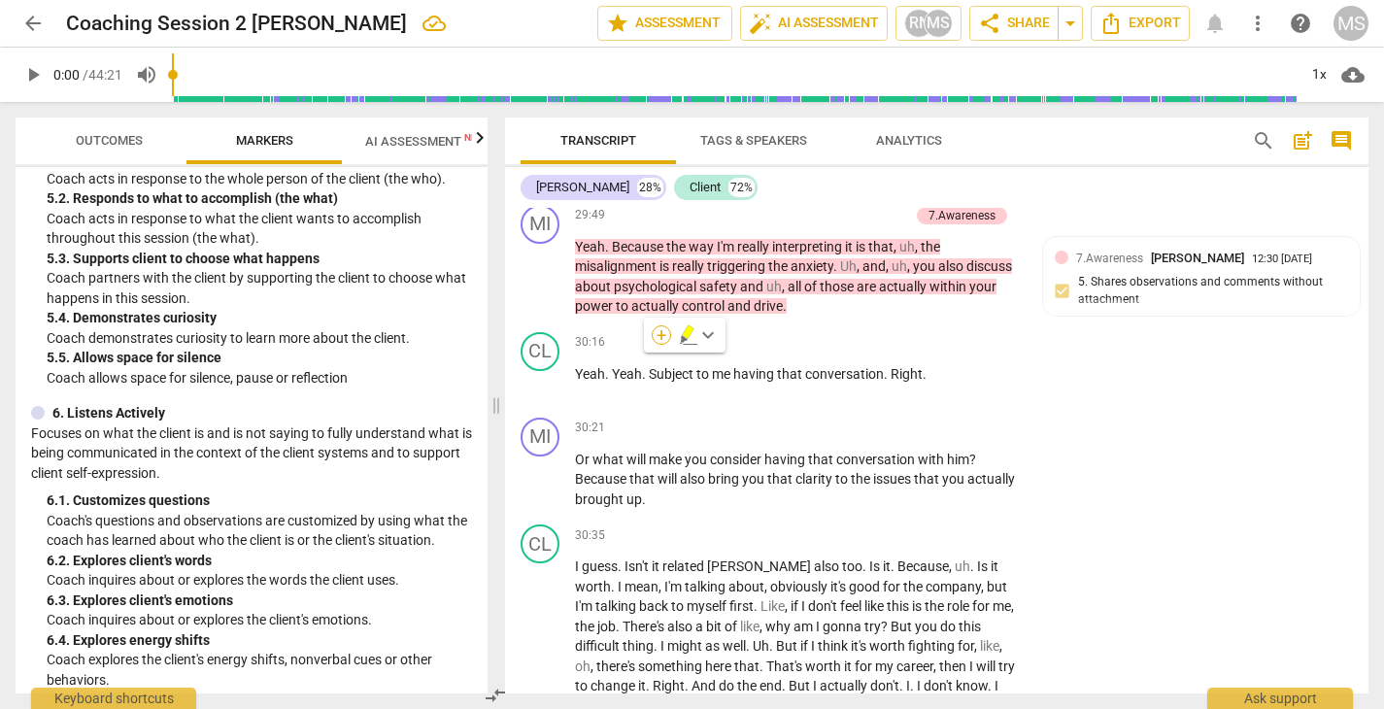
click at [661, 332] on div "+" at bounding box center [661, 334] width 19 height 19
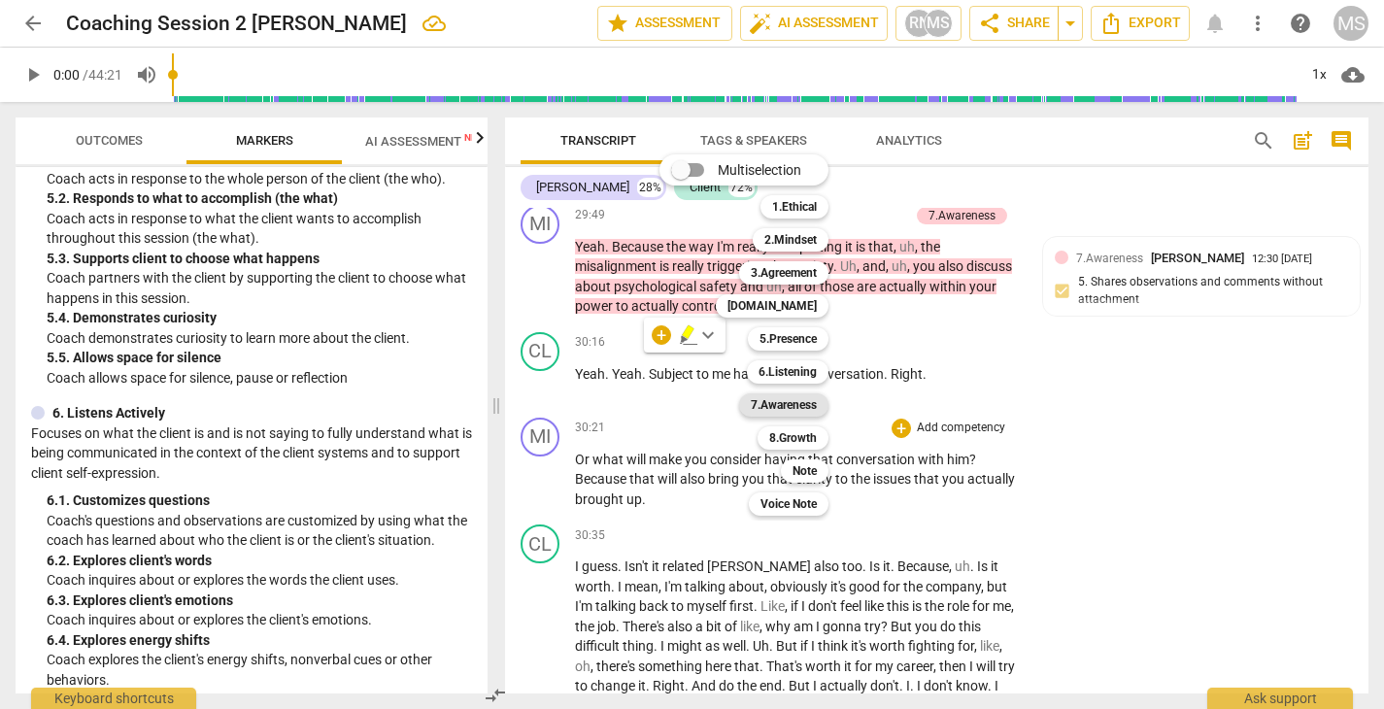
click at [792, 403] on b "7.Awareness" at bounding box center [784, 404] width 66 height 23
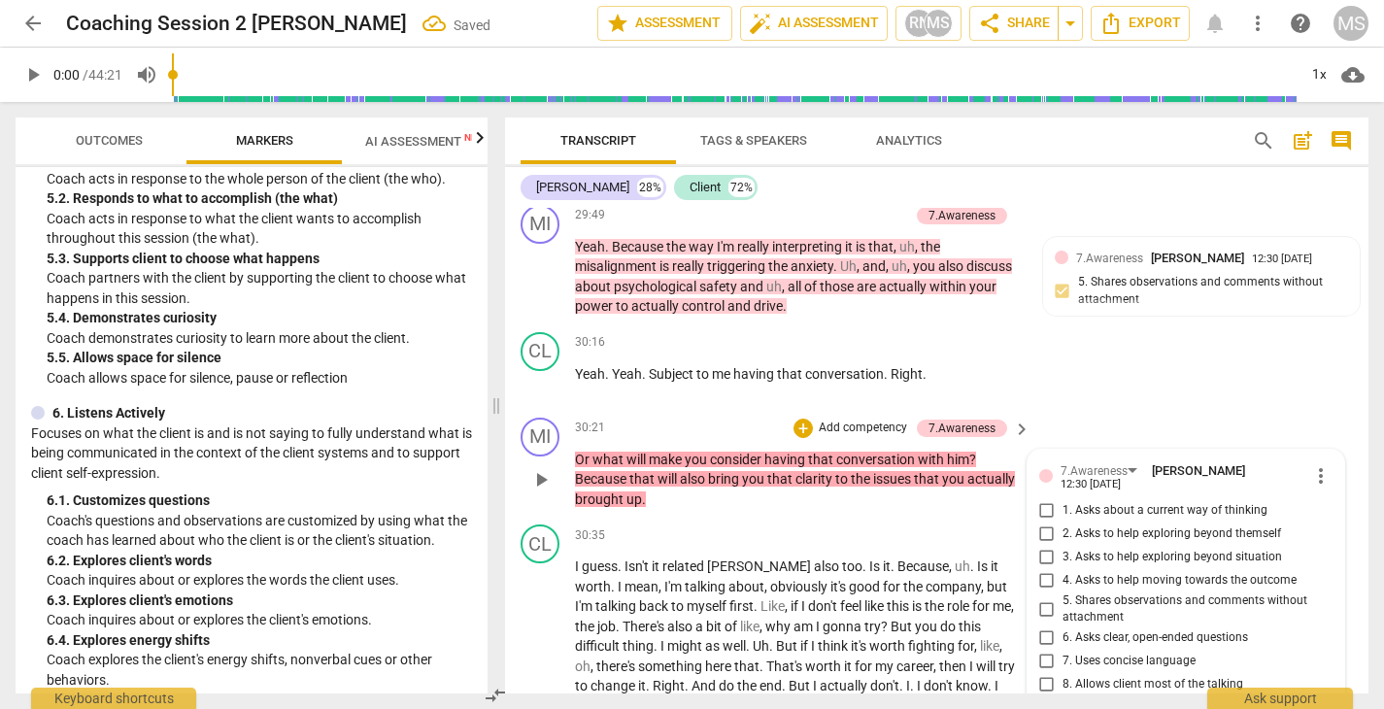
click at [1042, 626] on input "6. Asks clear, open-ended questions" at bounding box center [1046, 637] width 31 height 23
click at [1041, 546] on input "3. Asks to help exploring beyond situation" at bounding box center [1046, 557] width 31 height 23
click at [994, 581] on p "I guess . Isn't it related [PERSON_NAME] also too . Is it . Because , uh . Is i…" at bounding box center [798, 647] width 446 height 180
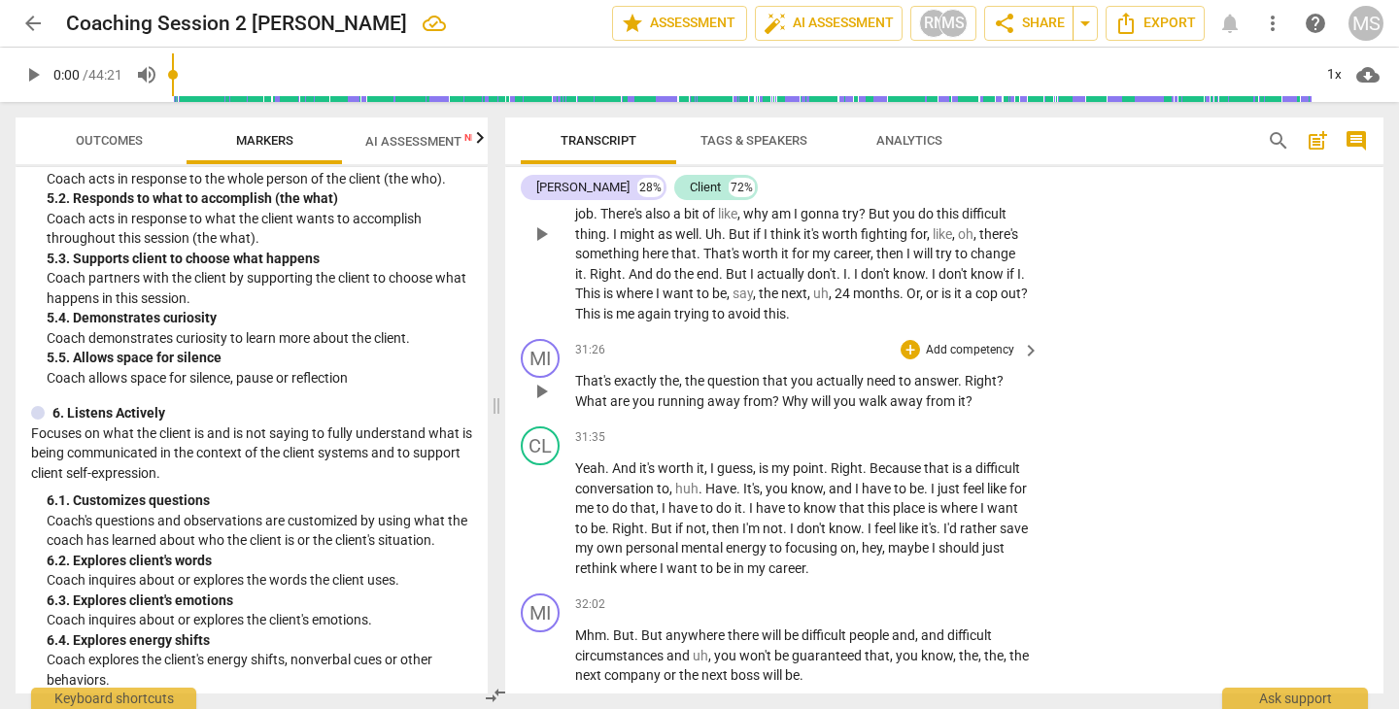
scroll to position [15762, 0]
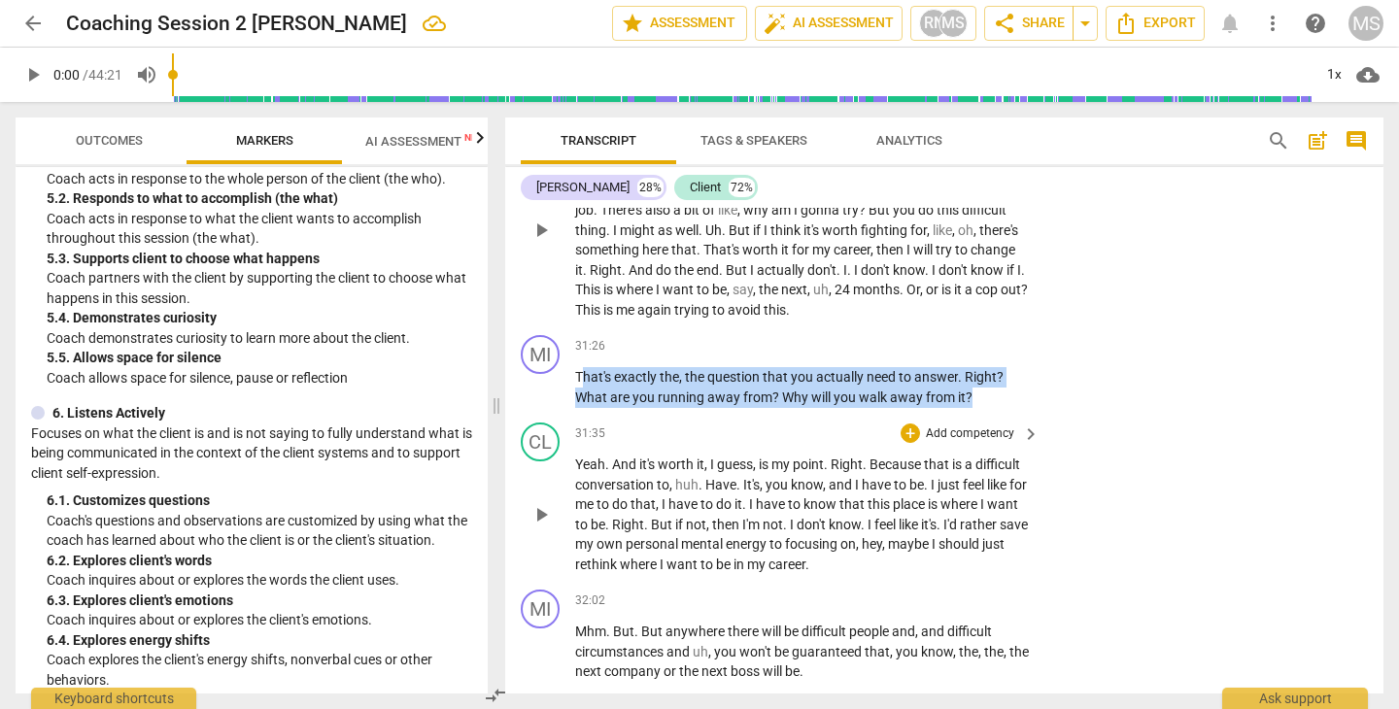
drag, startPoint x: 581, startPoint y: 291, endPoint x: 1014, endPoint y: 337, distance: 435.6
click at [1014, 337] on div "MI play_arrow pause 00:04 + Add competency keyboard_arrow_right Okay . Good aft…" at bounding box center [944, 451] width 878 height 486
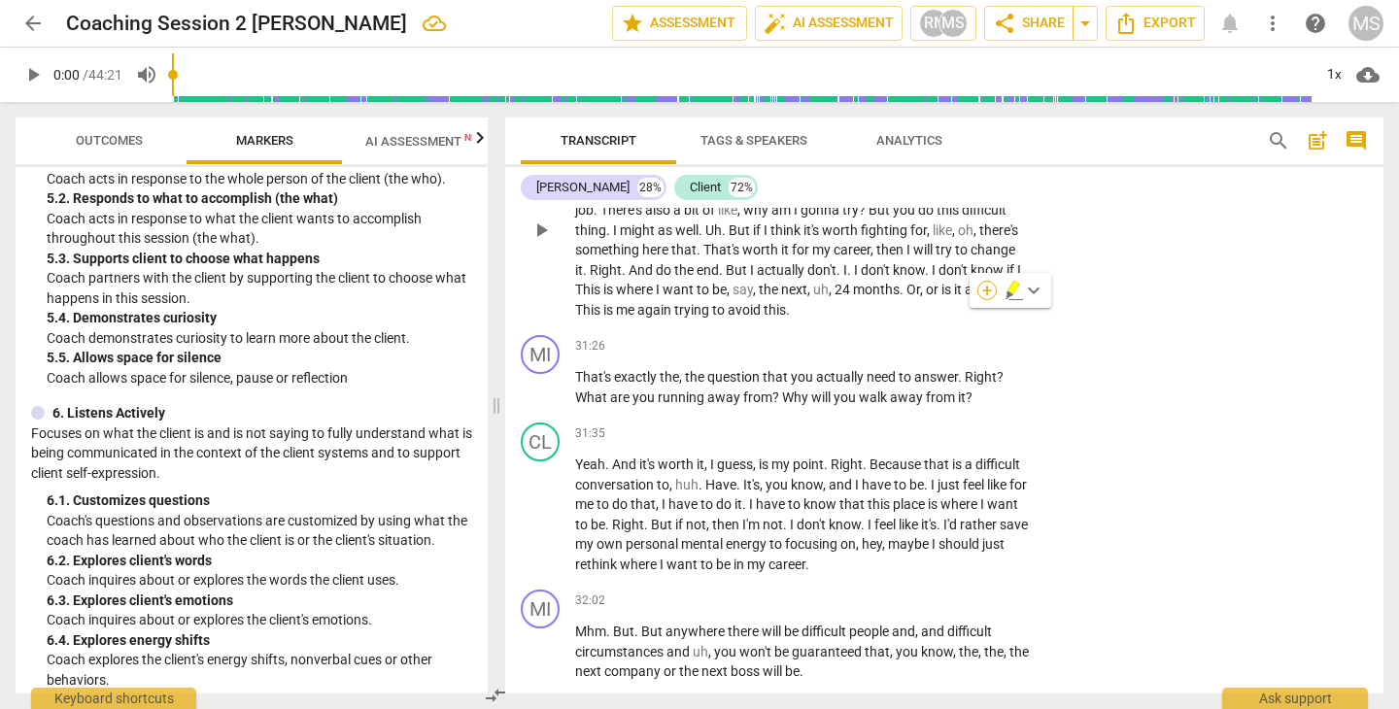
click at [986, 290] on div "+" at bounding box center [986, 290] width 19 height 19
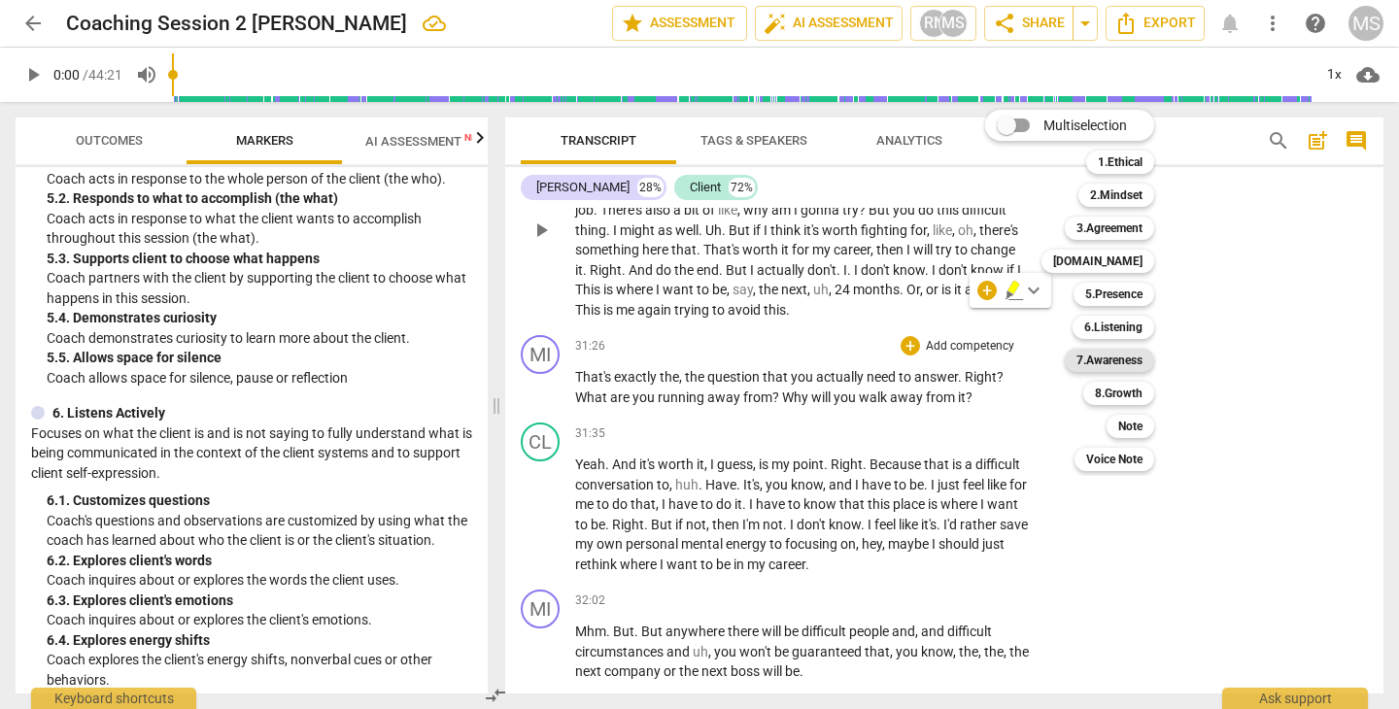
click at [1106, 355] on b "7.Awareness" at bounding box center [1109, 360] width 66 height 23
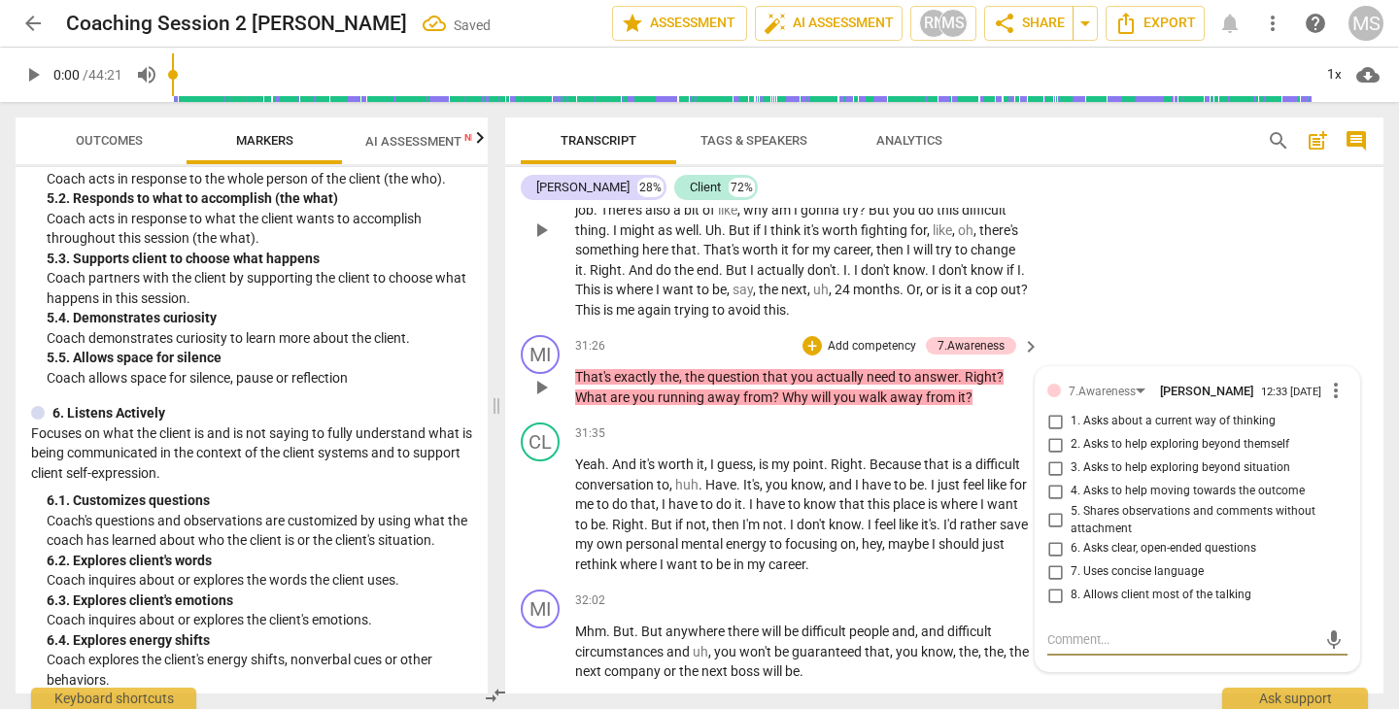
click at [1051, 509] on input "5. Shares observations and comments without attachment" at bounding box center [1054, 520] width 31 height 23
click at [1076, 630] on textarea at bounding box center [1181, 639] width 269 height 18
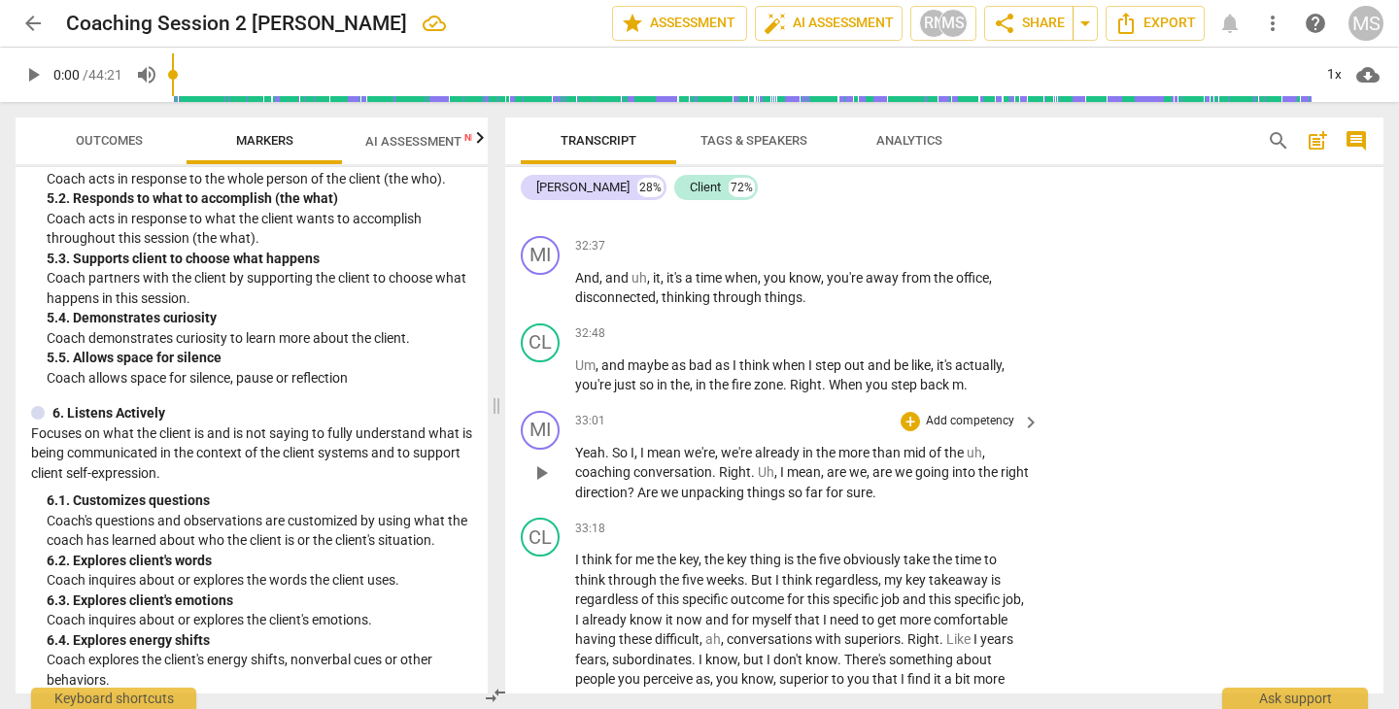
scroll to position [16483, 0]
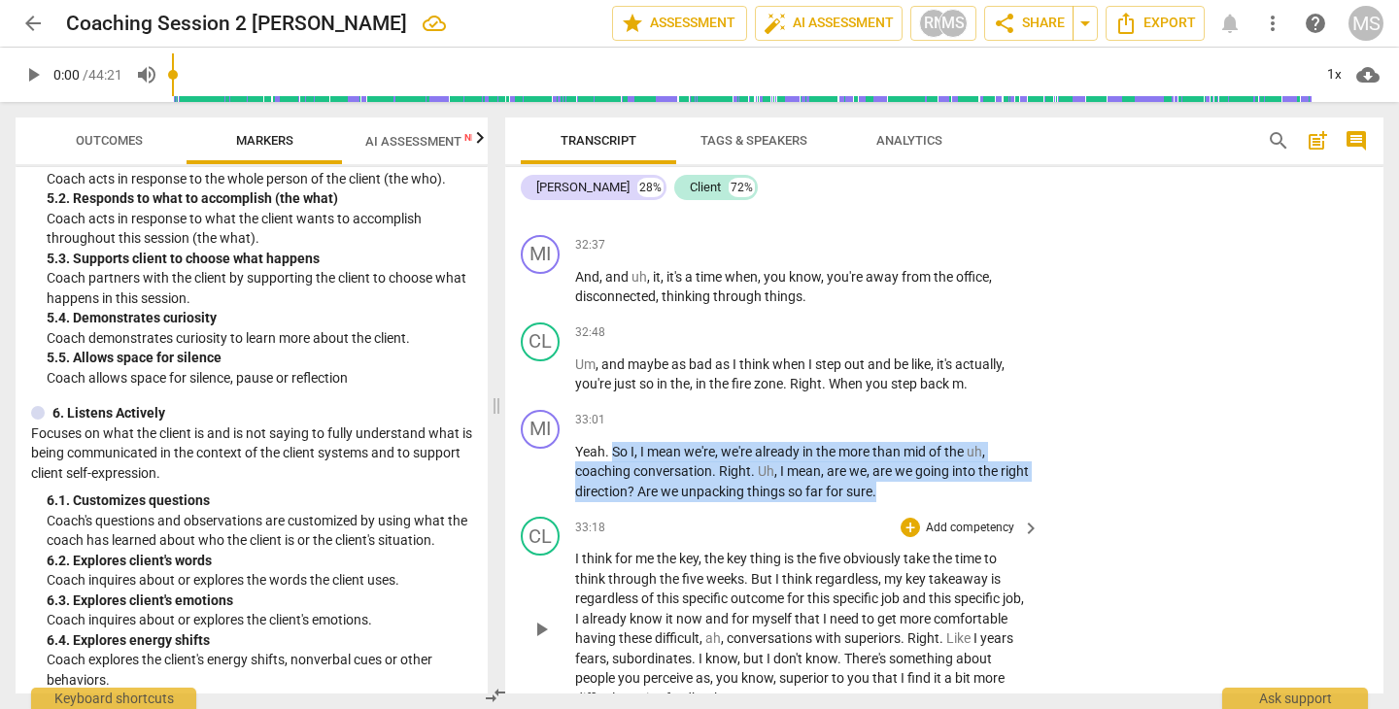
drag, startPoint x: 612, startPoint y: 359, endPoint x: 898, endPoint y: 426, distance: 294.3
click at [898, 426] on div "MI play_arrow pause 00:04 + Add competency keyboard_arrow_right Okay . Good aft…" at bounding box center [944, 451] width 878 height 486
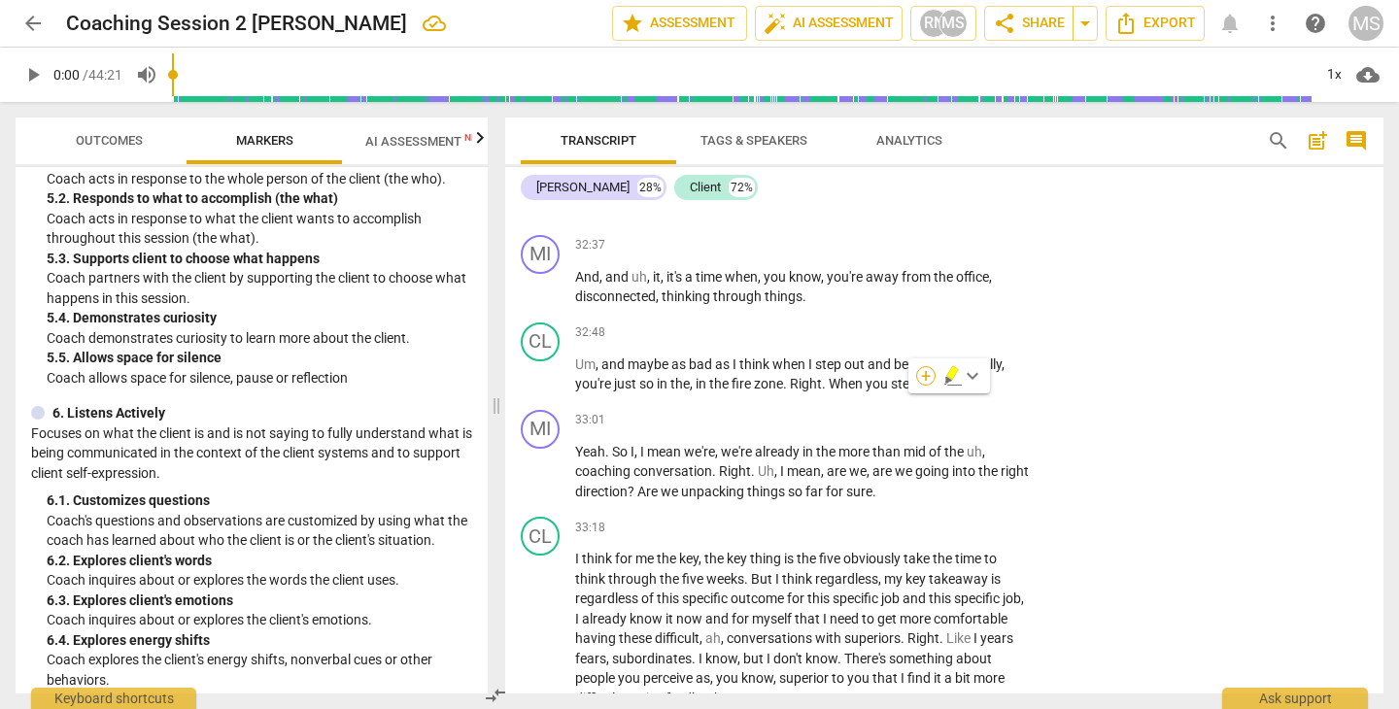
click at [927, 378] on div "+" at bounding box center [925, 375] width 19 height 19
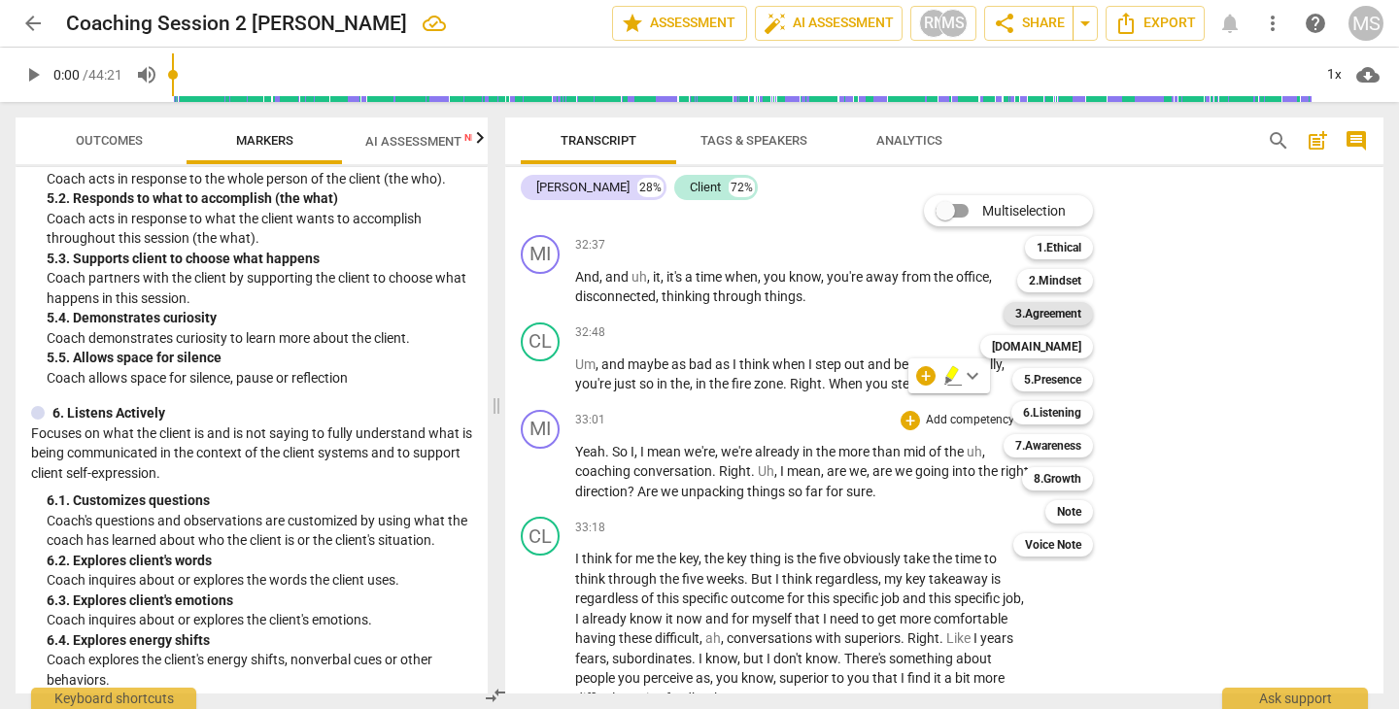
click at [1042, 314] on b "3.Agreement" at bounding box center [1048, 313] width 66 height 23
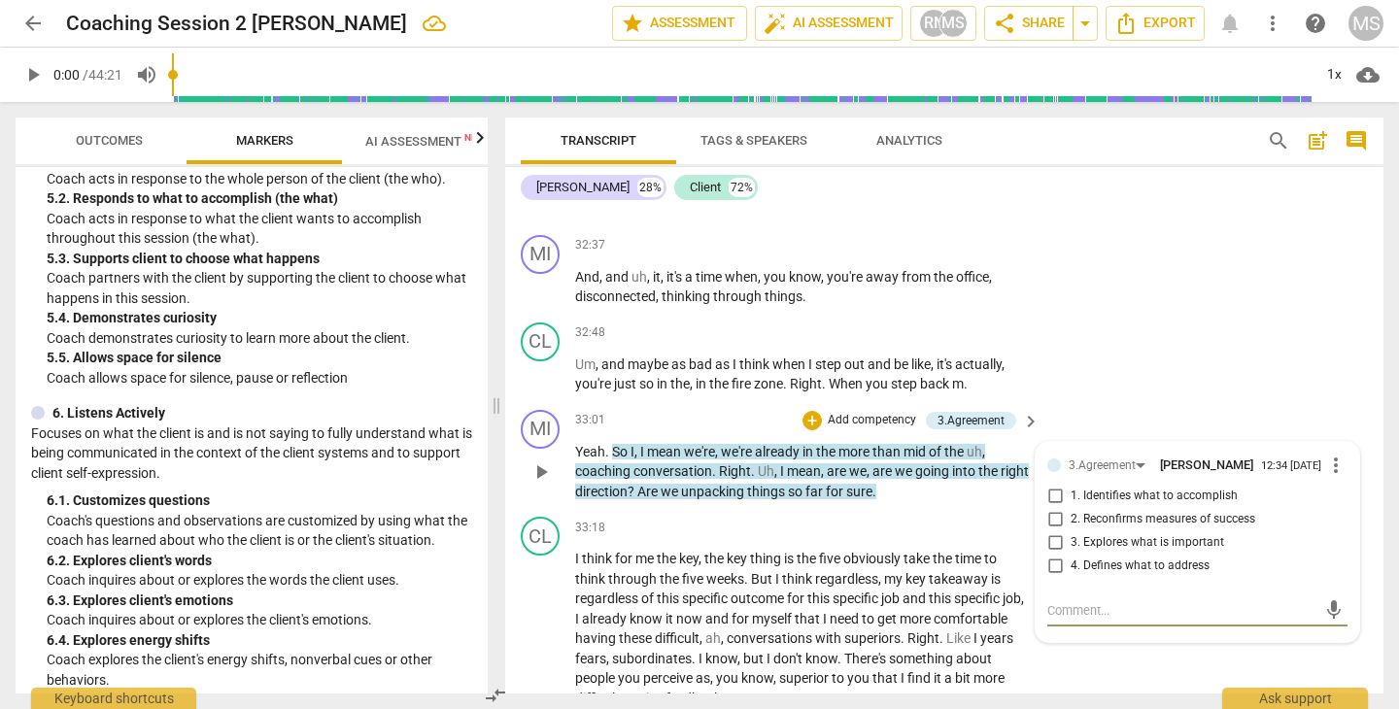
click at [1054, 508] on input "2. Reconfirms measures of success" at bounding box center [1054, 519] width 31 height 23
click at [1067, 601] on textarea at bounding box center [1181, 610] width 269 height 18
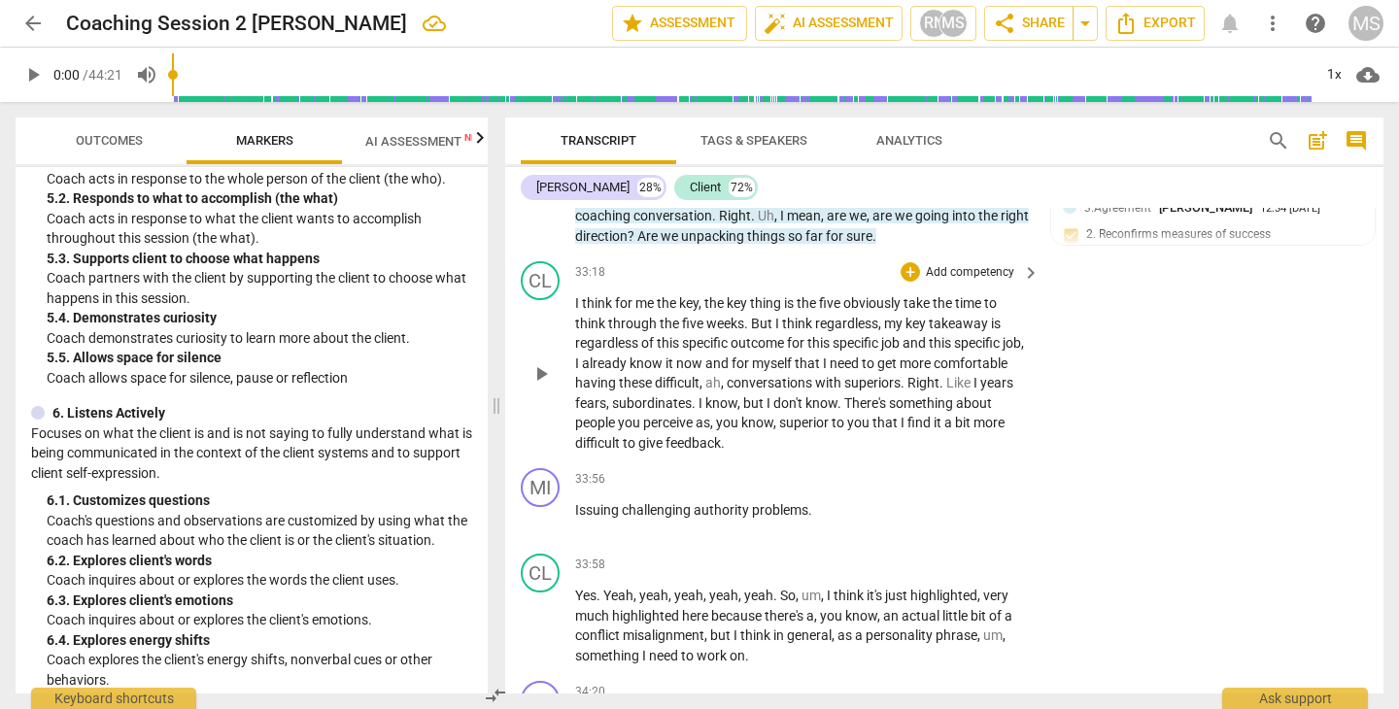
scroll to position [16742, 0]
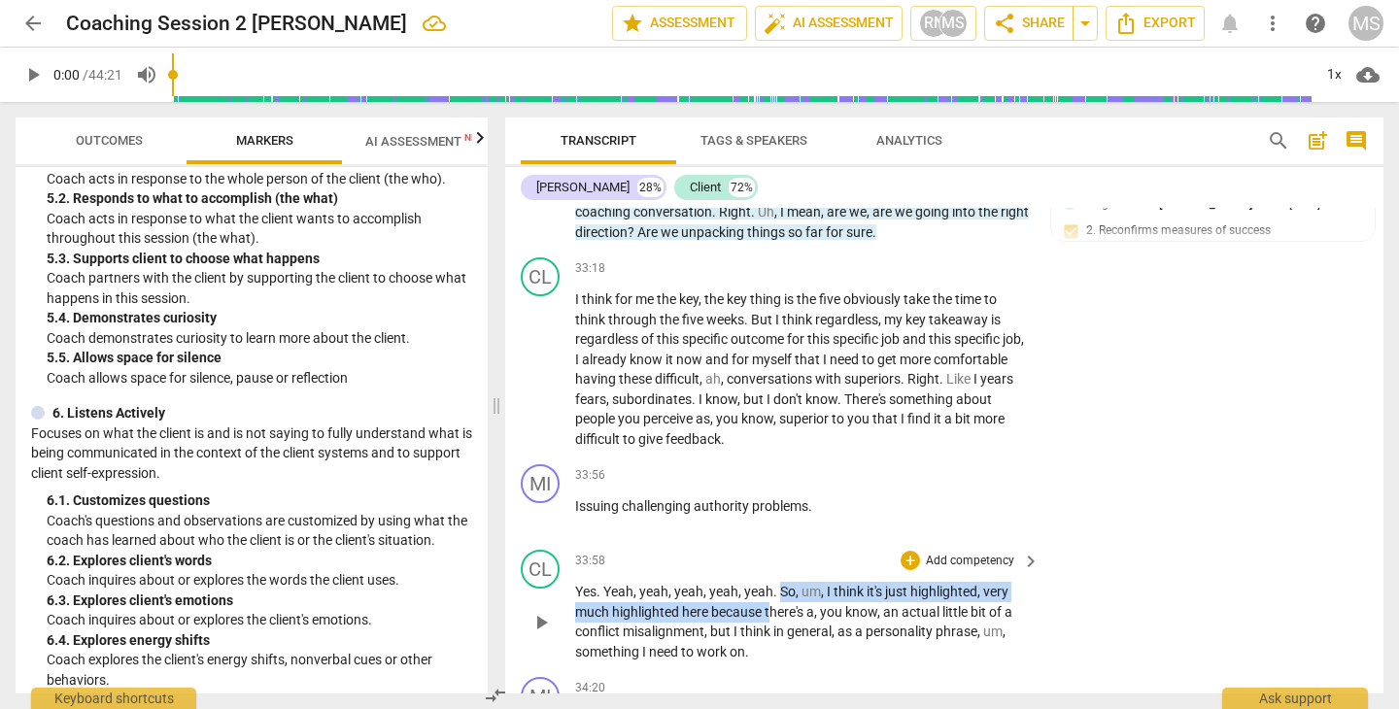
drag, startPoint x: 780, startPoint y: 492, endPoint x: 771, endPoint y: 515, distance: 24.0
click at [771, 582] on p "Yes . Yeah , yeah , yeah , yeah , yeah . So , um , I think it's just highlighte…" at bounding box center [802, 622] width 455 height 80
click at [851, 484] on icon "button" at bounding box center [854, 491] width 19 height 23
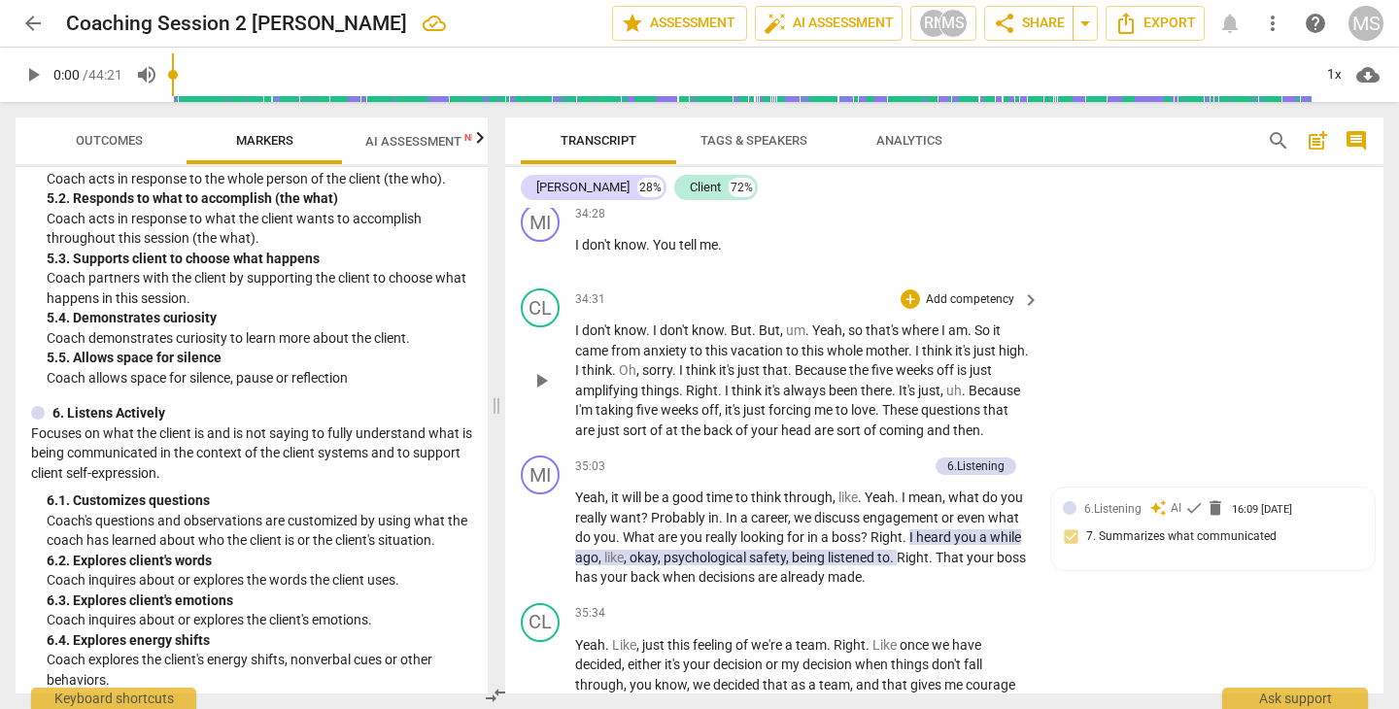
scroll to position [17396, 0]
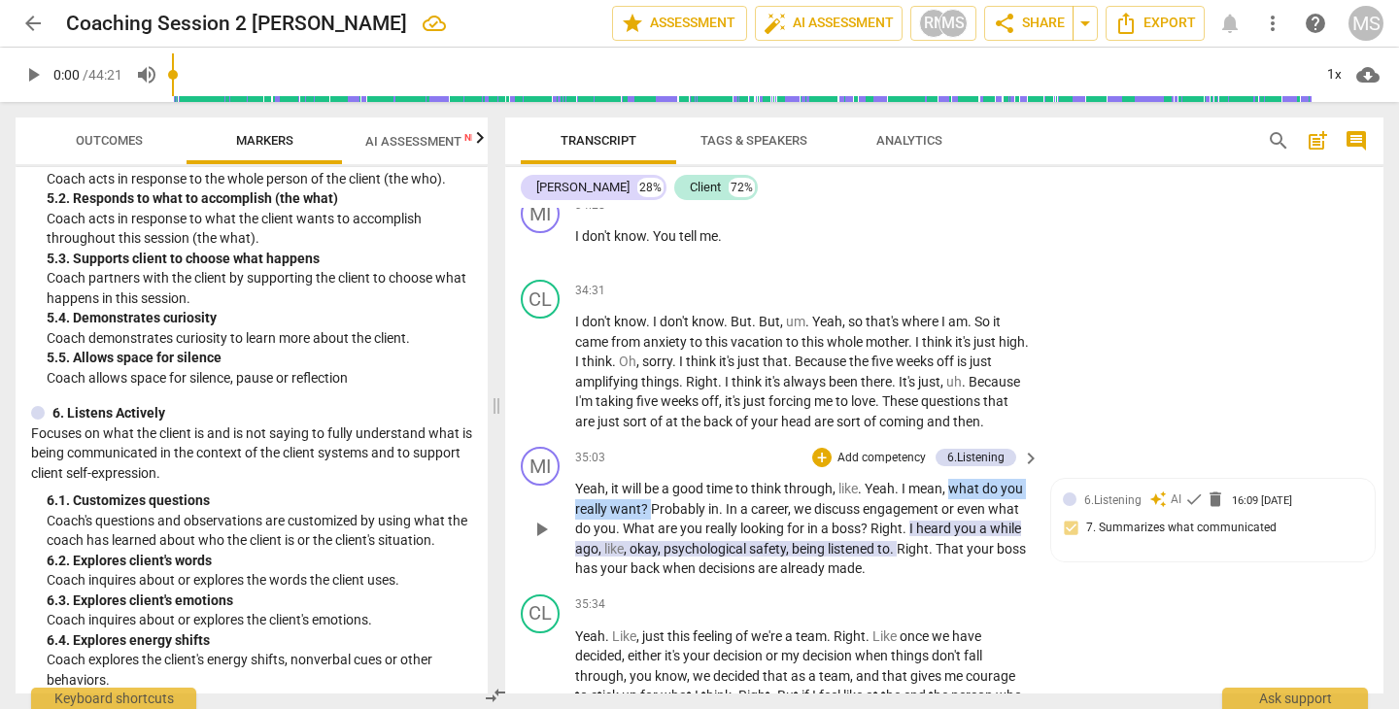
drag, startPoint x: 954, startPoint y: 409, endPoint x: 649, endPoint y: 418, distance: 305.1
click at [649, 479] on p "Yeah , it will be a good time to think through , like . Yeah . I mean , what do…" at bounding box center [802, 529] width 455 height 100
click at [664, 400] on div "+" at bounding box center [667, 402] width 19 height 19
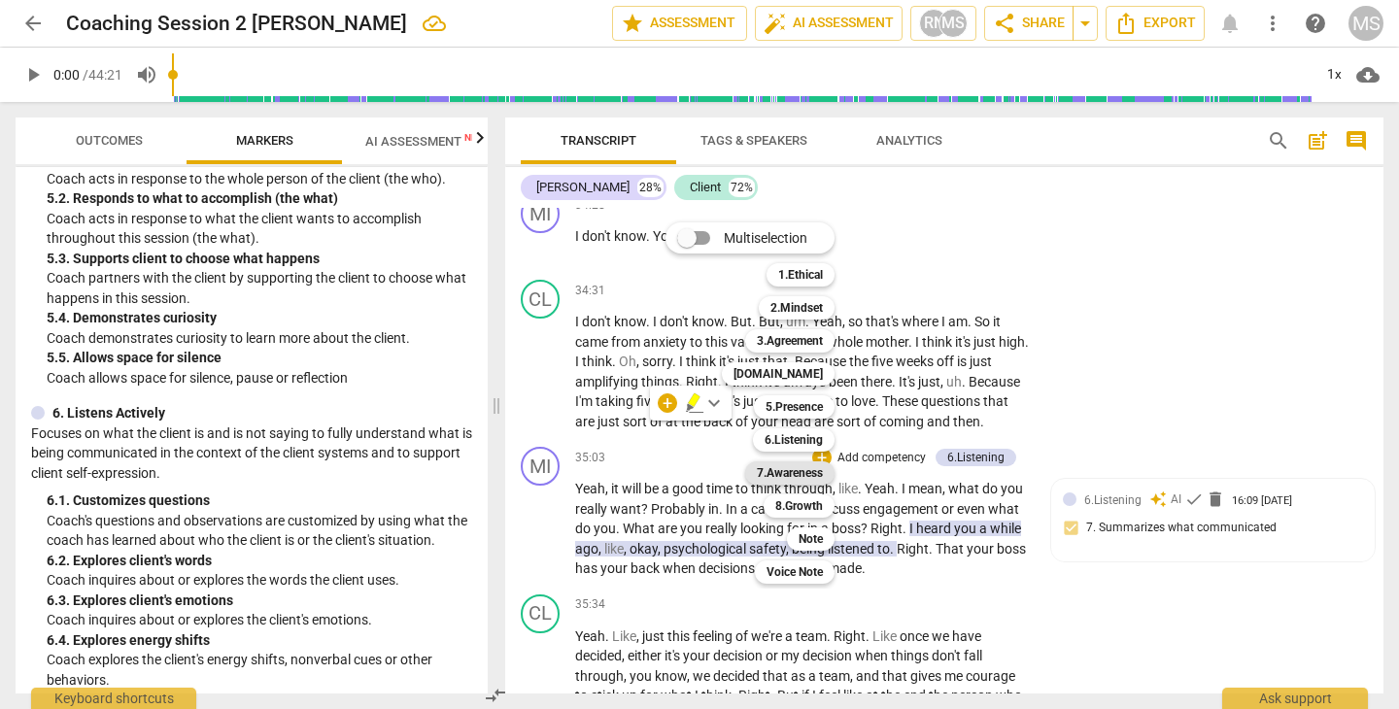
click at [798, 469] on b "7.Awareness" at bounding box center [790, 472] width 66 height 23
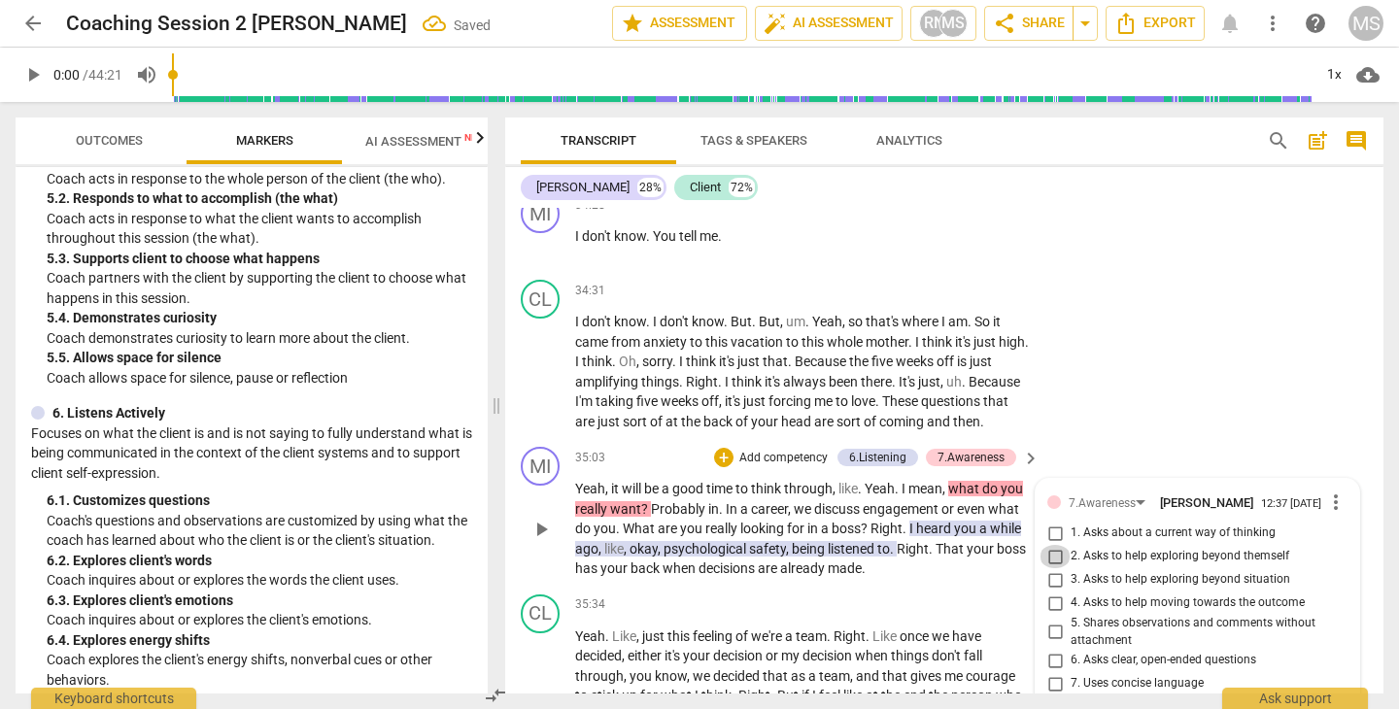
click at [1054, 545] on input "2. Asks to help exploring beyond themself" at bounding box center [1054, 556] width 31 height 23
click at [966, 587] on div "CL play_arrow pause 35:34 + Add competency keyboard_arrow_right Yeah . Like , j…" at bounding box center [944, 710] width 878 height 247
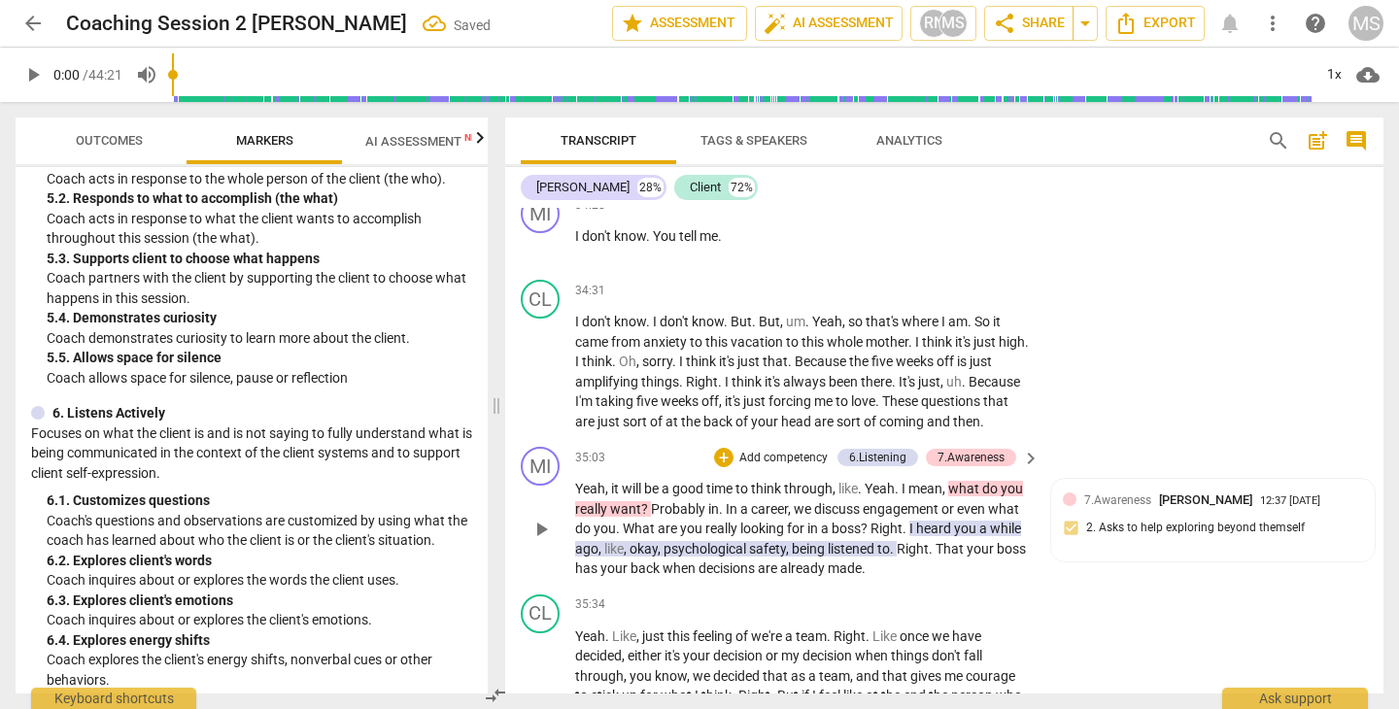
click at [932, 521] on span "heard" at bounding box center [935, 529] width 38 height 16
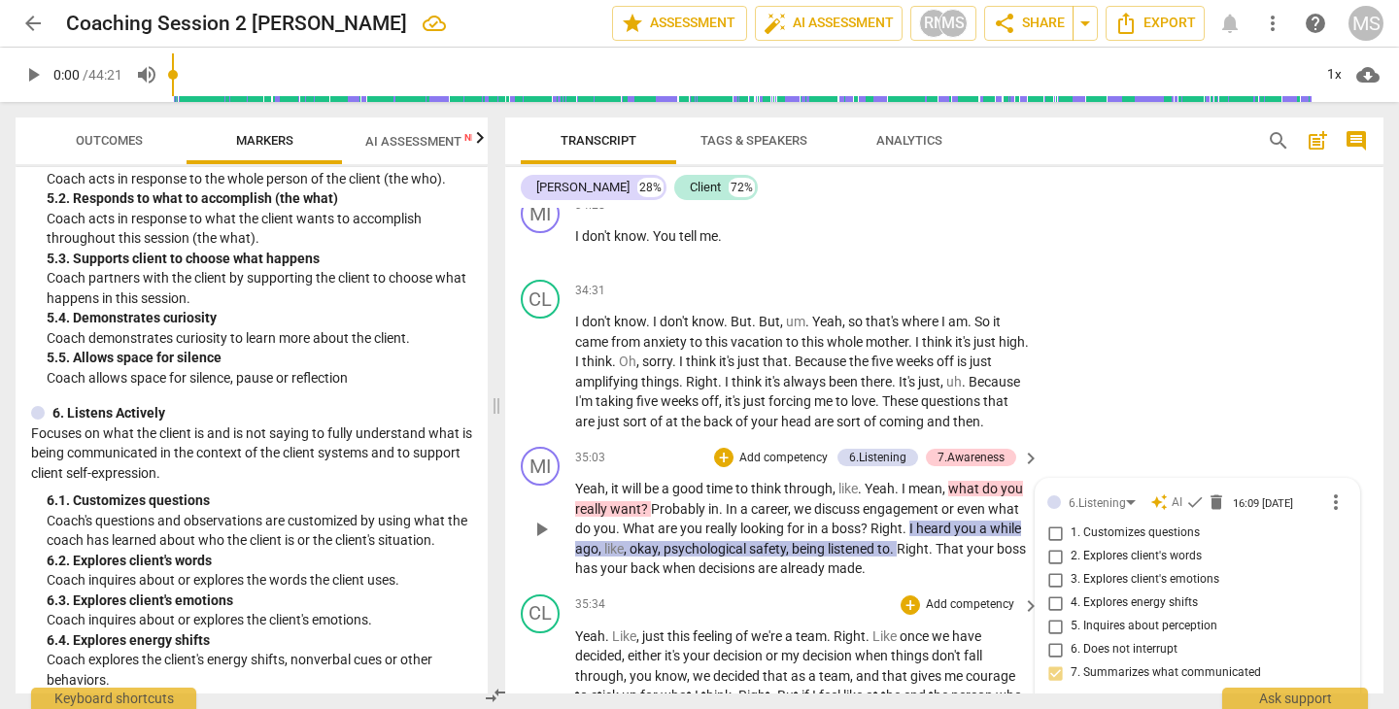
click at [817, 587] on div "CL play_arrow pause 35:34 + Add competency keyboard_arrow_right Yeah . Like , j…" at bounding box center [944, 710] width 878 height 247
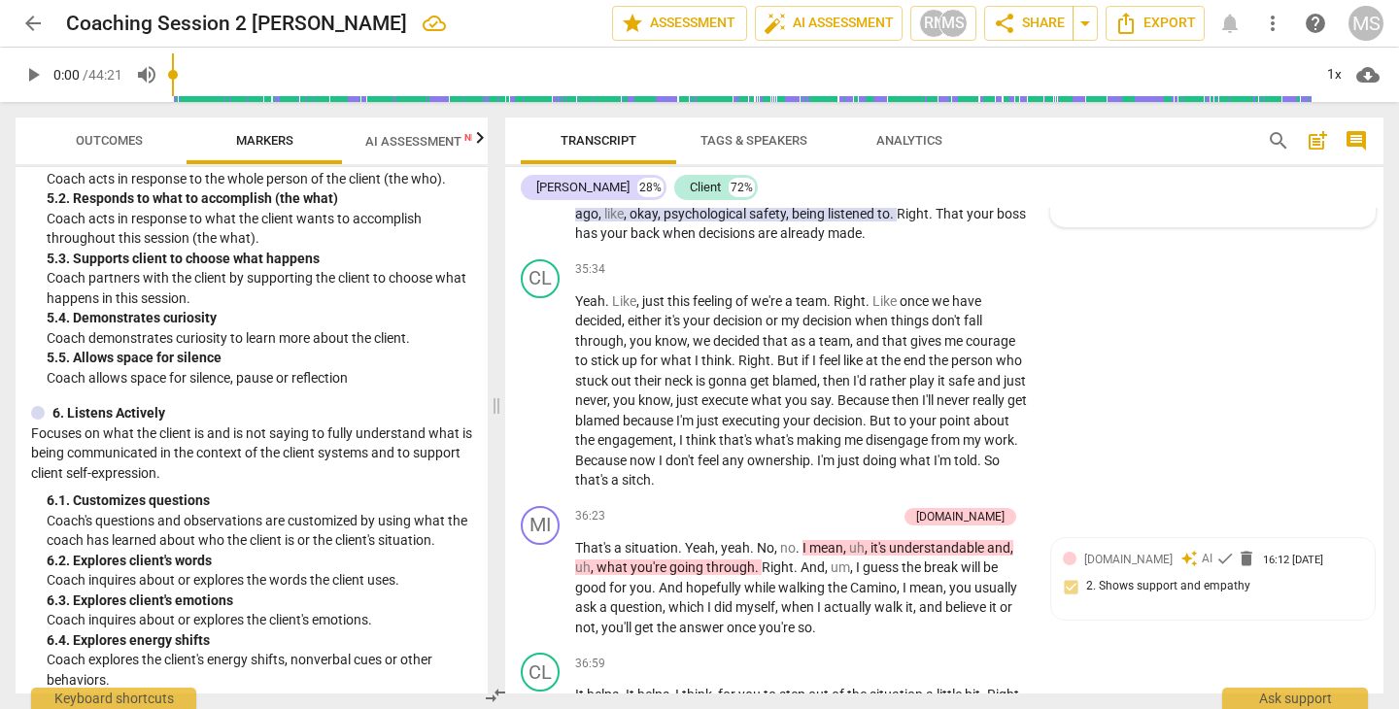
scroll to position [17733, 0]
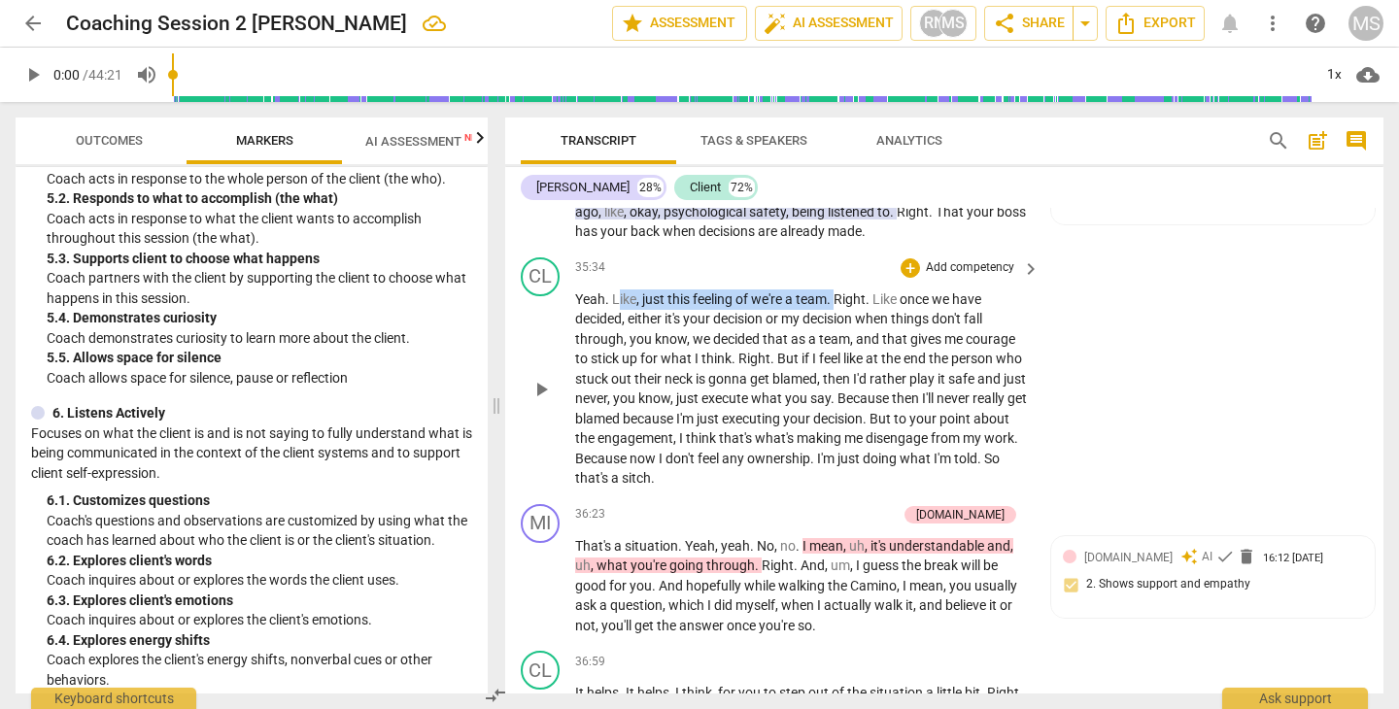
drag, startPoint x: 616, startPoint y: 214, endPoint x: 836, endPoint y: 218, distance: 220.5
click at [836, 289] on p "Yeah . Like , just this feeling of we're a team . Right . Like once we have dec…" at bounding box center [802, 388] width 455 height 199
click at [886, 183] on icon "button" at bounding box center [881, 191] width 19 height 23
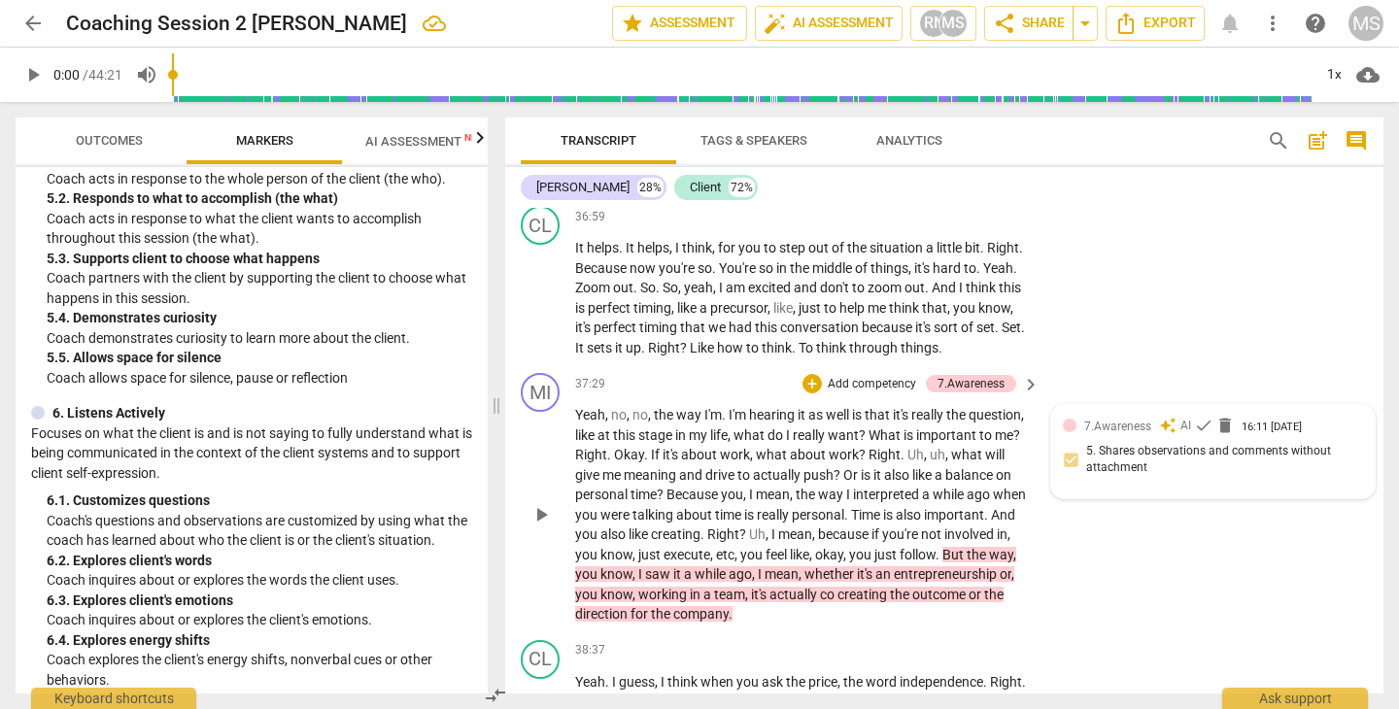
scroll to position [18200, 0]
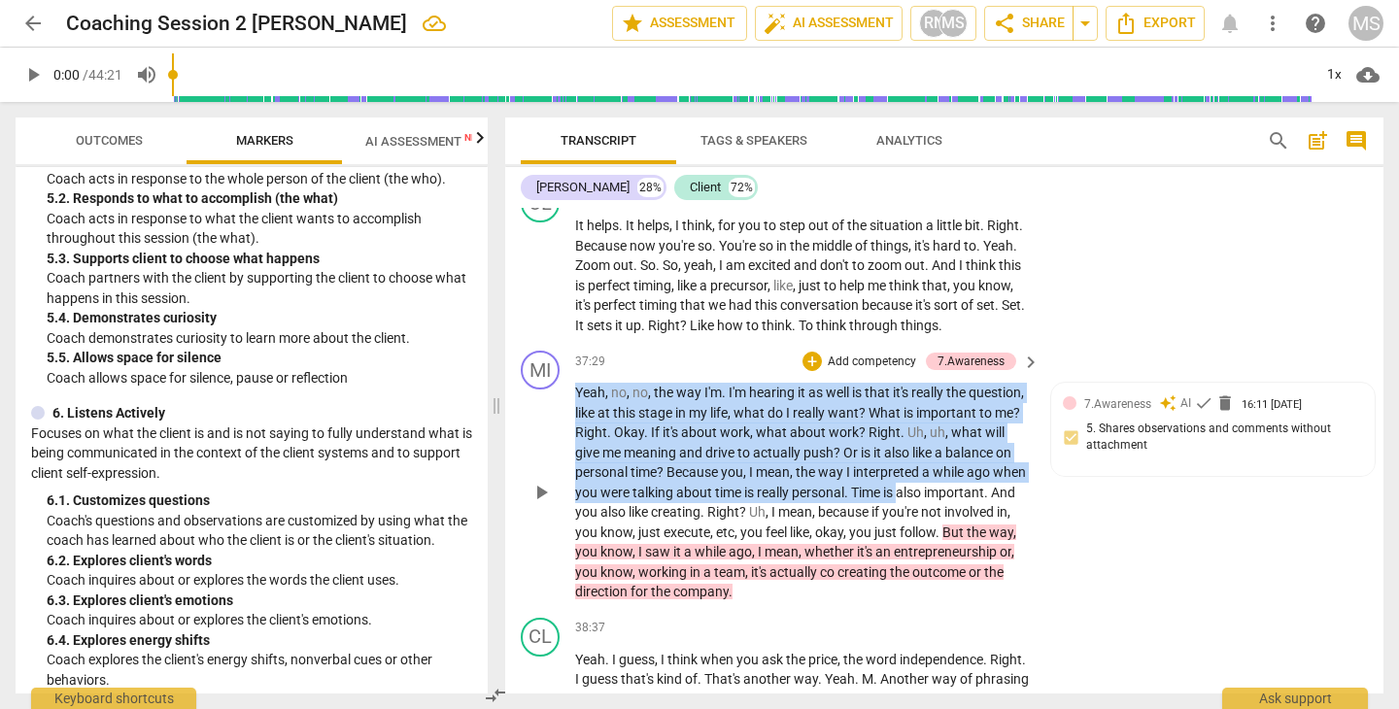
drag, startPoint x: 576, startPoint y: 290, endPoint x: 1031, endPoint y: 404, distance: 468.5
click at [1031, 404] on div "Yeah , no , no , the way I'm . I'm hearing it as well is that it's really the q…" at bounding box center [808, 493] width 466 height 220
click at [1025, 372] on div "+" at bounding box center [1025, 371] width 19 height 19
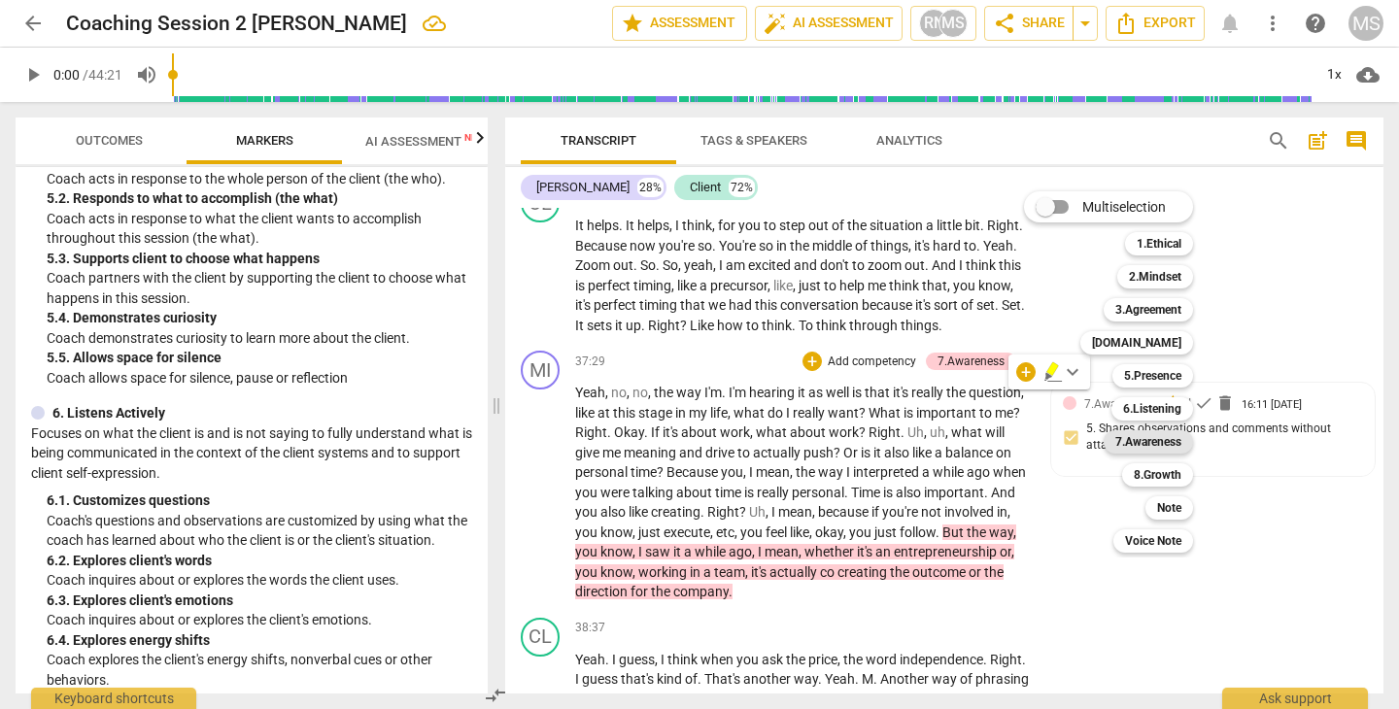
click at [1161, 441] on b "7.Awareness" at bounding box center [1148, 441] width 66 height 23
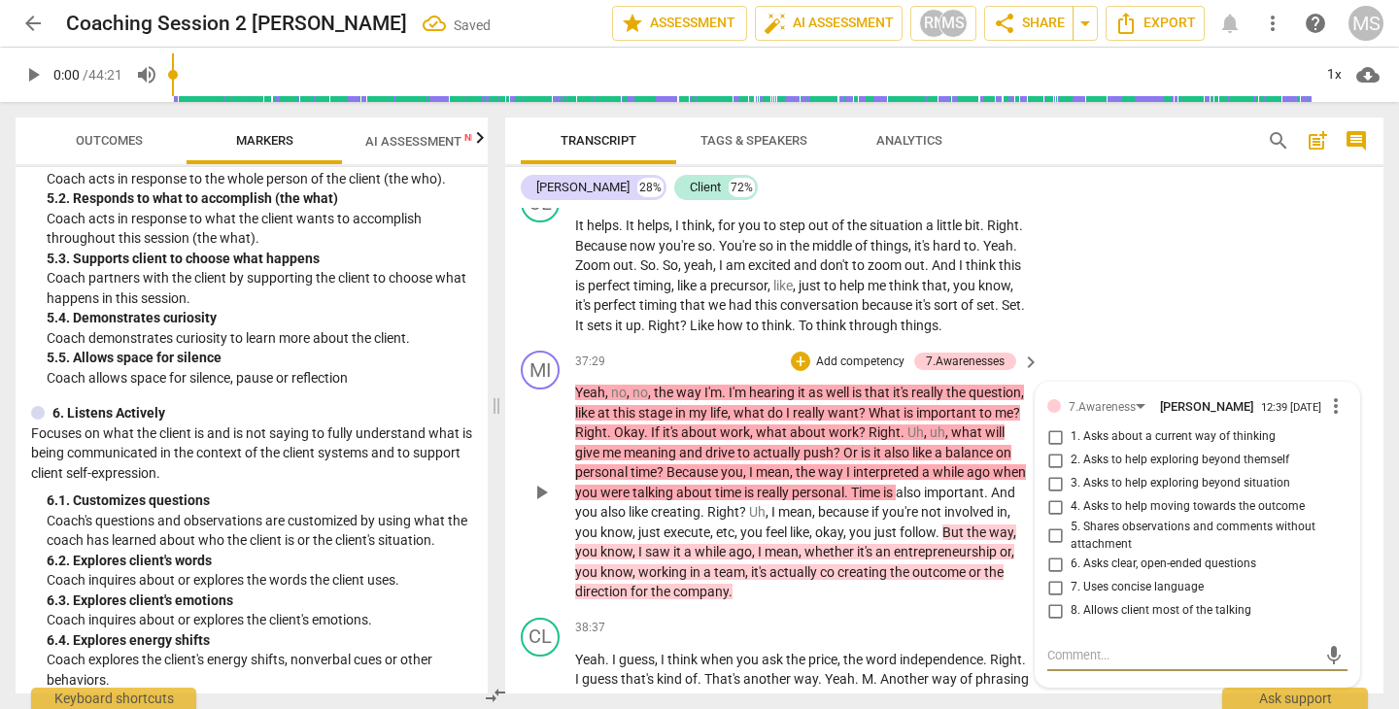
click at [1050, 524] on input "5. Shares observations and comments without attachment" at bounding box center [1054, 535] width 31 height 23
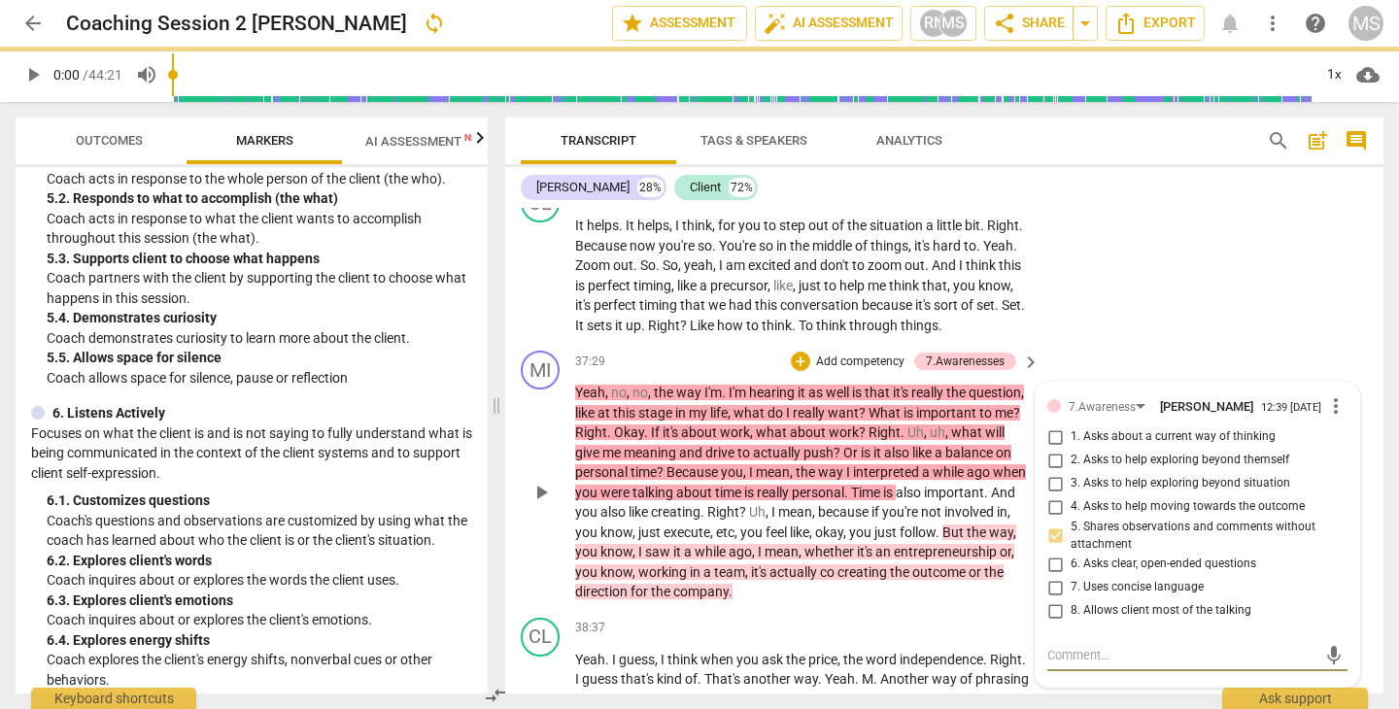
click at [1077, 646] on textarea at bounding box center [1181, 655] width 269 height 18
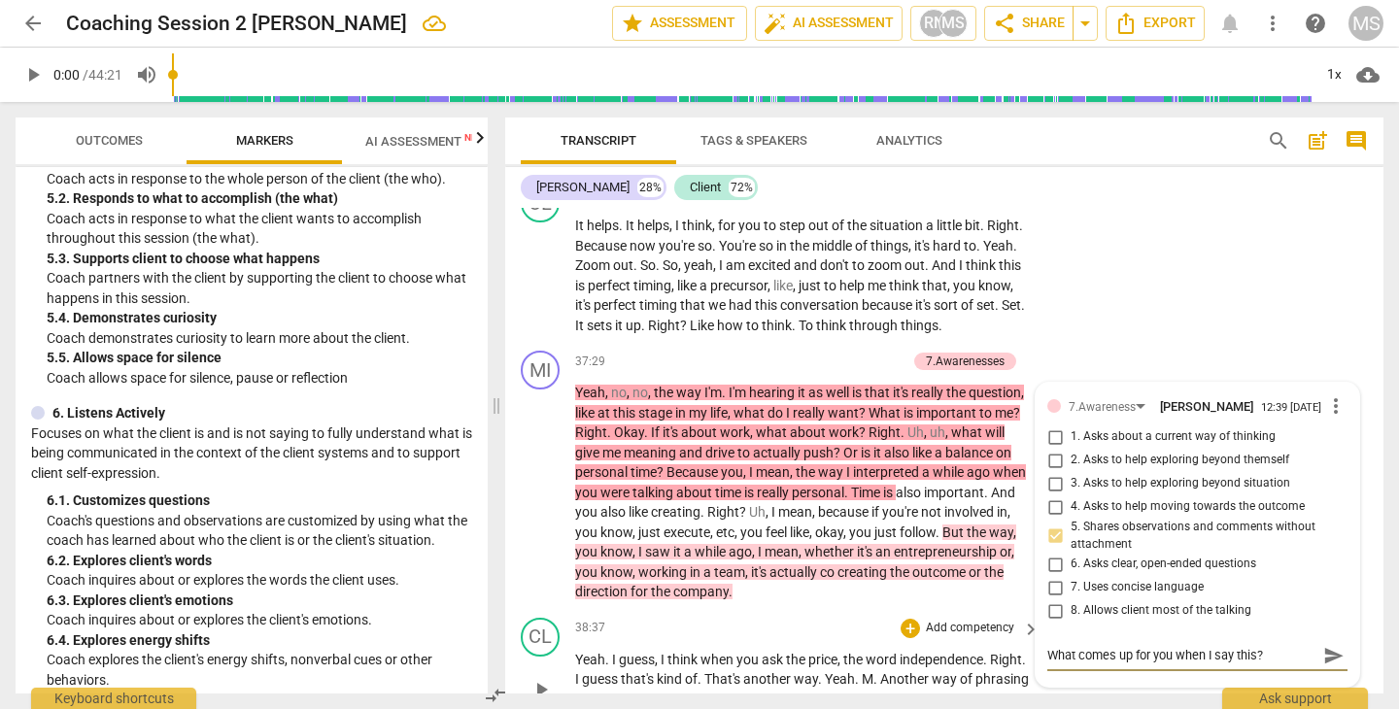
click at [1055, 633] on div "CL play_arrow pause 38:37 + Add competency keyboard_arrow_right Yeah . I guess …" at bounding box center [944, 673] width 878 height 127
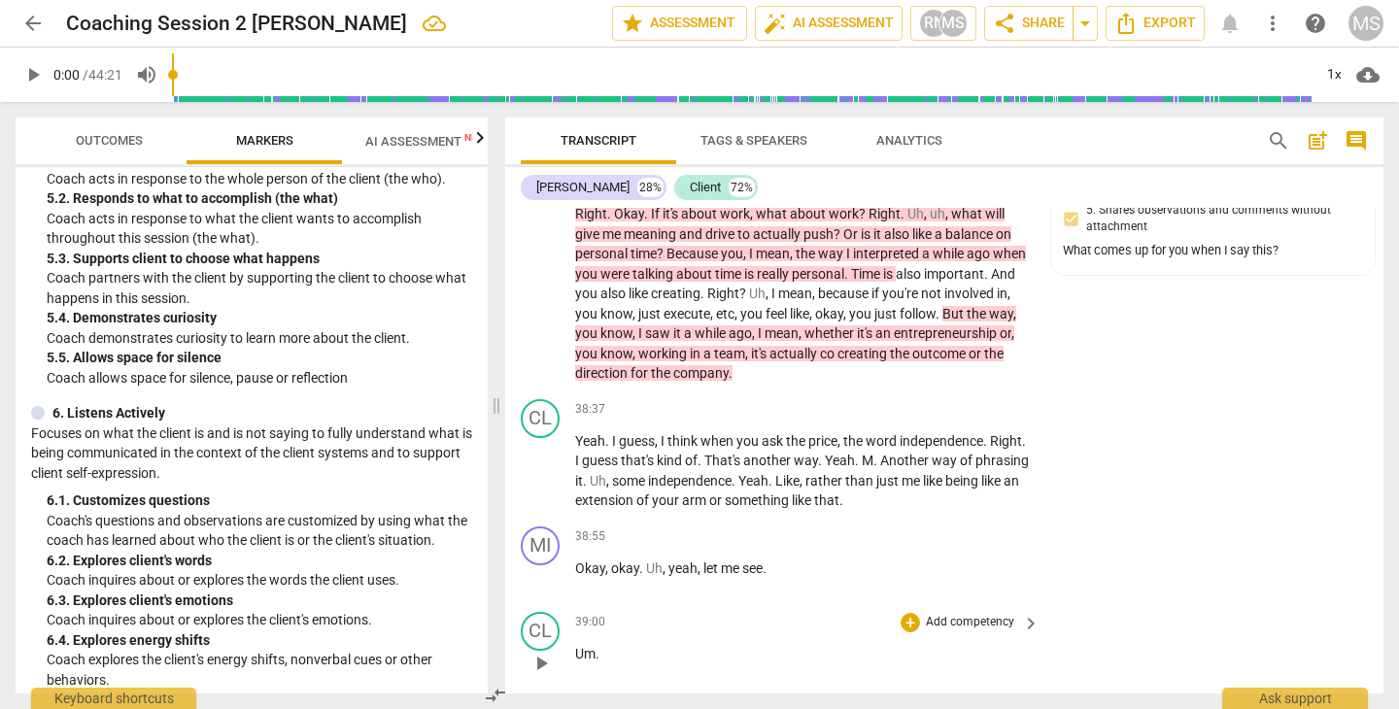
scroll to position [18421, 0]
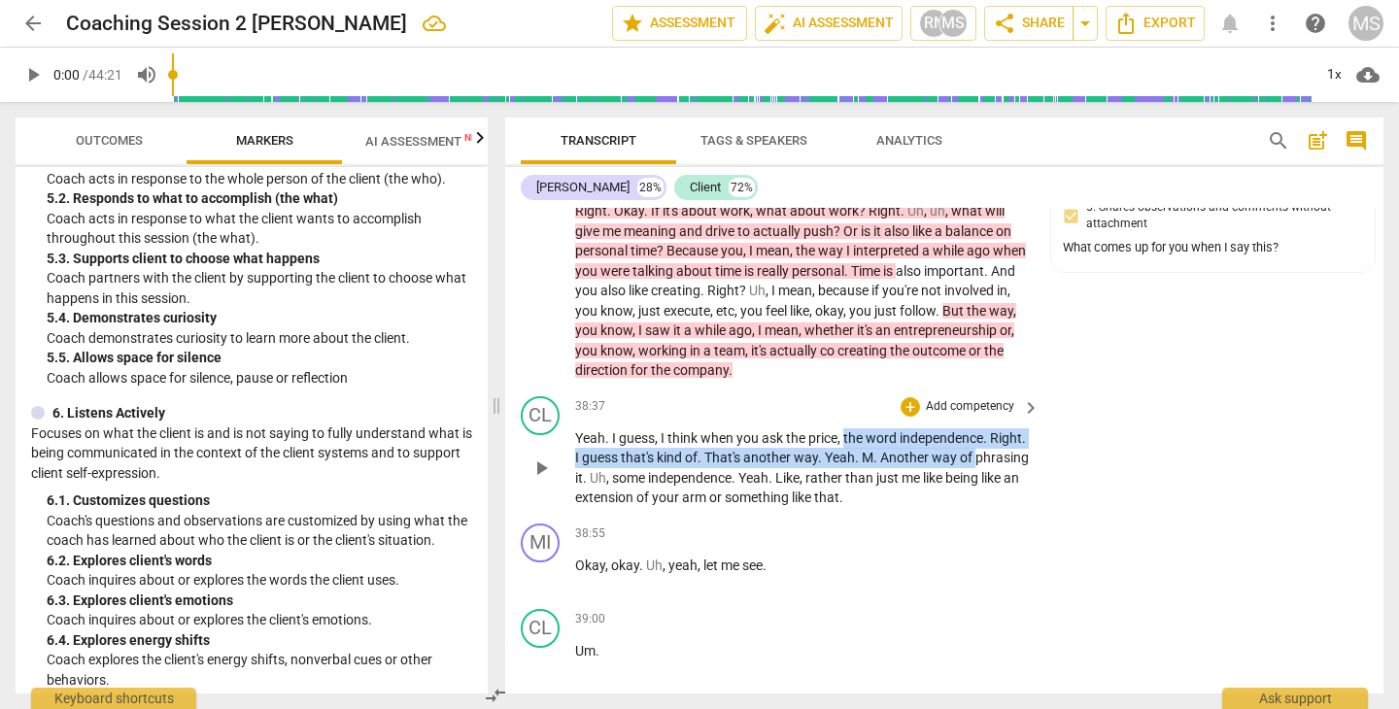
drag, startPoint x: 846, startPoint y: 336, endPoint x: 1017, endPoint y: 349, distance: 171.4
click at [1017, 428] on p "Yeah . I guess , I think when you ask the price , the word independence . Right…" at bounding box center [802, 468] width 455 height 80
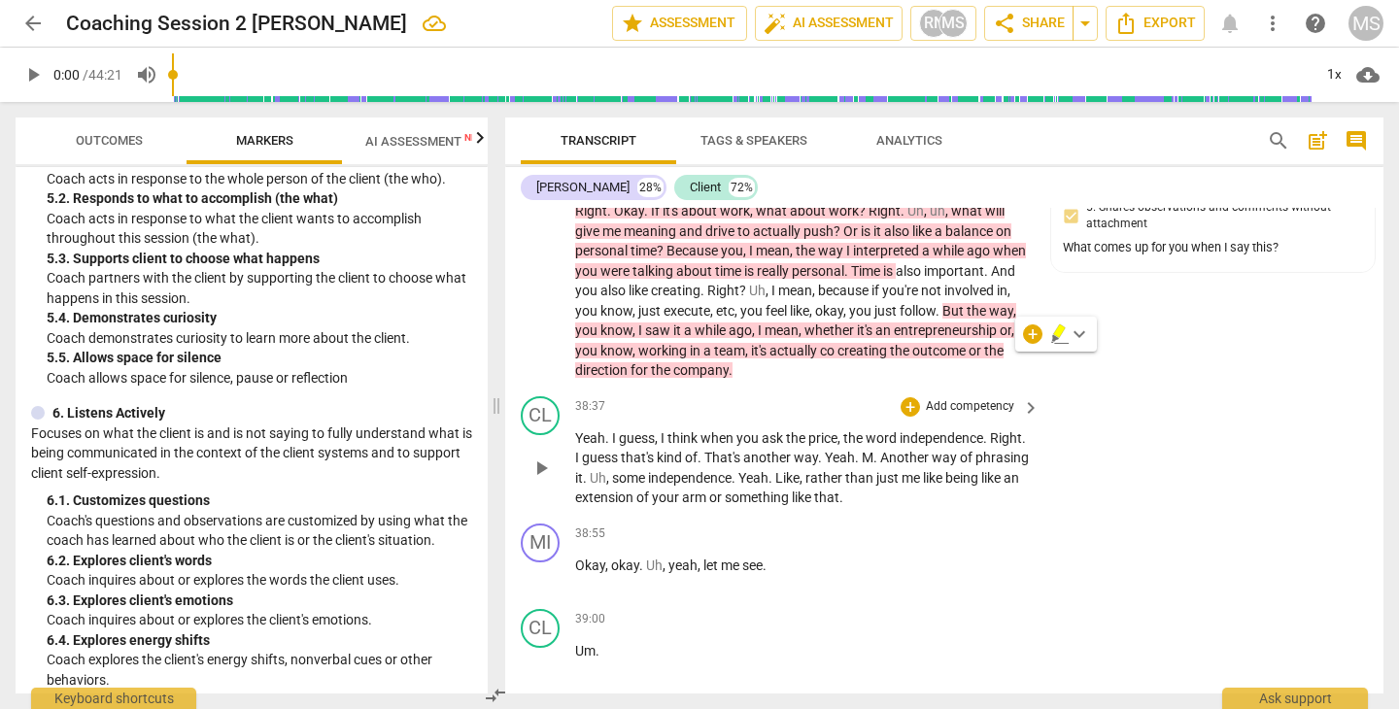
click at [1024, 428] on p "Yeah . I guess , I think when you ask the price , the word independence . Right…" at bounding box center [802, 468] width 455 height 80
drag, startPoint x: 845, startPoint y: 339, endPoint x: 1024, endPoint y: 342, distance: 178.7
click at [1024, 428] on p "Yeah . I guess , I think when you ask the price , the word independence . Right…" at bounding box center [802, 468] width 455 height 80
click at [1032, 315] on icon "button" at bounding box center [1037, 312] width 12 height 14
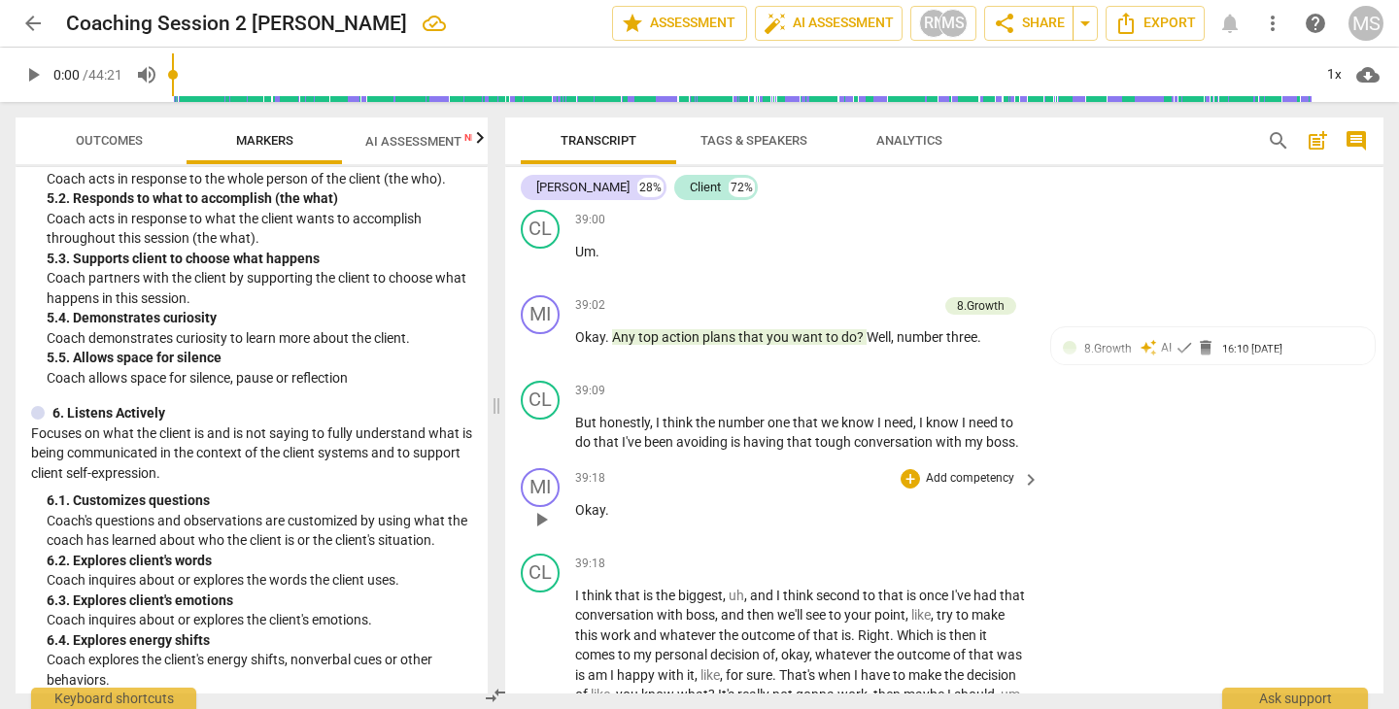
scroll to position [18826, 0]
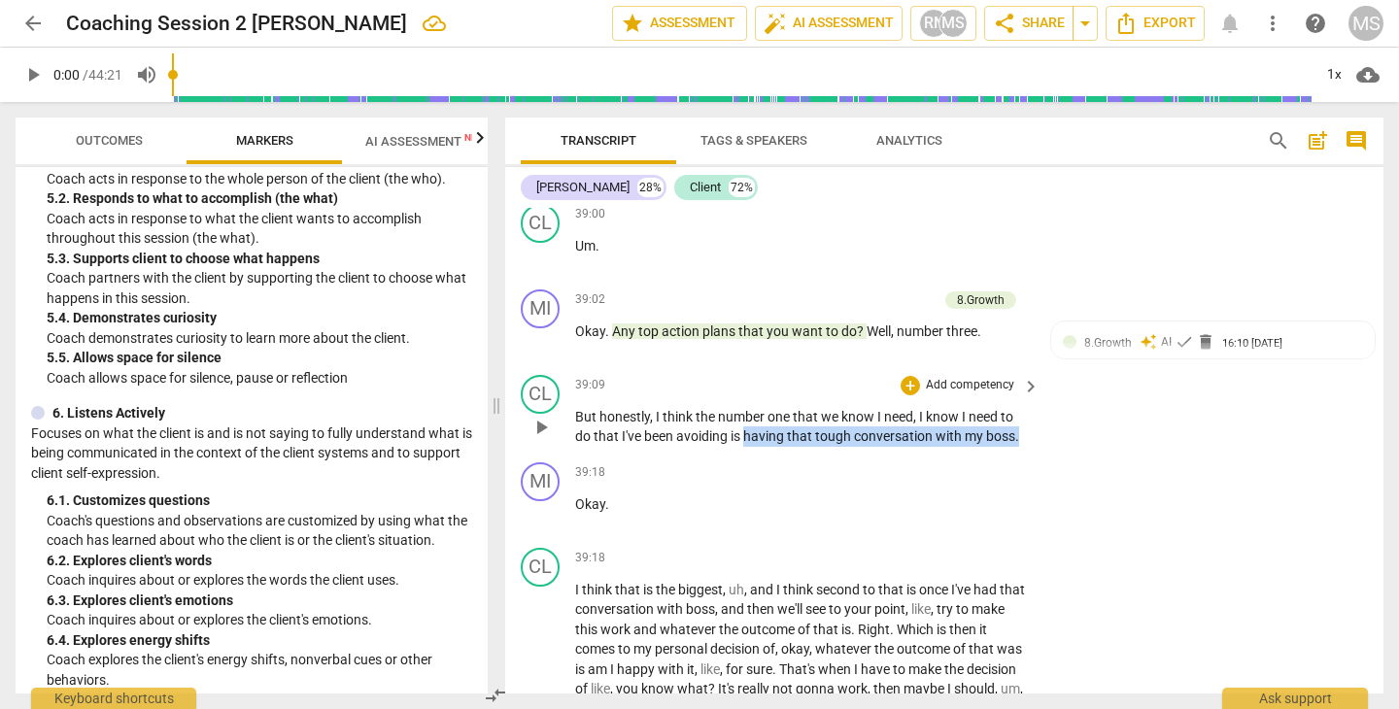
drag, startPoint x: 745, startPoint y: 335, endPoint x: 1041, endPoint y: 334, distance: 296.2
click at [1041, 367] on div "CL play_arrow pause 39:09 + Add competency keyboard_arrow_right But honestly , …" at bounding box center [944, 410] width 878 height 87
click at [1059, 307] on icon "button" at bounding box center [1063, 310] width 19 height 23
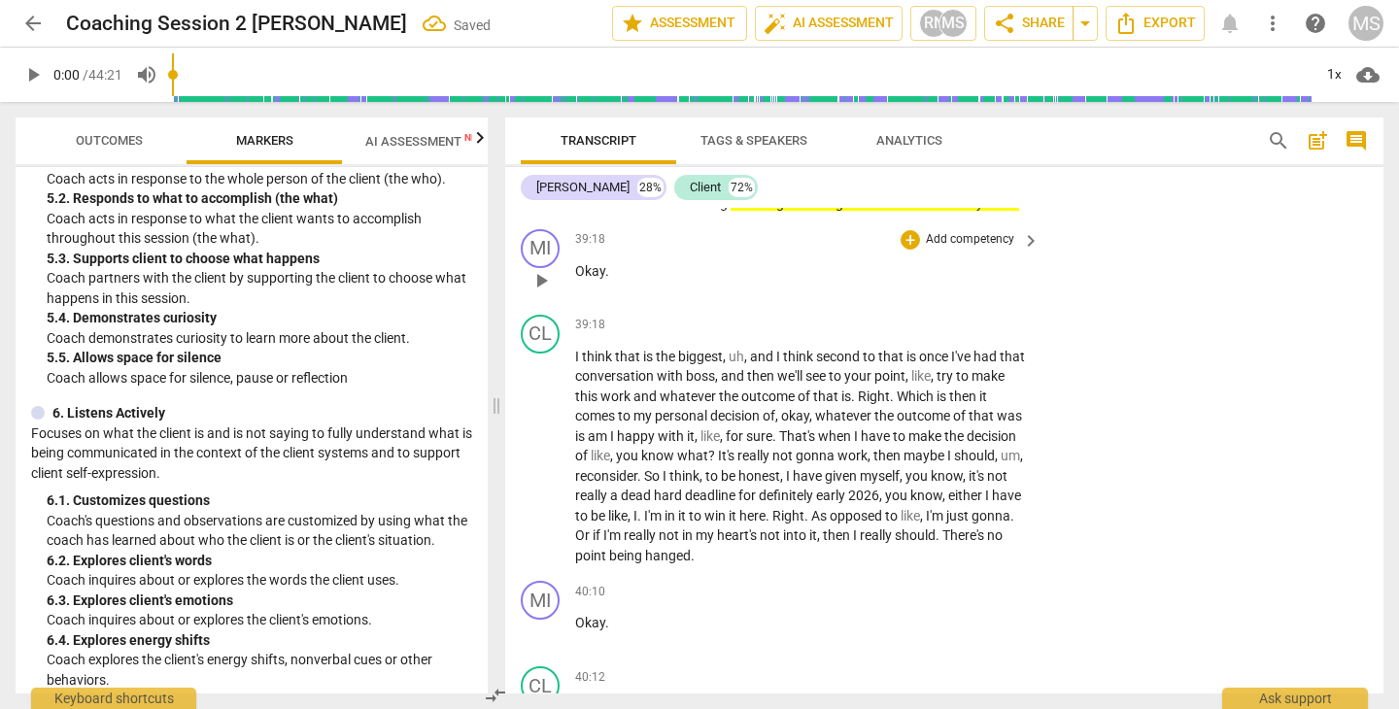
scroll to position [19060, 0]
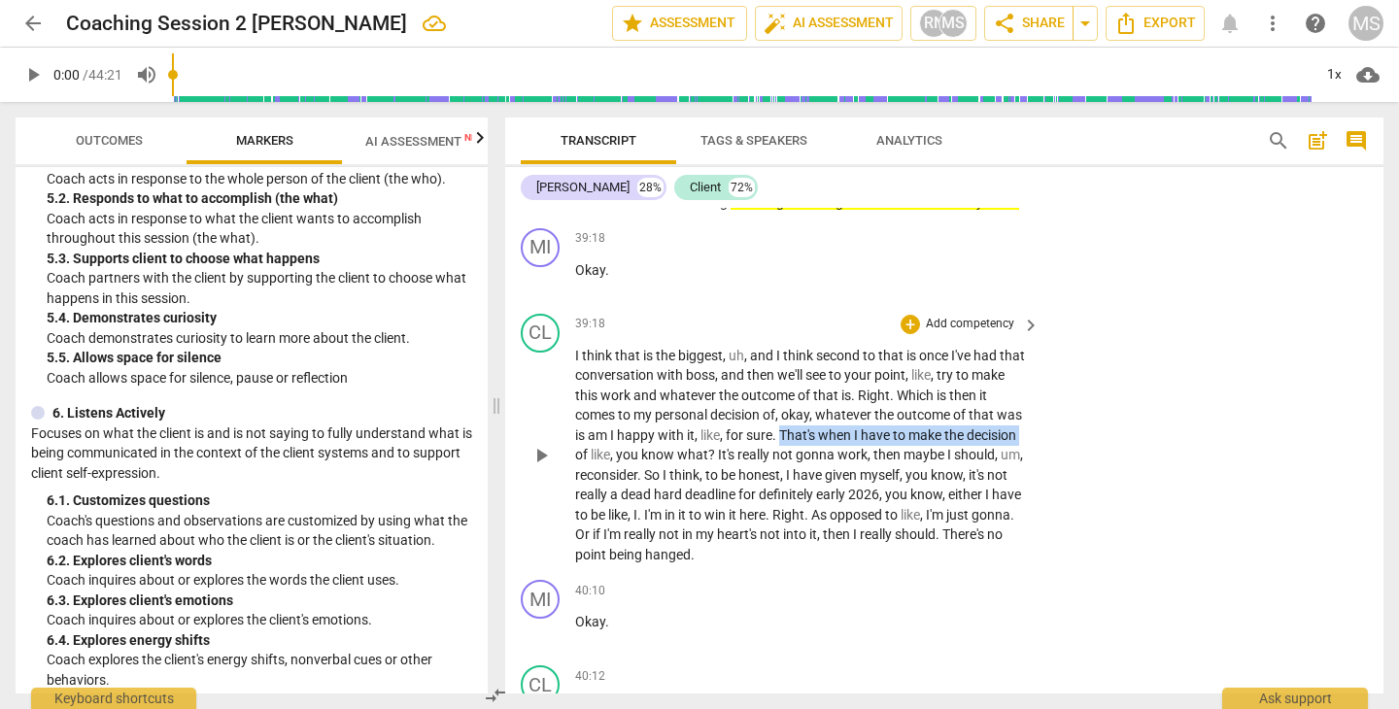
drag, startPoint x: 780, startPoint y: 330, endPoint x: 1055, endPoint y: 338, distance: 275.0
click at [1055, 338] on div "CL play_arrow pause 39:18 + Add competency keyboard_arrow_right I think that is…" at bounding box center [944, 439] width 878 height 267
click at [1067, 304] on icon "button" at bounding box center [1069, 304] width 12 height 14
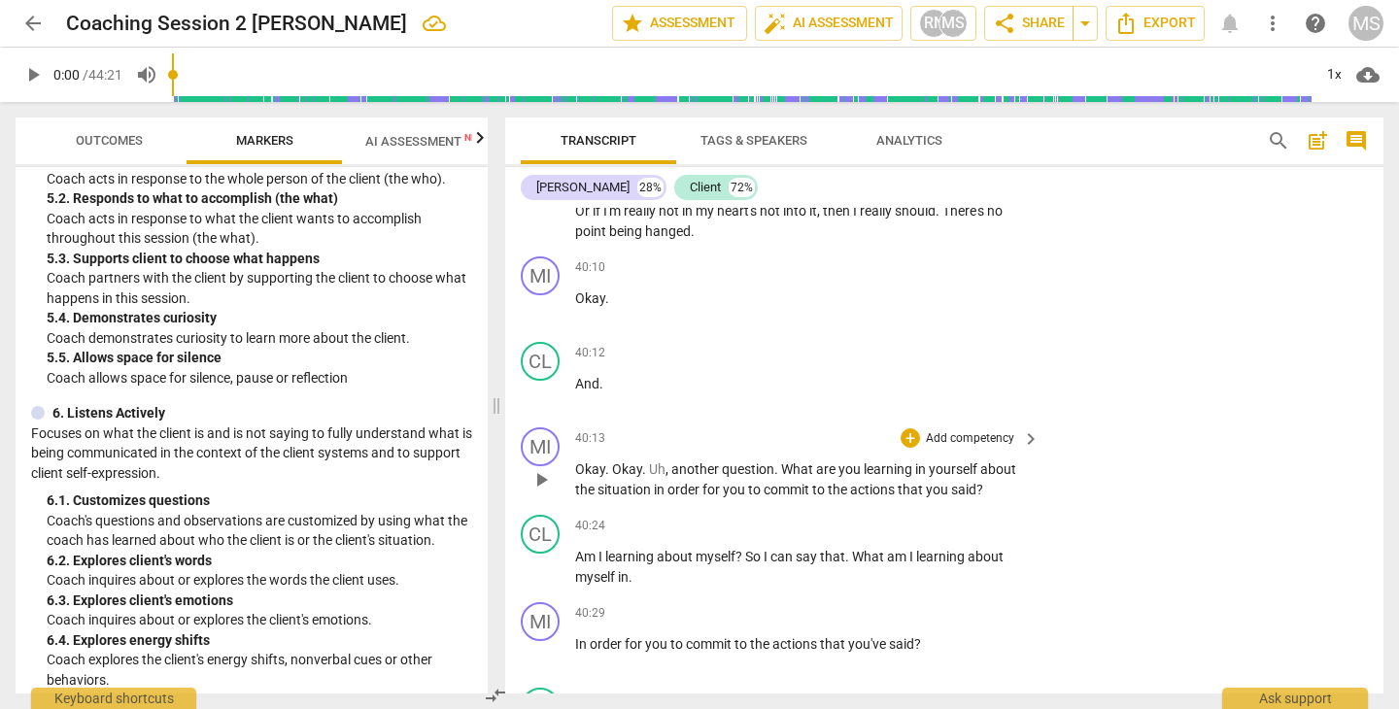
scroll to position [19387, 0]
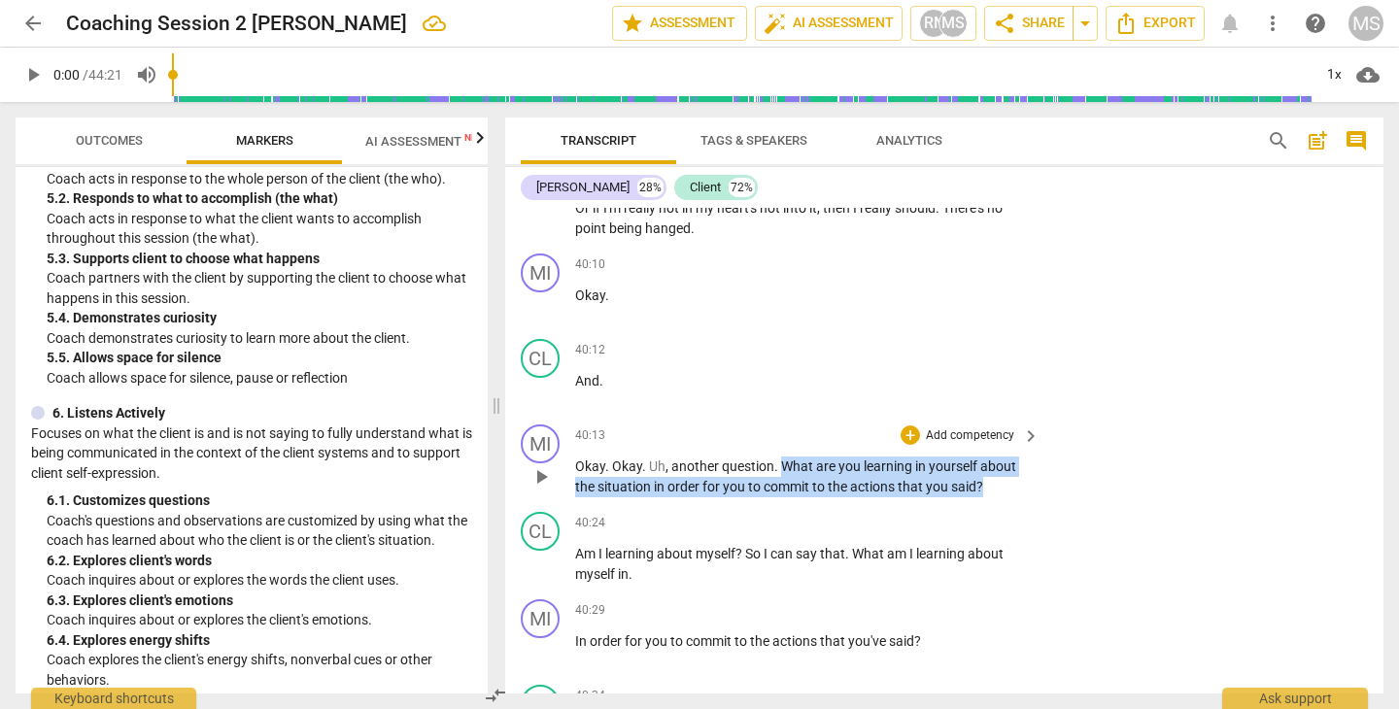
drag, startPoint x: 781, startPoint y: 357, endPoint x: 986, endPoint y: 378, distance: 206.0
click at [986, 457] on p "Okay . Okay . Uh , another question . What are you learning in yourself about t…" at bounding box center [802, 477] width 455 height 40
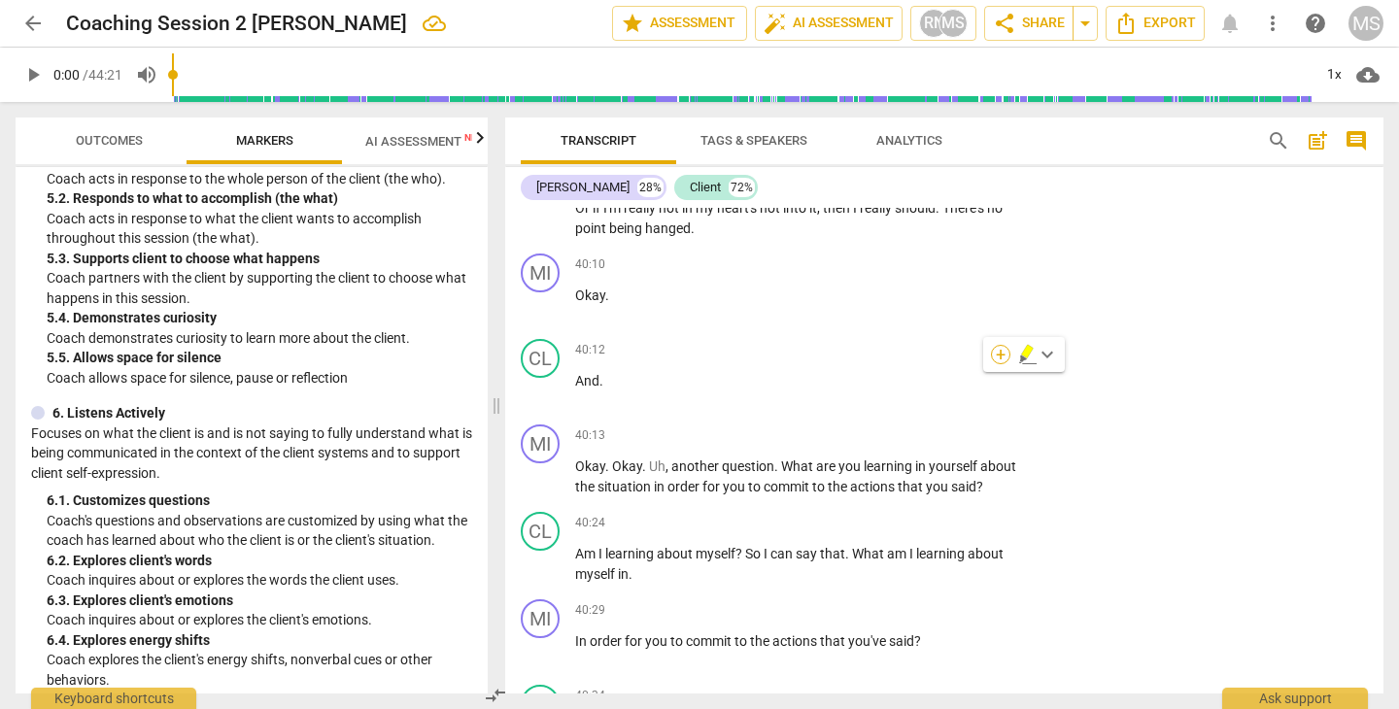
click at [1003, 355] on div "+" at bounding box center [1000, 354] width 19 height 19
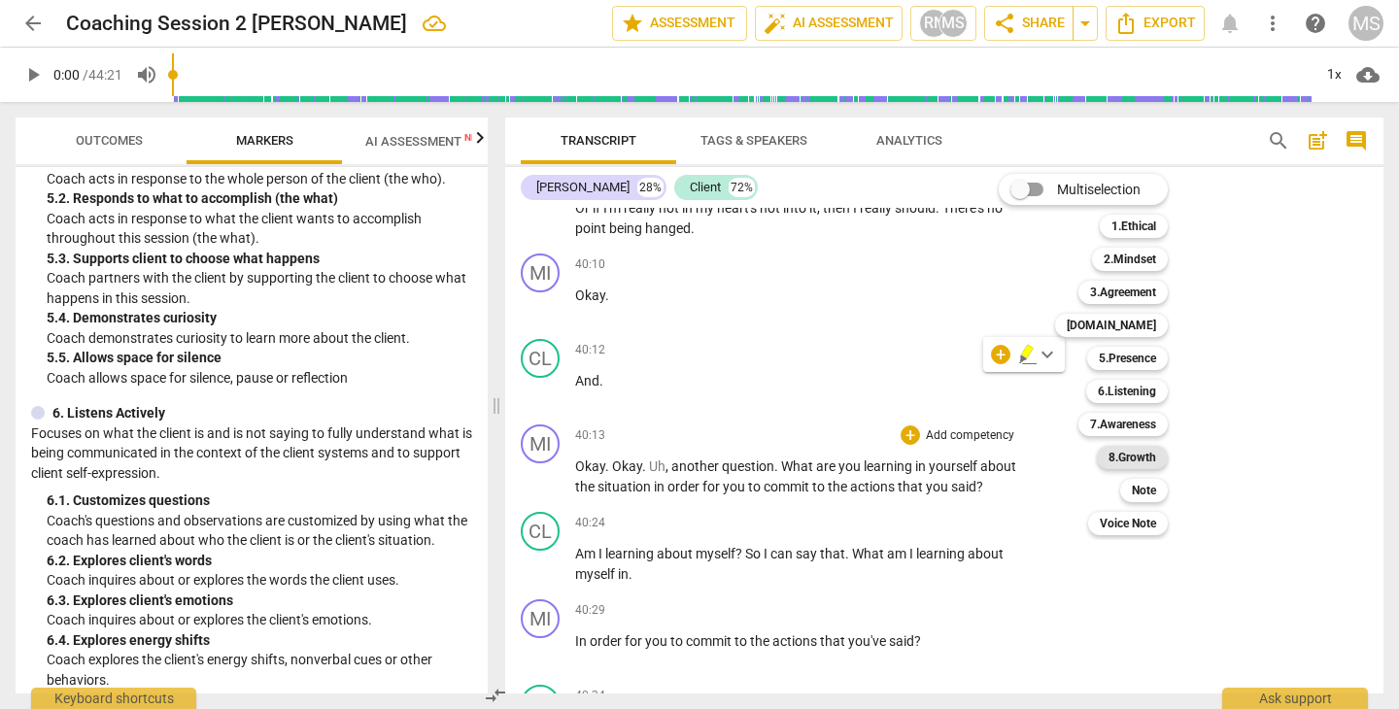
click at [1140, 455] on b "8.Growth" at bounding box center [1132, 457] width 48 height 23
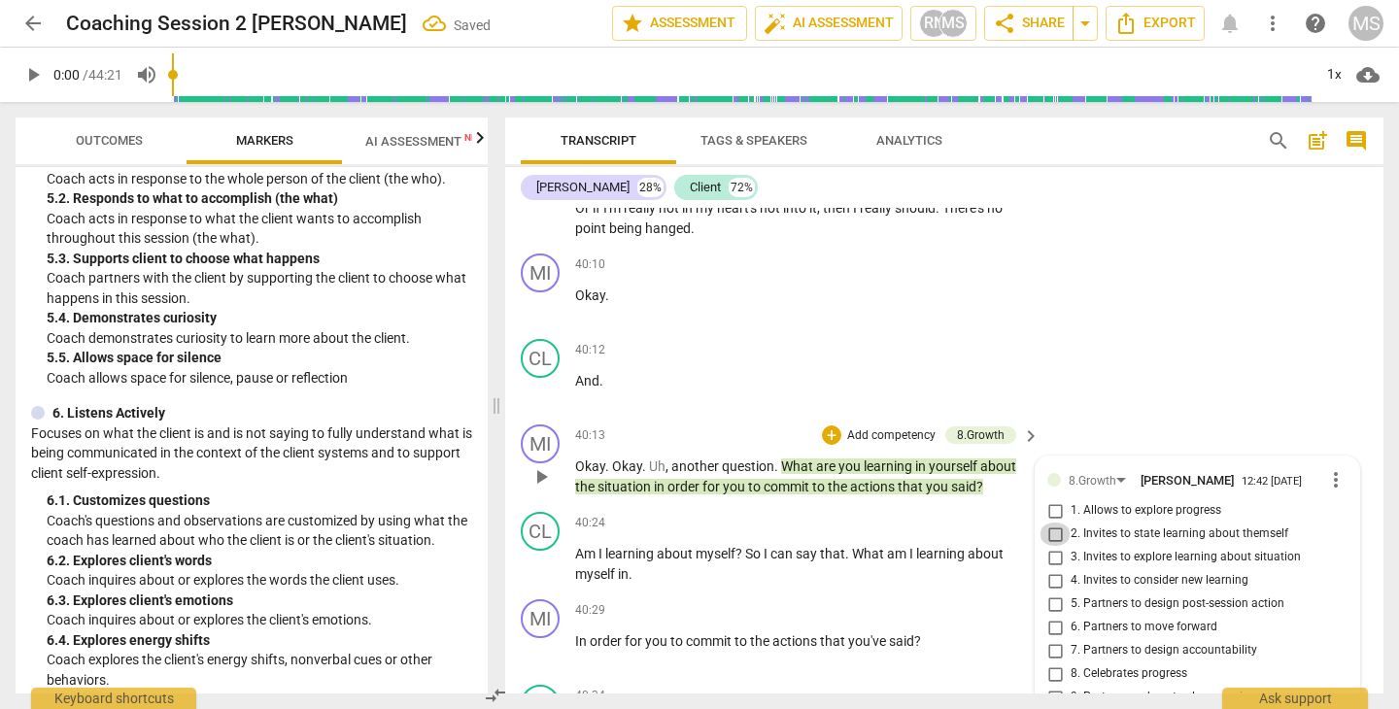
click at [1051, 523] on input "2. Invites to state learning about themself" at bounding box center [1054, 534] width 31 height 23
click at [838, 512] on div "40:24 + Add competency keyboard_arrow_right" at bounding box center [808, 522] width 466 height 21
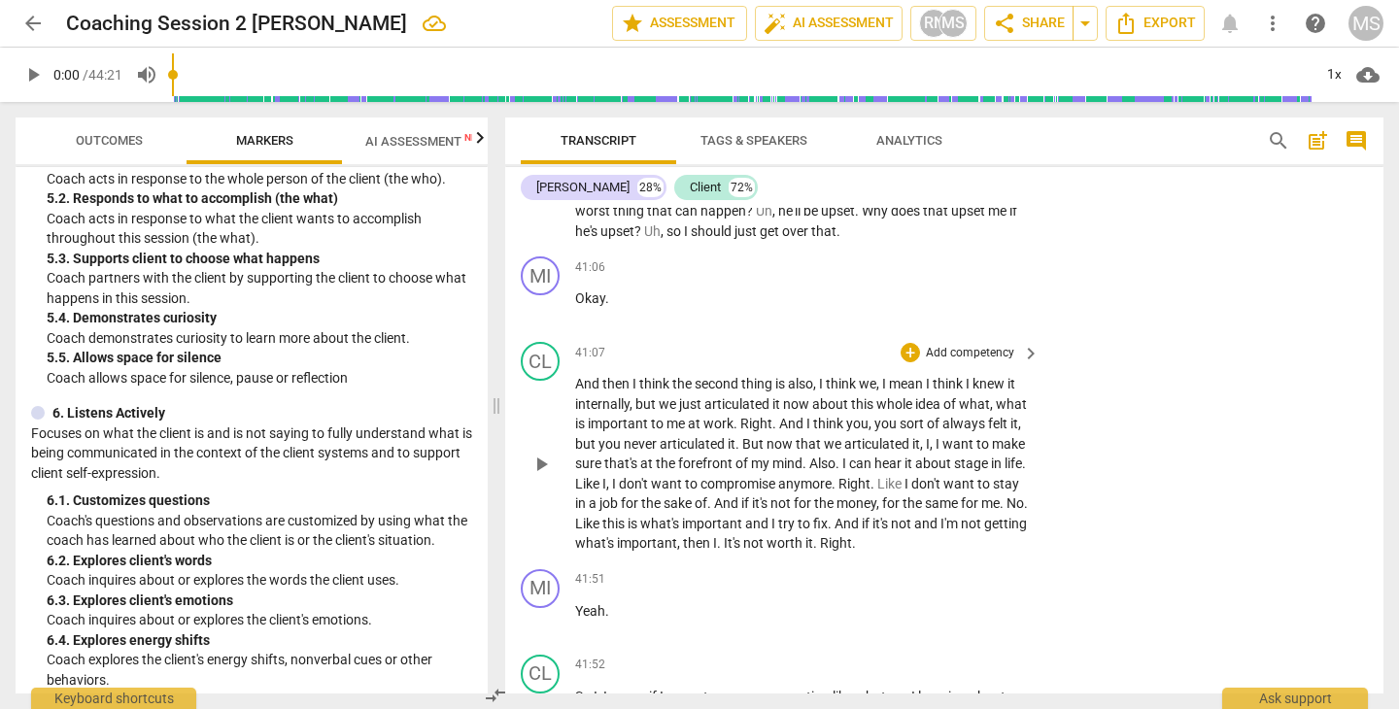
scroll to position [20124, 0]
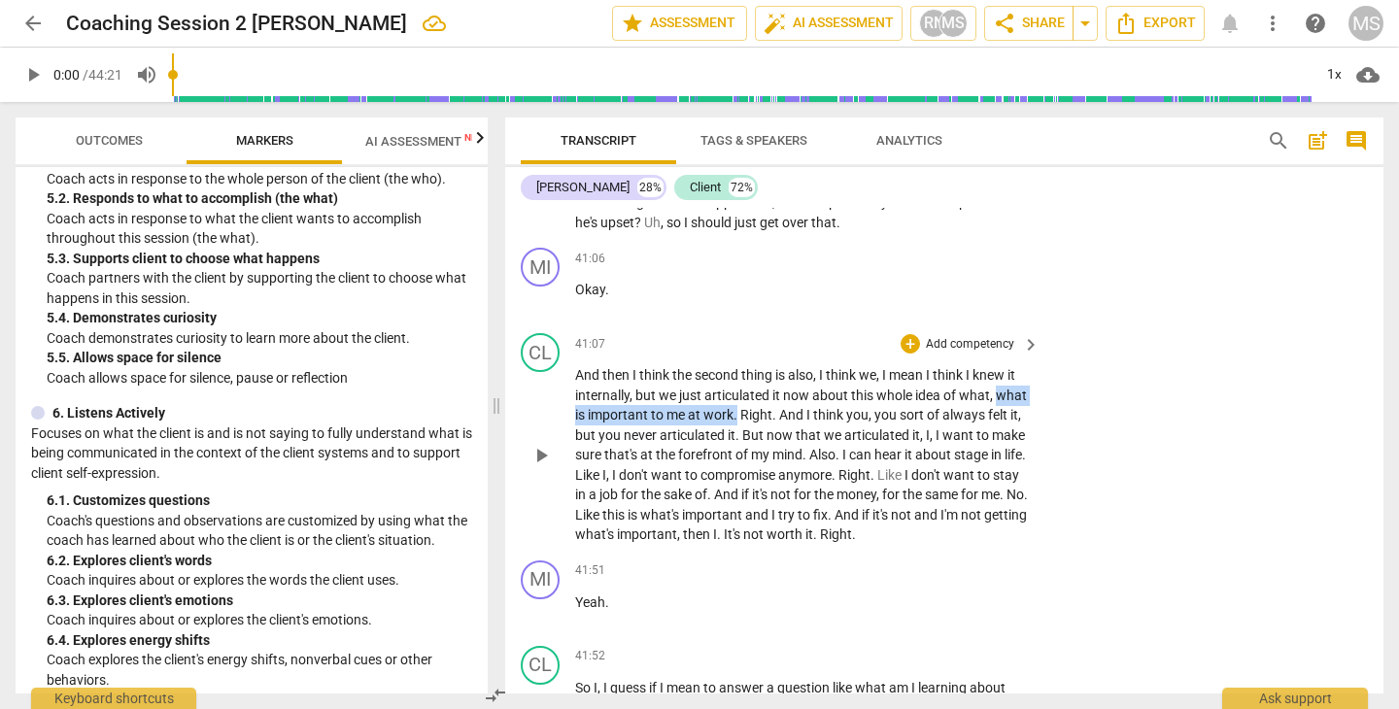
drag, startPoint x: 578, startPoint y: 302, endPoint x: 770, endPoint y: 300, distance: 192.3
click at [770, 365] on p "And then I think the second thing is also , I think we , I mean I think I knew …" at bounding box center [802, 455] width 455 height 180
click at [818, 276] on icon "button" at bounding box center [818, 275] width 12 height 14
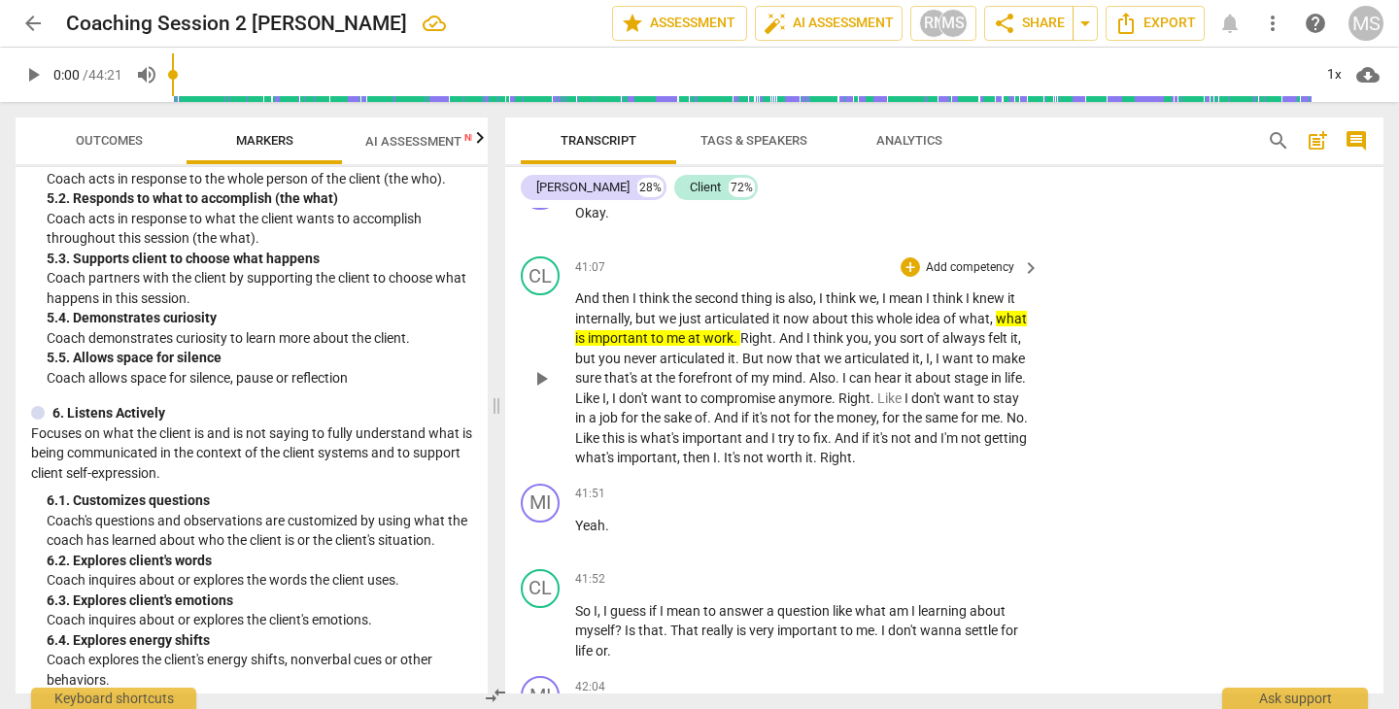
scroll to position [20204, 0]
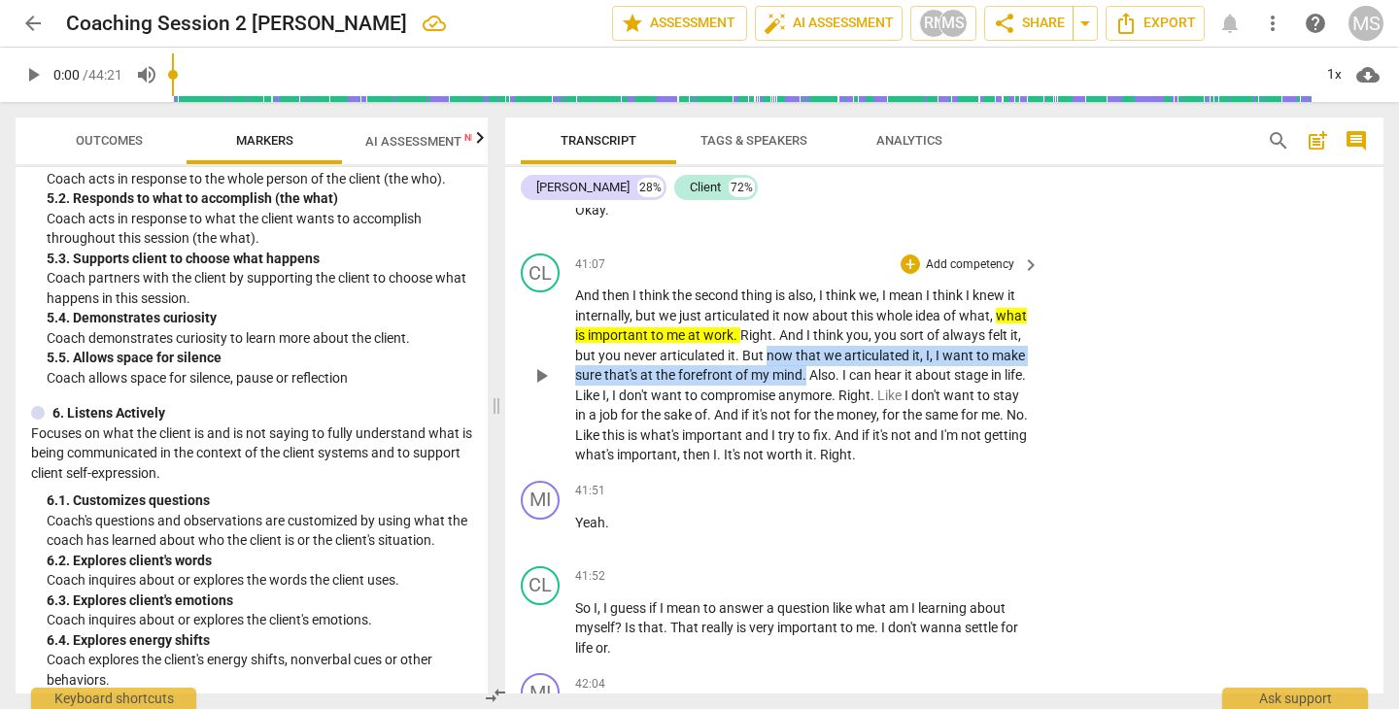
drag, startPoint x: 804, startPoint y: 243, endPoint x: 842, endPoint y: 263, distance: 43.0
click at [842, 286] on p "And then I think the second thing is also , I think we , I mean I think I knew …" at bounding box center [802, 376] width 455 height 180
click at [885, 229] on icon "button" at bounding box center [890, 236] width 19 height 23
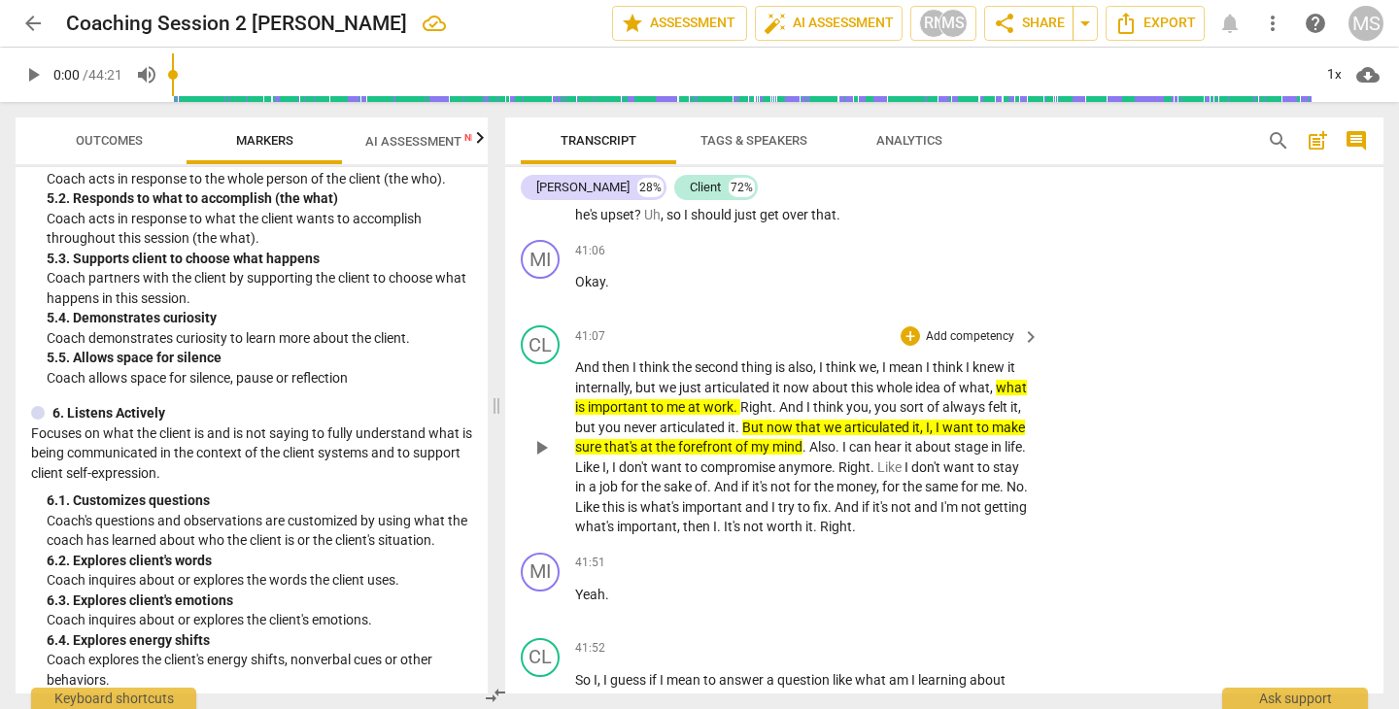
scroll to position [20105, 0]
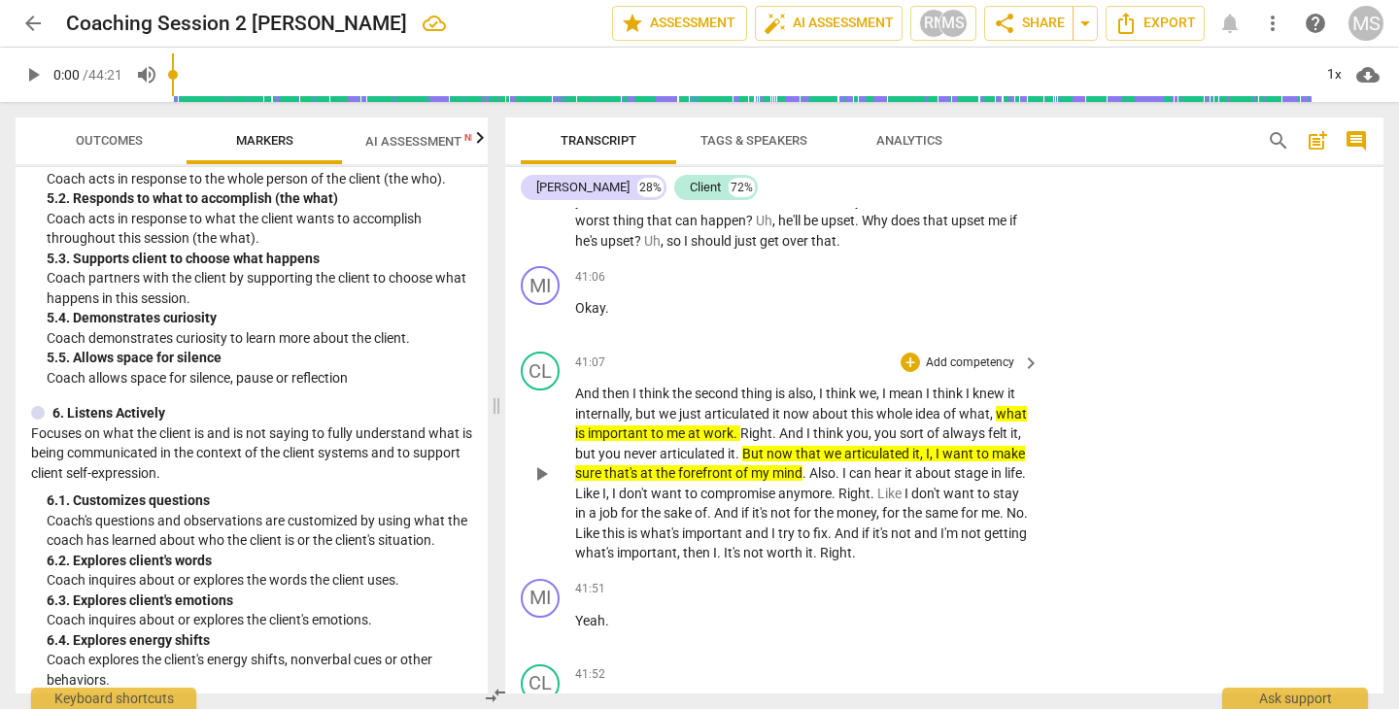
click at [941, 355] on p "Add competency" at bounding box center [970, 363] width 92 height 17
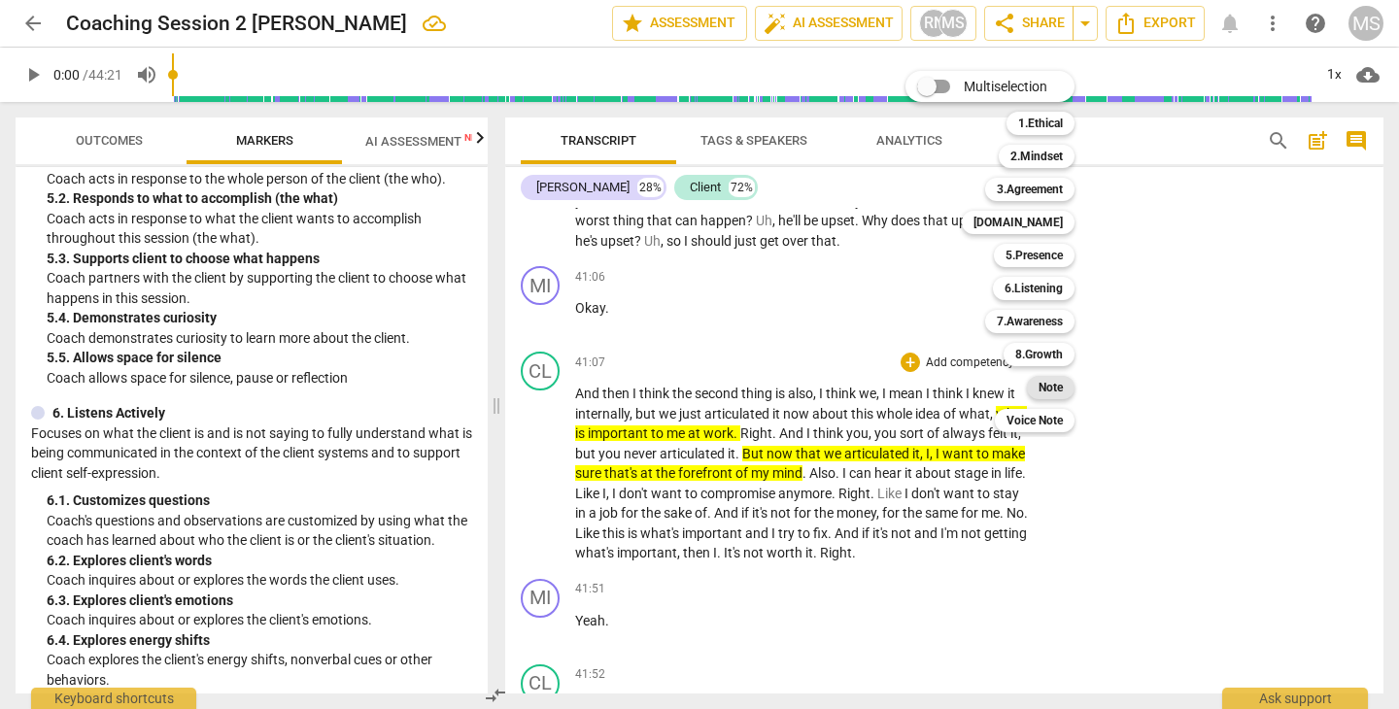
click at [1037, 386] on div "Note" at bounding box center [1051, 387] width 48 height 23
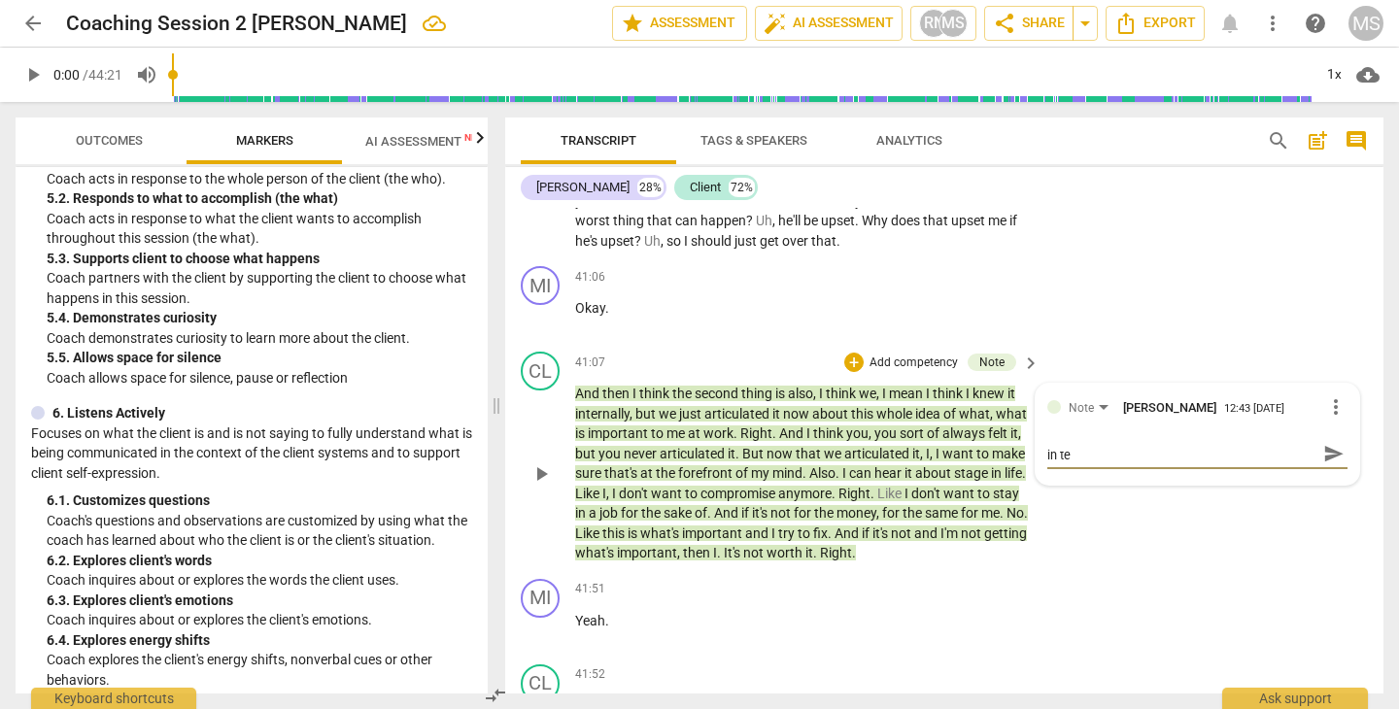
scroll to position [0, 0]
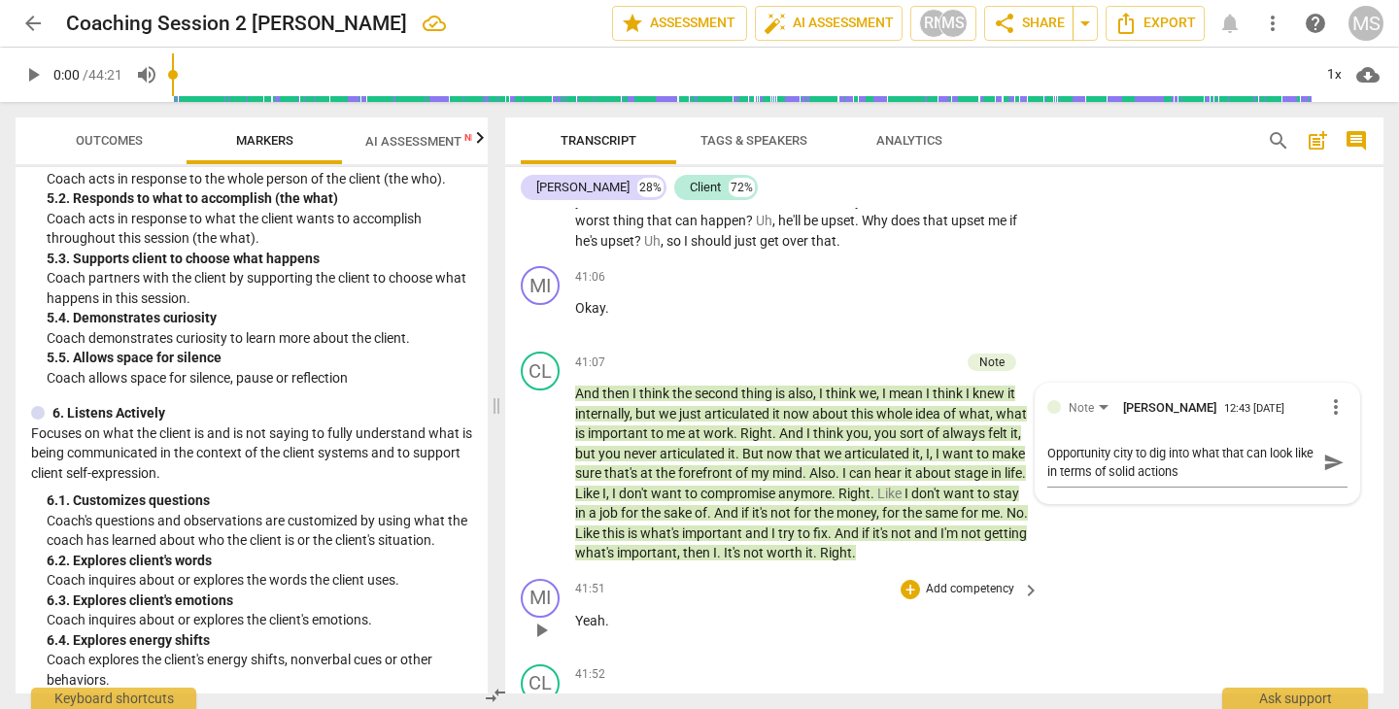
click at [1167, 571] on div "MI play_arrow pause 41:51 + Add competency keyboard_arrow_right Yeah ." at bounding box center [944, 613] width 878 height 85
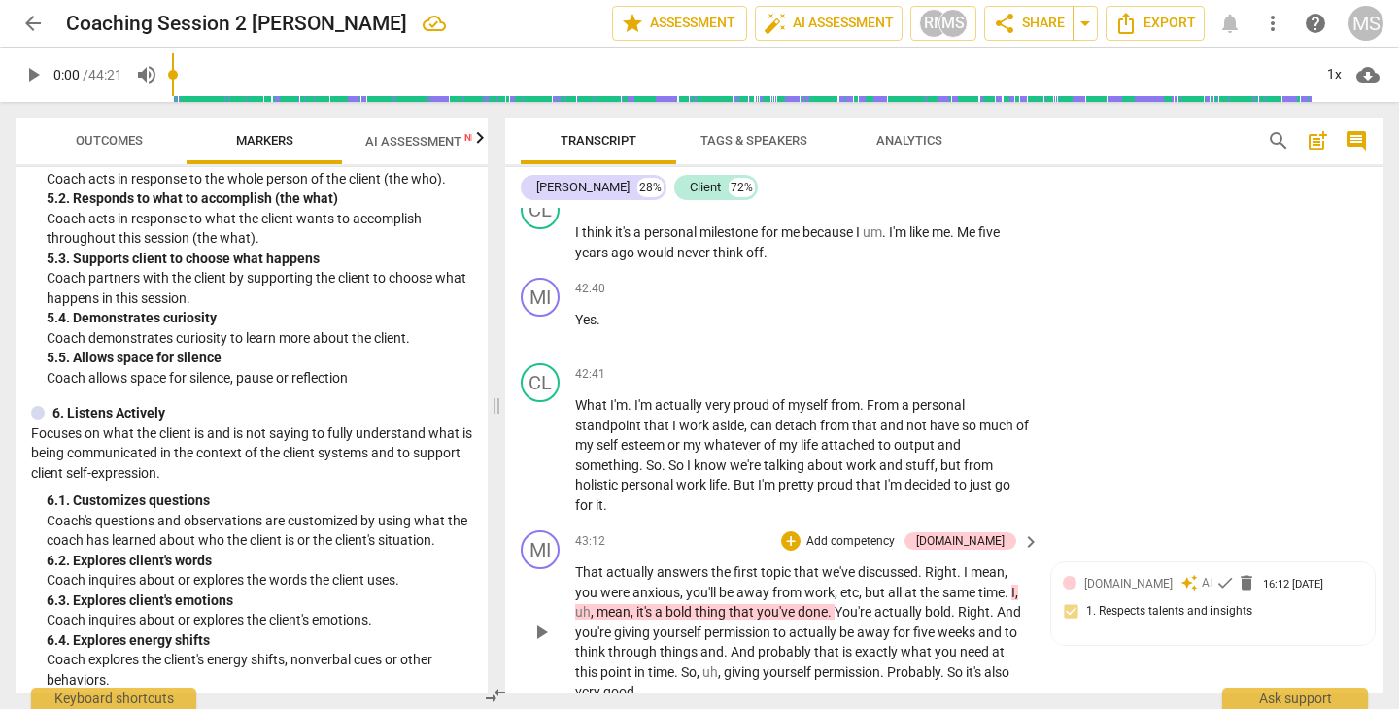
scroll to position [21117, 0]
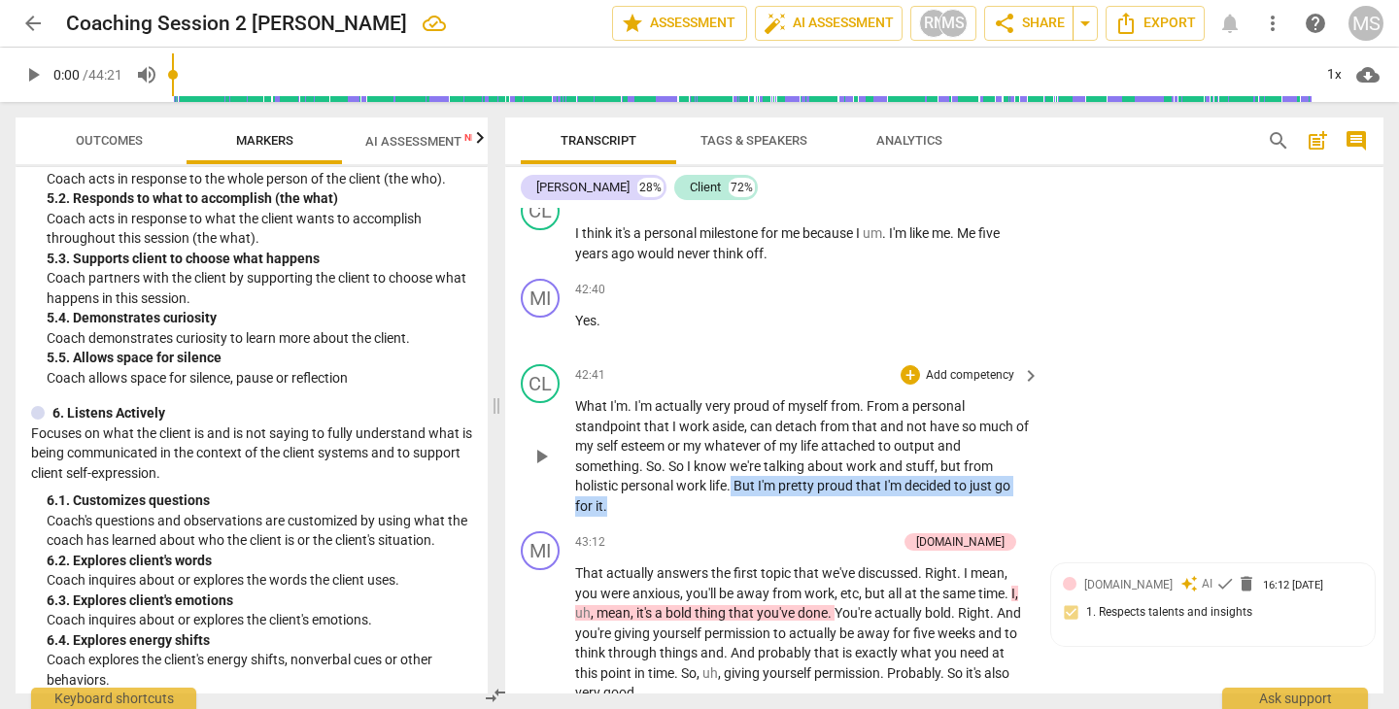
drag, startPoint x: 734, startPoint y: 359, endPoint x: 928, endPoint y: 381, distance: 194.5
click at [928, 396] on p "What I'm . I'm actually very proud of myself from . From a personal standpoint …" at bounding box center [802, 455] width 455 height 119
click at [646, 354] on icon "button" at bounding box center [651, 358] width 19 height 23
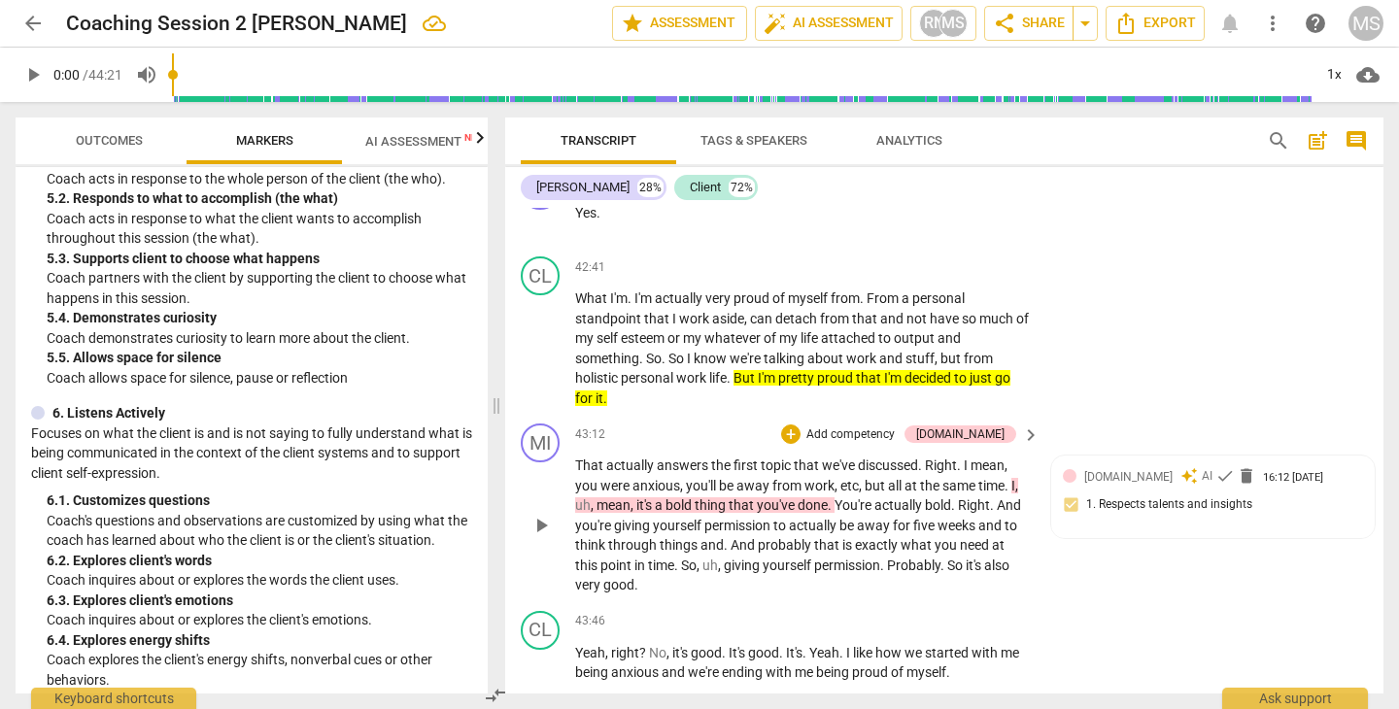
scroll to position [21226, 0]
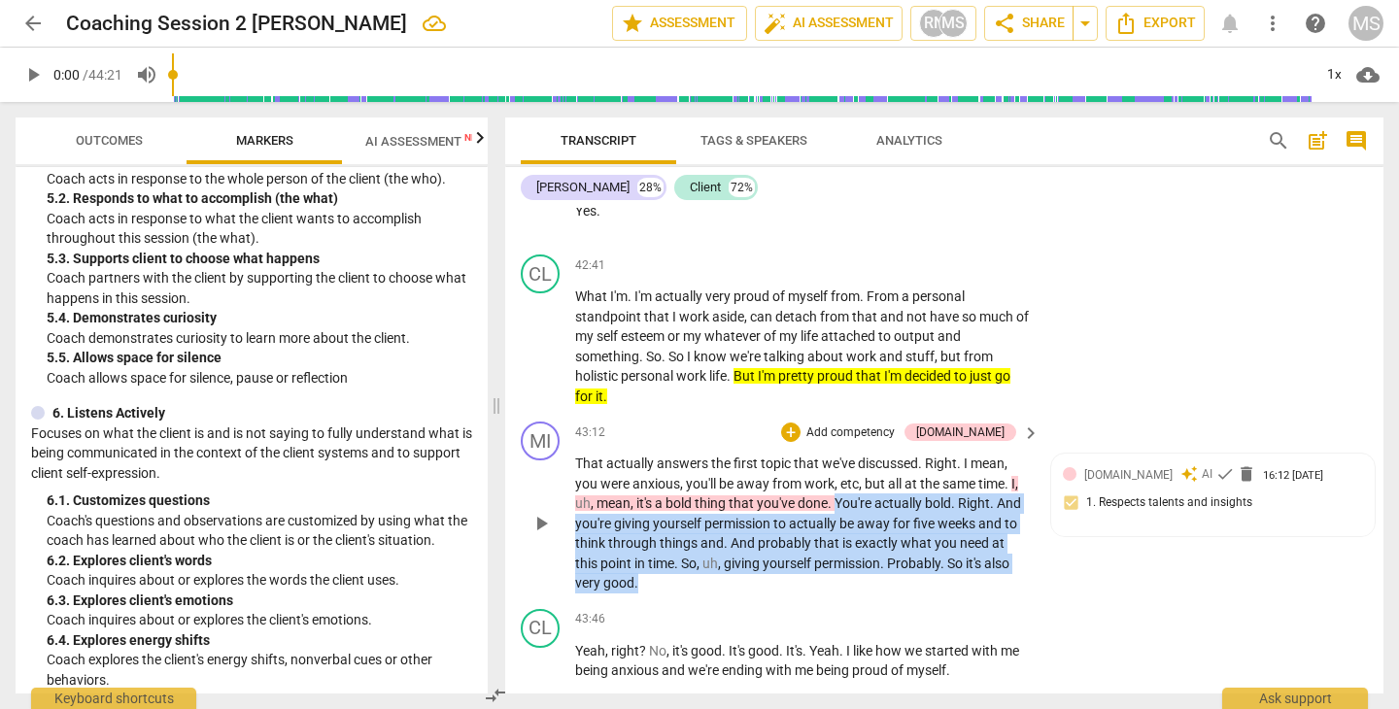
drag, startPoint x: 839, startPoint y: 375, endPoint x: 938, endPoint y: 450, distance: 124.1
click at [938, 454] on p "That actually answers the first topic that we've discussed . Right . I mean , y…" at bounding box center [802, 524] width 455 height 140
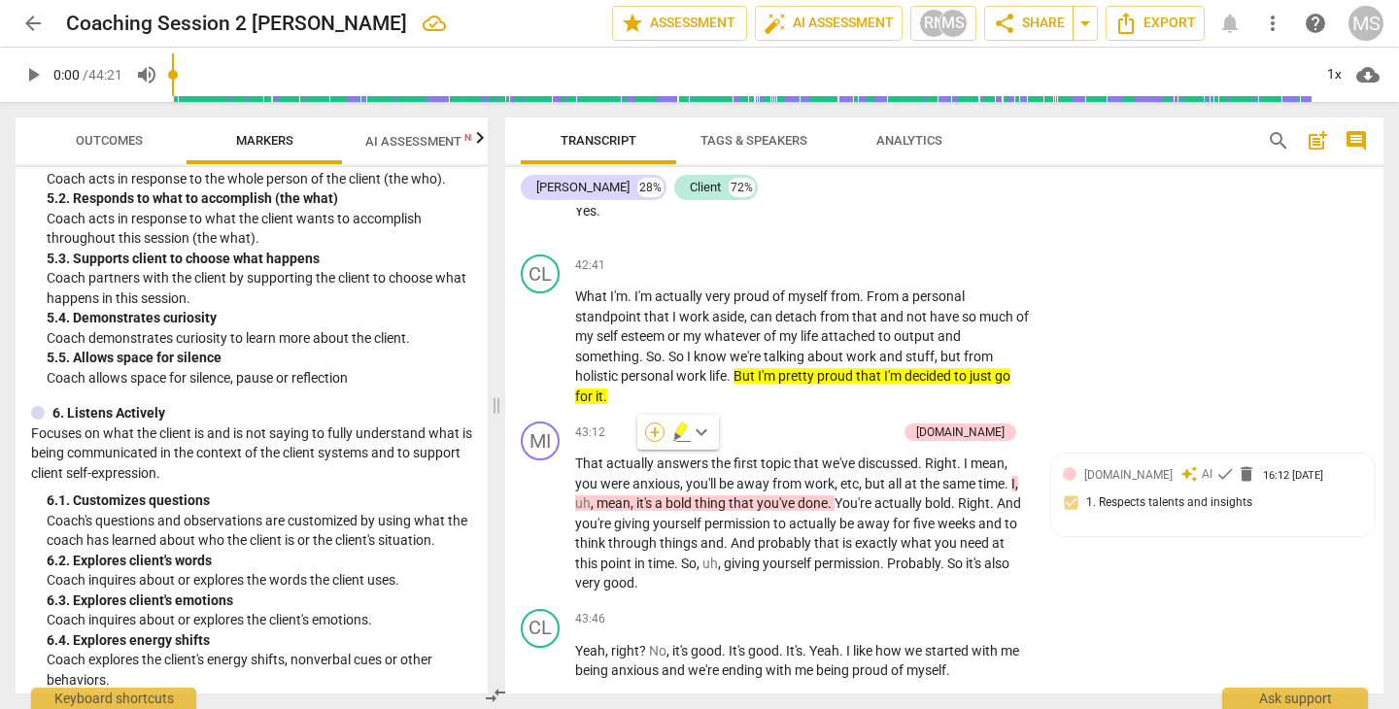
click at [653, 426] on div "+" at bounding box center [654, 432] width 19 height 19
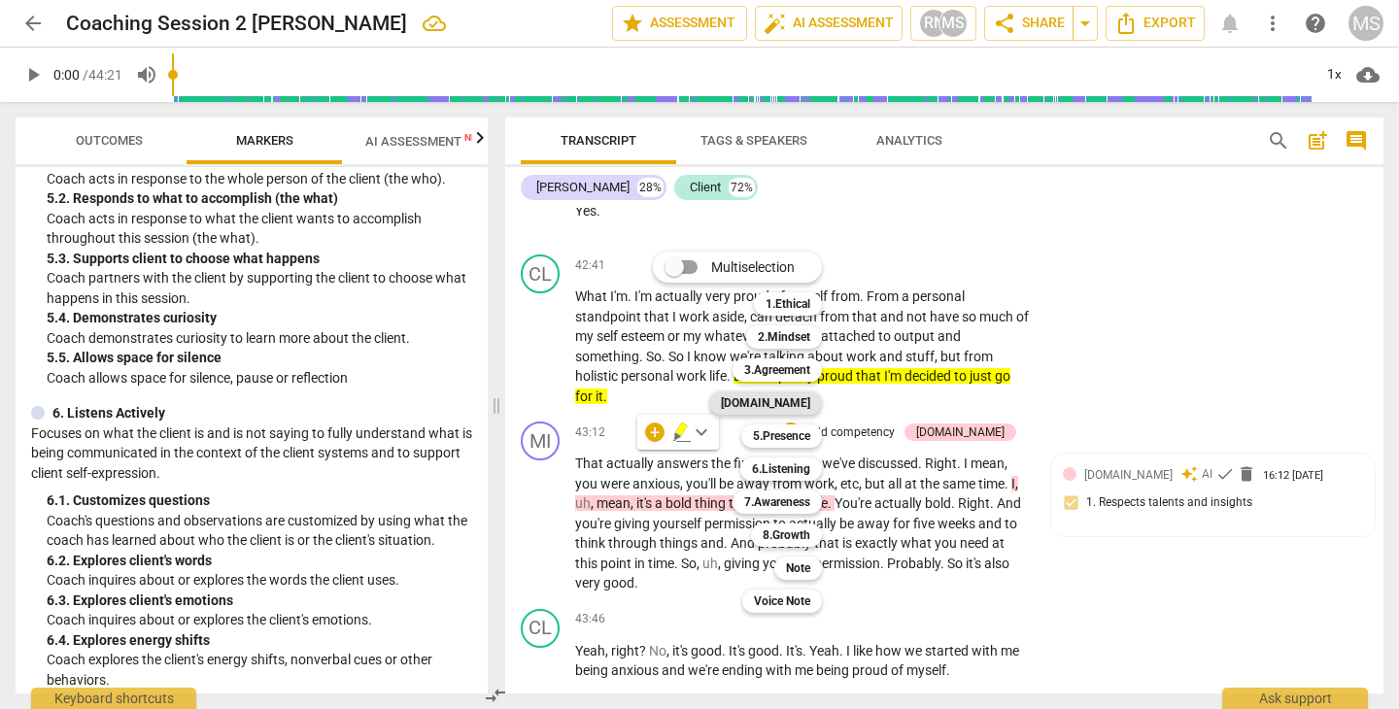
click at [793, 406] on b "[DOMAIN_NAME]" at bounding box center [765, 402] width 89 height 23
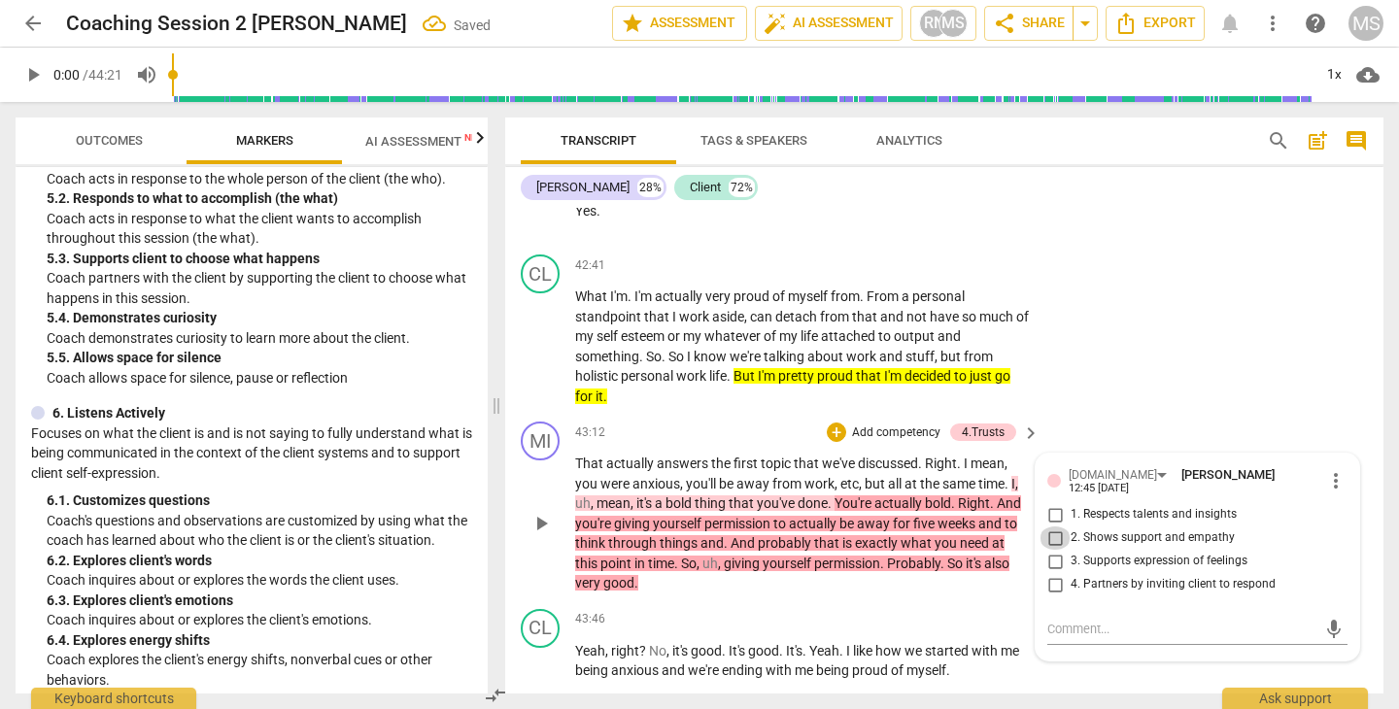
click at [1051, 526] on input "2. Shows support and empathy" at bounding box center [1054, 537] width 31 height 23
click at [864, 601] on div "CL play_arrow pause 43:46 + Add competency keyboard_arrow_right Yeah , right ? …" at bounding box center [944, 644] width 878 height 87
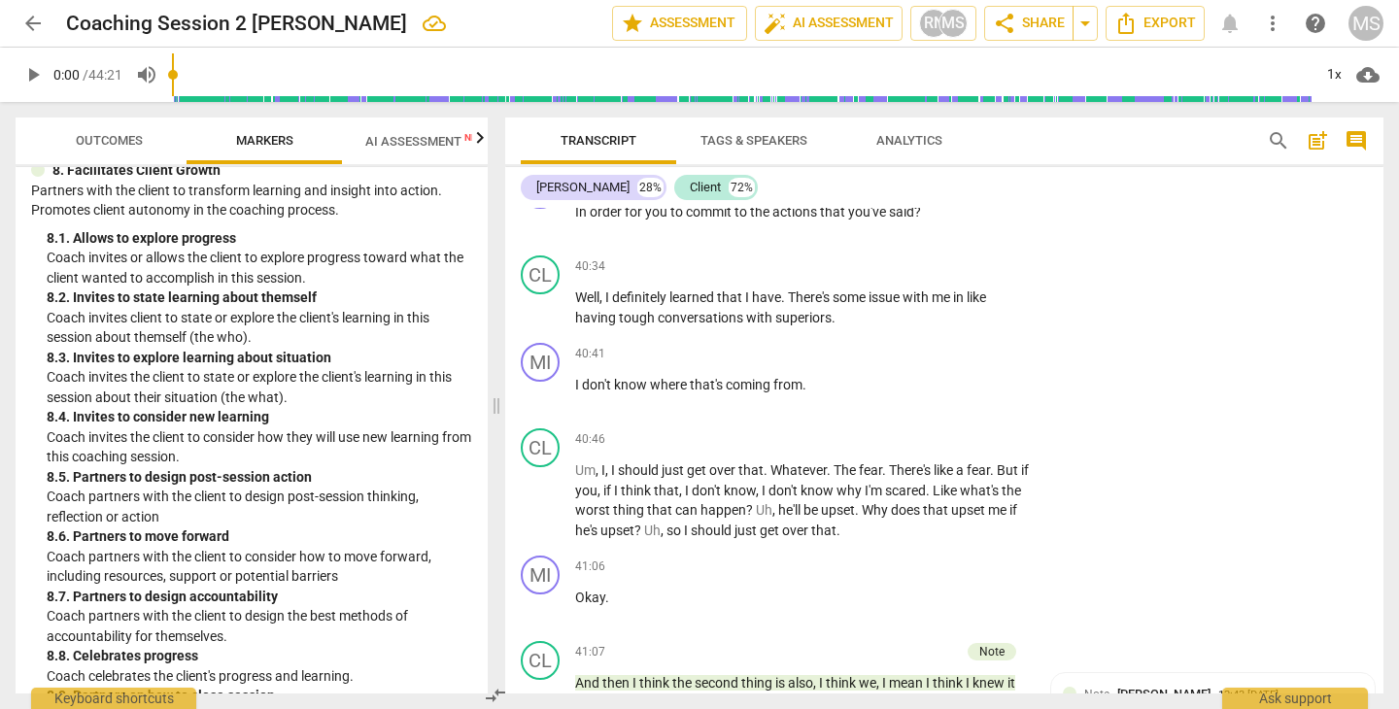
scroll to position [2461, 0]
